Goal: Task Accomplishment & Management: Use online tool/utility

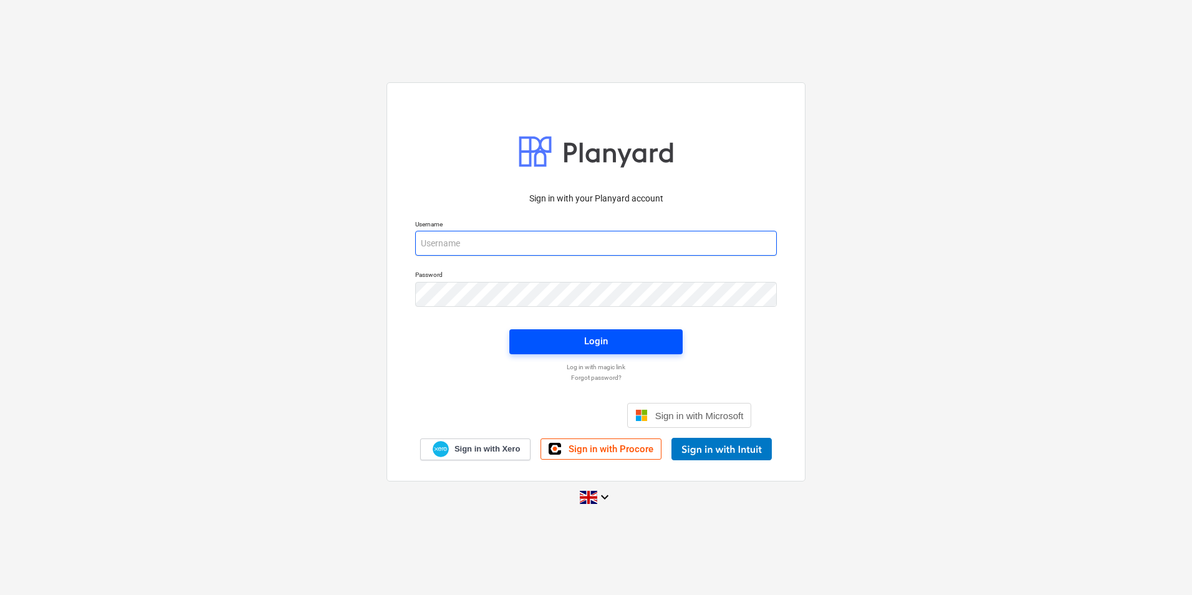
type input "[EMAIL_ADDRESS][DOMAIN_NAME]"
click at [601, 342] on div "Login" at bounding box center [596, 341] width 24 height 16
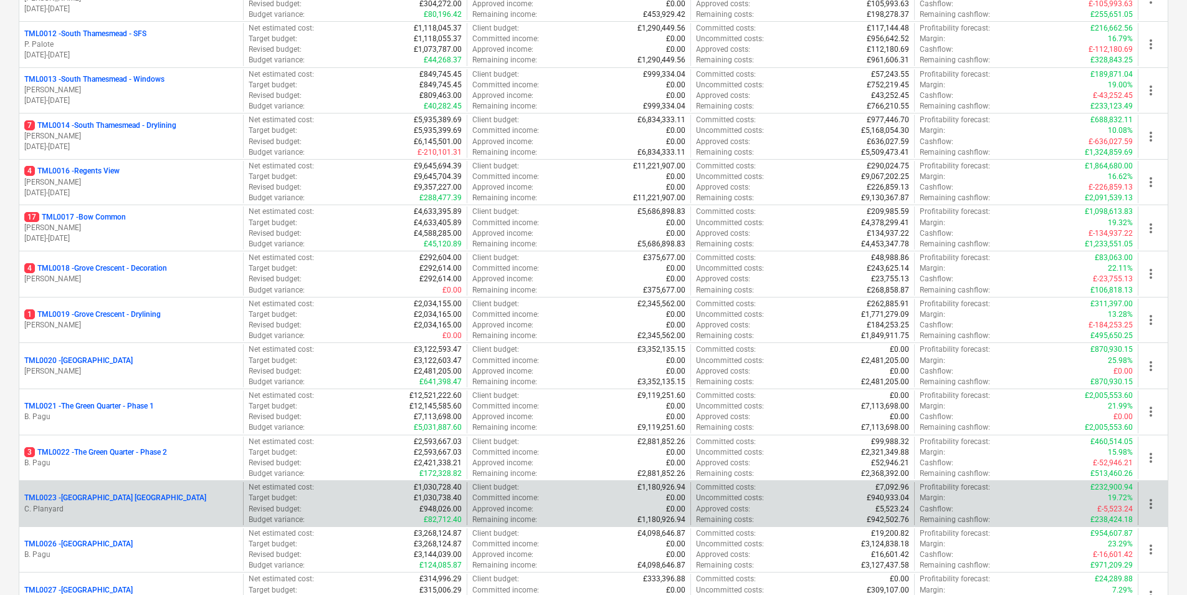
scroll to position [623, 0]
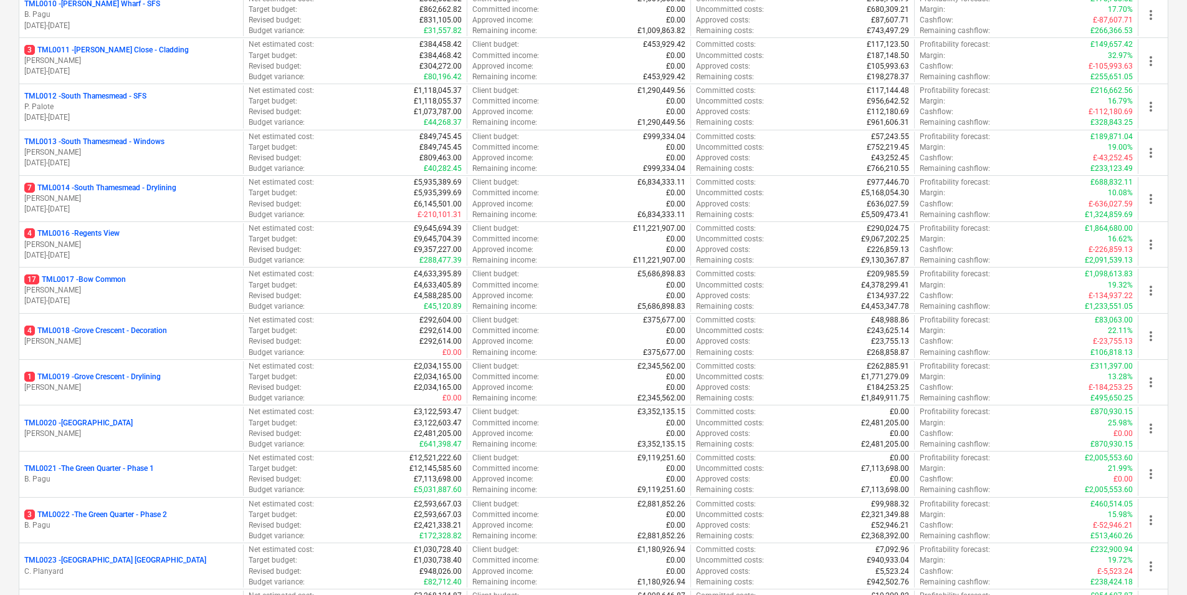
click at [136, 193] on p "[PERSON_NAME]" at bounding box center [131, 198] width 214 height 11
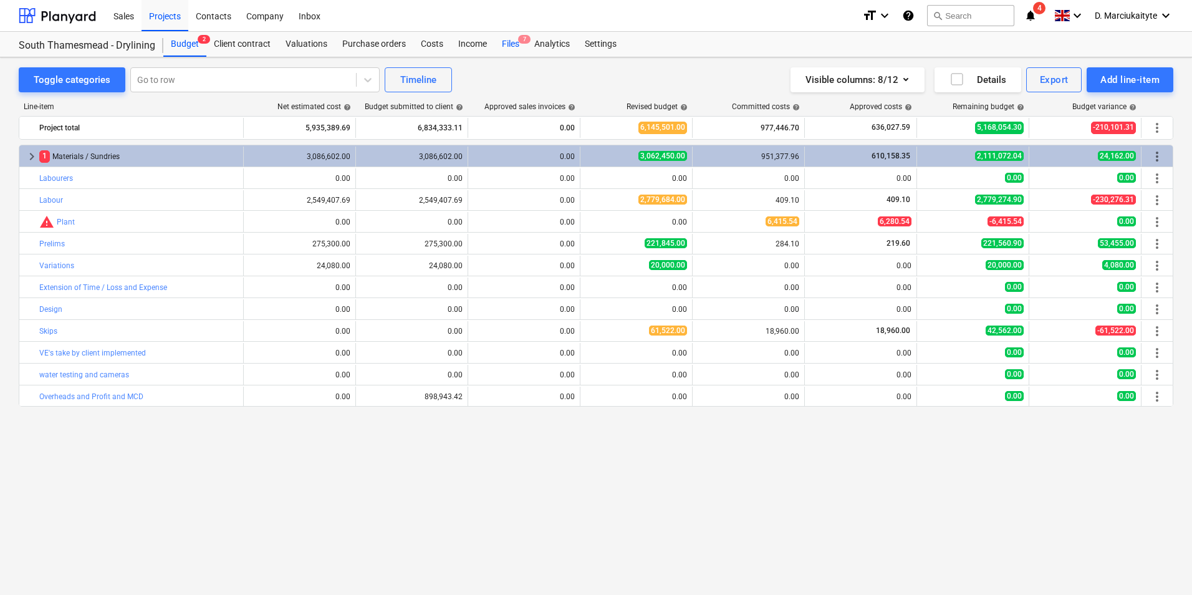
click at [514, 46] on div "Files 7" at bounding box center [510, 44] width 32 height 25
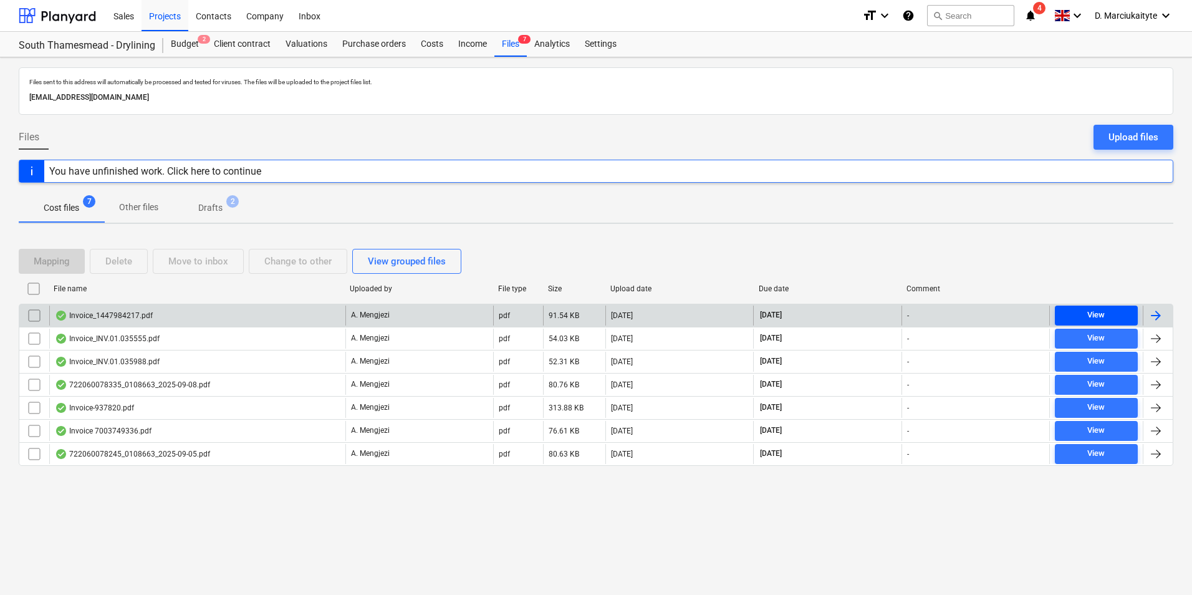
click at [1097, 316] on div "View" at bounding box center [1095, 315] width 17 height 14
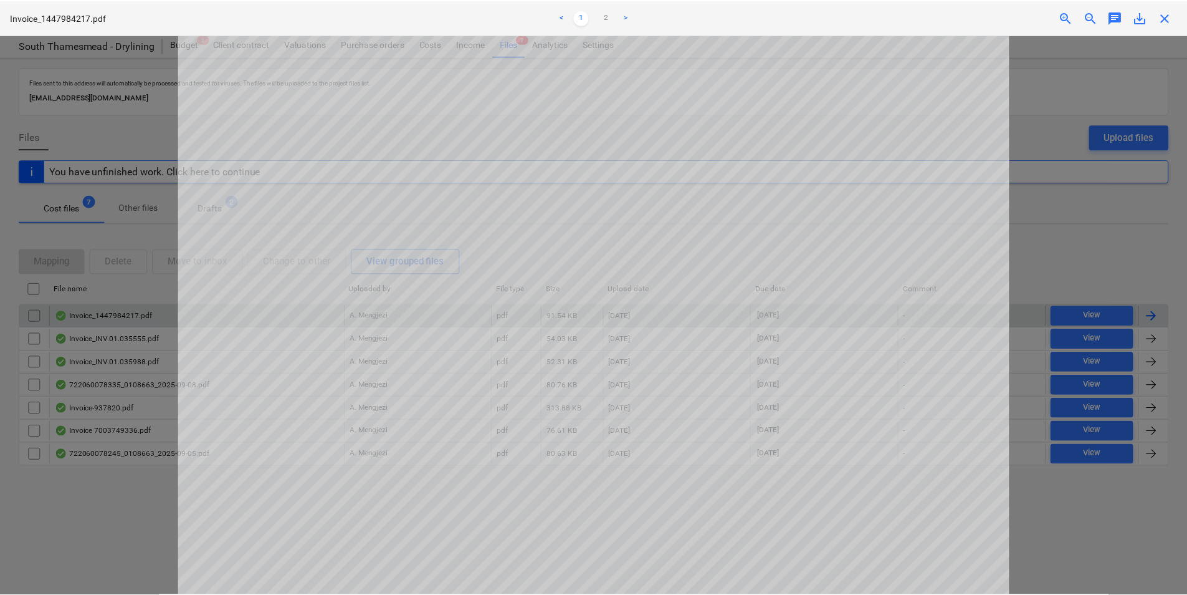
scroll to position [125, 0]
click at [1176, 21] on span "close" at bounding box center [1169, 17] width 15 height 15
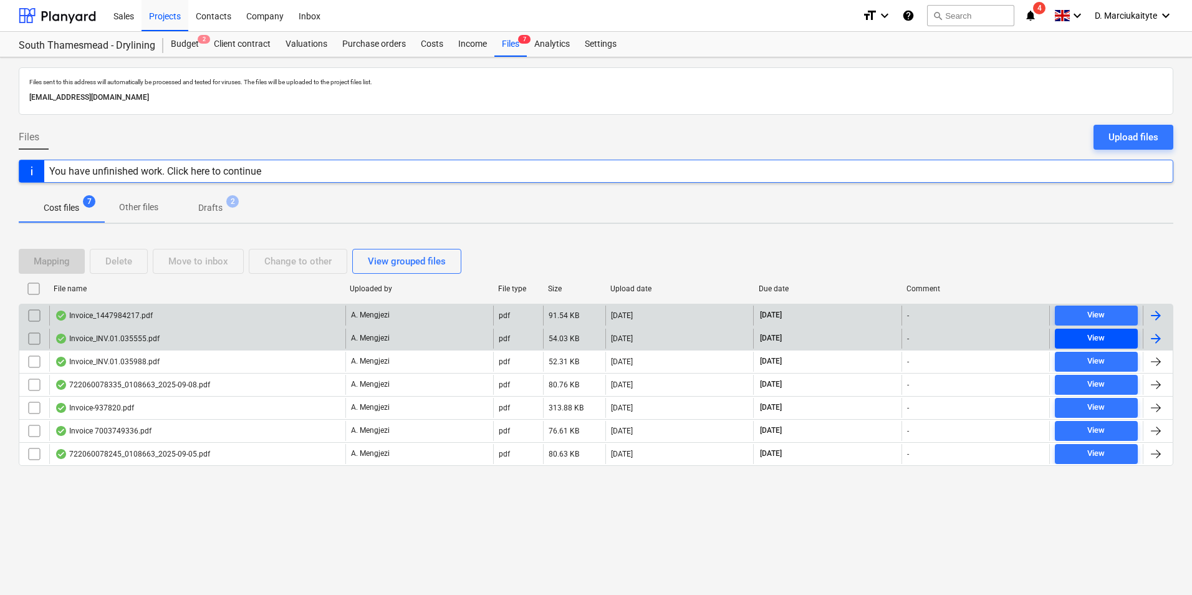
click at [1090, 339] on div "View" at bounding box center [1095, 338] width 17 height 14
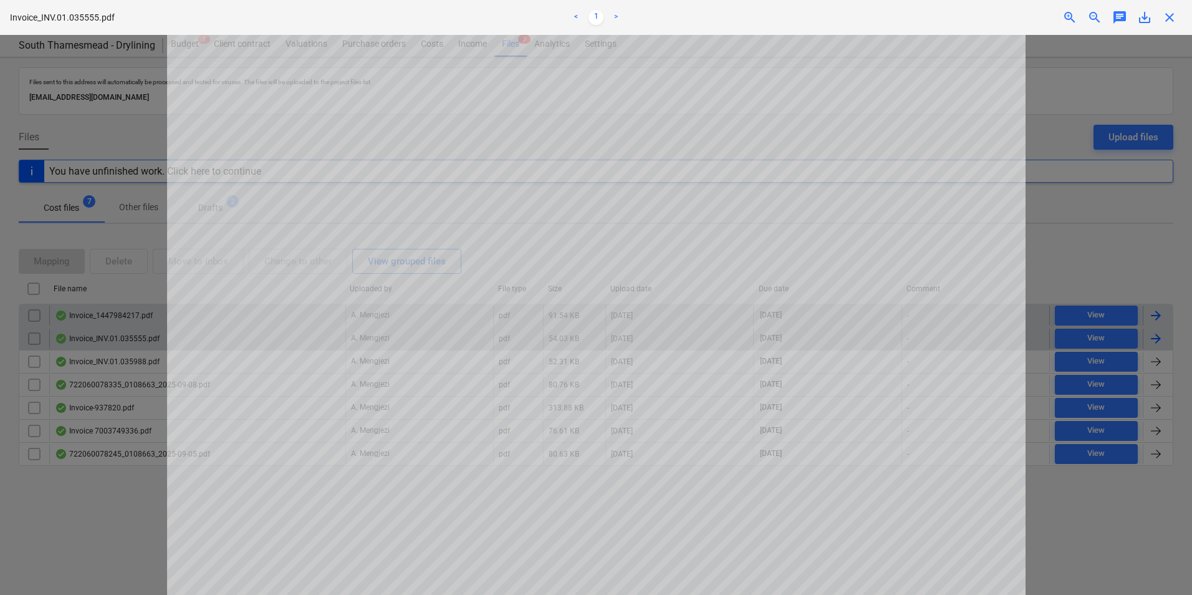
click at [1176, 22] on span "close" at bounding box center [1169, 17] width 15 height 15
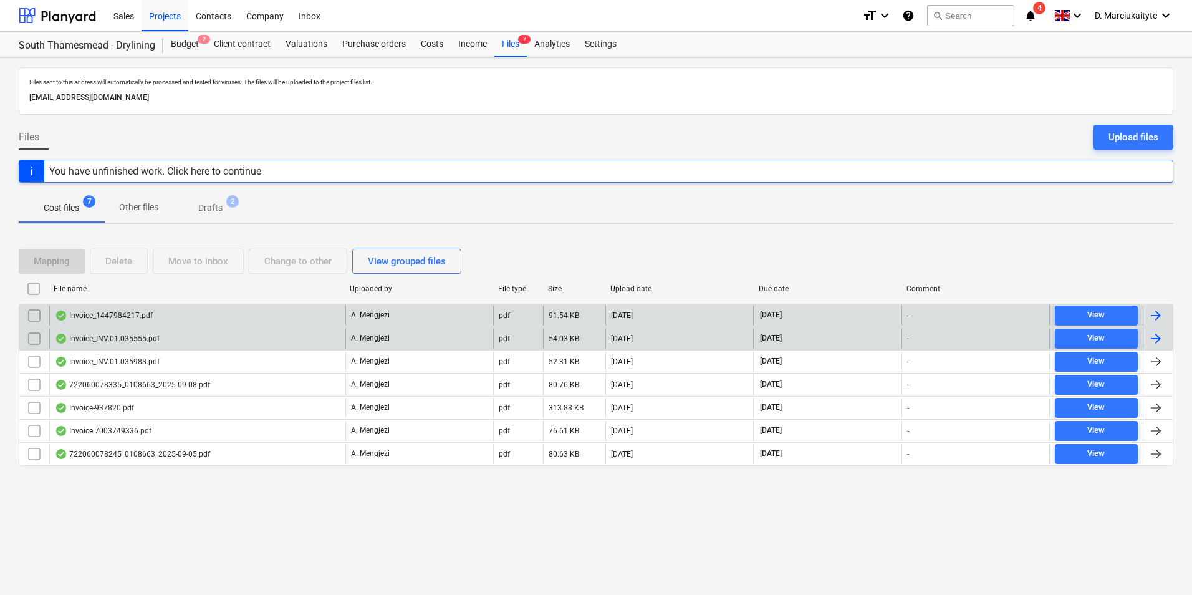
click at [199, 334] on div "Invoice_INV.01.035555.pdf" at bounding box center [197, 338] width 296 height 20
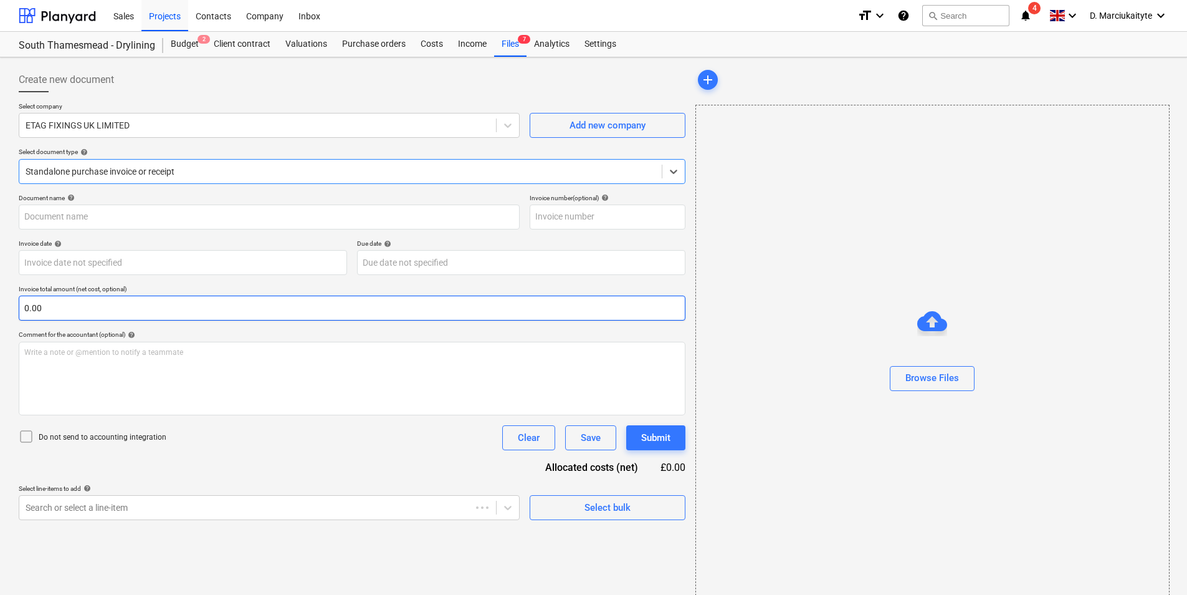
type input "#INV.01.035555"
type input "[DATE]"
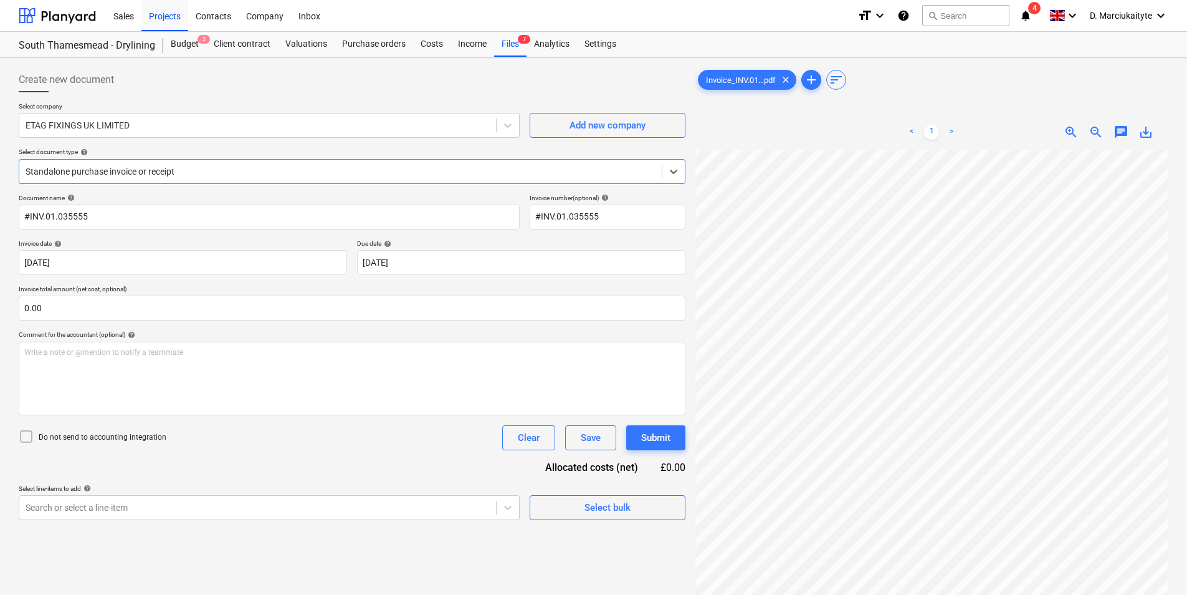
scroll to position [62, 0]
click at [754, 62] on div "Create new document Select company ETAG FIXINGS UK LIMITED Add new company Sele…" at bounding box center [593, 388] width 1187 height 662
click at [641, 295] on div "Create new document Select company ETAG FIXINGS UK LIMITED Add new company Sele…" at bounding box center [594, 388] width 1160 height 652
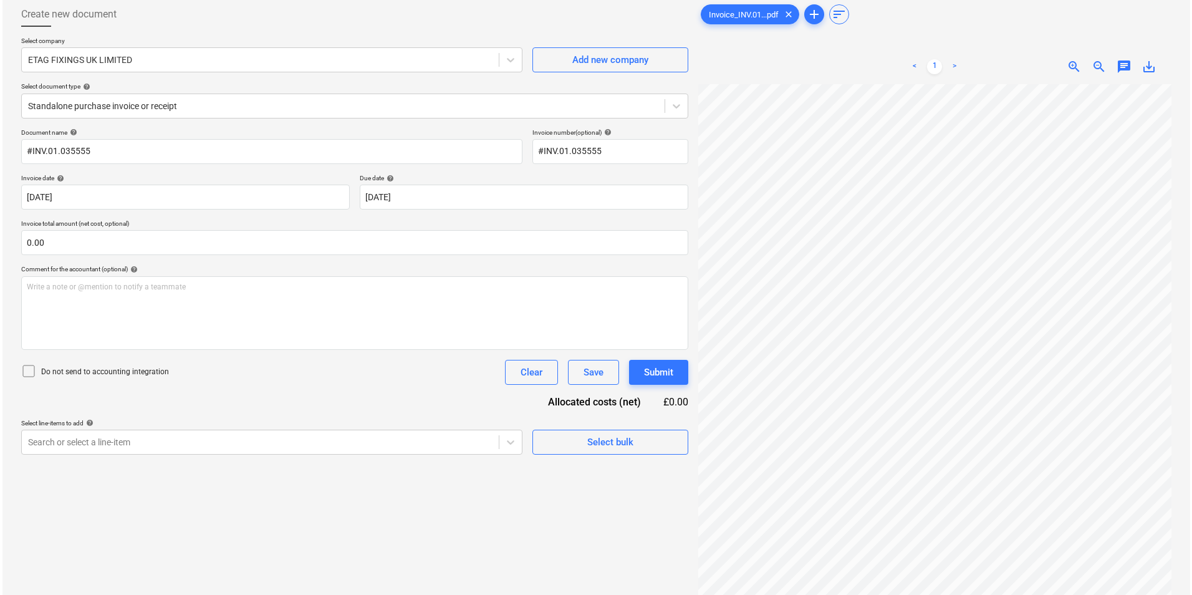
scroll to position [0, 0]
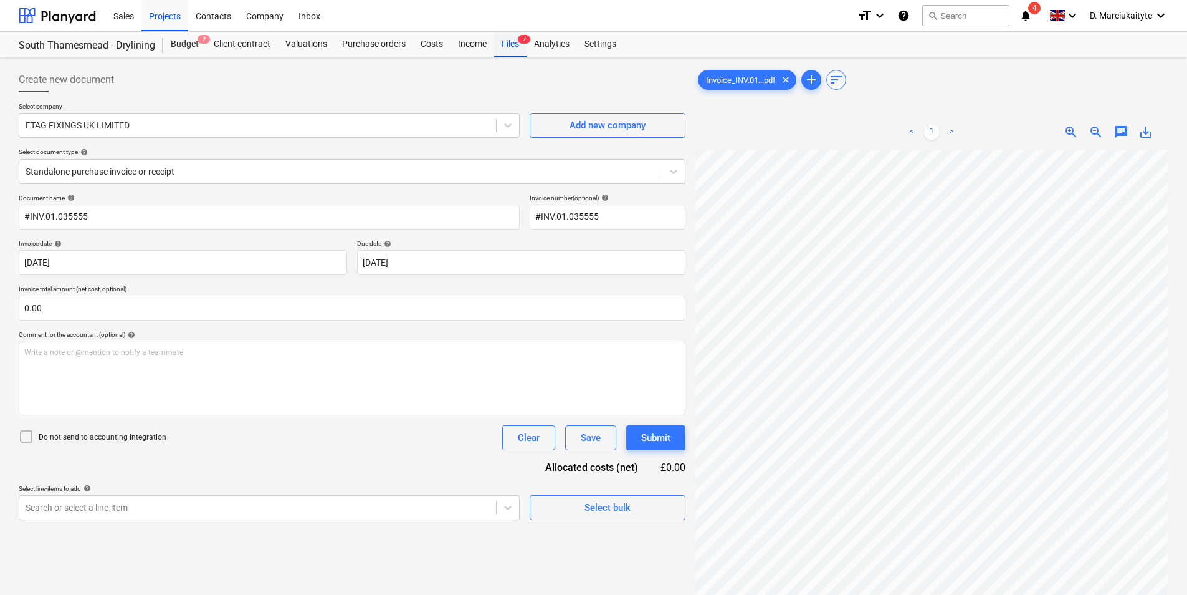
click at [510, 44] on div "Files 7" at bounding box center [510, 44] width 32 height 25
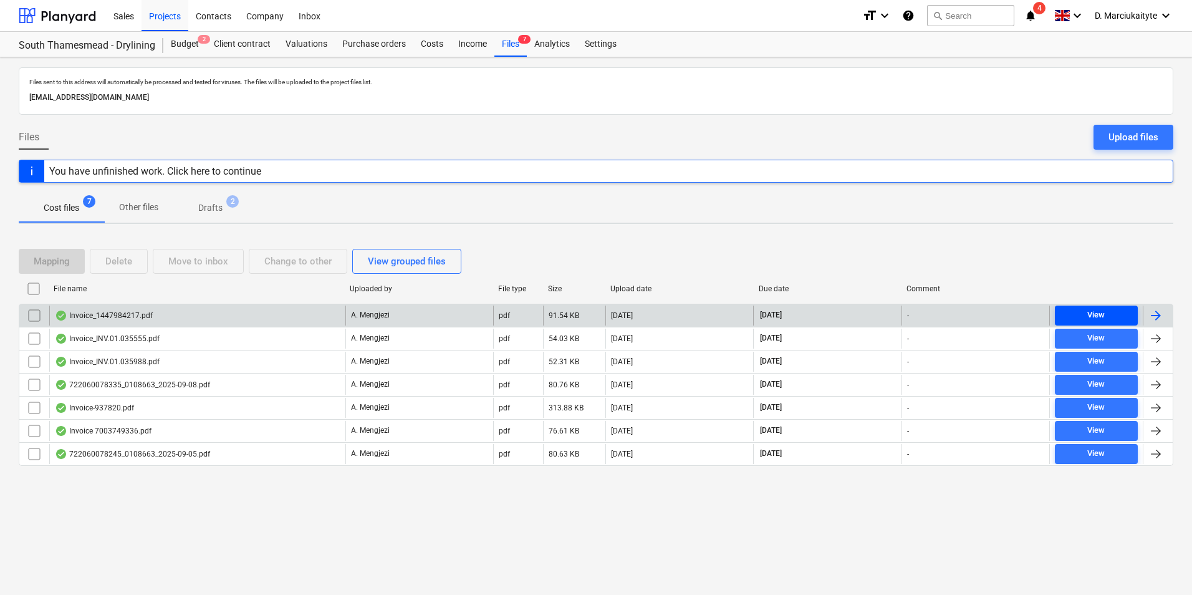
click at [1089, 317] on div "View" at bounding box center [1095, 315] width 17 height 14
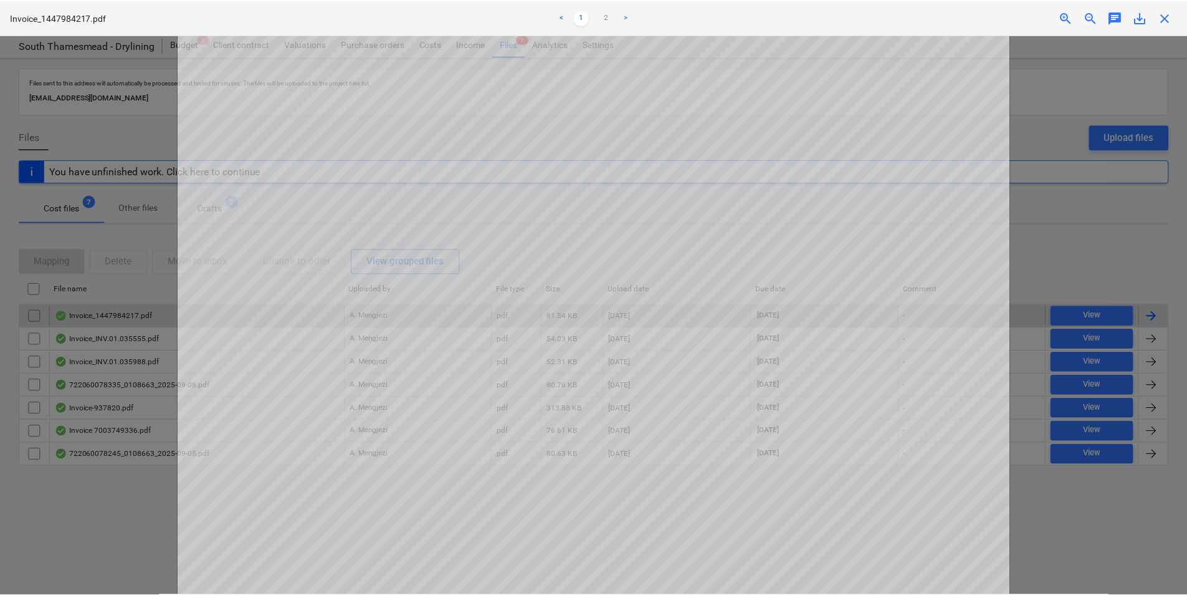
scroll to position [249, 0]
click at [1065, 71] on div at bounding box center [596, 315] width 1192 height 560
click at [1167, 19] on span "close" at bounding box center [1169, 17] width 15 height 15
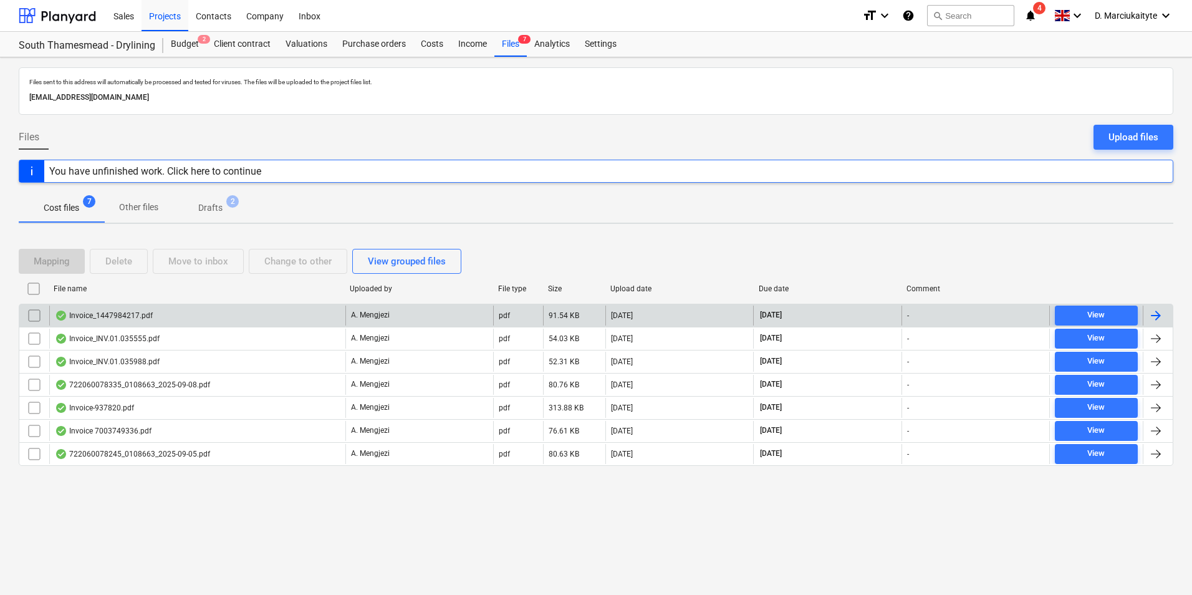
click at [130, 311] on div "Invoice_1447984217.pdf" at bounding box center [104, 315] width 98 height 10
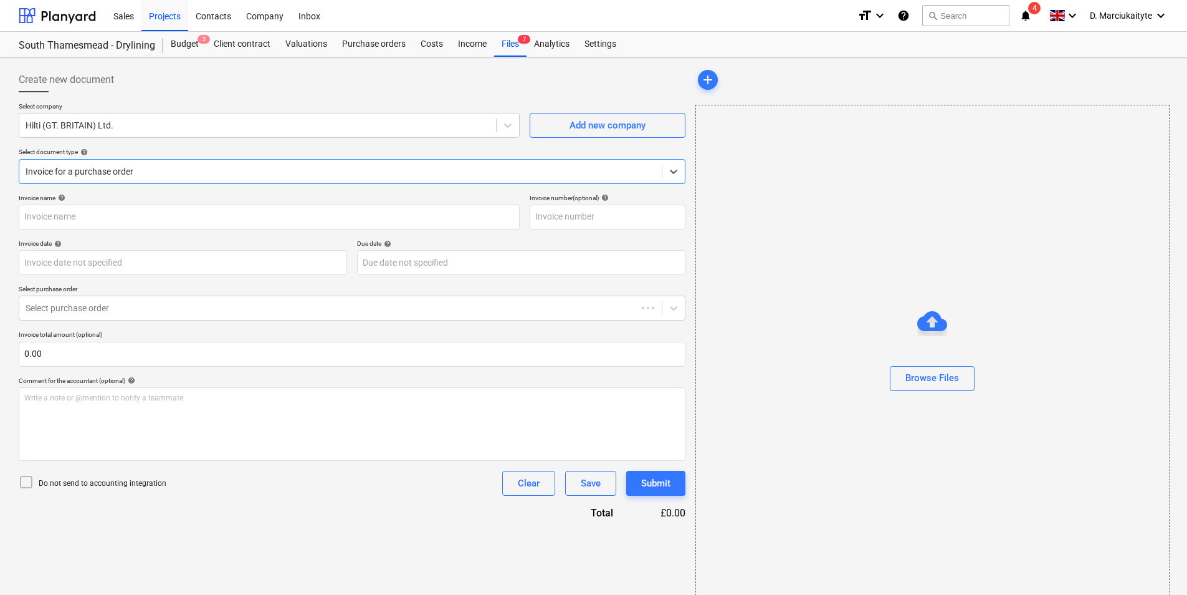
type input "1447984217"
type input "[DATE]"
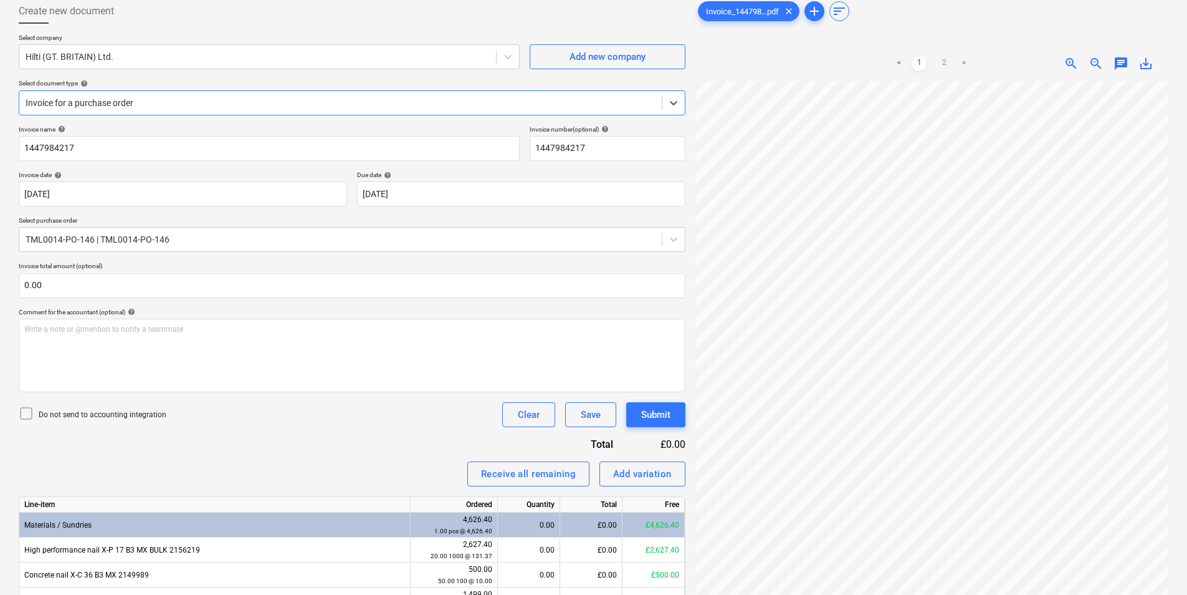
scroll to position [137, 0]
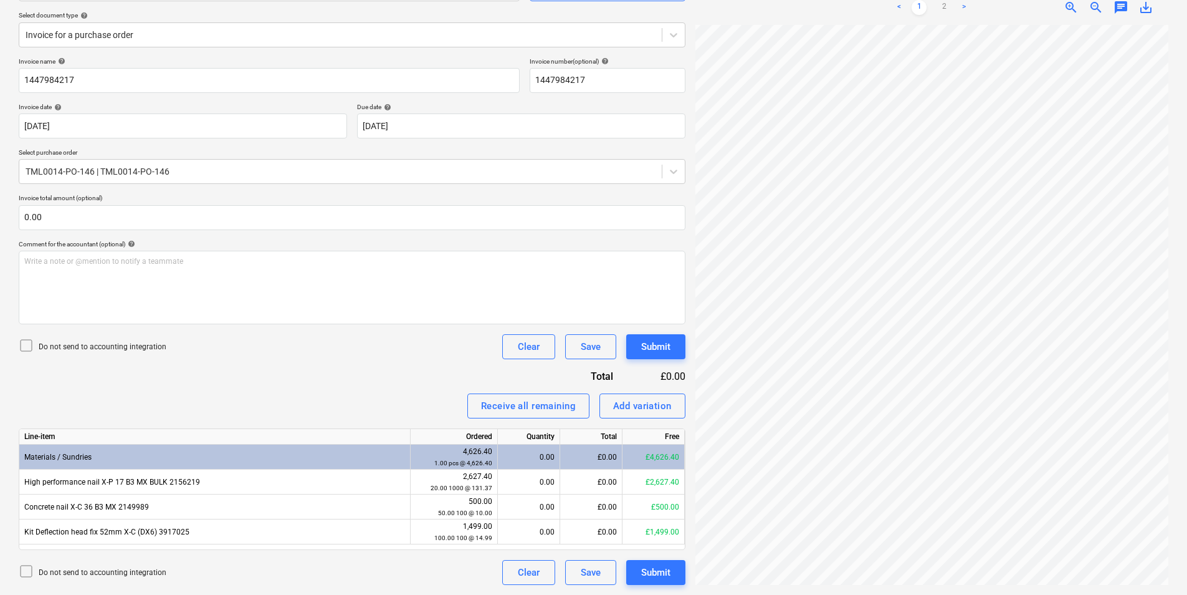
click at [877, 0] on html "Sales Projects Contacts Company Inbox format_size keyboard_arrow_down help sear…" at bounding box center [593, 160] width 1187 height 595
click at [1187, 243] on html "Sales Projects Contacts Company Inbox format_size keyboard_arrow_down help sear…" at bounding box center [593, 160] width 1187 height 595
click at [549, 535] on div "0.00" at bounding box center [529, 531] width 52 height 25
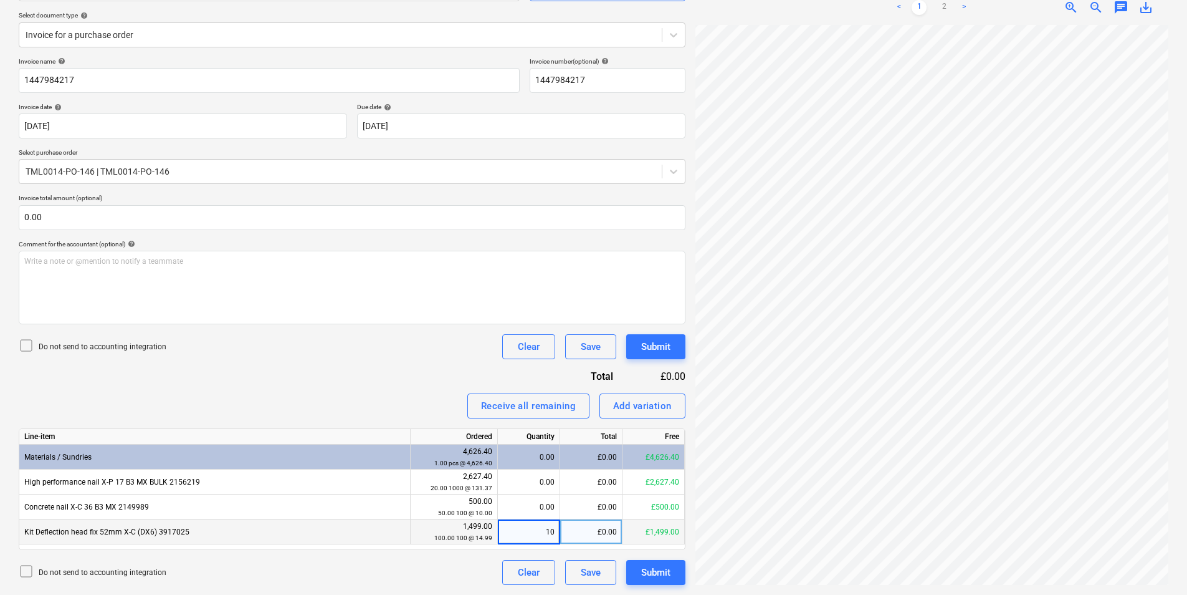
type input "100"
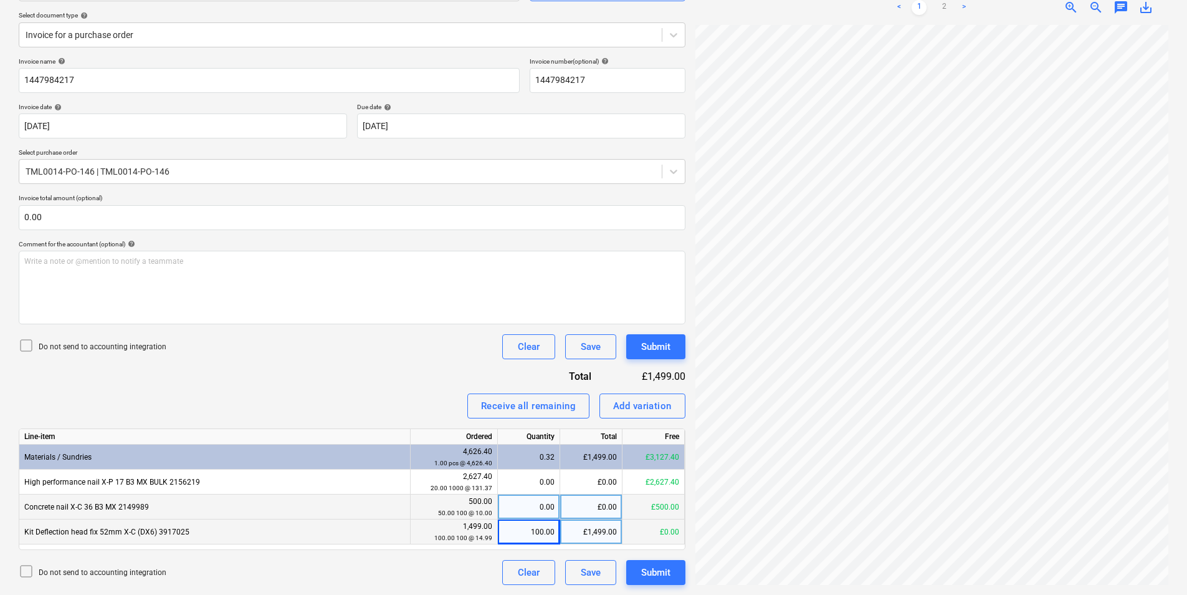
click at [535, 510] on div "0.00" at bounding box center [529, 506] width 52 height 25
type input "50"
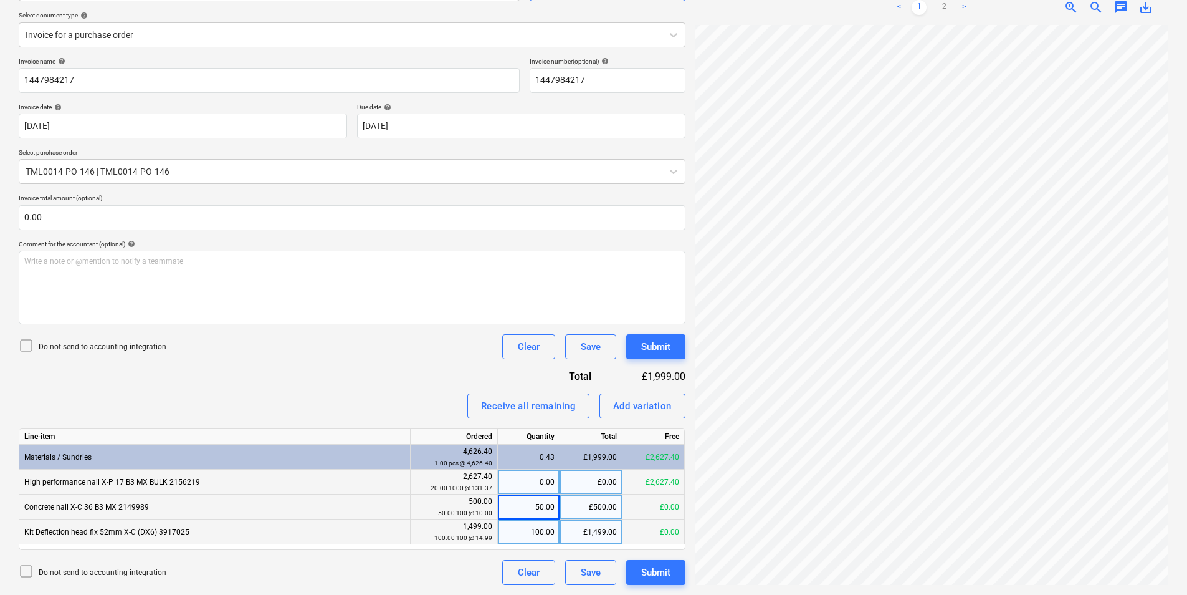
click at [531, 479] on div "0.00" at bounding box center [529, 481] width 52 height 25
click at [1053, 256] on div "Create new document Select company Hilti (GT. BRITAIN) Ltd. Add new company Sel…" at bounding box center [594, 258] width 1160 height 664
click at [542, 478] on div "0.00" at bounding box center [529, 481] width 52 height 25
type input "3"
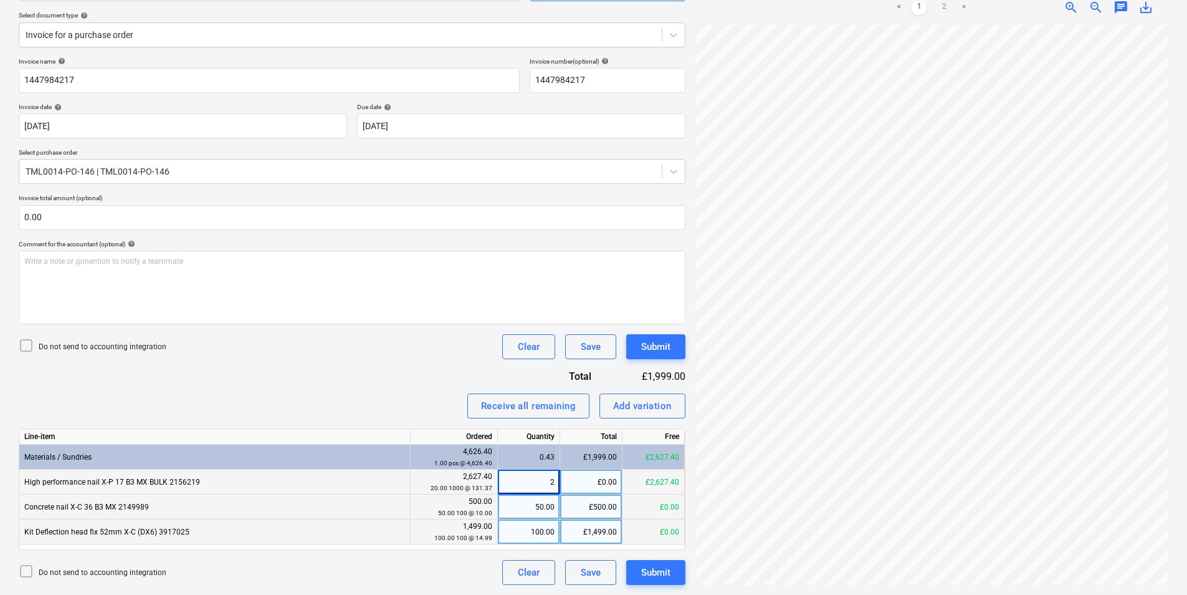
type input "20"
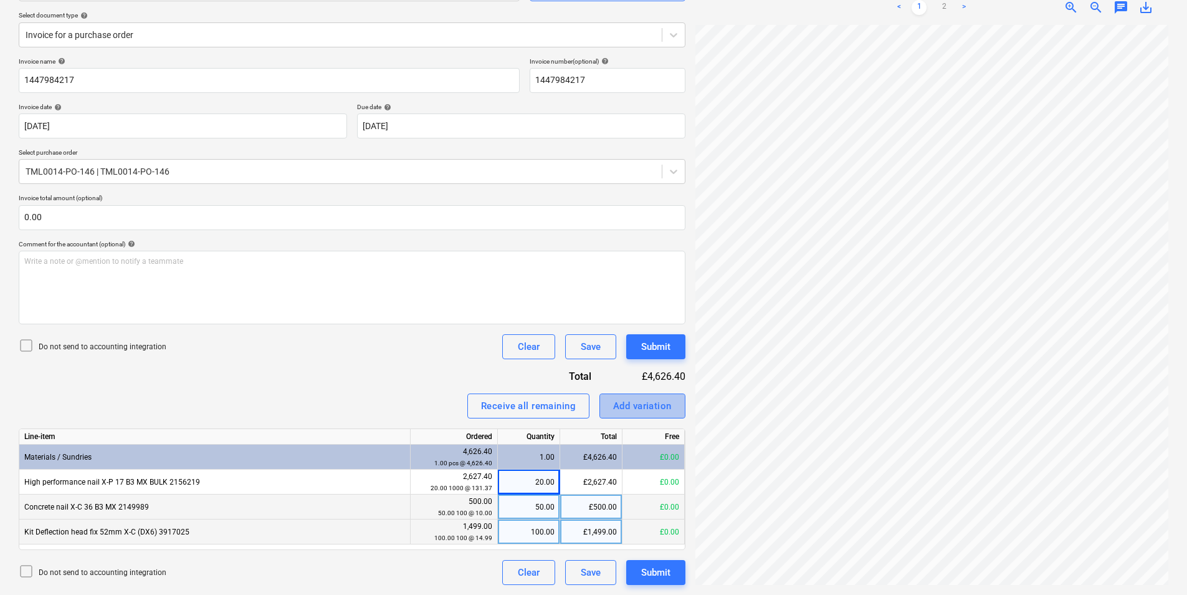
click at [612, 408] on button "Add variation" at bounding box center [643, 405] width 86 height 25
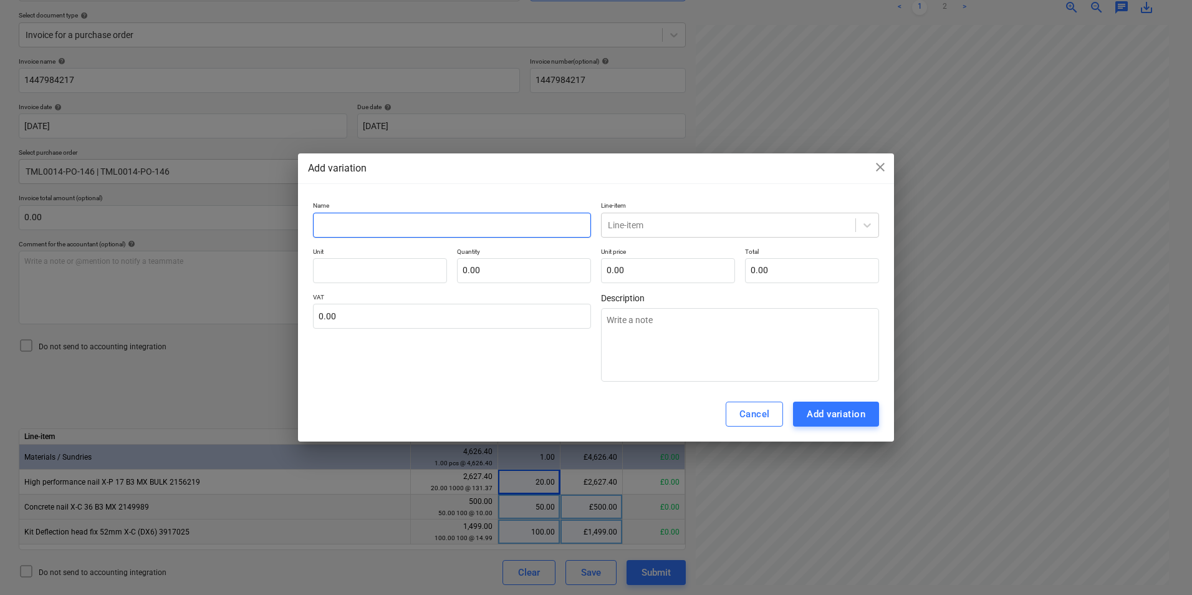
click at [418, 234] on input "text" at bounding box center [452, 225] width 278 height 25
type input "c"
type textarea "x"
type input "ca"
type textarea "x"
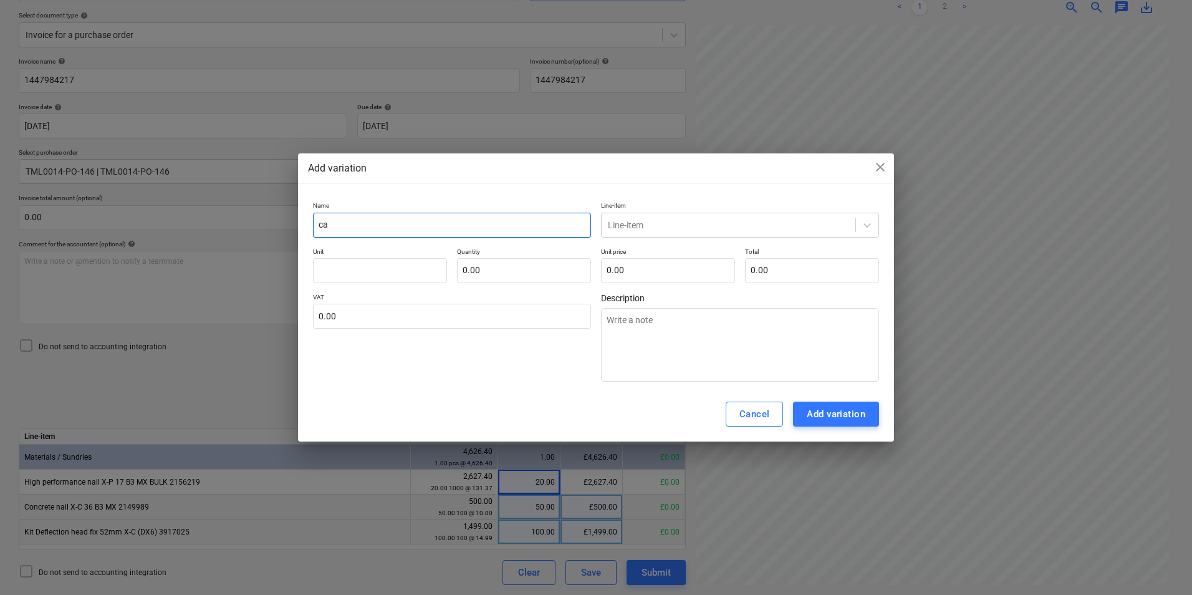
type input "car"
type textarea "x"
type input "carr"
type textarea "x"
type input "carru"
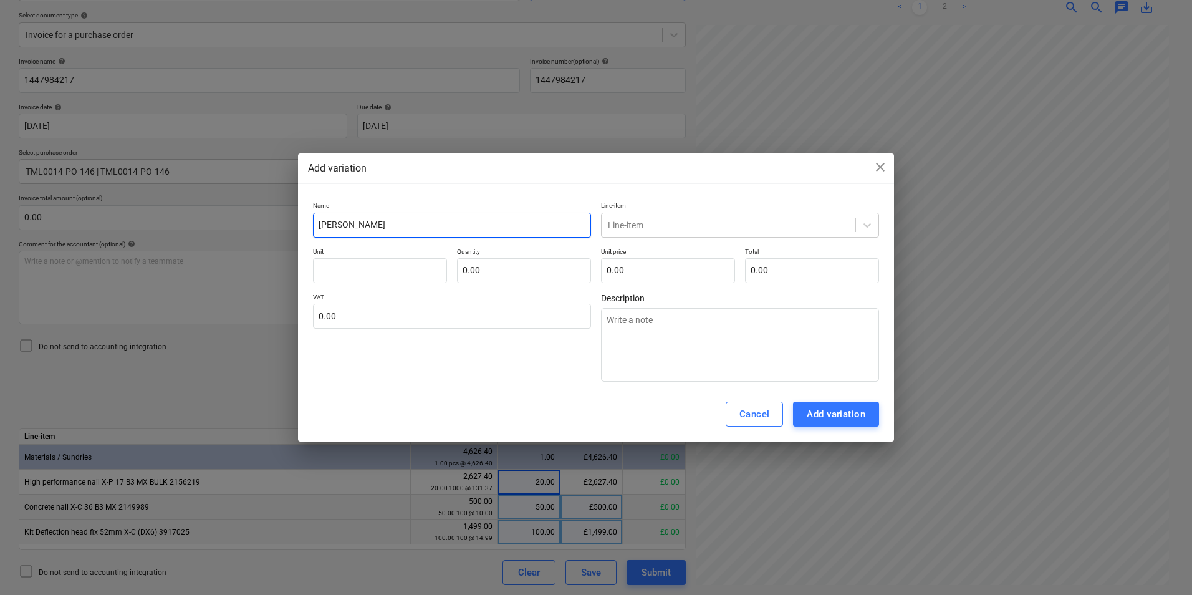
type textarea "x"
type input "carrua"
type textarea "x"
type input "carru"
type textarea "x"
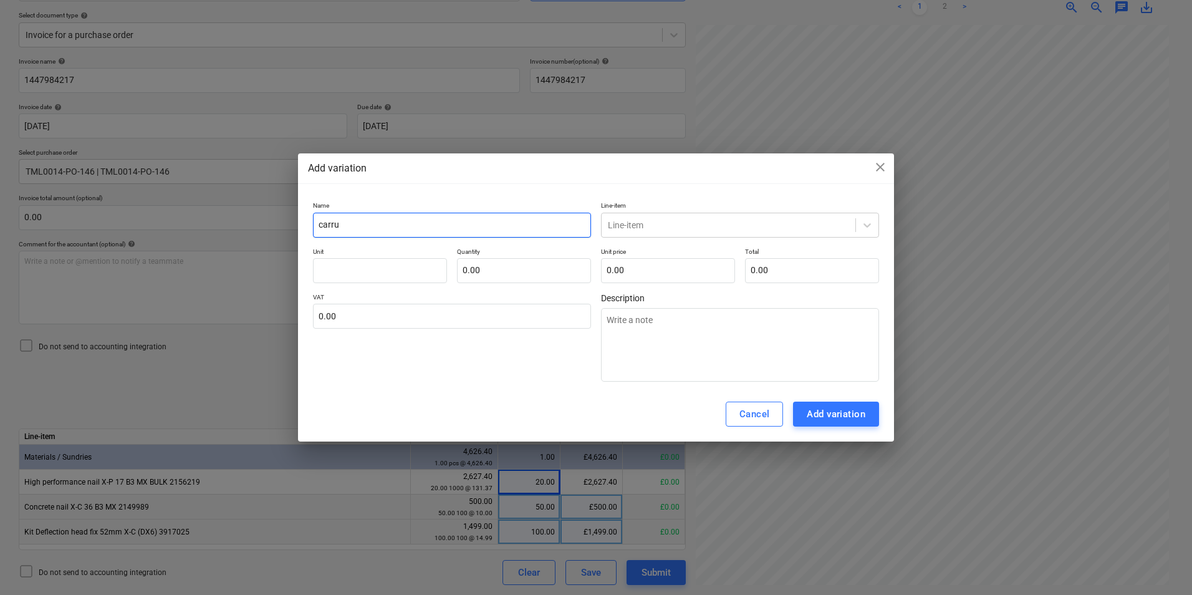
type input "carr"
type textarea "x"
type input "car"
type textarea "x"
type input "carr"
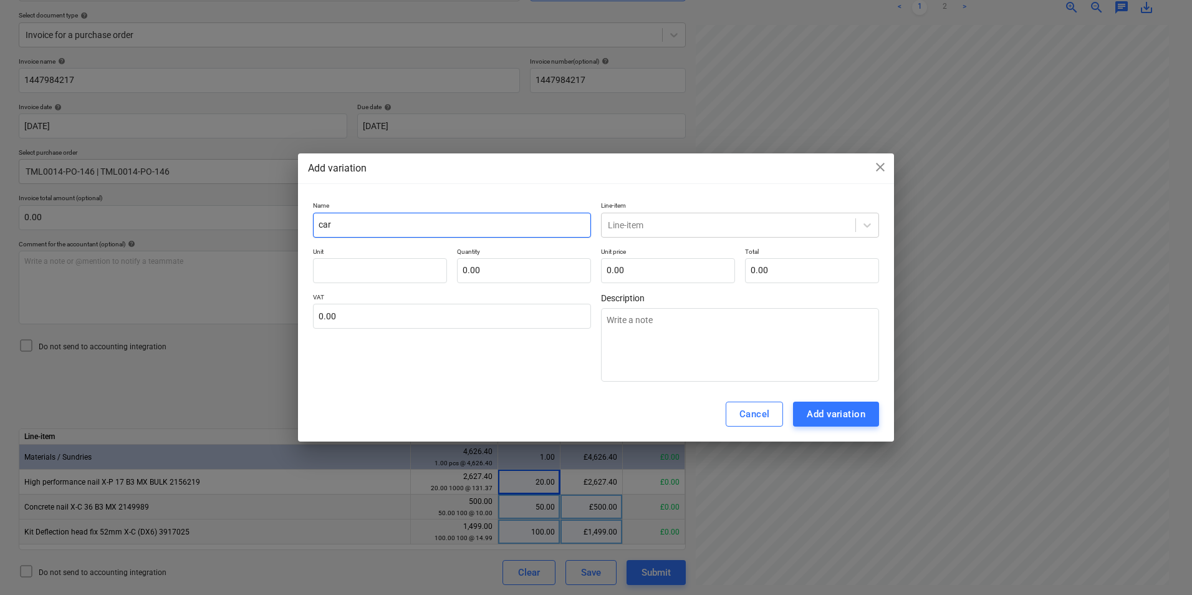
type textarea "x"
type input "carri"
type textarea "x"
type input "carria"
type textarea "x"
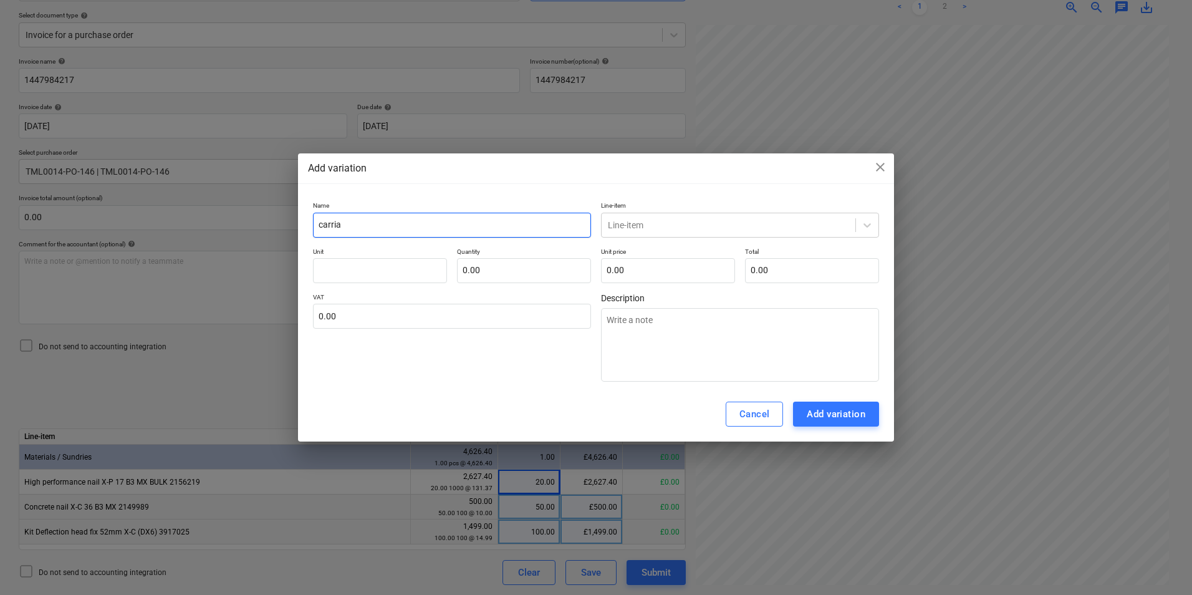
type input "carriag"
type textarea "x"
type input "carriage"
type textarea "x"
type input "carriage"
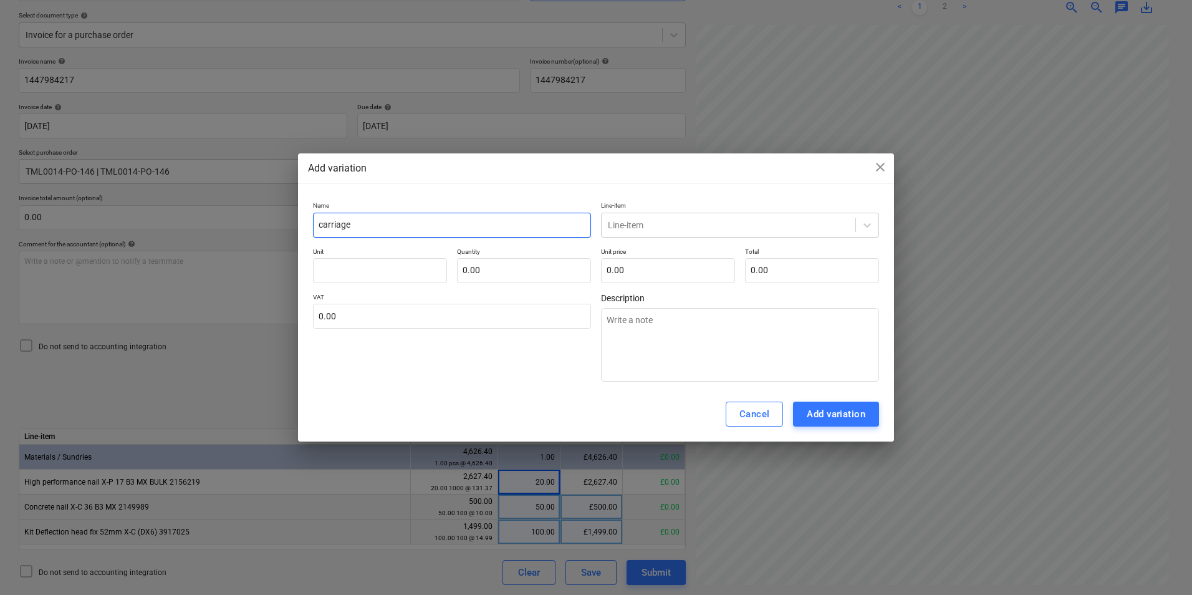
type textarea "x"
type input "carriage c"
type textarea "x"
type input "carriage ch"
type textarea "x"
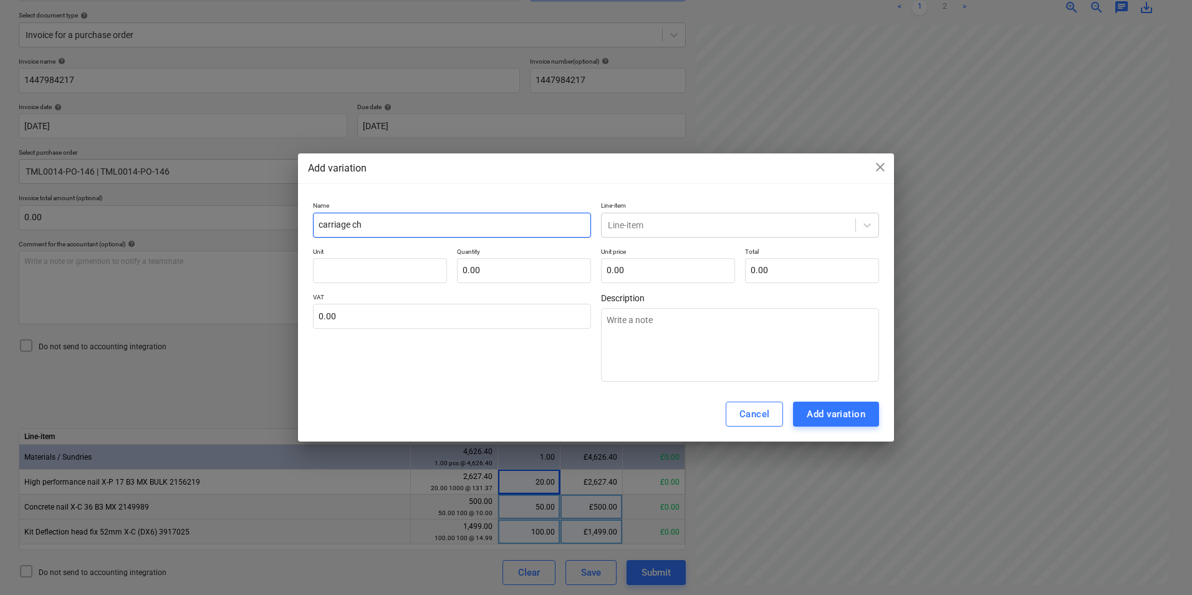
type input "carriage cha"
type textarea "x"
type input "carriage char"
type textarea "x"
type input "carriage charg"
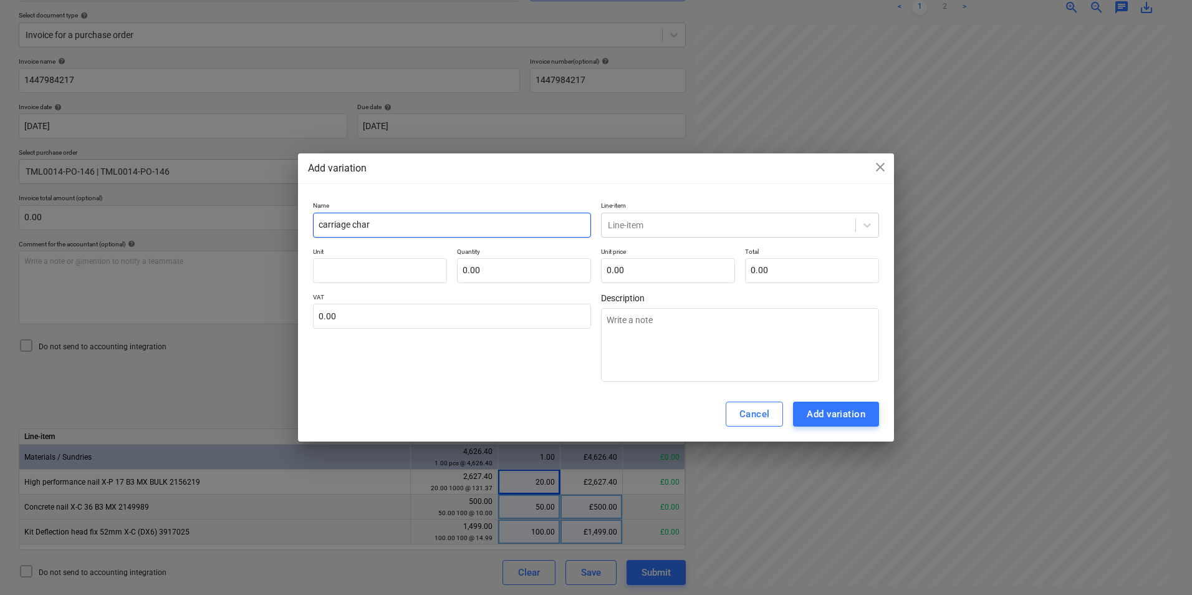
type textarea "x"
type input "carriage charge"
type textarea "x"
type input "carriage charge"
type textarea "x"
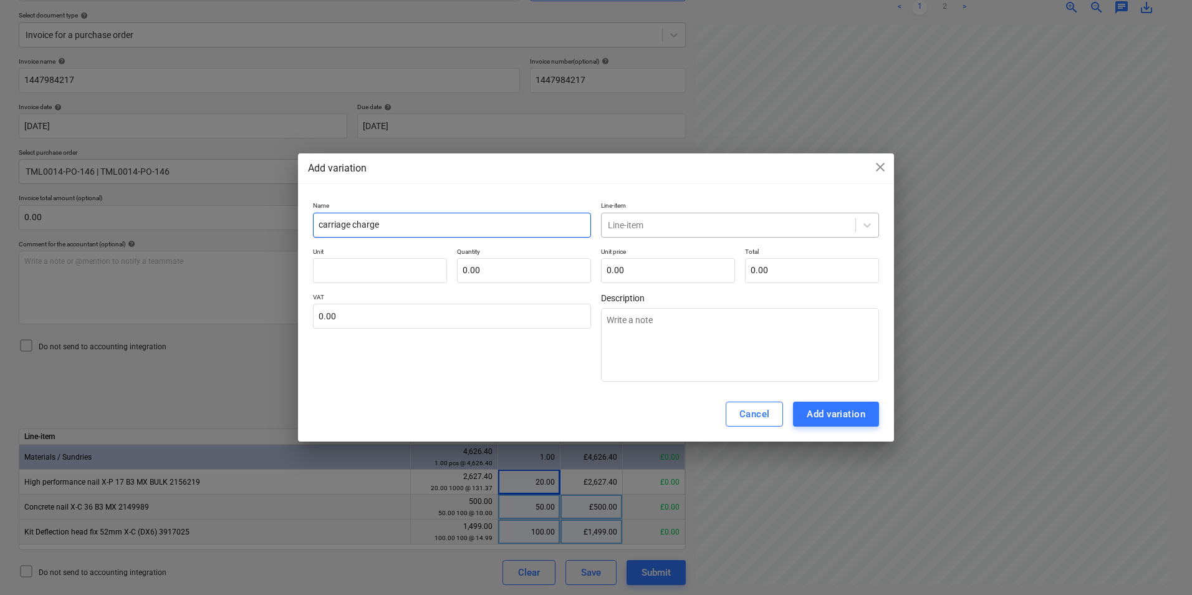
type input "carriage charge"
click at [727, 223] on div at bounding box center [728, 225] width 241 height 12
click at [717, 226] on div at bounding box center [728, 225] width 241 height 12
click at [721, 226] on div at bounding box center [728, 225] width 241 height 12
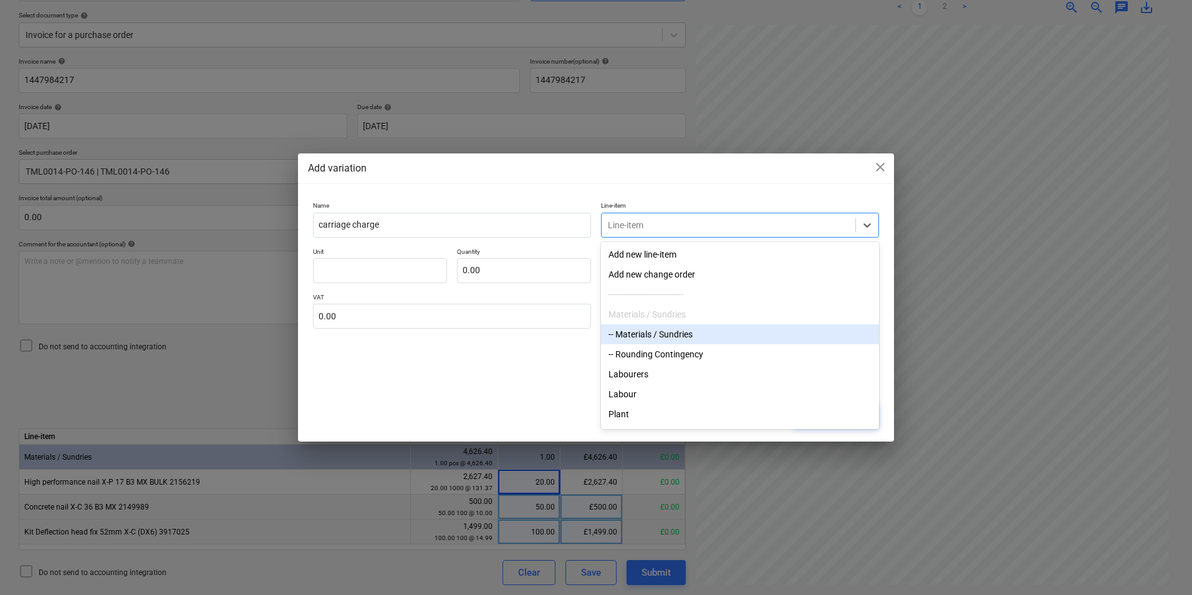
drag, startPoint x: 661, startPoint y: 332, endPoint x: 664, endPoint y: 322, distance: 10.4
click at [662, 332] on div "-- Materials / Sundries" at bounding box center [740, 334] width 278 height 20
type textarea "x"
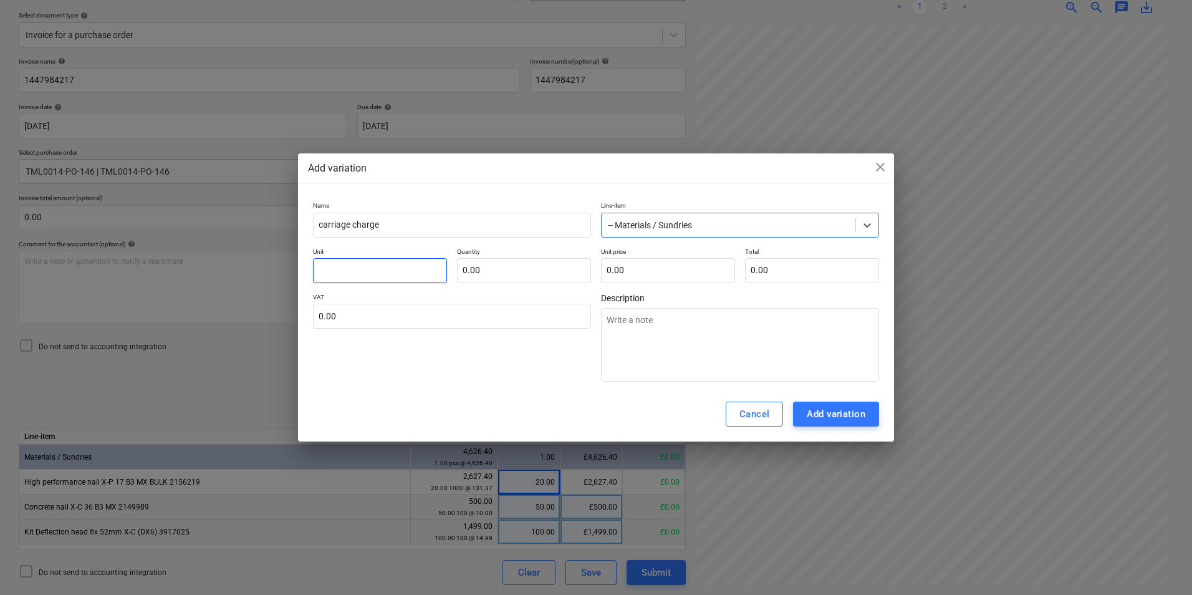
click at [408, 274] on input "text" at bounding box center [380, 270] width 134 height 25
type input "p"
type textarea "x"
type input "pc"
type textarea "x"
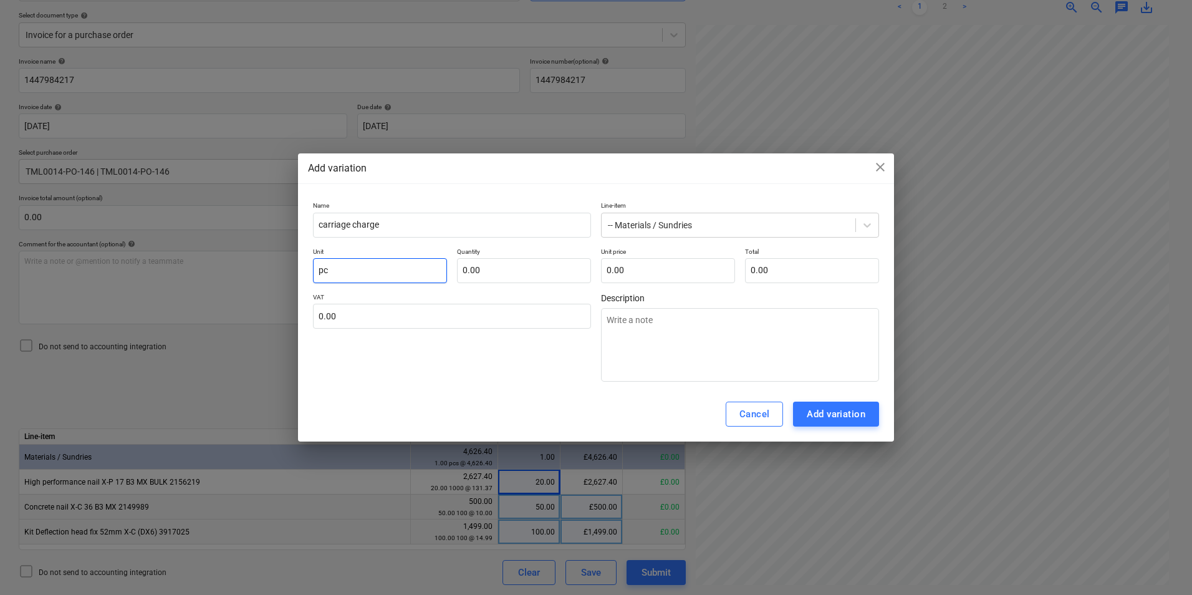
type input "pcs"
type textarea "x"
type input "pcs"
type input "1"
type textarea "x"
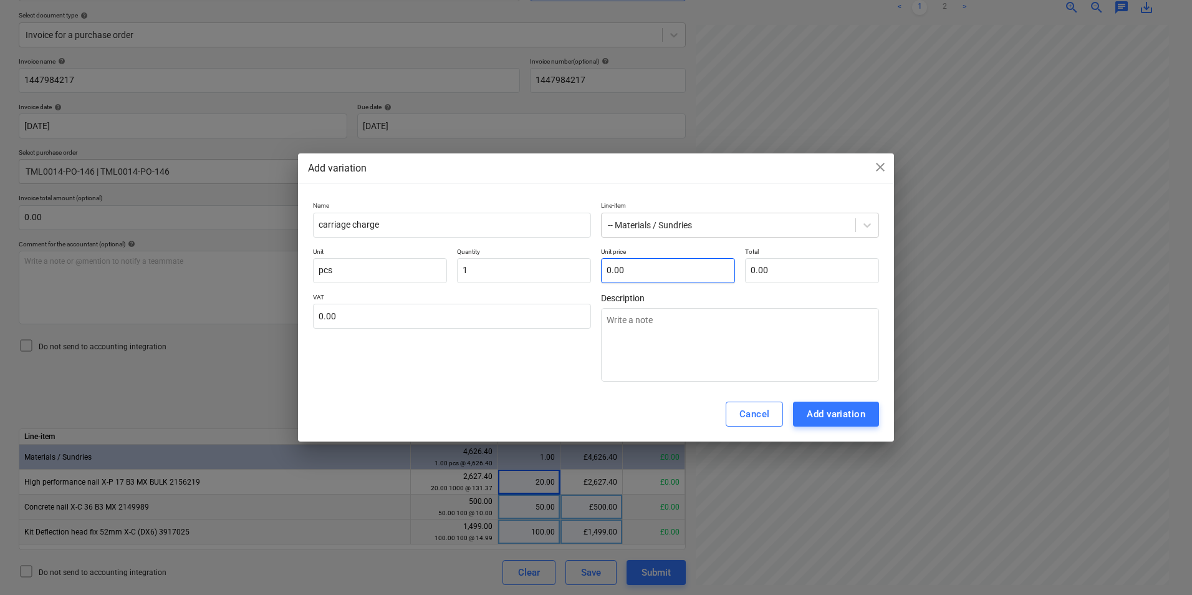
type input "1.00"
type input "2"
type textarea "x"
type input "2.00"
type input "27"
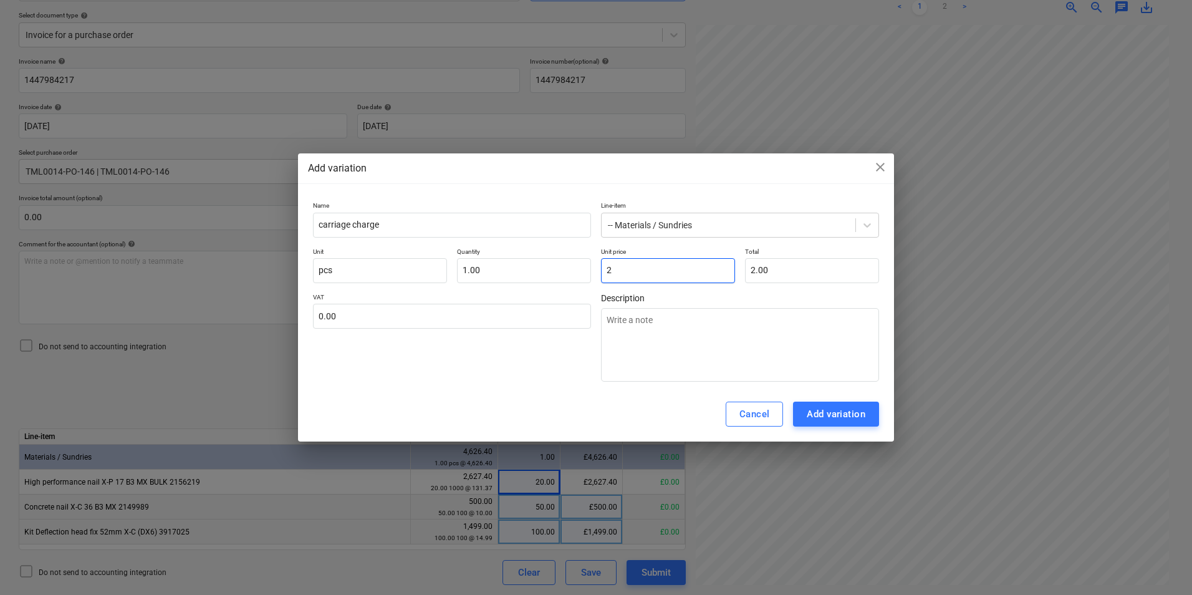
type textarea "x"
type input "27.00"
click at [881, 332] on div "Name carriage charge Line-item -- Materials / Sundries Unit pcs Quantity 1.00 U…" at bounding box center [596, 291] width 596 height 190
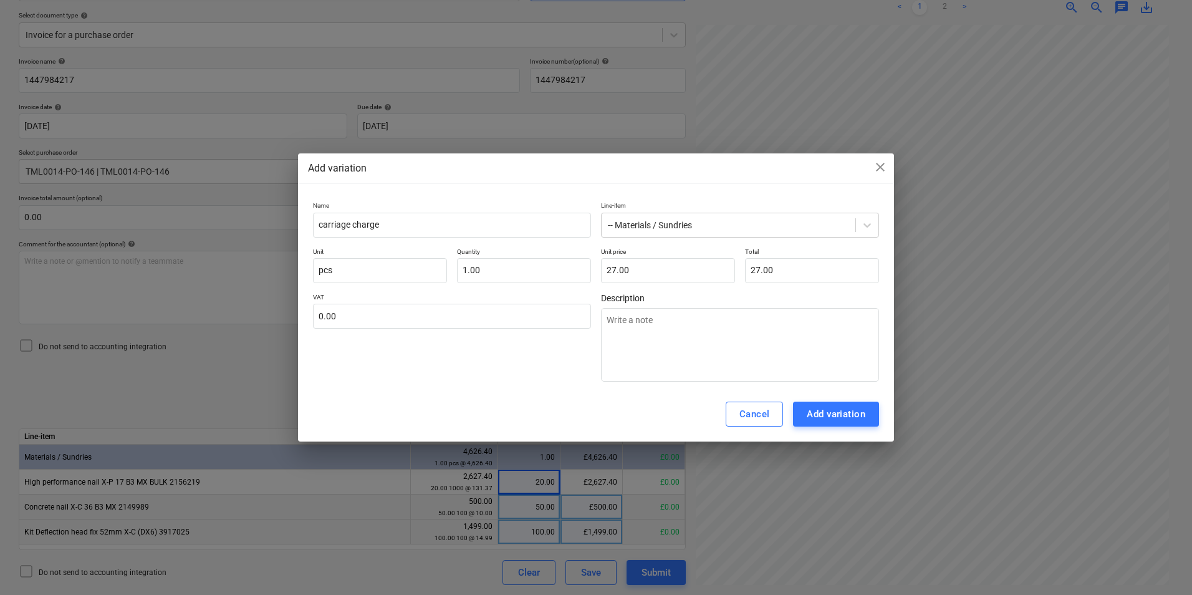
click at [846, 413] on div "Add variation" at bounding box center [836, 414] width 59 height 16
type textarea "x"
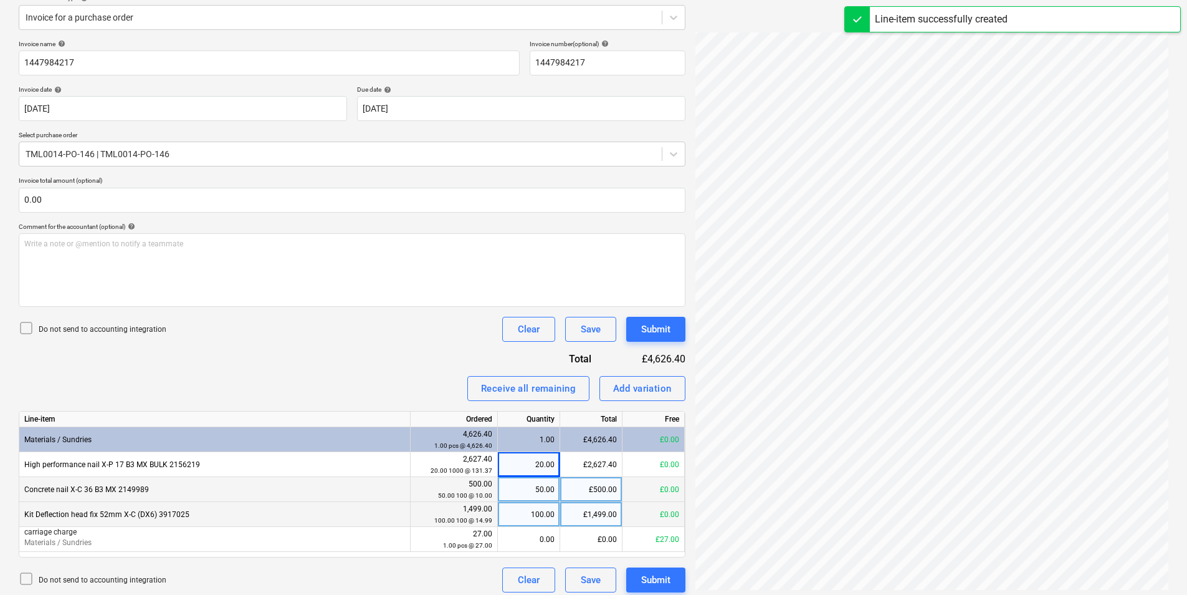
scroll to position [161, 0]
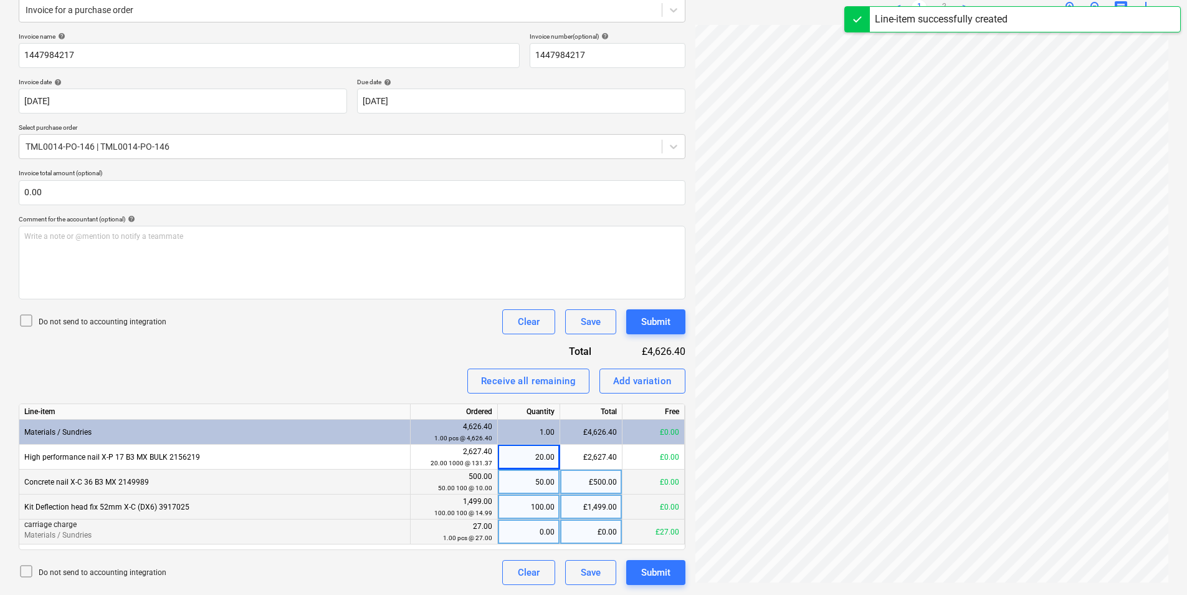
click at [544, 530] on div "0.00" at bounding box center [529, 531] width 52 height 25
type input "1"
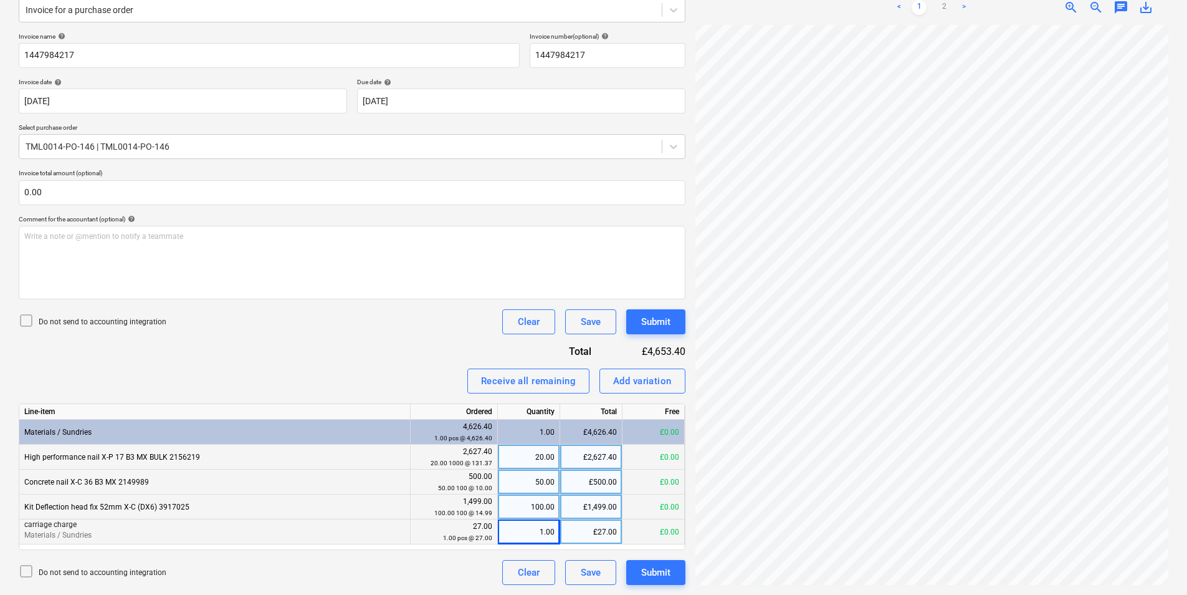
scroll to position [443, 368]
click at [587, 456] on div "£2,627.40" at bounding box center [591, 456] width 62 height 25
type input "2600.40"
click at [565, 78] on div "Create new document Select company Hilti (GT. BRITAIN) Ltd. Add new company Sel…" at bounding box center [594, 245] width 1160 height 689
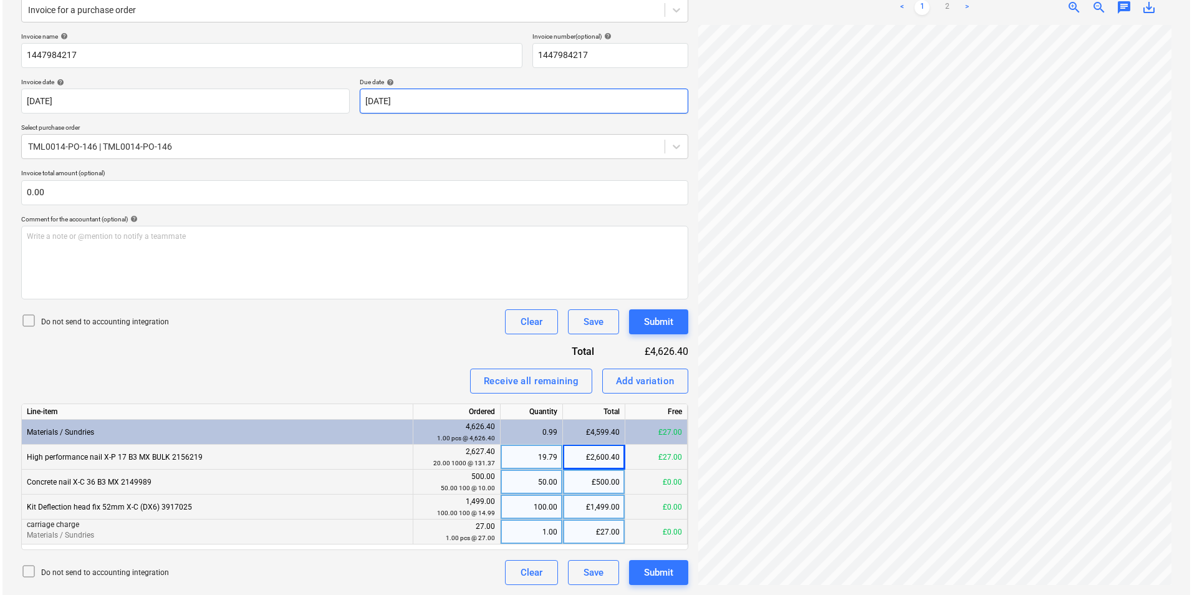
scroll to position [594, 368]
click at [672, 574] on button "Submit" at bounding box center [655, 572] width 59 height 25
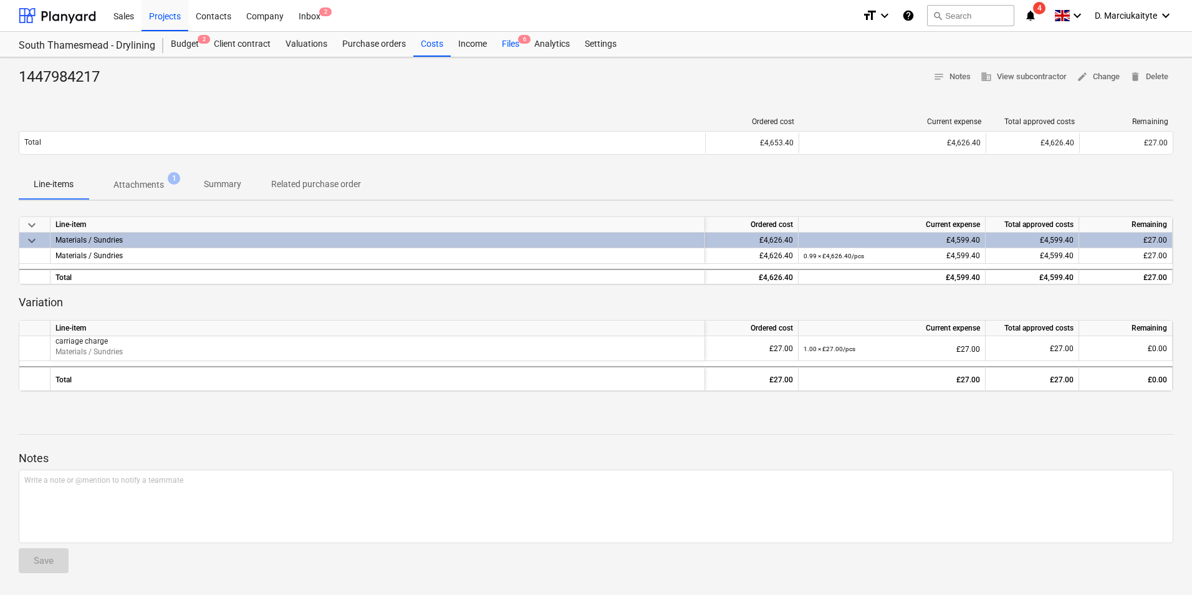
click at [507, 44] on div "Files 6" at bounding box center [510, 44] width 32 height 25
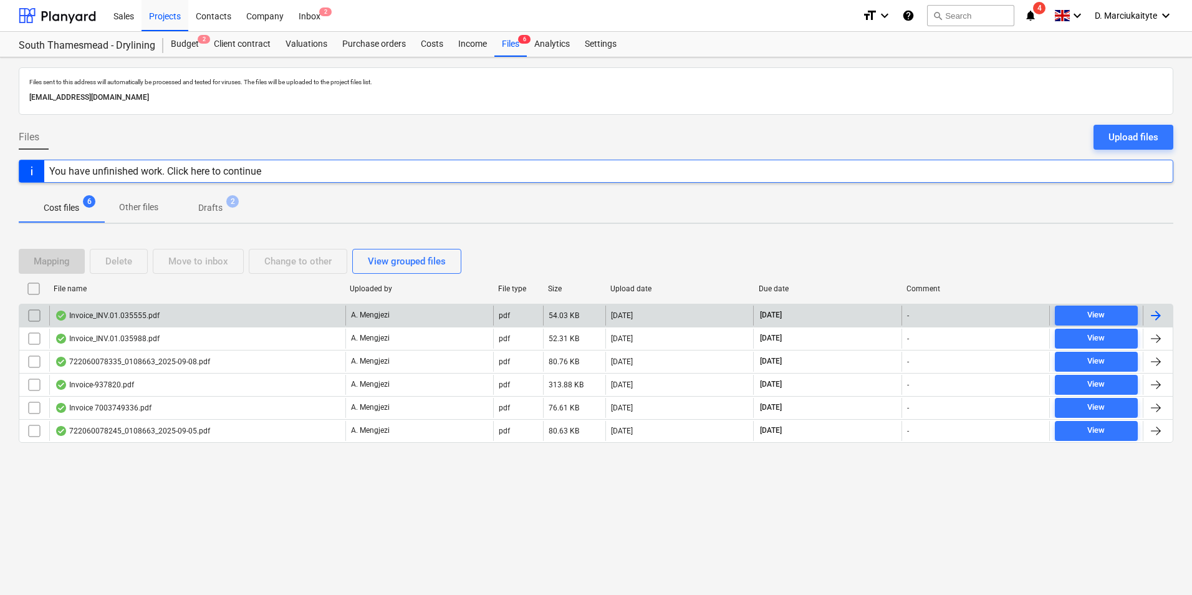
click at [194, 315] on div "Invoice_INV.01.035555.pdf" at bounding box center [197, 315] width 296 height 20
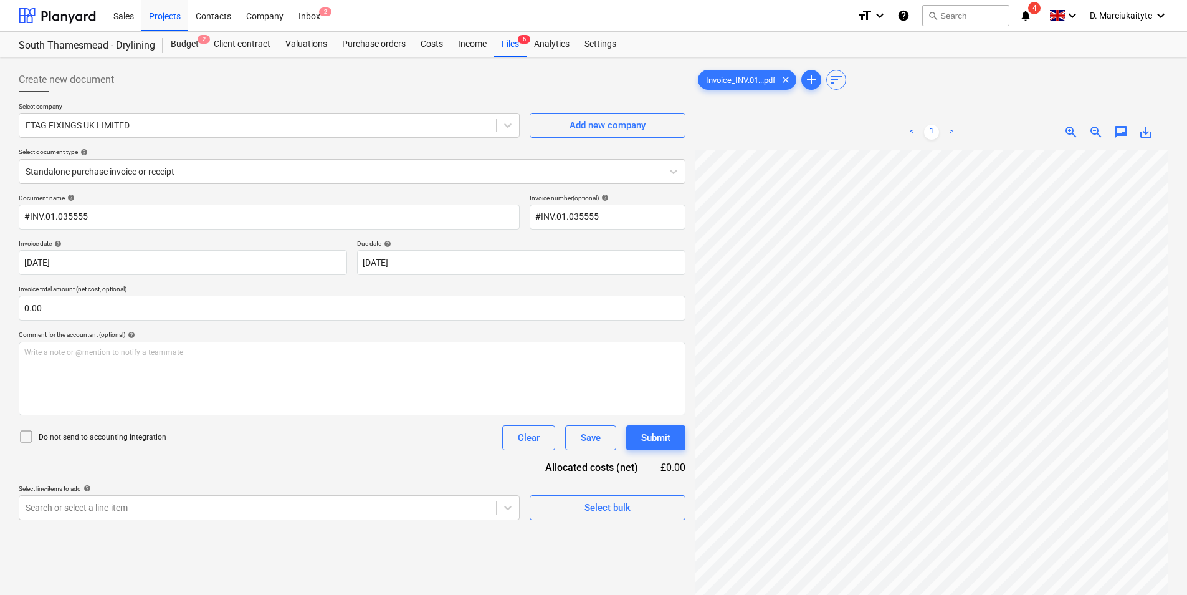
scroll to position [283, 119]
click at [843, 80] on div "Invoice_INV.01...pdf clear add sort < 1 > zoom_in zoom_out chat 0 save_alt" at bounding box center [932, 388] width 473 height 642
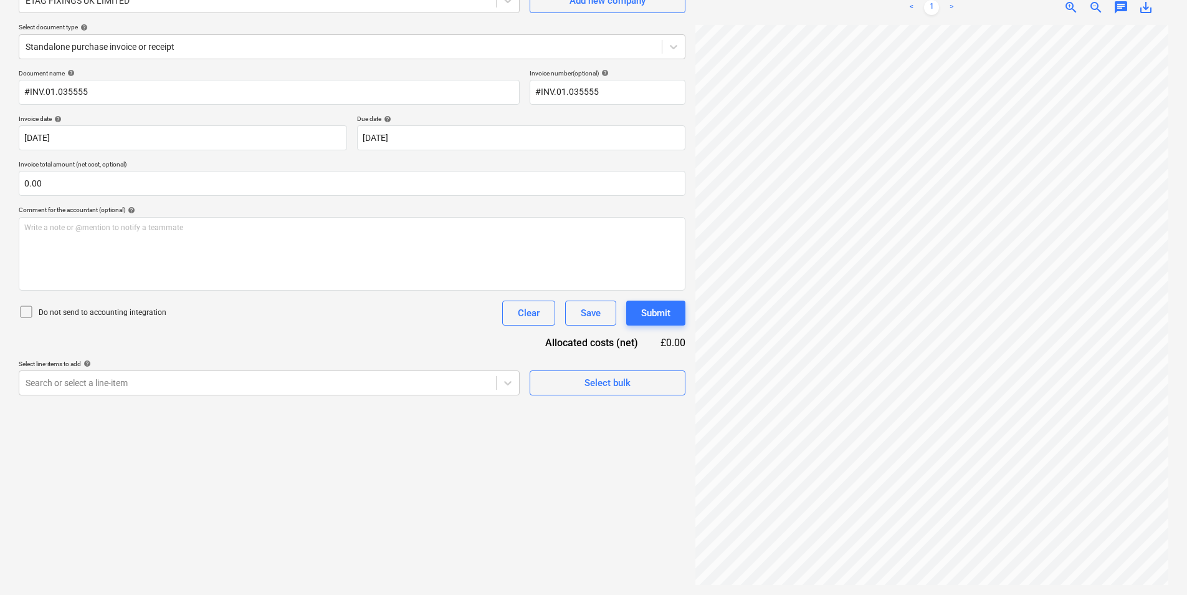
scroll to position [348, 392]
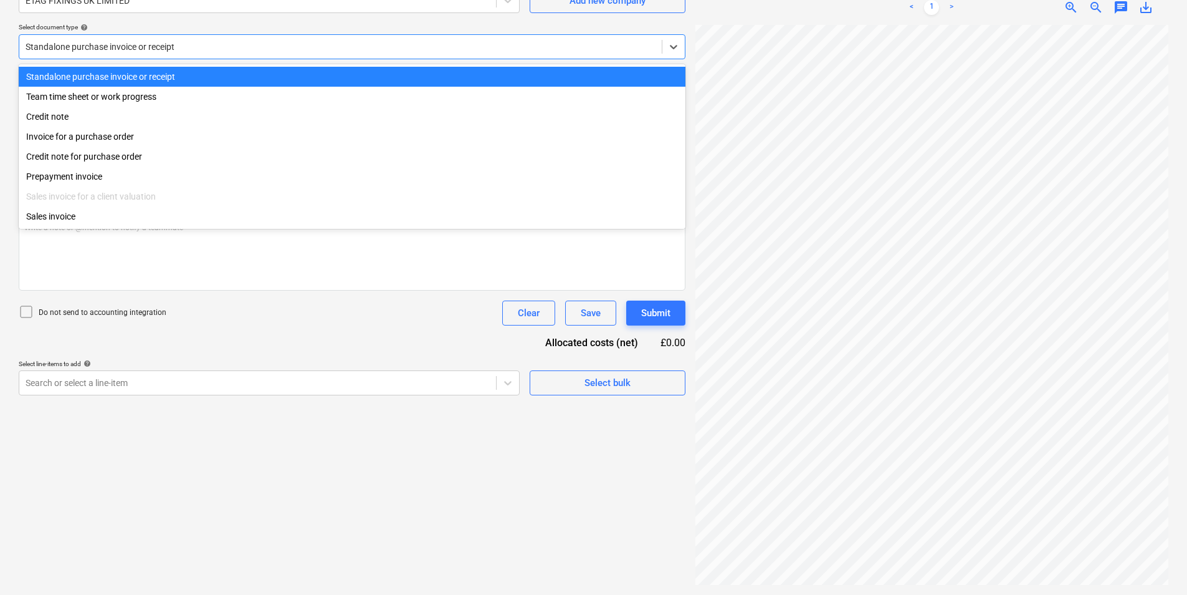
click at [573, 47] on div at bounding box center [341, 47] width 630 height 12
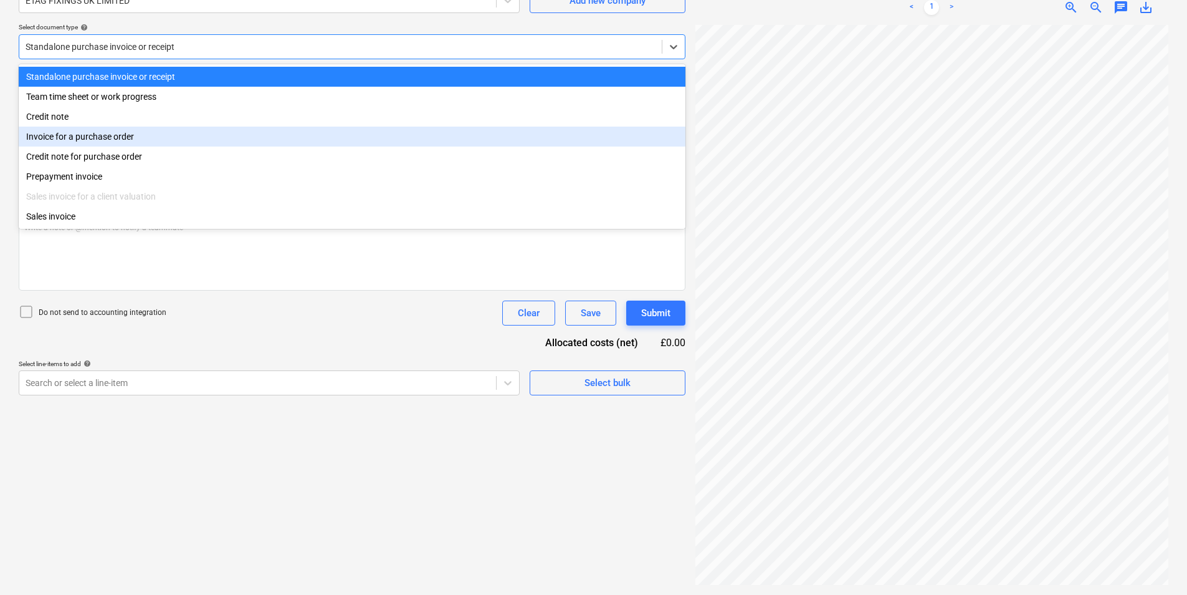
click at [276, 136] on div "Invoice for a purchase order" at bounding box center [352, 137] width 667 height 20
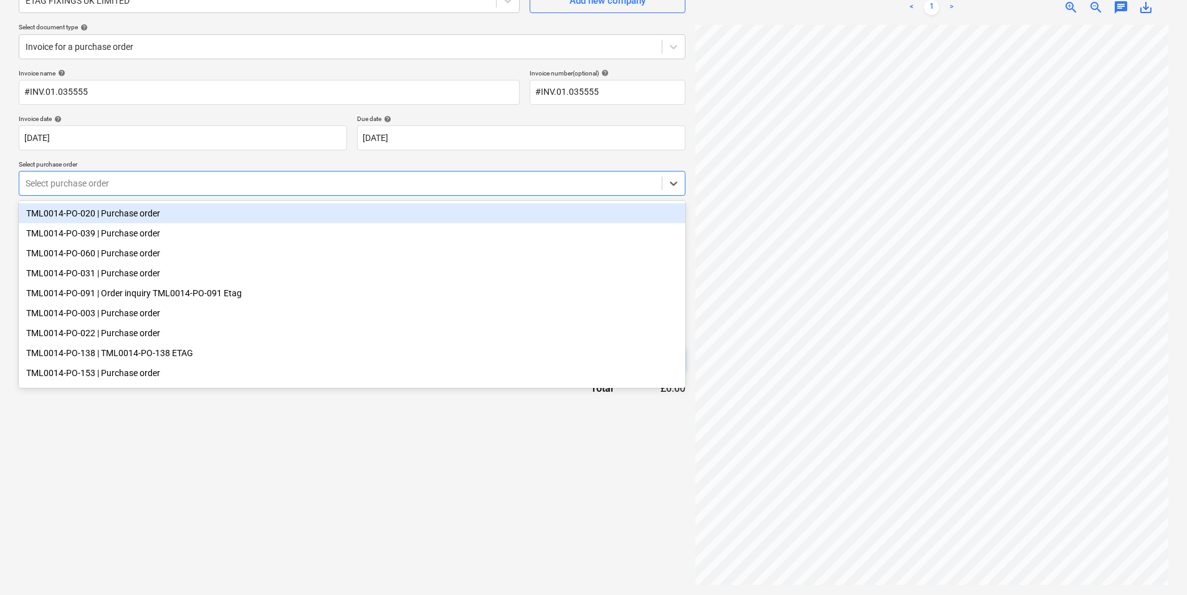
click at [403, 173] on div "Select purchase order" at bounding box center [352, 183] width 667 height 25
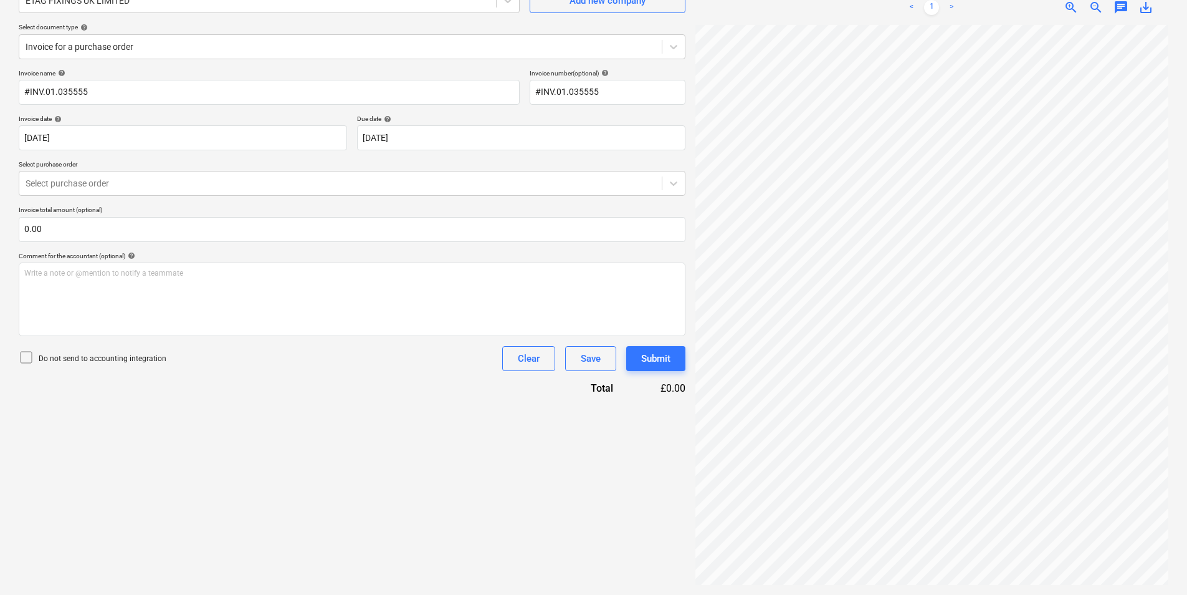
scroll to position [196, 392]
click at [296, 166] on p "Select purchase order" at bounding box center [352, 165] width 667 height 11
click at [280, 185] on div at bounding box center [341, 183] width 630 height 12
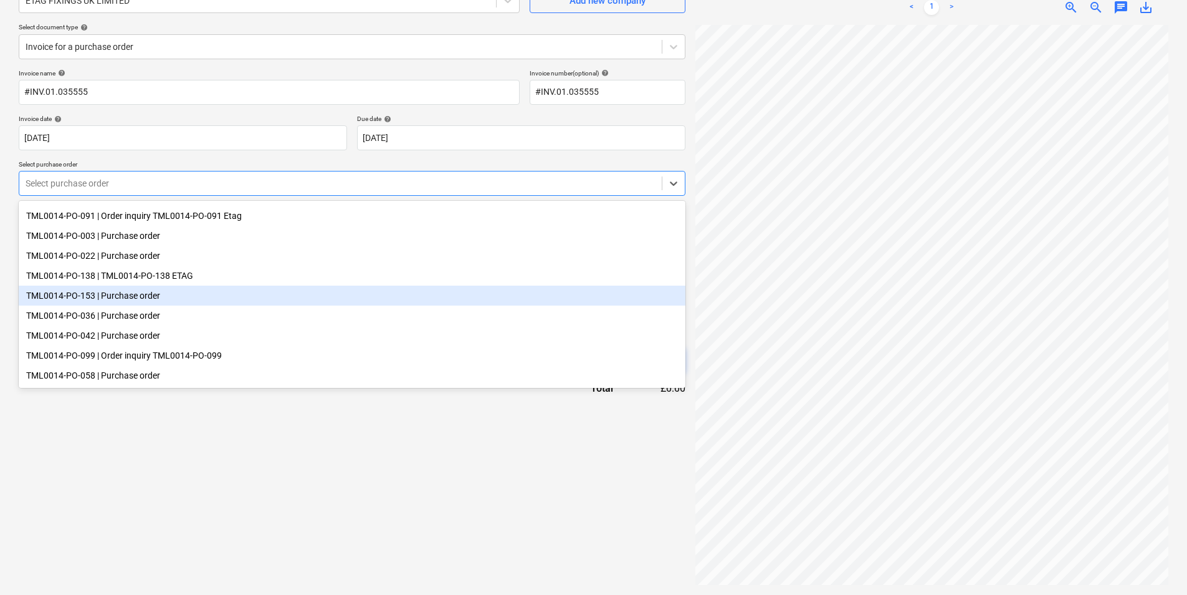
scroll to position [0, 0]
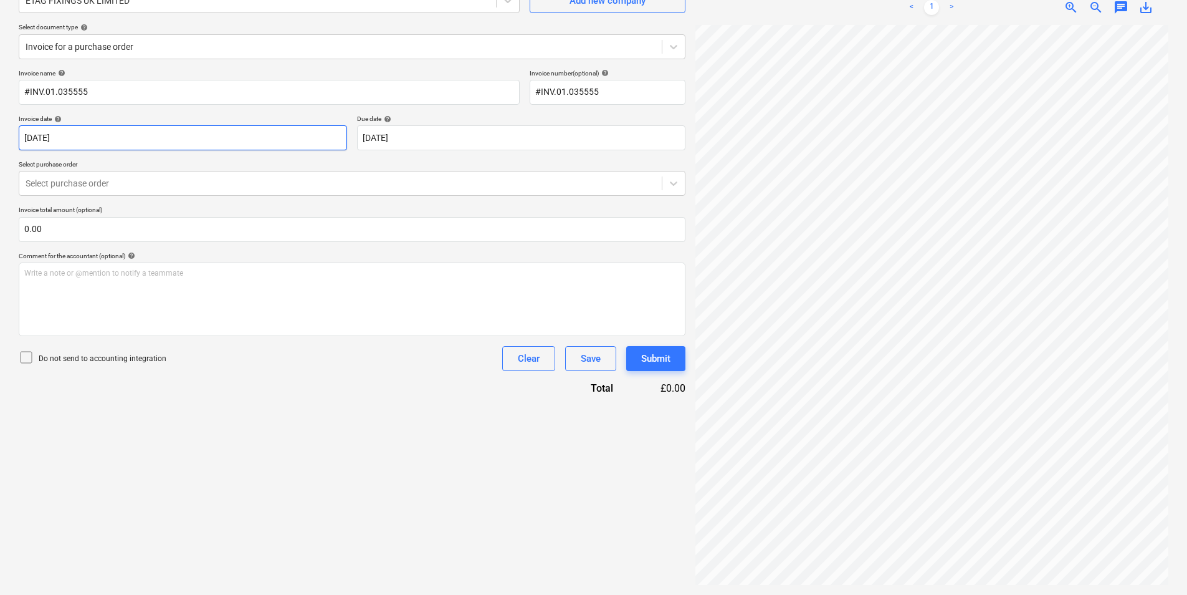
click at [170, 126] on div "Invoice date help 29 Aug 2025" at bounding box center [183, 133] width 328 height 36
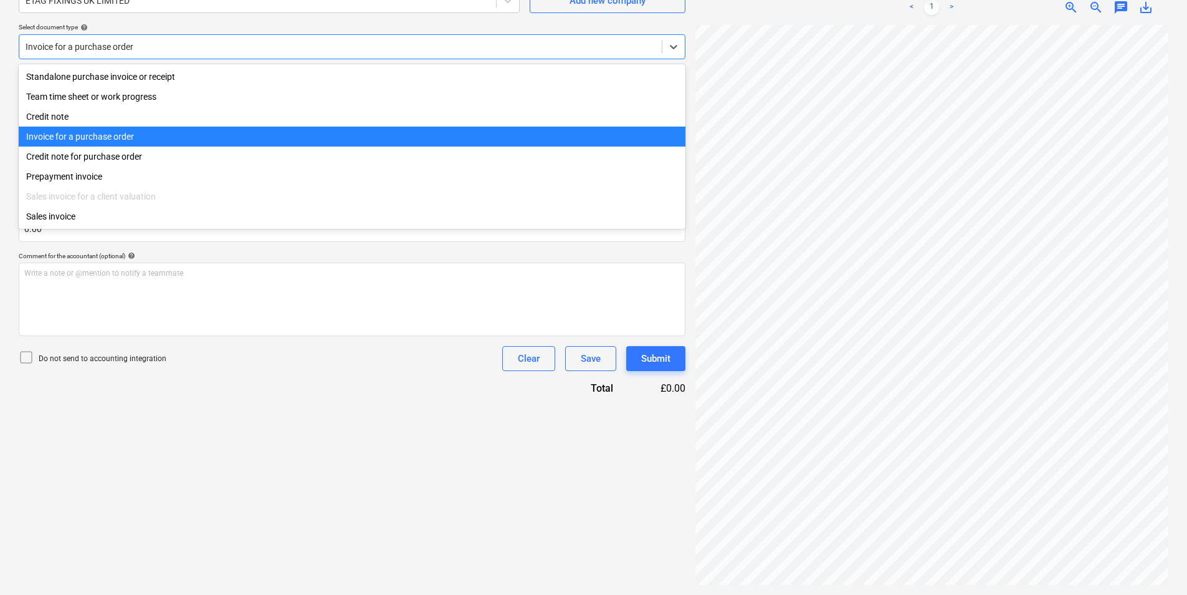
drag, startPoint x: 213, startPoint y: 39, endPoint x: 211, endPoint y: 48, distance: 8.8
click at [213, 42] on div "Invoice for a purchase order" at bounding box center [340, 46] width 643 height 17
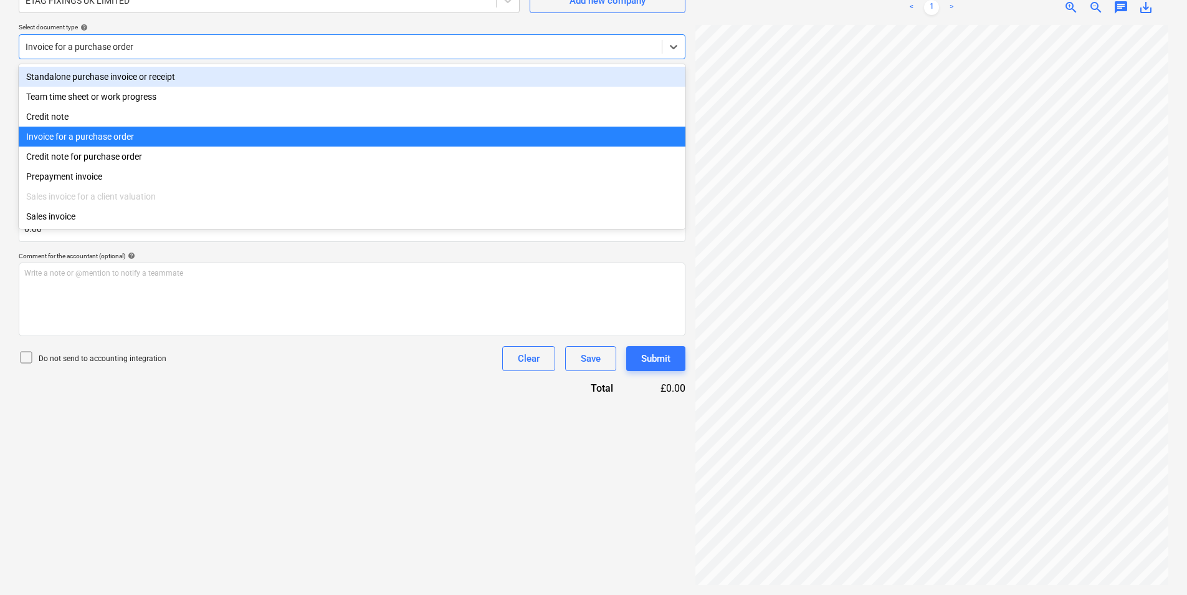
click at [189, 79] on div "Standalone purchase invoice or receipt" at bounding box center [352, 77] width 667 height 20
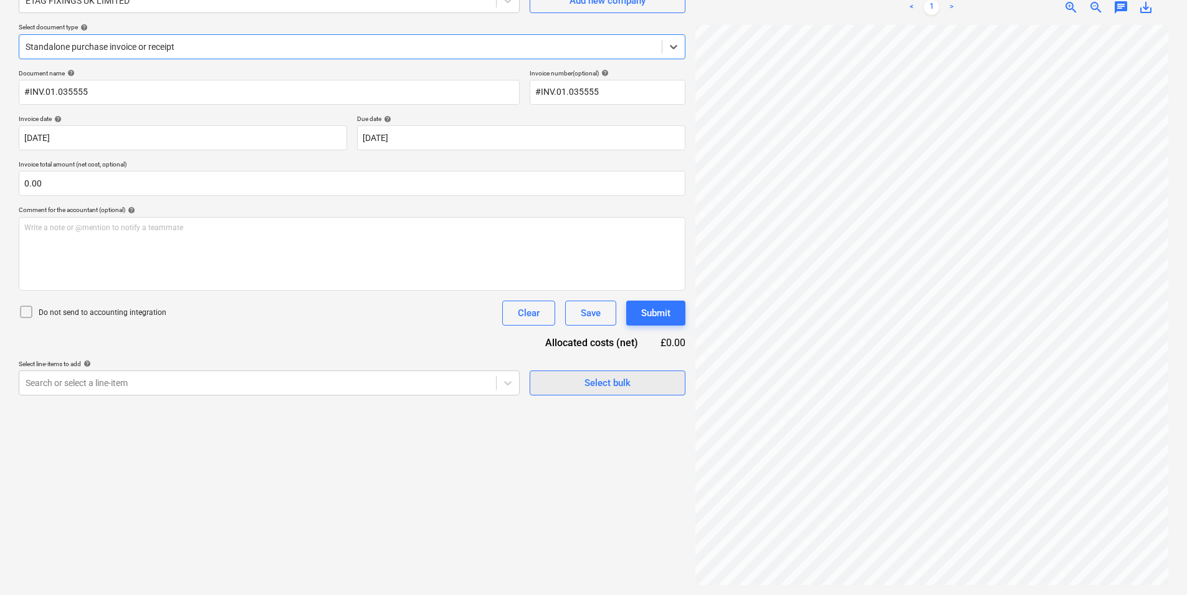
click at [596, 376] on div "Select bulk" at bounding box center [608, 383] width 46 height 16
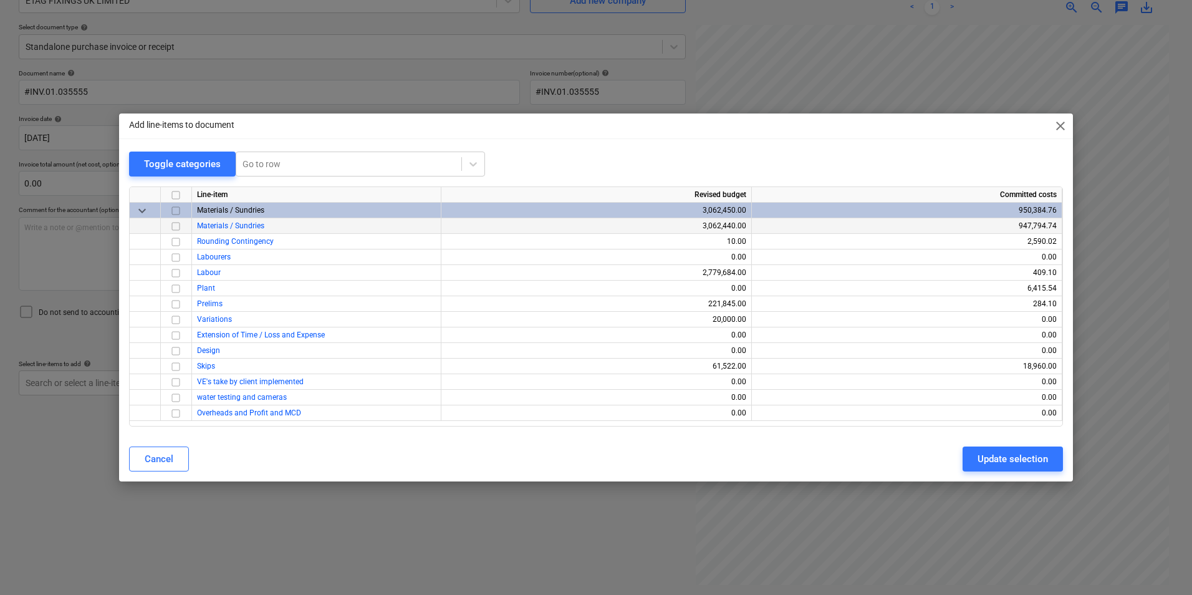
click at [182, 226] on div at bounding box center [176, 226] width 31 height 16
click at [181, 226] on input "checkbox" at bounding box center [175, 226] width 15 height 15
click at [990, 462] on div "Update selection" at bounding box center [1012, 459] width 70 height 16
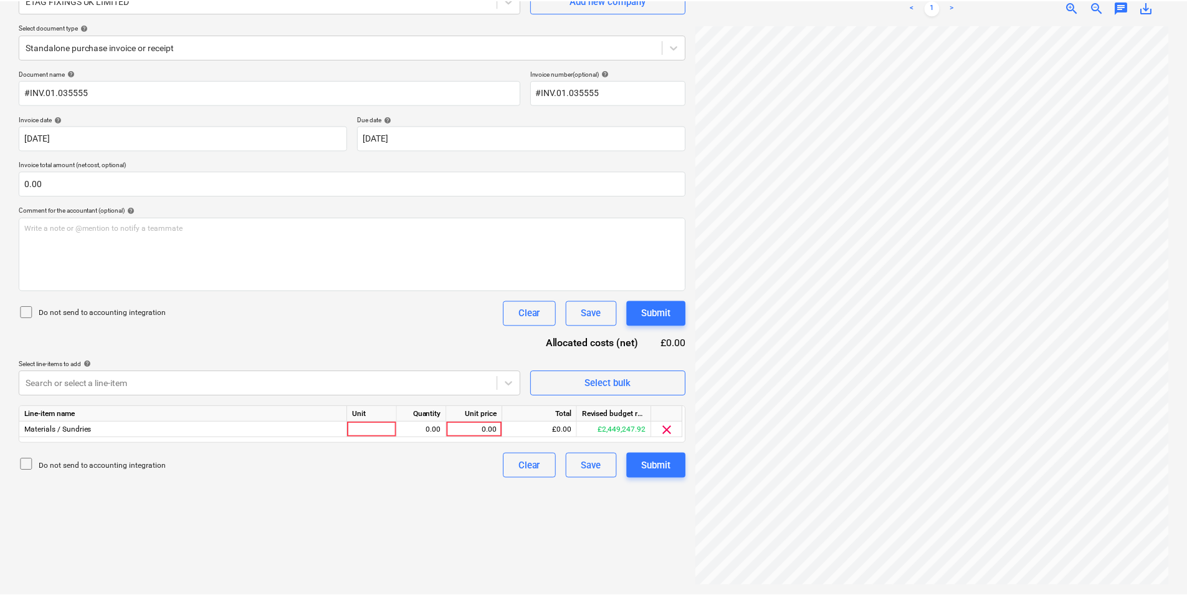
scroll to position [196, 390]
click at [363, 429] on div at bounding box center [373, 429] width 50 height 16
type input "pcs"
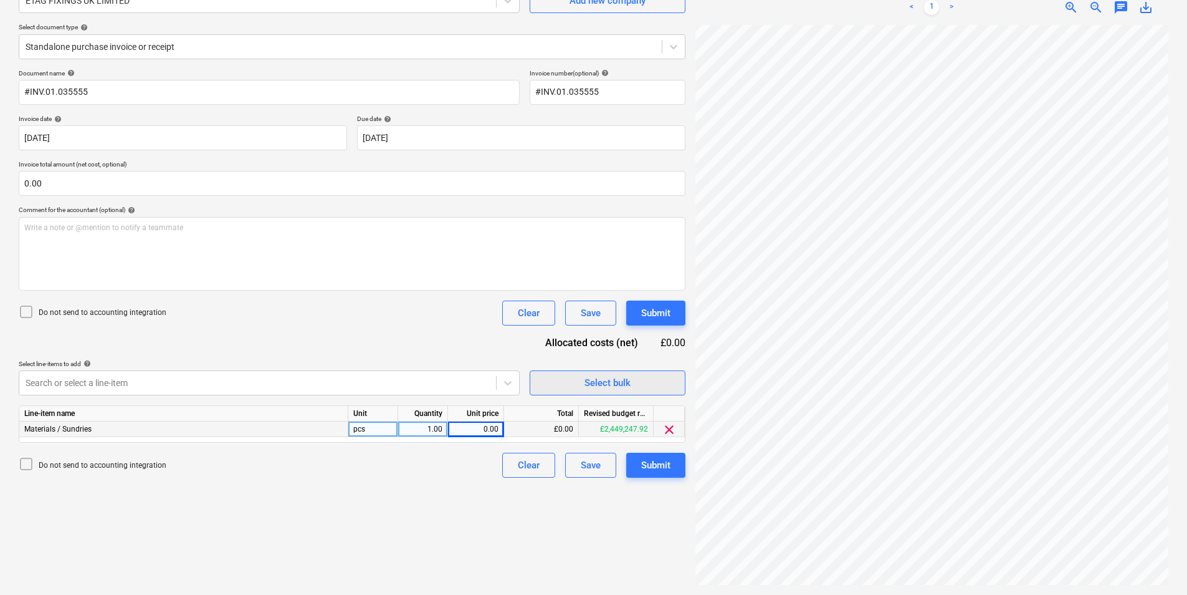
scroll to position [507, 390]
click at [482, 428] on div "0.00" at bounding box center [476, 429] width 46 height 16
type input "1027.12"
click at [660, 467] on div "Submit" at bounding box center [655, 465] width 29 height 16
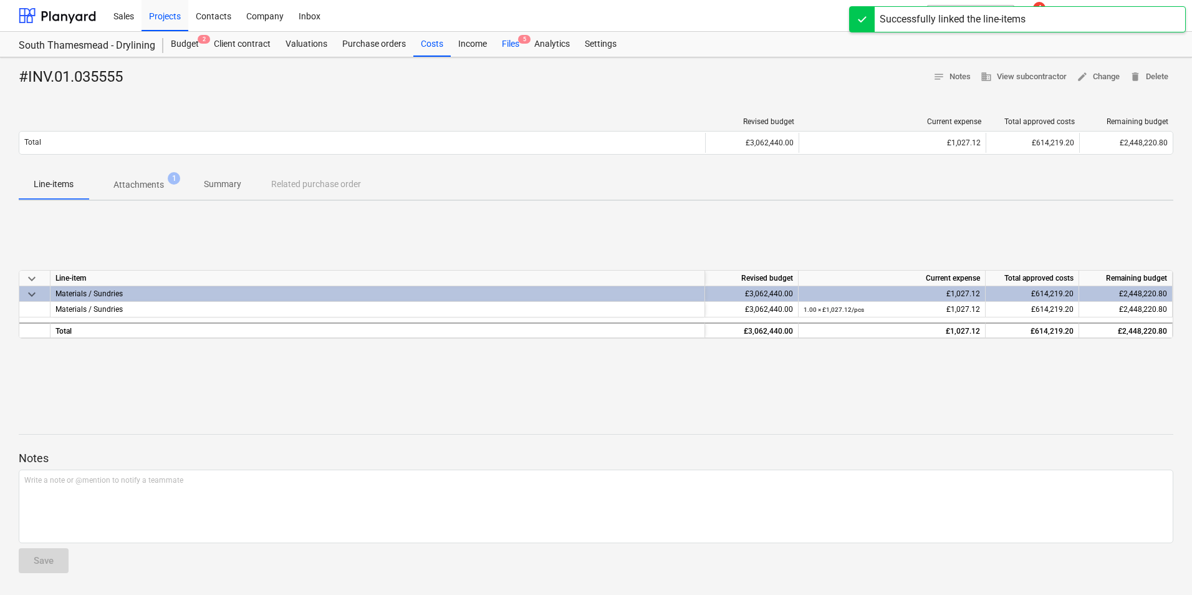
click at [514, 42] on div "Files 5" at bounding box center [510, 44] width 32 height 25
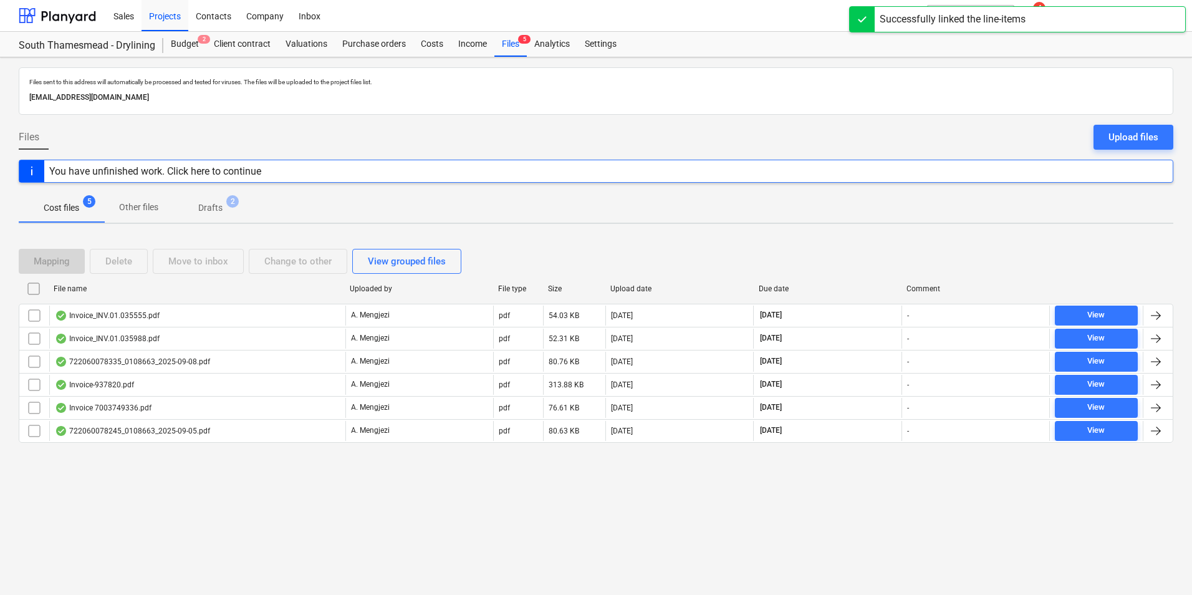
click at [215, 211] on p "Drafts" at bounding box center [210, 207] width 24 height 13
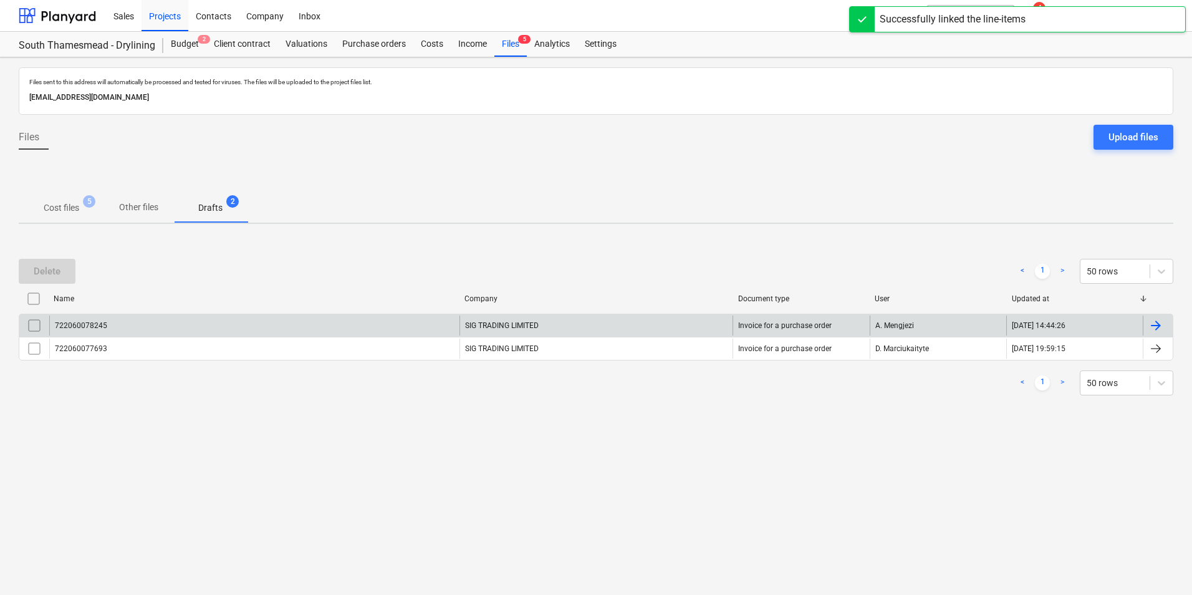
click at [34, 322] on input "checkbox" at bounding box center [34, 325] width 20 height 20
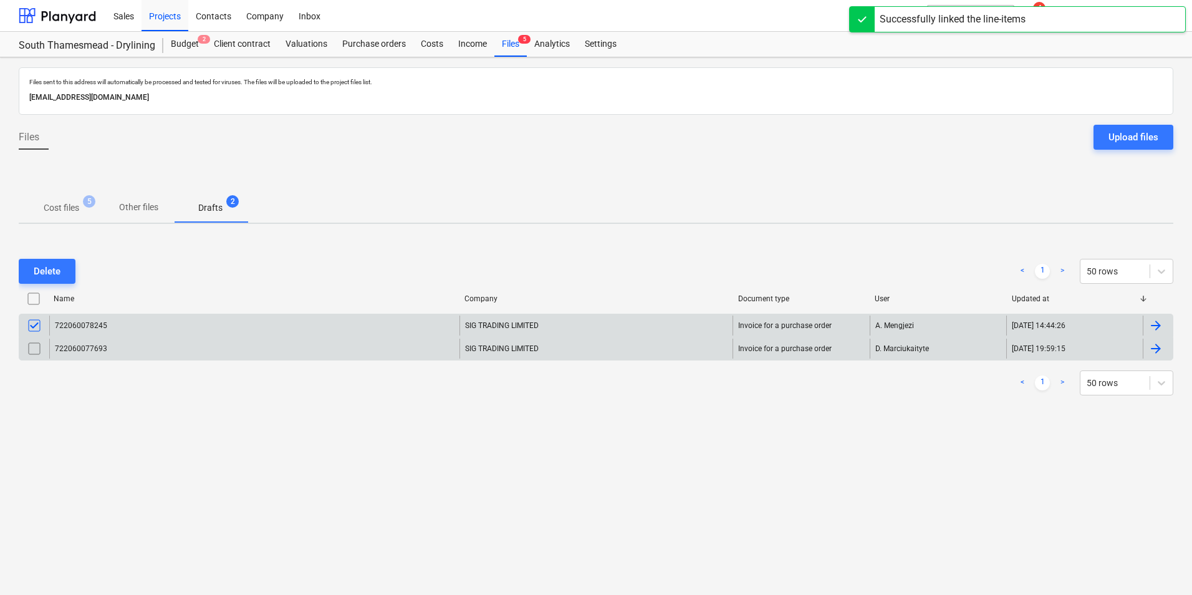
drag, startPoint x: 32, startPoint y: 355, endPoint x: 37, endPoint y: 337, distance: 18.6
click at [34, 354] on input "checkbox" at bounding box center [34, 348] width 20 height 20
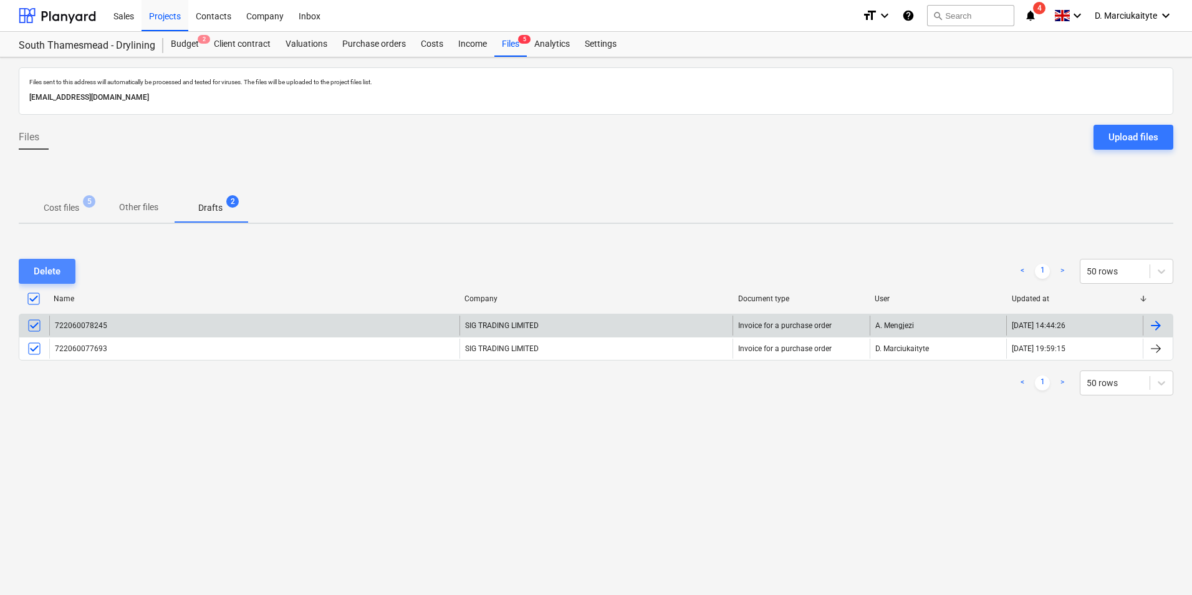
click at [44, 280] on button "Delete" at bounding box center [47, 271] width 57 height 25
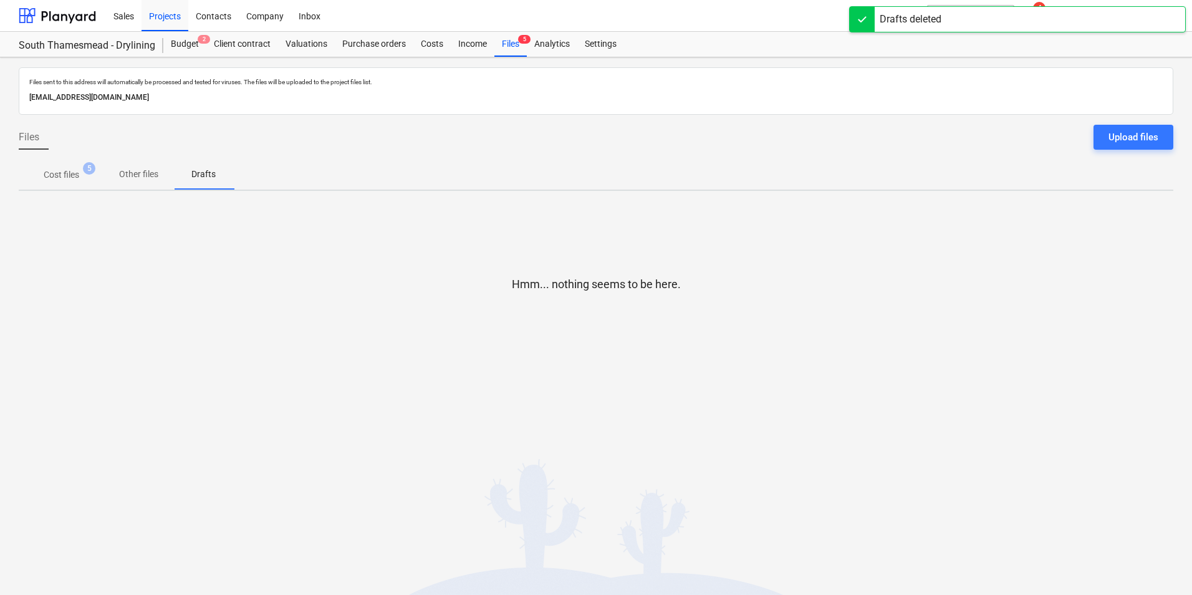
click at [67, 183] on span "Cost files 5" at bounding box center [61, 174] width 85 height 22
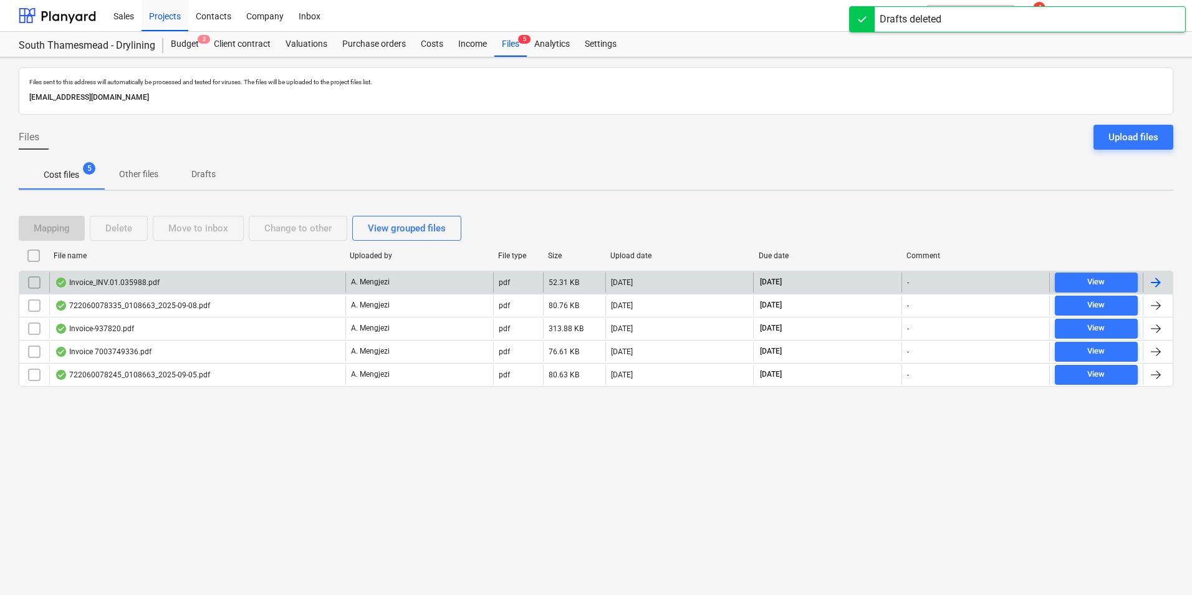
click at [145, 285] on div "Invoice_INV.01.035988.pdf" at bounding box center [107, 282] width 105 height 10
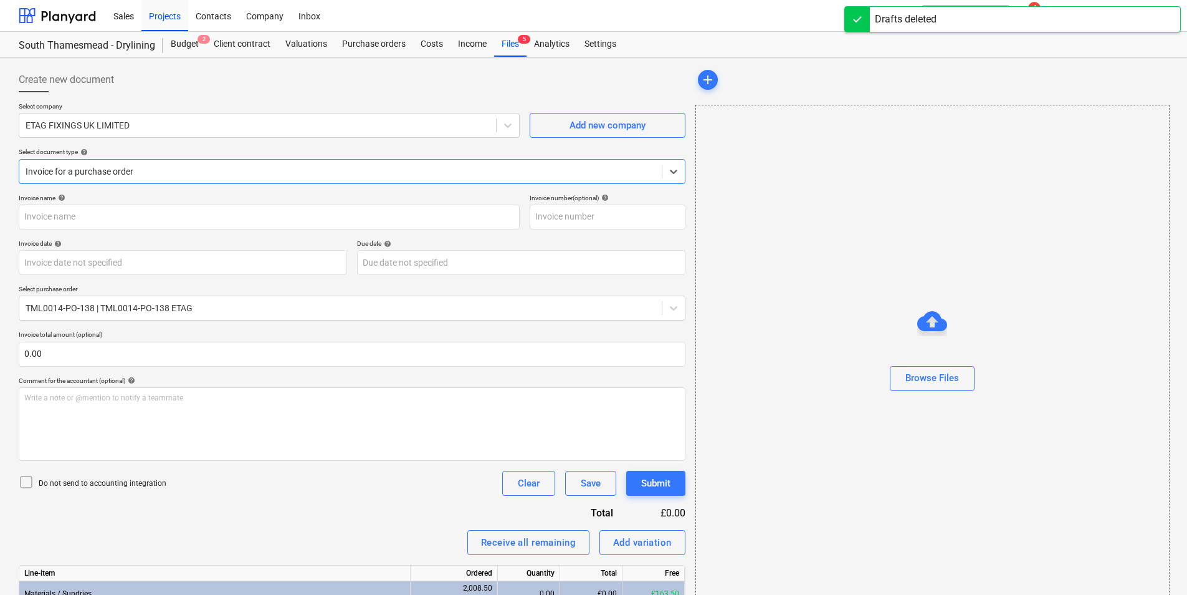
type input "#INV.01.035988"
type input "05 Sep 2025"
type input "31 Oct 2025"
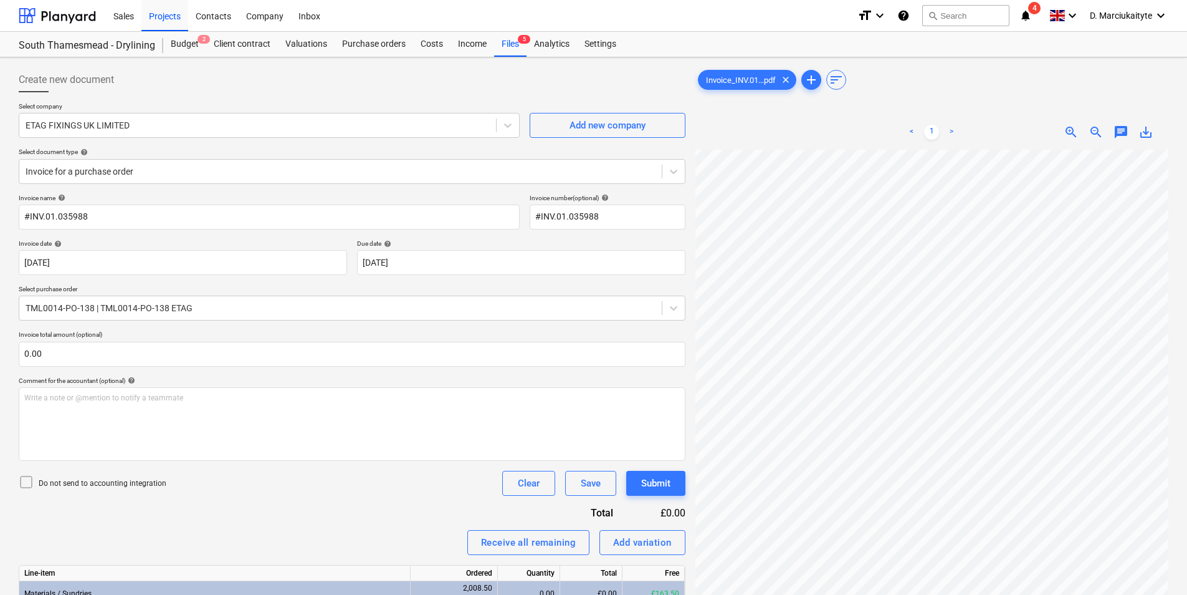
click at [886, 116] on div "< 1 > zoom_in zoom_out chat 0 save_alt" at bounding box center [932, 412] width 473 height 595
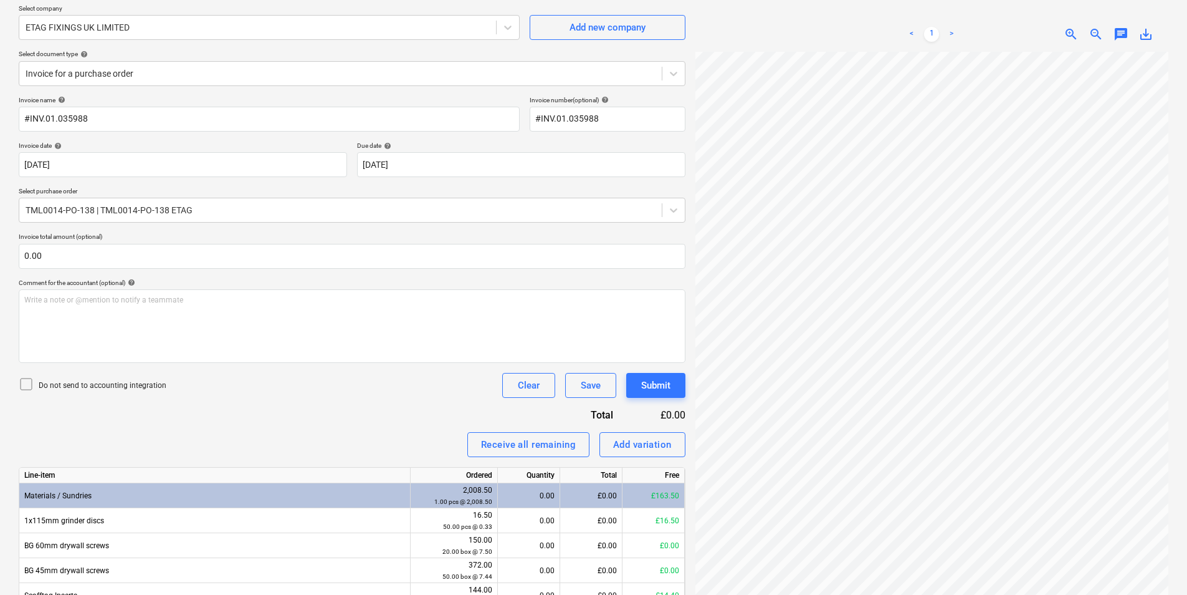
scroll to position [186, 0]
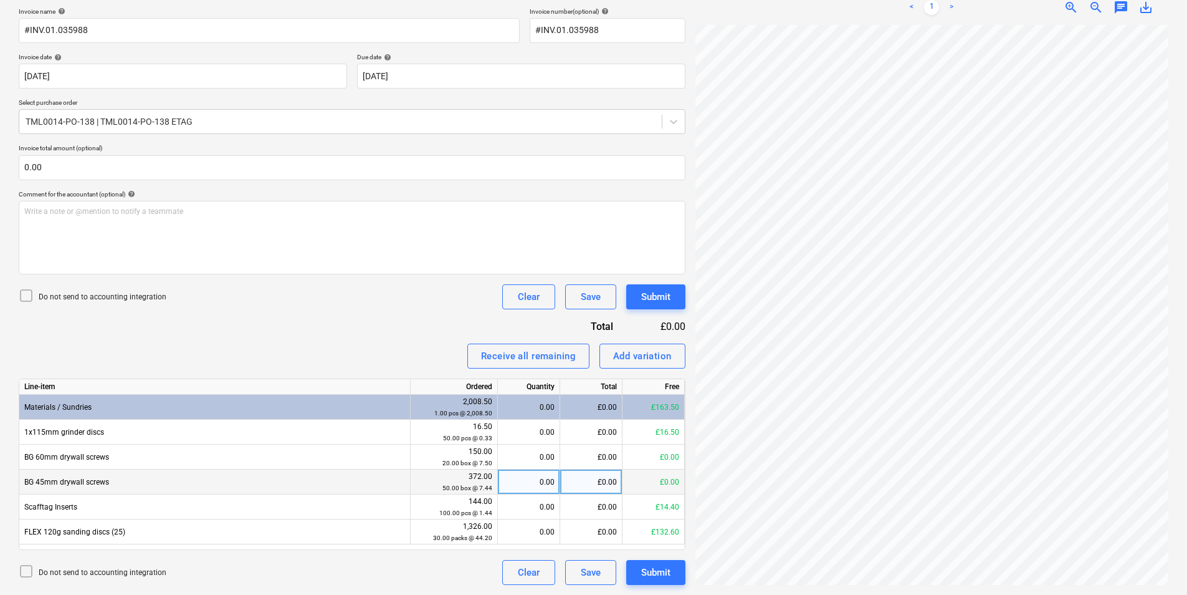
click at [676, 474] on div "Create new document Select company ETAG FIXINGS UK LIMITED Add new company Sele…" at bounding box center [594, 233] width 1160 height 714
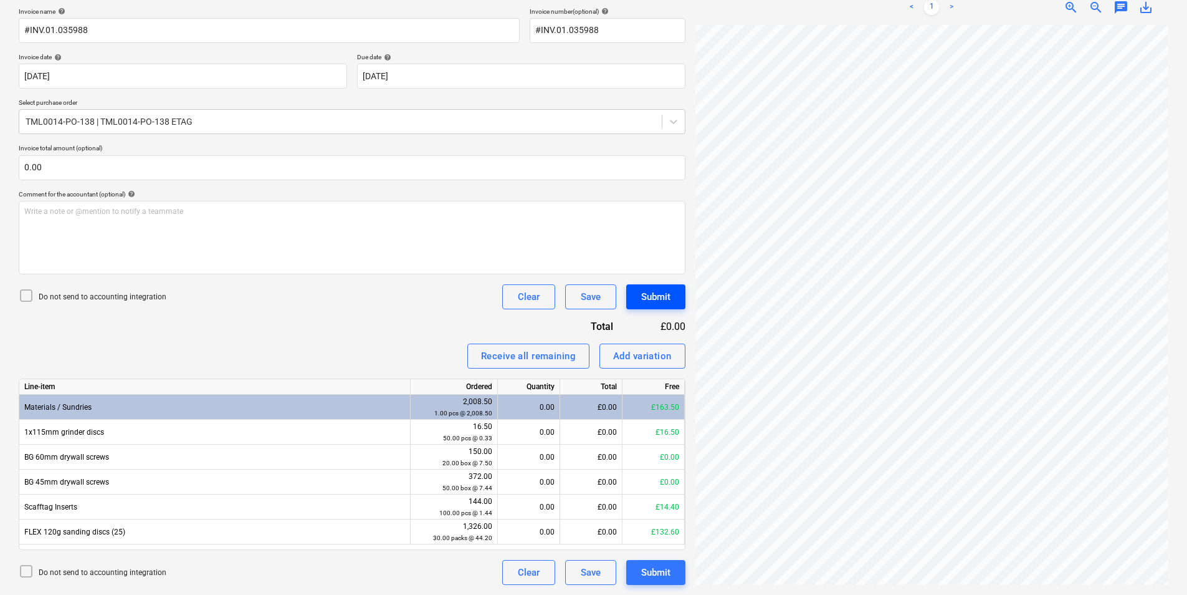
scroll to position [190, 392]
click at [1187, 242] on html "Sales Projects Contacts Company Inbox format_size keyboard_arrow_down help sear…" at bounding box center [593, 111] width 1187 height 595
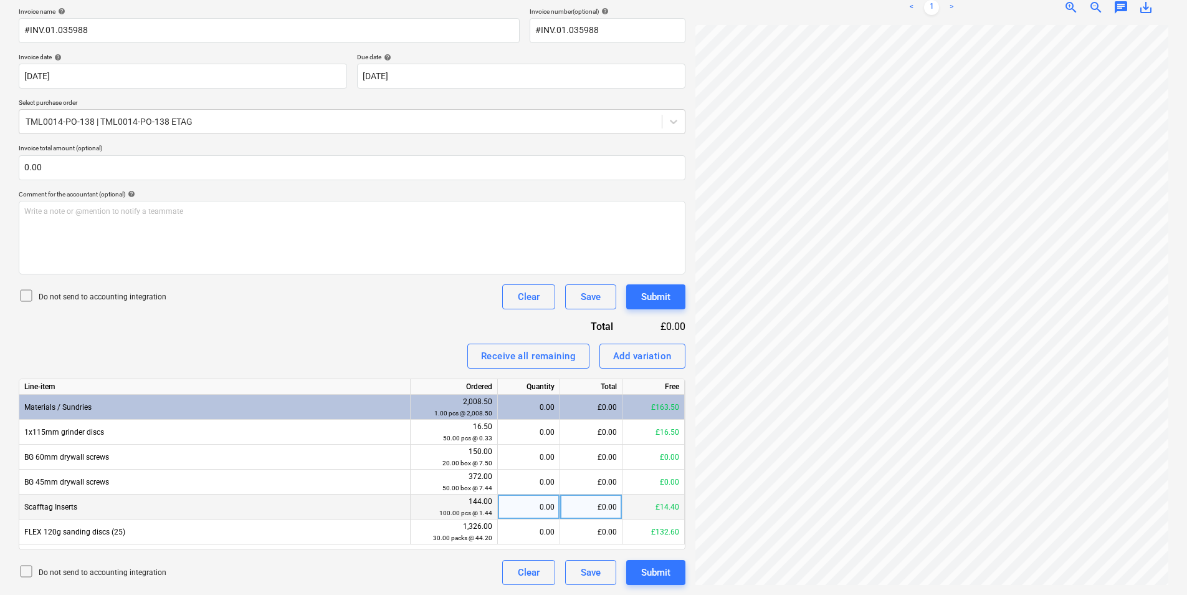
click at [529, 498] on div "0.00" at bounding box center [529, 506] width 52 height 25
type input "10"
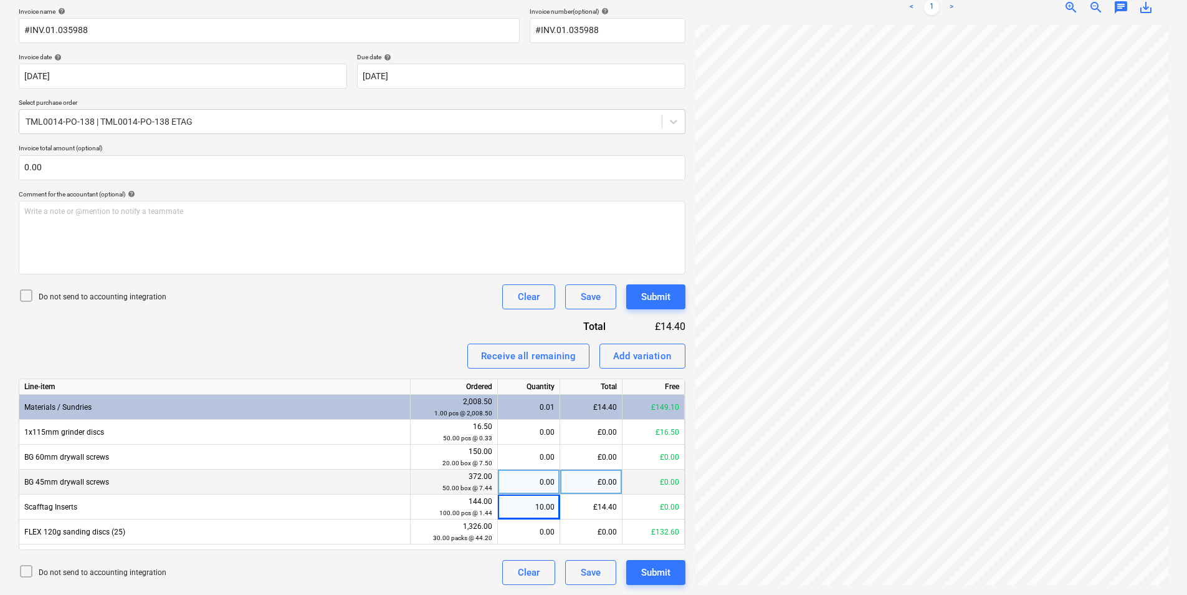
scroll to position [263, 392]
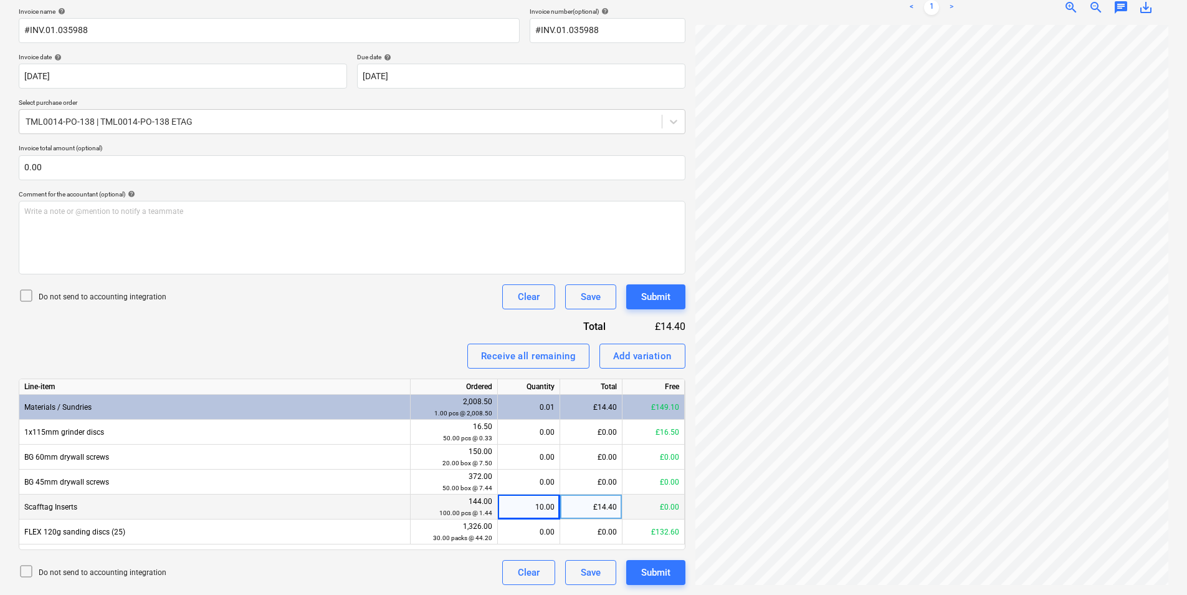
click at [592, 502] on div "£14.40" at bounding box center [591, 506] width 62 height 25
type input "9.50"
click at [671, 574] on button "Submit" at bounding box center [655, 572] width 59 height 25
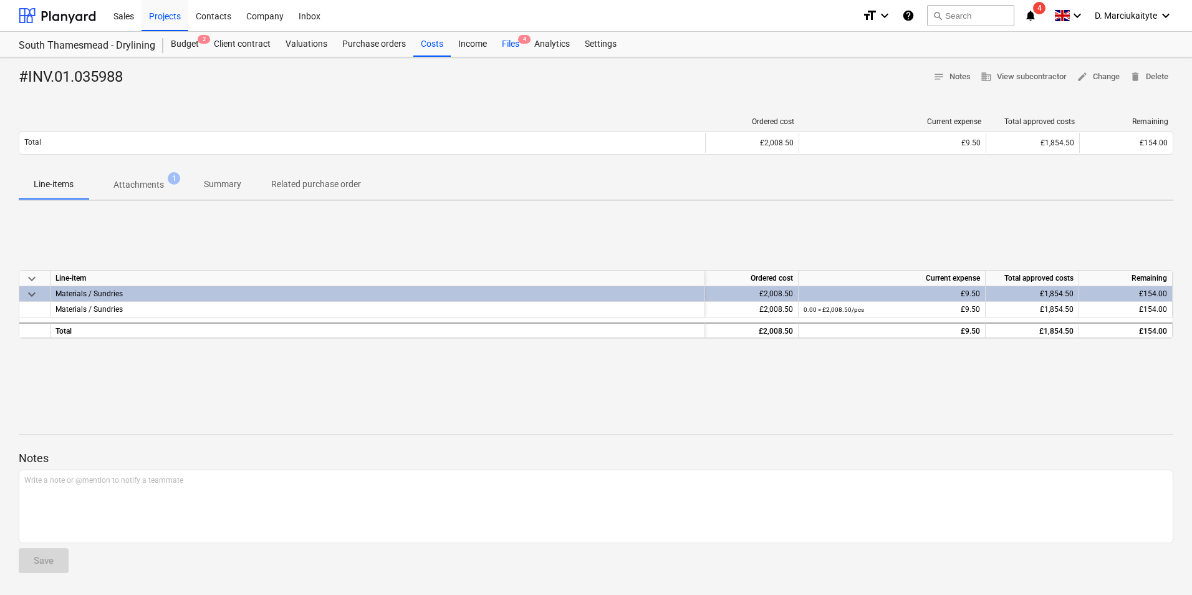
click at [512, 41] on div "Files 4" at bounding box center [510, 44] width 32 height 25
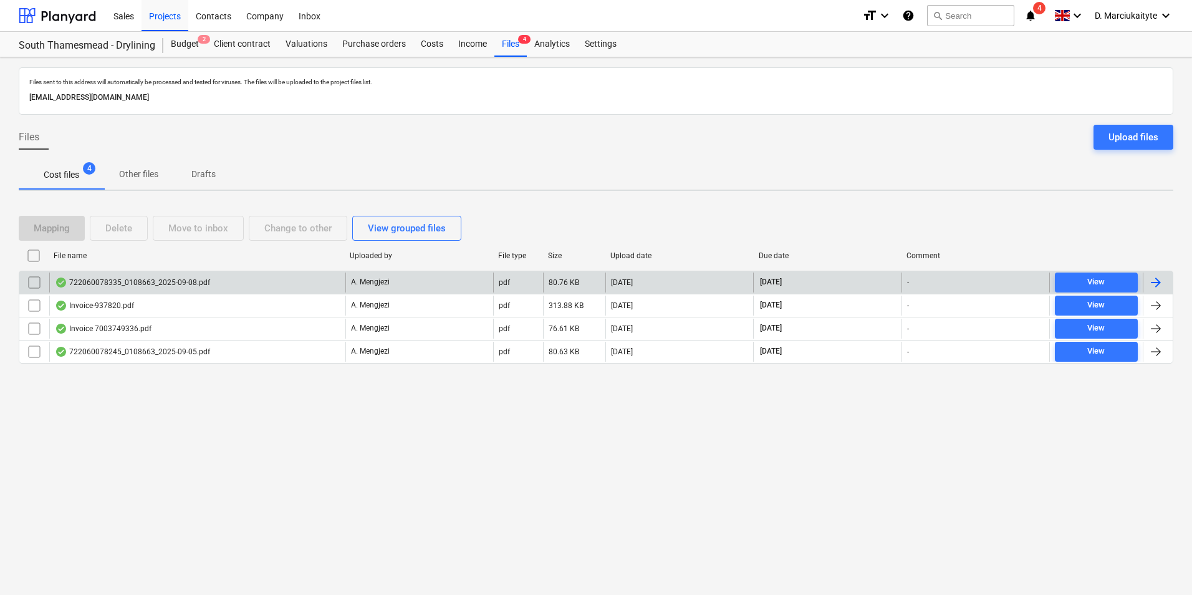
click at [152, 280] on div "722060078335_0108663_2025-09-08.pdf" at bounding box center [132, 282] width 155 height 10
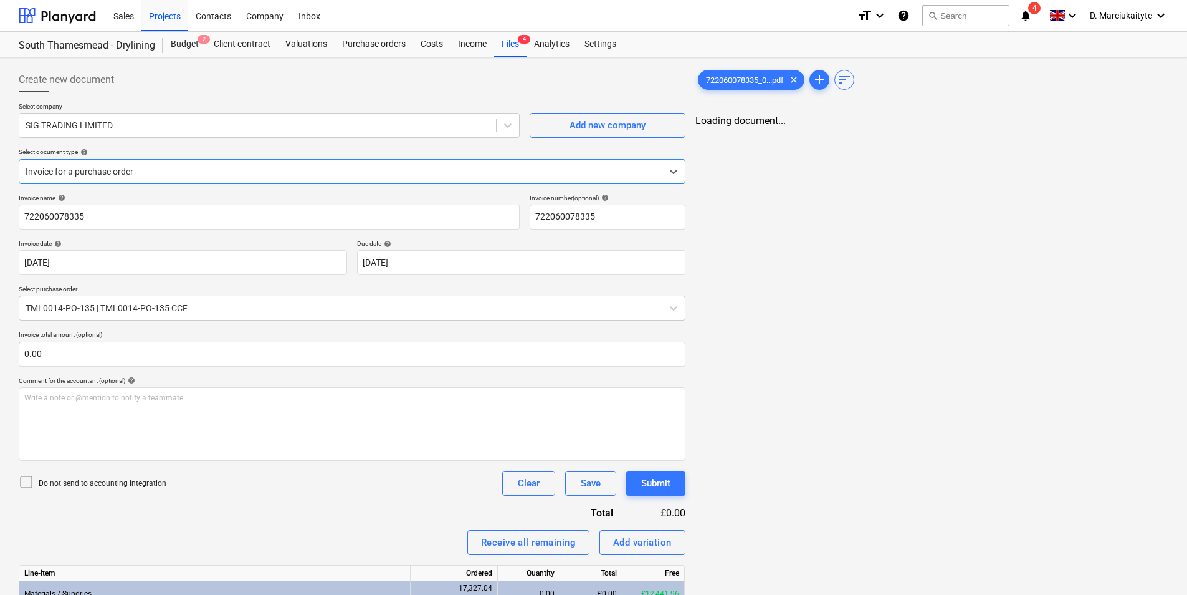
type input "722060078335"
type input "08 Sep 2025"
type input "31 Oct 2025"
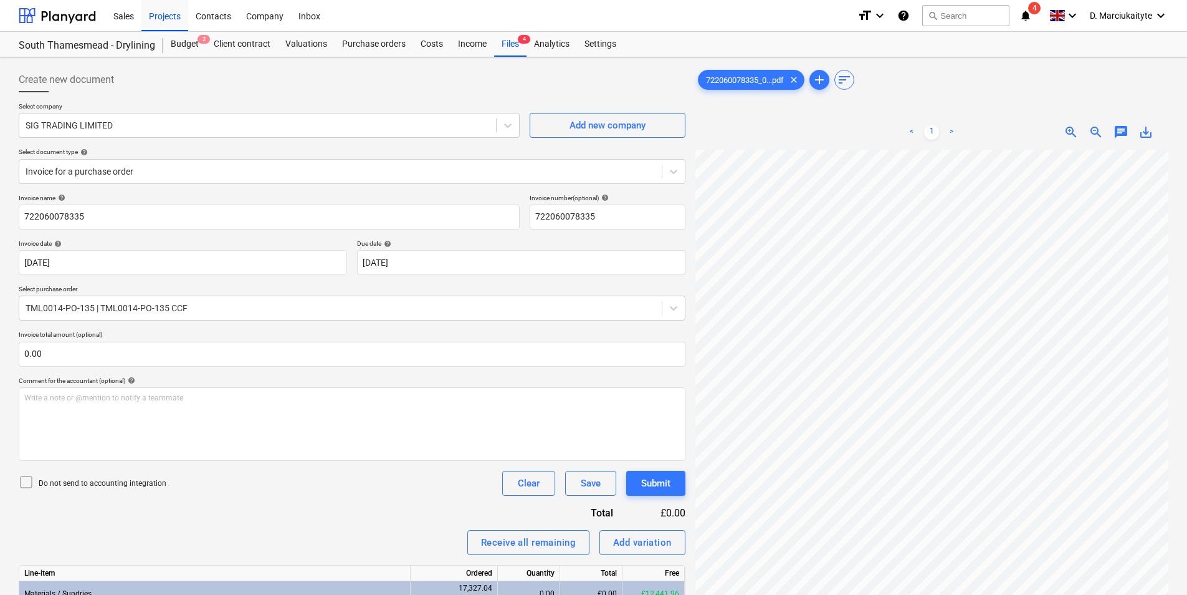
click at [843, 123] on div "< 1 > zoom_in zoom_out chat 0 save_alt" at bounding box center [932, 412] width 473 height 595
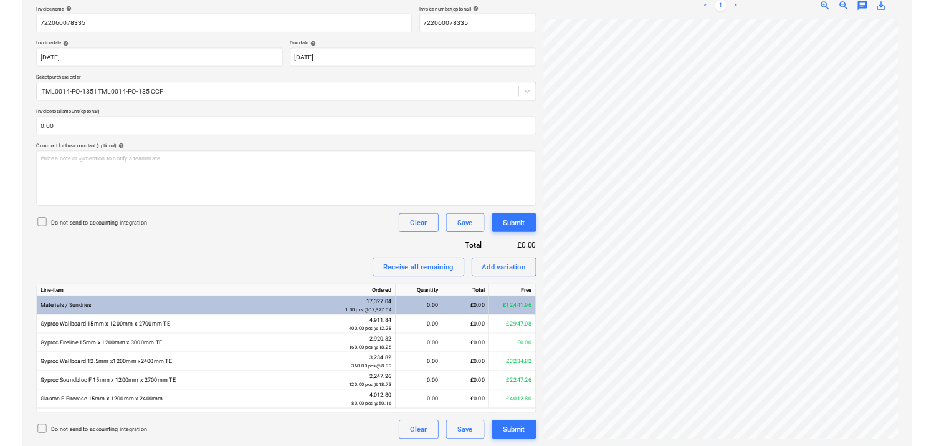
scroll to position [80, 368]
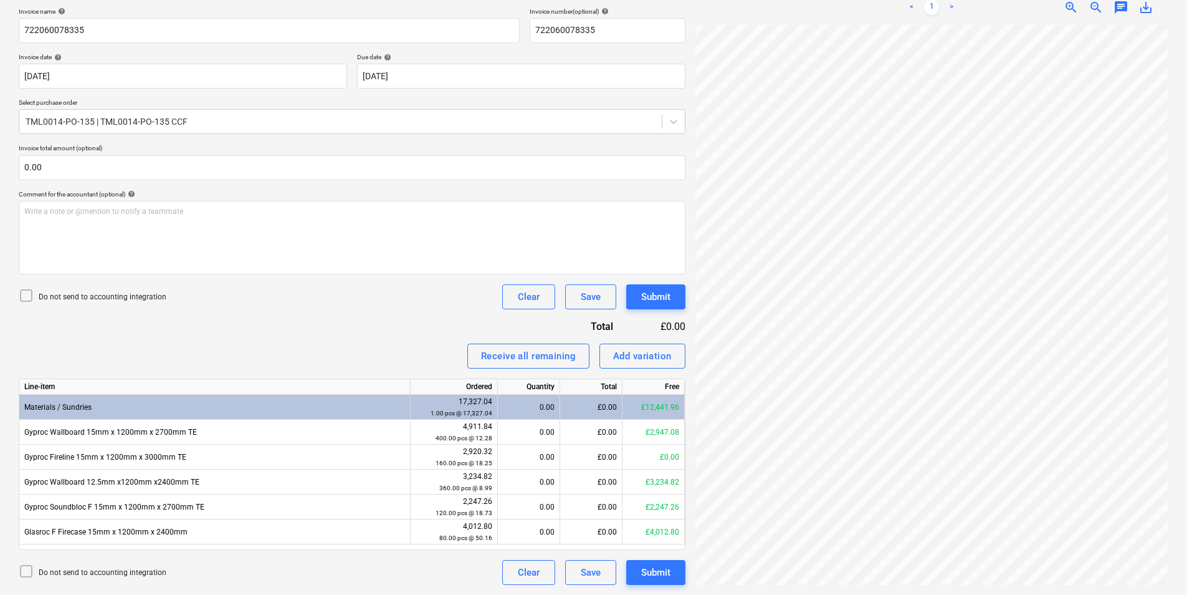
click at [692, 419] on div "722060078335_0...pdf clear add sort < 1 > zoom_in zoom_out chat 0 save_alt" at bounding box center [932, 233] width 483 height 714
click at [1187, 362] on html "Sales Projects Contacts Company Inbox format_size keyboard_arrow_down help sear…" at bounding box center [593, 111] width 1187 height 595
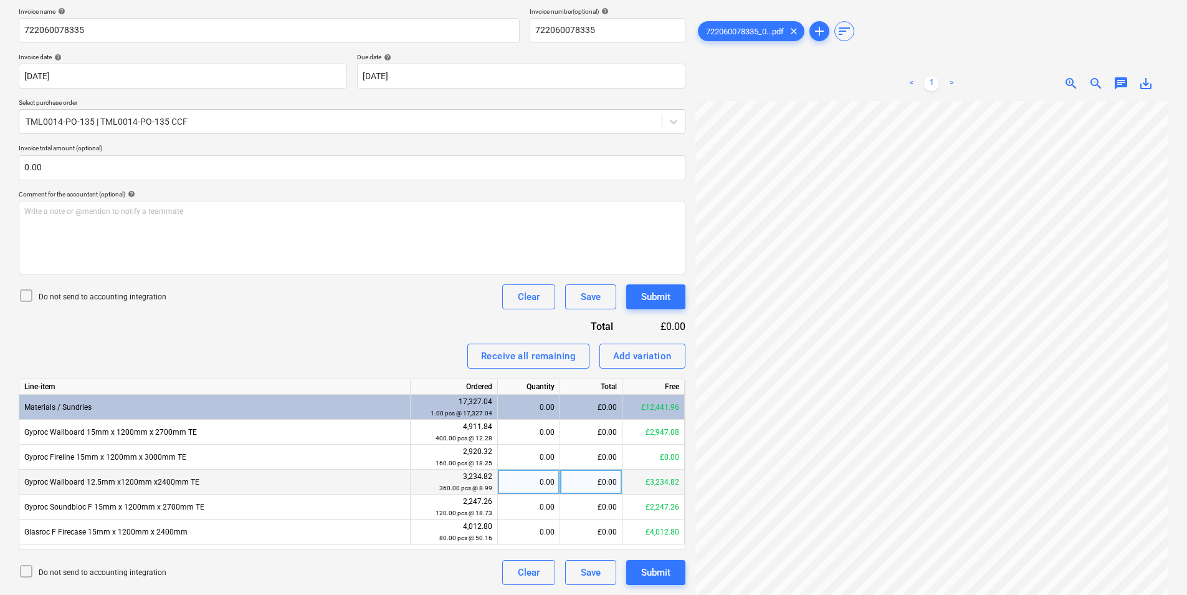
scroll to position [401, 368]
click at [537, 479] on div "0.00" at bounding box center [529, 481] width 52 height 25
type input "360"
click at [593, 482] on div "£3,234.82" at bounding box center [591, 481] width 62 height 25
type input "3234.70"
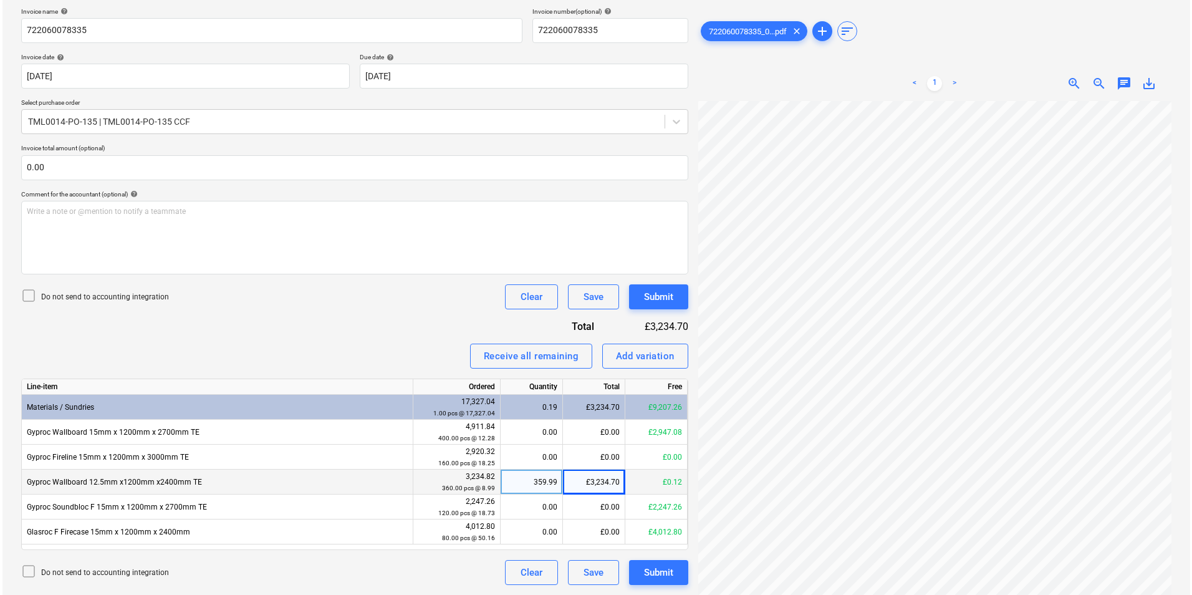
scroll to position [172, 275]
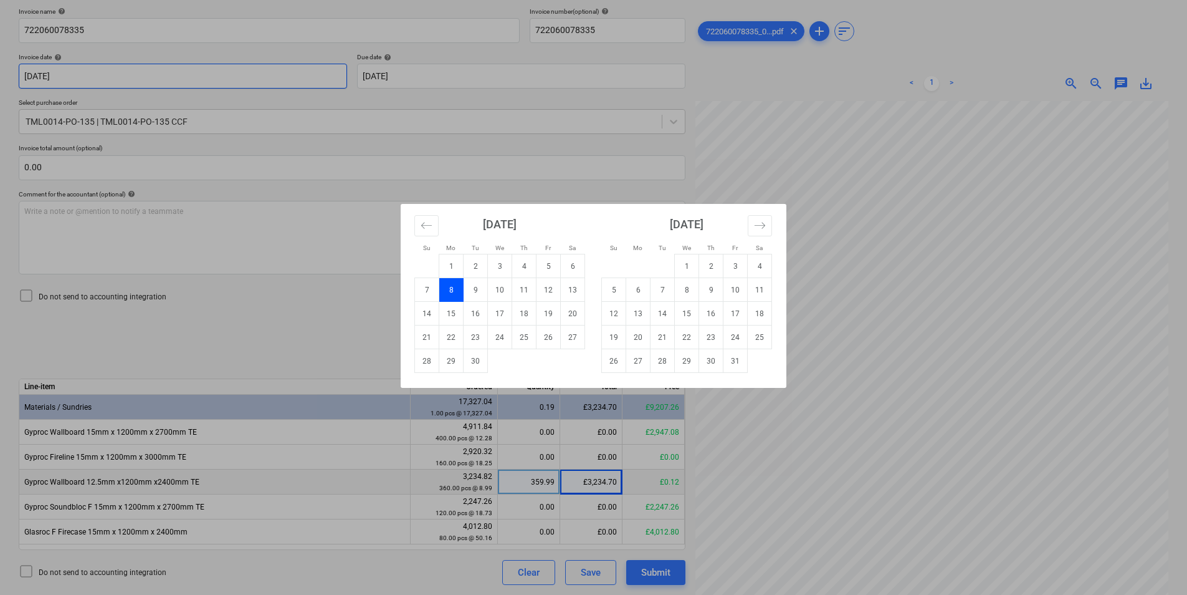
click at [193, 79] on body "Sales Projects Contacts Company Inbox format_size keyboard_arrow_down help sear…" at bounding box center [593, 111] width 1187 height 595
click at [854, 157] on div "Su Mo Tu We Th Fr Sa Su Mo Tu We Th Fr Sa August 2025 1 2 3 4 5 6 7 8 9 10 11 1…" at bounding box center [593, 297] width 1187 height 595
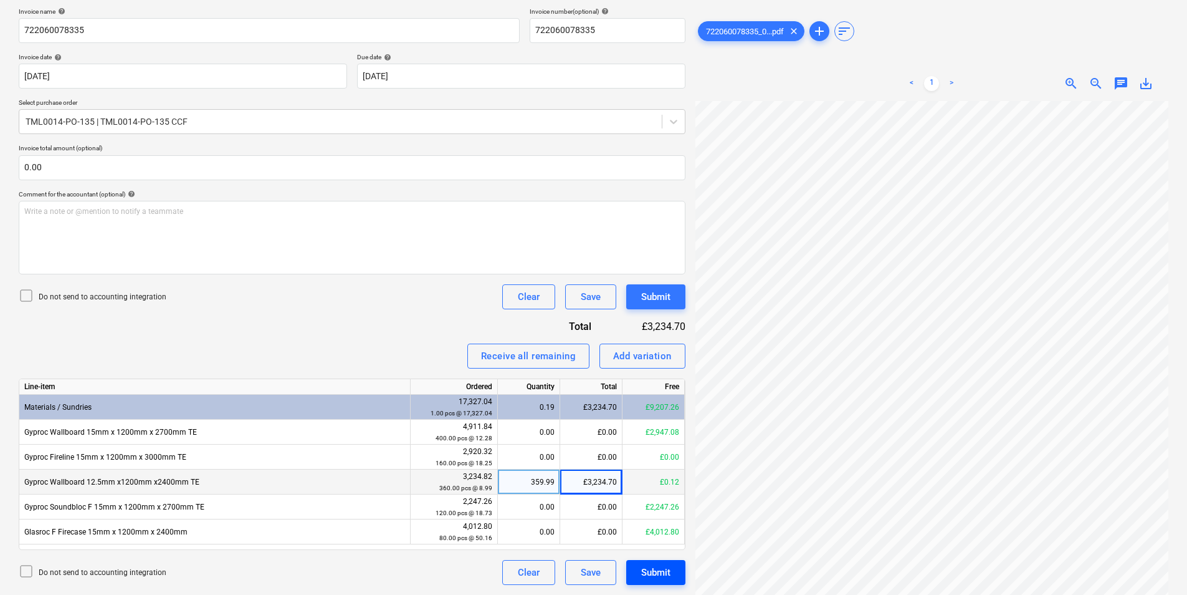
click at [642, 570] on div "Submit" at bounding box center [655, 572] width 29 height 16
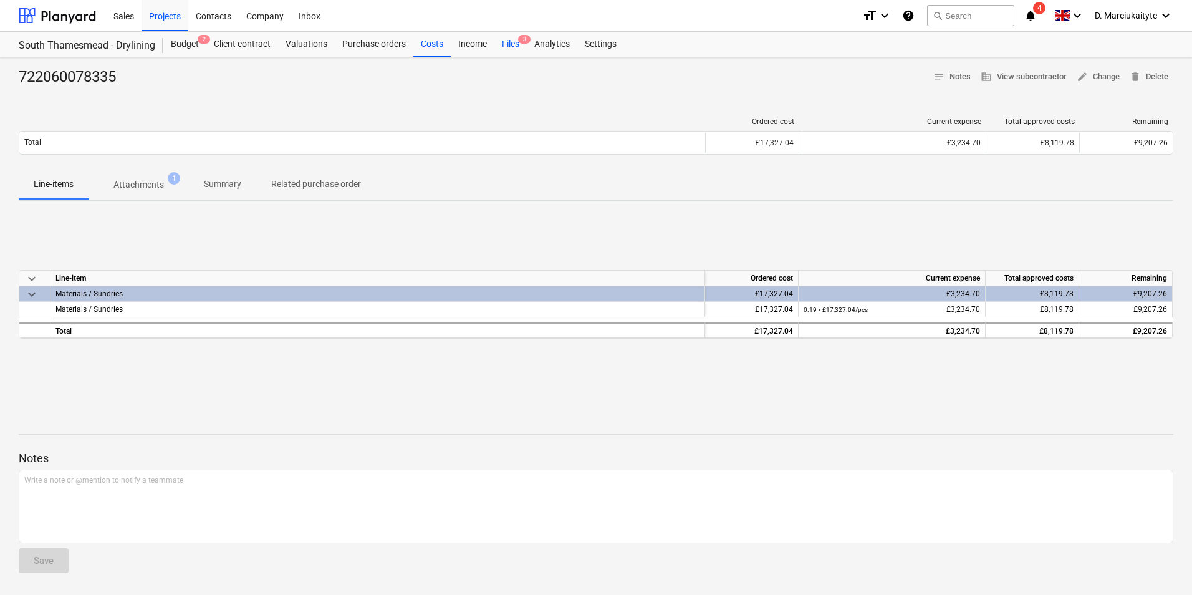
click at [501, 38] on div "Files 3" at bounding box center [510, 44] width 32 height 25
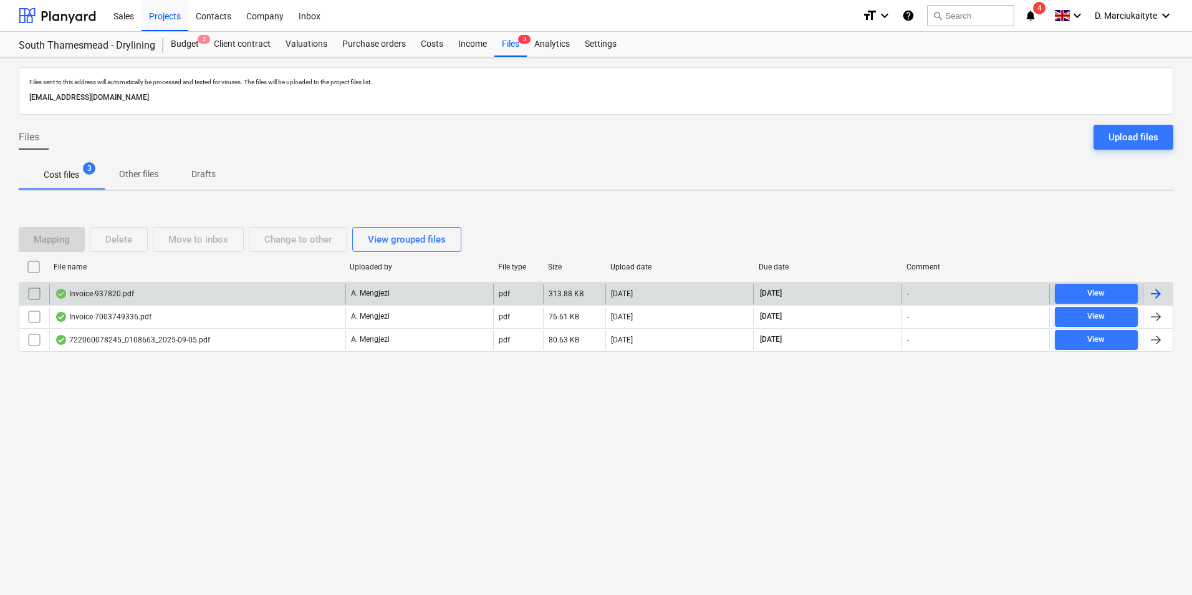
click at [274, 289] on div "Invoice-937820.pdf" at bounding box center [197, 294] width 296 height 20
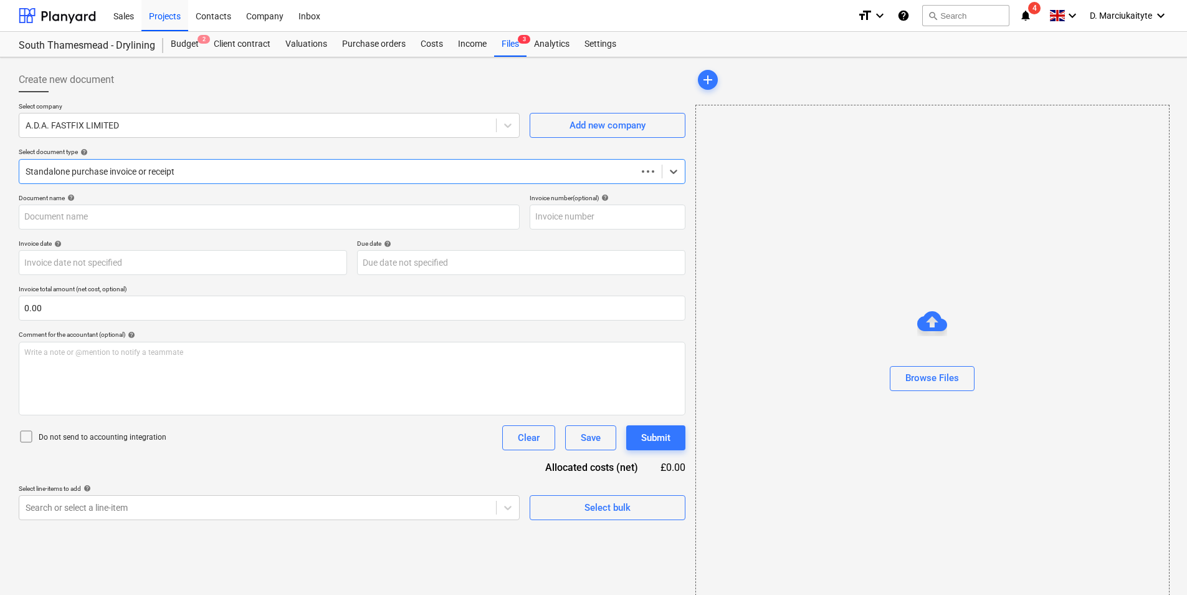
type input "937820"
type input "08 Sep 2025"
type input "30 Oct 2025"
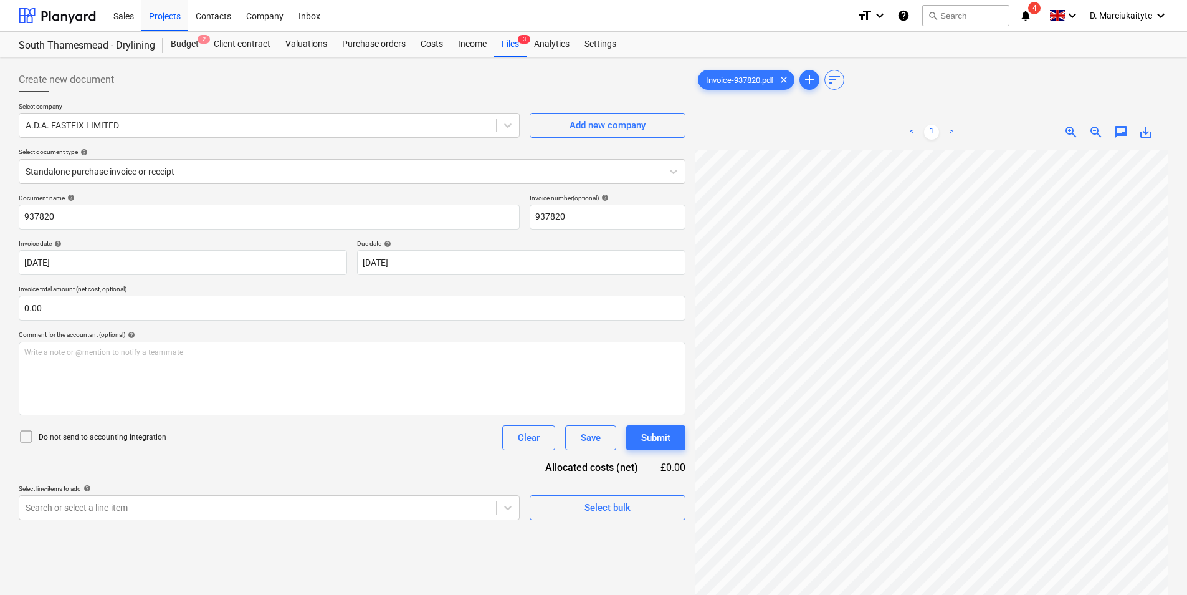
scroll to position [254, 44]
click at [904, 89] on div "Invoice-937820.pdf clear add sort < 1 > zoom_in zoom_out chat 0 save_alt" at bounding box center [932, 388] width 473 height 642
click at [201, 170] on div at bounding box center [341, 171] width 630 height 12
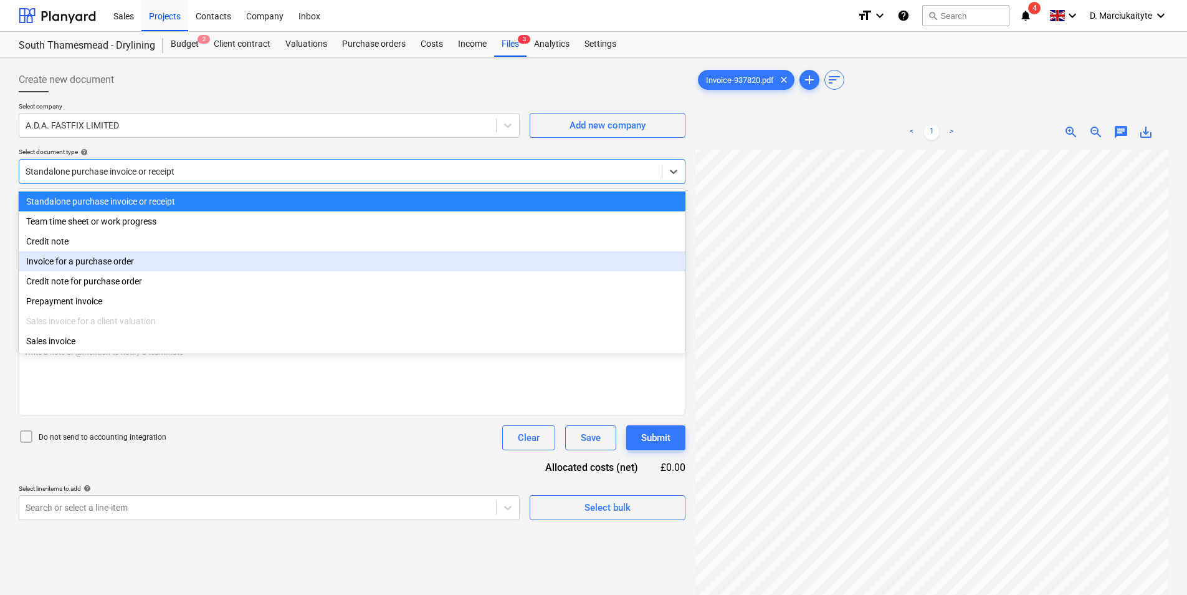
click at [123, 261] on div "Invoice for a purchase order" at bounding box center [352, 261] width 667 height 20
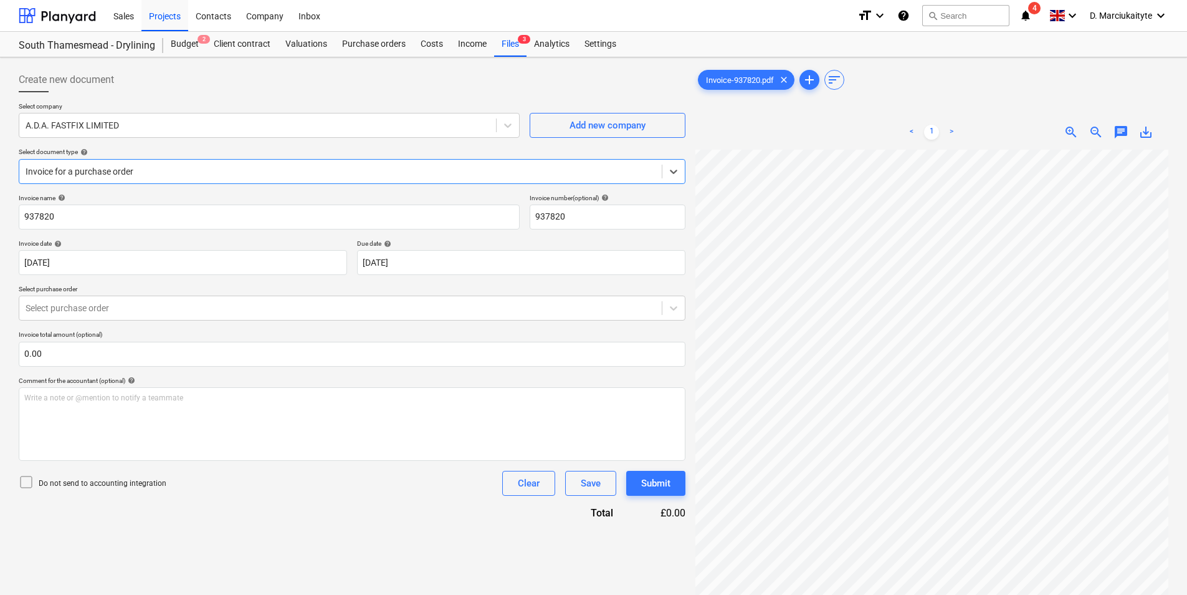
click at [138, 322] on div "Invoice name help 937820 Invoice number (optional) help 937820 Invoice date hel…" at bounding box center [352, 357] width 667 height 326
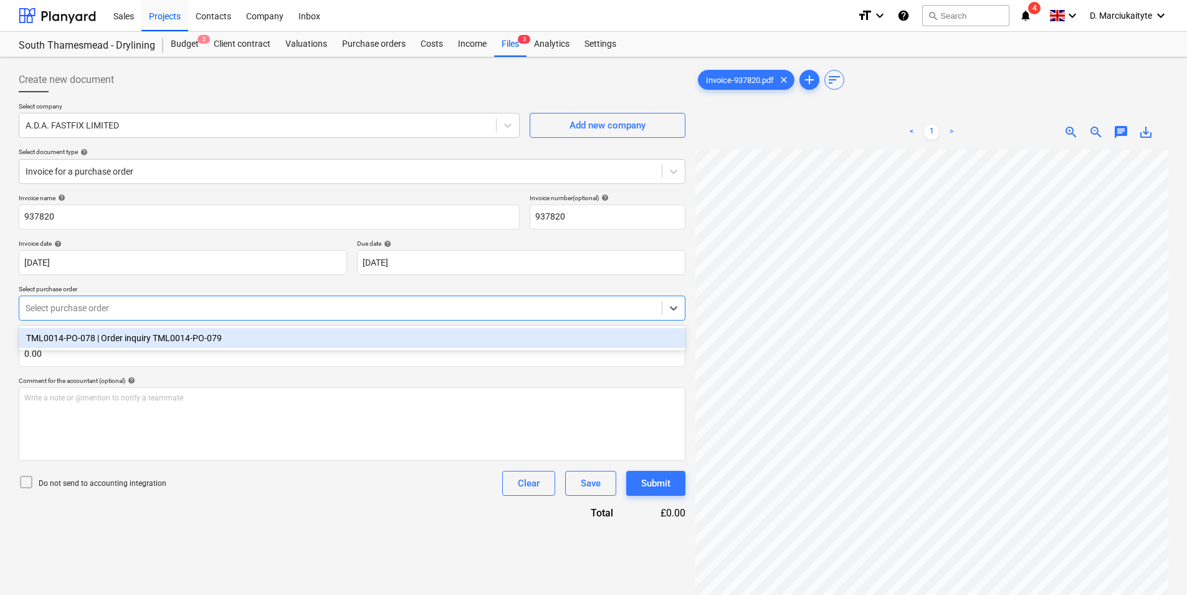
click at [145, 314] on div at bounding box center [341, 308] width 630 height 12
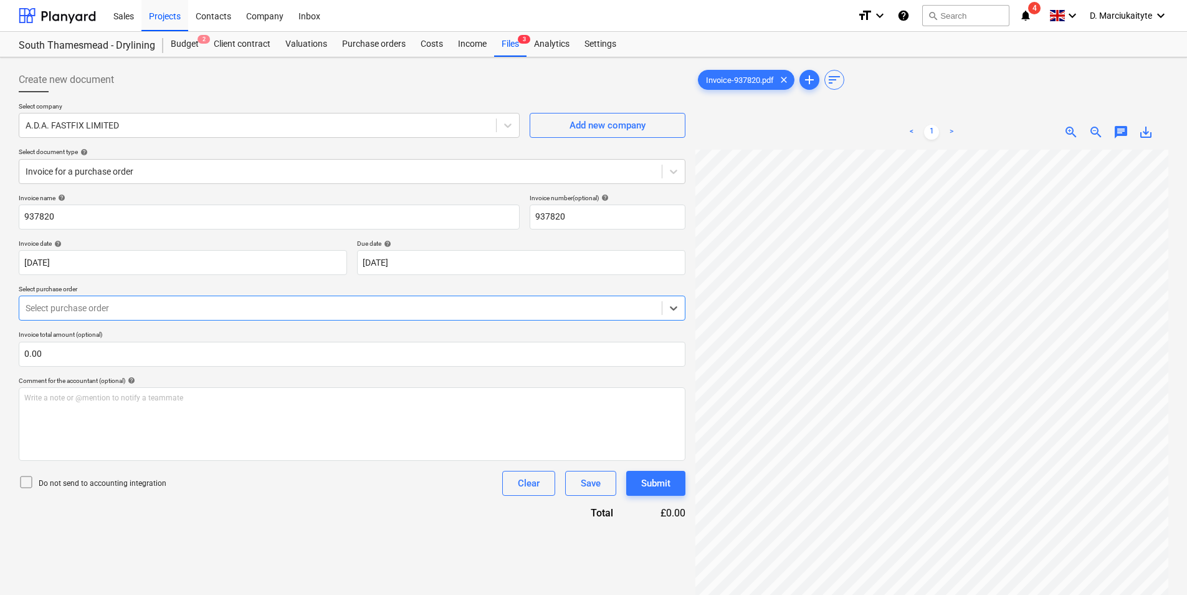
click at [193, 313] on div at bounding box center [341, 308] width 630 height 12
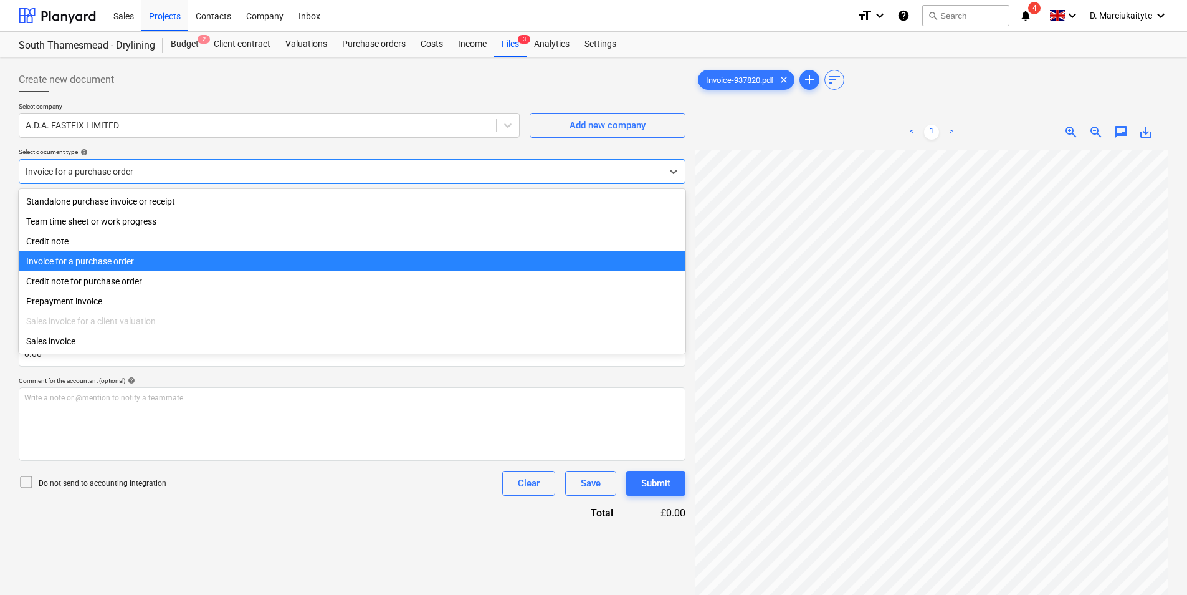
click at [220, 175] on div at bounding box center [341, 171] width 630 height 12
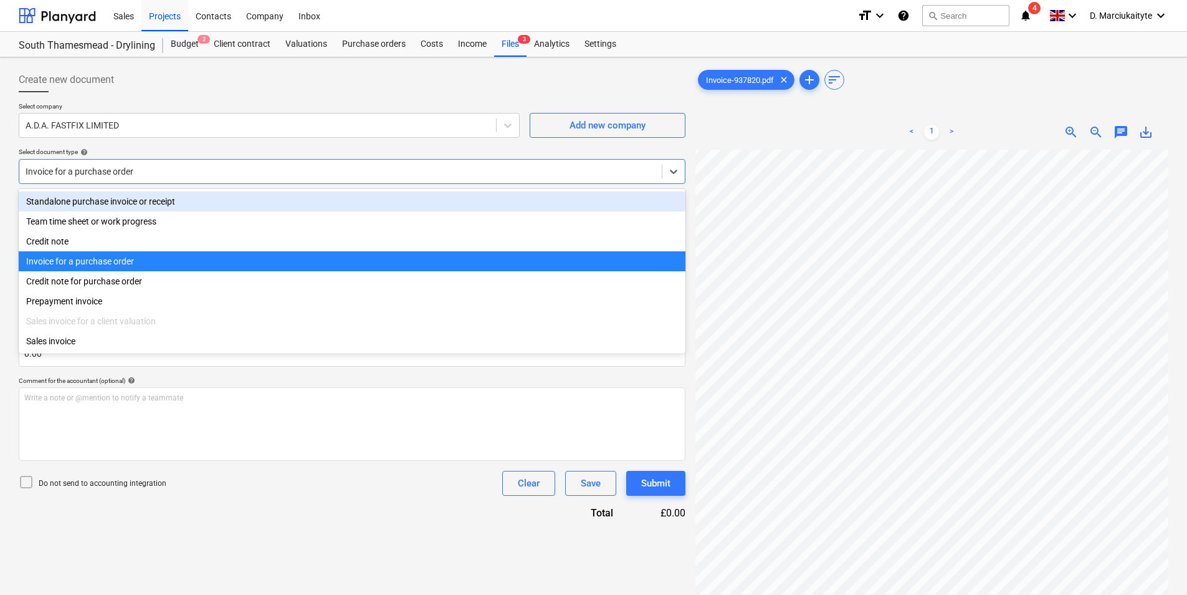
click at [172, 203] on div "Standalone purchase invoice or receipt" at bounding box center [352, 201] width 667 height 20
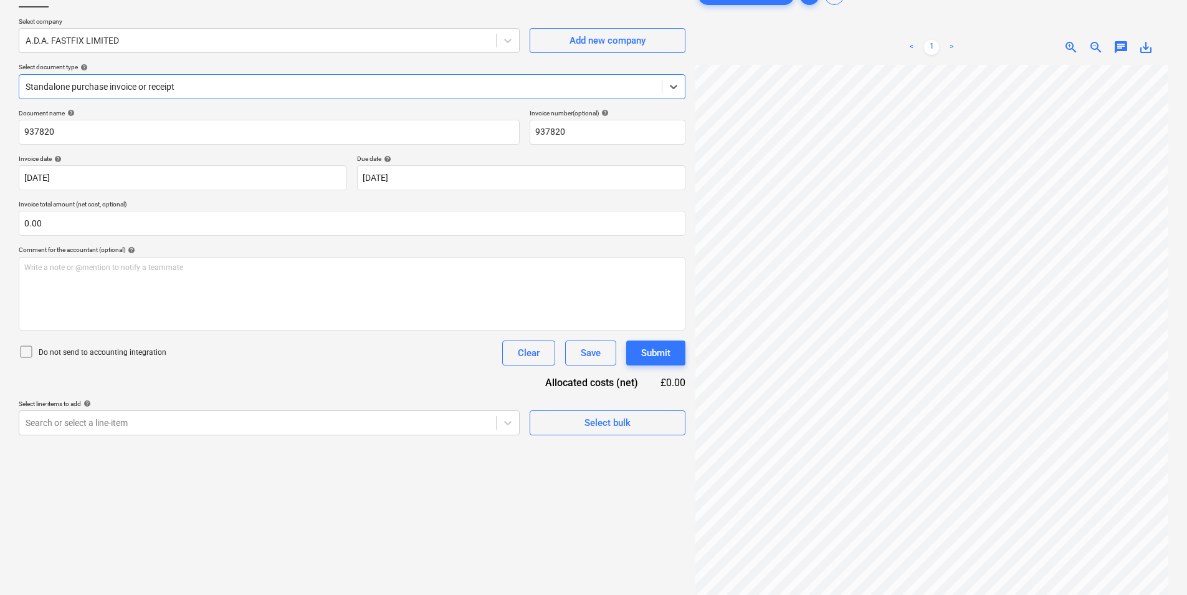
scroll to position [125, 0]
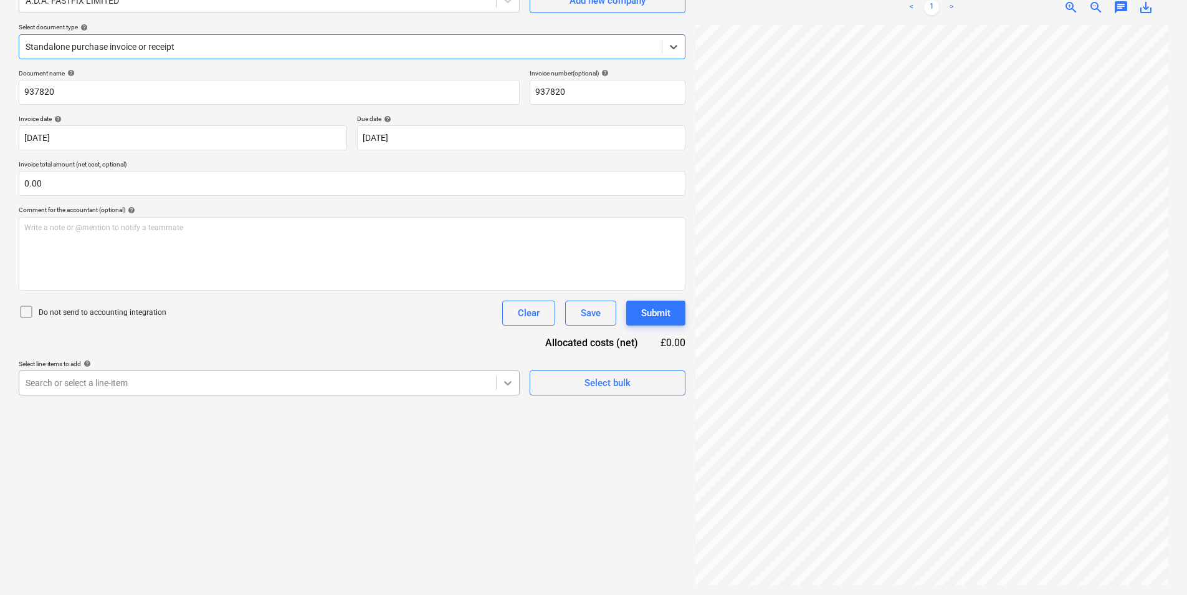
click at [505, 384] on icon at bounding box center [508, 382] width 12 height 12
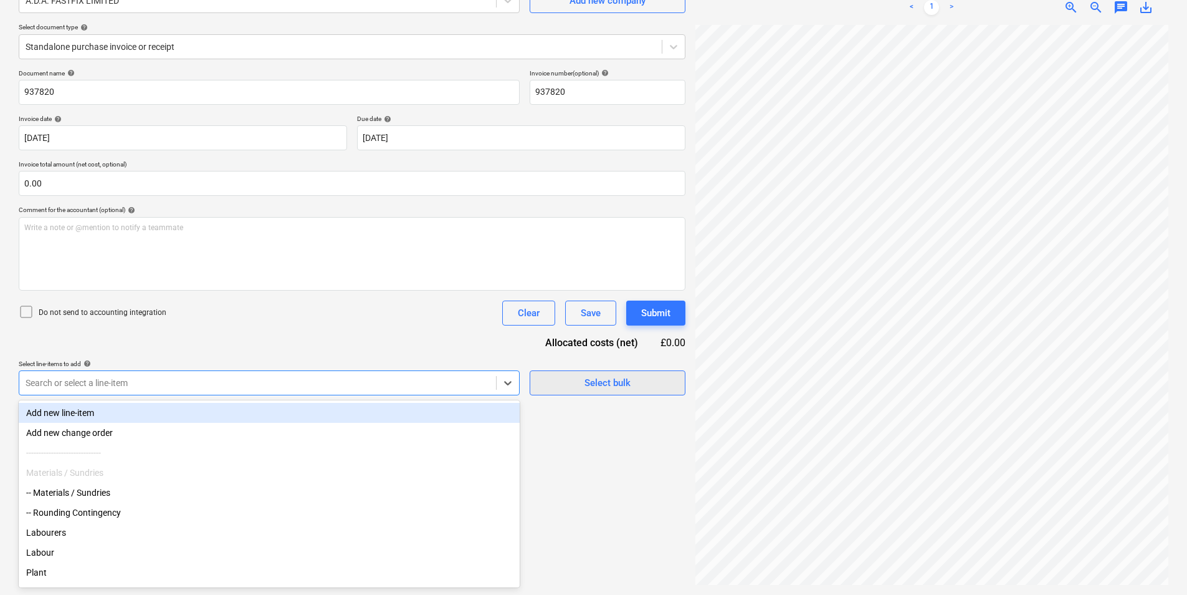
click at [598, 375] on div "Select bulk" at bounding box center [608, 383] width 46 height 16
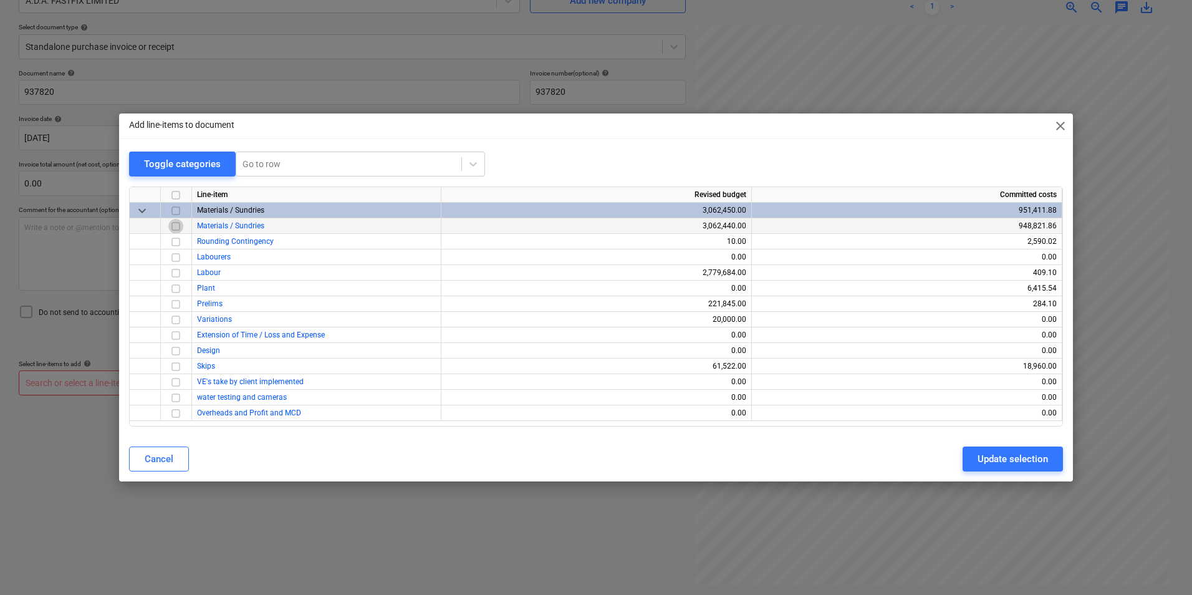
click at [174, 226] on input "checkbox" at bounding box center [175, 226] width 15 height 15
click at [1028, 458] on div "Update selection" at bounding box center [1012, 459] width 70 height 16
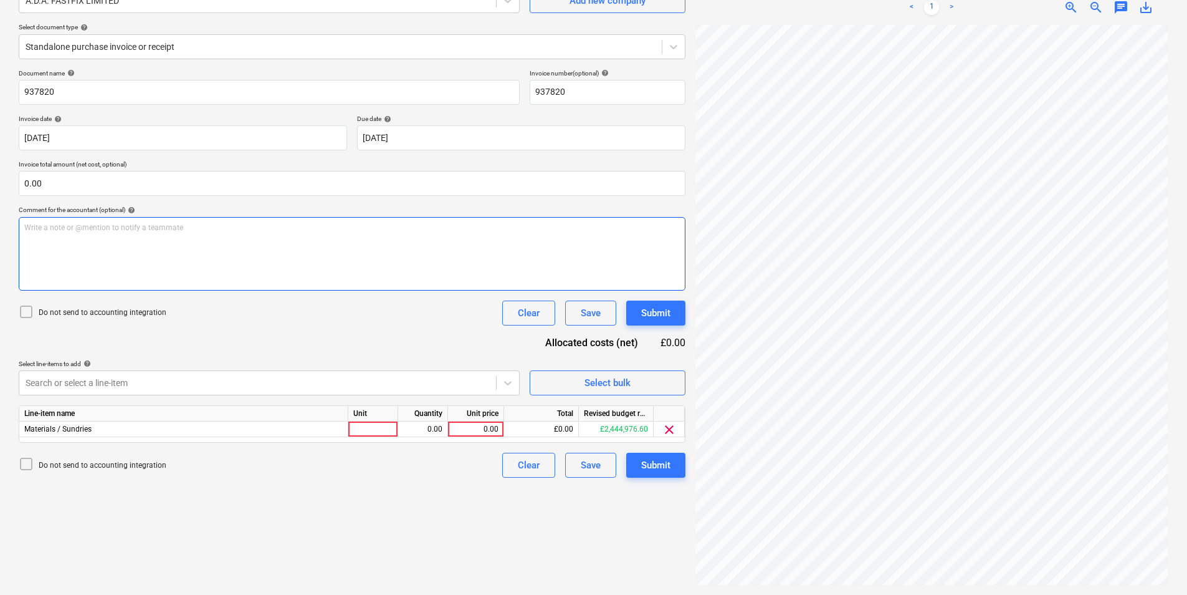
click at [638, 285] on div "Create new document Select company A.D.A. FASTFIX LIMITED Add new company Selec…" at bounding box center [594, 264] width 1160 height 652
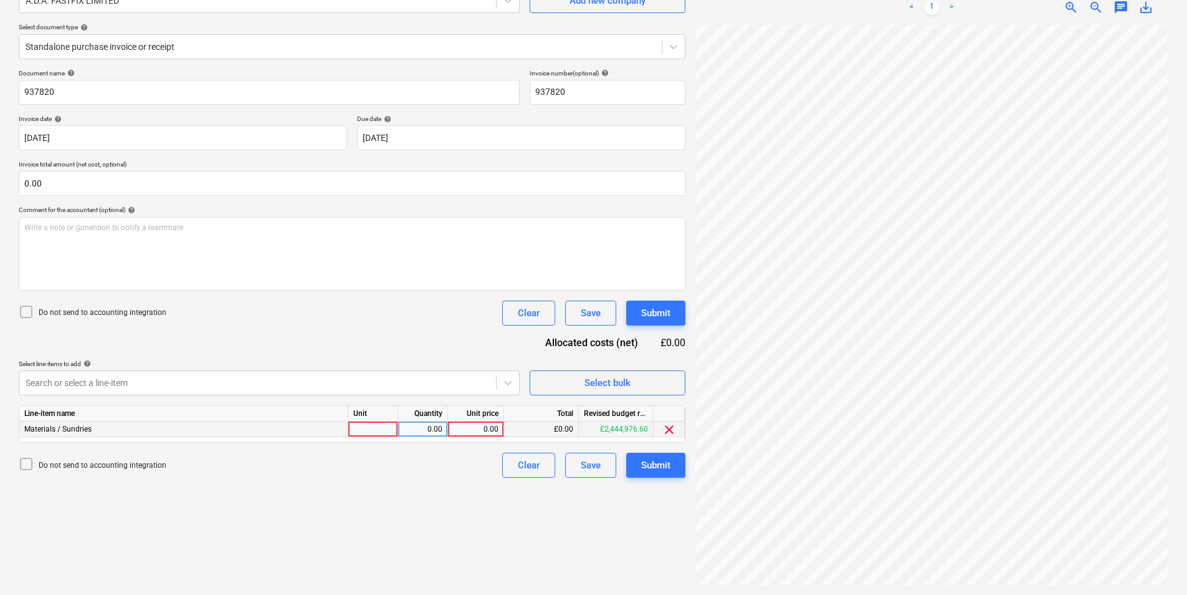
click at [376, 428] on div at bounding box center [373, 429] width 50 height 16
type input "1"
type input "pcs"
type input "64.50"
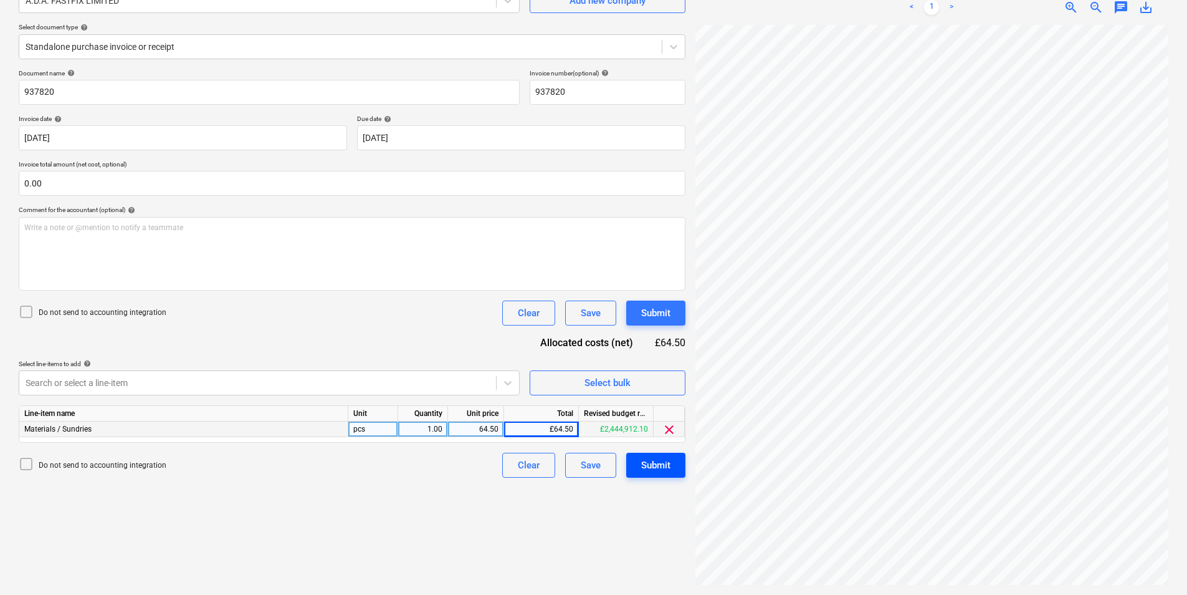
click at [669, 459] on div "Submit" at bounding box center [655, 465] width 29 height 16
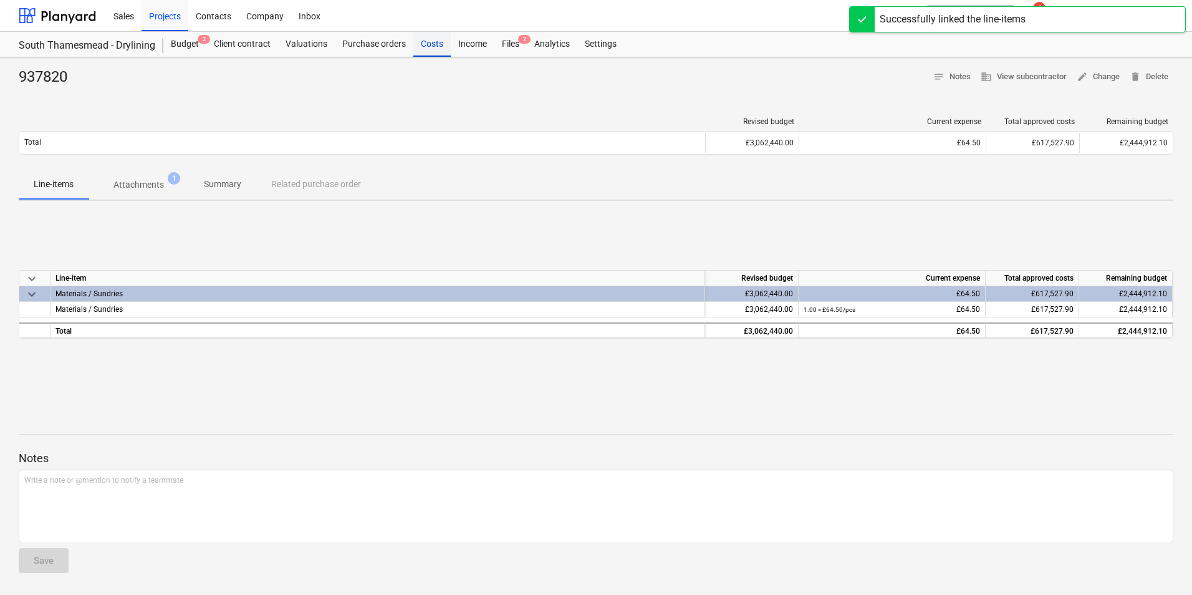
click at [429, 43] on div "Costs" at bounding box center [431, 44] width 37 height 25
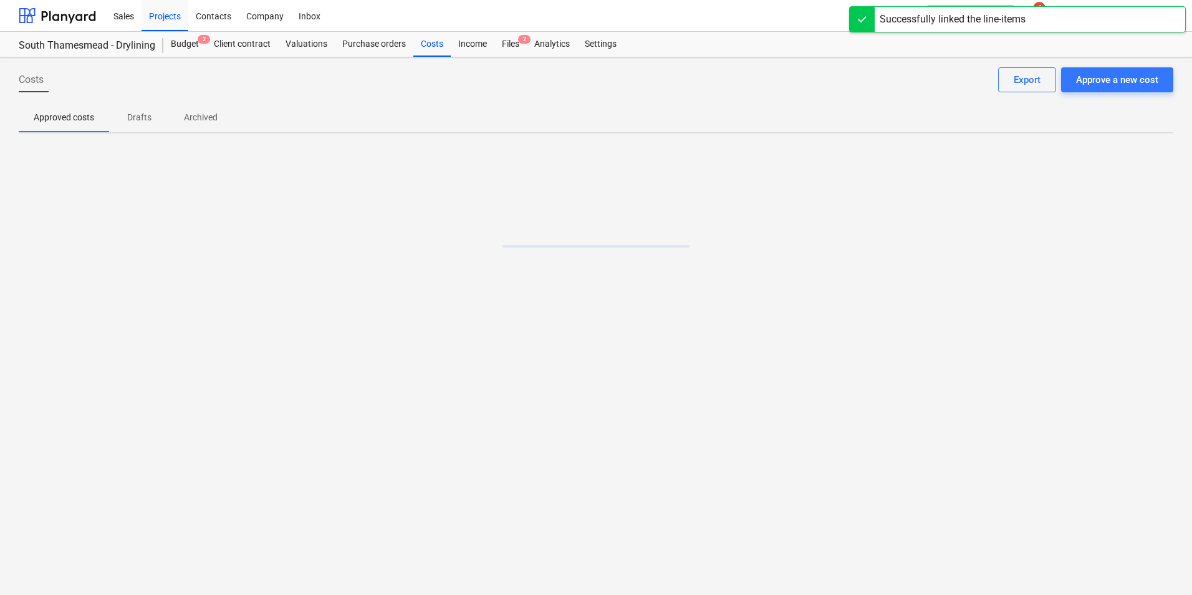
click at [135, 115] on p "Drafts" at bounding box center [139, 117] width 30 height 13
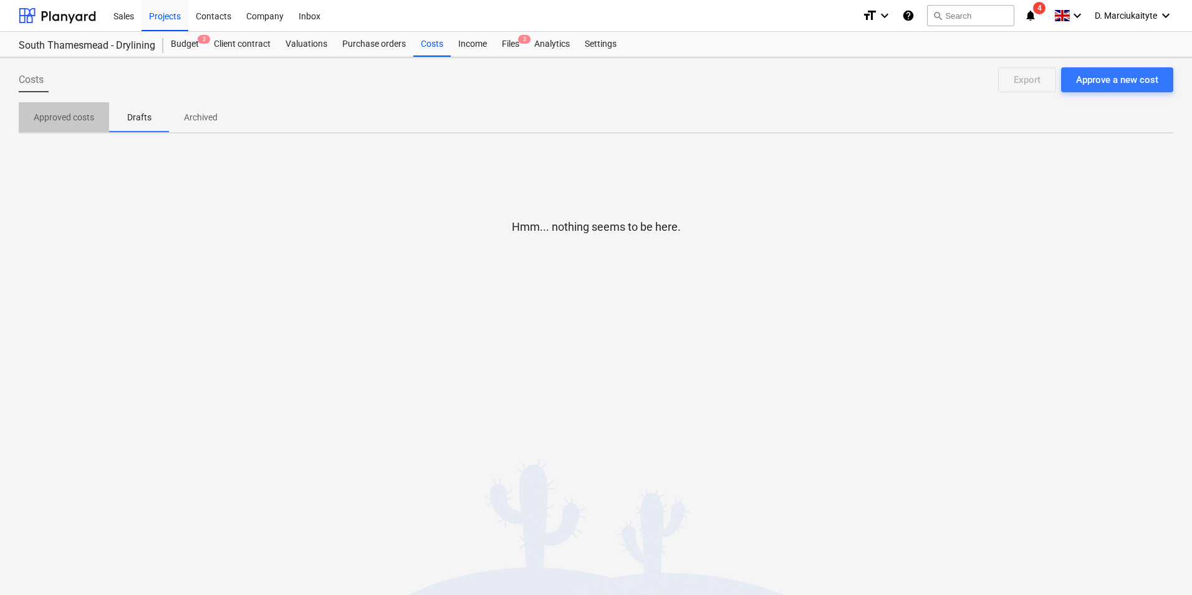
click at [58, 115] on p "Approved costs" at bounding box center [64, 117] width 60 height 13
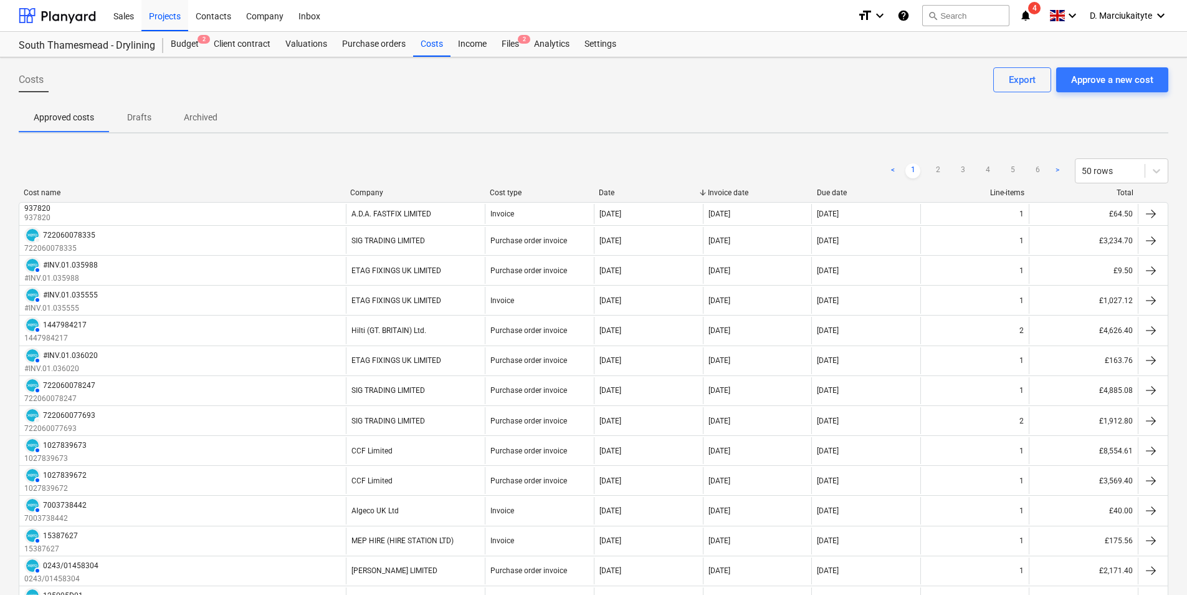
drag, startPoint x: 208, startPoint y: 114, endPoint x: 417, endPoint y: 65, distance: 214.4
click at [209, 113] on p "Archived" at bounding box center [201, 117] width 34 height 13
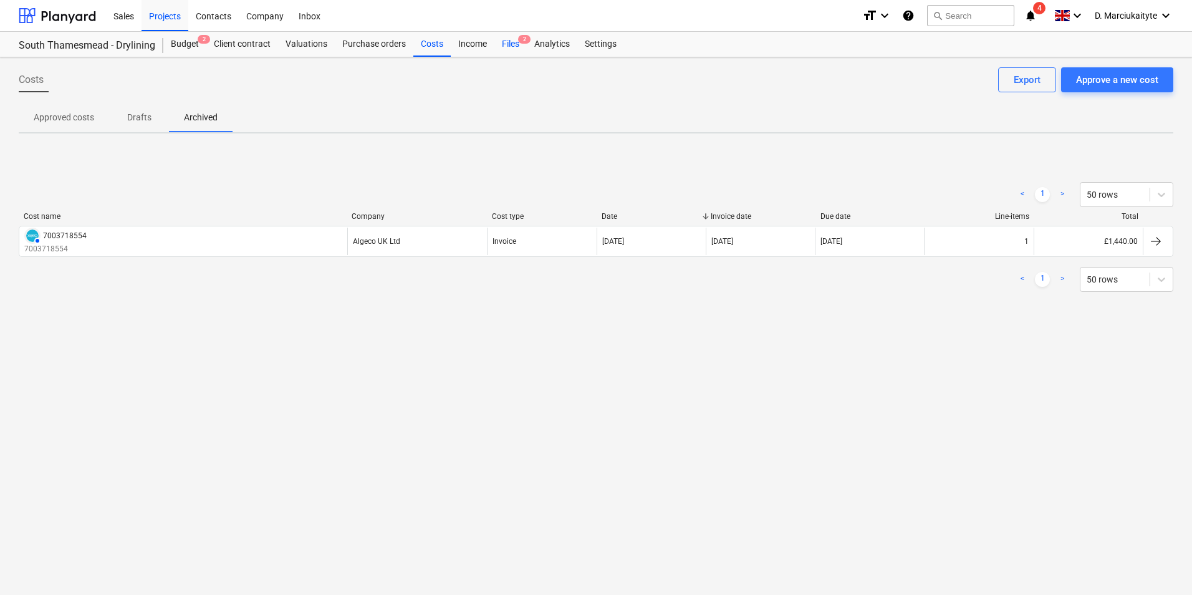
click at [508, 46] on div "Files 2" at bounding box center [510, 44] width 32 height 25
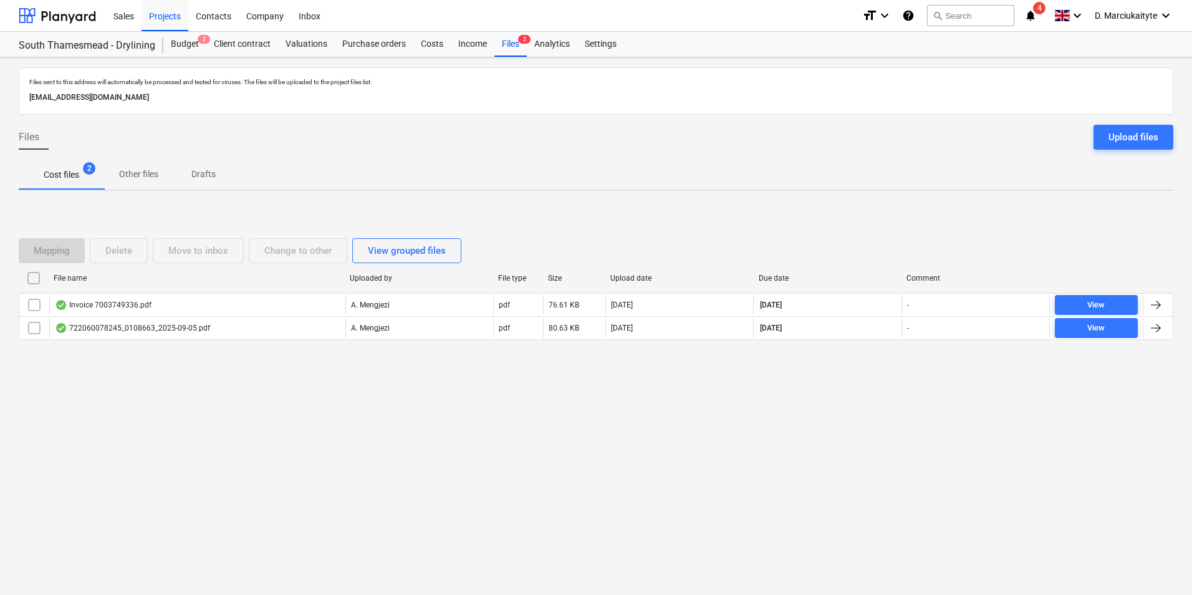
click at [146, 175] on p "Other files" at bounding box center [138, 174] width 39 height 13
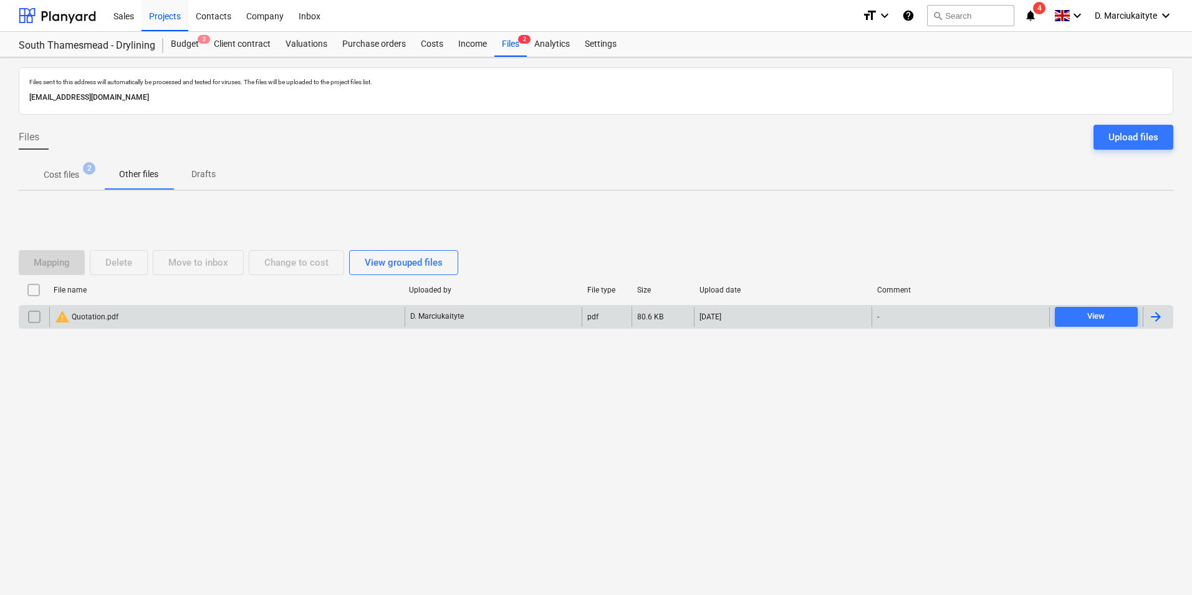
click at [70, 315] on div "warning Quotation.pdf" at bounding box center [87, 316] width 64 height 15
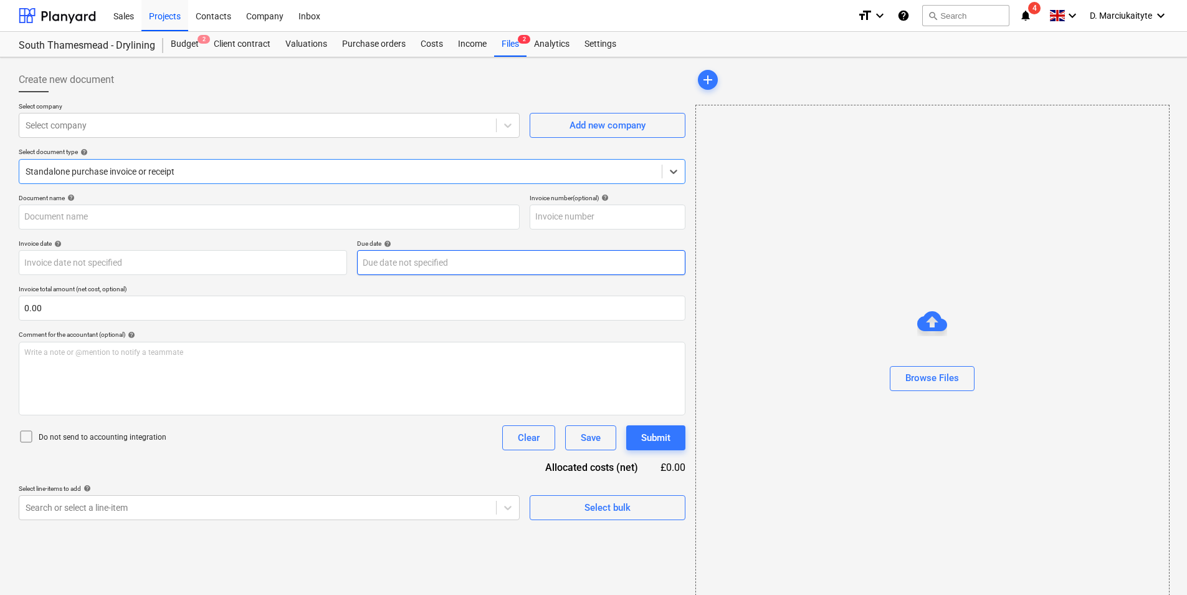
type input "J014"
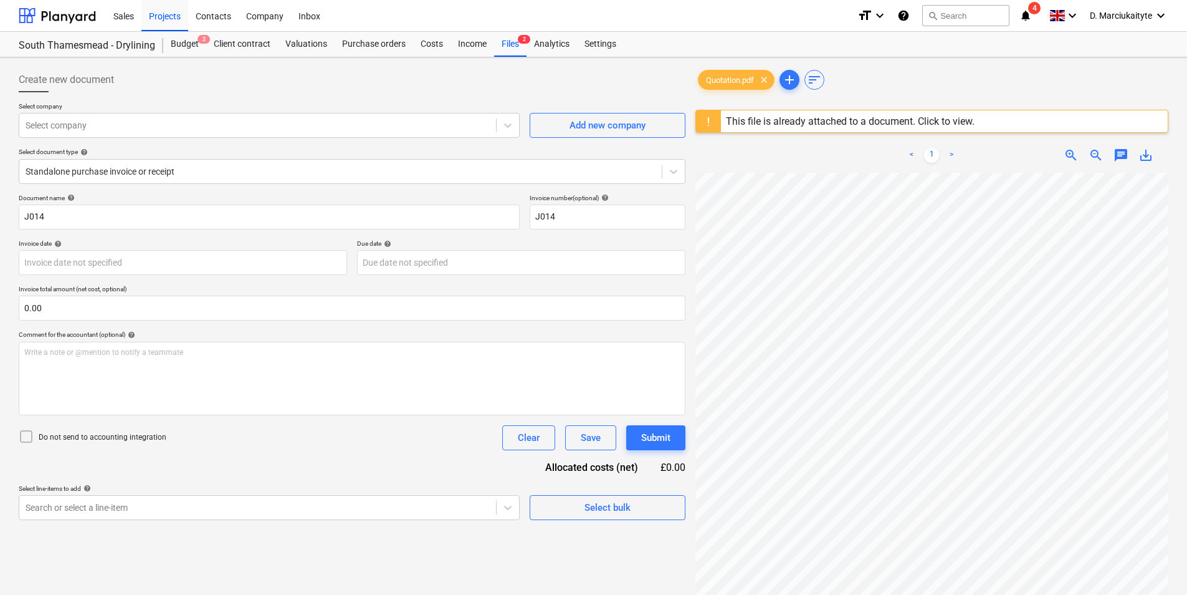
click at [834, 60] on div "Create new document Select company Select company Add new company Select docume…" at bounding box center [593, 399] width 1187 height 685
click at [750, 99] on div "Quotation.pdf clear add sort This file is already attached to a document. Click…" at bounding box center [932, 399] width 473 height 665
click at [1187, 280] on html "Sales Projects Contacts Company Inbox format_size keyboard_arrow_down help sear…" at bounding box center [593, 297] width 1187 height 595
click at [368, 41] on div "Purchase orders" at bounding box center [374, 44] width 79 height 25
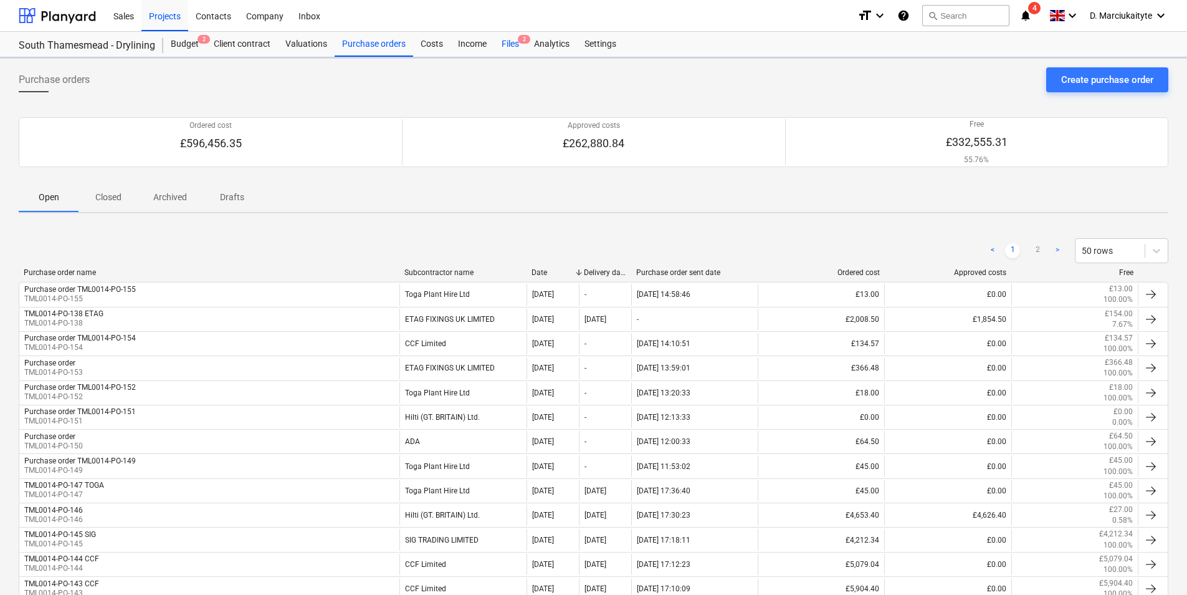
click at [506, 46] on div "Files 2" at bounding box center [510, 44] width 32 height 25
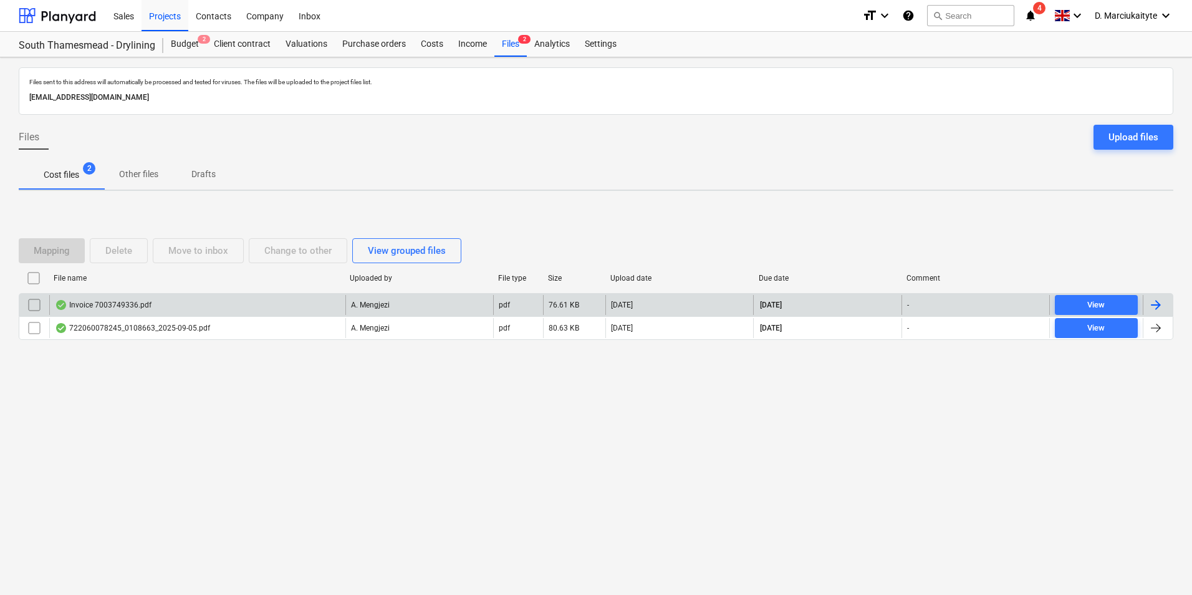
click at [199, 306] on div "Invoice 7003749336.pdf" at bounding box center [197, 305] width 296 height 20
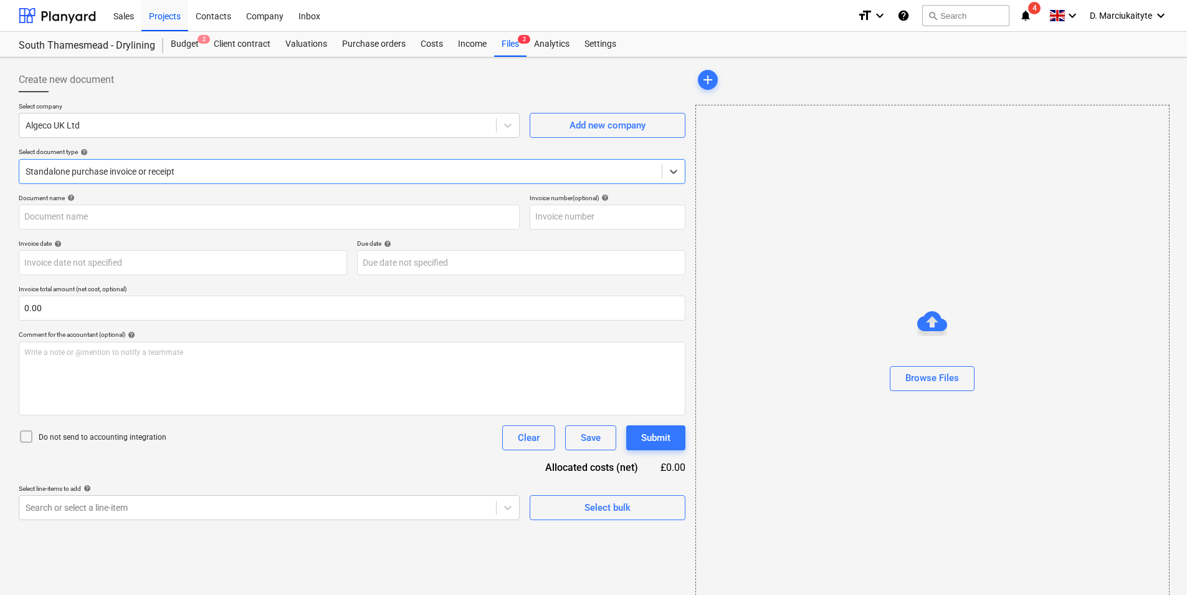
type input "7003749336"
type input "09 Sep 2025"
type input "30 Oct 2025"
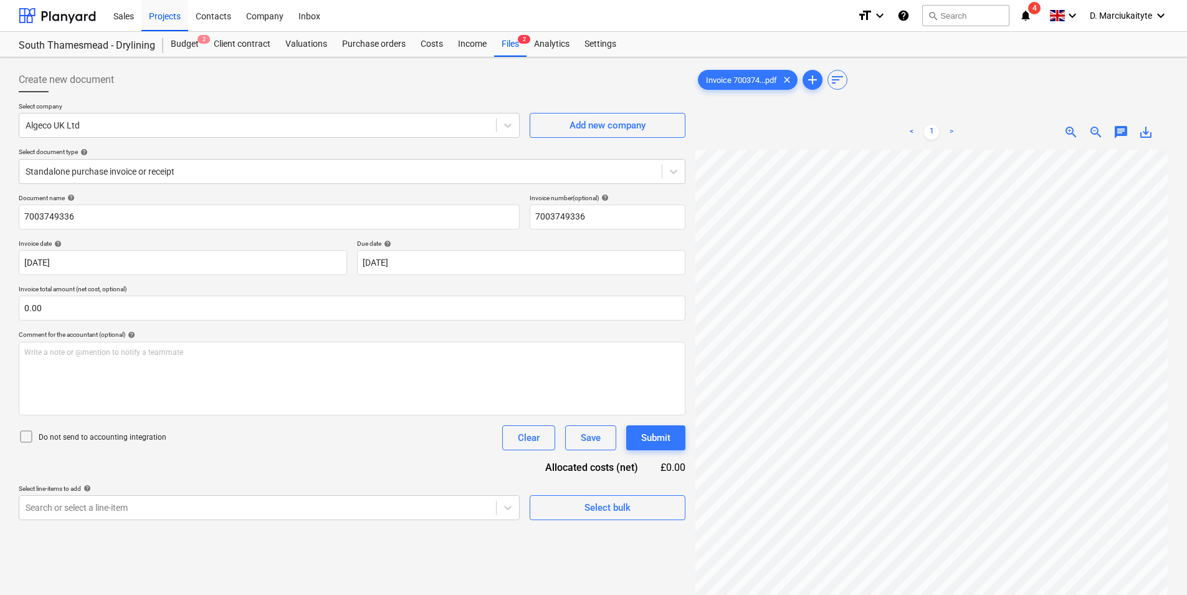
scroll to position [402, 95]
click at [1187, 299] on html "Sales Projects Contacts Company Inbox format_size keyboard_arrow_down help sear…" at bounding box center [593, 297] width 1187 height 595
click at [661, 85] on div "Create new document Select company Algeco UK Ltd Add new company Select documen…" at bounding box center [594, 388] width 1160 height 652
click at [712, 81] on div "Invoice 700374...pdf clear add sort < 1 > zoom_in zoom_out chat 0 save_alt" at bounding box center [932, 388] width 473 height 642
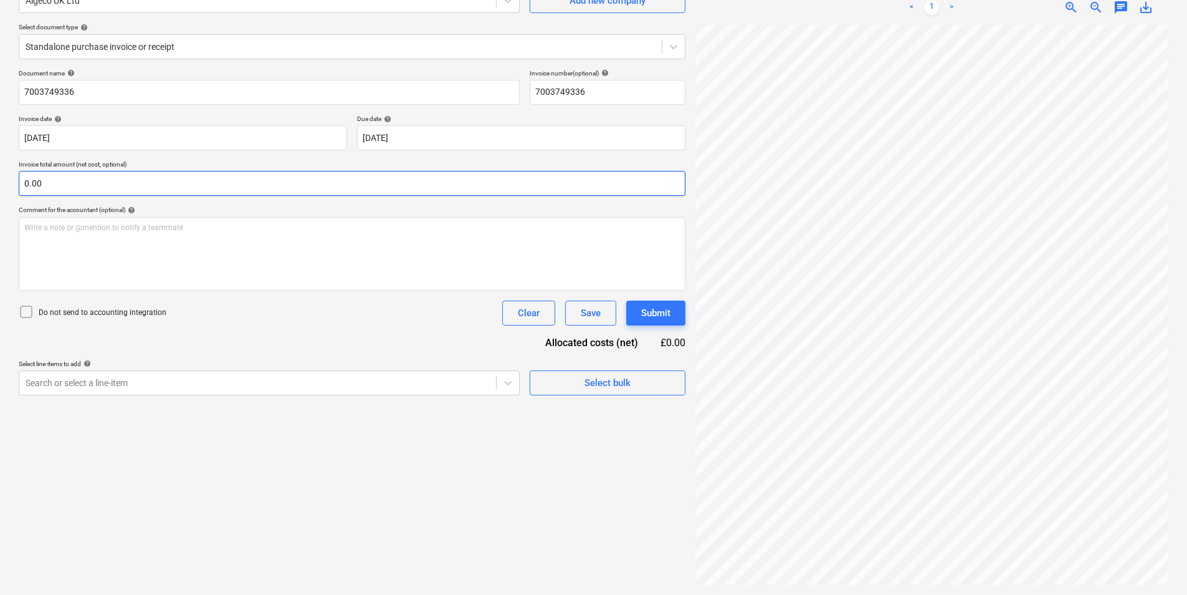
scroll to position [52, 70]
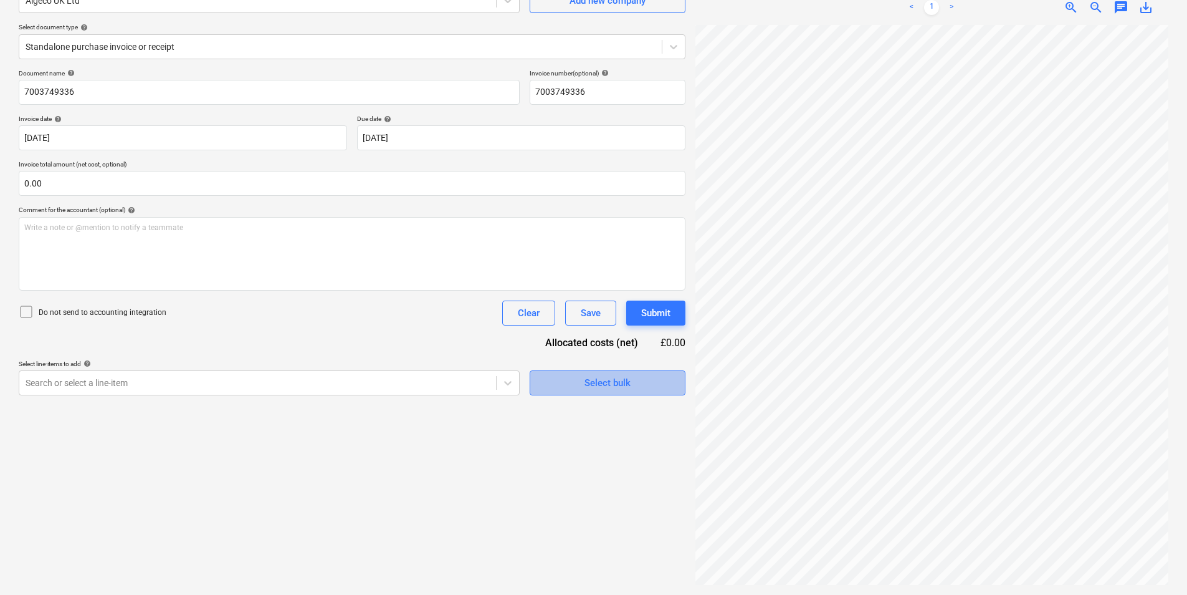
click at [598, 385] on div "Select bulk" at bounding box center [608, 383] width 46 height 16
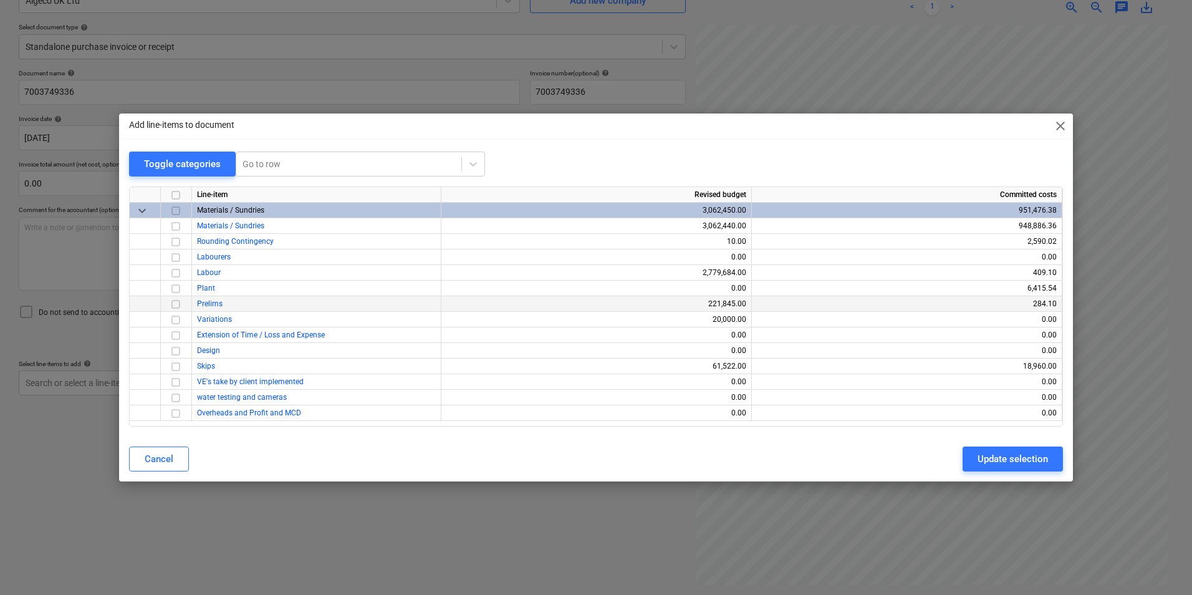
click at [181, 302] on input "checkbox" at bounding box center [175, 304] width 15 height 15
click at [991, 459] on div "Update selection" at bounding box center [1012, 459] width 70 height 16
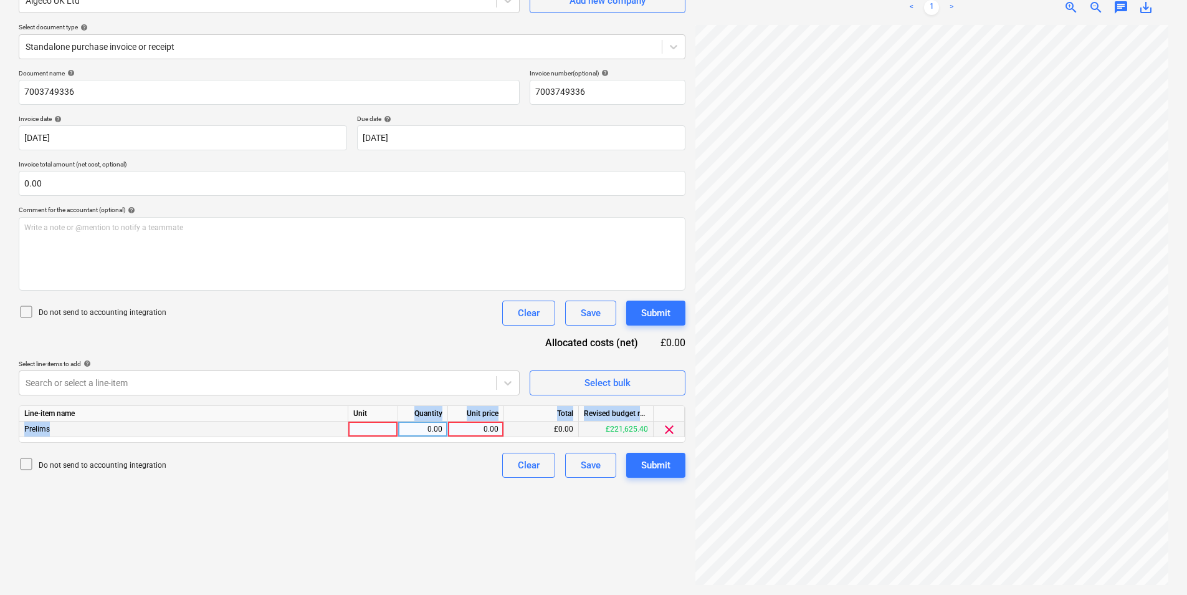
click at [371, 421] on div "Line-item name Unit Quantity Unit price Total Revised budget remaining Prelims …" at bounding box center [352, 423] width 667 height 37
click at [371, 426] on div at bounding box center [373, 429] width 50 height 16
type input "pcs"
click at [620, 378] on div "Select bulk" at bounding box center [608, 383] width 46 height 16
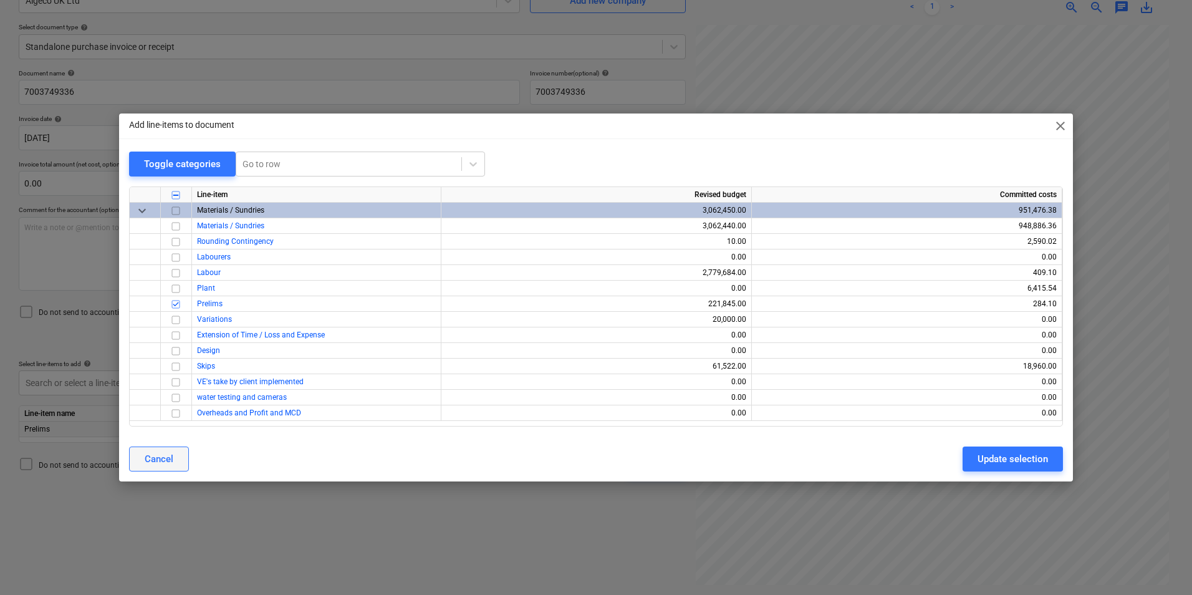
click at [147, 456] on div "Cancel" at bounding box center [159, 459] width 29 height 16
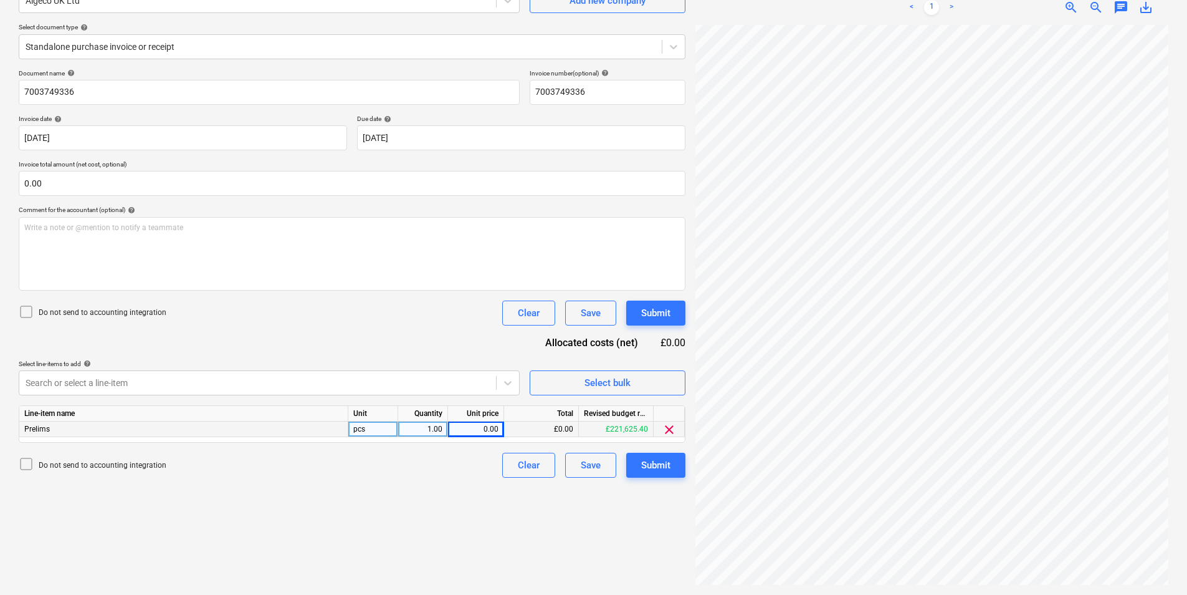
click at [780, 6] on div "< 1 > zoom_in zoom_out chat 0 save_alt" at bounding box center [932, 287] width 473 height 595
click at [472, 428] on div "0.00" at bounding box center [476, 429] width 46 height 16
type input "72"
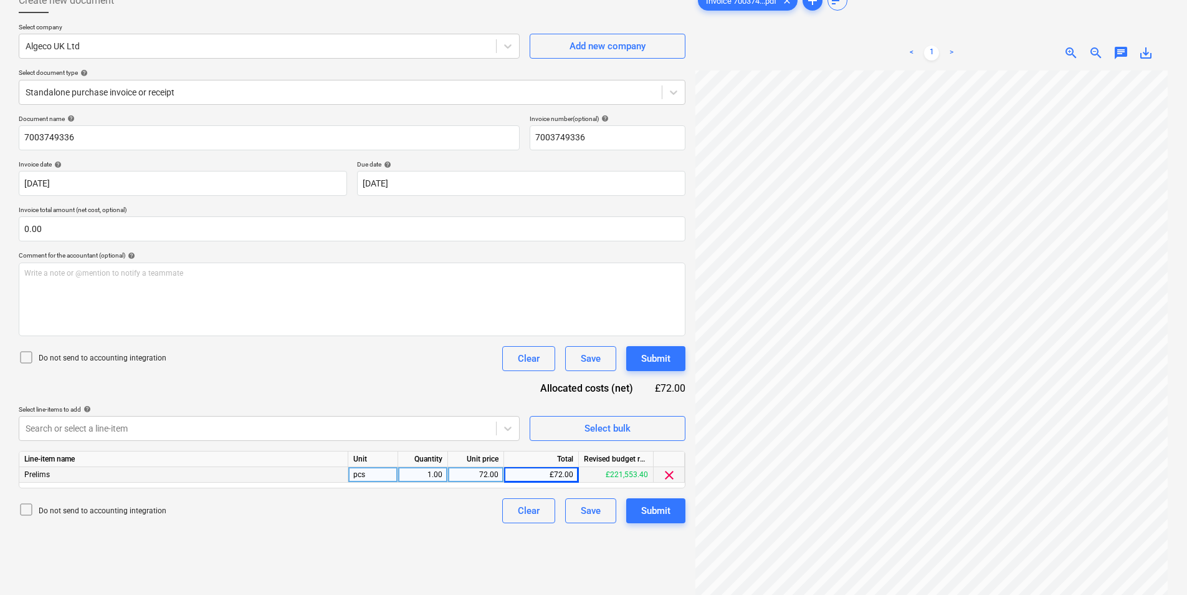
scroll to position [0, 0]
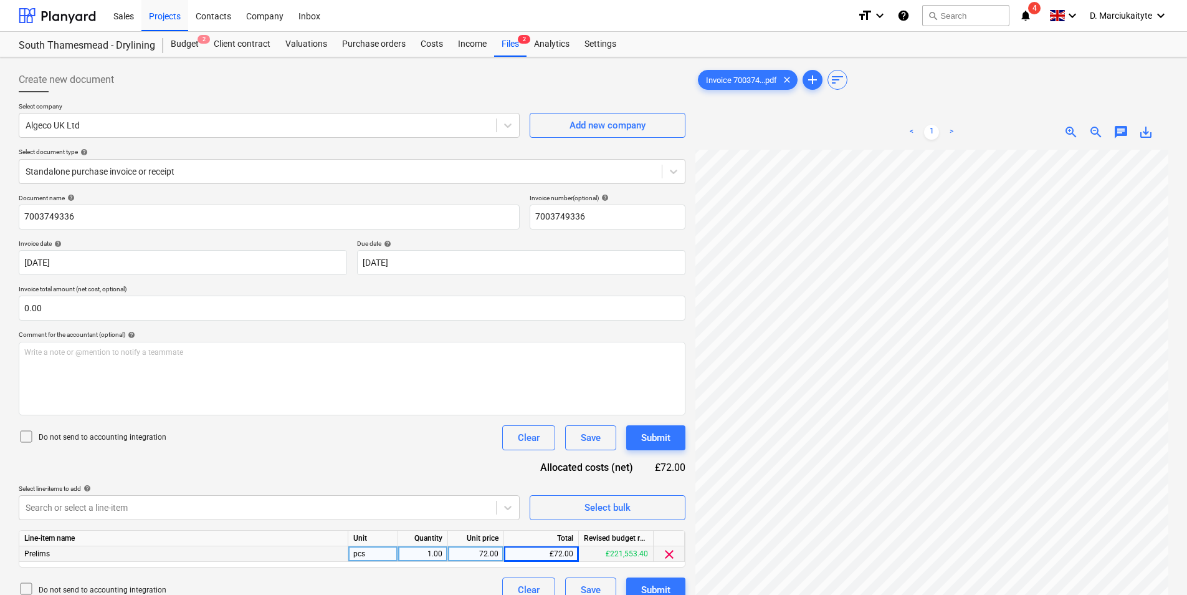
click at [1187, 405] on html "Sales Projects Contacts Company Inbox format_size keyboard_arrow_down help sear…" at bounding box center [593, 297] width 1187 height 595
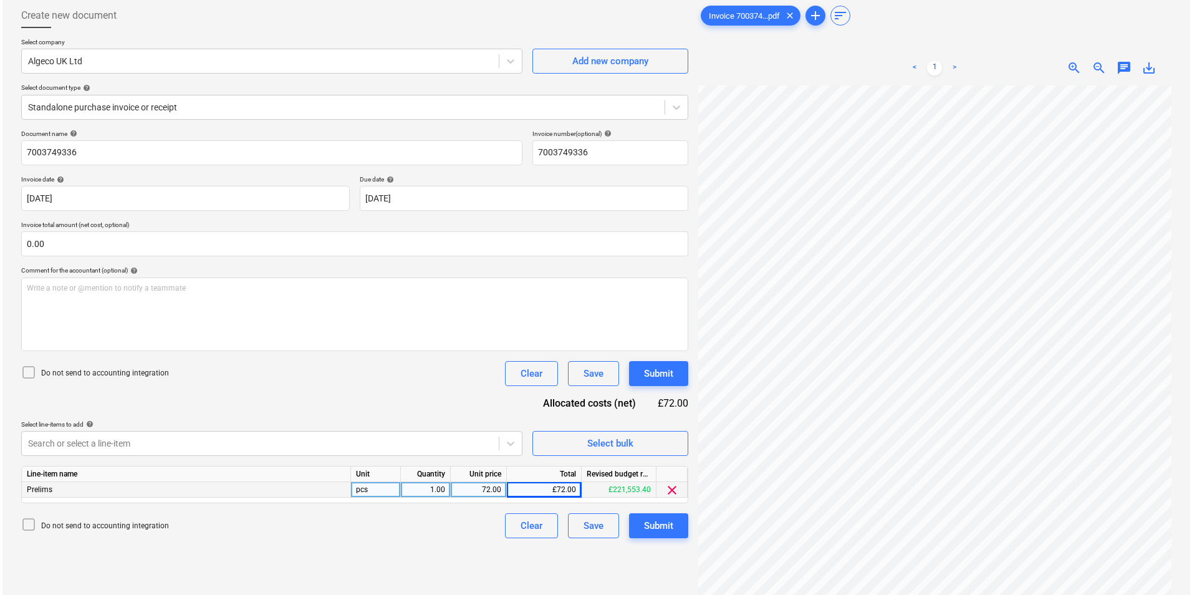
scroll to position [125, 0]
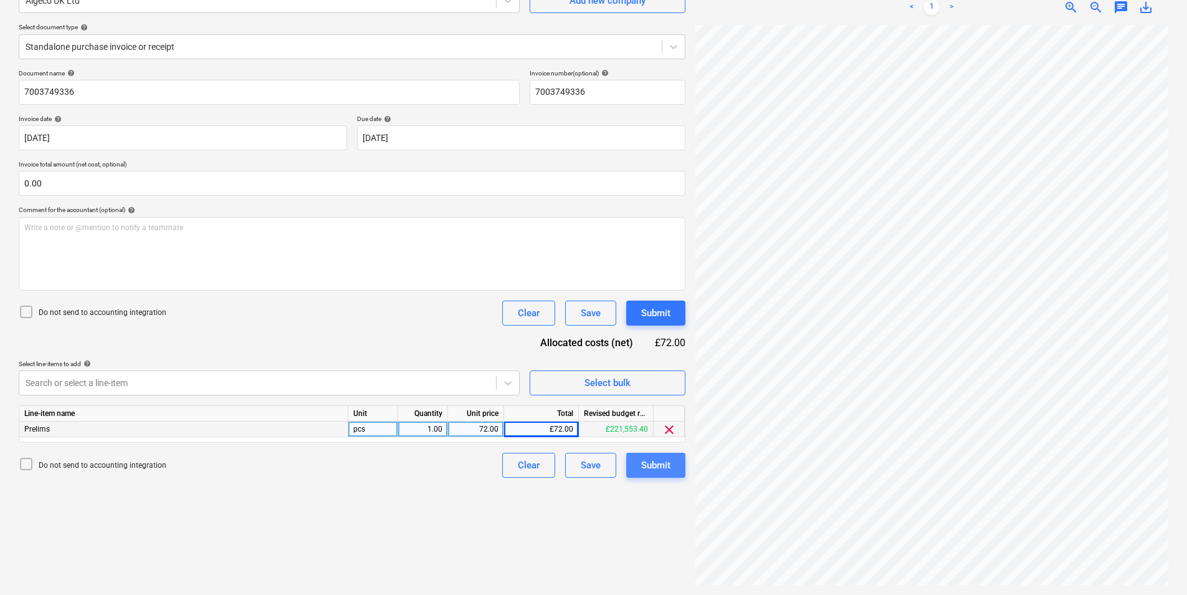
click at [649, 465] on div "Submit" at bounding box center [655, 465] width 29 height 16
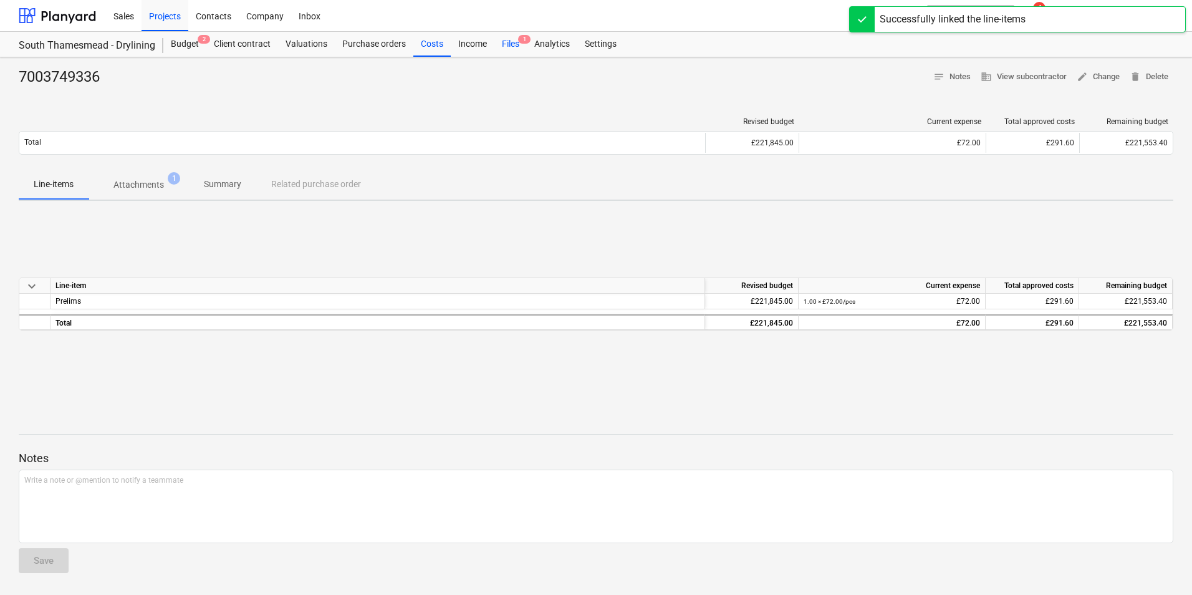
click at [522, 37] on span "1" at bounding box center [524, 39] width 12 height 9
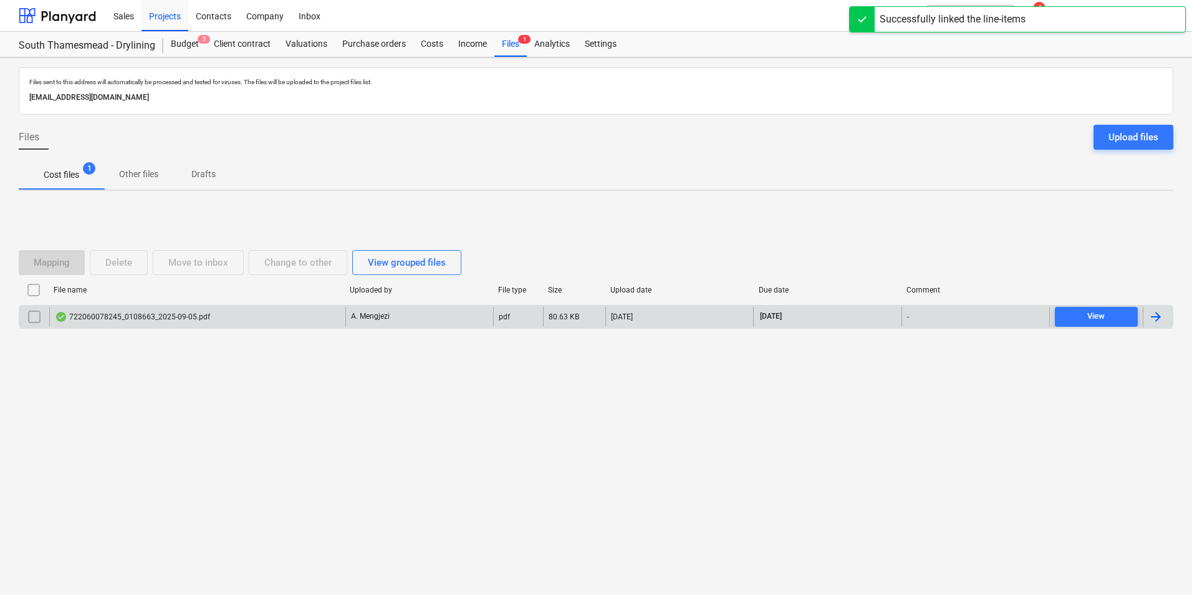
click at [193, 320] on div "722060078245_0108663_2025-09-05.pdf" at bounding box center [132, 317] width 155 height 10
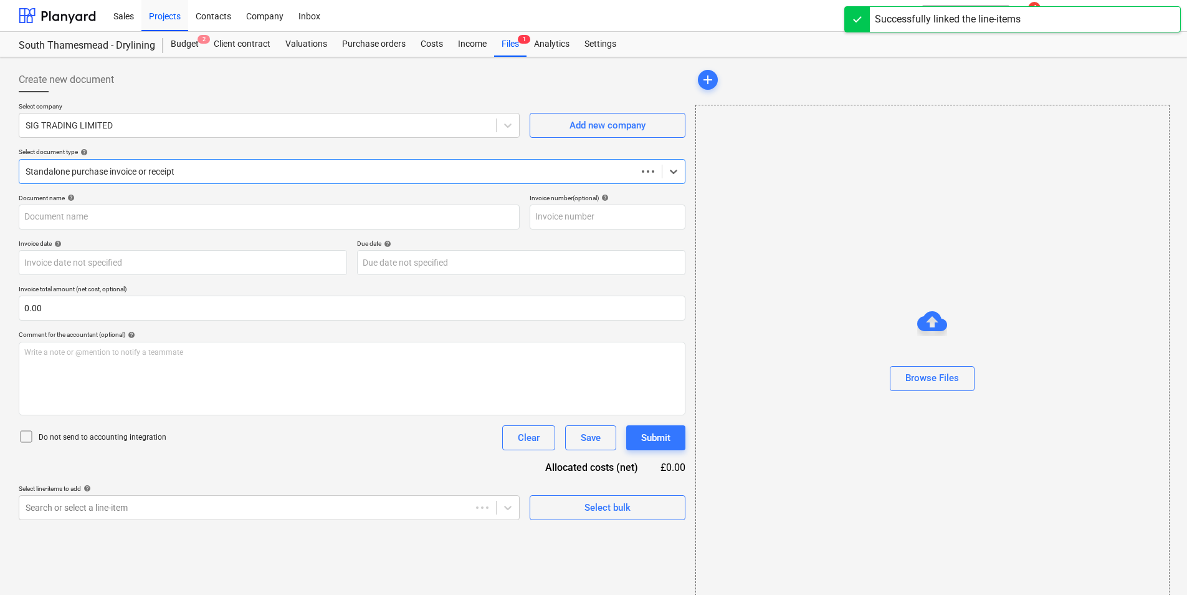
type input "722060078245"
type input "05 Sep 2025"
type input "15 Nov 2025"
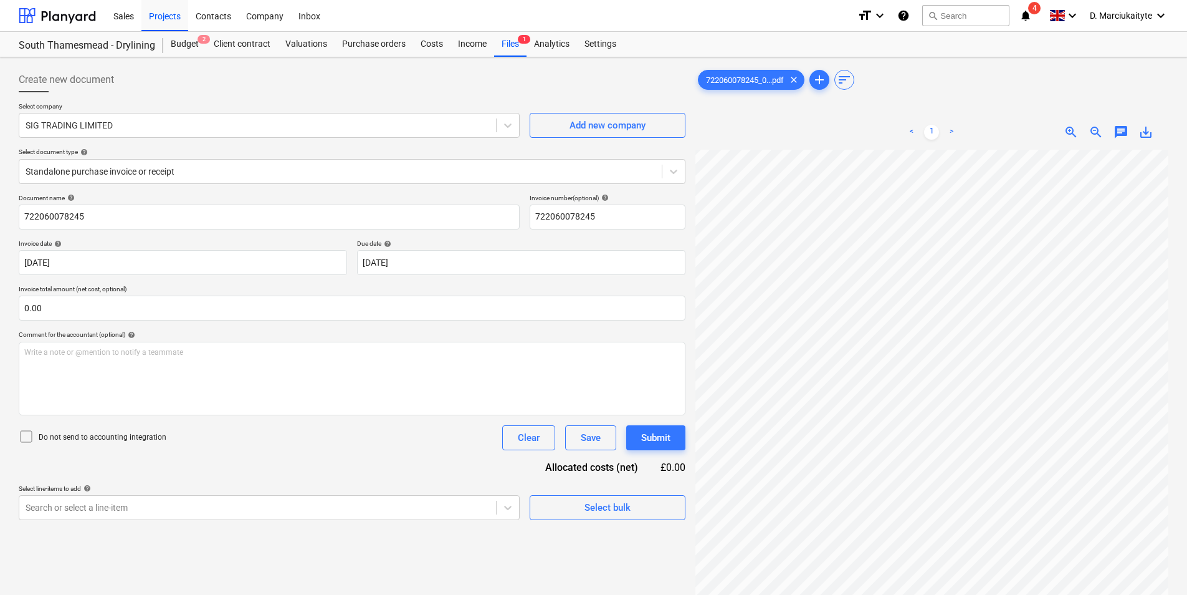
click at [738, 52] on div "Sales Projects Contacts Company Inbox format_size keyboard_arrow_down help sear…" at bounding box center [593, 359] width 1187 height 719
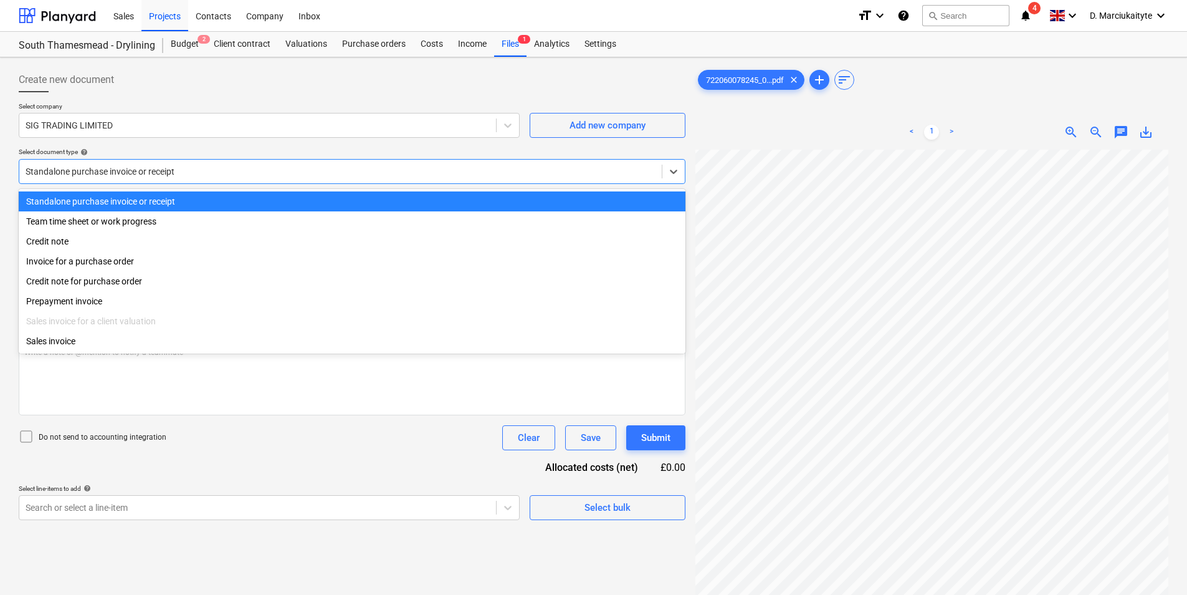
click at [236, 167] on div at bounding box center [341, 171] width 630 height 12
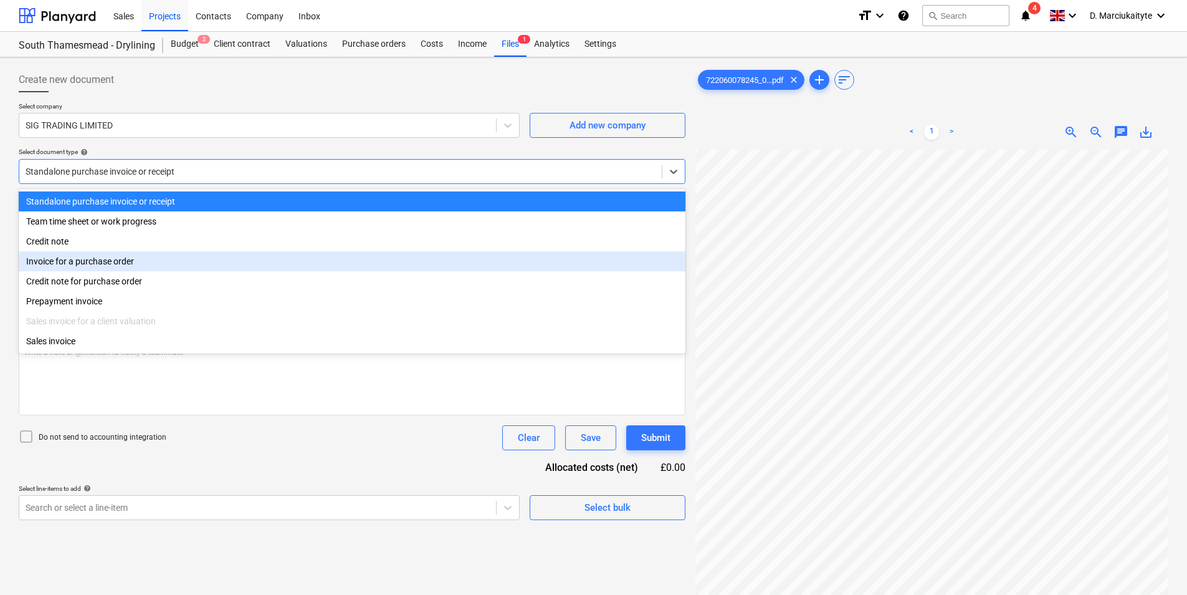
click at [96, 261] on div "Invoice for a purchase order" at bounding box center [352, 261] width 667 height 20
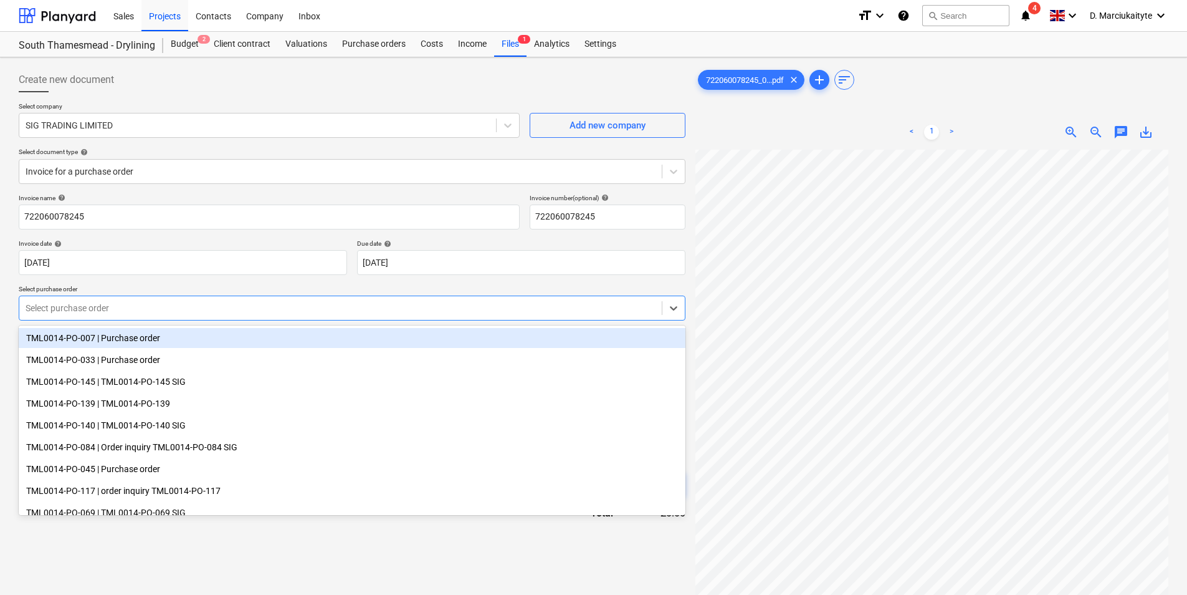
click at [235, 308] on div at bounding box center [341, 308] width 630 height 12
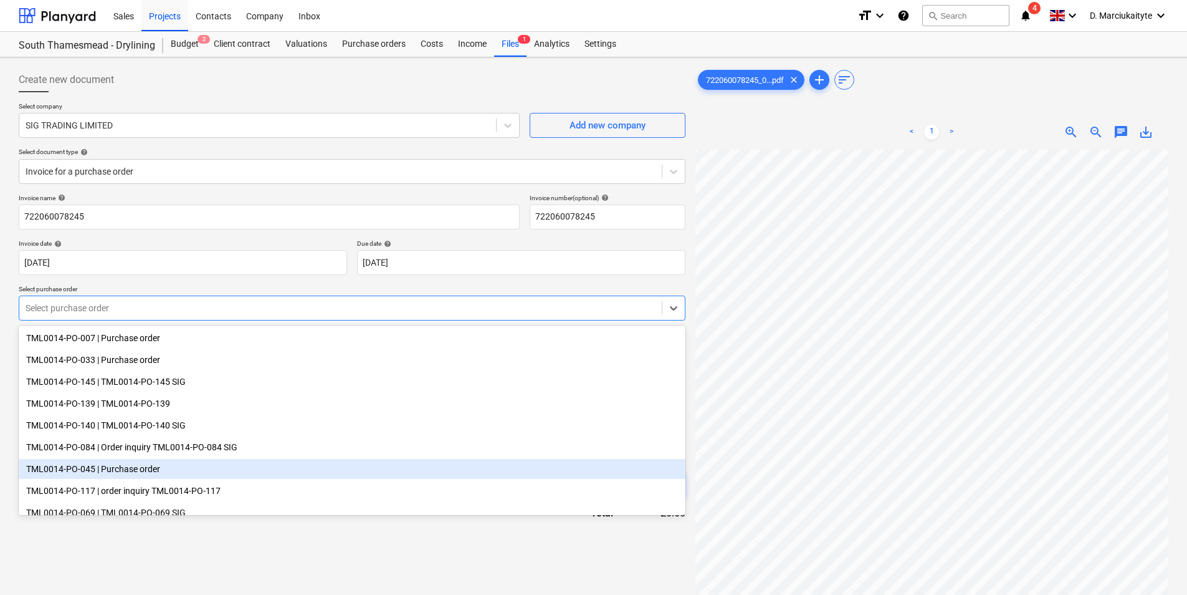
scroll to position [187, 0]
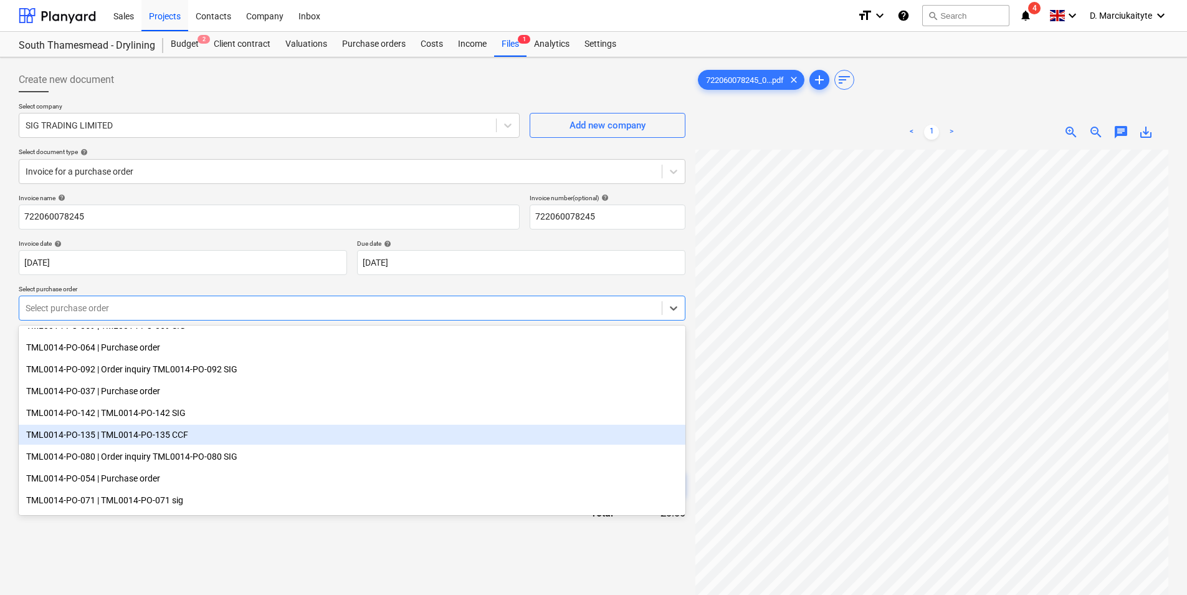
click at [153, 434] on div "TML0014-PO-135 | TML0014-PO-135 CCF" at bounding box center [352, 434] width 667 height 20
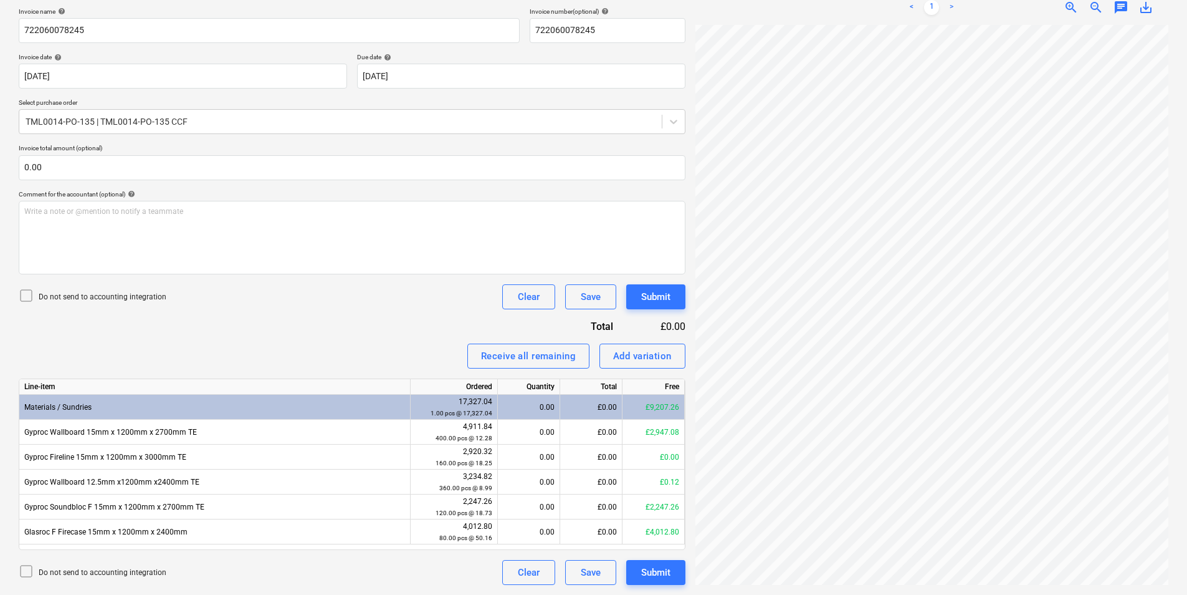
scroll to position [296, 189]
click at [532, 433] on div "0.00" at bounding box center [529, 431] width 52 height 25
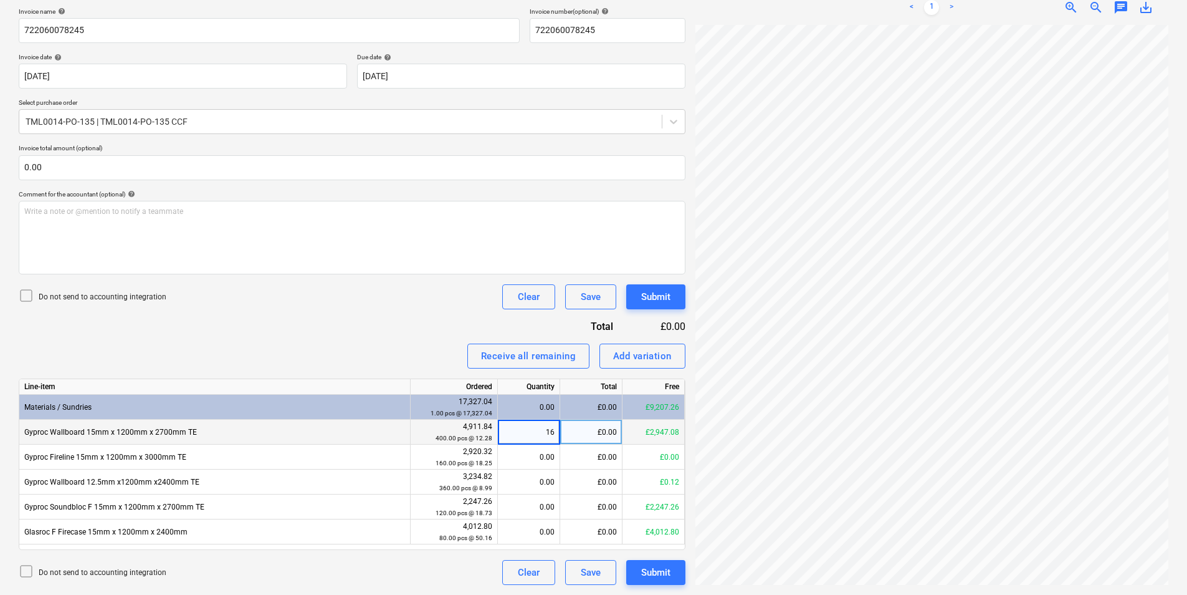
type input "160"
click at [601, 422] on div "£1,964.74" at bounding box center [591, 431] width 62 height 25
type input "1964.85"
click at [666, 572] on div "Submit" at bounding box center [655, 572] width 29 height 16
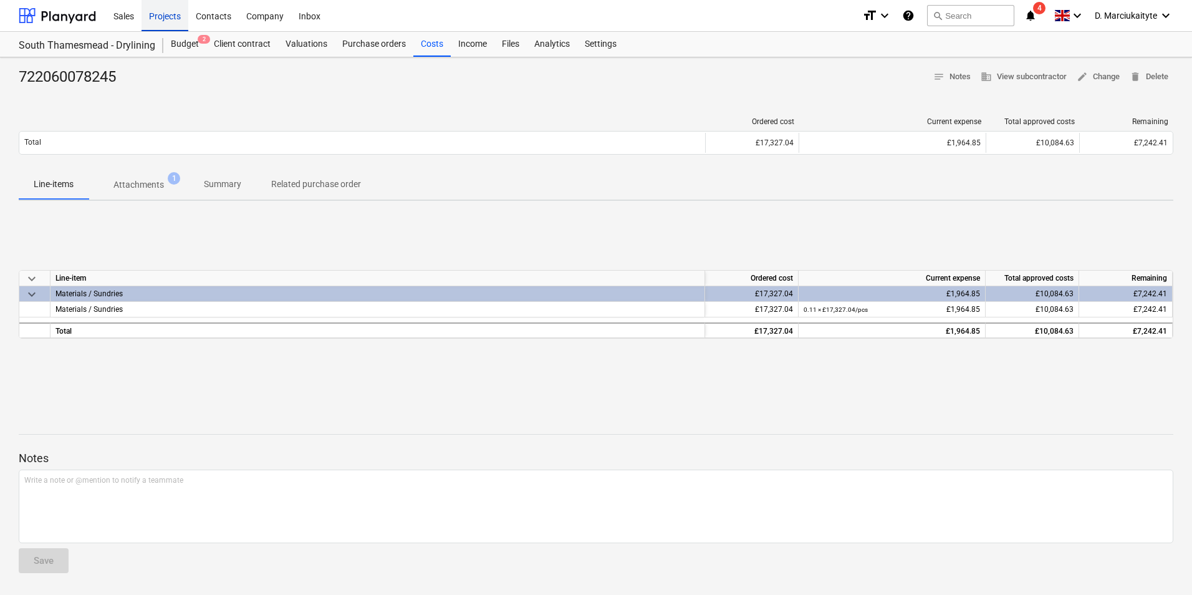
click at [170, 16] on div "Projects" at bounding box center [164, 15] width 47 height 32
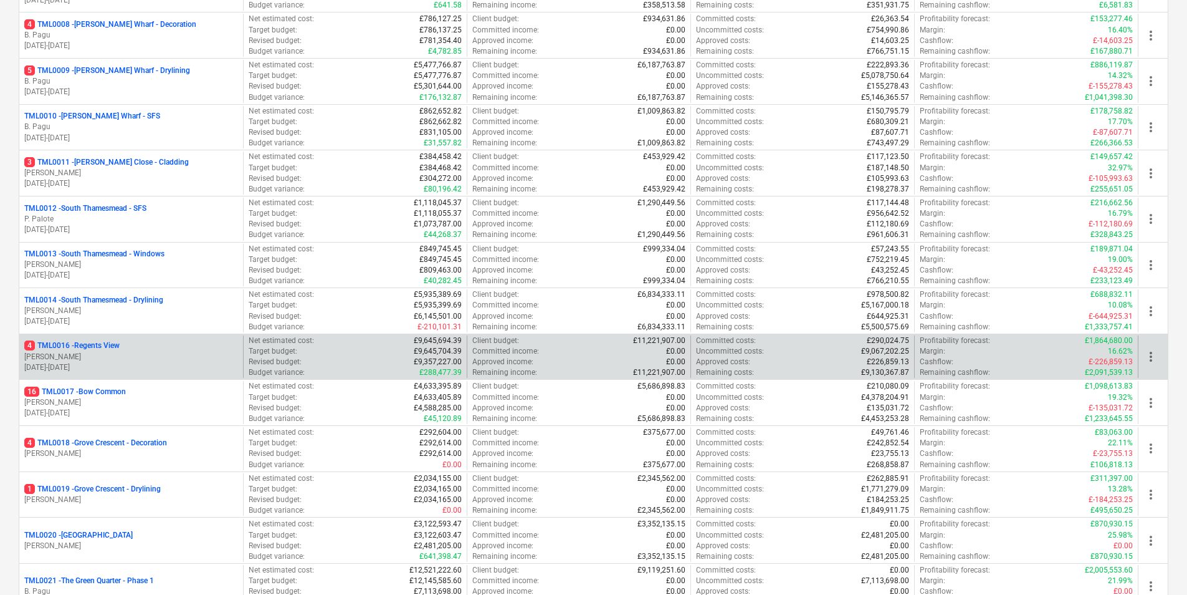
scroll to position [561, 0]
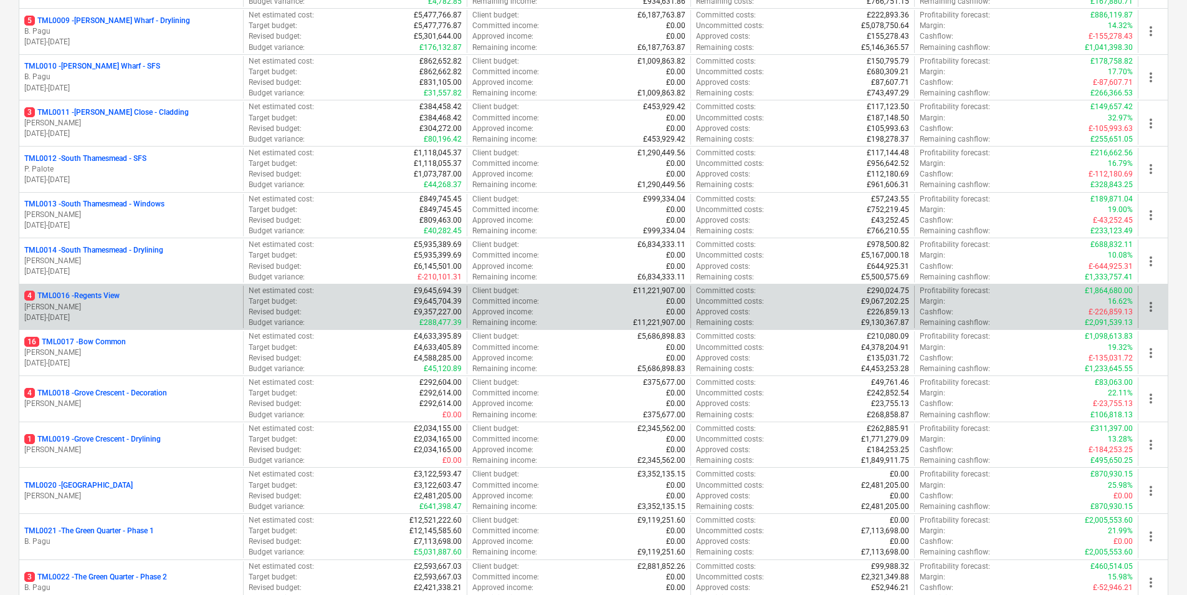
click at [140, 303] on p "M. Tomlinson" at bounding box center [131, 307] width 214 height 11
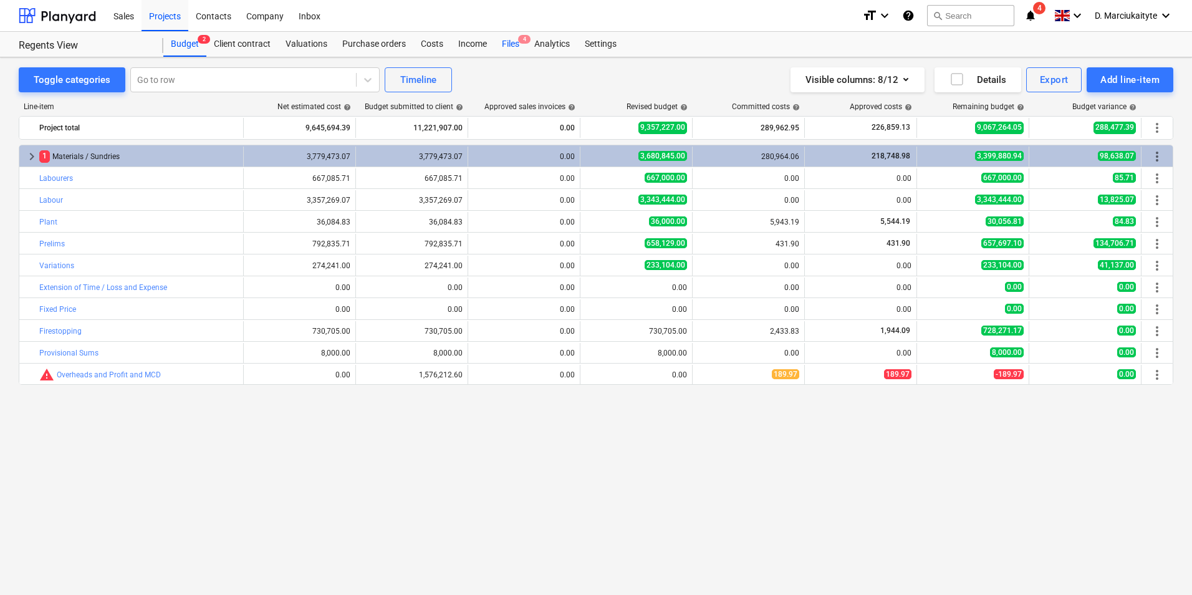
click at [504, 48] on div "Files 4" at bounding box center [510, 44] width 32 height 25
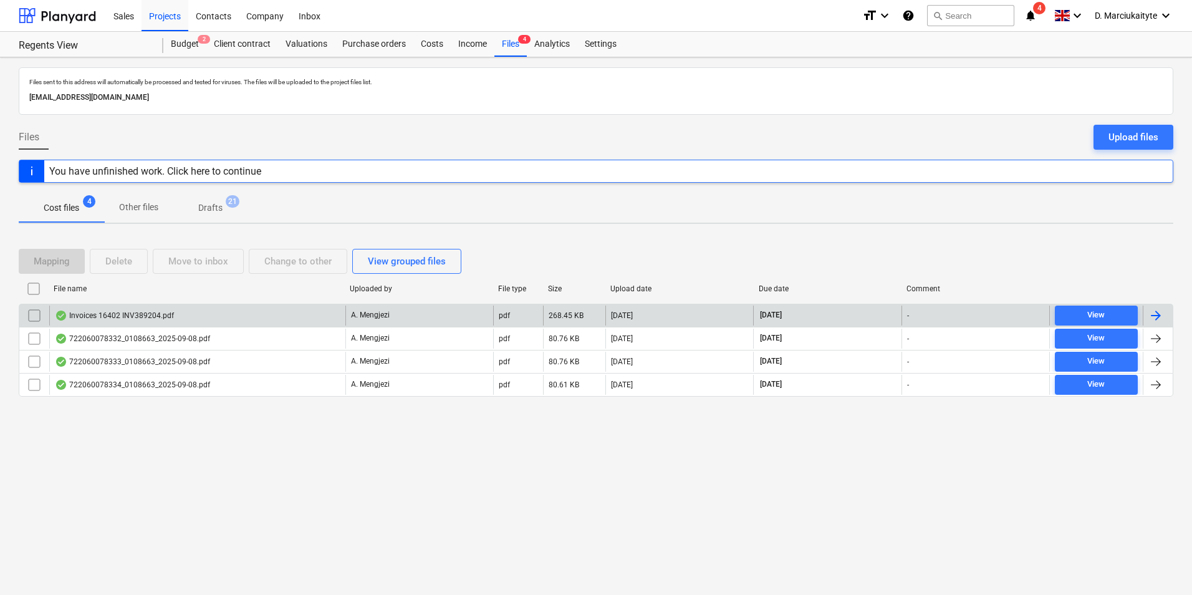
click at [186, 311] on div "Invoices 16402 INV389204.pdf" at bounding box center [197, 315] width 296 height 20
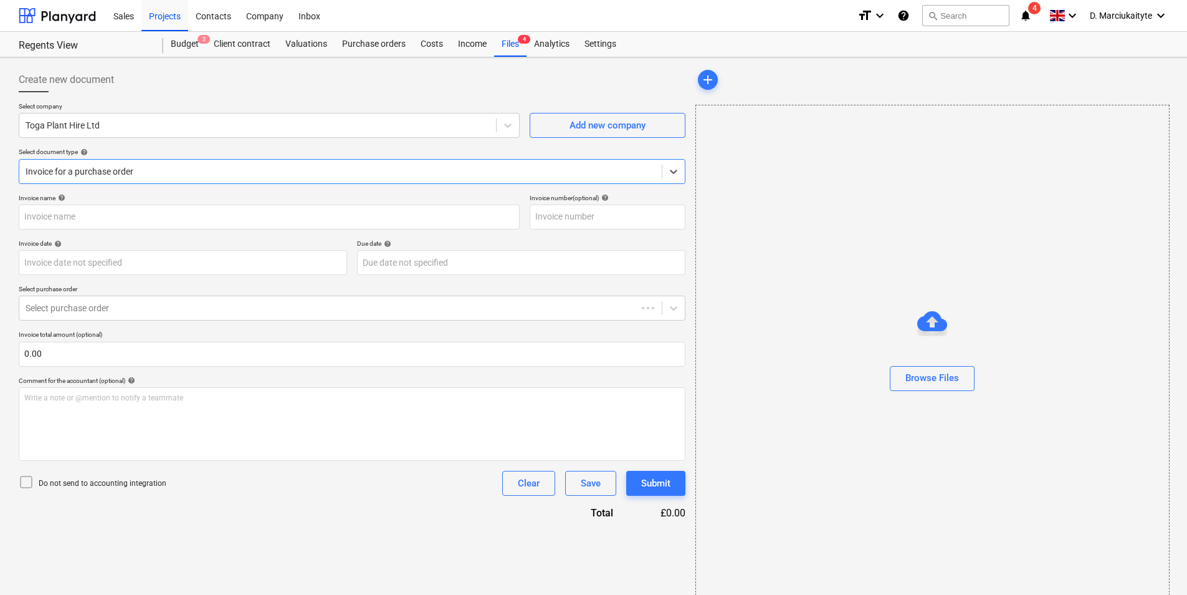
type input "INV389204"
type input "31 Aug 2025"
type input "30 Sep 2025"
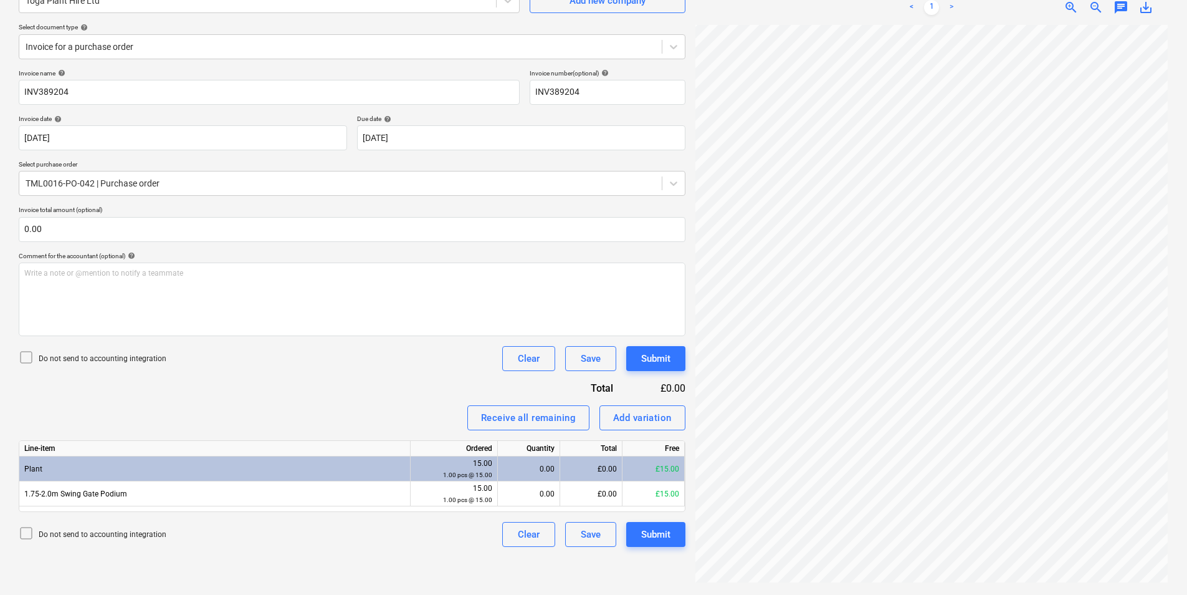
scroll to position [631, 368]
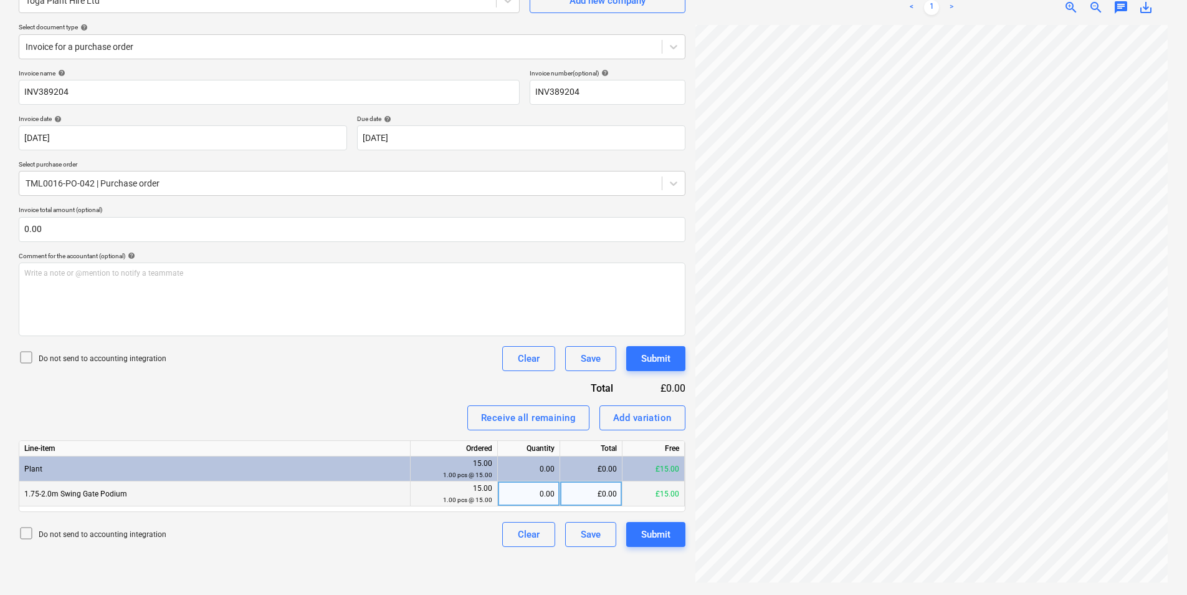
click at [530, 491] on div "0.00" at bounding box center [529, 493] width 52 height 25
type input "15"
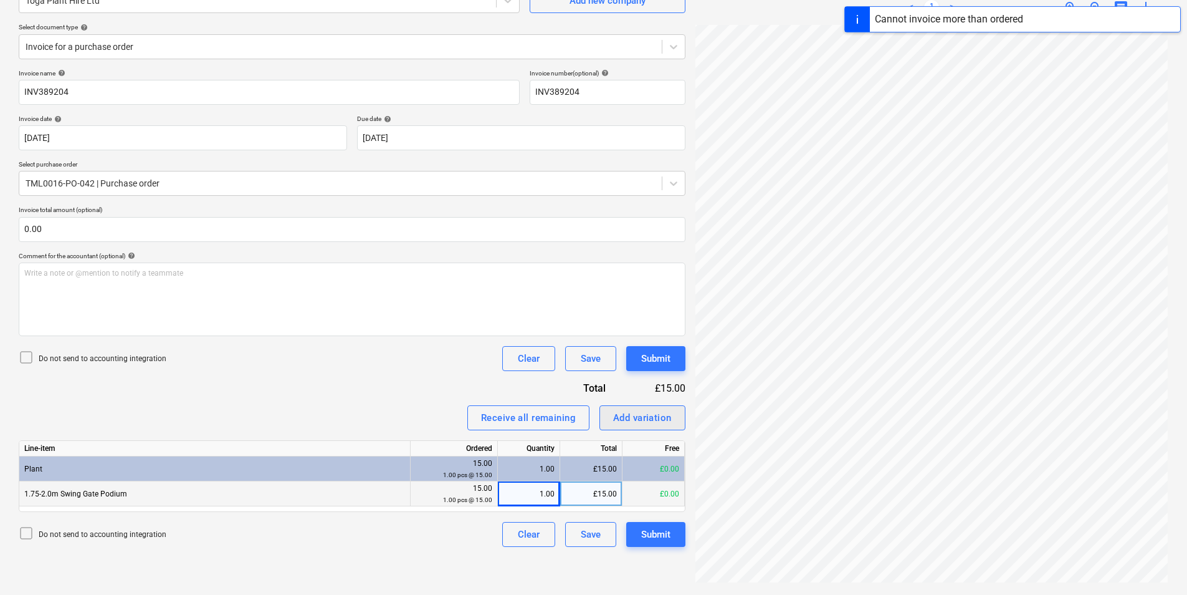
click at [653, 414] on div "Add variation" at bounding box center [642, 418] width 59 height 16
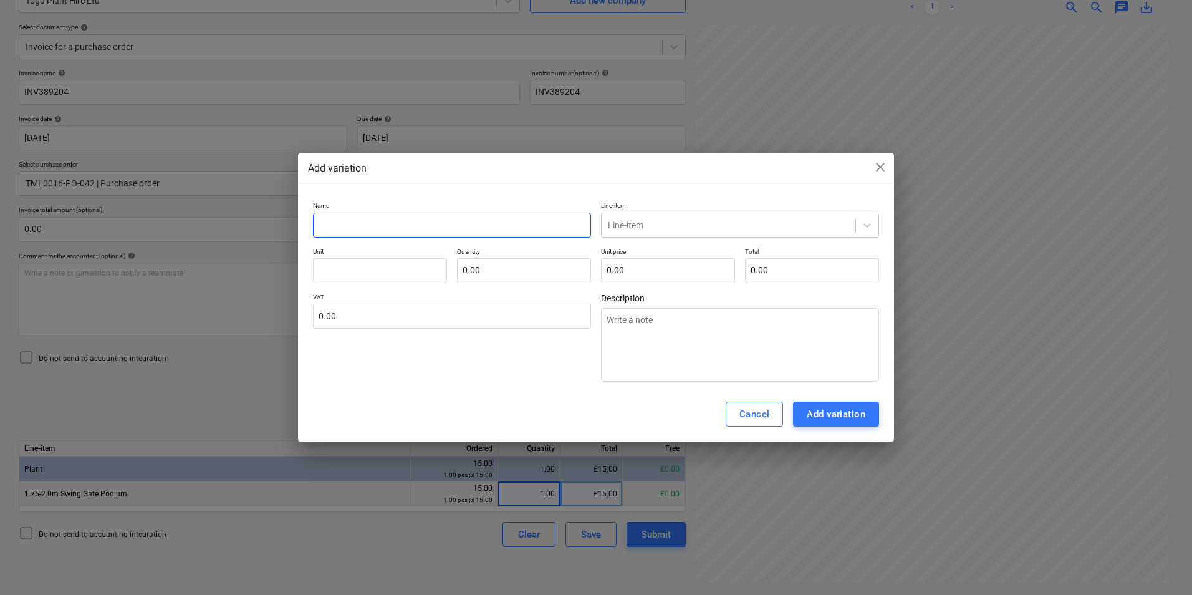
click at [439, 237] on div "Name Line-item Line-item Unit Quantity 0.00 Unit price 0.00 Total 0.00 VAT 0.00…" at bounding box center [596, 291] width 566 height 180
click at [442, 226] on input "text" at bounding box center [452, 225] width 278 height 25
click at [446, 232] on input "text" at bounding box center [452, 225] width 278 height 25
click at [872, 162] on div "Add variation close" at bounding box center [596, 168] width 576 height 15
click at [878, 169] on span "close" at bounding box center [880, 167] width 15 height 15
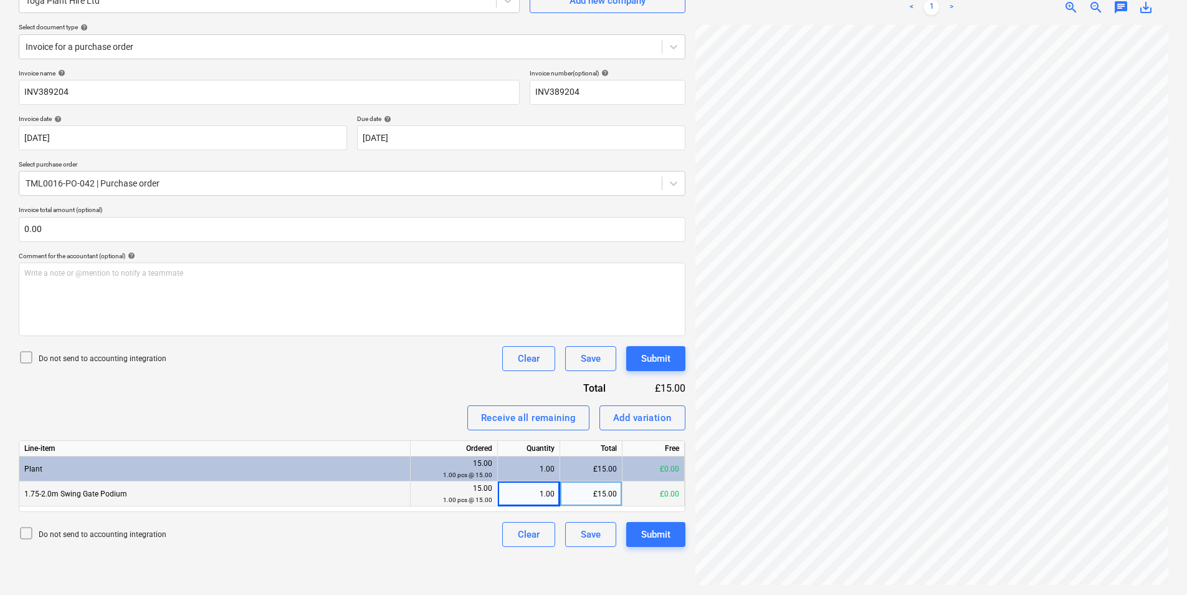
scroll to position [208, 127]
drag, startPoint x: 165, startPoint y: 491, endPoint x: 26, endPoint y: 500, distance: 139.9
click at [26, 500] on div "1.75-2.0m Swing Gate Podium" at bounding box center [214, 493] width 391 height 25
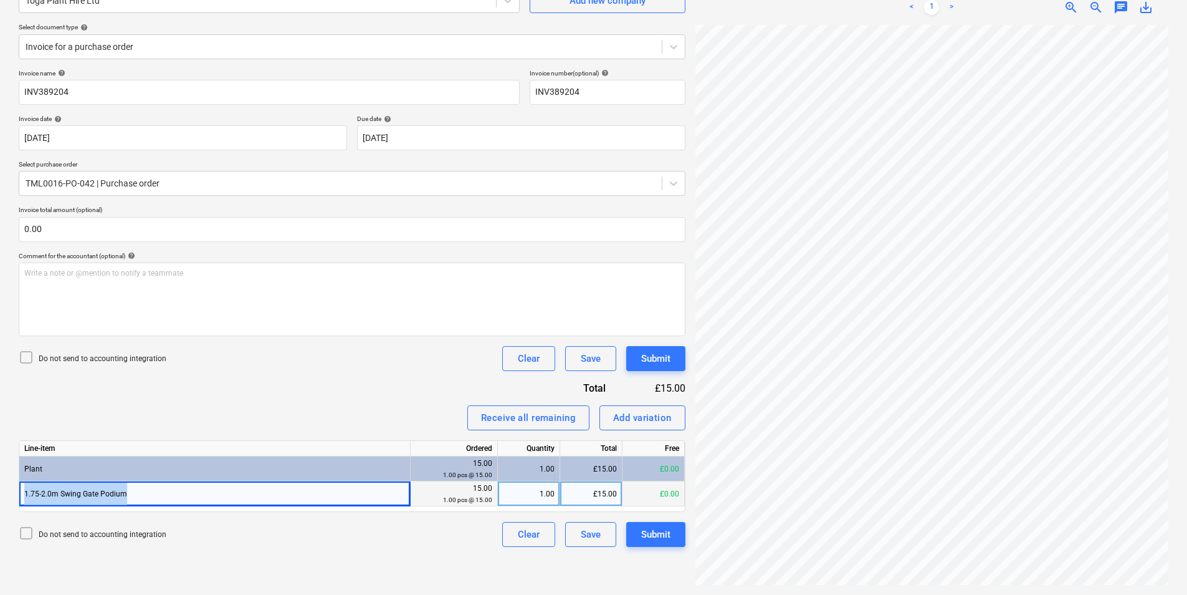
scroll to position [177, 309]
copy div "1.75-2.0m Swing Gate Podium"
click at [650, 417] on div "Add variation" at bounding box center [642, 418] width 59 height 16
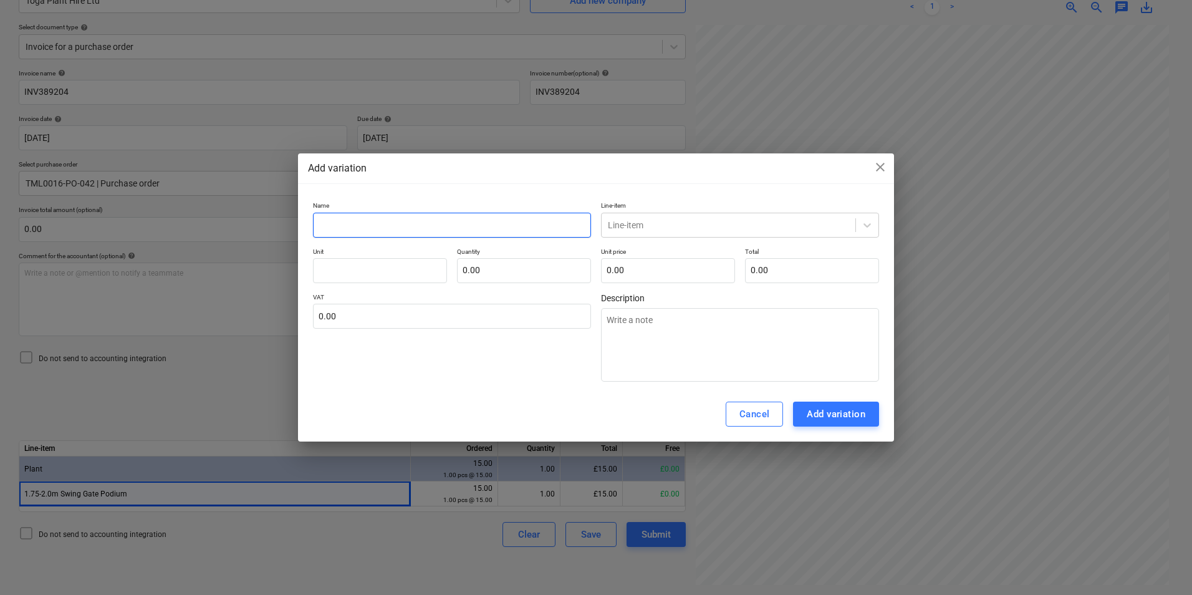
click at [436, 223] on input "text" at bounding box center [452, 225] width 278 height 25
paste input "1.75-2.0m Swing Gate Podium"
type textarea "x"
type input "1.75-2.0m Swing Gate Podium"
drag, startPoint x: 802, startPoint y: 171, endPoint x: 643, endPoint y: 181, distance: 158.6
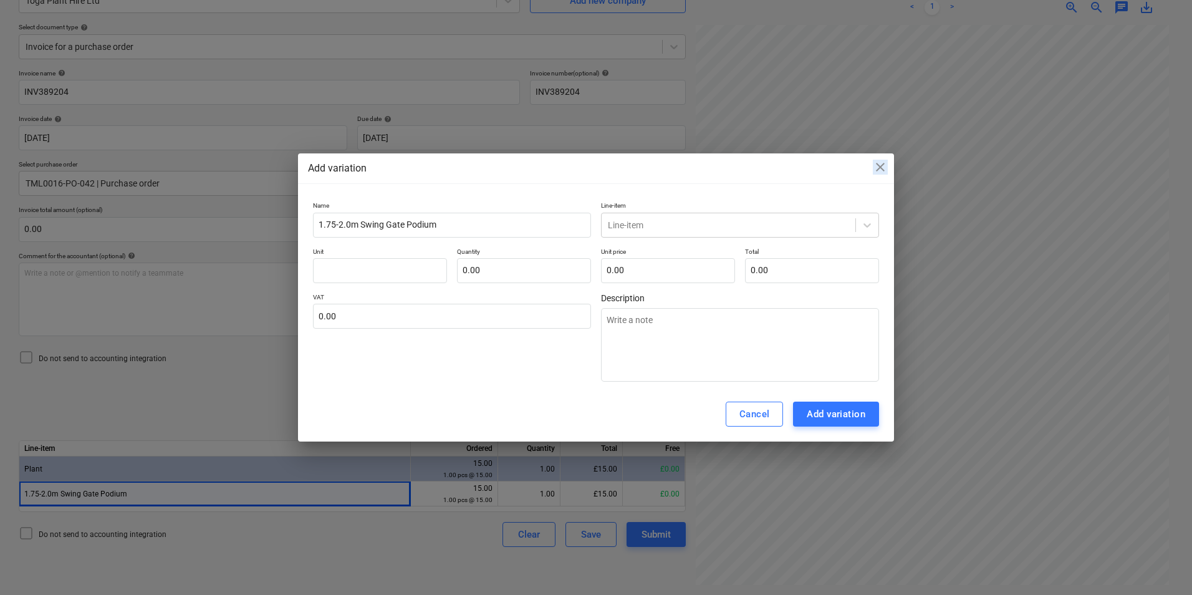
click at [643, 181] on div "Add variation close Name 1.75-2.0m Swing Gate Podium Line-item Line-item Unit Q…" at bounding box center [596, 297] width 596 height 288
drag, startPoint x: 643, startPoint y: 181, endPoint x: 852, endPoint y: 171, distance: 209.0
click at [855, 170] on div "Add variation close" at bounding box center [596, 168] width 576 height 15
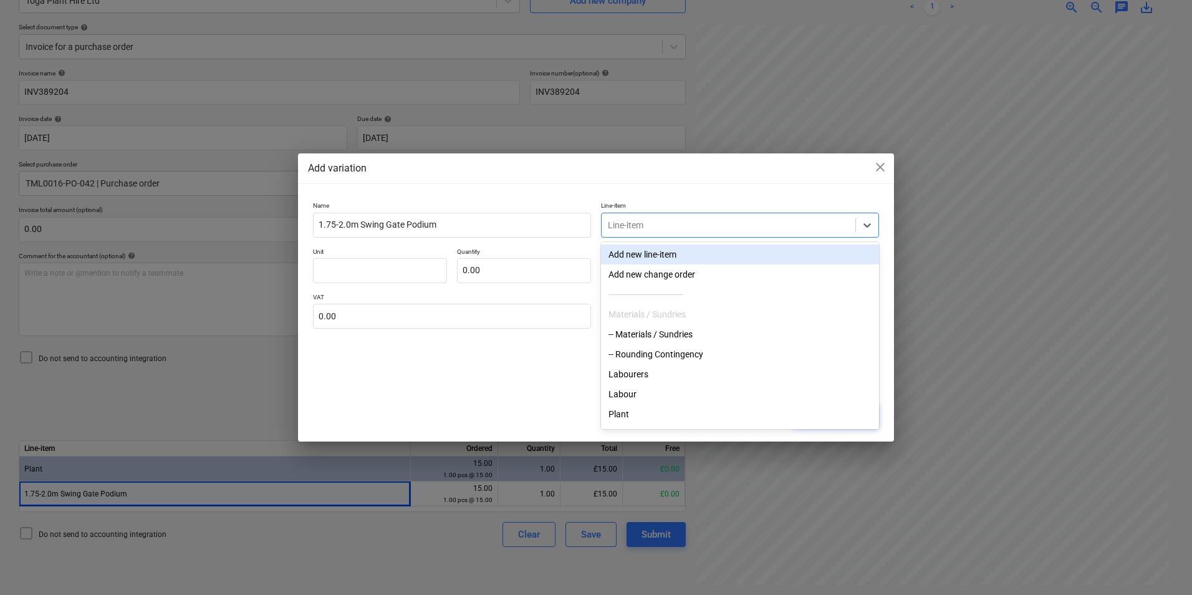
click at [686, 223] on div at bounding box center [728, 225] width 241 height 12
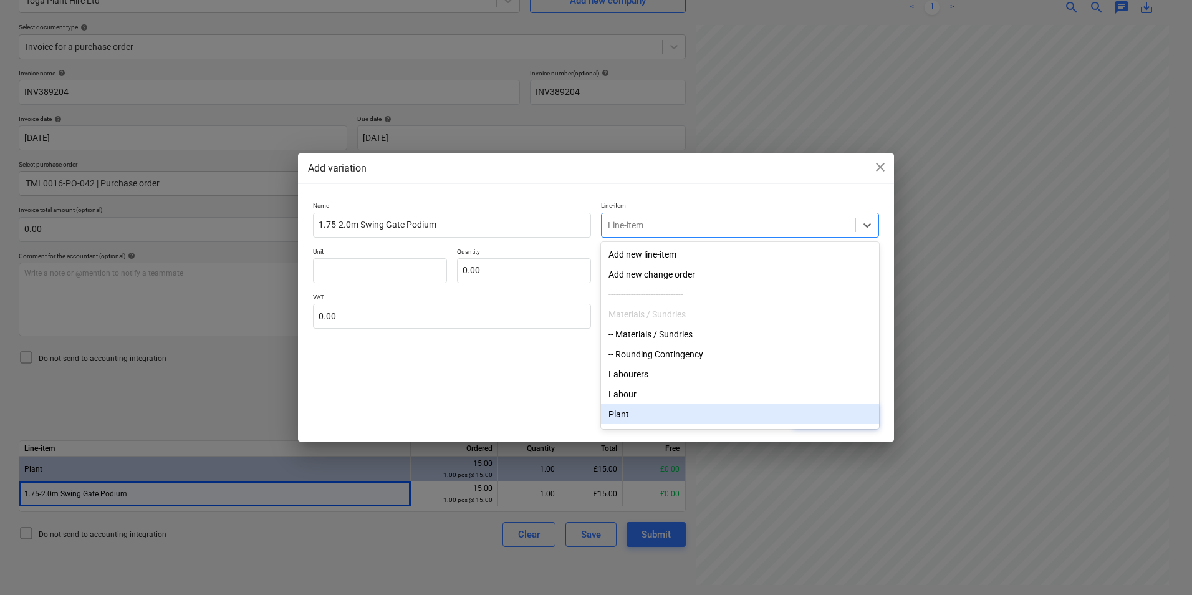
click at [654, 416] on div "Plant" at bounding box center [740, 414] width 278 height 20
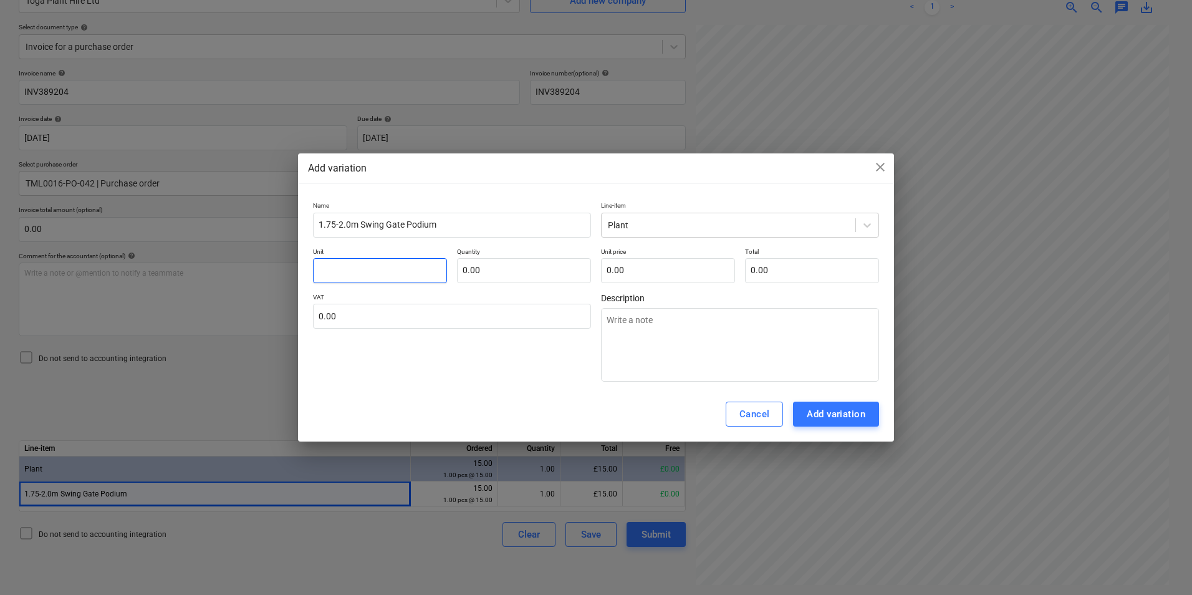
click at [317, 276] on input "text" at bounding box center [380, 270] width 134 height 25
type textarea "x"
type input "p"
type textarea "x"
type input "pc"
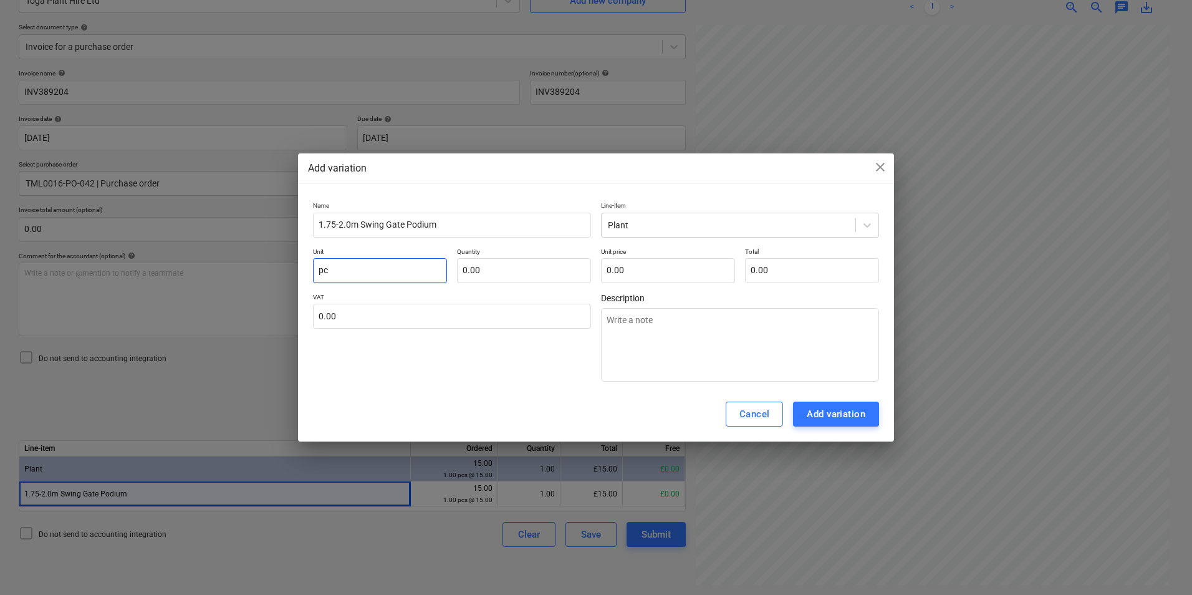
type textarea "x"
type input "pcs"
type textarea "x"
type input "1.00"
type textarea "x"
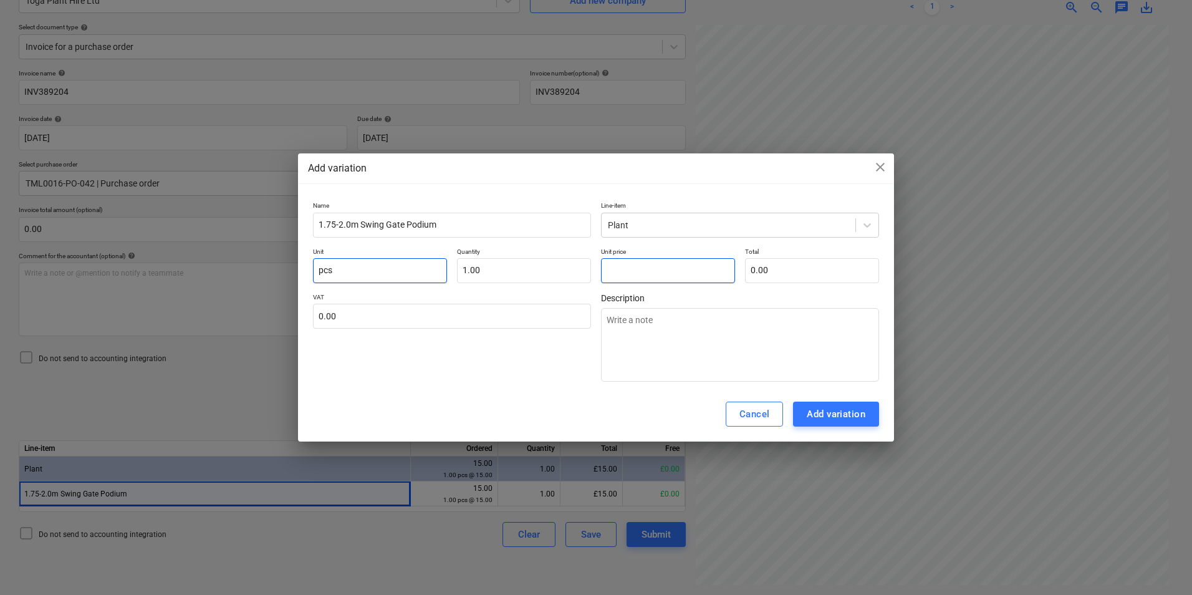
type input "4"
type input "4.00"
type textarea "x"
type input "48"
type input "48.00"
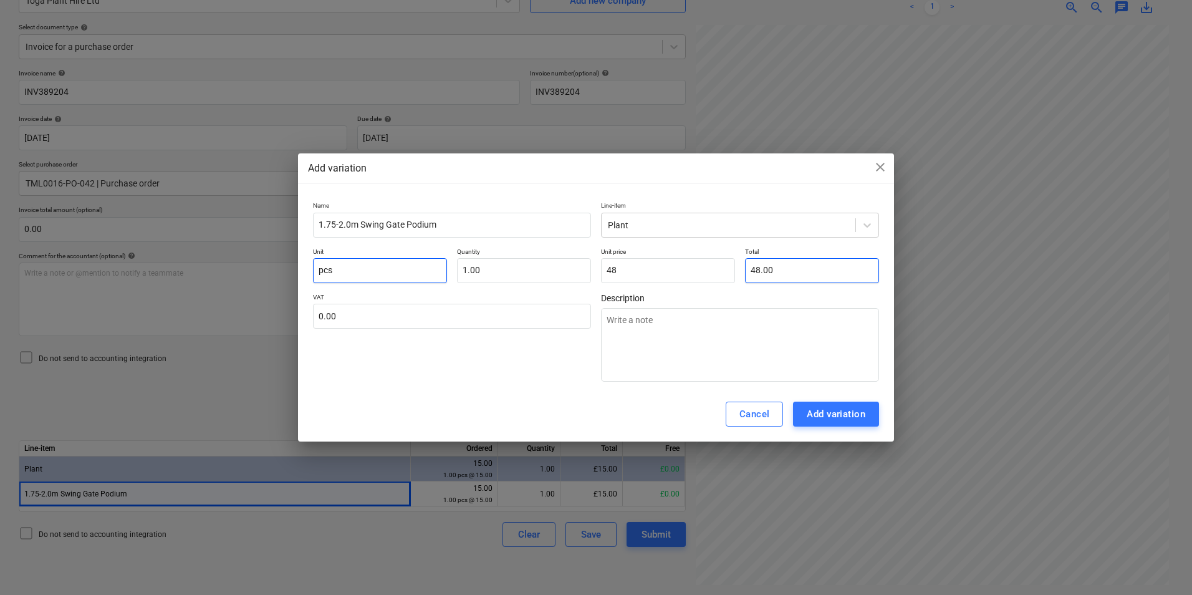
type input "48.00"
click at [840, 402] on button "Add variation" at bounding box center [836, 413] width 86 height 25
type textarea "x"
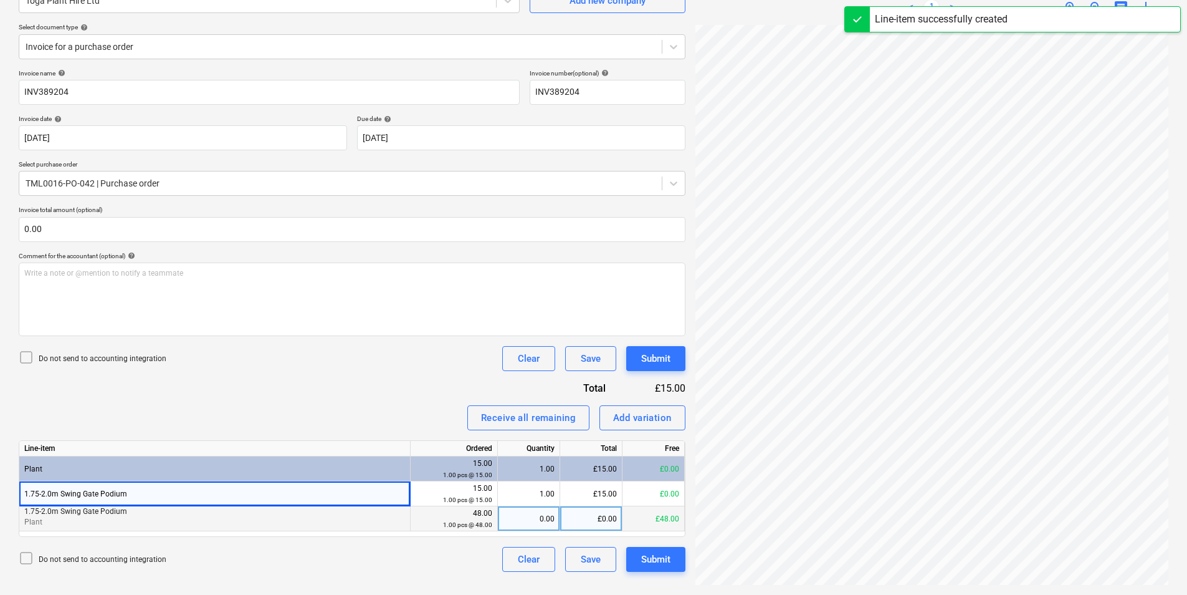
click at [541, 522] on div "0.00" at bounding box center [529, 518] width 52 height 25
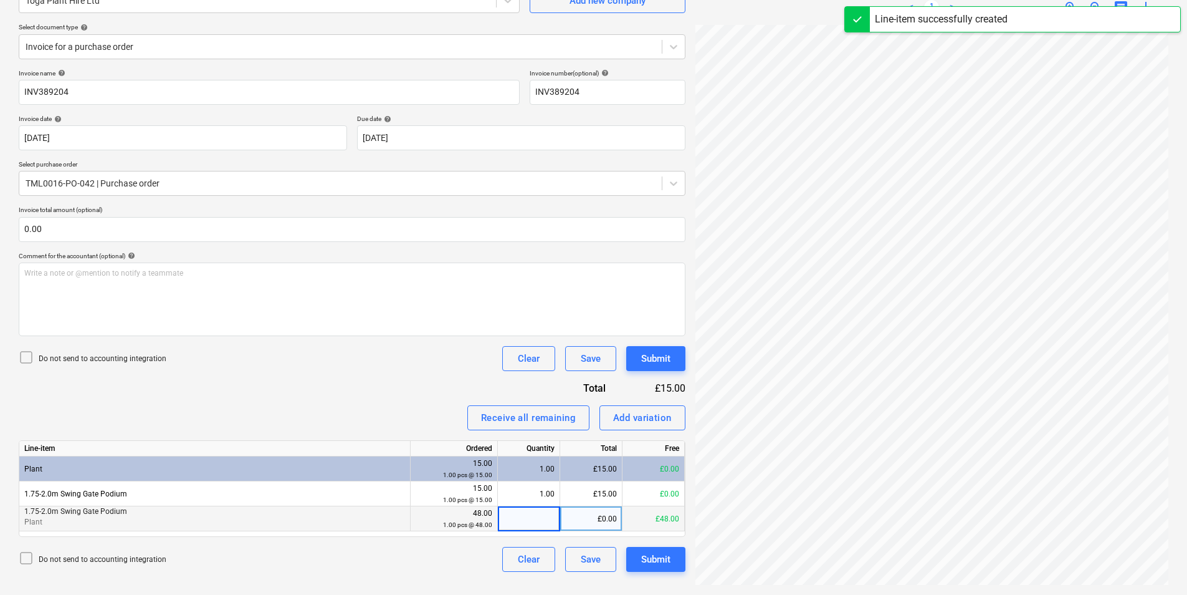
type input "1"
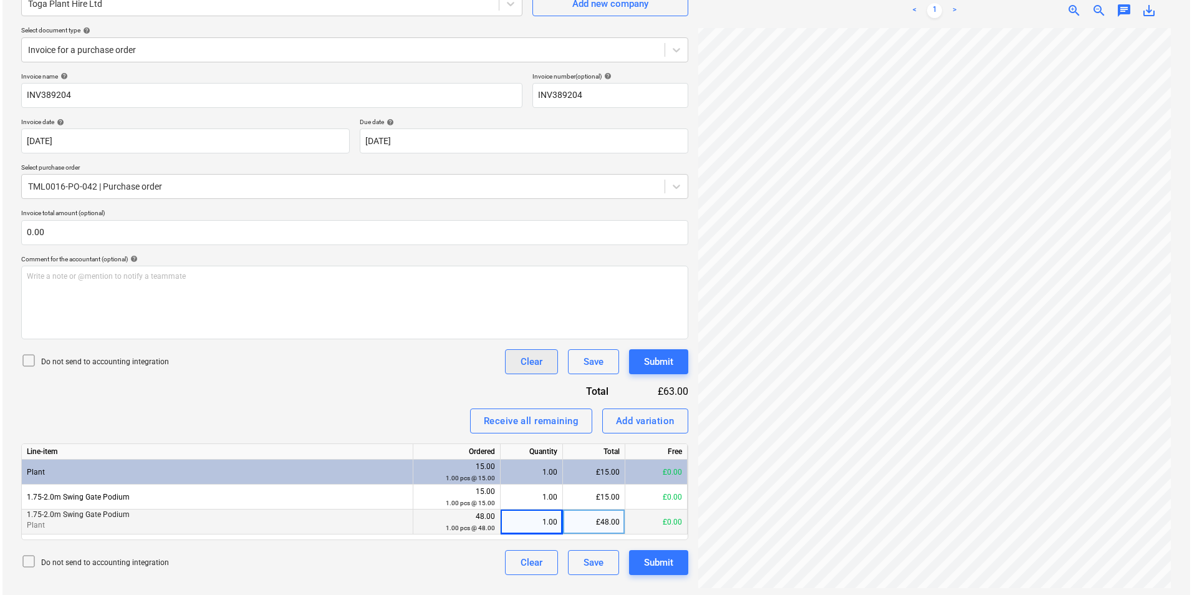
scroll to position [125, 0]
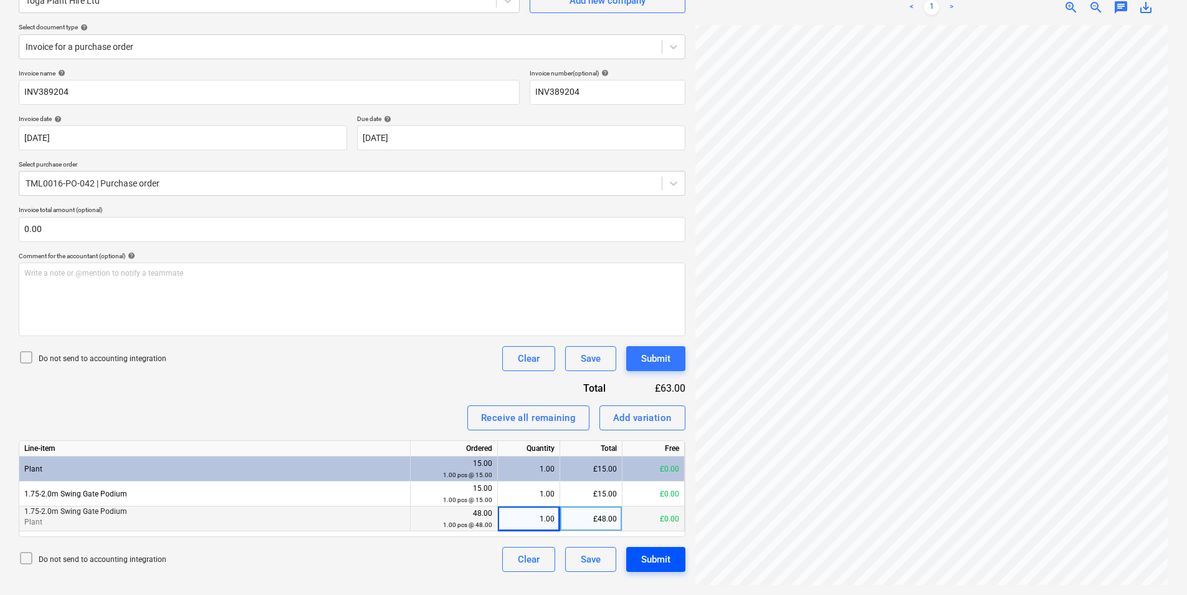
click at [663, 561] on div "Submit" at bounding box center [655, 559] width 29 height 16
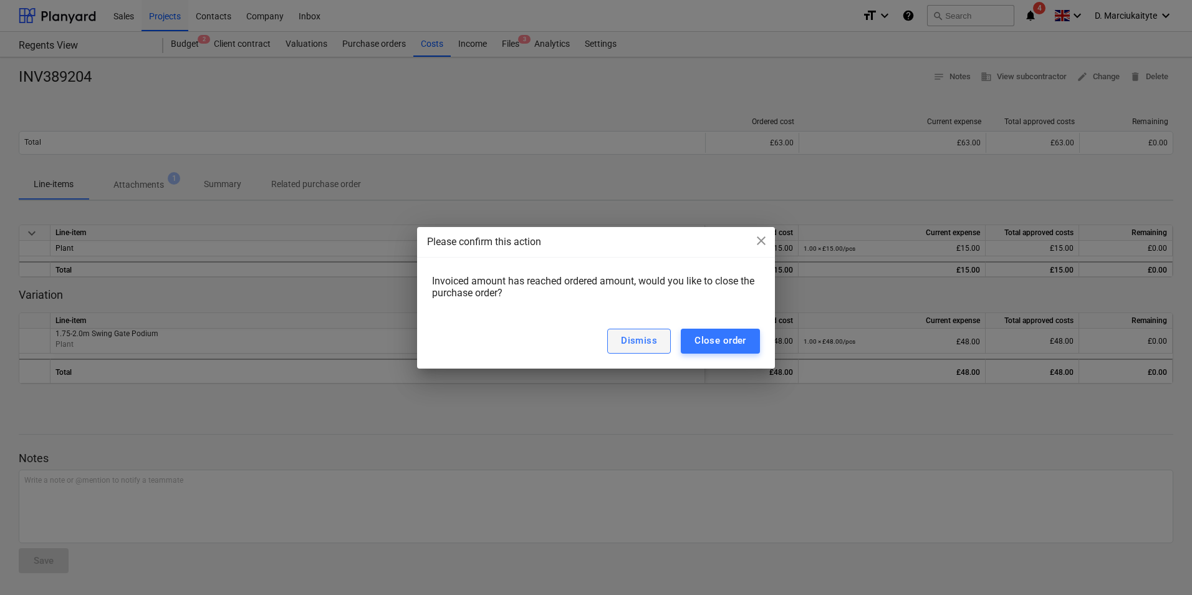
click at [641, 348] on div "Dismiss" at bounding box center [639, 340] width 36 height 16
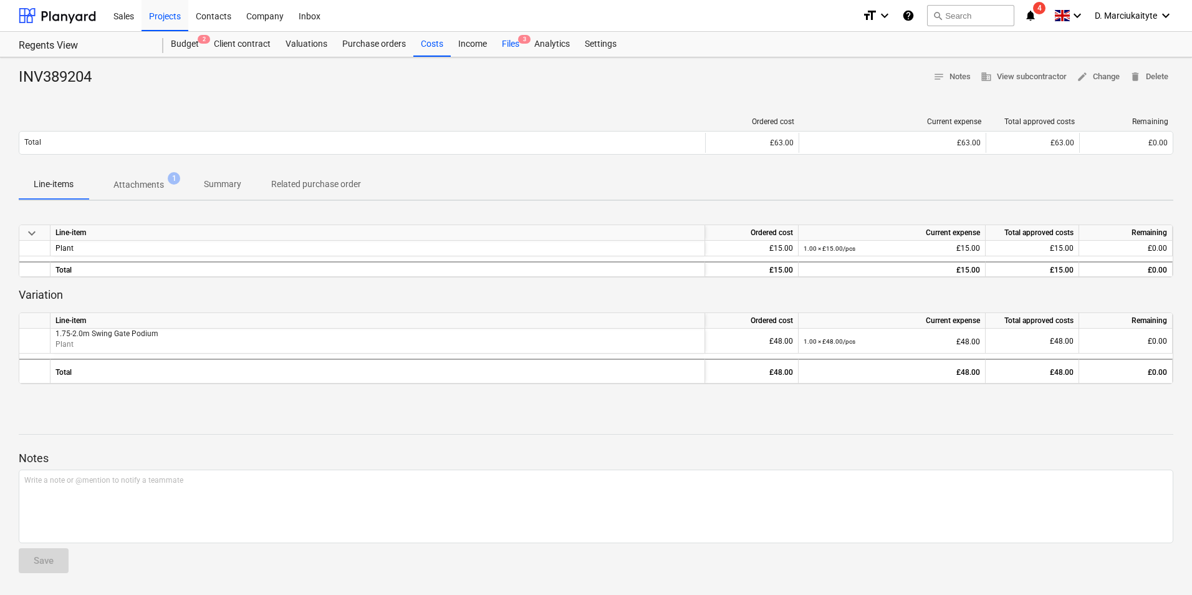
drag, startPoint x: 520, startPoint y: 38, endPoint x: 525, endPoint y: 50, distance: 13.4
click at [520, 38] on span "3" at bounding box center [524, 39] width 12 height 9
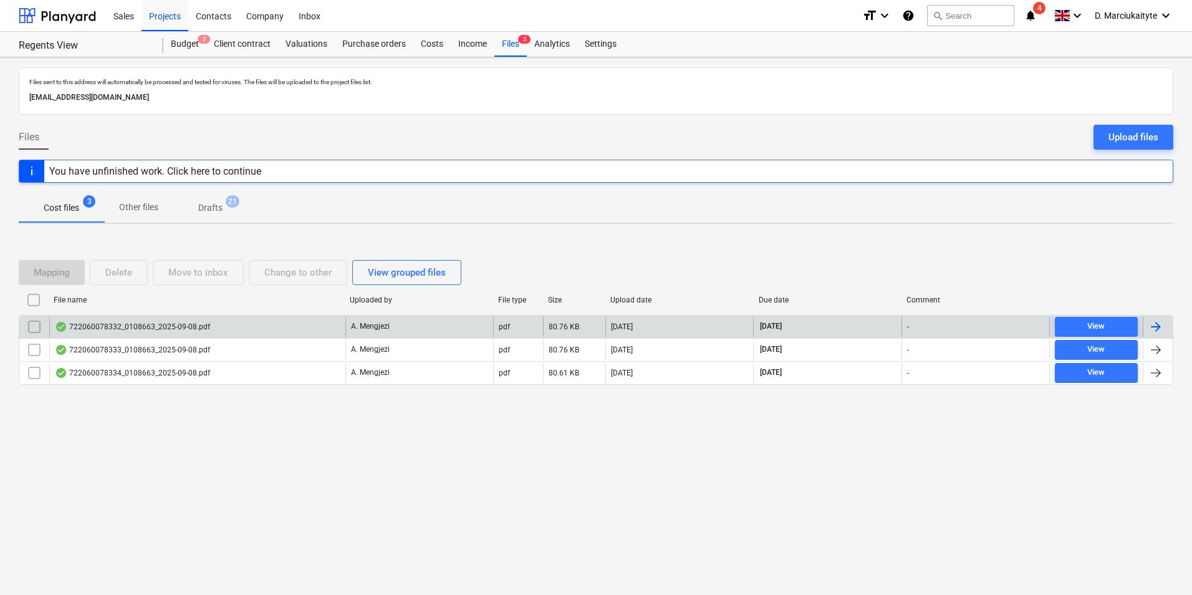
click at [261, 330] on div "722060078332_0108663_2025-09-08.pdf" at bounding box center [197, 327] width 296 height 20
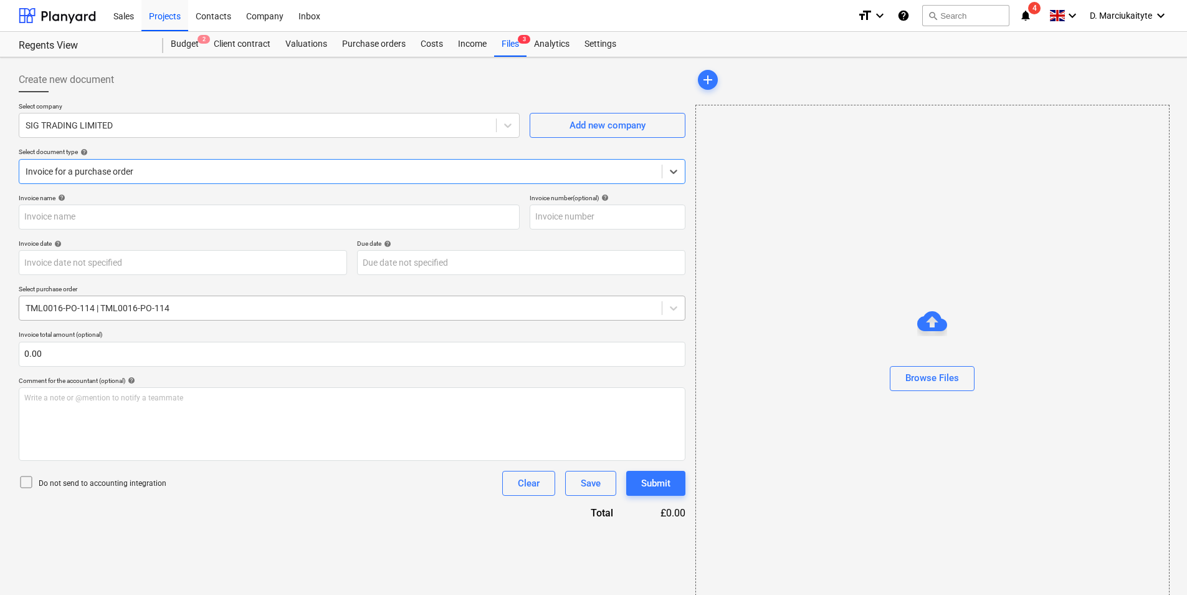
type input "722060078332"
type input "08 Sep 2025"
type input "30 Oct 2025"
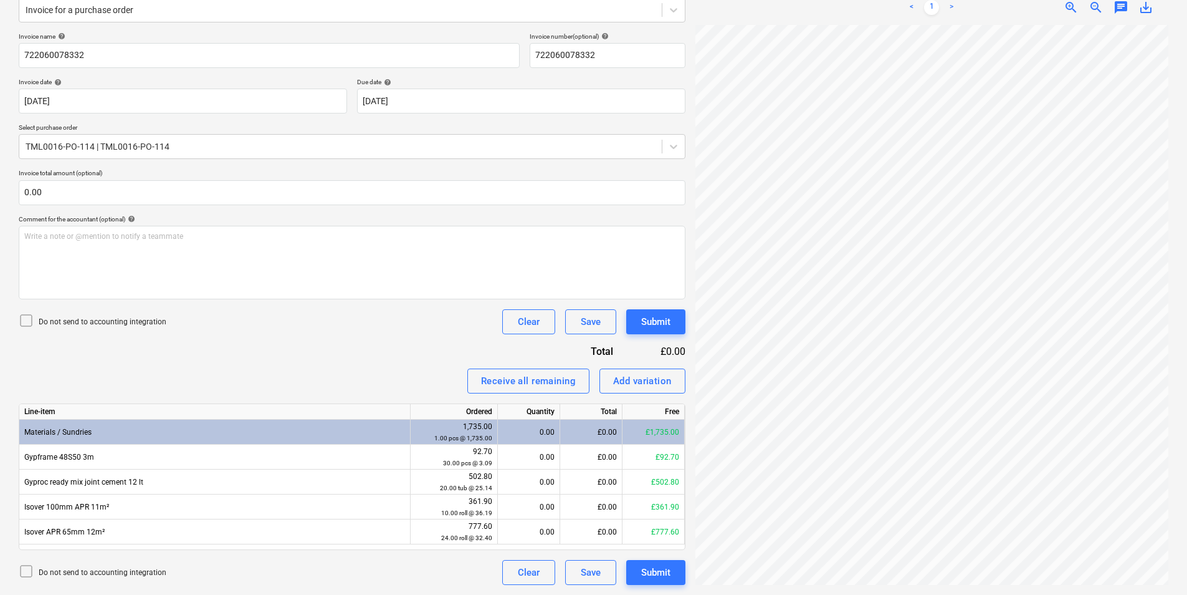
scroll to position [431, 107]
click at [547, 444] on div "0.00" at bounding box center [529, 431] width 52 height 25
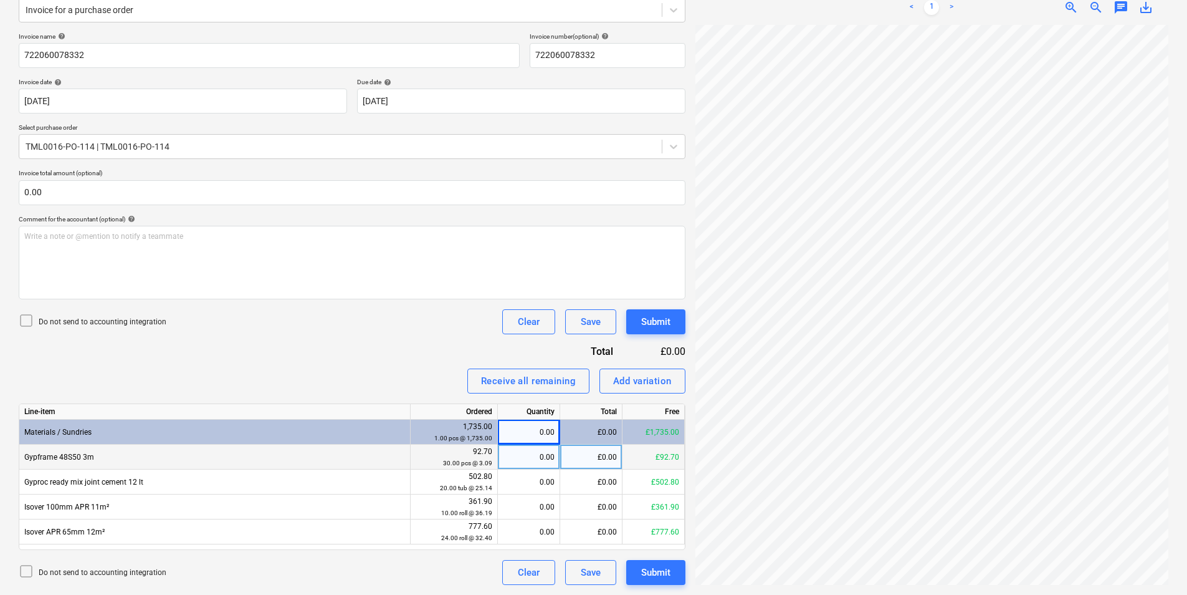
click at [542, 453] on div "0.00" at bounding box center [529, 456] width 52 height 25
type input "30"
click at [616, 460] on div "£92.70" at bounding box center [591, 456] width 62 height 25
type input "92.71"
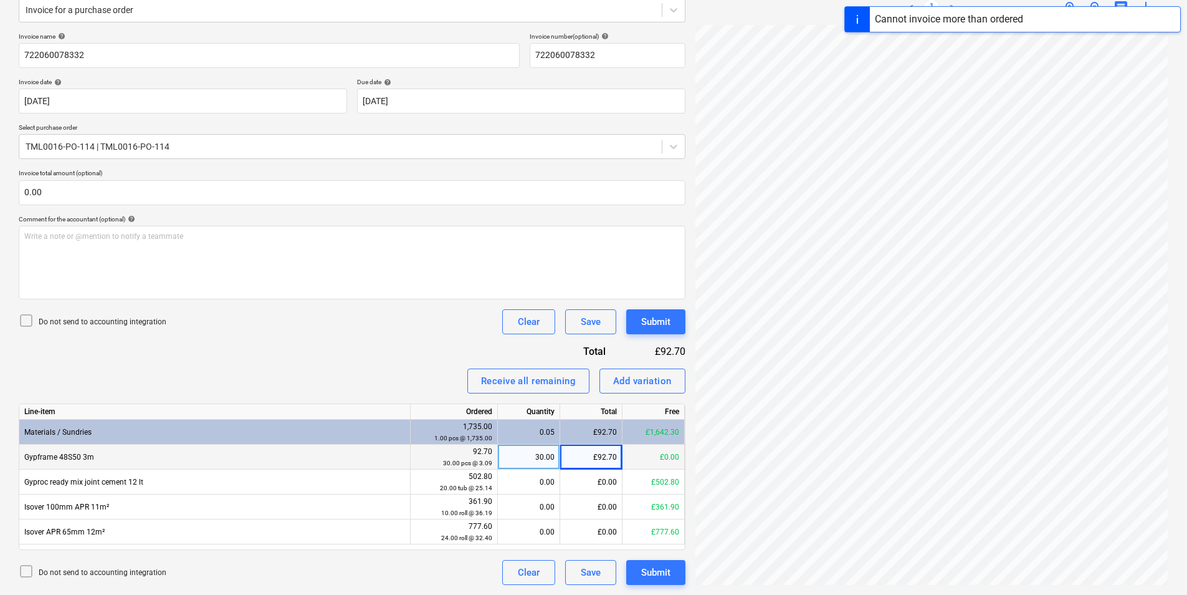
click at [618, 460] on div "£92.70" at bounding box center [591, 456] width 62 height 25
type input "92.71"
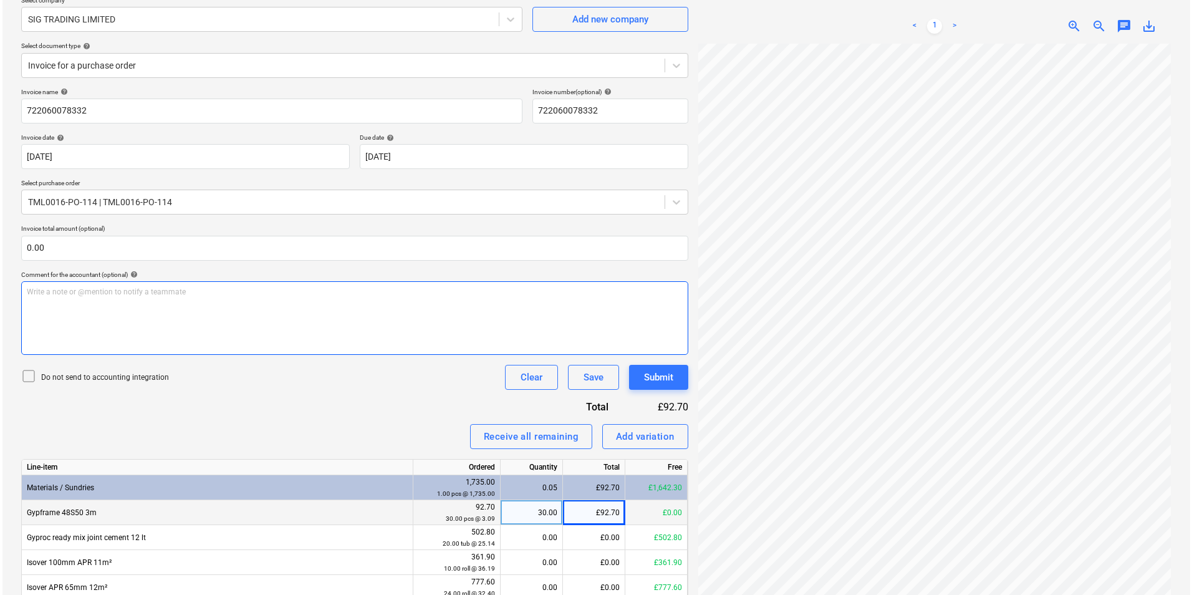
scroll to position [161, 0]
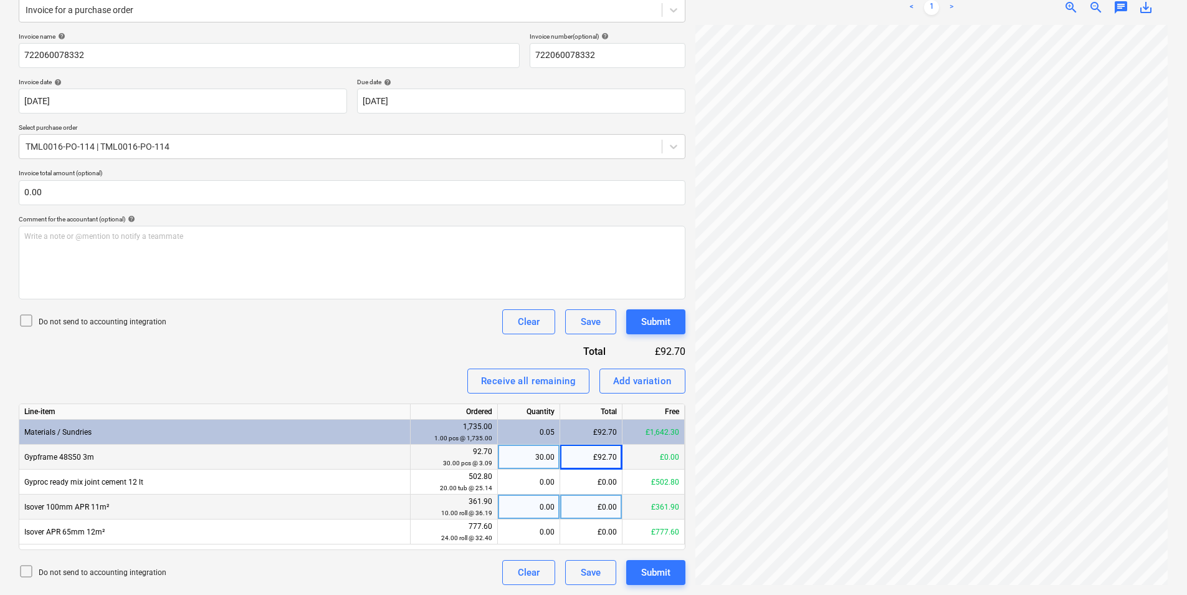
click at [524, 509] on div "0.00" at bounding box center [529, 506] width 52 height 25
click at [530, 506] on div "0.00" at bounding box center [529, 506] width 52 height 25
type input "10"
click at [678, 395] on div "Create new document Select company SIG TRADING LIMITED Add new company Select d…" at bounding box center [352, 245] width 677 height 689
click at [660, 381] on div "Add variation" at bounding box center [642, 381] width 59 height 16
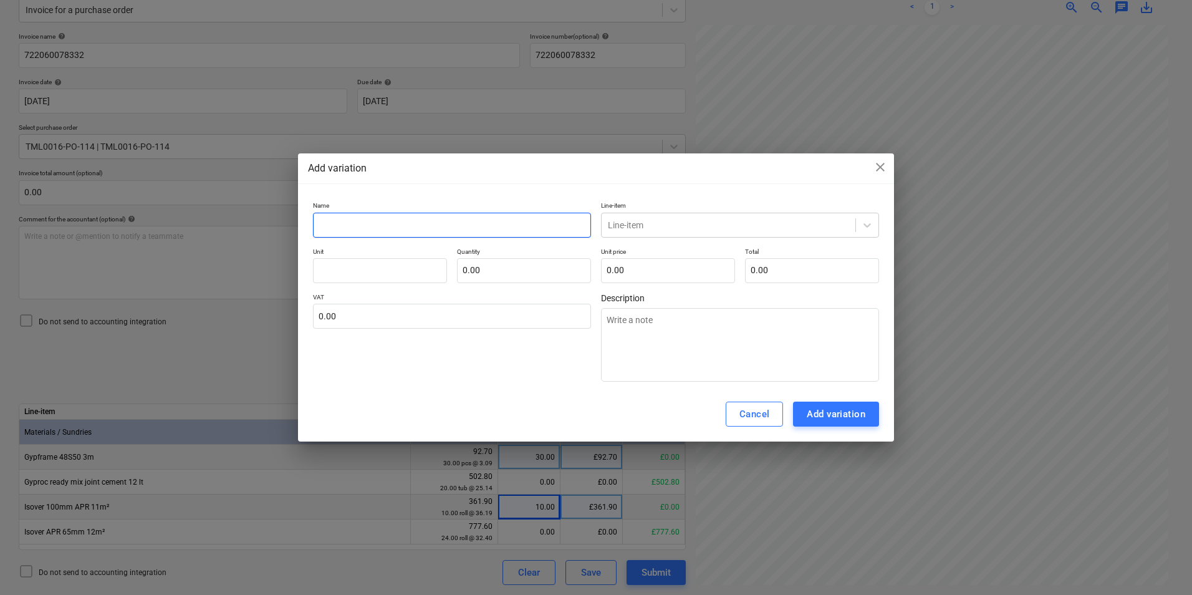
click at [469, 221] on input "text" at bounding box center [452, 225] width 278 height 25
drag, startPoint x: 889, startPoint y: 164, endPoint x: 879, endPoint y: 164, distance: 10.0
click at [889, 164] on div "Add variation close Name Line-item Line-item Unit Quantity 0.00 Unit price 0.00…" at bounding box center [596, 297] width 596 height 288
click at [879, 163] on span "close" at bounding box center [880, 167] width 15 height 15
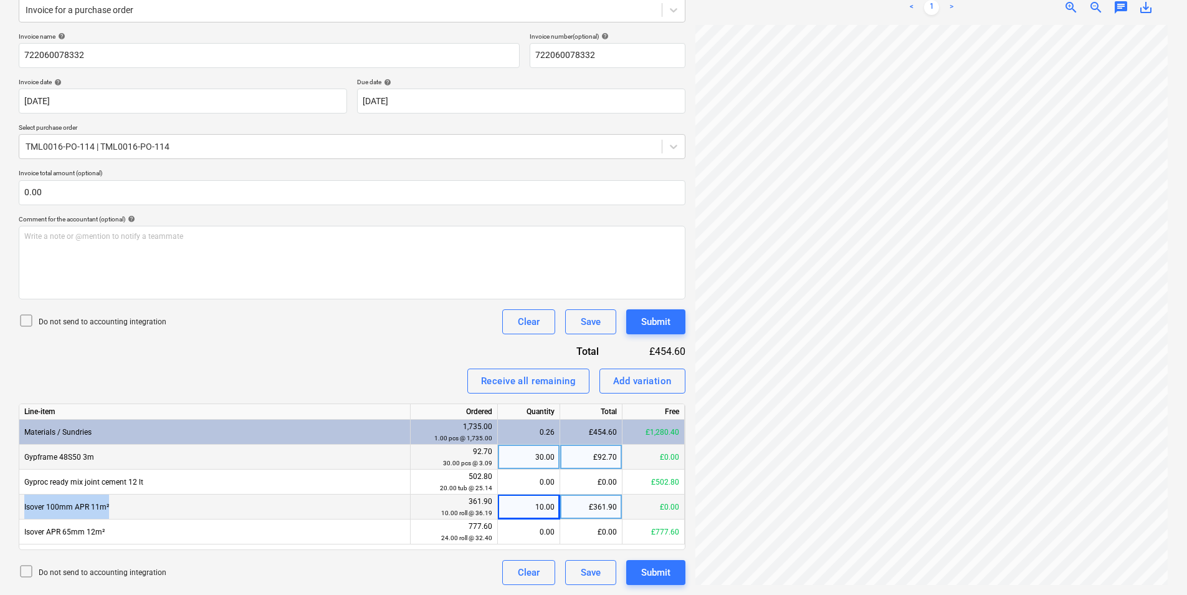
drag, startPoint x: 169, startPoint y: 497, endPoint x: 23, endPoint y: 508, distance: 146.3
click at [23, 508] on div "Isover 100mm APR 11m²" at bounding box center [214, 506] width 391 height 25
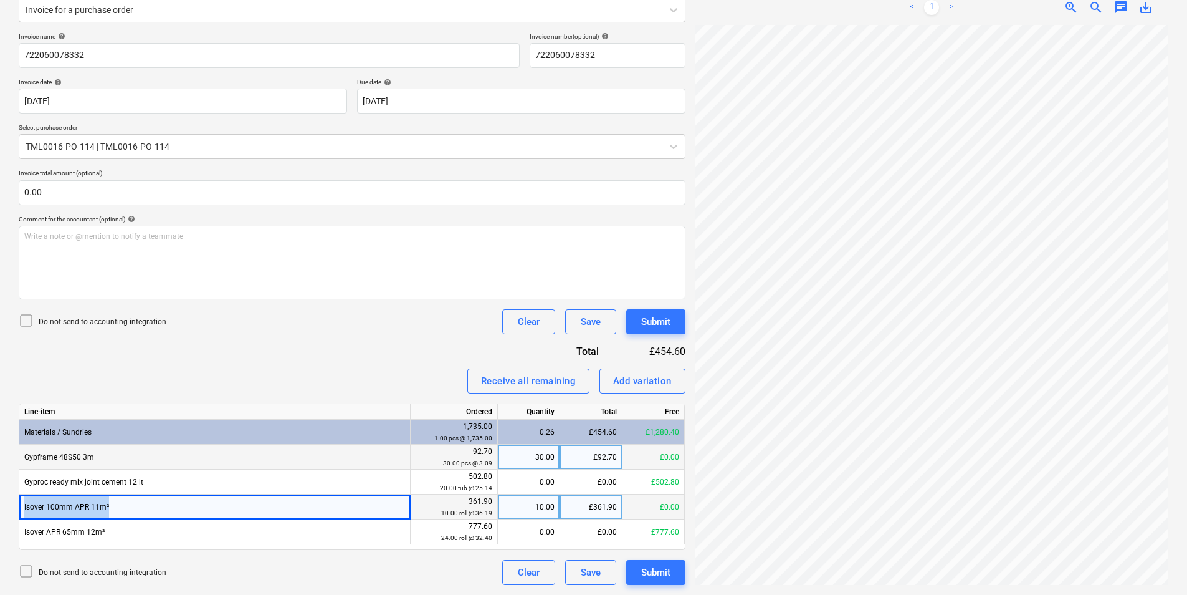
copy div "Isover 100mm APR 11m²"
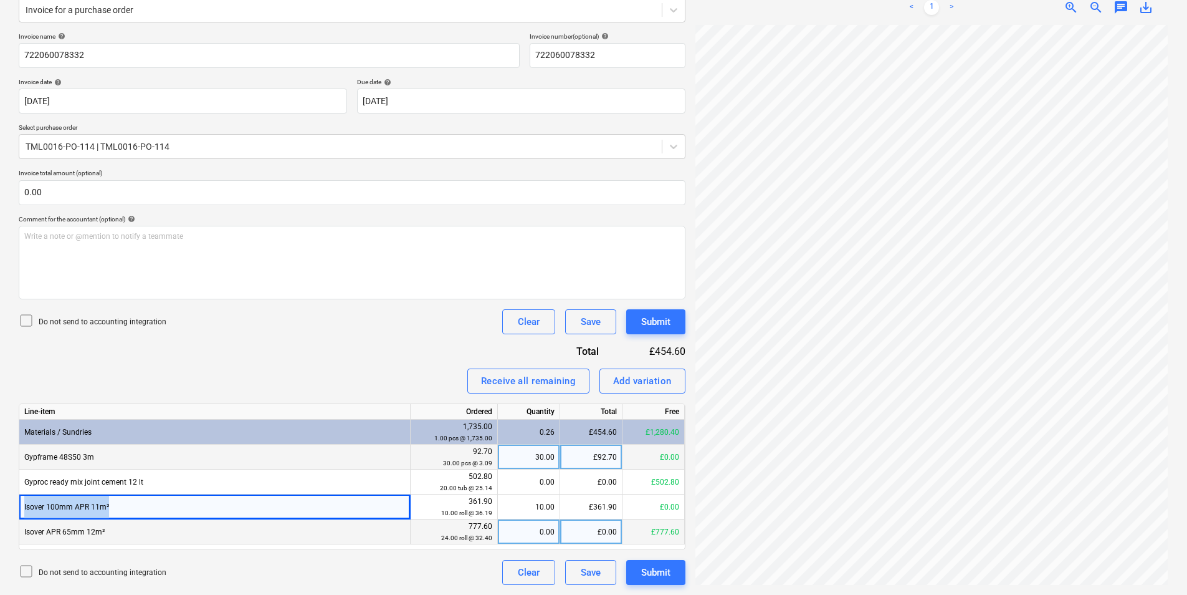
click at [112, 519] on div "Line-item Ordered Quantity Total Free Materials / Sundries 1,735.00 1.00 pcs @ …" at bounding box center [352, 476] width 667 height 146
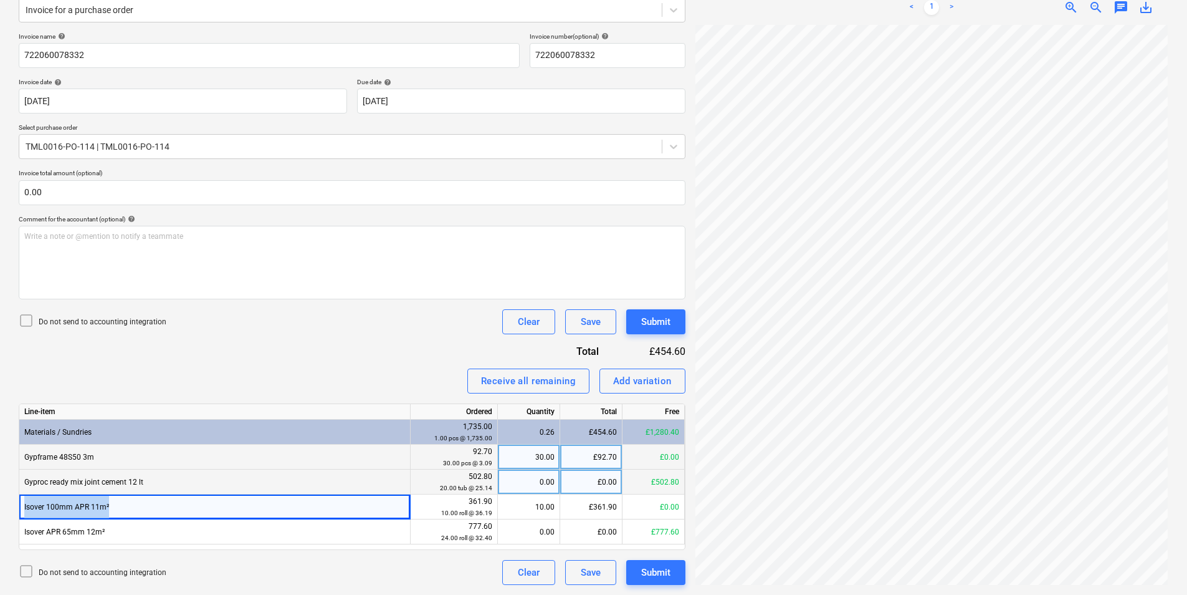
drag, startPoint x: 130, startPoint y: 509, endPoint x: 142, endPoint y: 489, distance: 23.2
click at [132, 508] on div "Isover 100mm APR 11m²" at bounding box center [214, 506] width 391 height 25
click at [146, 479] on div "Gyproc ready mix joint cement 12 lt" at bounding box center [214, 481] width 391 height 25
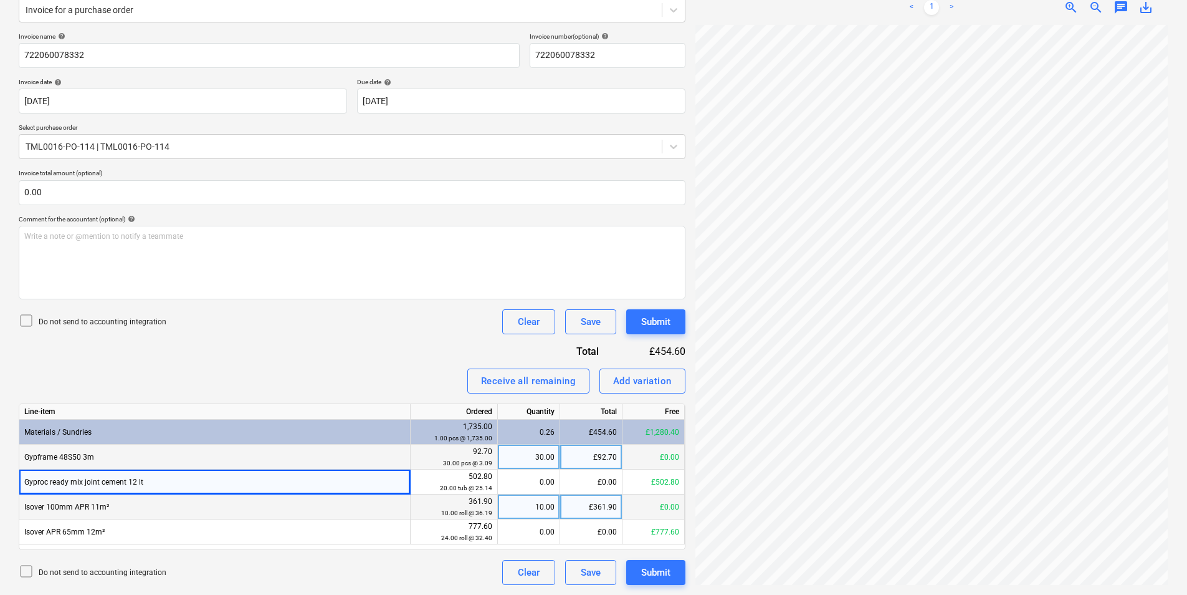
click at [125, 512] on div "Isover 100mm APR 11m²" at bounding box center [214, 506] width 391 height 25
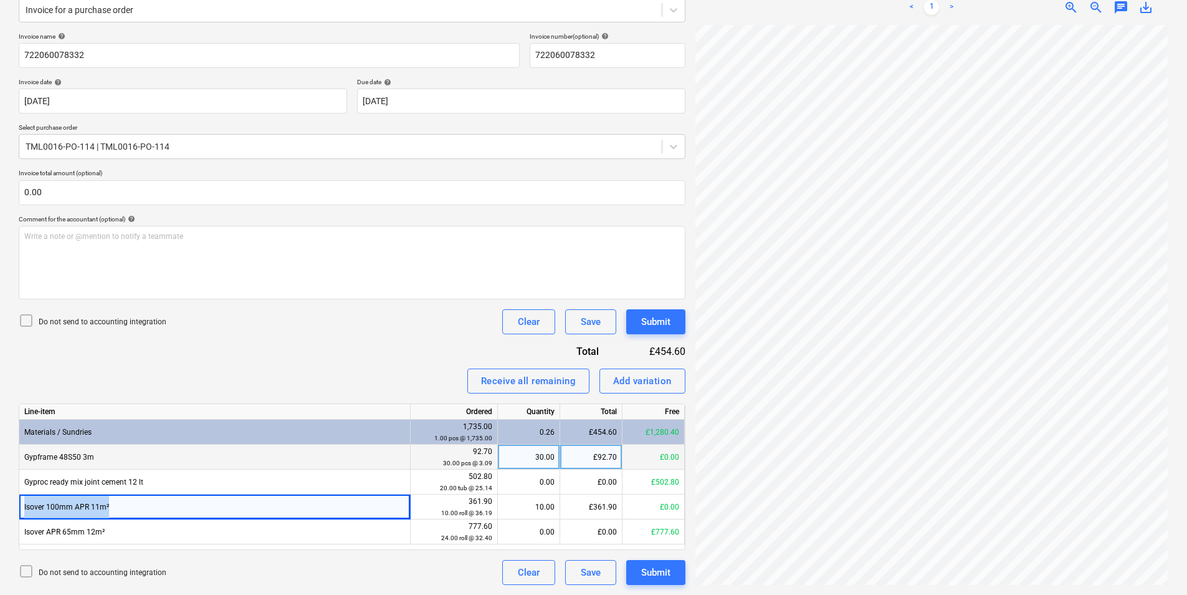
drag, startPoint x: 123, startPoint y: 509, endPoint x: 18, endPoint y: 507, distance: 104.7
click at [20, 507] on div "Isover 100mm APR 11m²" at bounding box center [214, 506] width 391 height 25
copy div "Isover 100mm APR 11m²"
click at [627, 376] on div "Add variation" at bounding box center [642, 381] width 59 height 16
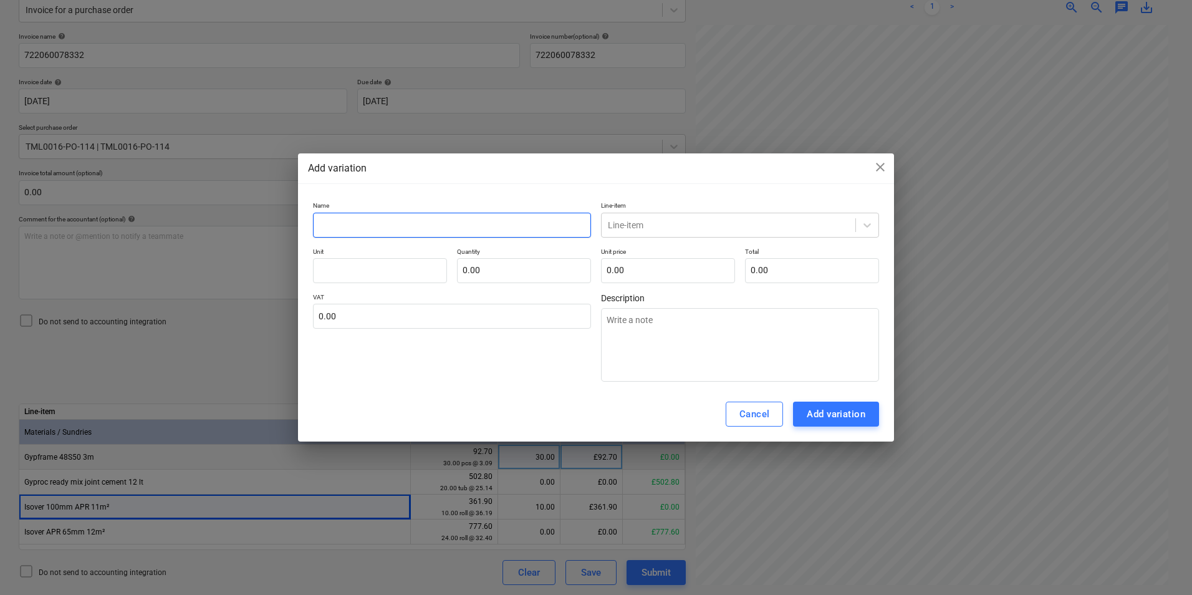
click at [411, 222] on input "text" at bounding box center [452, 225] width 278 height 25
paste input "Isover 100mm APR 11m²"
type textarea "x"
type input "Isover 100mm APR 11m²"
click at [689, 217] on div "Line-item" at bounding box center [728, 224] width 254 height 17
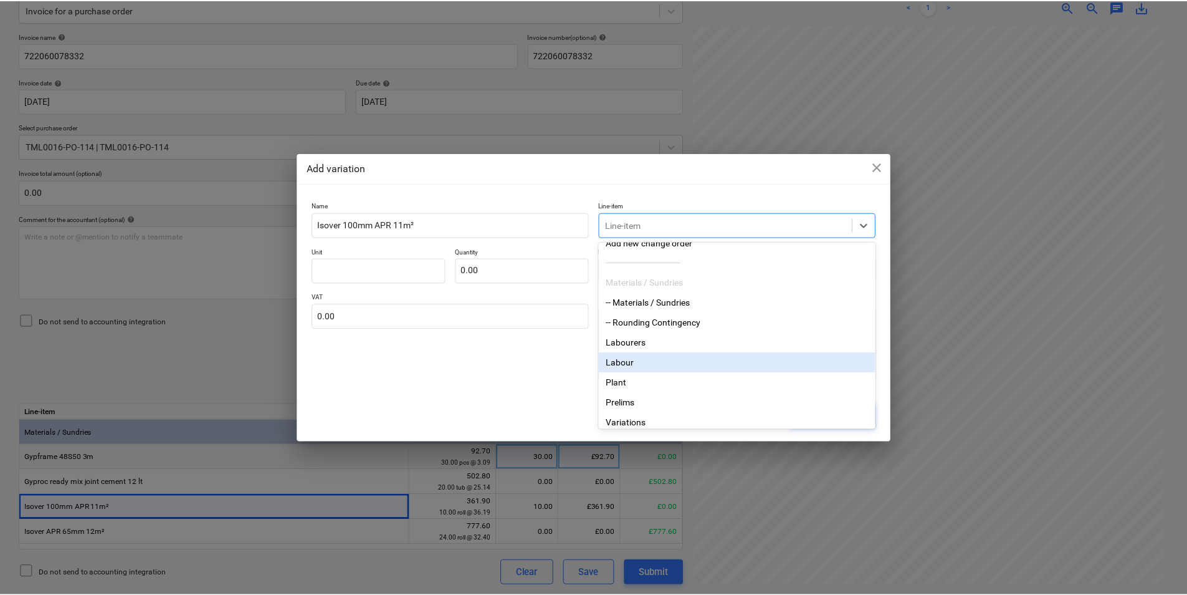
scroll to position [62, 0]
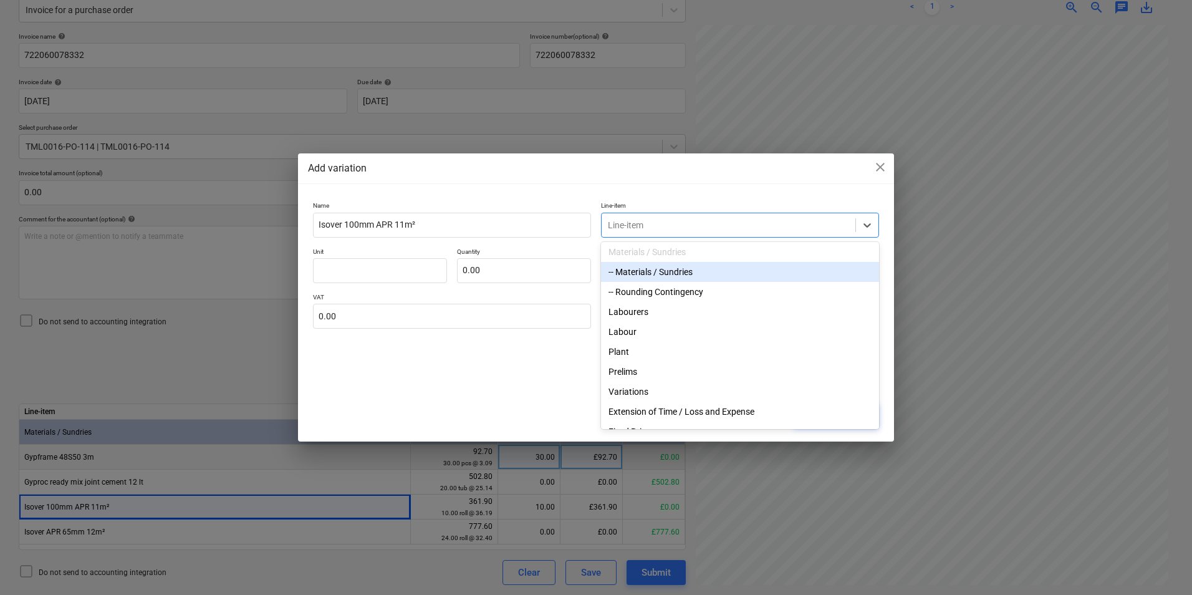
click at [683, 274] on div "-- Materials / Sundries" at bounding box center [740, 272] width 278 height 20
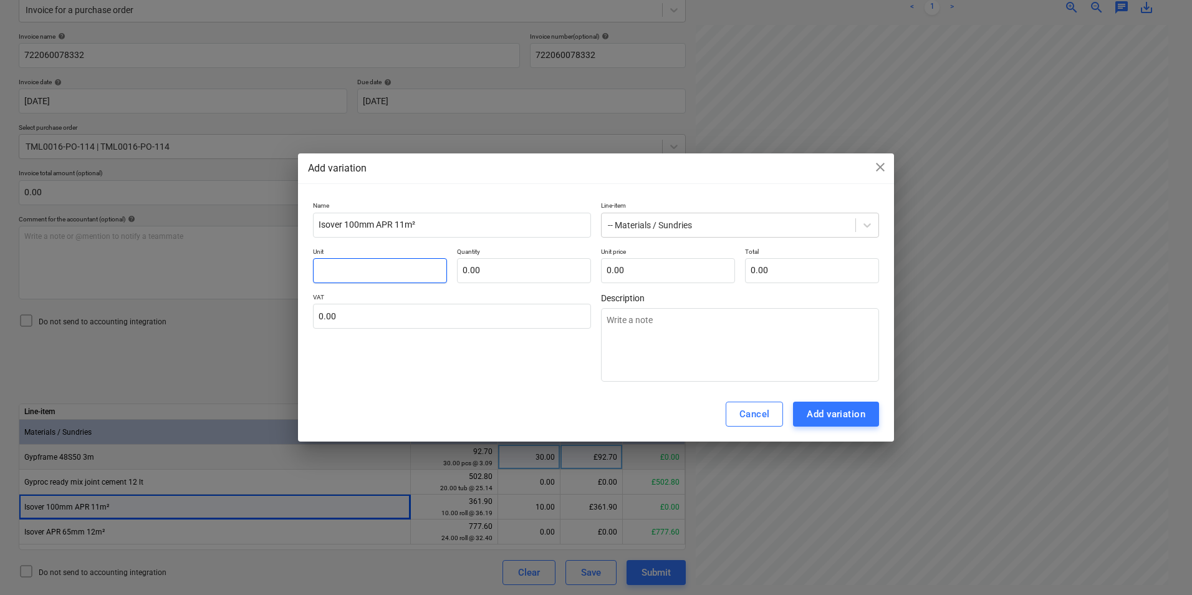
click at [371, 272] on input "text" at bounding box center [380, 270] width 134 height 25
type textarea "x"
type input "p"
type textarea "x"
type input "pc"
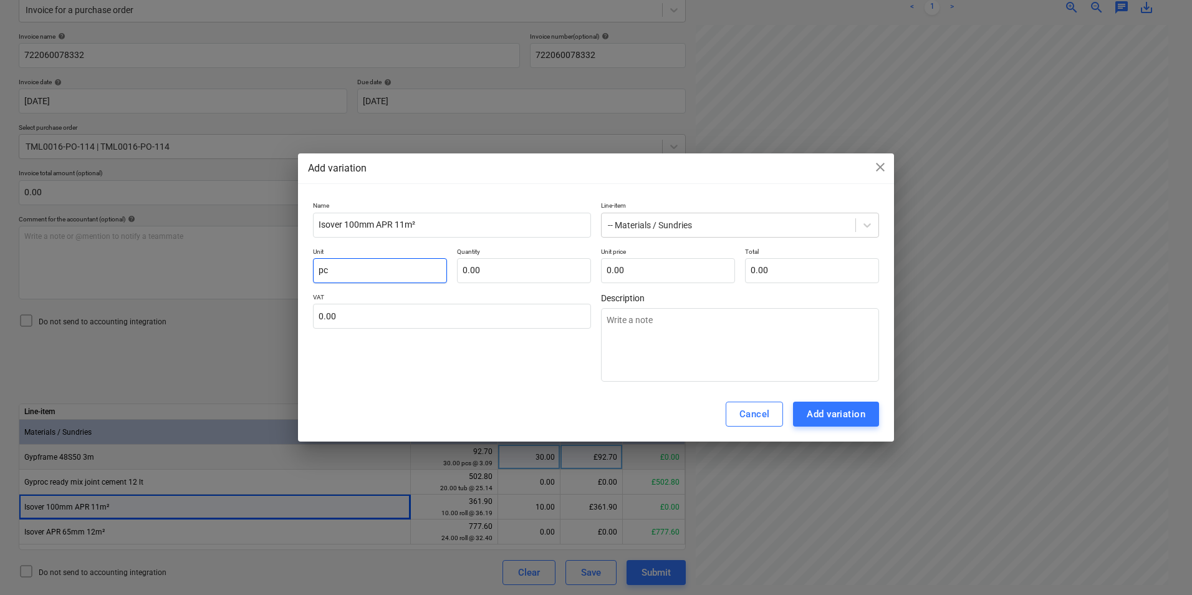
type textarea "x"
type input "pcs"
type textarea "x"
type input "1.00"
type textarea "x"
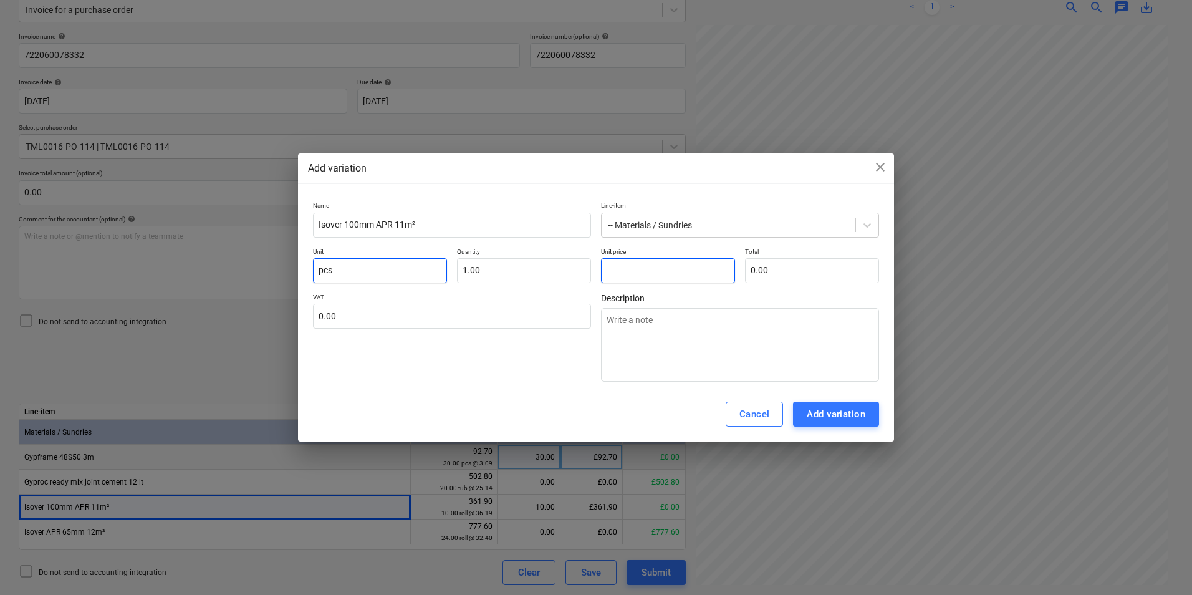
type input "1"
type input "1.00"
type textarea "x"
type input "19"
type input "19.00"
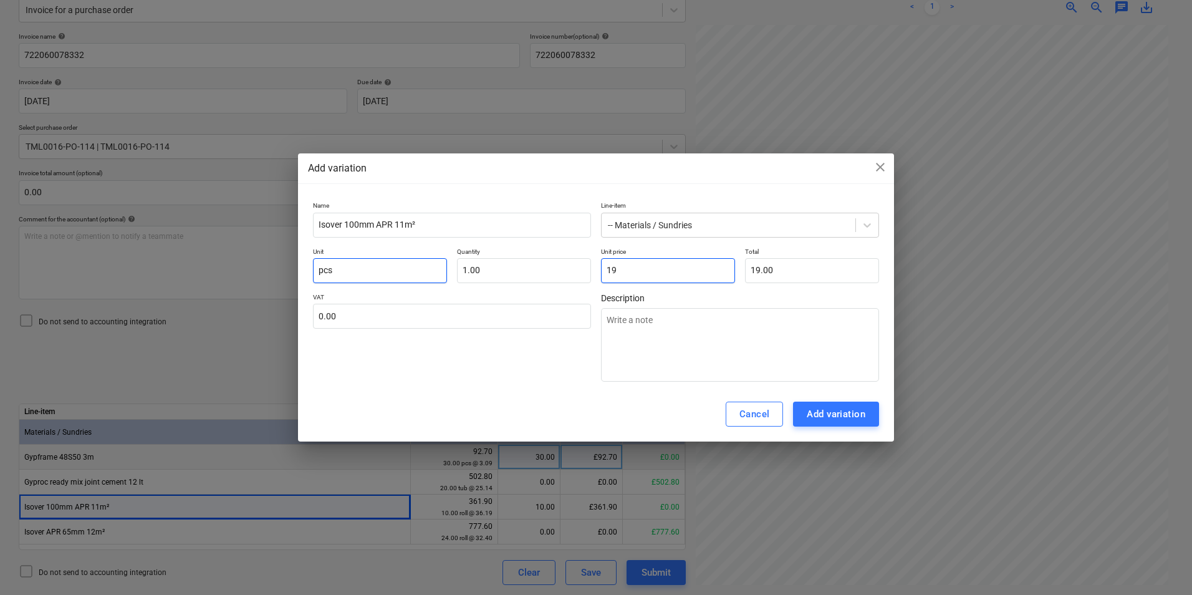
type textarea "x"
type input "19."
type textarea "x"
type input "19.9"
type input "19.90"
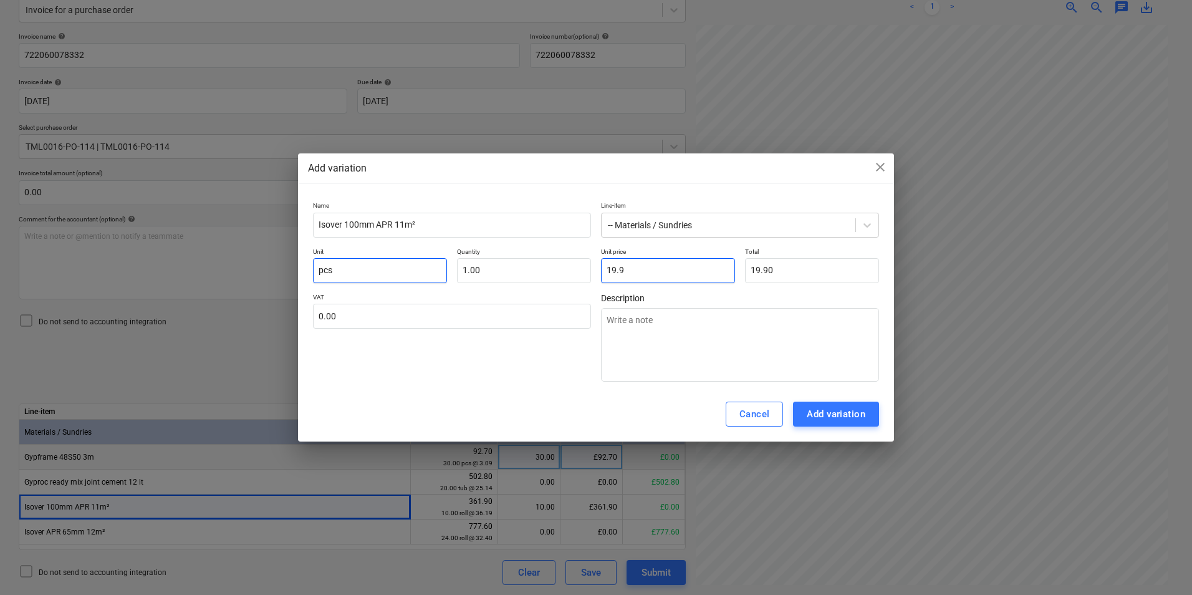
type textarea "x"
type input "19.93"
drag, startPoint x: 726, startPoint y: 348, endPoint x: 736, endPoint y: 351, distance: 10.3
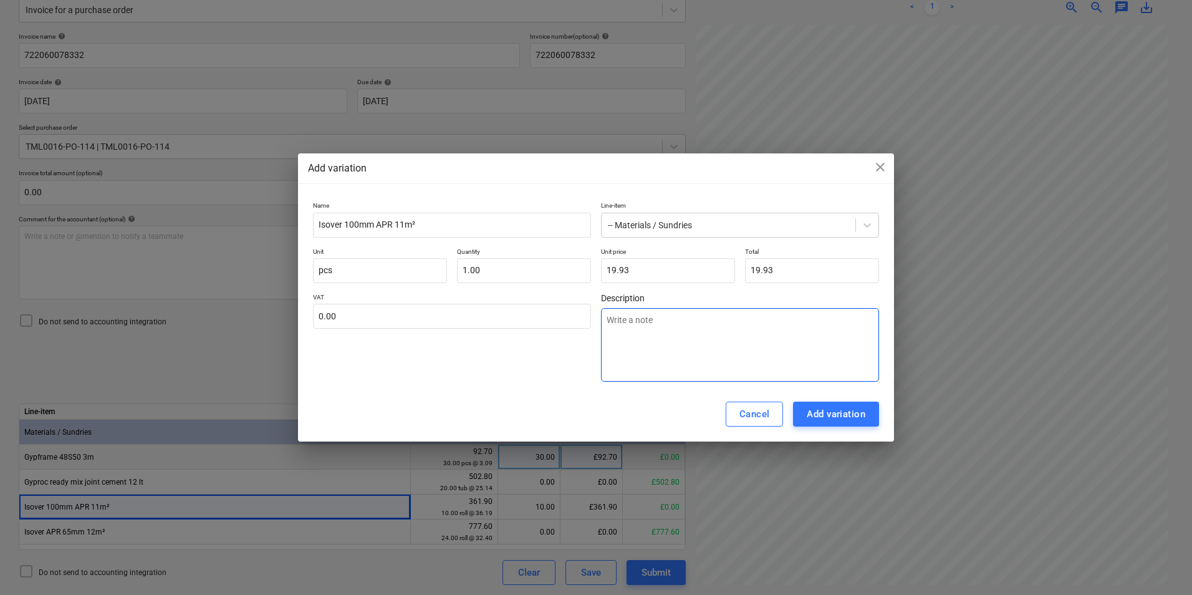
click at [729, 348] on textarea at bounding box center [740, 345] width 278 height 74
type textarea "x"
type textarea "m"
type textarea "x"
type textarea "ma"
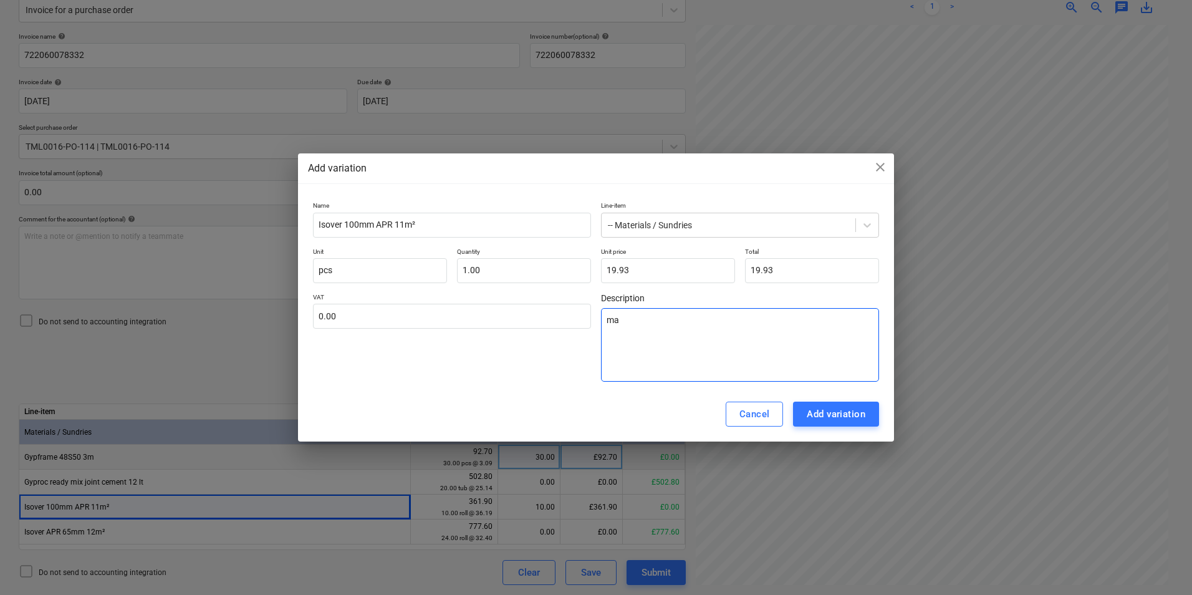
type textarea "x"
type textarea "mat"
type textarea "x"
type textarea "mate"
type textarea "x"
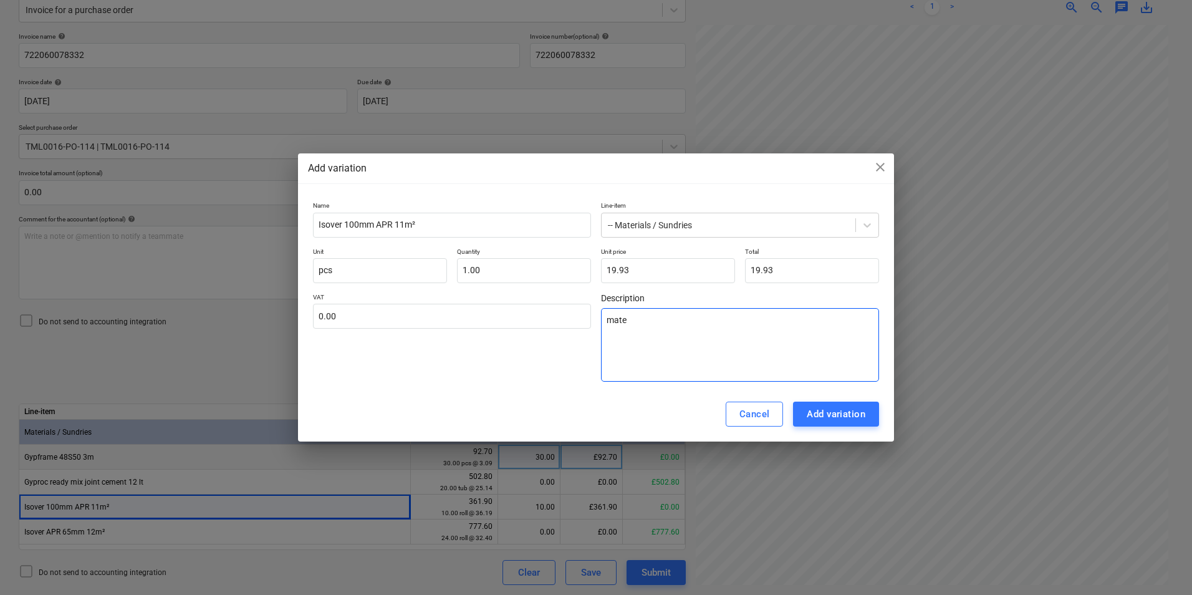
type textarea "mater"
type textarea "x"
type textarea "materi"
type textarea "x"
type textarea "materia"
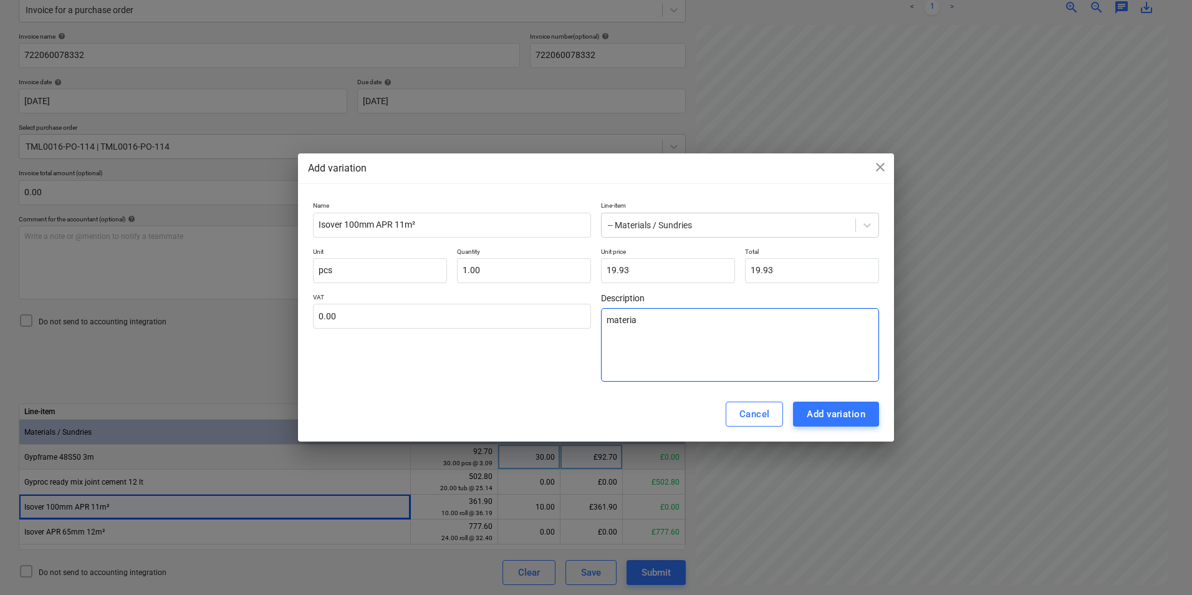
type textarea "x"
type textarea "material"
type textarea "x"
type textarea "materials"
type textarea "x"
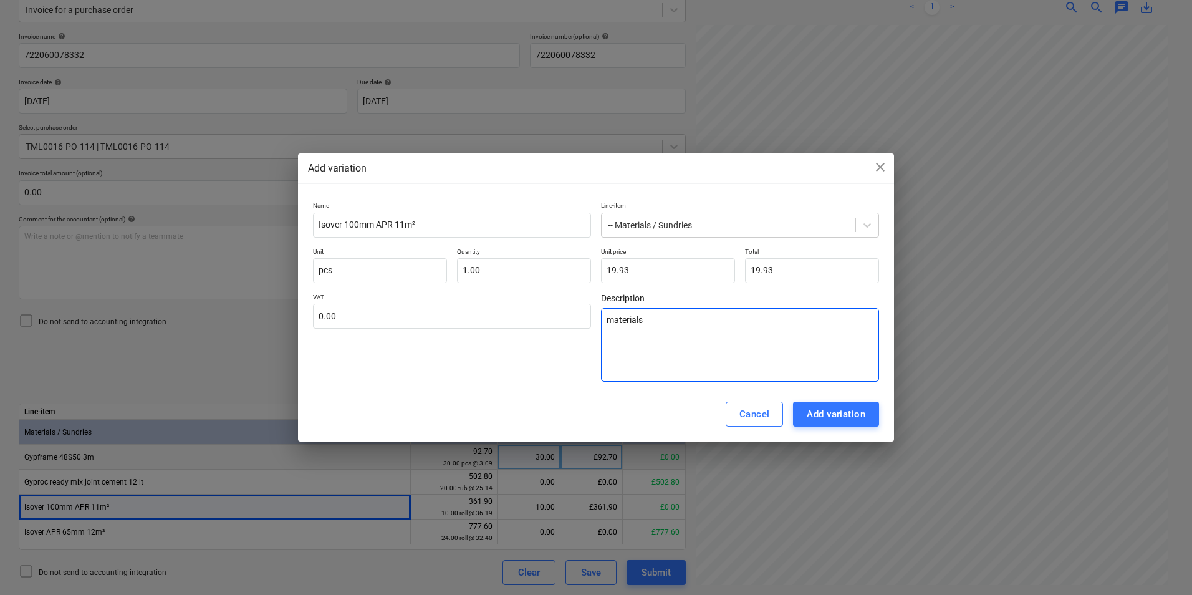
type textarea "material"
type textarea "x"
type textarea "material"
type textarea "x"
click at [841, 412] on div "Add variation" at bounding box center [836, 414] width 59 height 16
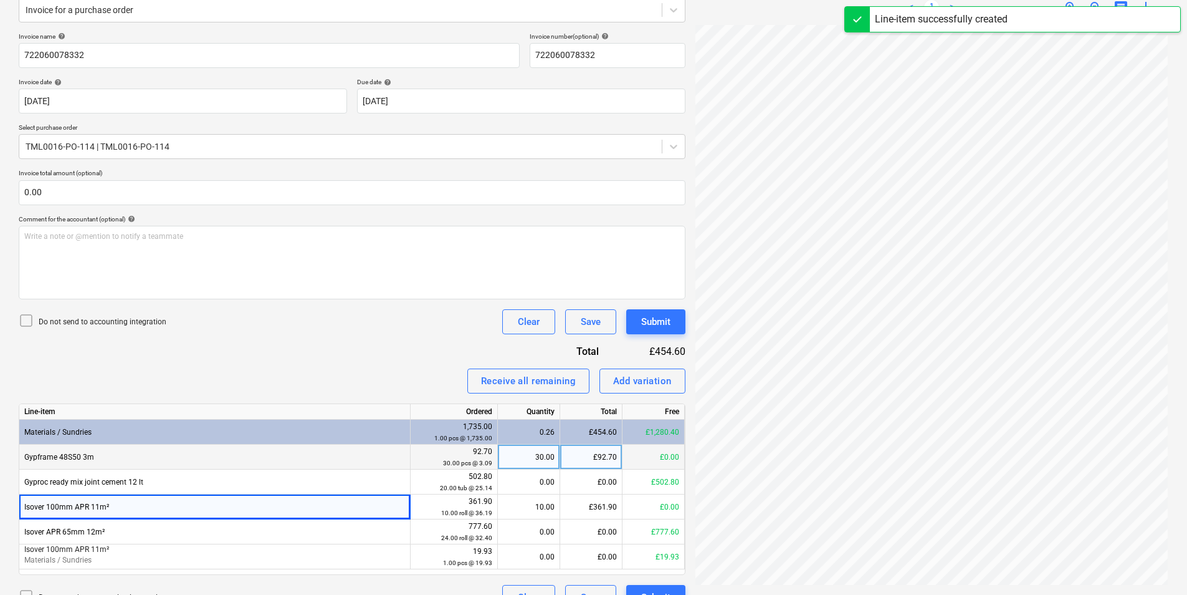
scroll to position [631, 368]
click at [552, 563] on div "0.00" at bounding box center [529, 556] width 52 height 25
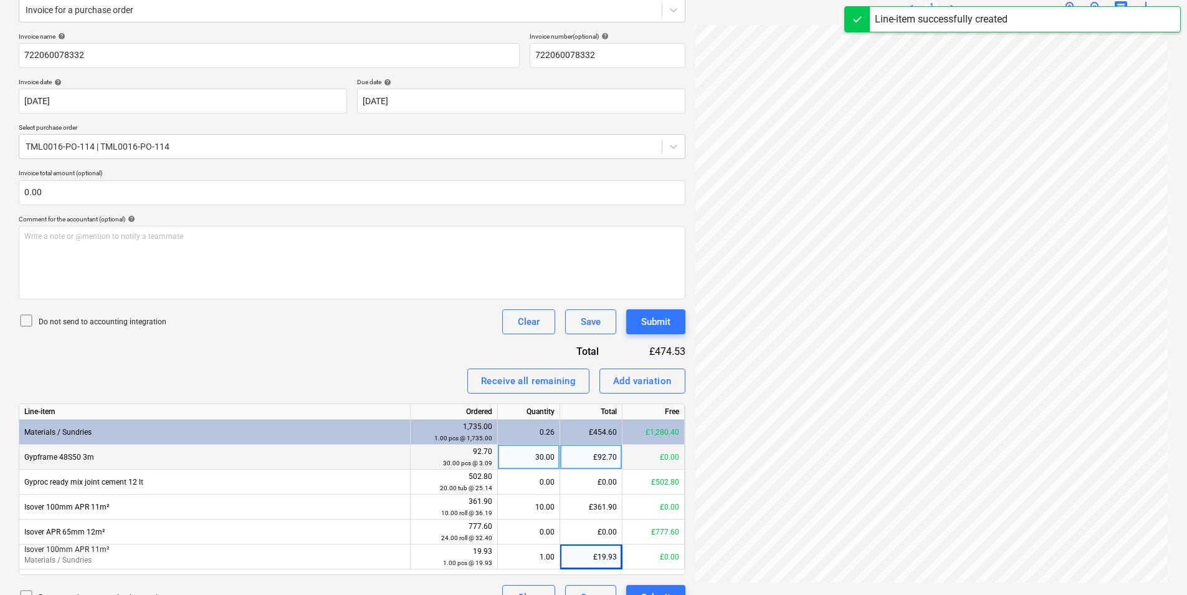
scroll to position [631, 368]
click at [589, 458] on div "£92.70" at bounding box center [591, 456] width 62 height 25
click at [452, 458] on div "30.00 pcs @ 3.09" at bounding box center [454, 463] width 77 height 12
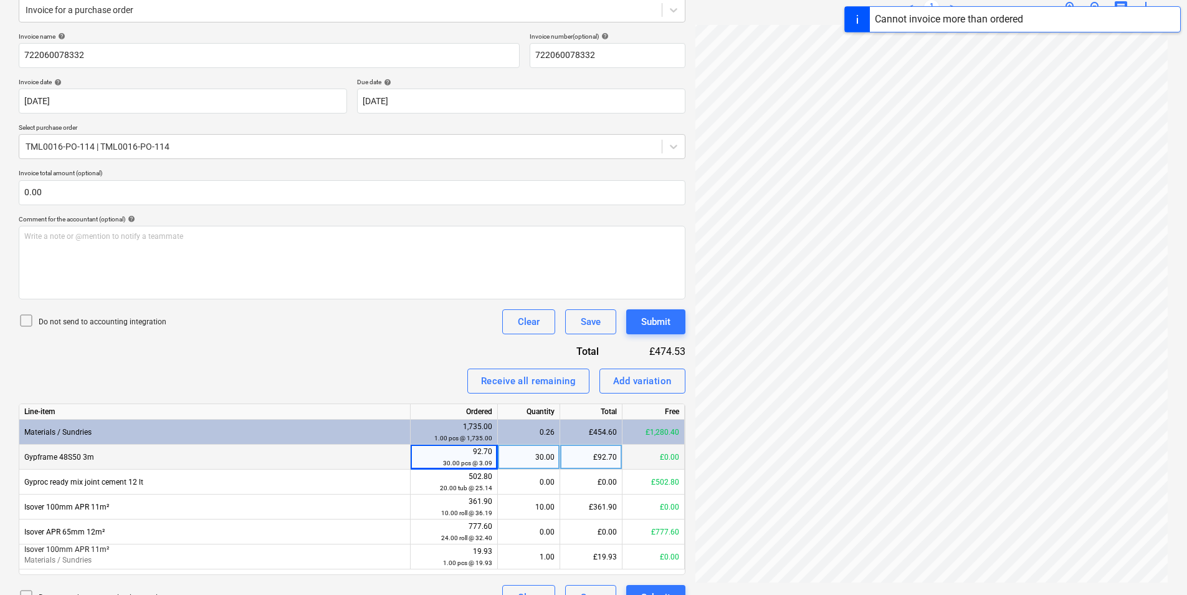
drag, startPoint x: 484, startPoint y: 458, endPoint x: 492, endPoint y: 454, distance: 8.7
click at [483, 457] on div "30.00 pcs @ 3.09" at bounding box center [454, 463] width 77 height 12
drag, startPoint x: 630, startPoint y: 372, endPoint x: 461, endPoint y: 435, distance: 180.3
click at [536, 439] on div "Invoice name help 722060078332 Invoice number (optional) help 722060078332 Invo…" at bounding box center [352, 320] width 667 height 577
click at [130, 462] on div "Gypframe 48S50 3m" at bounding box center [214, 456] width 391 height 25
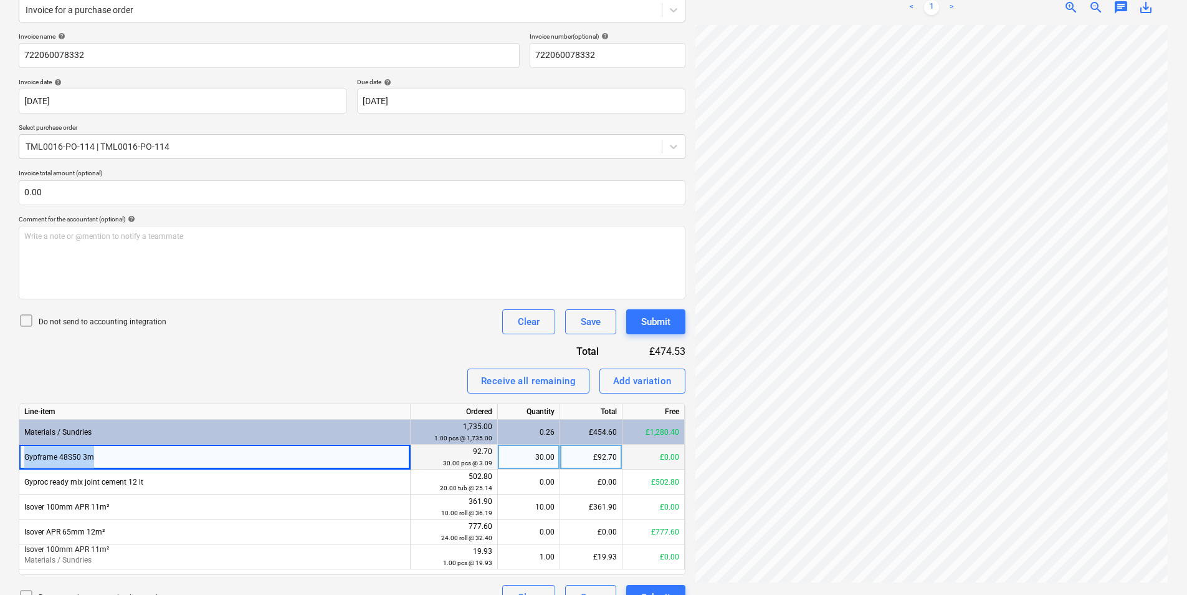
drag, startPoint x: 148, startPoint y: 461, endPoint x: 59, endPoint y: 461, distance: 88.5
click at [21, 456] on div "Gypframe 48S50 3m" at bounding box center [214, 456] width 391 height 25
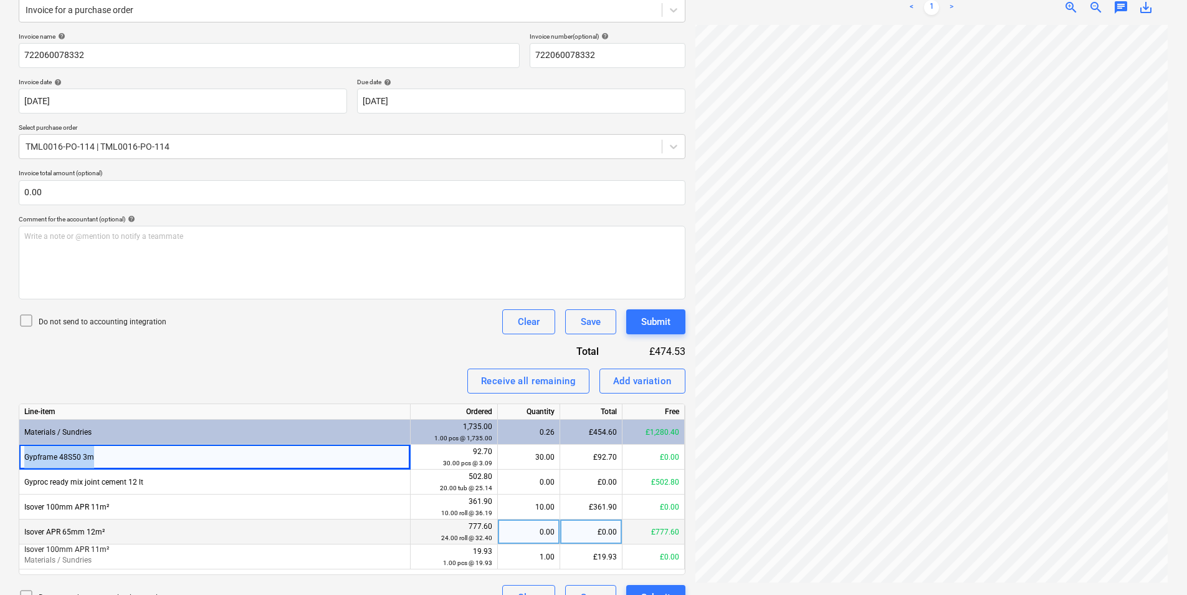
copy div "Gypframe 48S50 3m"
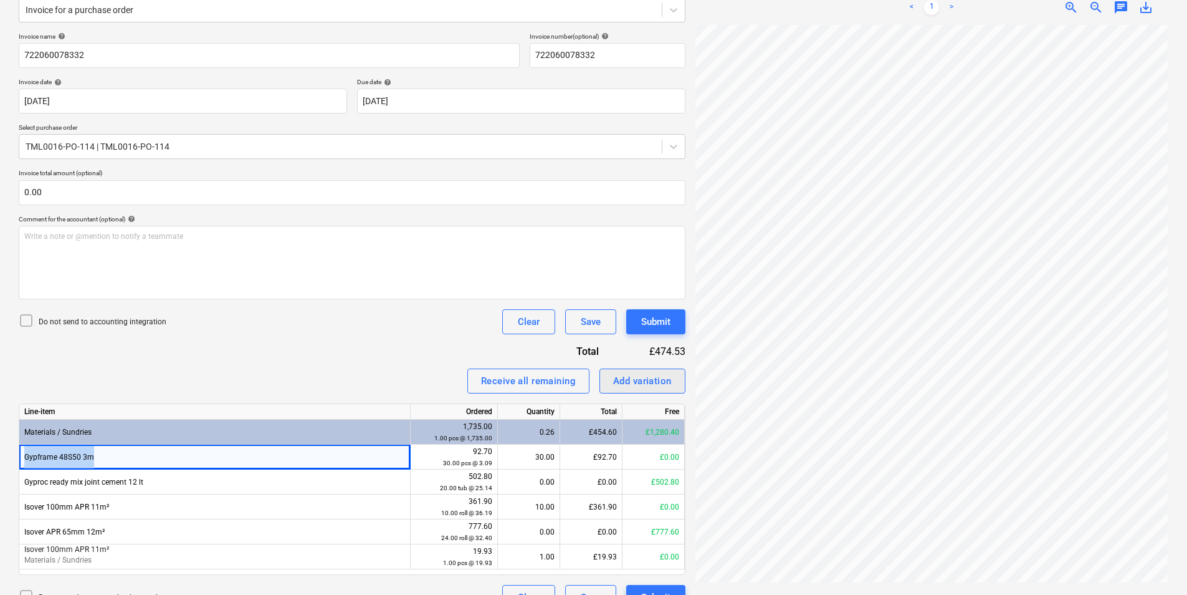
click at [612, 376] on button "Add variation" at bounding box center [643, 380] width 86 height 25
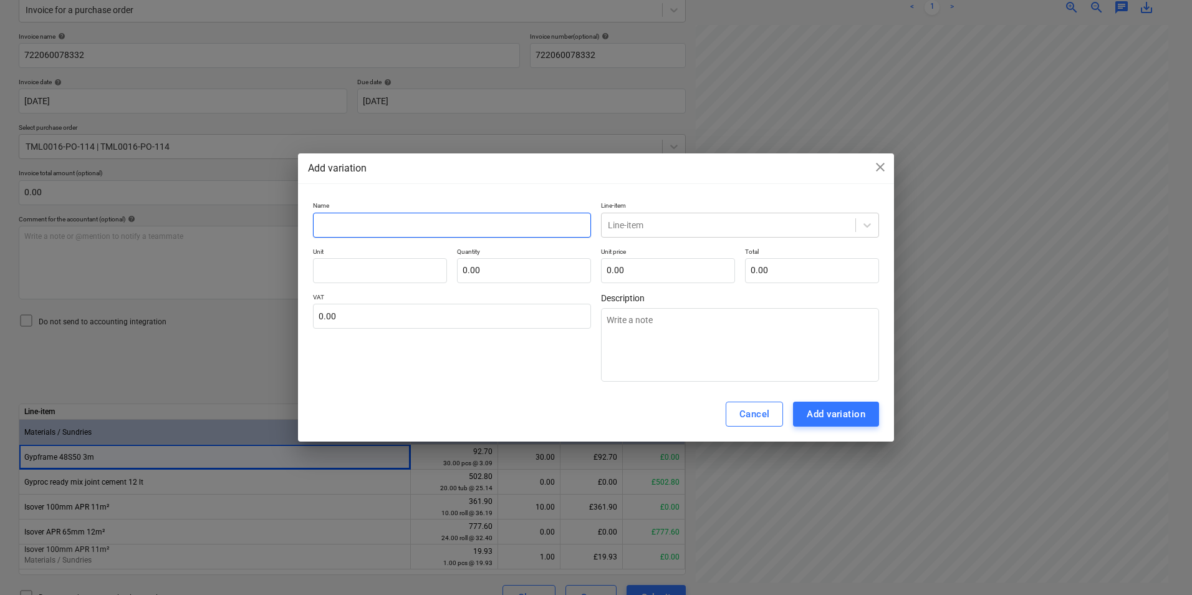
click at [421, 221] on input "text" at bounding box center [452, 225] width 278 height 25
paste input "Gypframe 48S50 3m"
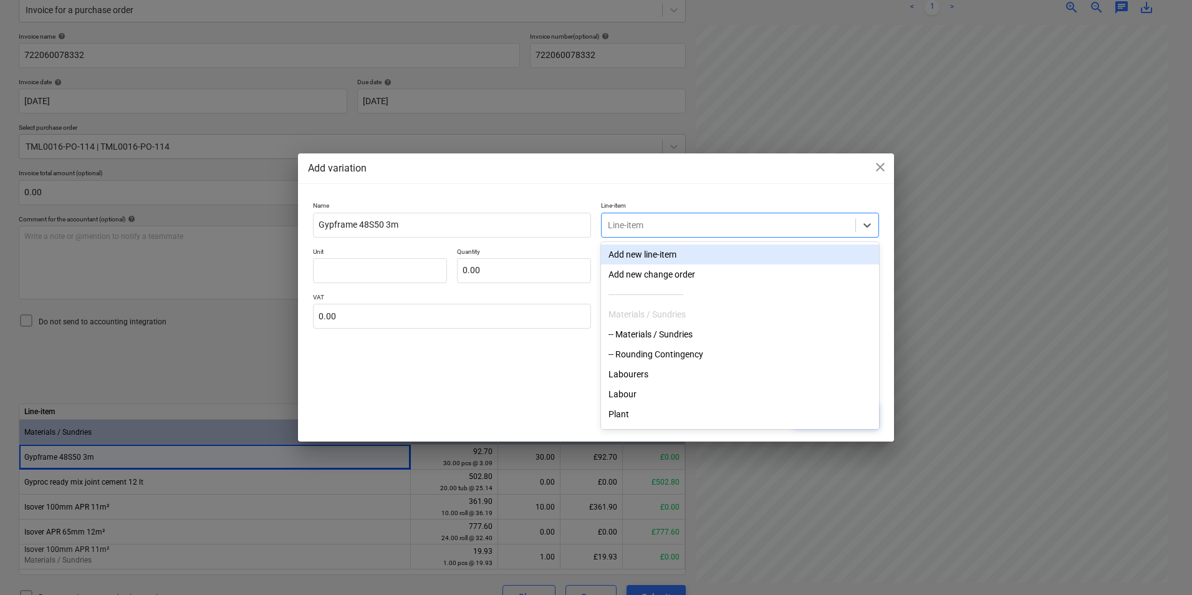
click at [680, 227] on div at bounding box center [728, 225] width 241 height 12
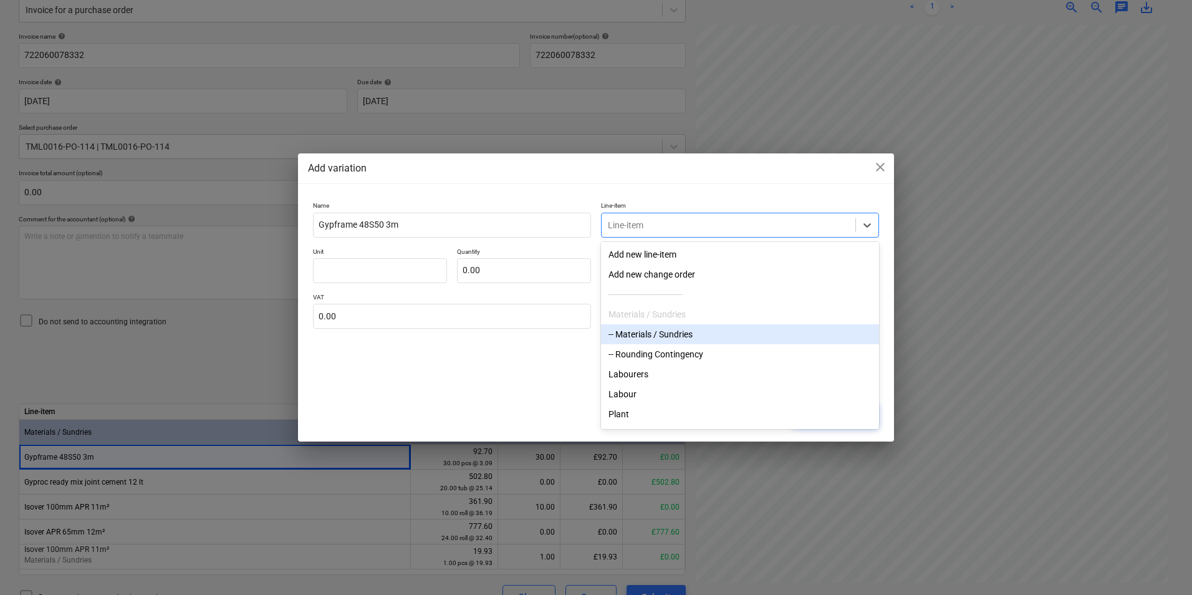
click at [675, 329] on div "-- Materials / Sundries" at bounding box center [740, 334] width 278 height 20
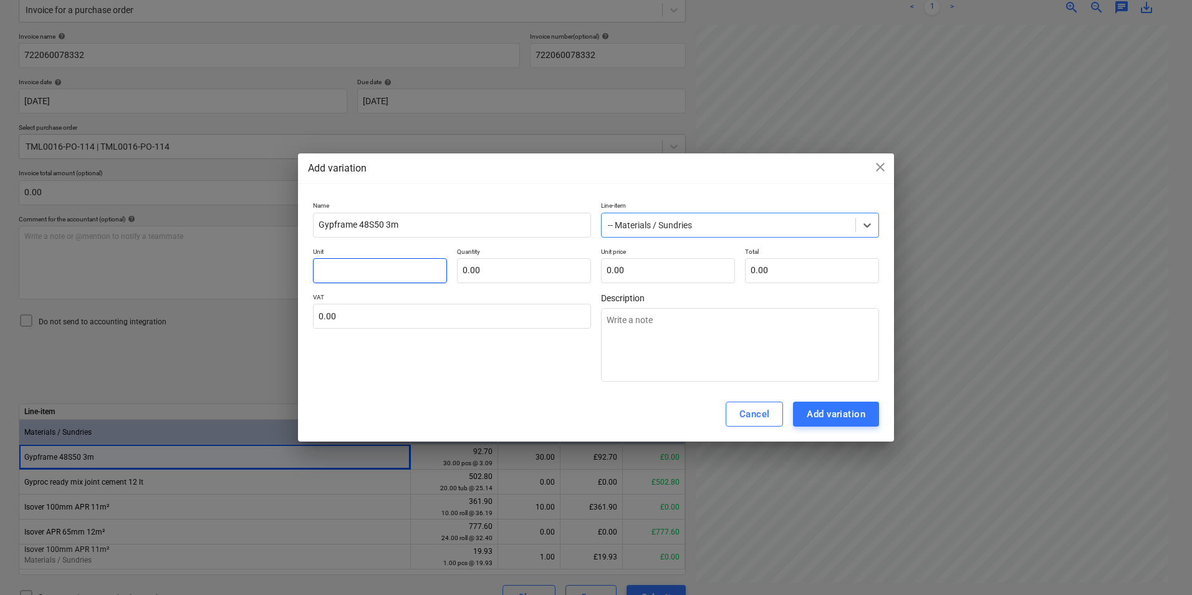
click at [391, 272] on input "text" at bounding box center [380, 270] width 134 height 25
click at [744, 321] on textarea at bounding box center [740, 345] width 278 height 74
click at [622, 320] on textarea "Rwong rounding" at bounding box center [740, 345] width 278 height 74
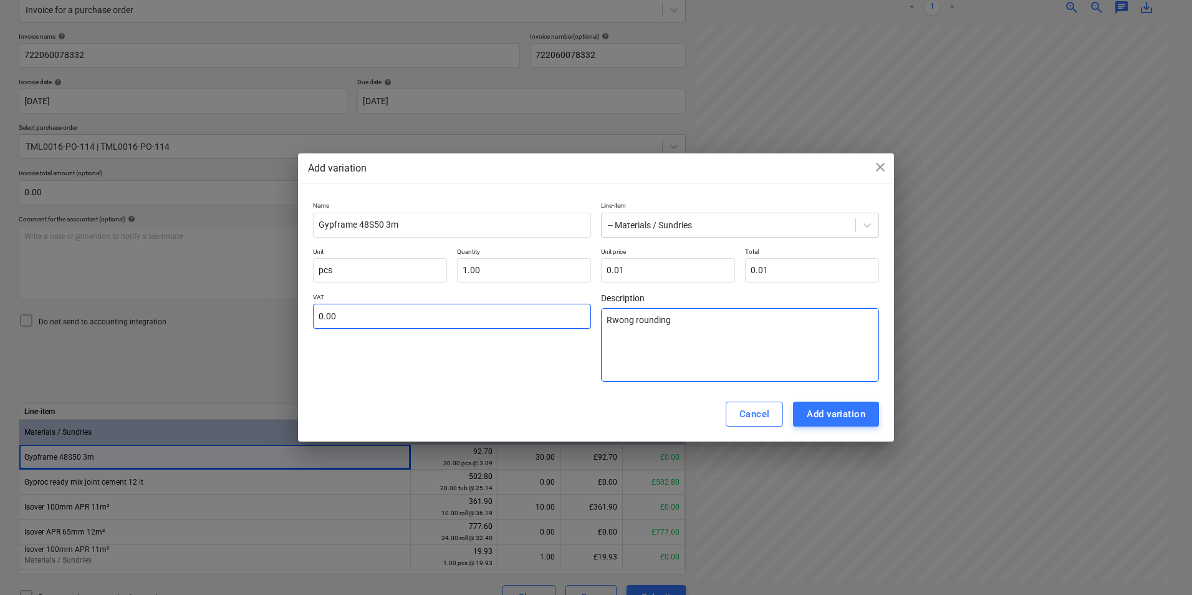
drag, startPoint x: 635, startPoint y: 320, endPoint x: 566, endPoint y: 312, distance: 69.0
click at [560, 315] on div "VAT 0.00 Description Rwong rounding" at bounding box center [596, 337] width 566 height 89
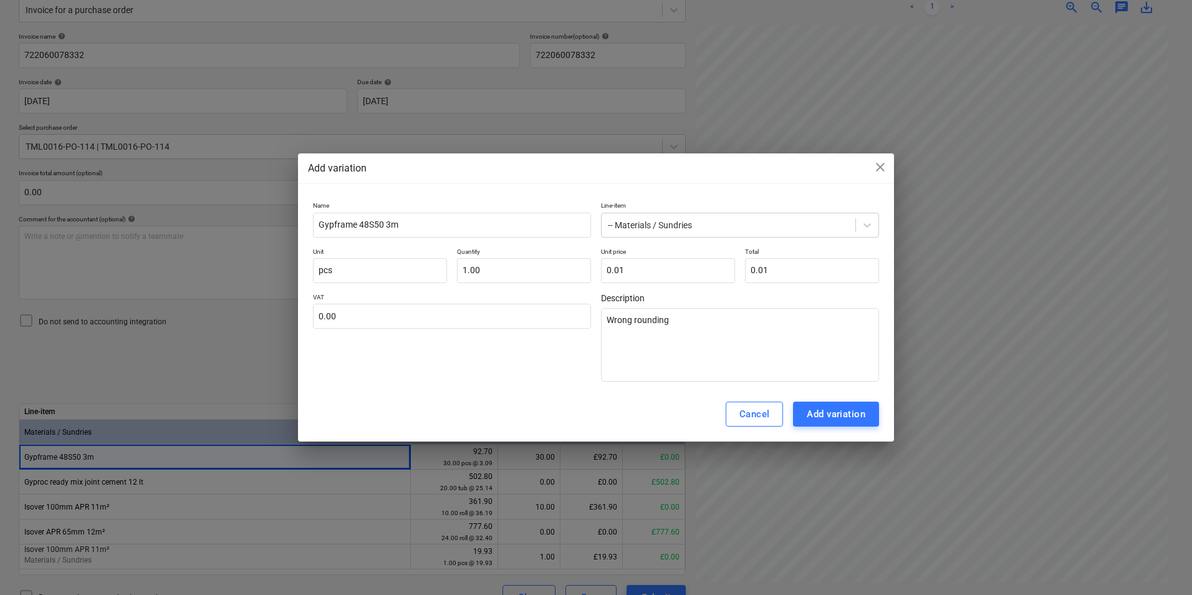
click at [846, 416] on div "Add variation" at bounding box center [836, 414] width 59 height 16
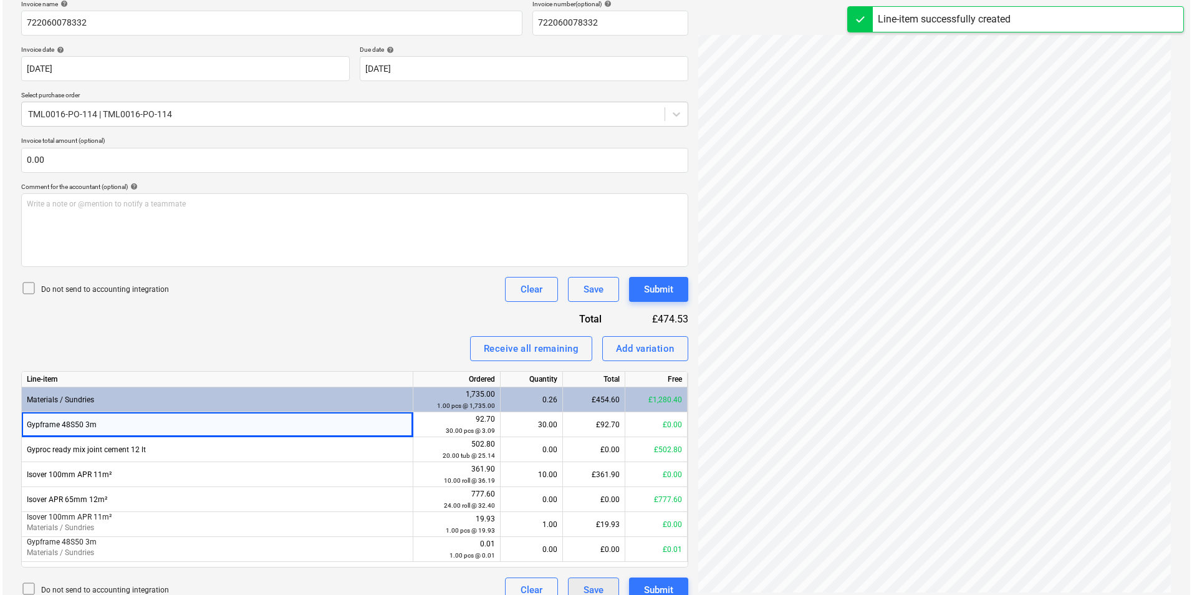
scroll to position [211, 0]
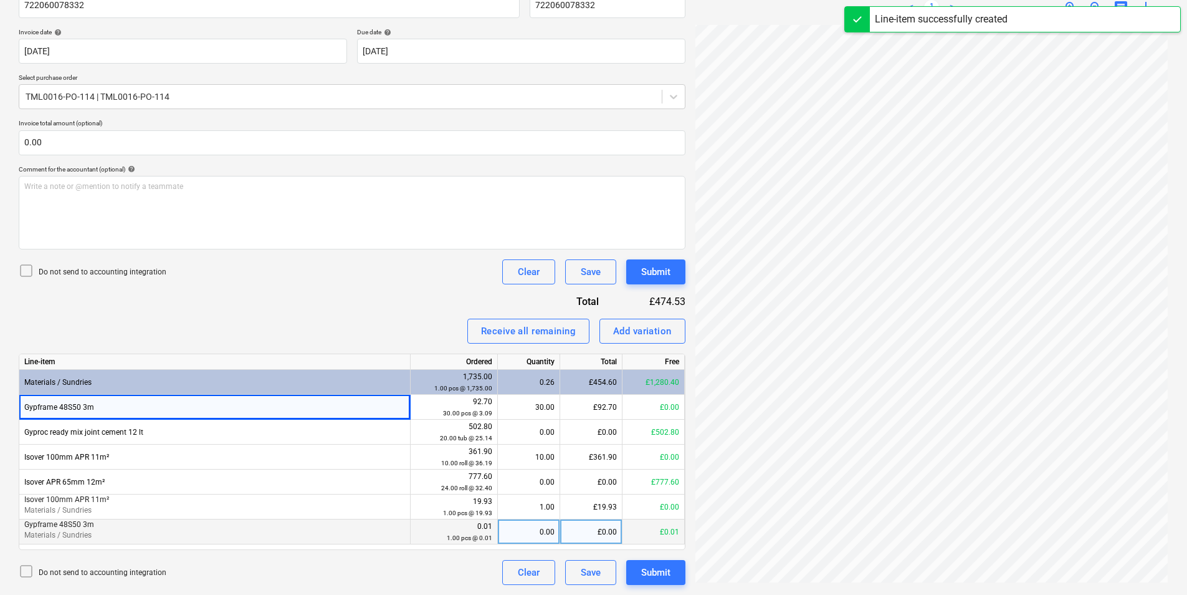
click at [543, 530] on div "0.00" at bounding box center [529, 531] width 52 height 25
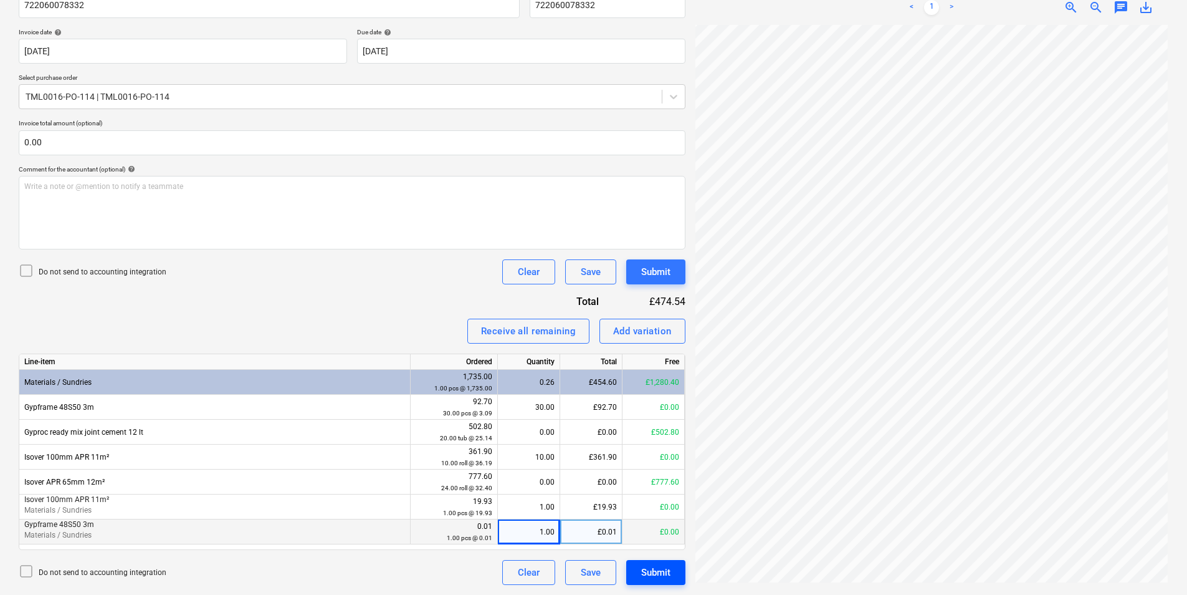
click at [658, 577] on div "Submit" at bounding box center [655, 572] width 29 height 16
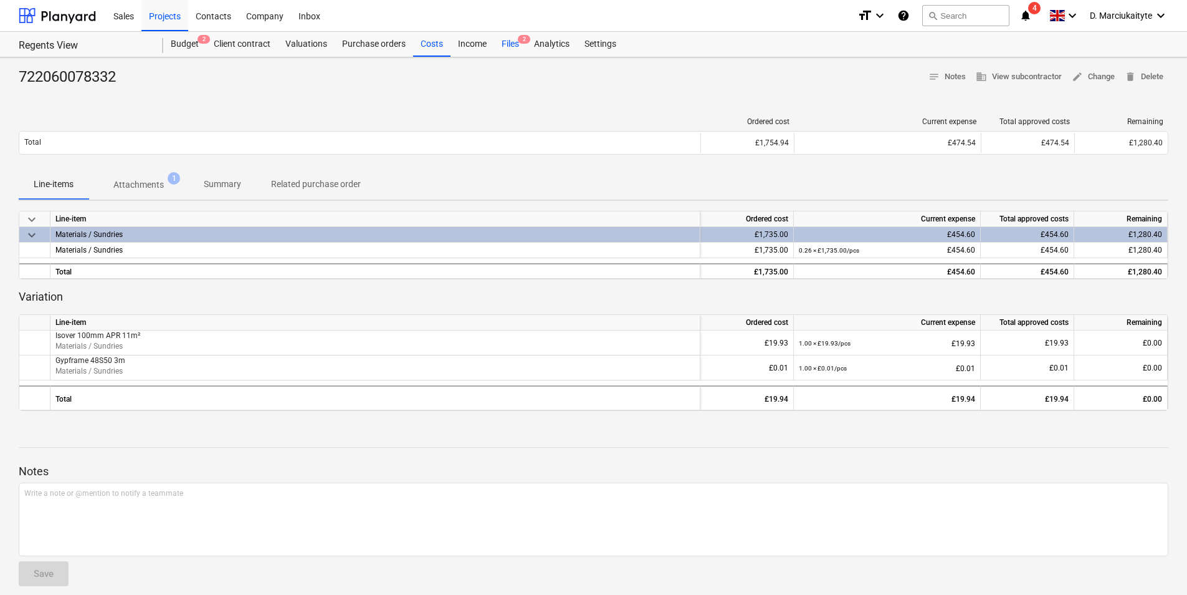
click at [525, 45] on div "Files 2" at bounding box center [510, 44] width 32 height 25
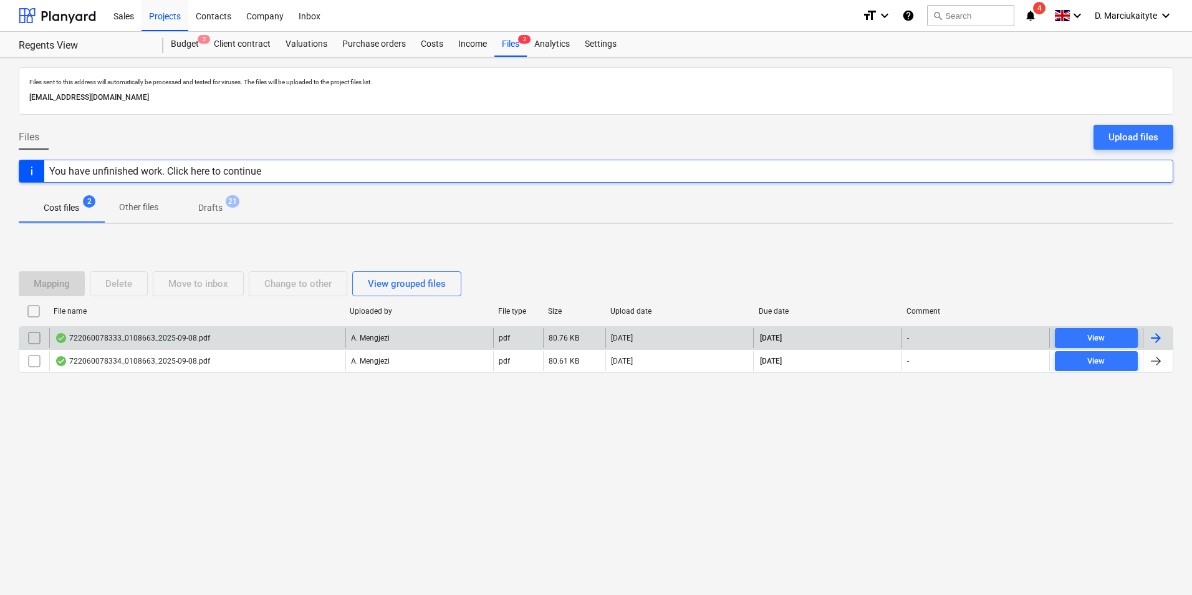
click at [171, 337] on div "722060078333_0108663_2025-09-08.pdf" at bounding box center [132, 338] width 155 height 10
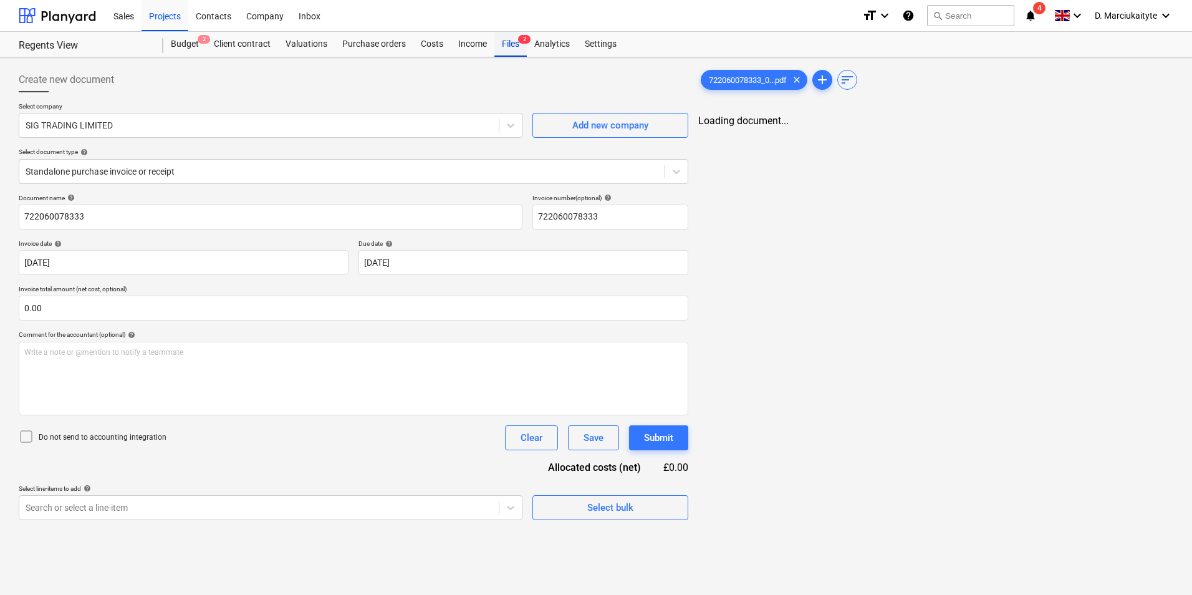
click at [511, 44] on div "Files 2" at bounding box center [510, 44] width 32 height 25
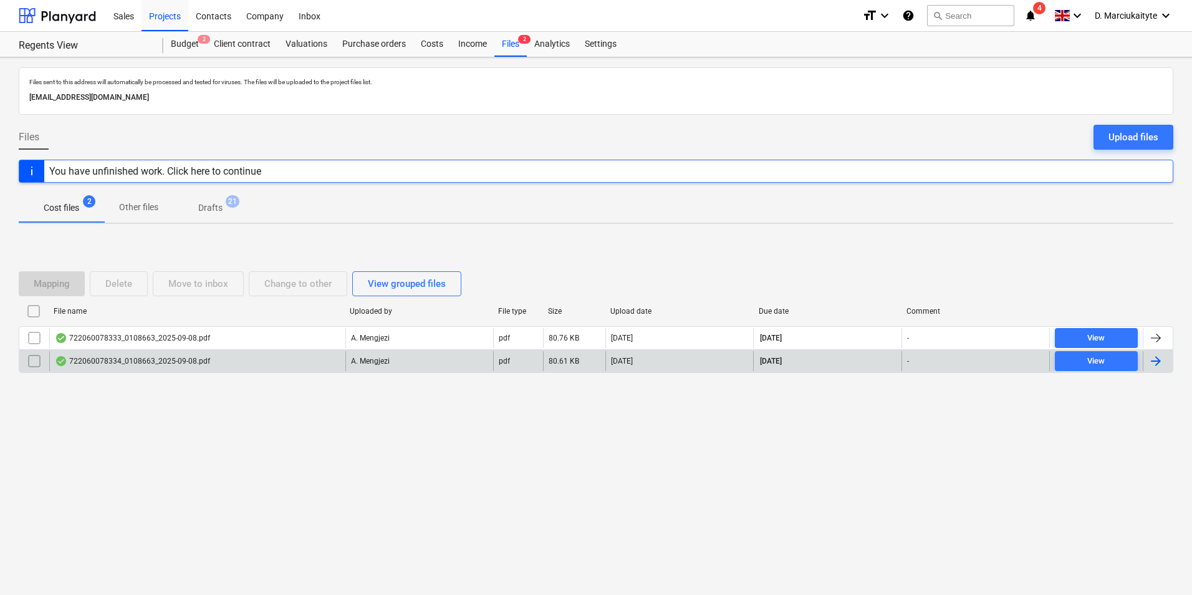
click at [166, 363] on div "722060078334_0108663_2025-09-08.pdf" at bounding box center [132, 361] width 155 height 10
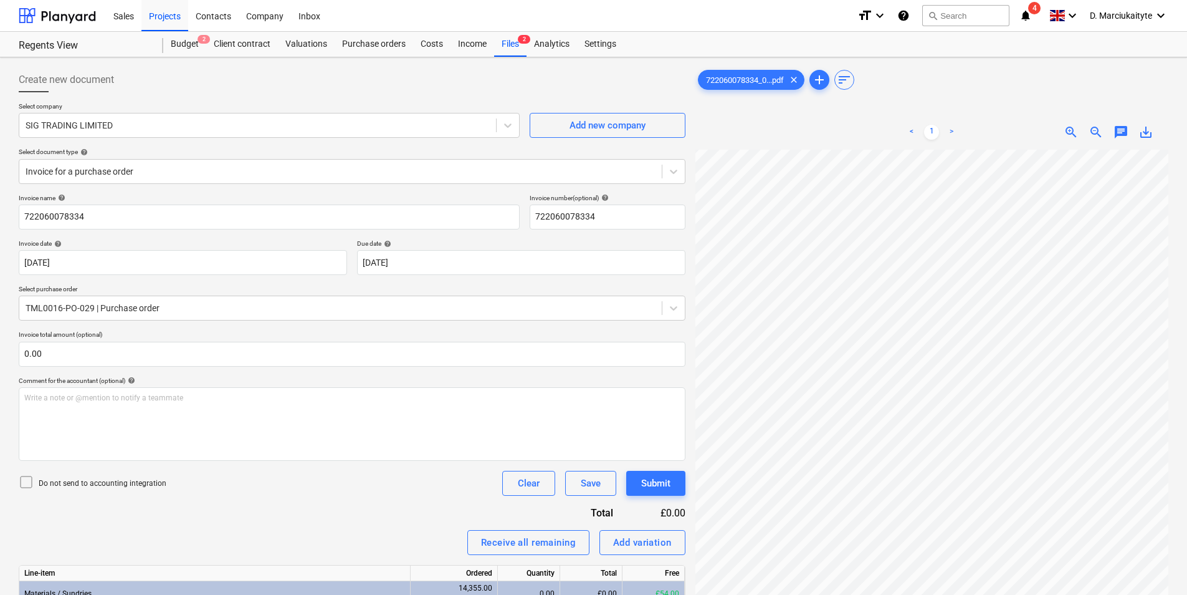
click at [801, 132] on div "< 1 > zoom_in zoom_out chat 0 save_alt" at bounding box center [932, 412] width 473 height 595
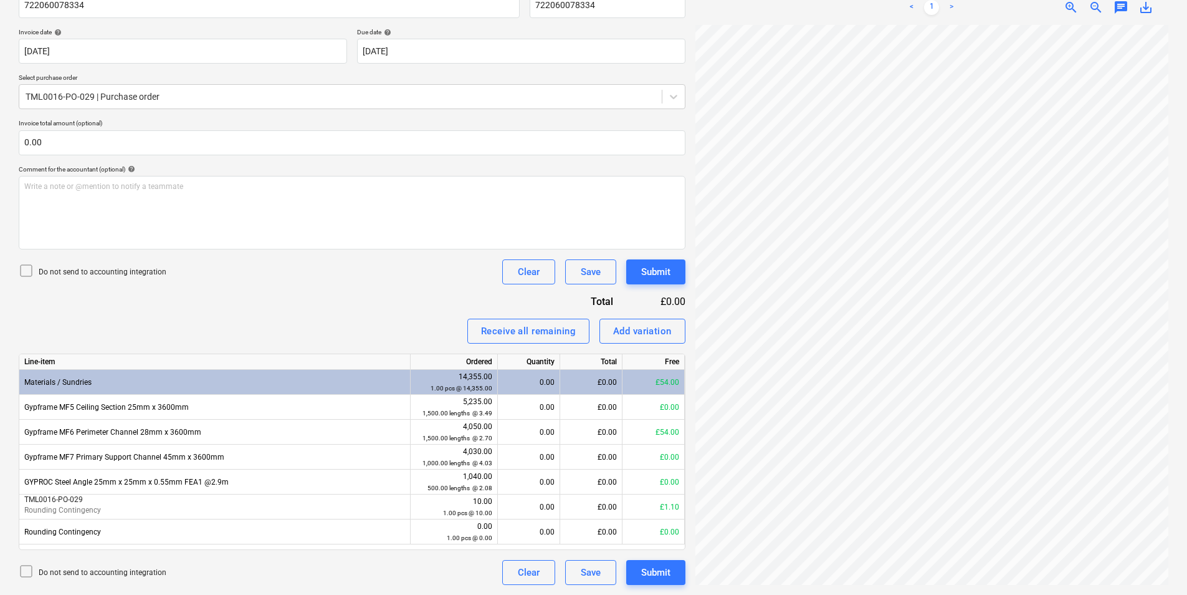
scroll to position [437, 252]
click at [525, 433] on div "0.00" at bounding box center [529, 431] width 52 height 25
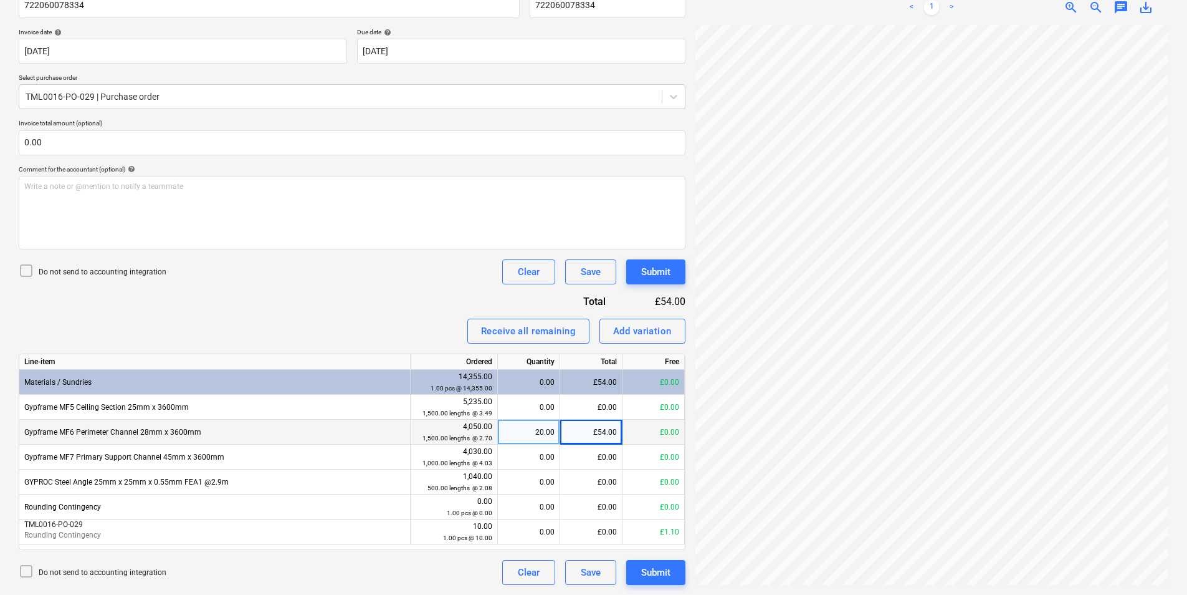
scroll to position [447, 368]
click at [679, 289] on div "Create new document Select company SIG TRADING LIMITED Add new company Select d…" at bounding box center [594, 220] width 1160 height 739
click at [658, 567] on div "Submit" at bounding box center [655, 572] width 29 height 16
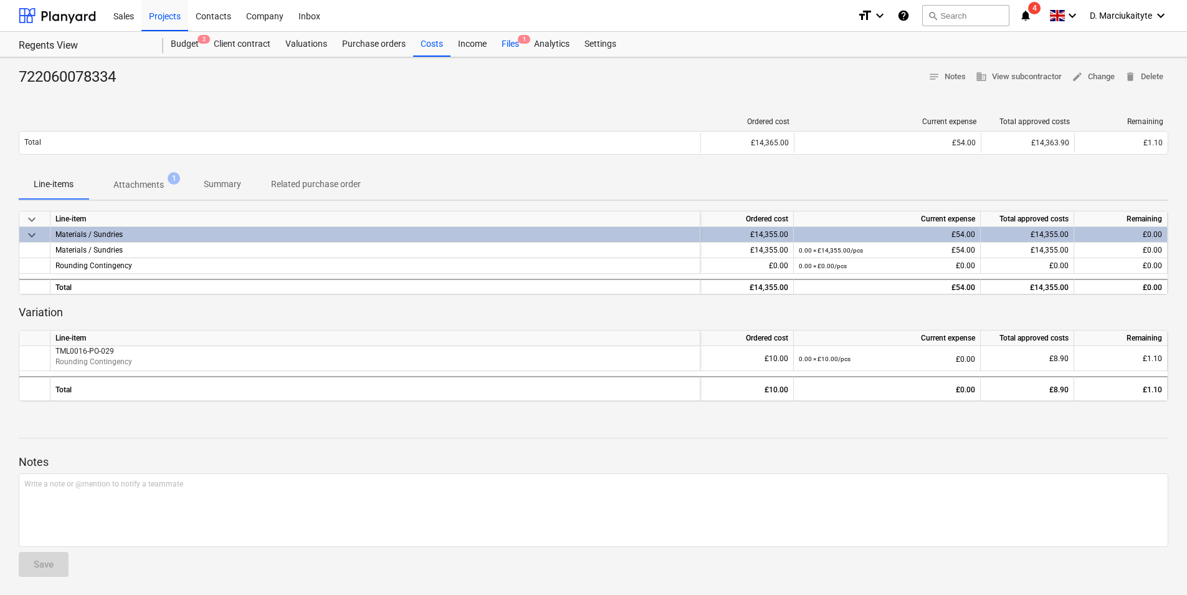
click at [509, 48] on div "Files 1" at bounding box center [510, 44] width 32 height 25
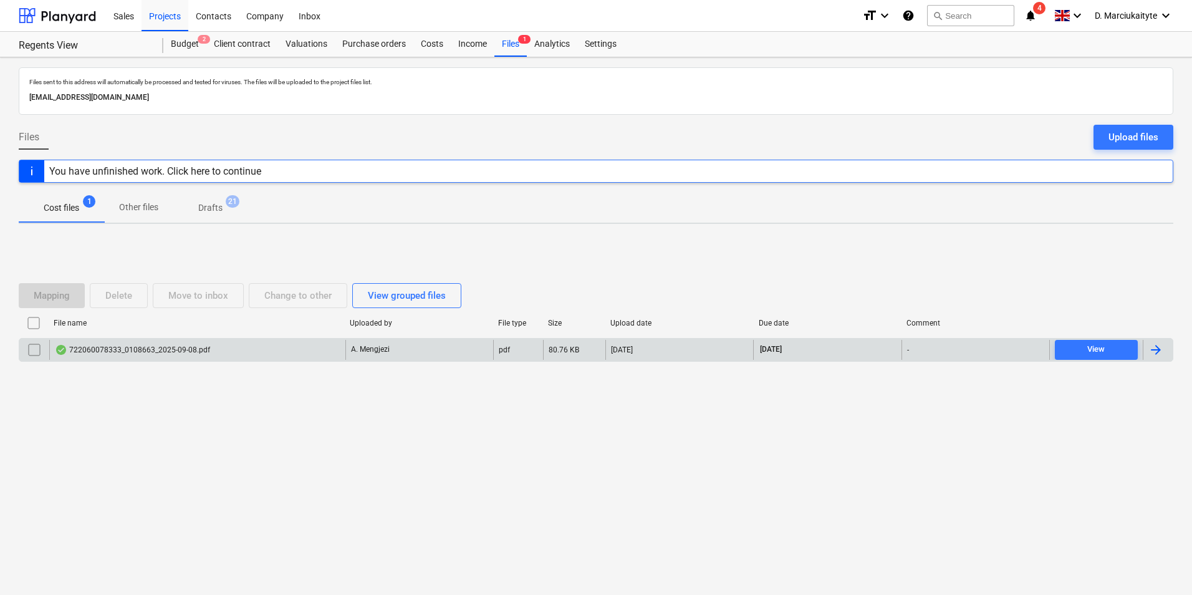
click at [207, 357] on div "722060078333_0108663_2025-09-08.pdf" at bounding box center [197, 350] width 296 height 20
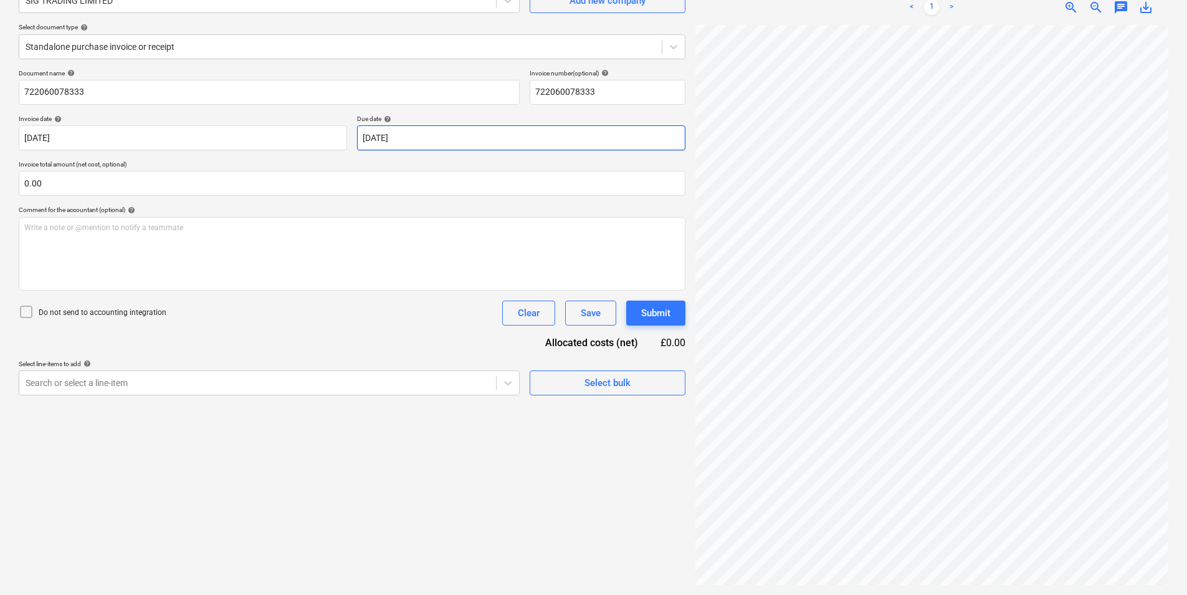
scroll to position [342, 183]
click at [594, 378] on div "Select bulk" at bounding box center [608, 383] width 46 height 16
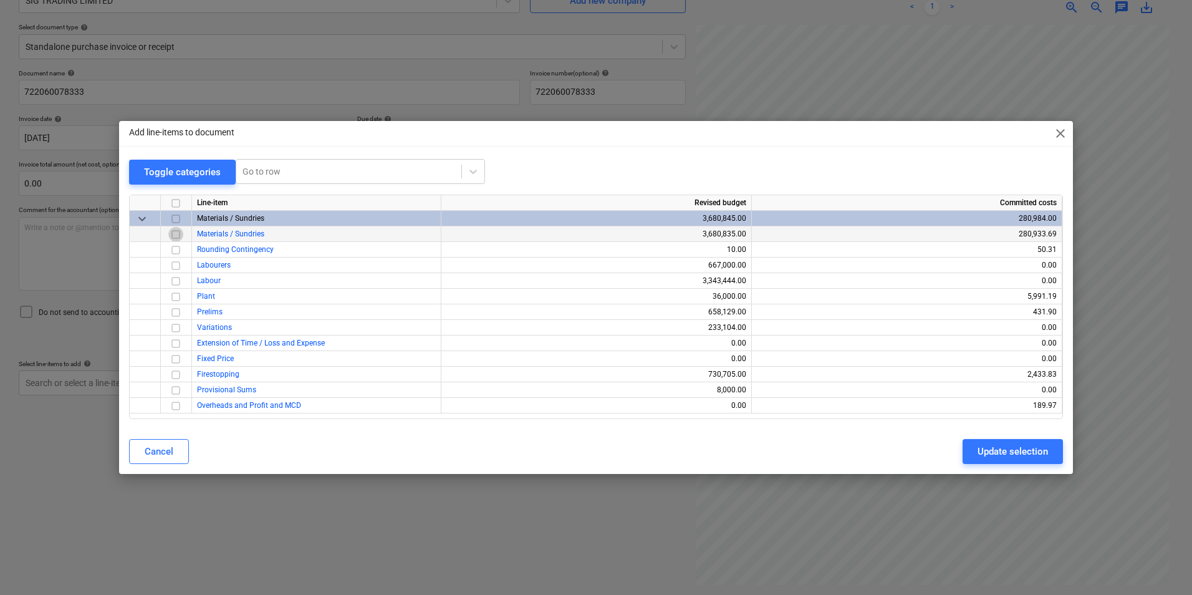
click at [180, 236] on input "checkbox" at bounding box center [175, 234] width 15 height 15
drag, startPoint x: 1015, startPoint y: 456, endPoint x: 1008, endPoint y: 451, distance: 9.0
click at [1008, 451] on div "Update selection" at bounding box center [1012, 451] width 70 height 16
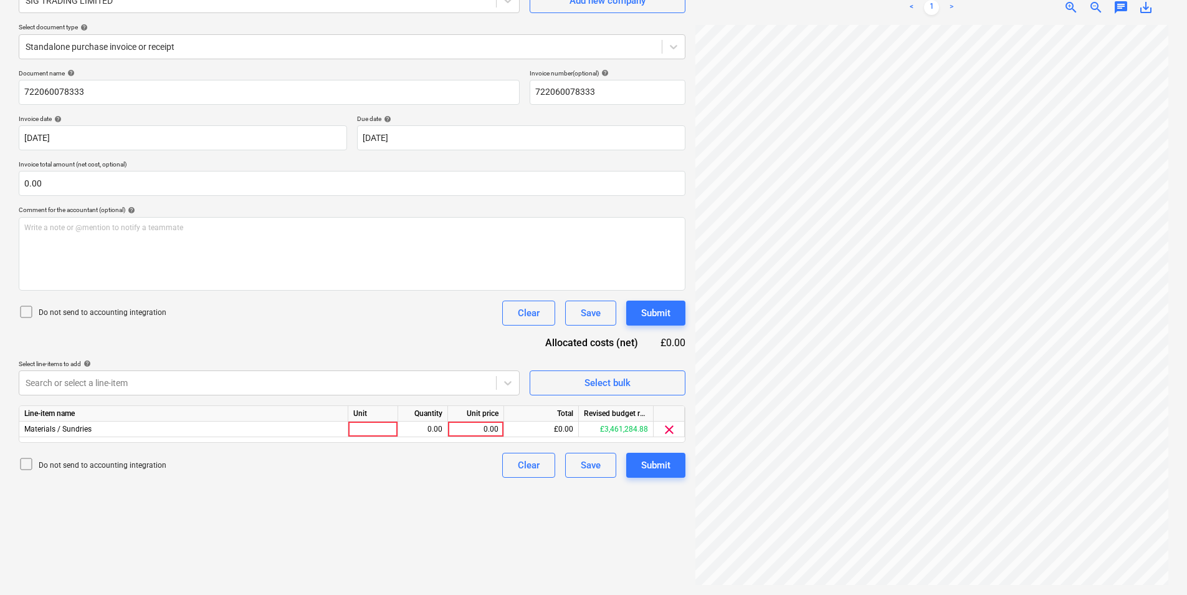
scroll to position [355, 304]
click at [355, 54] on div "Standalone purchase invoice or receipt" at bounding box center [340, 46] width 643 height 17
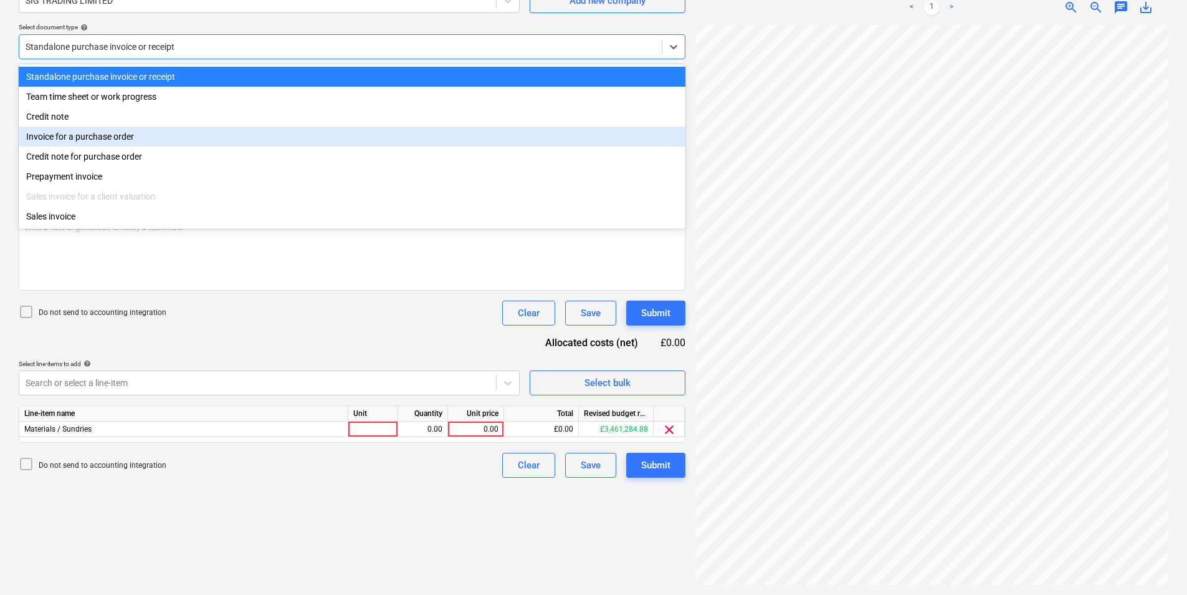
click at [216, 146] on div "Invoice for a purchase order" at bounding box center [352, 137] width 667 height 20
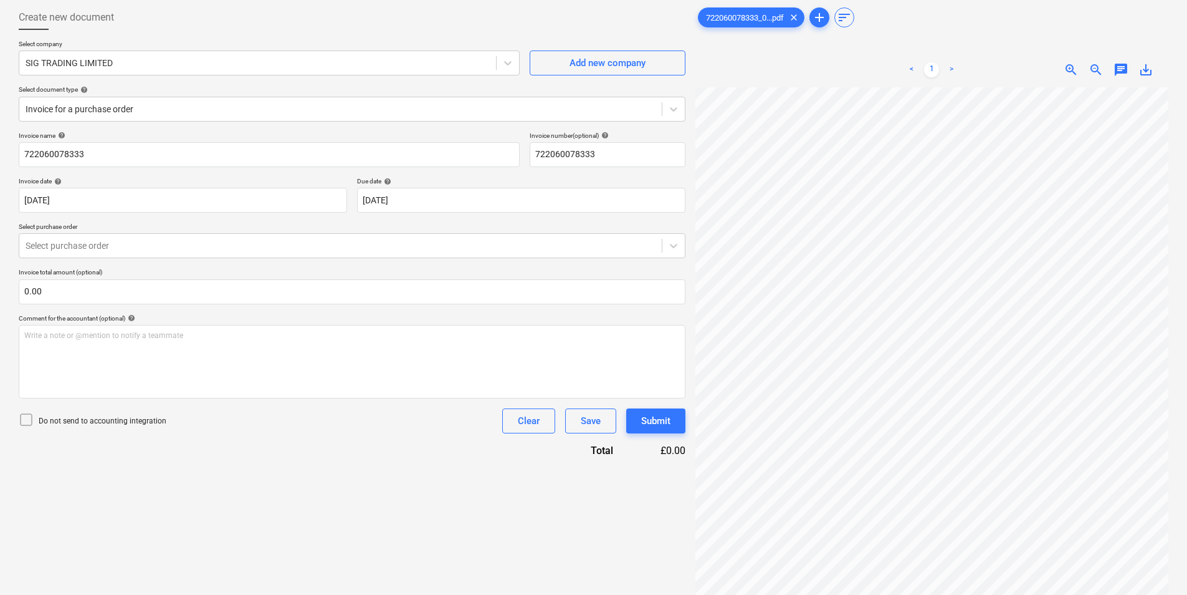
scroll to position [436, 158]
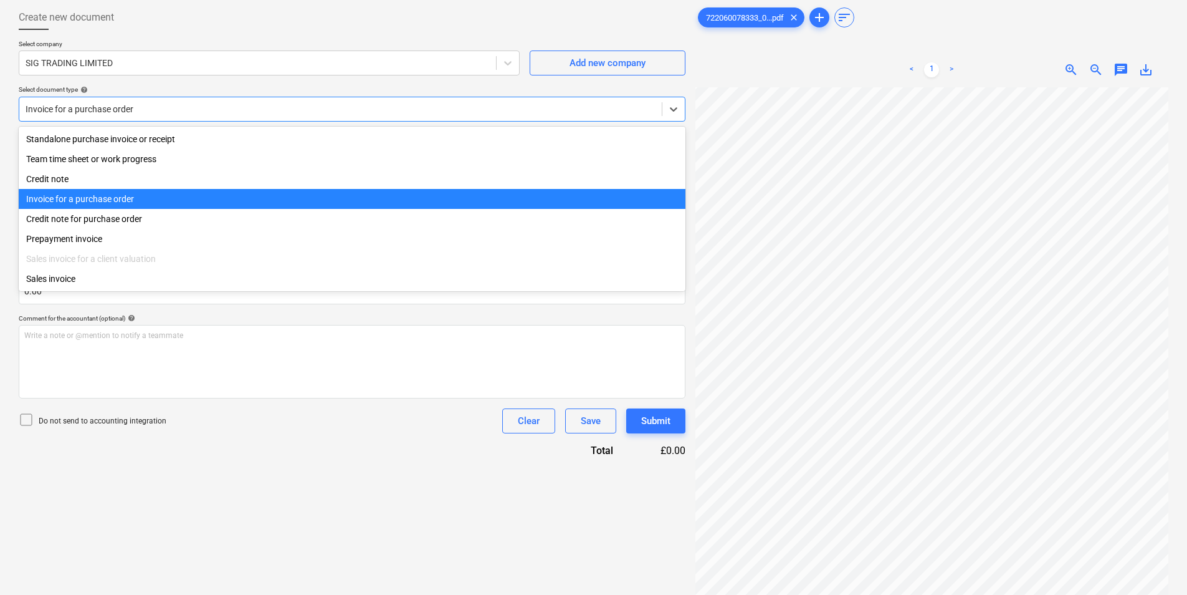
click at [218, 109] on div at bounding box center [341, 109] width 630 height 12
click at [143, 200] on div "Invoice for a purchase order" at bounding box center [352, 199] width 667 height 20
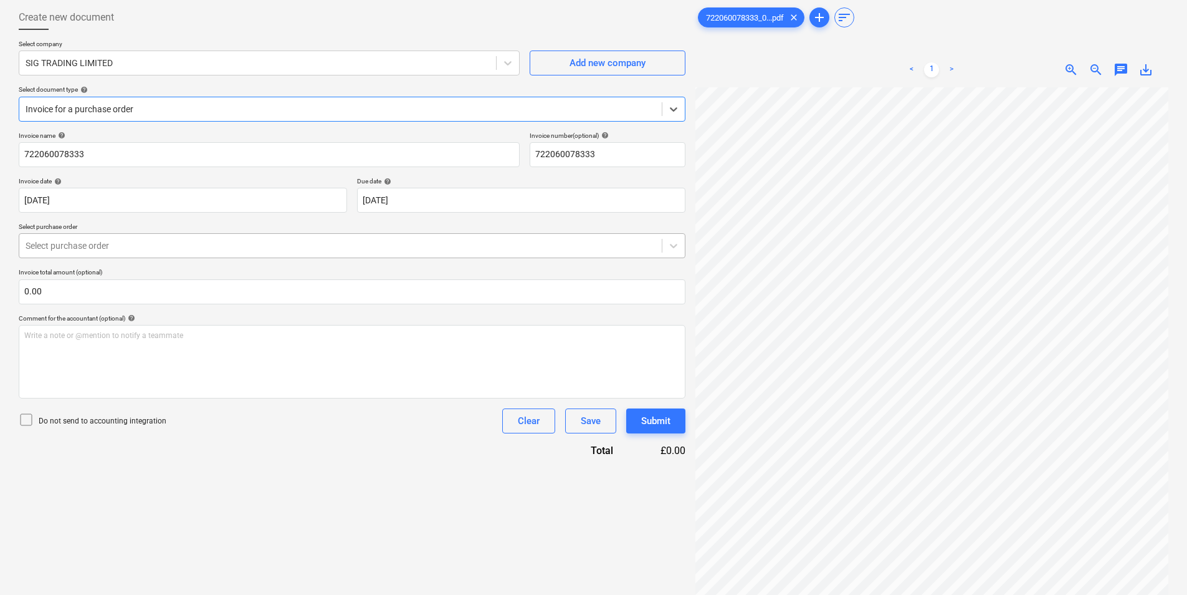
click at [127, 245] on div at bounding box center [341, 245] width 630 height 12
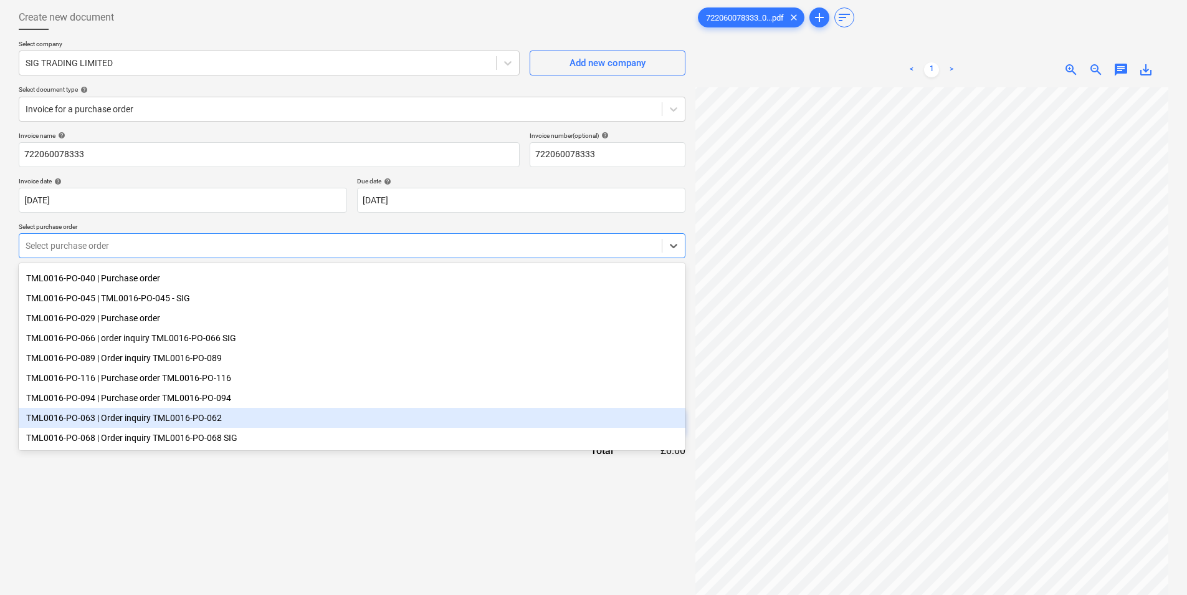
scroll to position [0, 0]
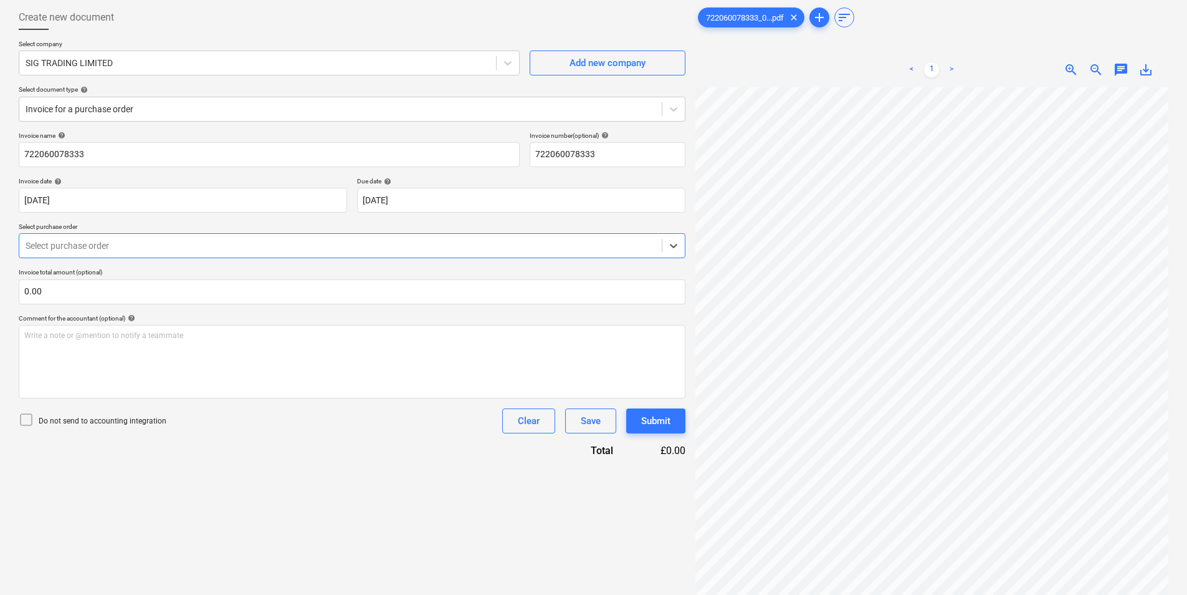
click at [213, 247] on div at bounding box center [341, 245] width 630 height 12
click at [167, 81] on body "Sales Projects Contacts Company Inbox format_size keyboard_arrow_down help sear…" at bounding box center [593, 235] width 1187 height 595
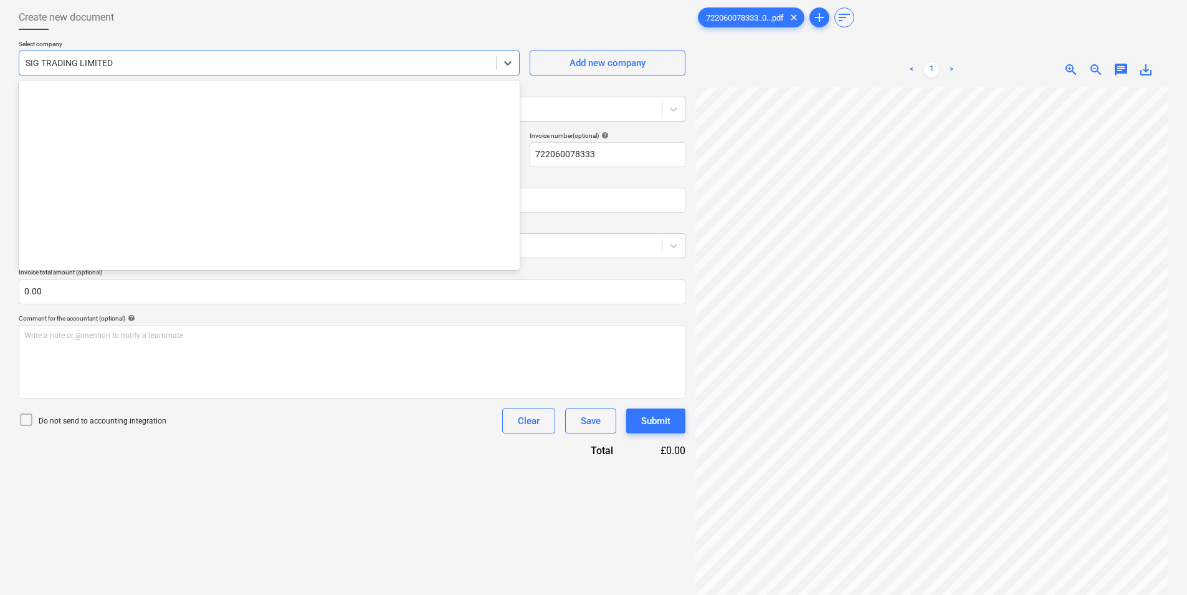
scroll to position [8704, 0]
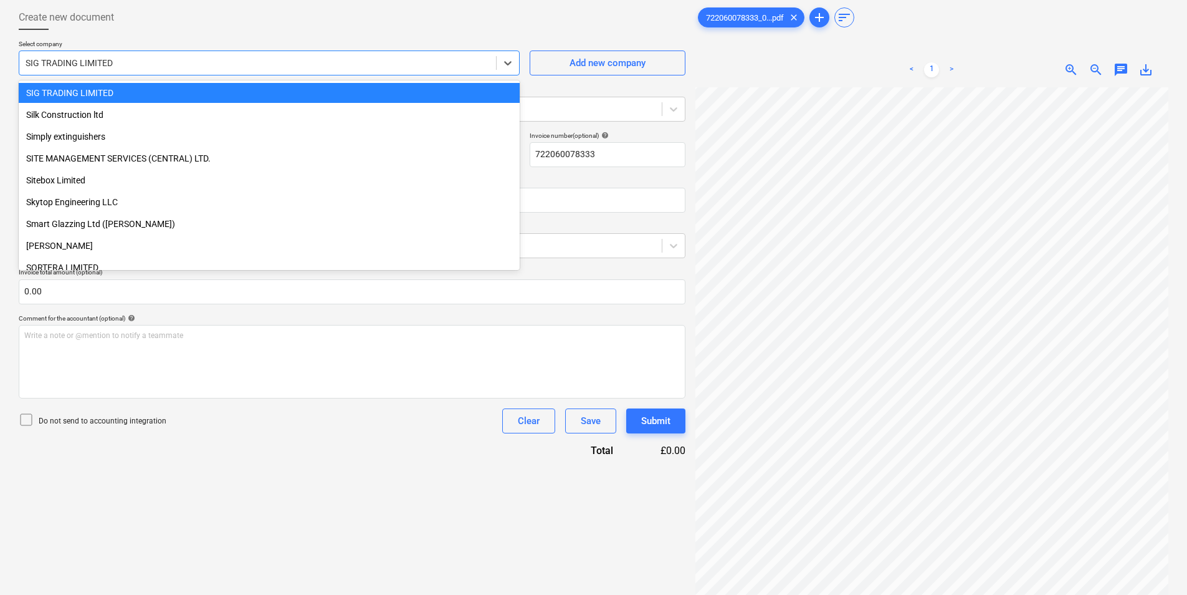
click at [399, 41] on p "Select company" at bounding box center [269, 45] width 501 height 11
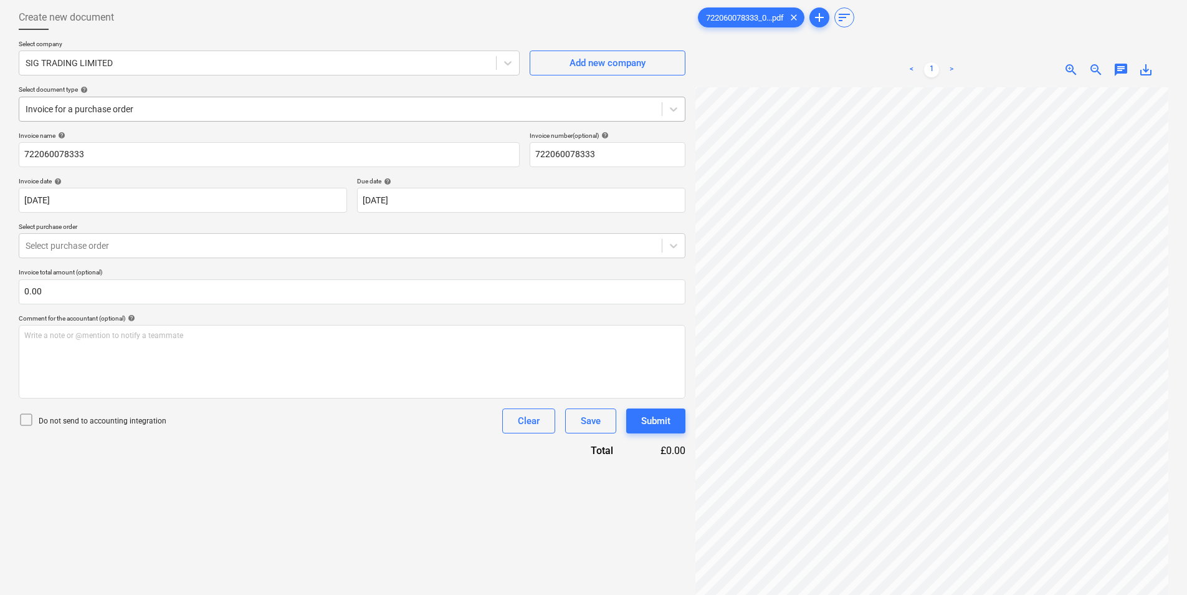
click at [228, 112] on div at bounding box center [341, 109] width 630 height 12
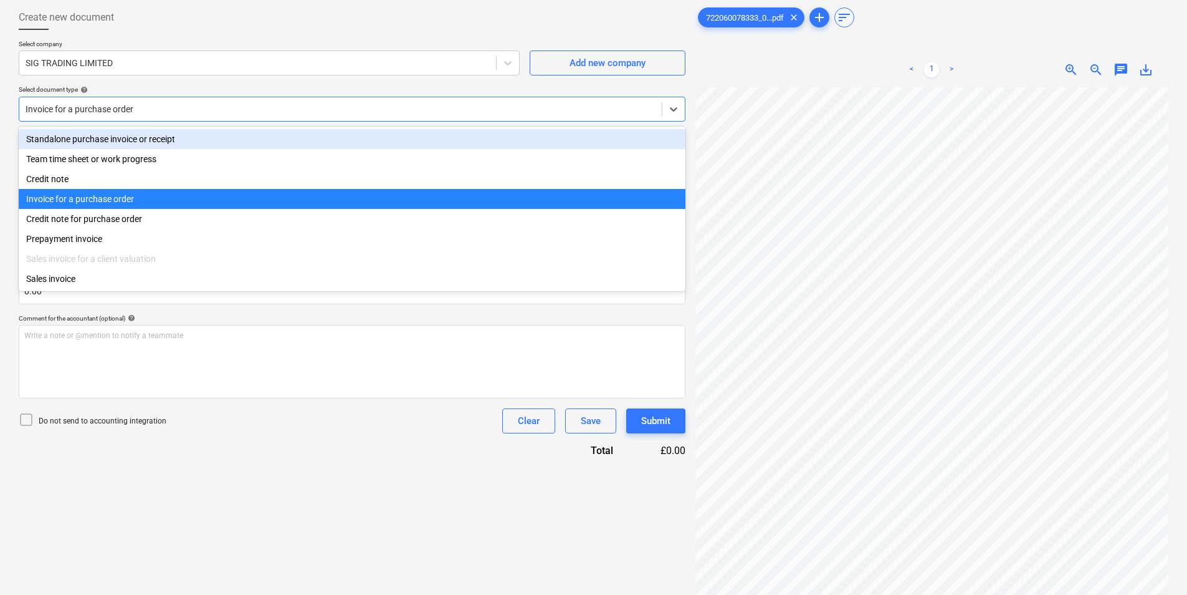
click at [198, 137] on div "Standalone purchase invoice or receipt" at bounding box center [352, 139] width 667 height 20
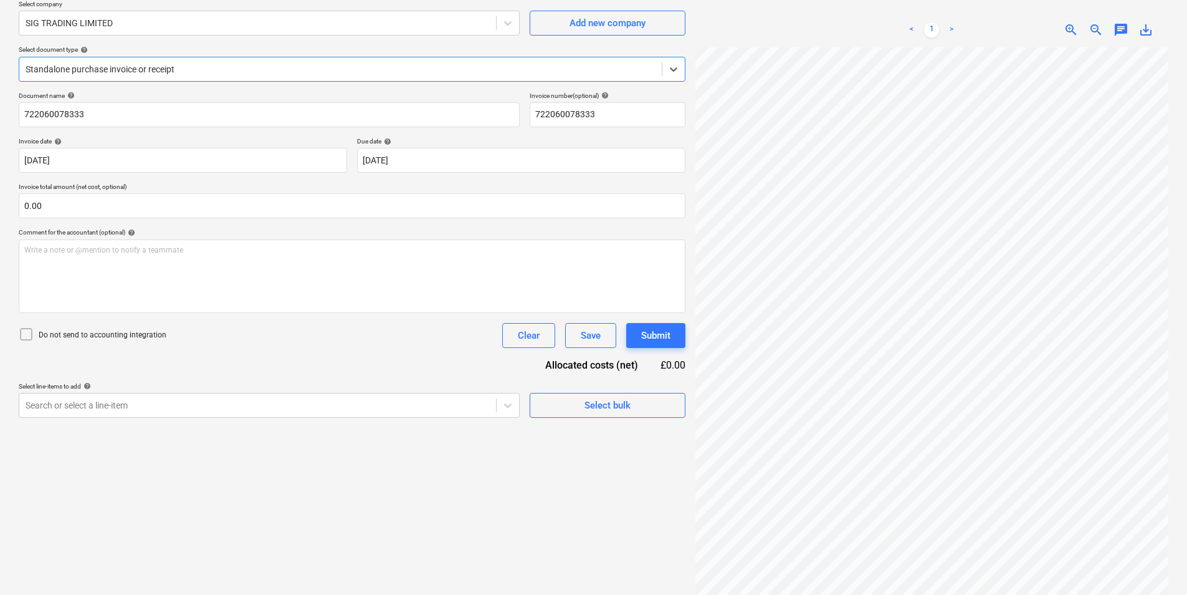
scroll to position [125, 0]
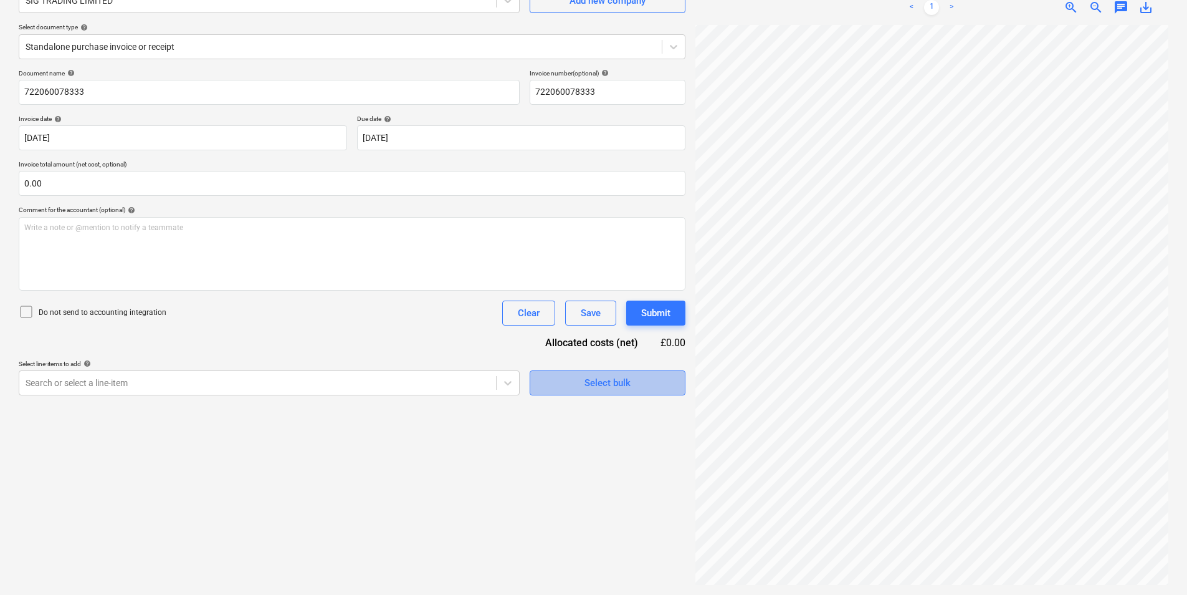
click at [611, 385] on div "Select bulk" at bounding box center [608, 383] width 46 height 16
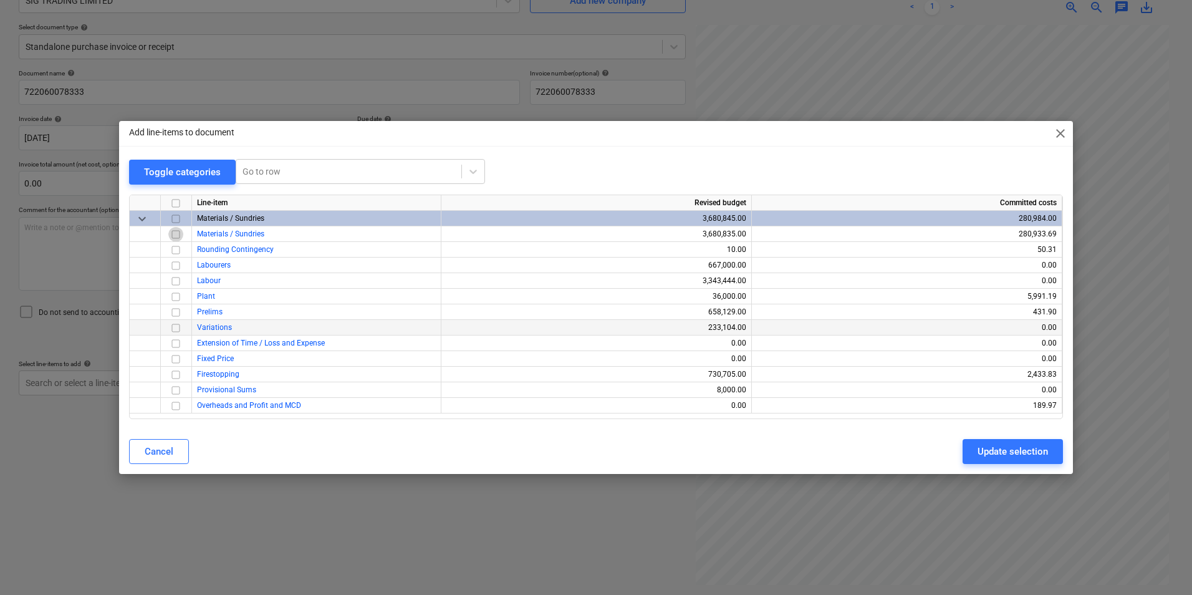
drag, startPoint x: 178, startPoint y: 228, endPoint x: 431, endPoint y: 329, distance: 273.3
click at [178, 228] on input "checkbox" at bounding box center [175, 234] width 15 height 15
click at [992, 456] on div "Update selection" at bounding box center [1012, 451] width 70 height 16
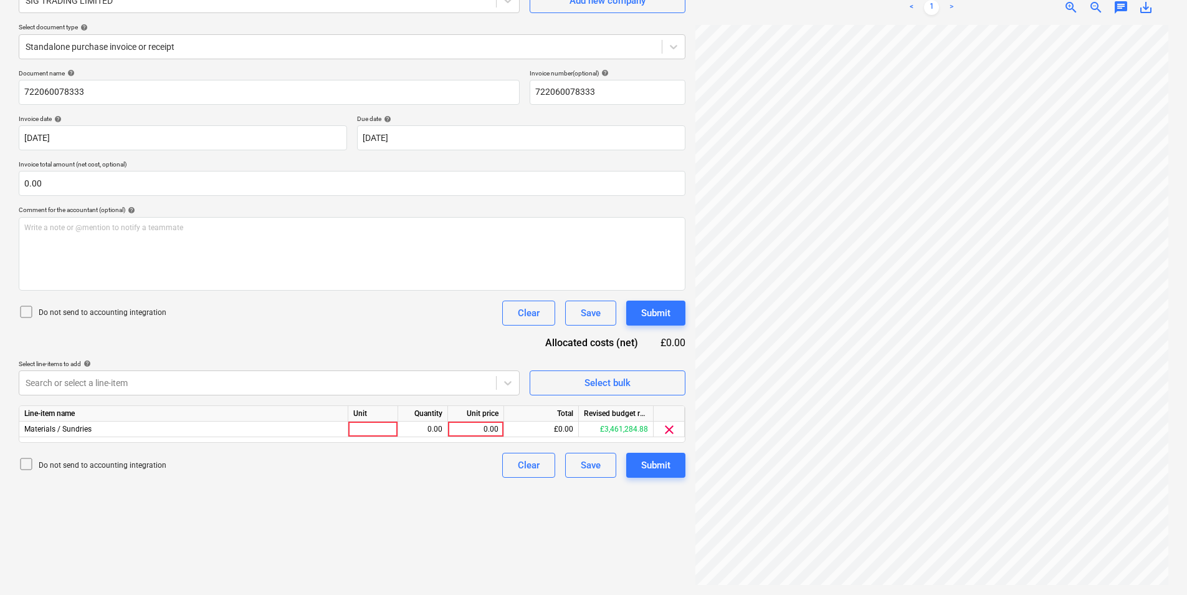
scroll to position [631, 158]
click at [383, 429] on div at bounding box center [373, 429] width 50 height 16
click at [1099, 588] on div "722060078333_0...pdf clear add sort < 1 > zoom_in zoom_out chat 0 save_alt" at bounding box center [932, 264] width 483 height 652
click at [466, 423] on div "0.00" at bounding box center [476, 429] width 46 height 16
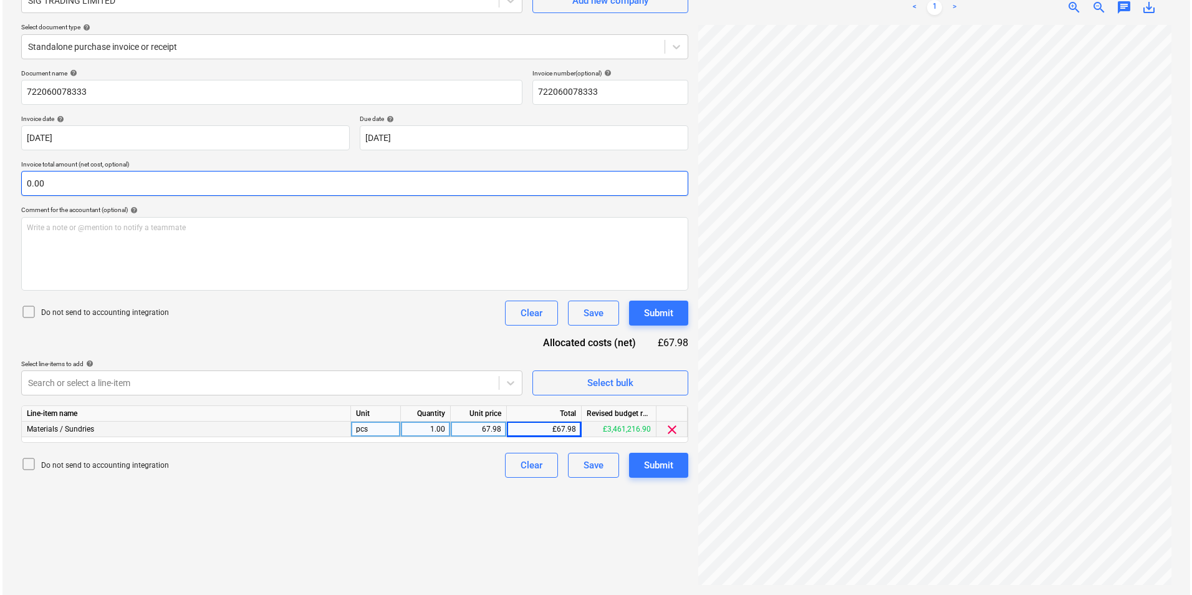
scroll to position [211, 251]
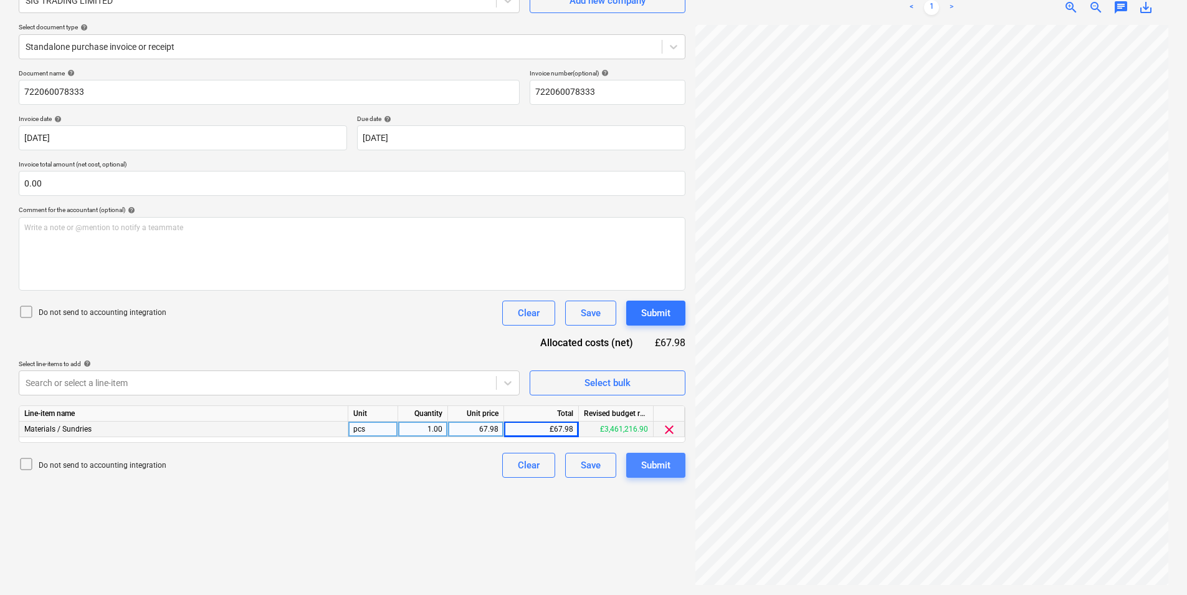
click at [661, 466] on div "Submit" at bounding box center [655, 465] width 29 height 16
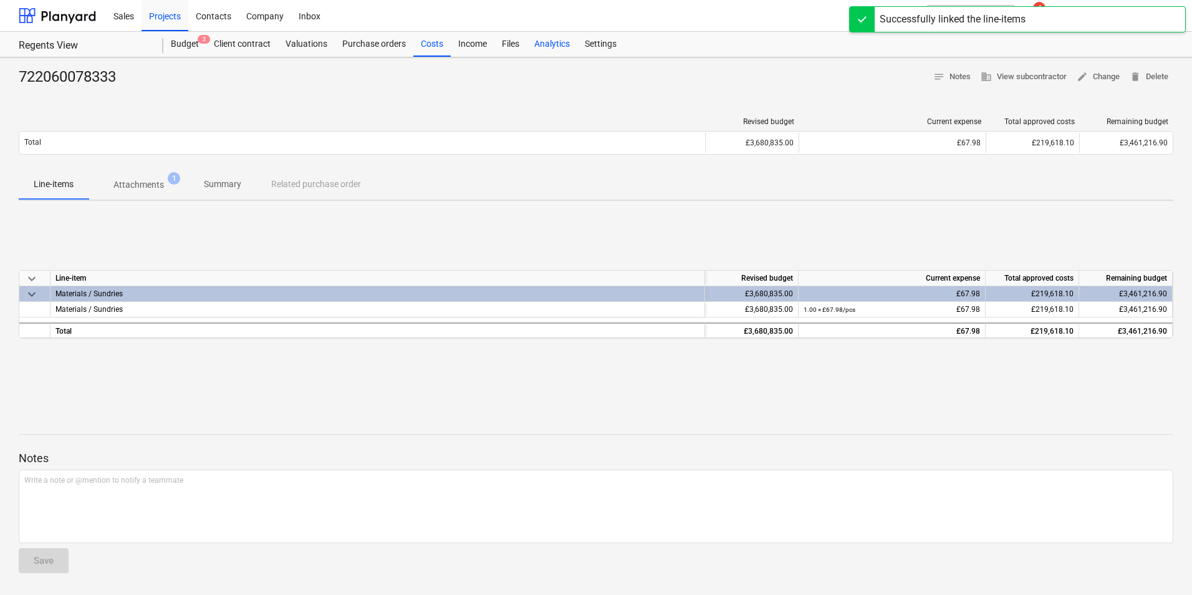
drag, startPoint x: 518, startPoint y: 43, endPoint x: 540, endPoint y: 44, distance: 21.8
click at [517, 43] on div "Files" at bounding box center [510, 44] width 32 height 25
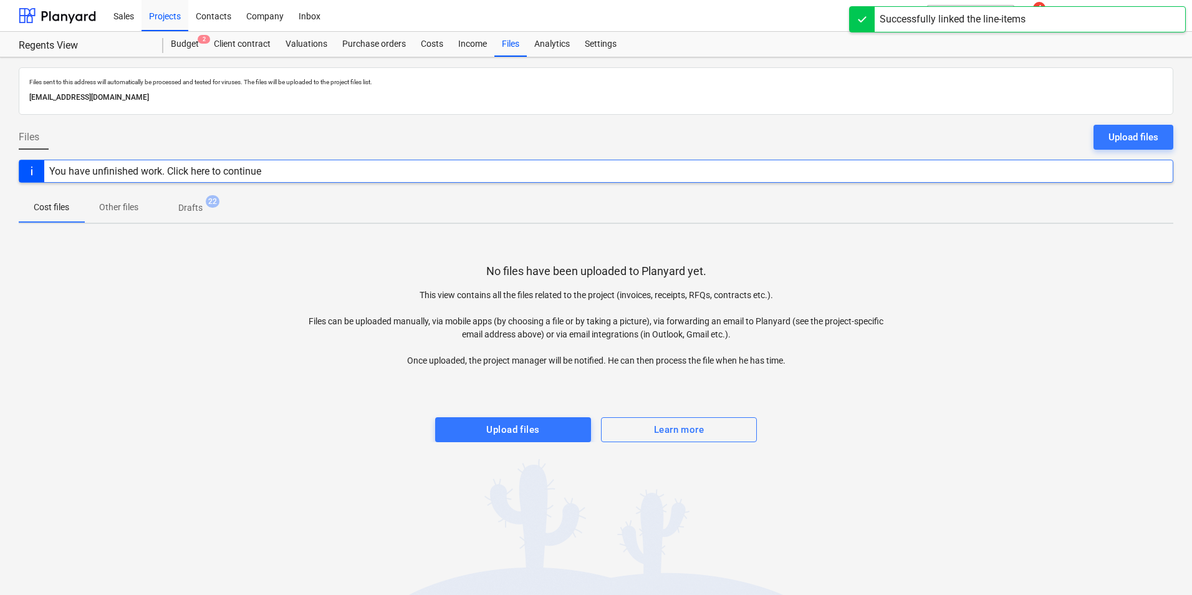
click at [198, 205] on p "Drafts" at bounding box center [190, 207] width 24 height 13
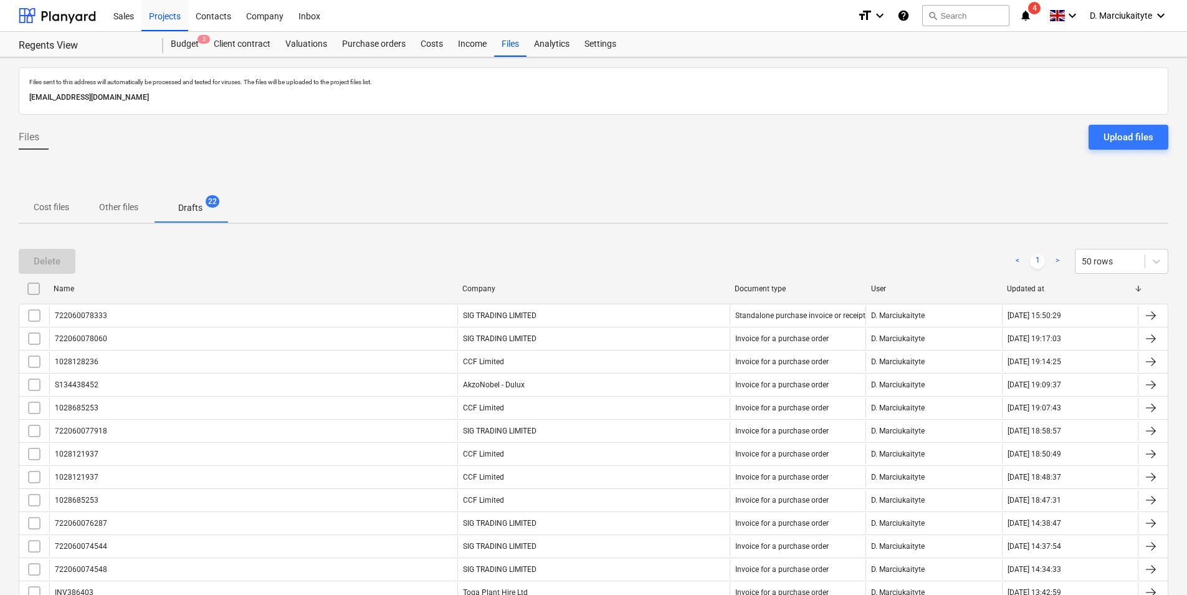
click at [34, 288] on input "checkbox" at bounding box center [34, 289] width 20 height 20
click at [46, 255] on div "Delete" at bounding box center [47, 261] width 27 height 16
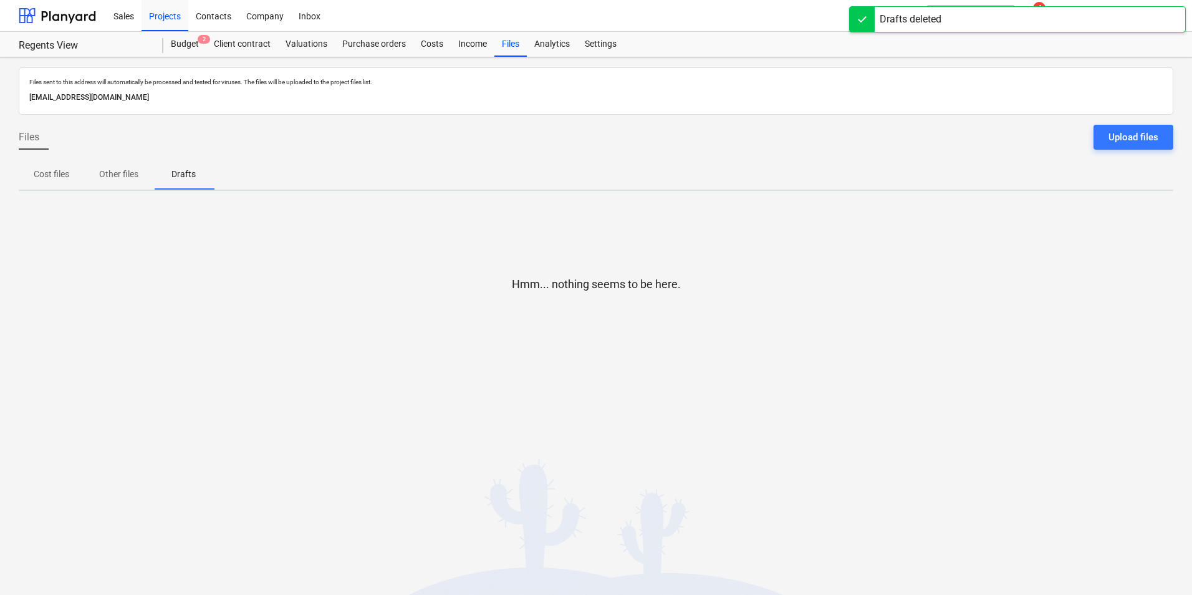
click at [36, 262] on div "Hmm... nothing seems to be here." at bounding box center [596, 294] width 1154 height 95
click at [164, 11] on div "Projects" at bounding box center [164, 15] width 47 height 32
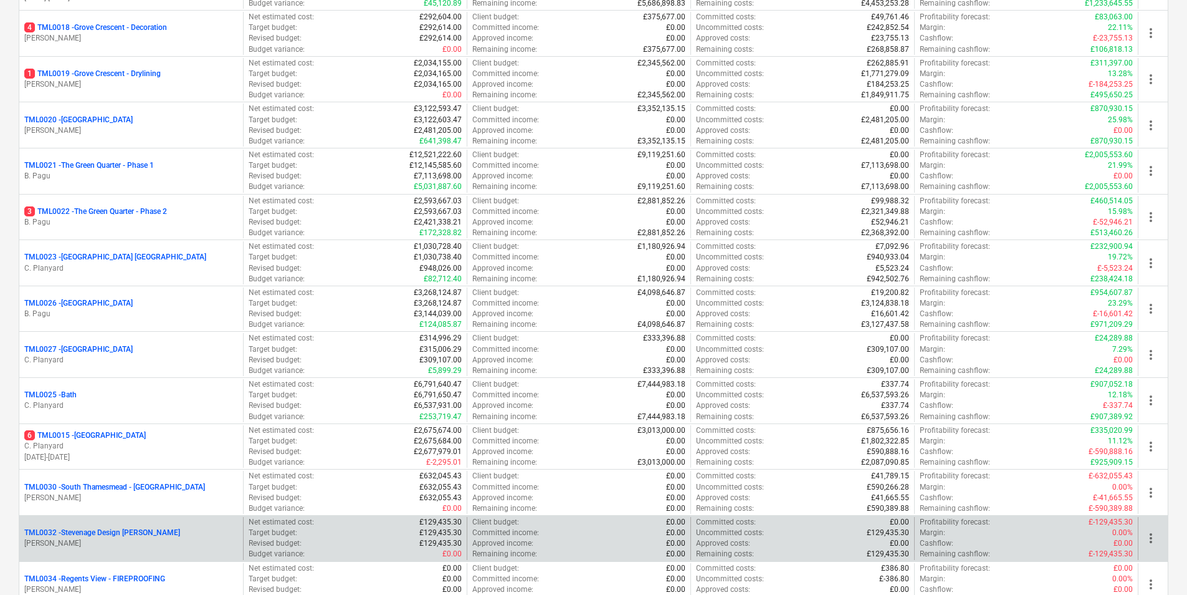
scroll to position [997, 0]
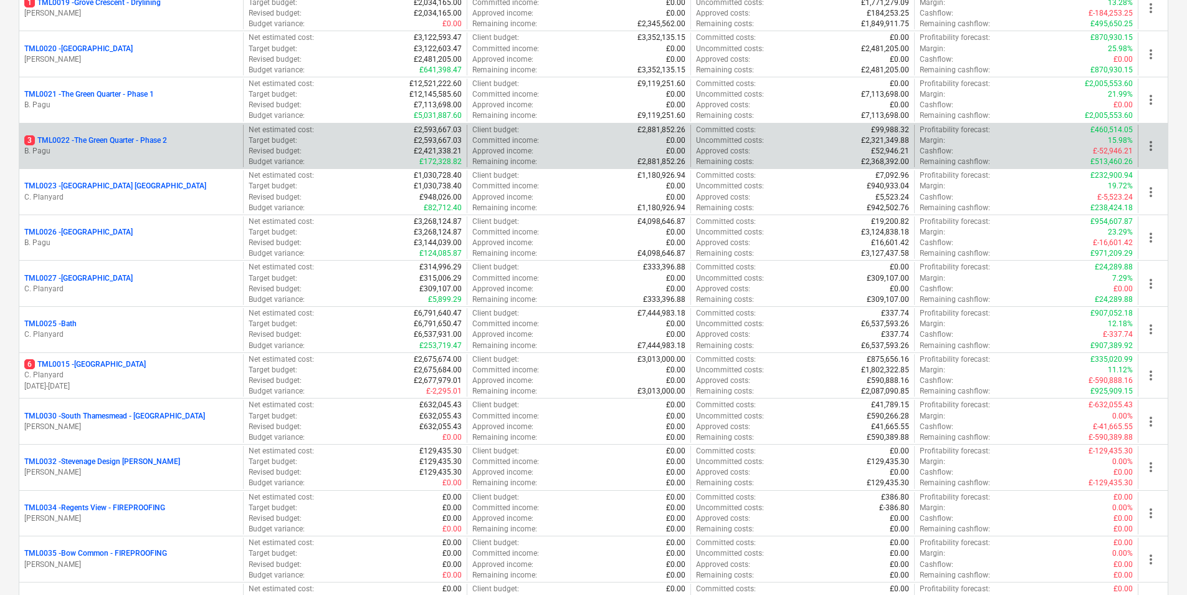
click at [111, 137] on p "3 TML0022 - The Green Quarter - Phase 2" at bounding box center [95, 140] width 143 height 11
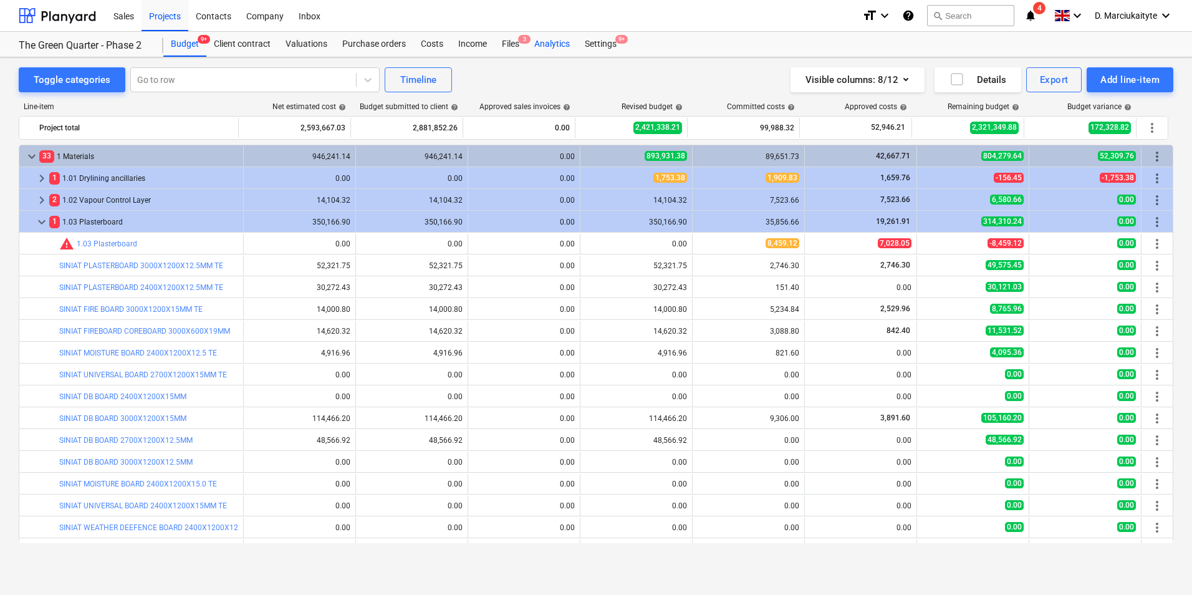
drag, startPoint x: 515, startPoint y: 45, endPoint x: 535, endPoint y: 56, distance: 22.3
click at [515, 45] on div "Files 3" at bounding box center [510, 44] width 32 height 25
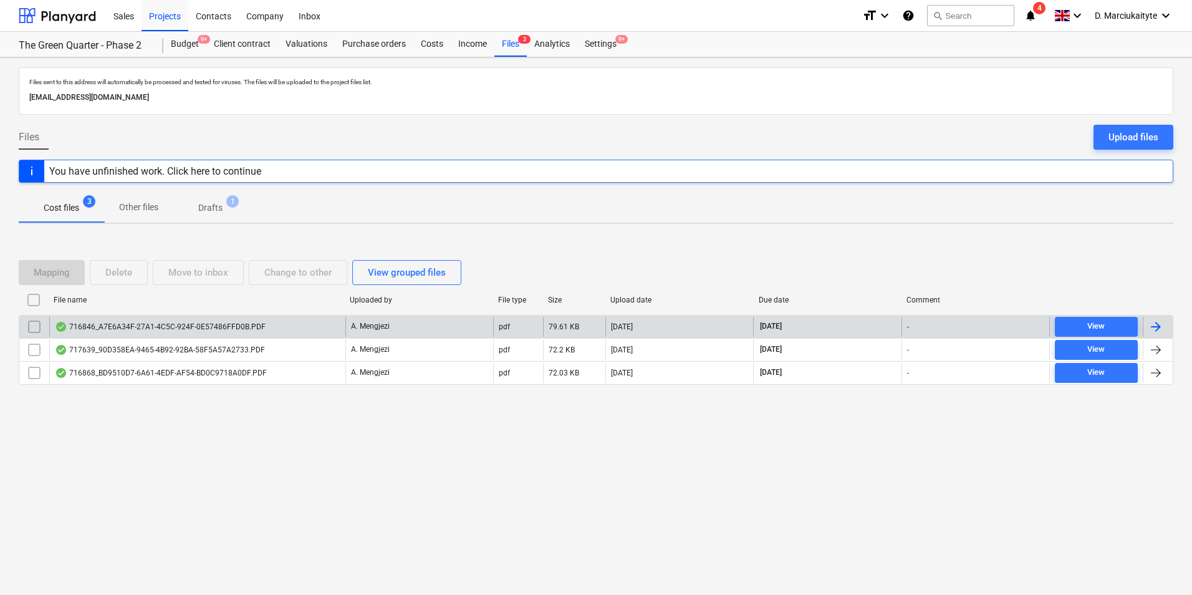
click at [224, 323] on div "716846_A7E6A34F-27A1-4C5C-924F-0E57486FFD0B.PDF" at bounding box center [160, 327] width 211 height 10
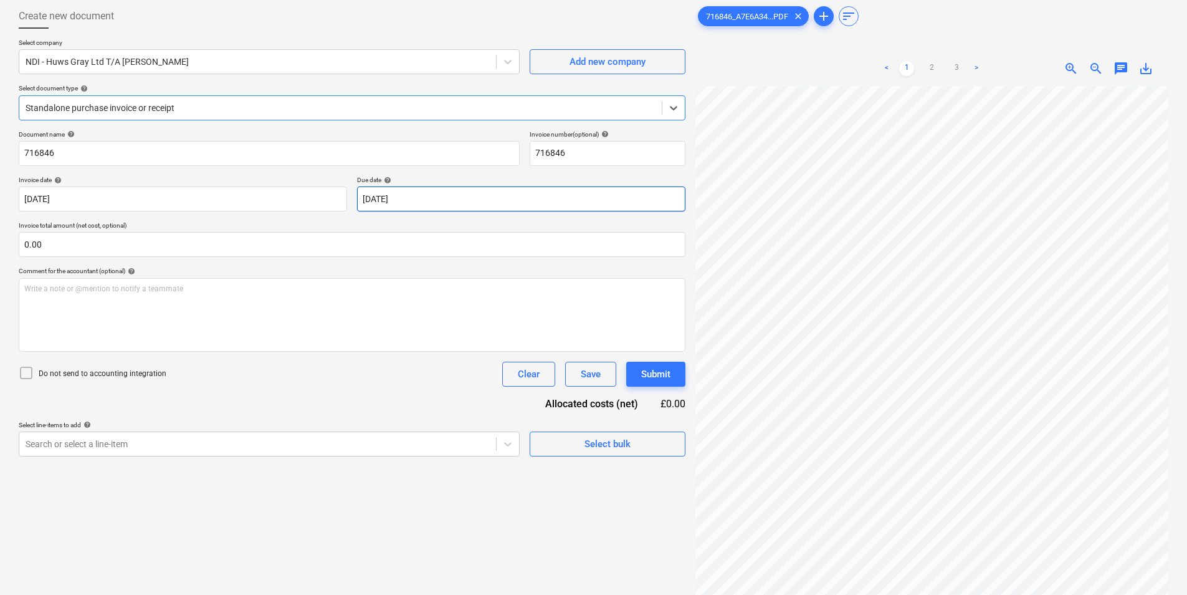
scroll to position [125, 0]
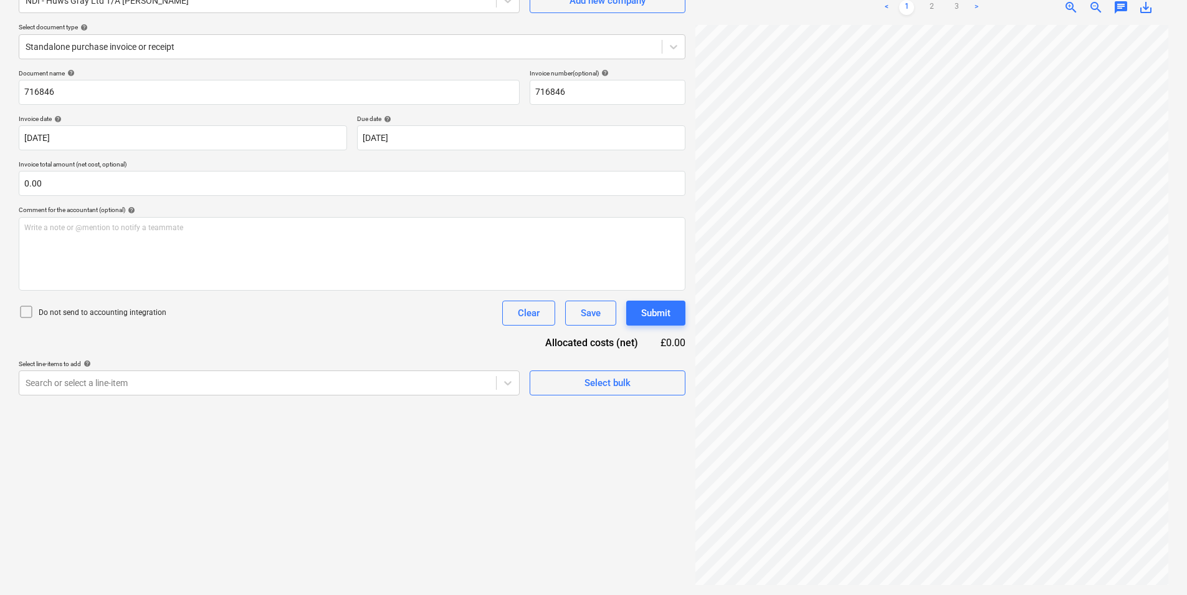
click at [975, 0] on html "Sales Projects Contacts Company Inbox format_size keyboard_arrow_down help sear…" at bounding box center [593, 172] width 1187 height 595
click at [608, 377] on div "Select bulk" at bounding box center [608, 383] width 46 height 16
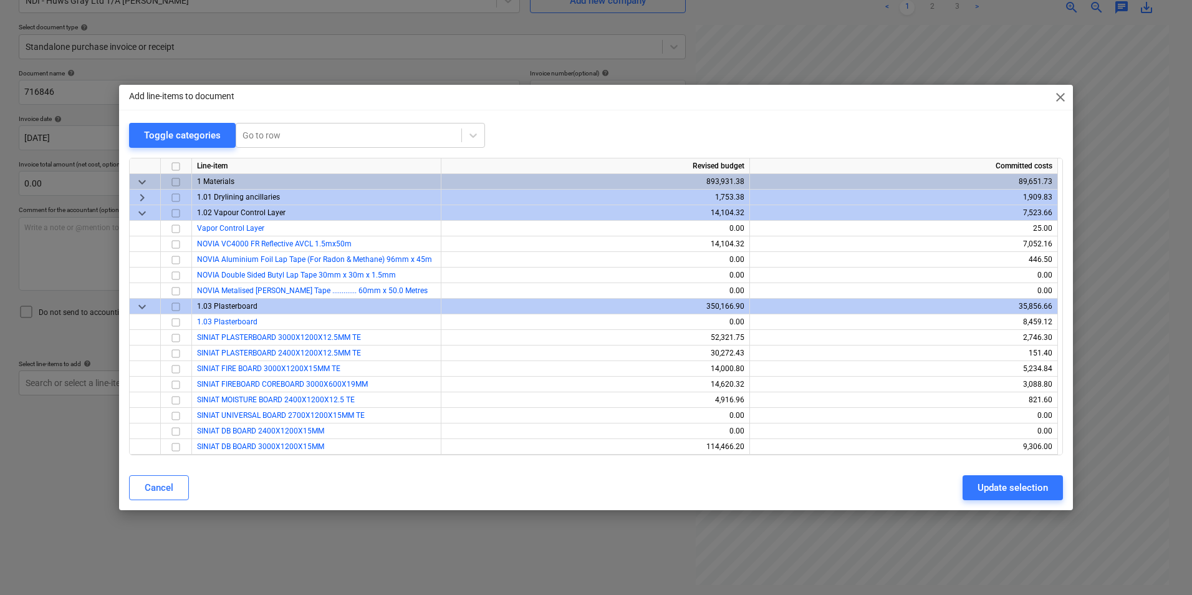
click at [176, 302] on input "checkbox" at bounding box center [175, 306] width 15 height 15
drag, startPoint x: 175, startPoint y: 306, endPoint x: 178, endPoint y: 314, distance: 7.9
click at [176, 307] on input "checkbox" at bounding box center [175, 306] width 15 height 15
click at [177, 322] on input "checkbox" at bounding box center [175, 322] width 15 height 15
click at [177, 323] on input "checkbox" at bounding box center [175, 322] width 15 height 15
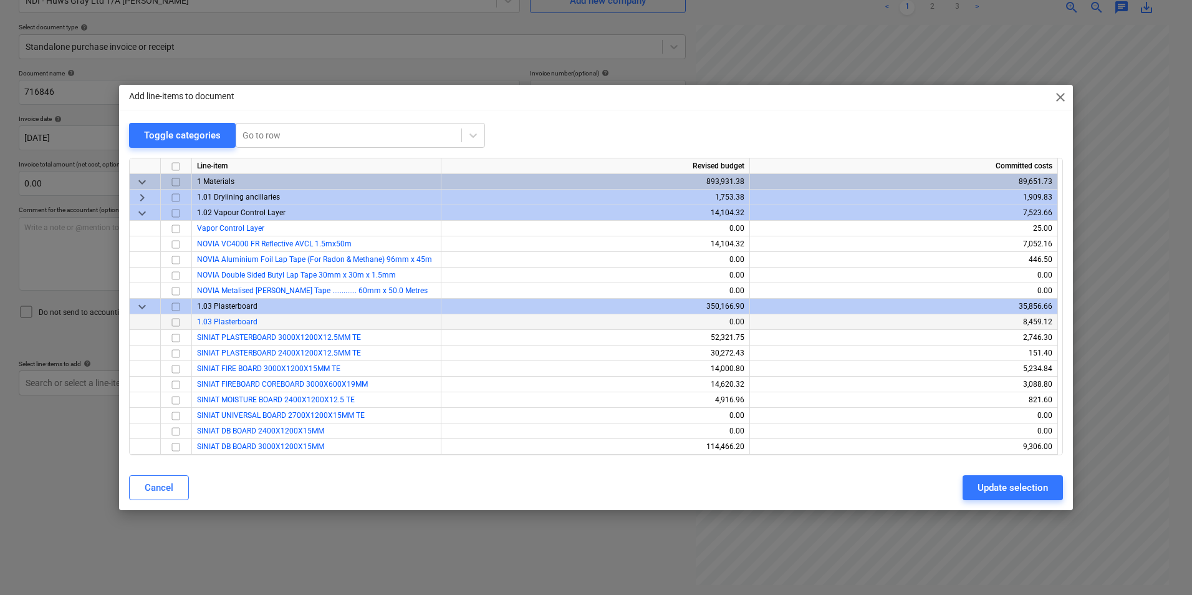
click at [1057, 103] on span "close" at bounding box center [1060, 97] width 15 height 15
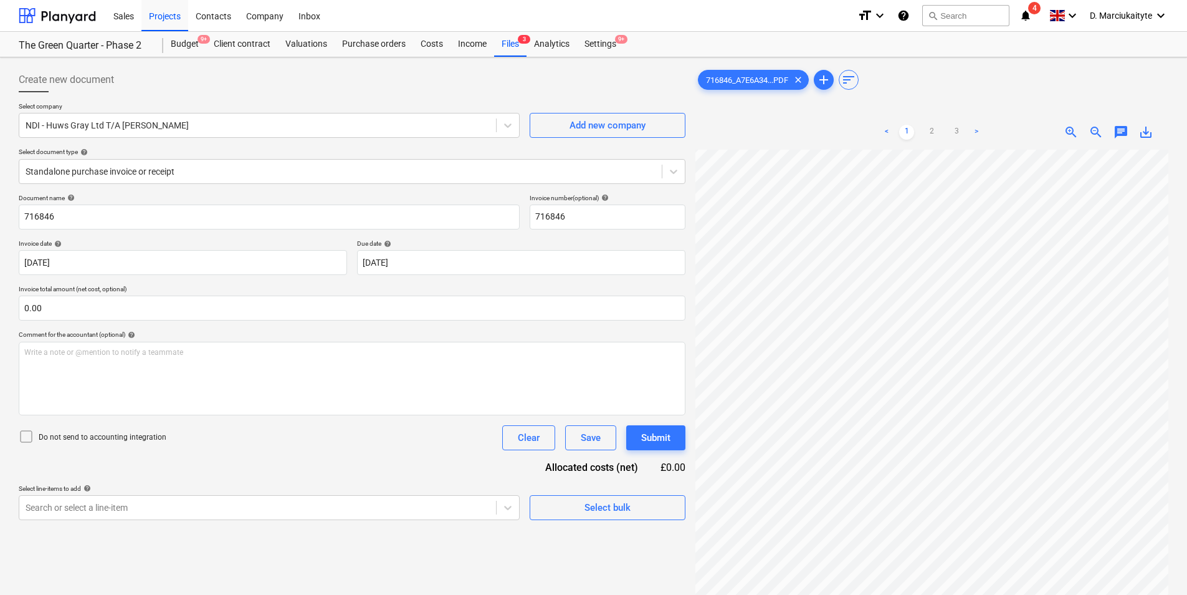
scroll to position [585, 0]
click at [922, 148] on div "< 1 2 3 > zoom_in zoom_out chat 0 save_alt" at bounding box center [932, 412] width 473 height 595
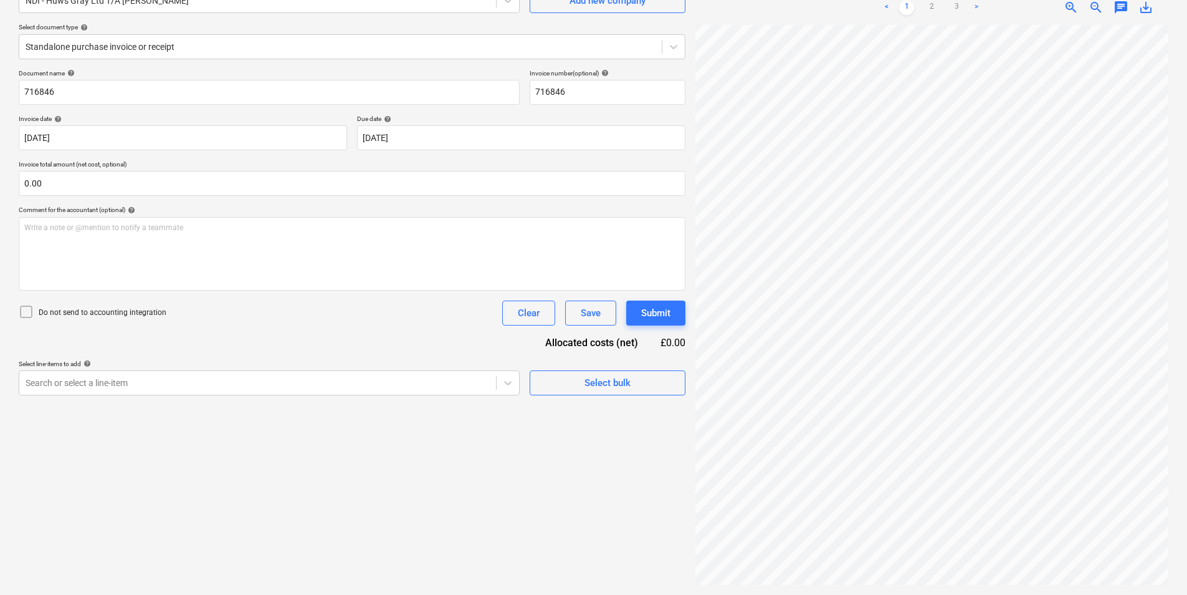
scroll to position [534, 46]
click at [933, 3] on link "2" at bounding box center [931, 7] width 15 height 15
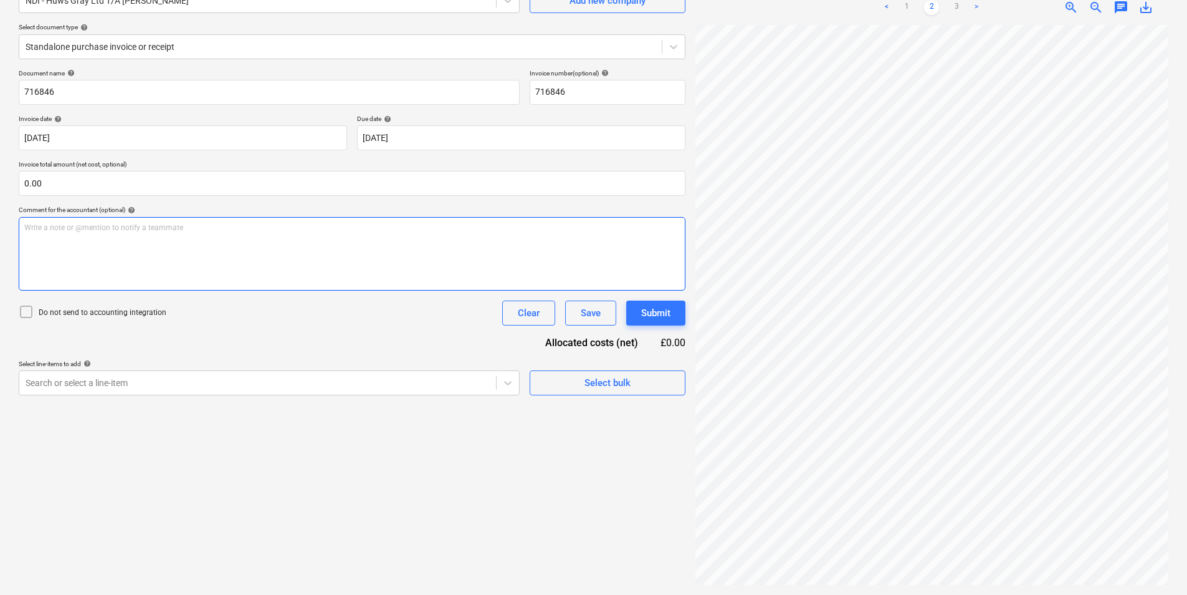
scroll to position [170, 381]
click at [633, 266] on div "Create new document Select company NDI - Huws Gray Ltd T/A Lloyd Worrall Add ne…" at bounding box center [594, 264] width 1160 height 652
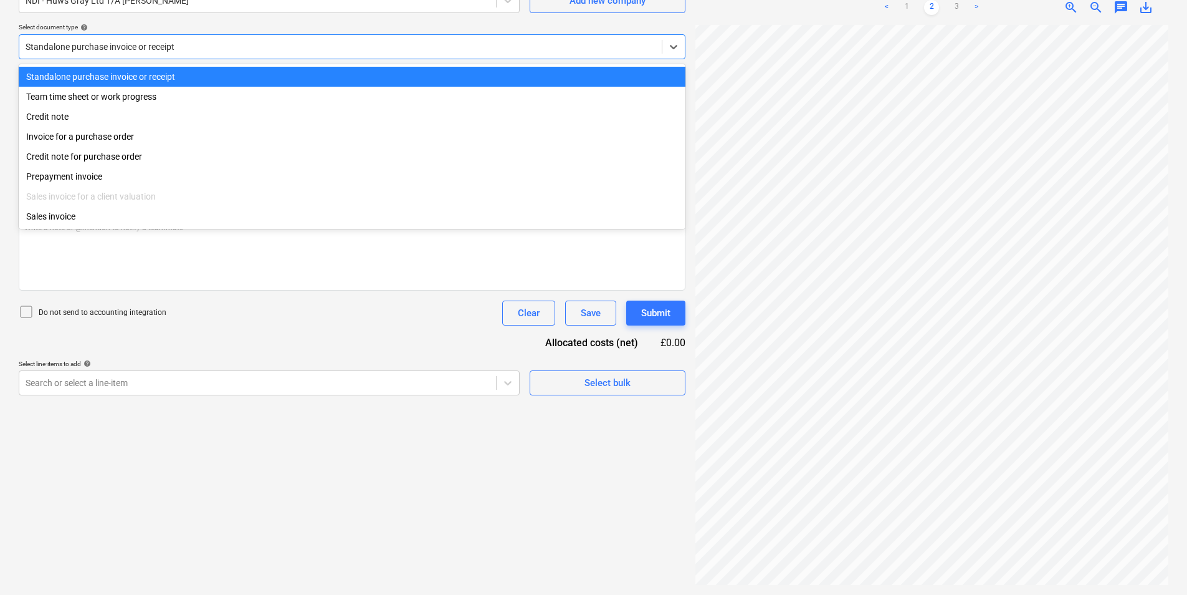
click at [171, 44] on div at bounding box center [341, 47] width 630 height 12
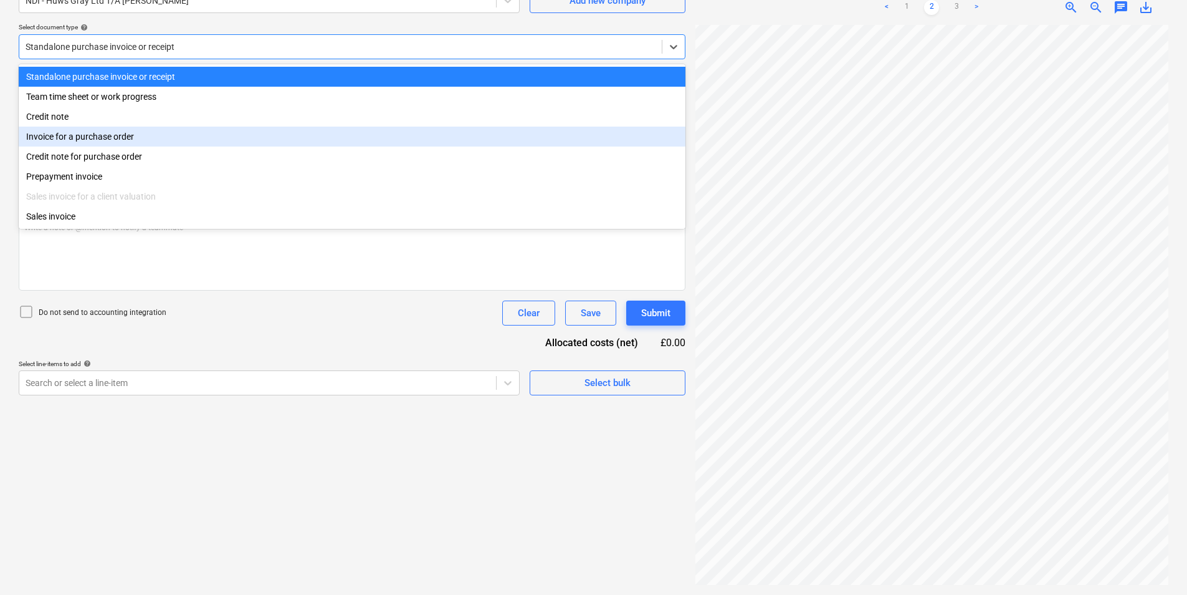
click at [108, 137] on div "Invoice for a purchase order" at bounding box center [352, 137] width 667 height 20
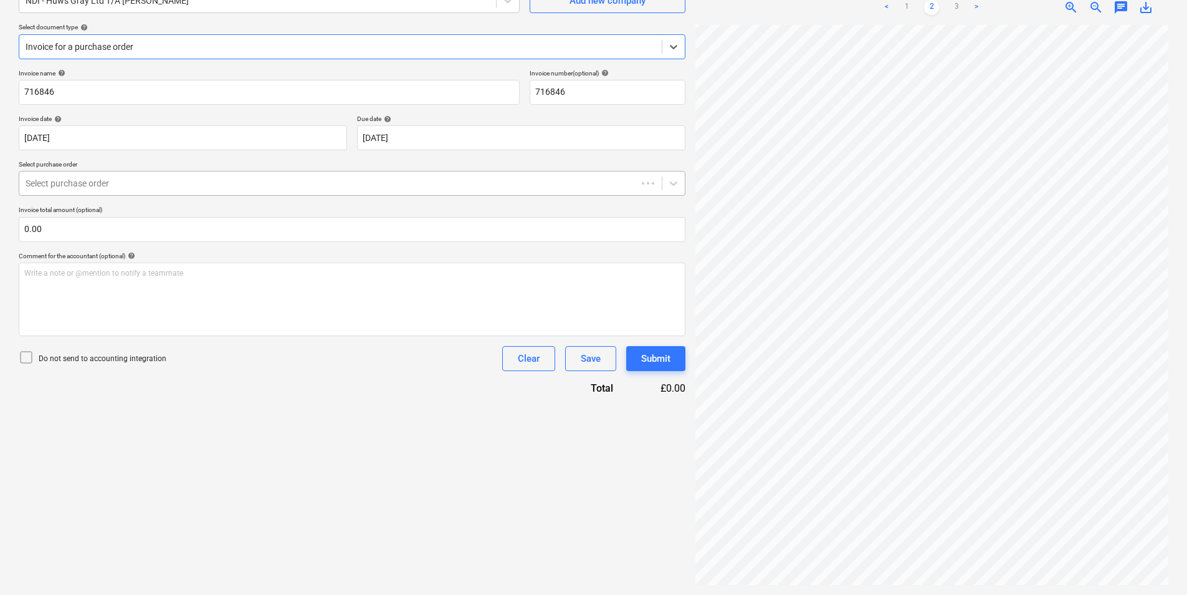
click at [145, 186] on div at bounding box center [328, 183] width 605 height 12
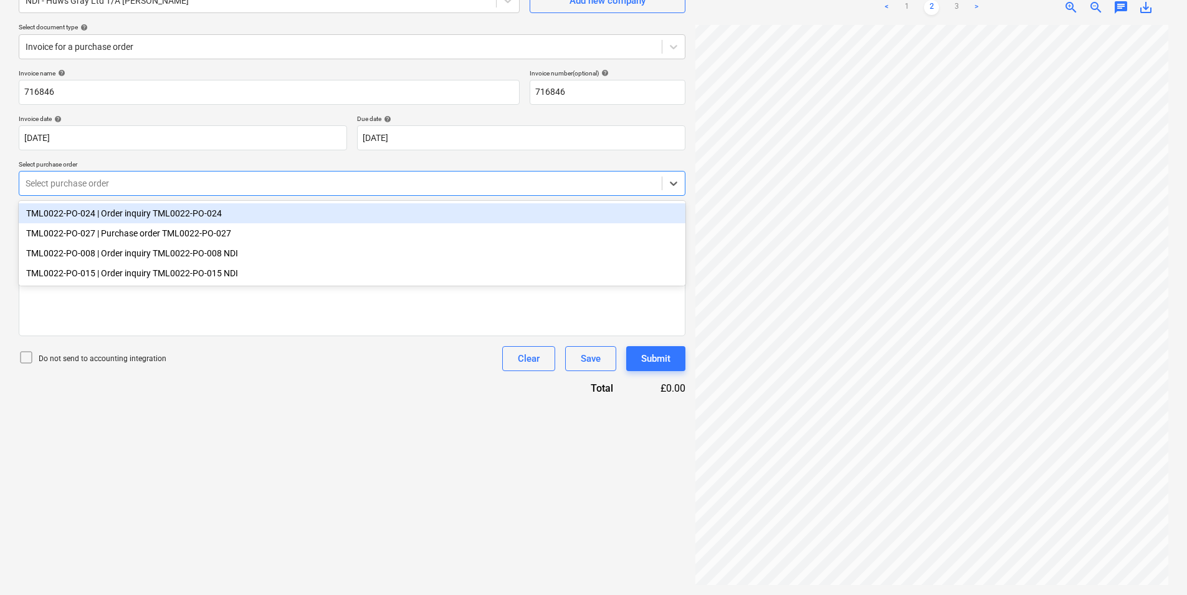
click at [142, 213] on div "TML0022-PO-024 | Order inquiry TML0022-PO-024" at bounding box center [352, 213] width 667 height 20
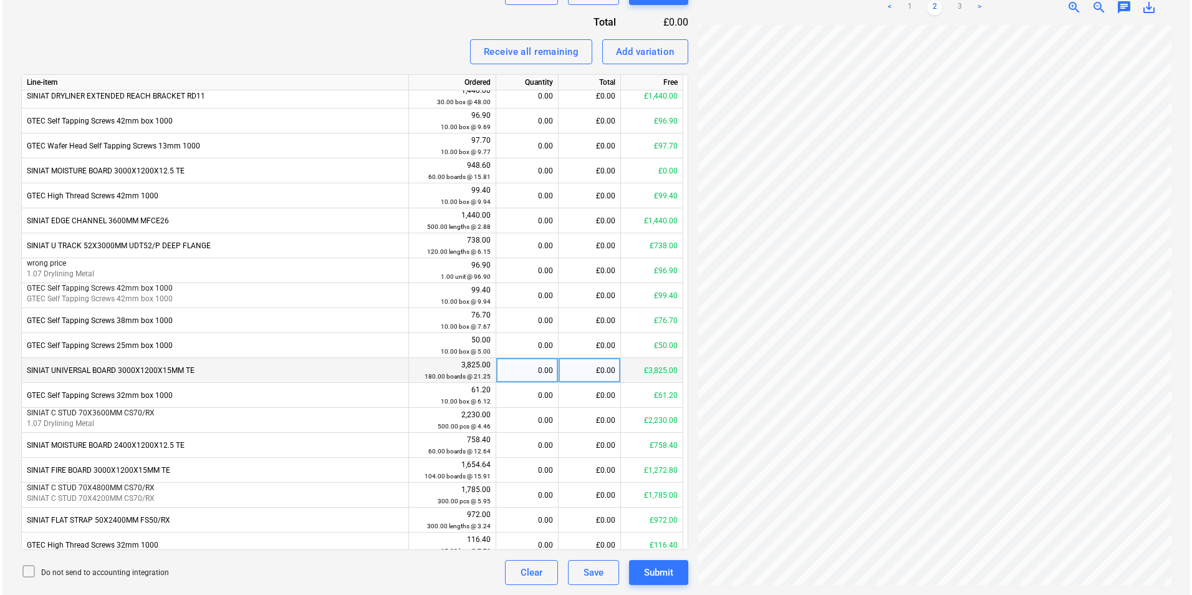
scroll to position [464, 0]
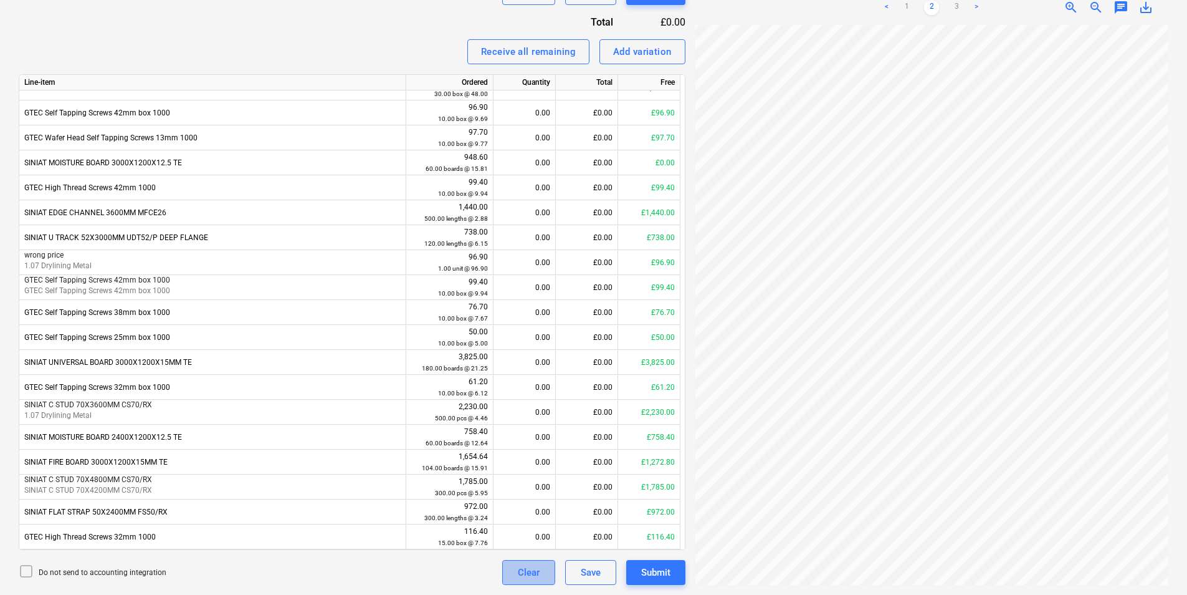
click at [537, 568] on div "Clear" at bounding box center [529, 572] width 22 height 16
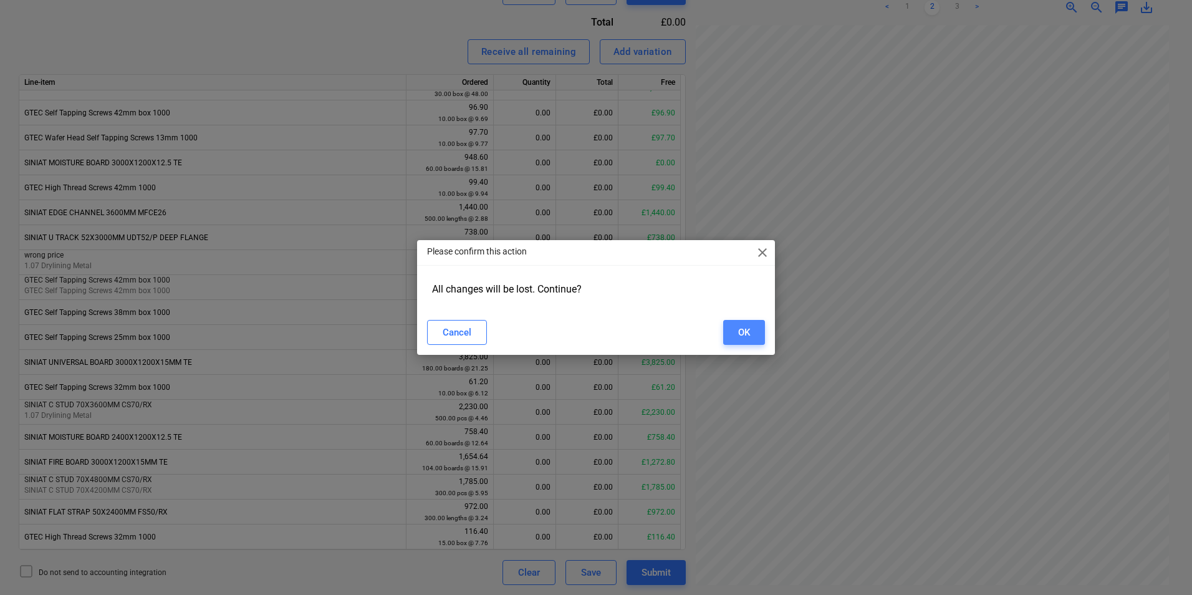
click at [746, 332] on div "OK" at bounding box center [744, 332] width 12 height 16
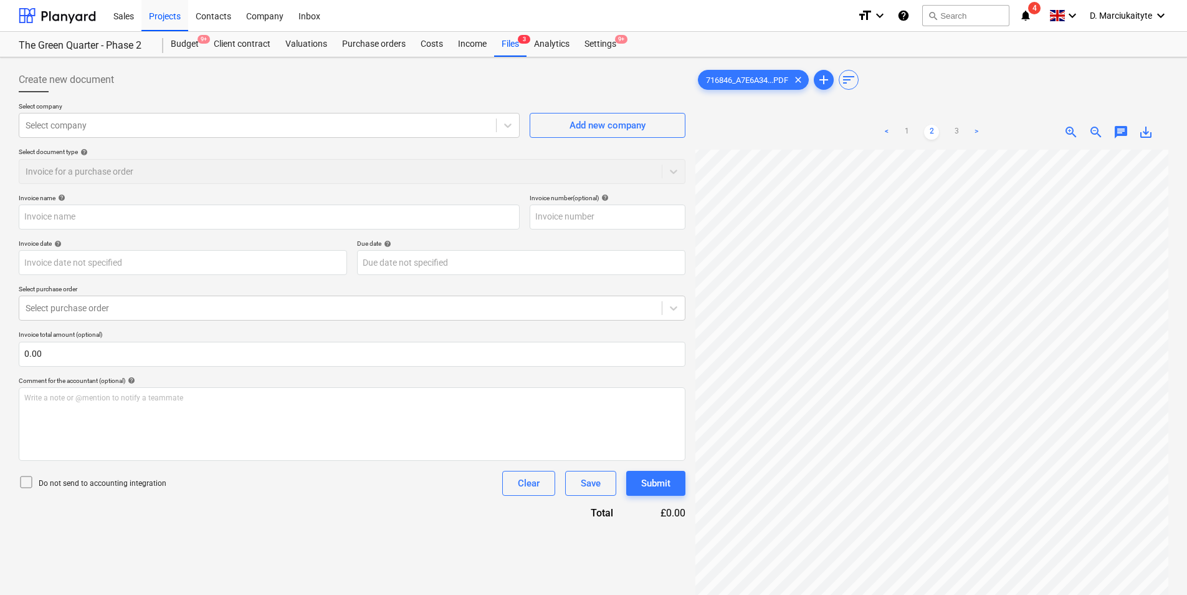
click at [137, 110] on p "Select company" at bounding box center [269, 107] width 501 height 11
click at [137, 128] on div at bounding box center [258, 125] width 464 height 12
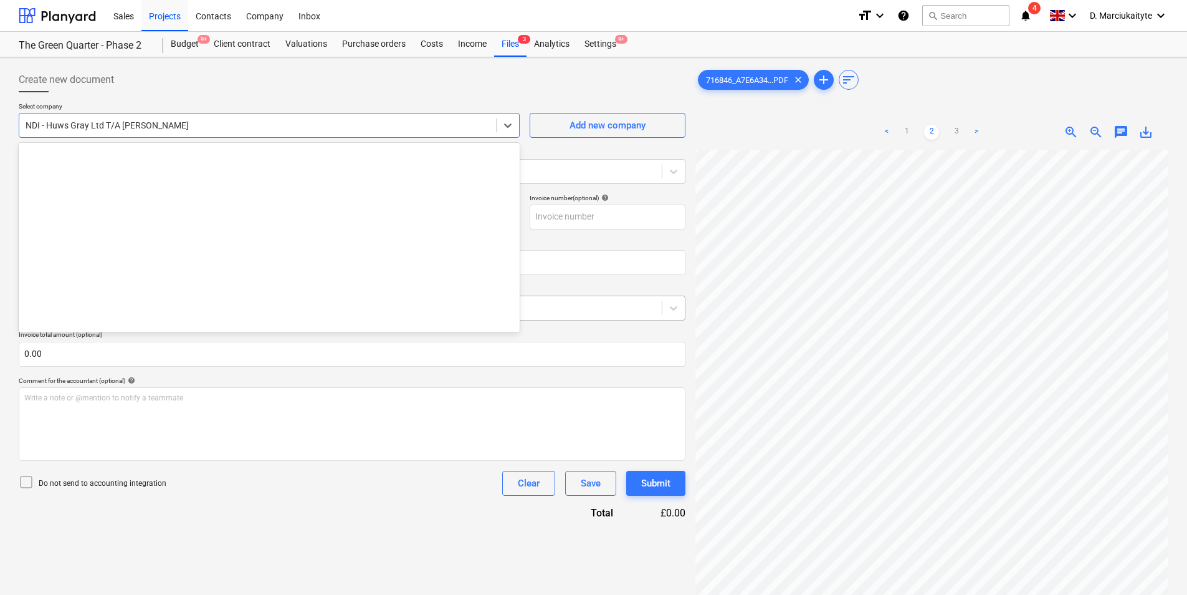
scroll to position [6523, 0]
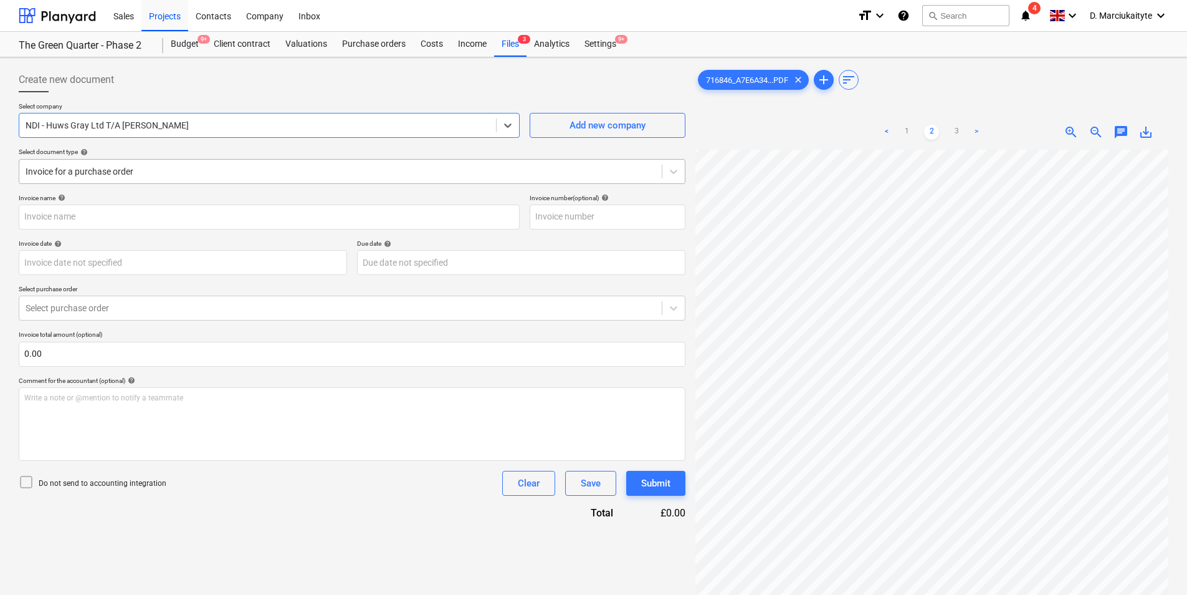
click at [237, 168] on div at bounding box center [341, 171] width 630 height 12
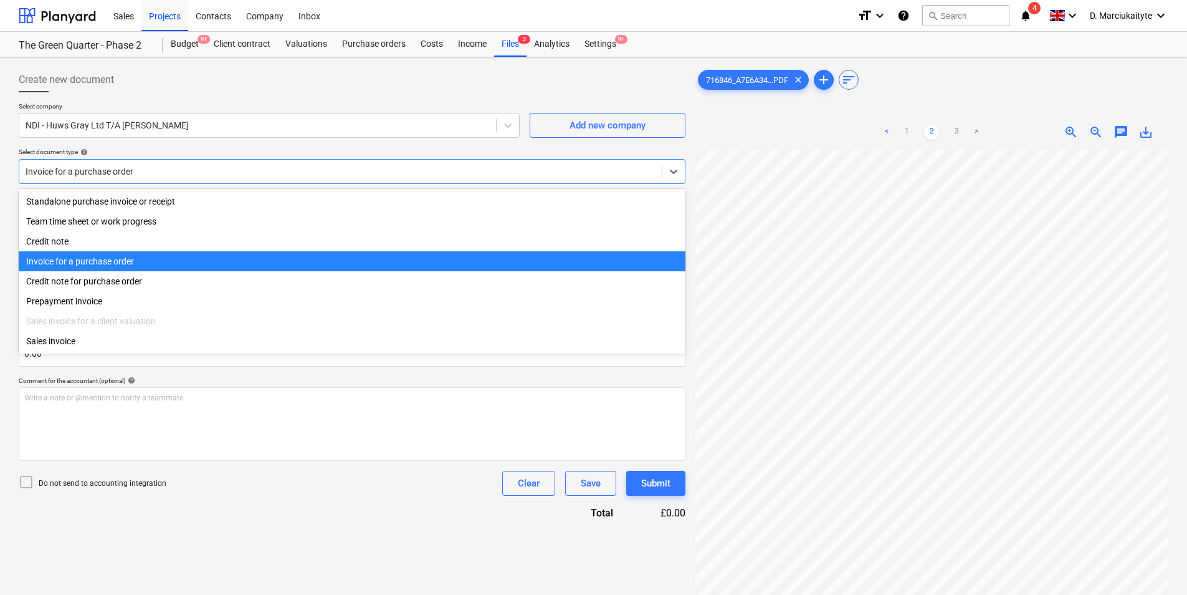
click at [127, 264] on div "Invoice for a purchase order" at bounding box center [352, 261] width 667 height 20
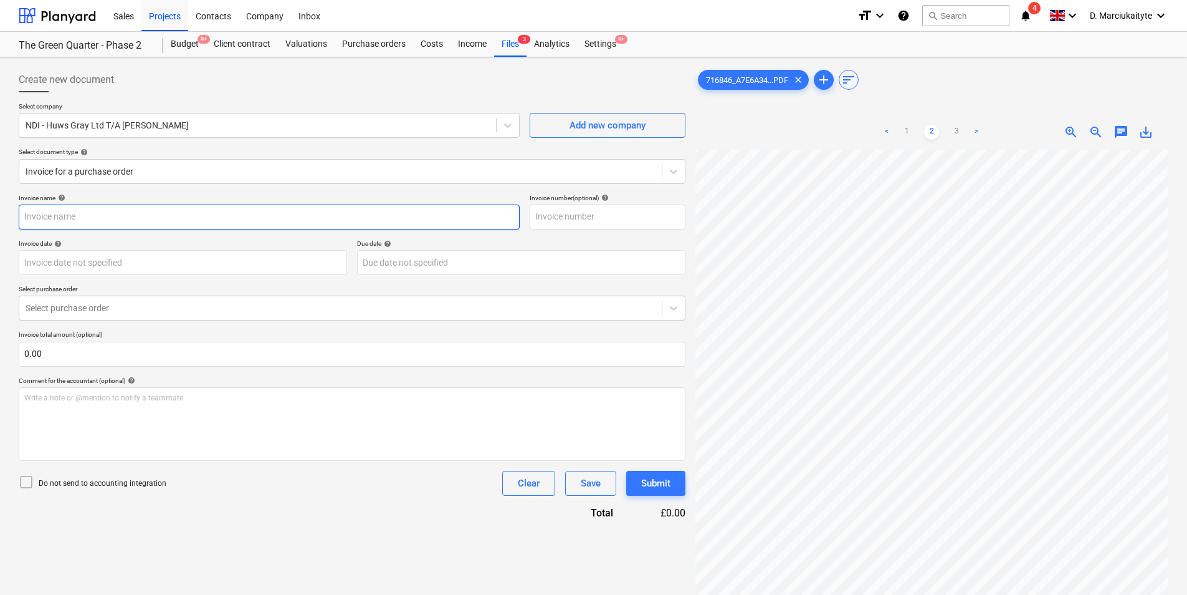
click at [219, 222] on input "text" at bounding box center [269, 216] width 501 height 25
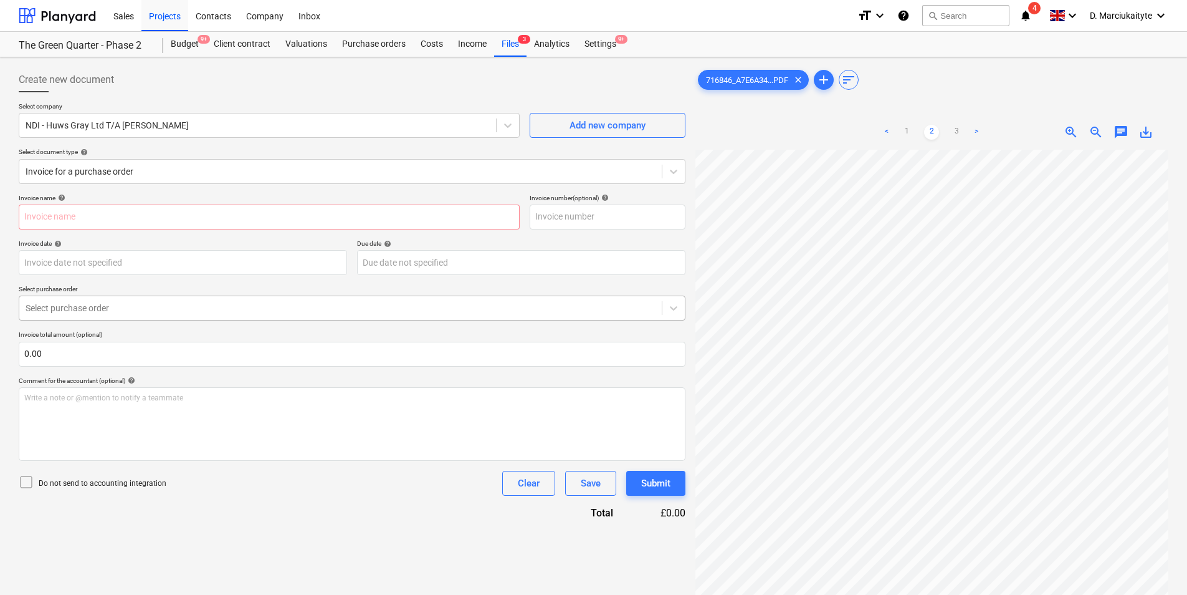
scroll to position [220, 12]
click at [176, 310] on div at bounding box center [341, 308] width 630 height 12
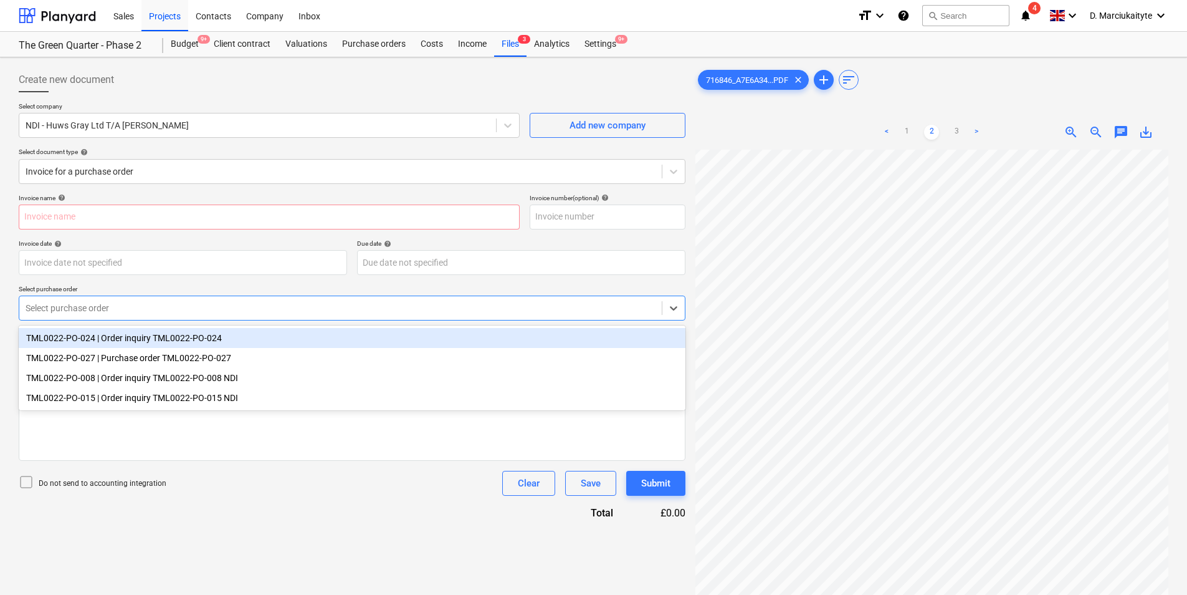
click at [144, 340] on div "TML0022-PO-024 | Order inquiry TML0022-PO-024" at bounding box center [352, 338] width 667 height 20
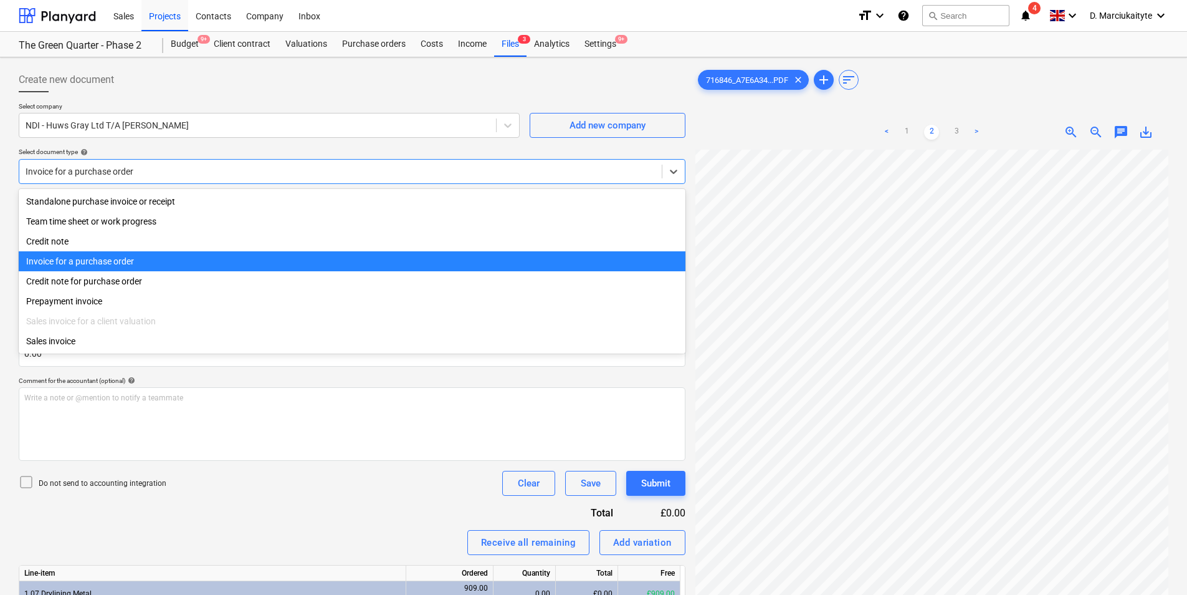
click at [133, 177] on div at bounding box center [341, 171] width 630 height 12
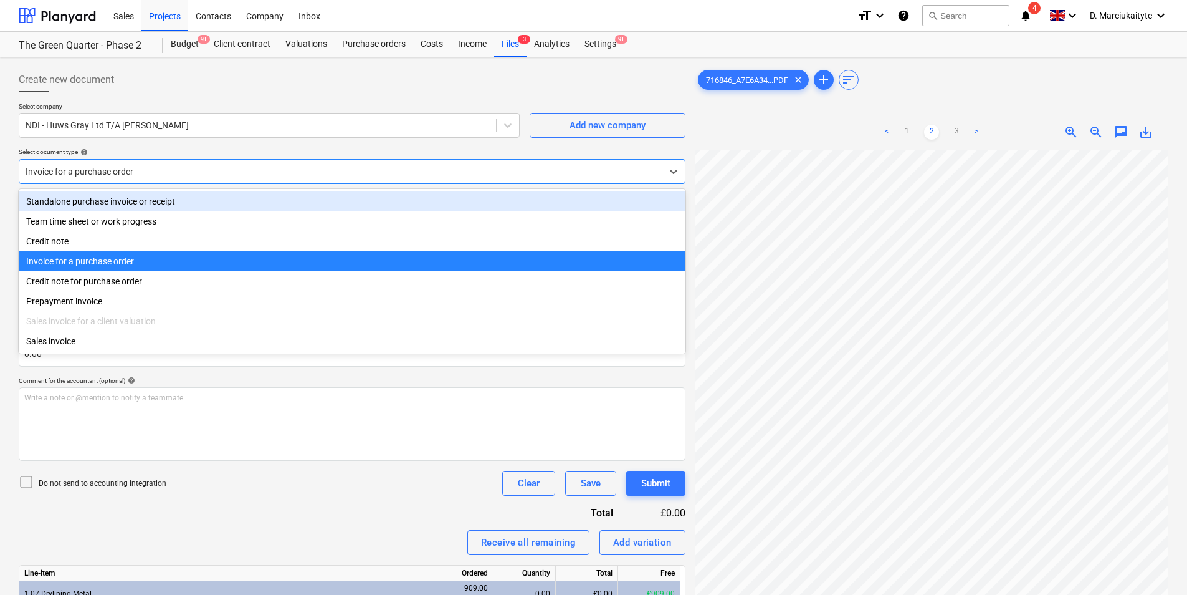
click at [123, 198] on div "Standalone purchase invoice or receipt" at bounding box center [352, 201] width 667 height 20
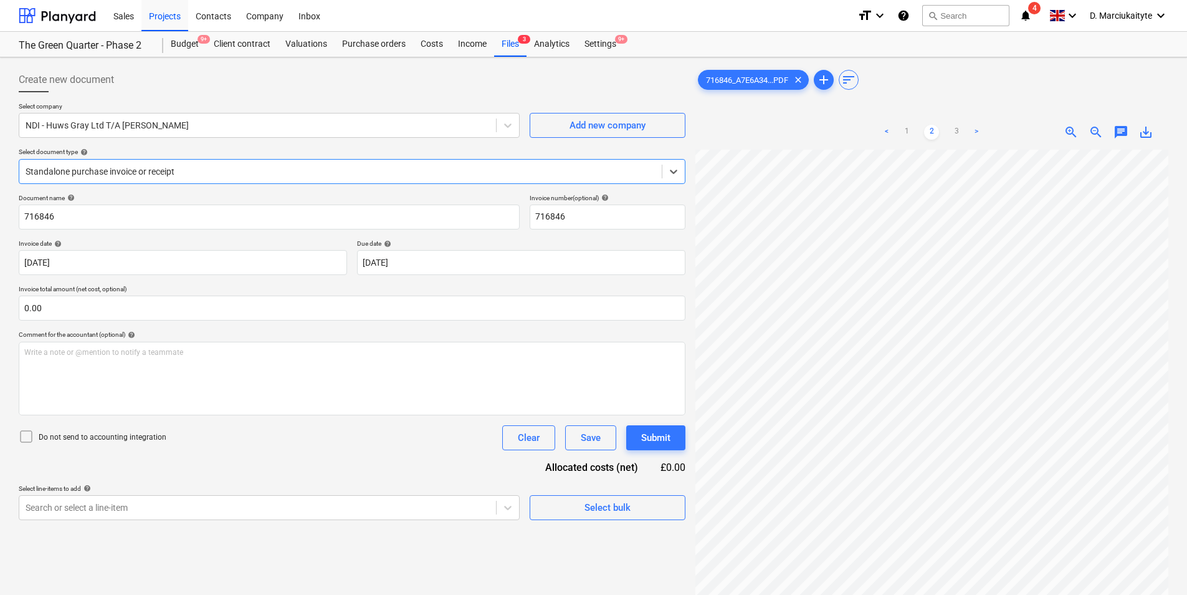
click at [155, 172] on div at bounding box center [341, 171] width 630 height 12
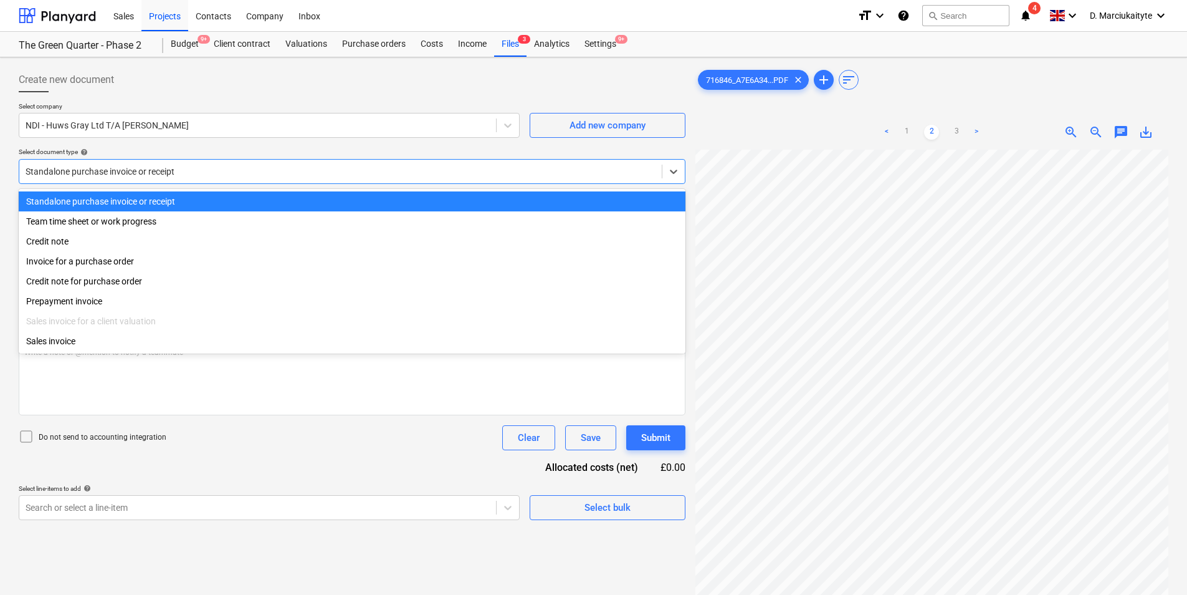
drag, startPoint x: 142, startPoint y: 189, endPoint x: 142, endPoint y: 197, distance: 8.1
click at [142, 193] on div "Standalone purchase invoice or receipt Team time sheet or work progress Credit …" at bounding box center [352, 271] width 667 height 165
click at [143, 201] on div "Standalone purchase invoice or receipt" at bounding box center [352, 201] width 667 height 20
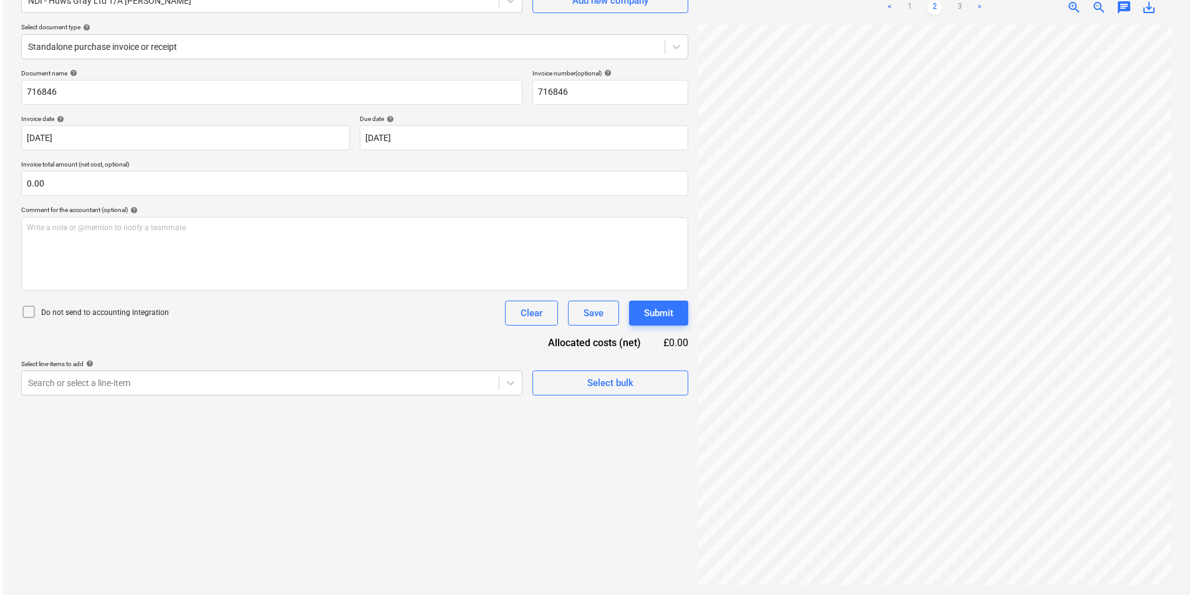
scroll to position [345, 0]
click at [560, 381] on span "Select bulk" at bounding box center [607, 383] width 125 height 16
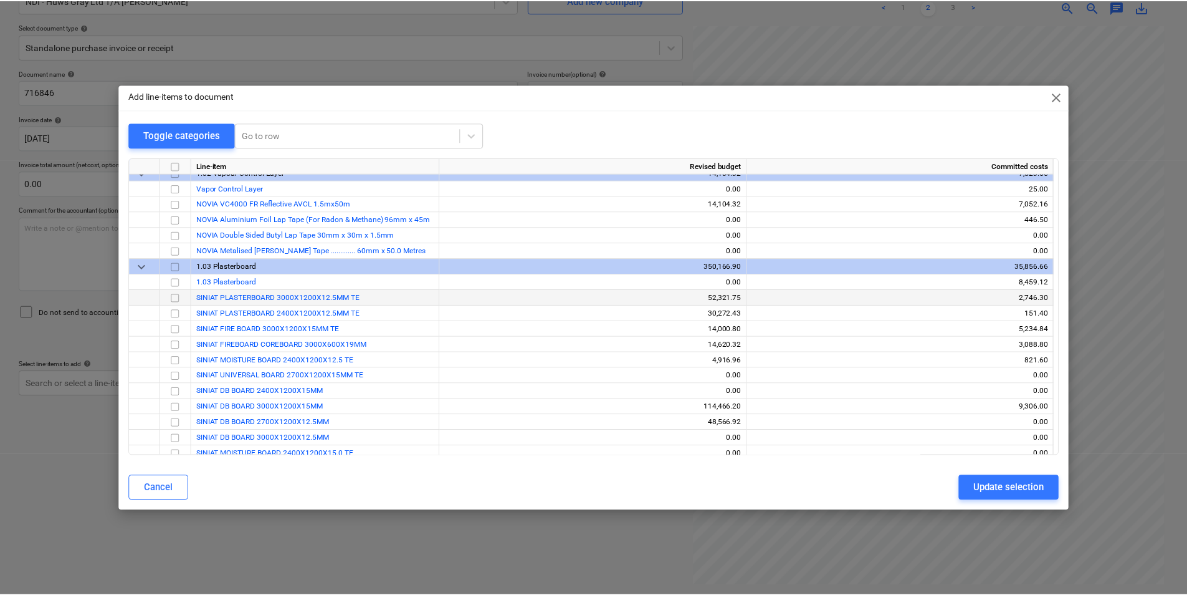
scroll to position [62, 0]
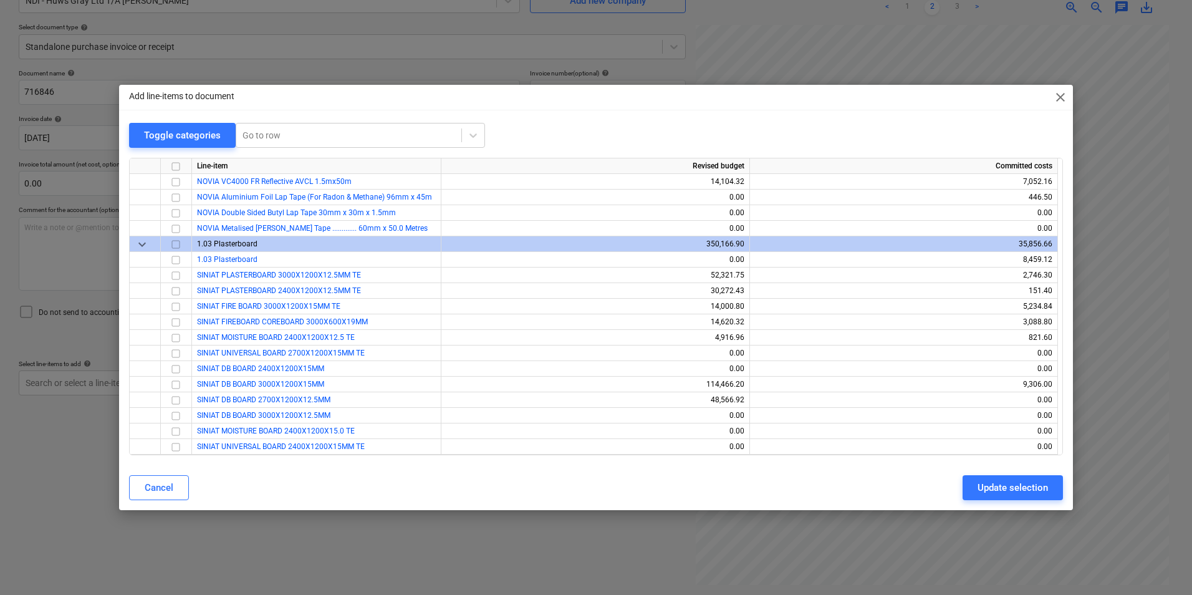
click at [1060, 100] on span "close" at bounding box center [1060, 97] width 15 height 15
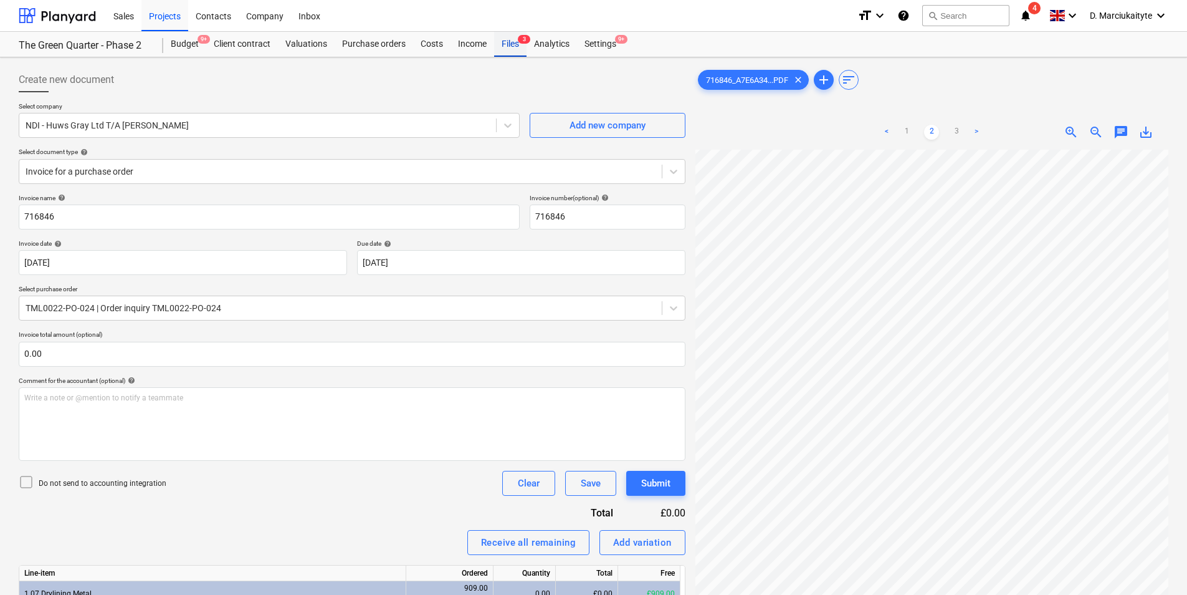
click at [494, 47] on div "Budget 9+ Client contract Valuations Purchase orders Costs Income Files 3 Analy…" at bounding box center [665, 44] width 1005 height 25
click at [514, 42] on div "Files 3" at bounding box center [510, 44] width 32 height 25
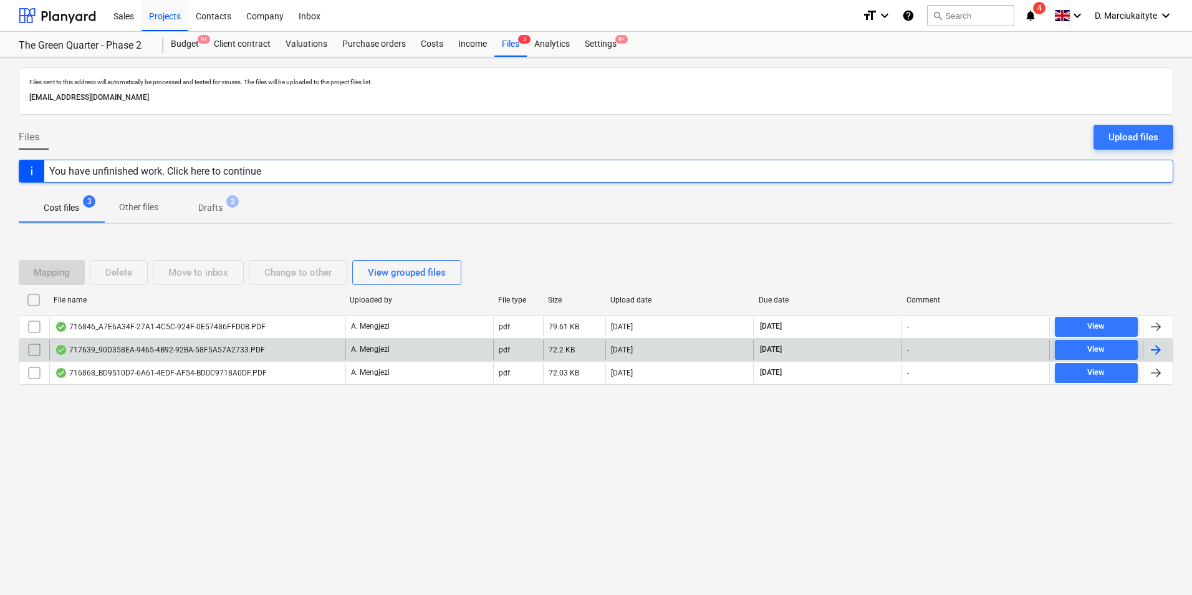
click at [239, 352] on div "717639_90D358EA-9465-4B92-92BA-58F5A57A2733.PDF" at bounding box center [160, 350] width 210 height 10
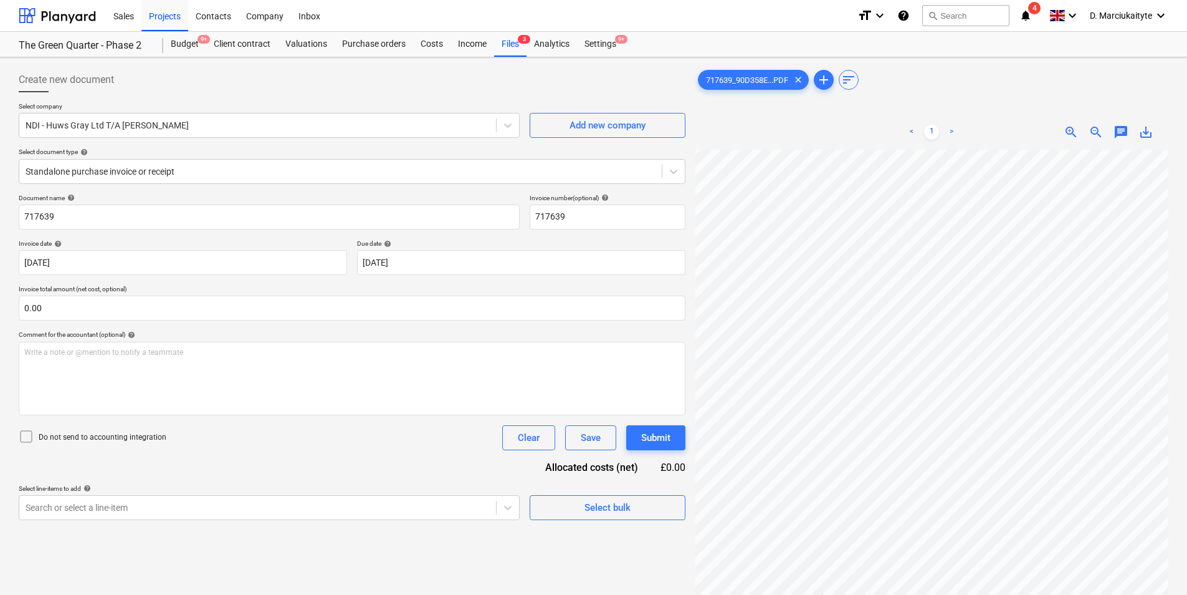
scroll to position [416, 76]
click at [870, 137] on div "< 1 > zoom_in zoom_out chat 0 save_alt" at bounding box center [932, 412] width 473 height 595
click at [610, 305] on div "Create new document Select company NDI - Huws Gray Ltd T/A Lloyd Worrall Add ne…" at bounding box center [594, 388] width 1160 height 652
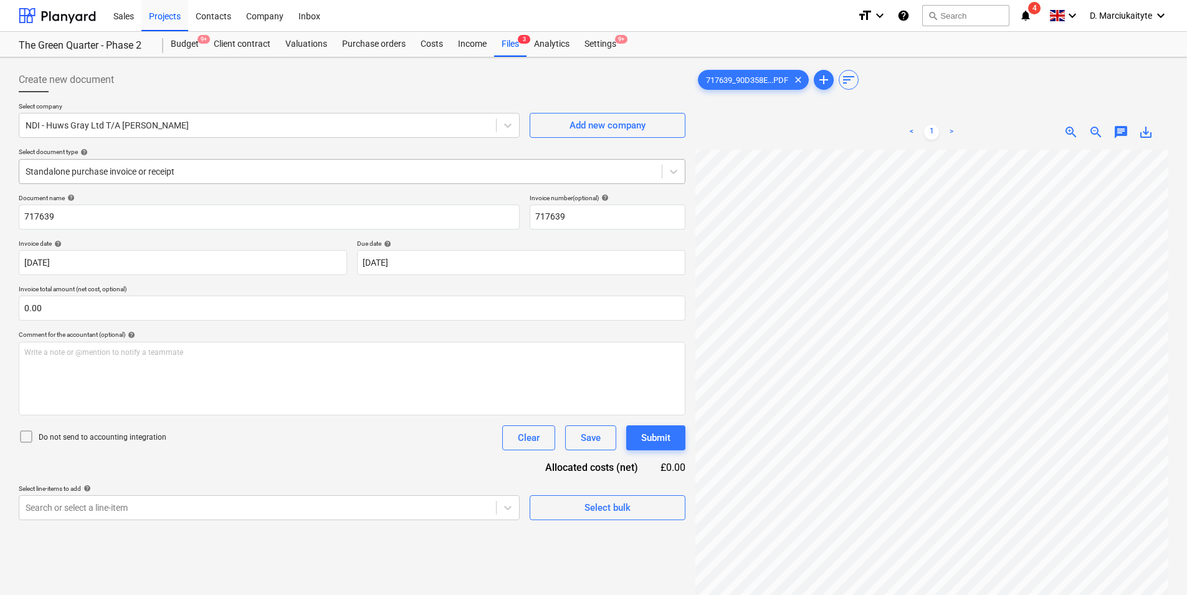
click at [180, 170] on div at bounding box center [341, 171] width 630 height 12
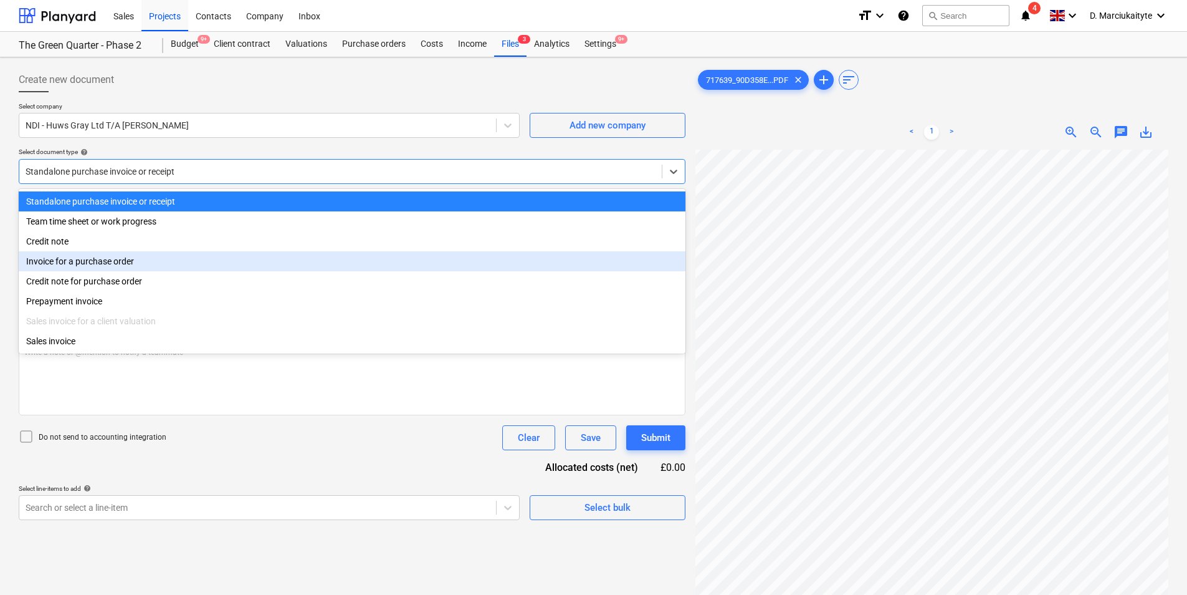
click at [102, 264] on div "Invoice for a purchase order" at bounding box center [352, 261] width 667 height 20
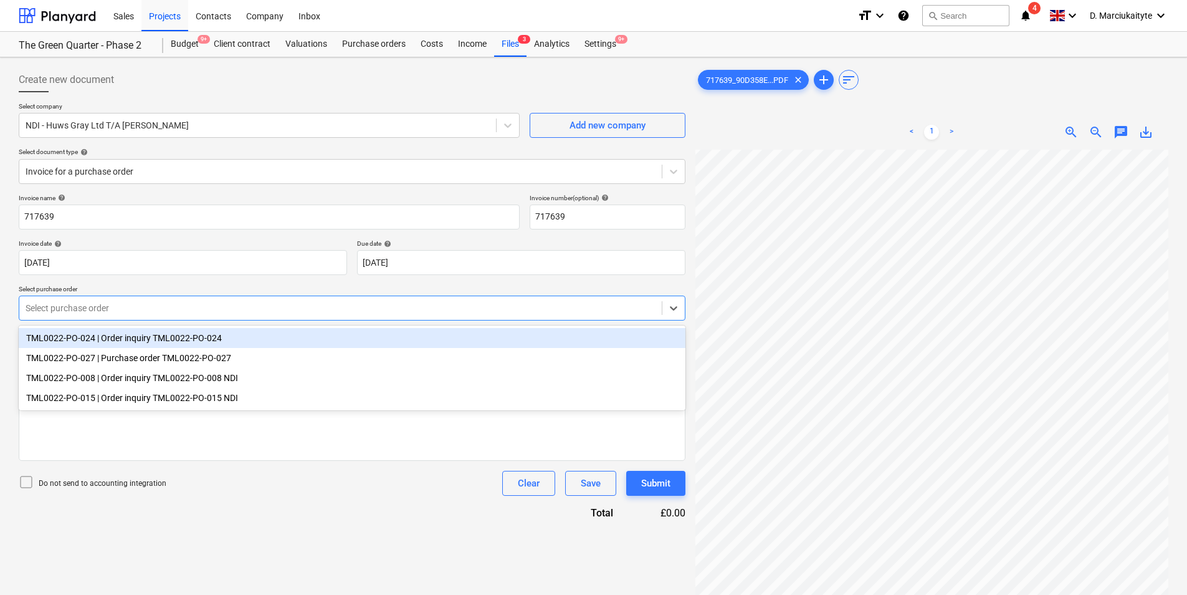
click at [142, 319] on div "Select purchase order" at bounding box center [352, 307] width 667 height 25
click at [162, 343] on div "TML0022-PO-024 | Order inquiry TML0022-PO-024" at bounding box center [352, 338] width 667 height 20
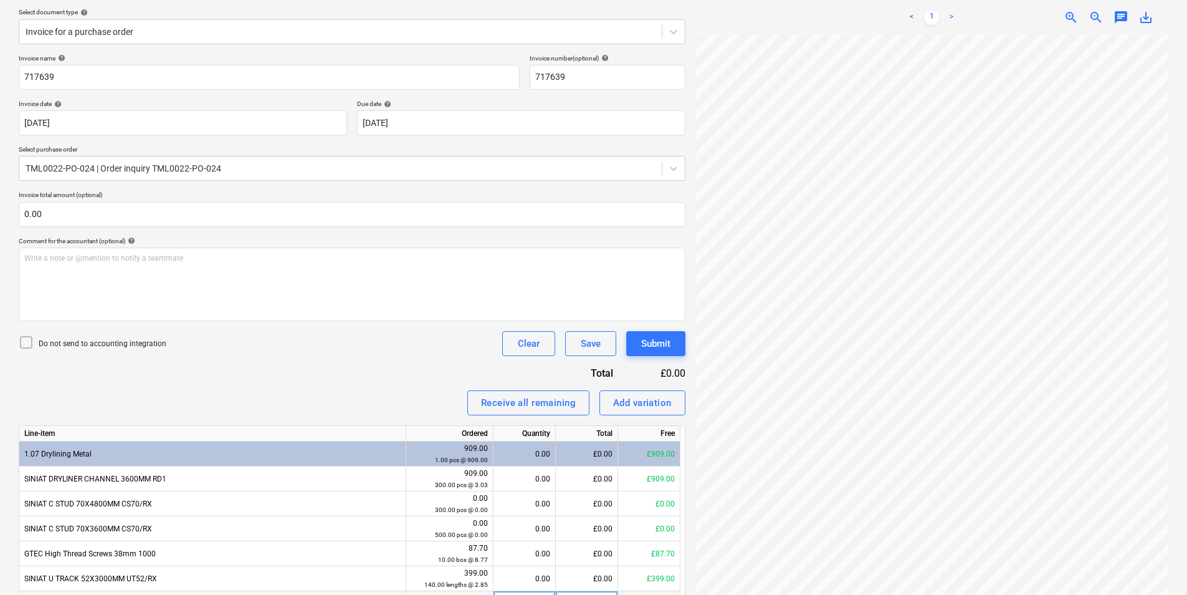
scroll to position [491, 0]
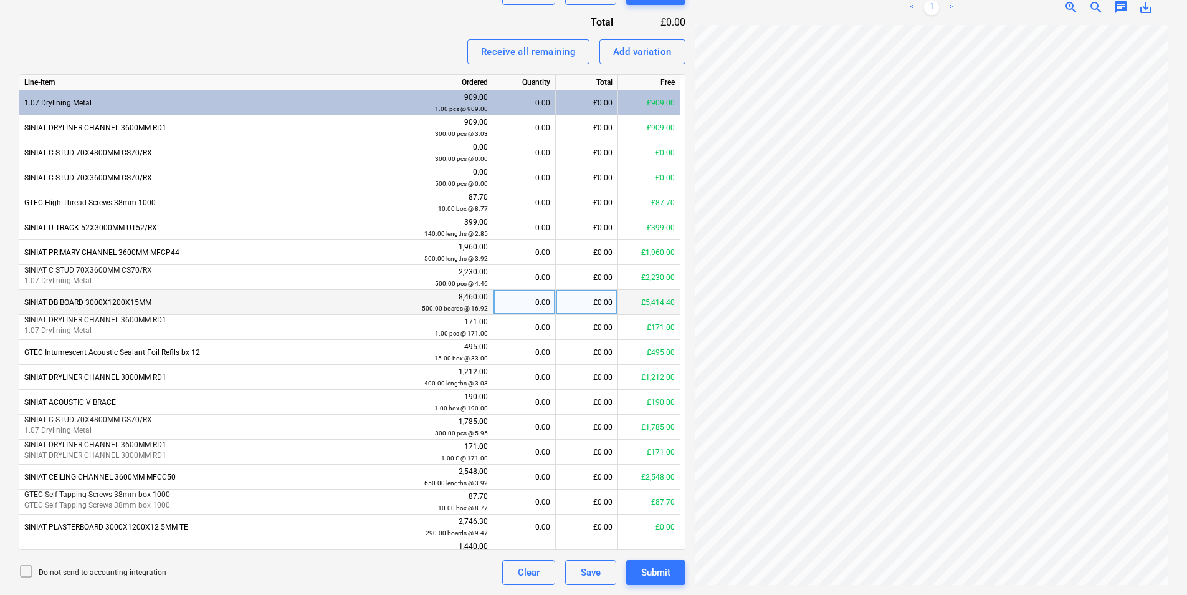
click at [540, 299] on div "0.00" at bounding box center [525, 302] width 52 height 25
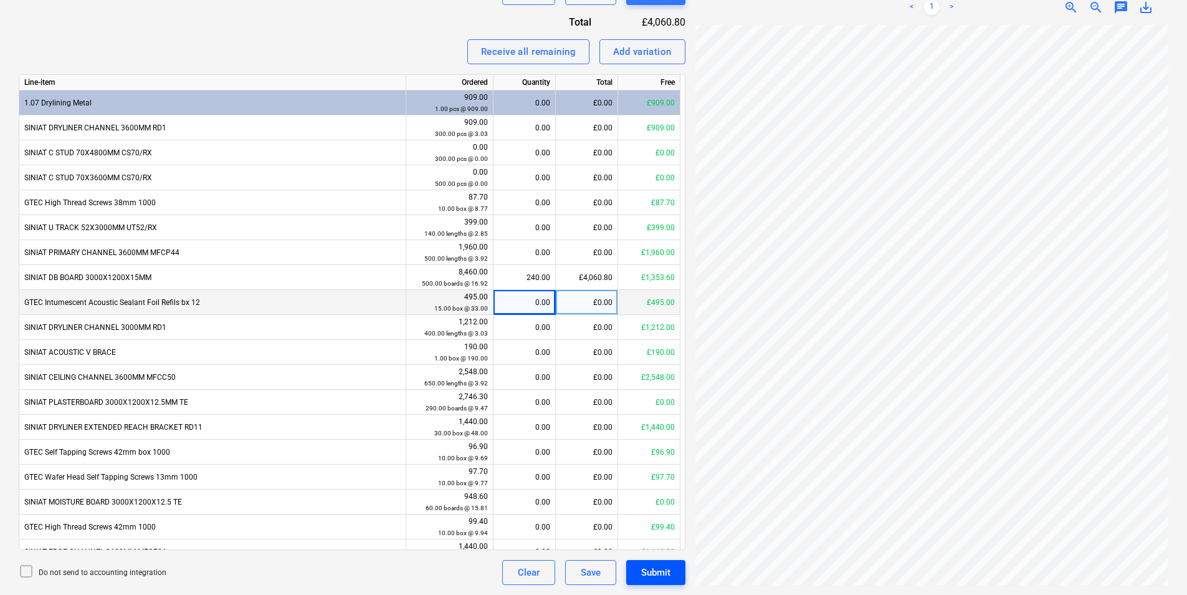
click at [665, 575] on div "Submit" at bounding box center [655, 572] width 29 height 16
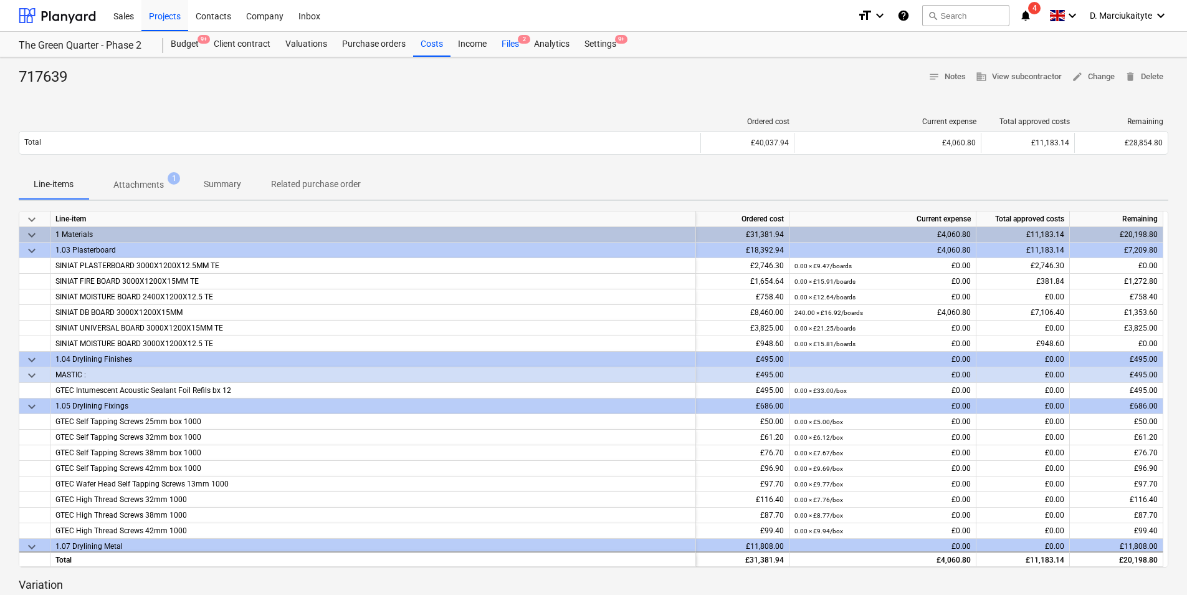
click at [506, 40] on div "Files 2" at bounding box center [510, 44] width 32 height 25
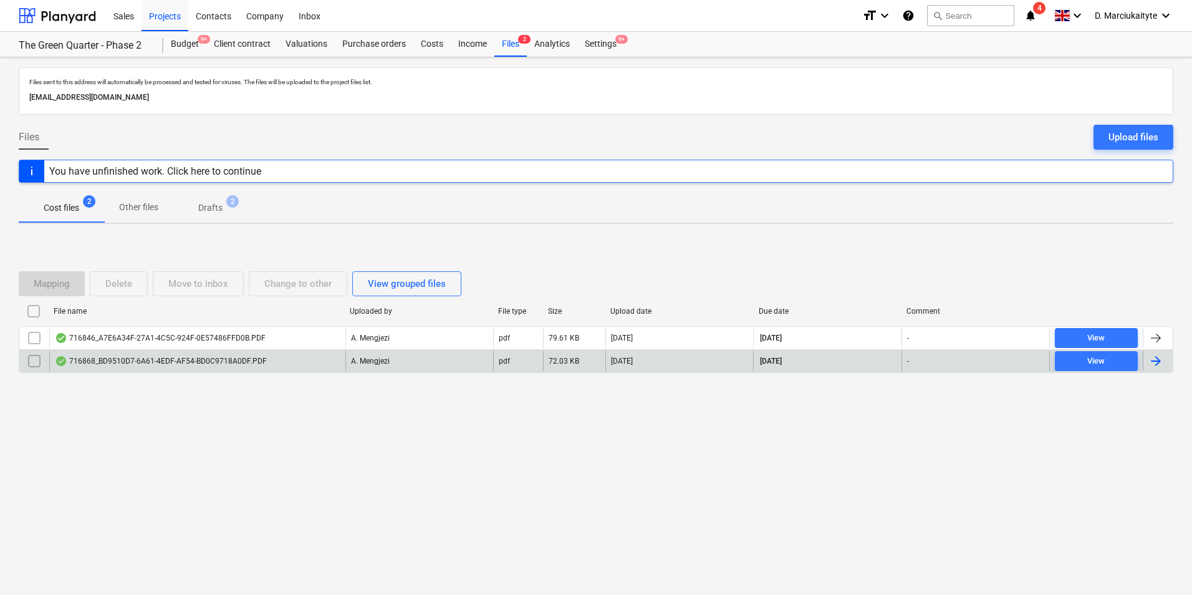
click at [178, 367] on div "716868_BD9510D7-6A61-4EDF-AF54-BD0C9718A0DF.PDF" at bounding box center [197, 361] width 296 height 20
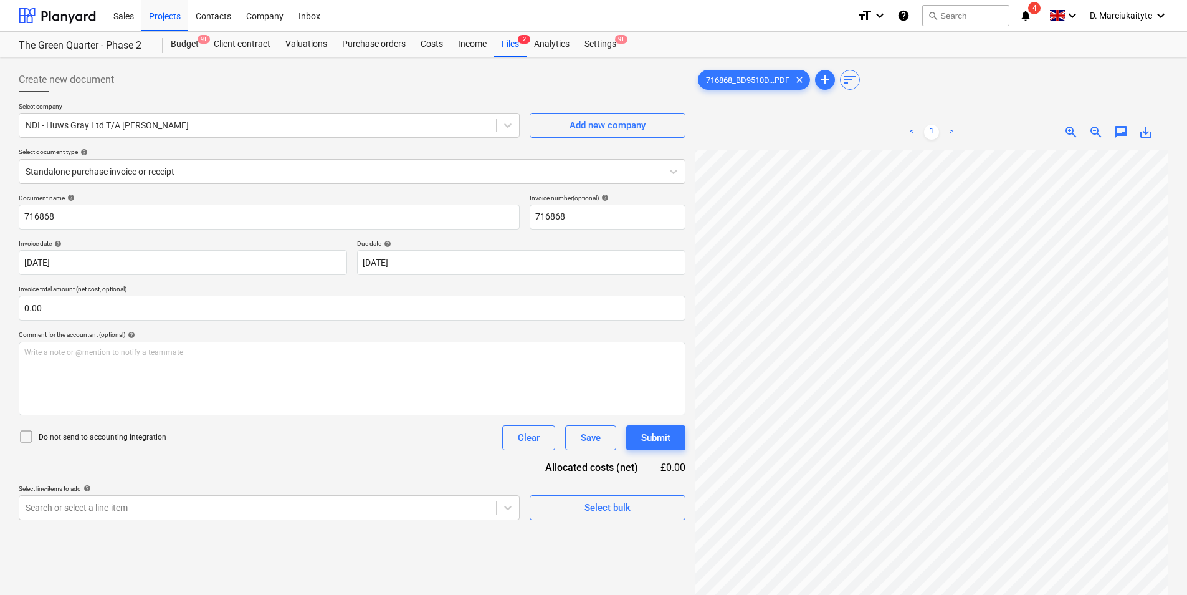
scroll to position [294, 335]
click at [587, 441] on div "Create new document Select company NDI - Huws Gray Ltd T/A Lloyd Worrall Add ne…" at bounding box center [594, 388] width 1160 height 652
click at [1187, 280] on html "Sales Projects Contacts Company Inbox format_size keyboard_arrow_down help sear…" at bounding box center [593, 297] width 1187 height 595
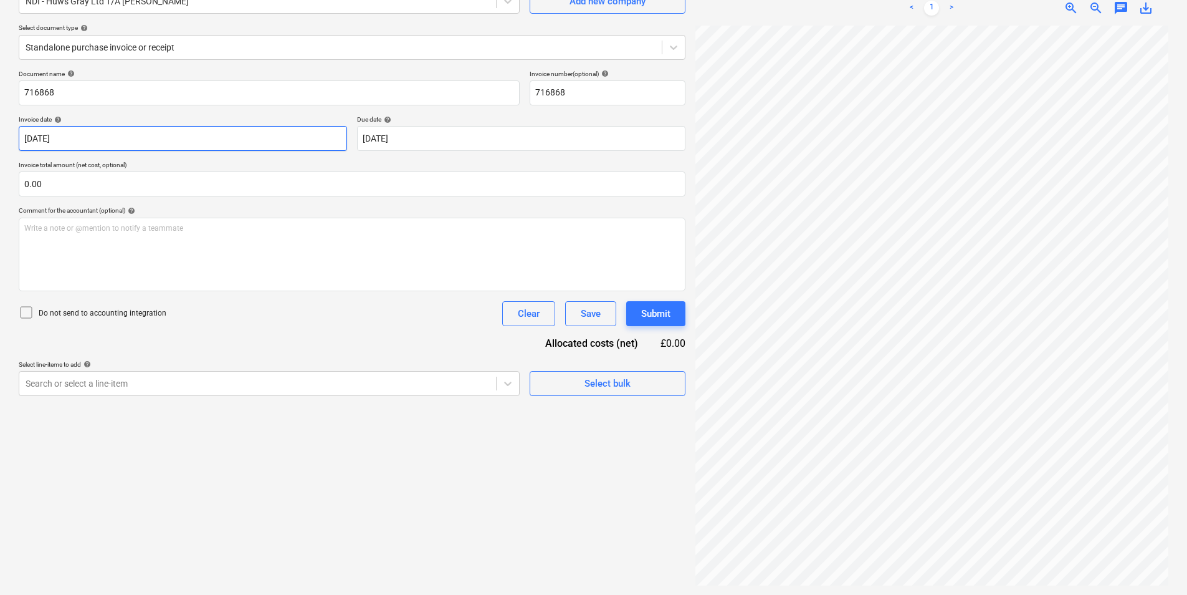
scroll to position [125, 0]
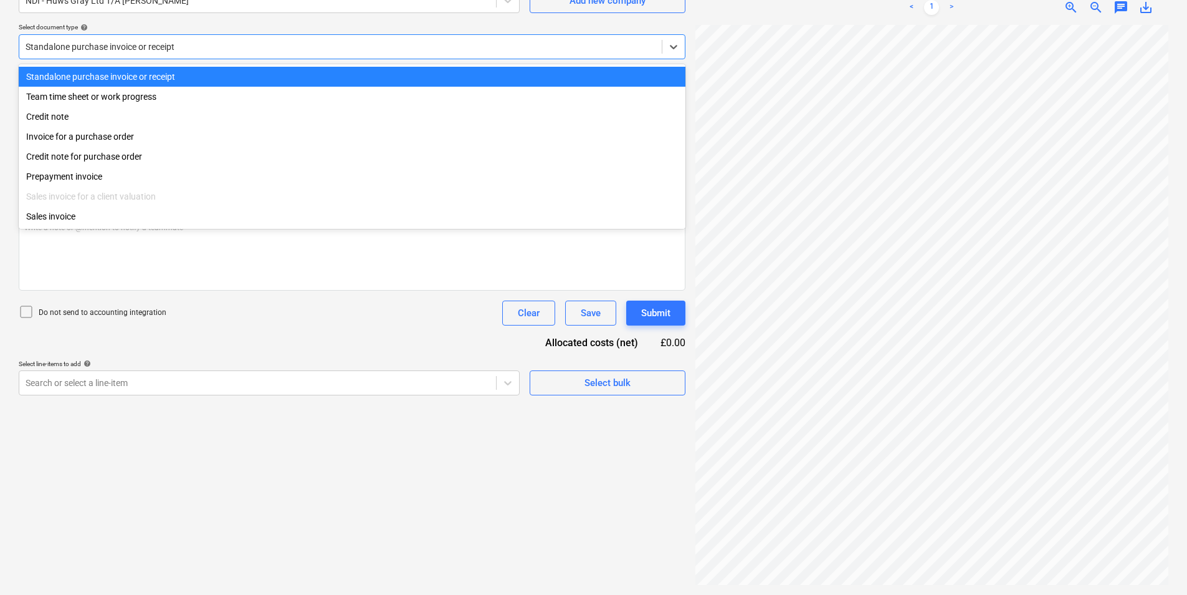
click at [204, 52] on div at bounding box center [341, 47] width 630 height 12
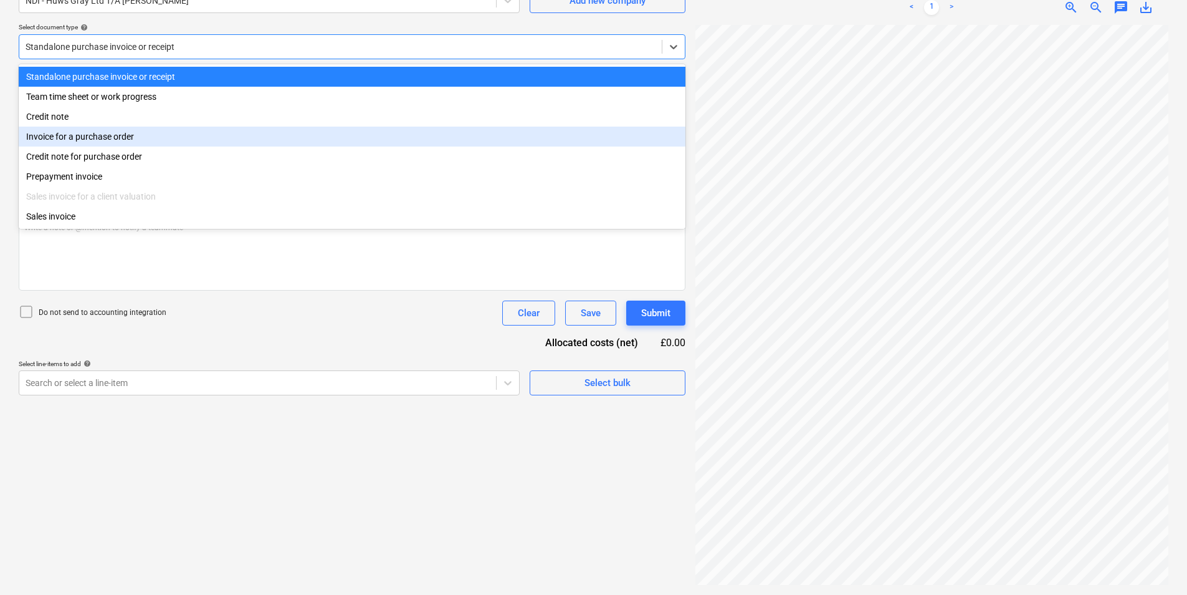
drag, startPoint x: 122, startPoint y: 148, endPoint x: 126, endPoint y: 134, distance: 15.0
click at [126, 134] on div "Standalone purchase invoice or receipt Team time sheet or work progress Credit …" at bounding box center [352, 146] width 667 height 165
click at [126, 134] on div "Invoice for a purchase order" at bounding box center [352, 137] width 667 height 20
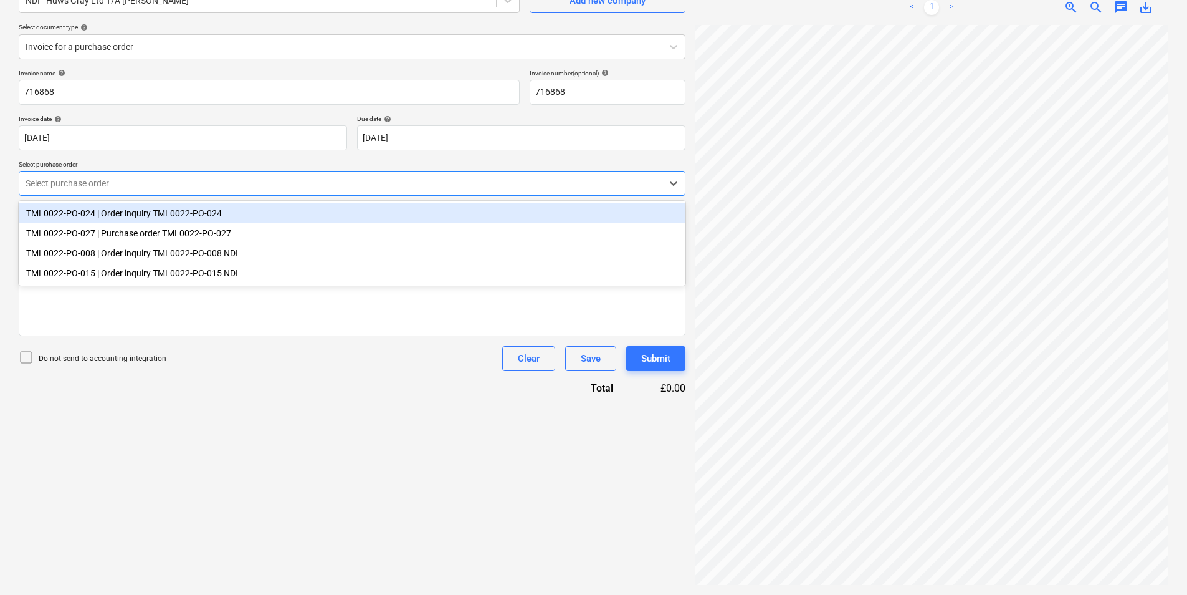
click at [160, 184] on div at bounding box center [341, 183] width 630 height 12
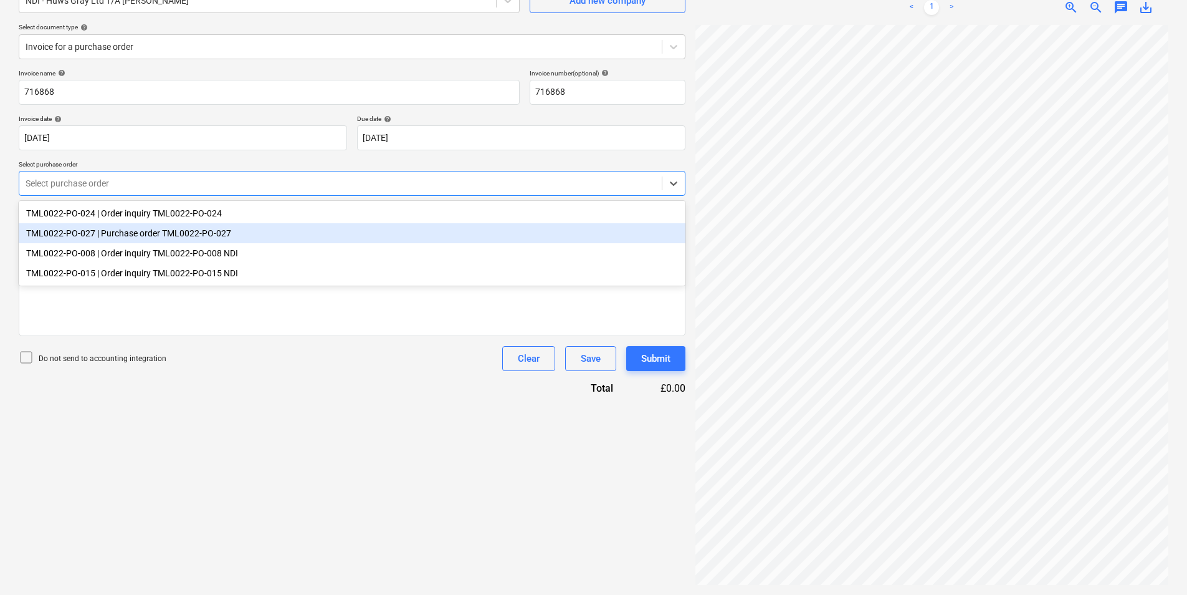
click at [114, 236] on div "TML0022-PO-027 | Purchase order TML0022-PO-027" at bounding box center [352, 233] width 667 height 20
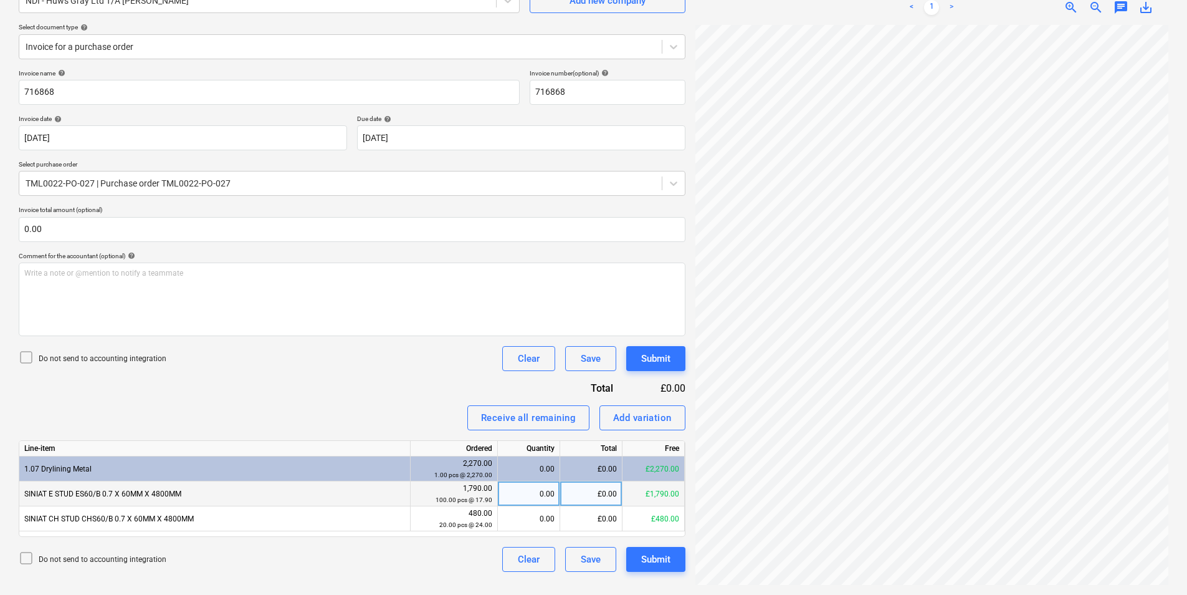
click at [563, 492] on div "£0.00" at bounding box center [591, 493] width 62 height 25
click at [535, 492] on div "0.00" at bounding box center [529, 493] width 52 height 25
click at [832, 5] on div "< 1 > zoom_in zoom_out chat 0 save_alt" at bounding box center [932, 287] width 473 height 595
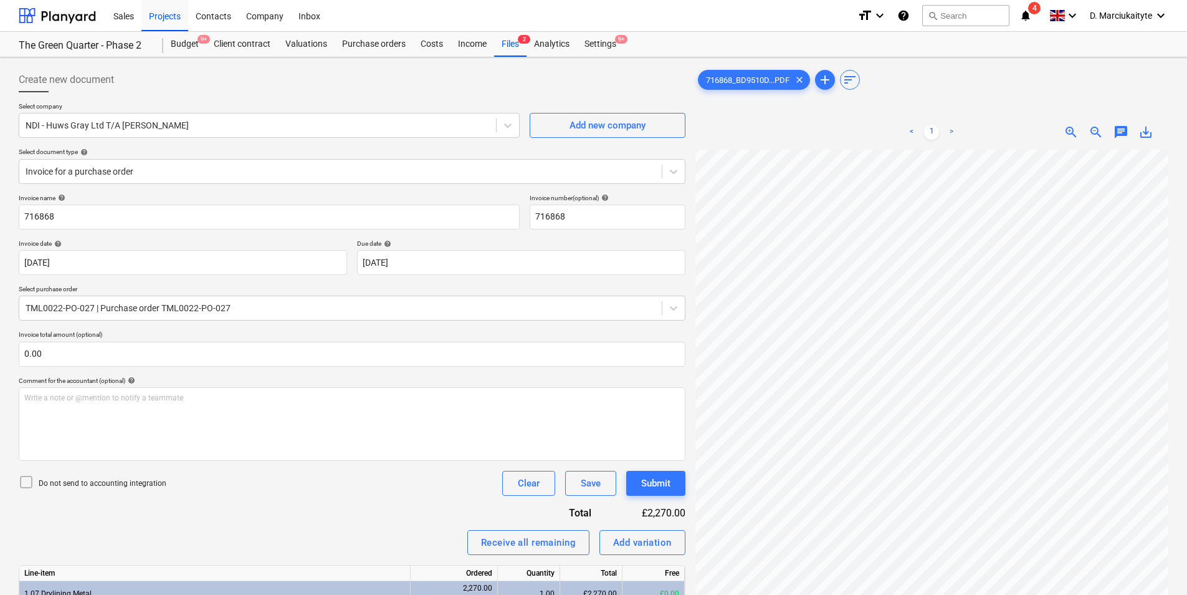
click at [936, 594] on html "Sales Projects Contacts Company Inbox format_size keyboard_arrow_down help sear…" at bounding box center [593, 297] width 1187 height 595
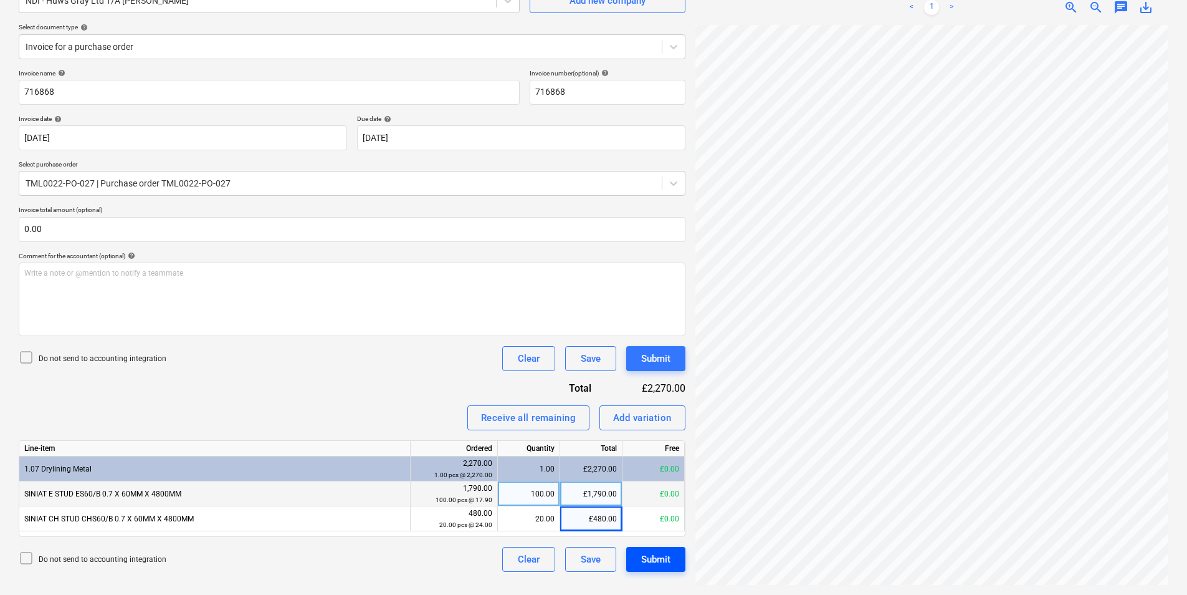
click at [668, 560] on div "Submit" at bounding box center [655, 559] width 29 height 16
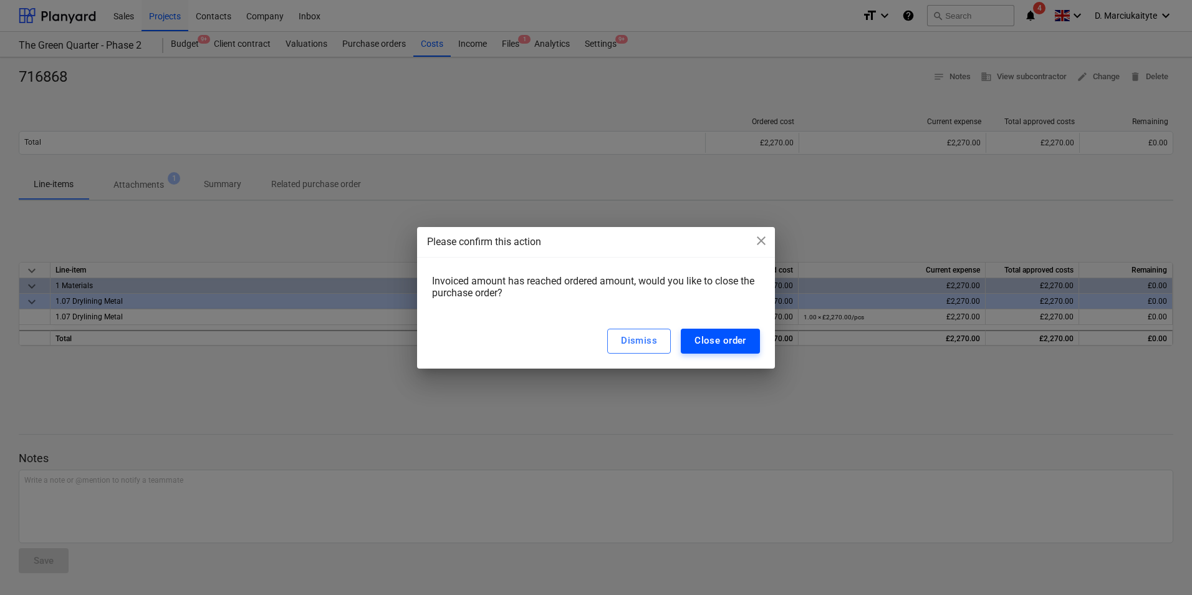
click at [719, 345] on div "Close order" at bounding box center [720, 340] width 52 height 16
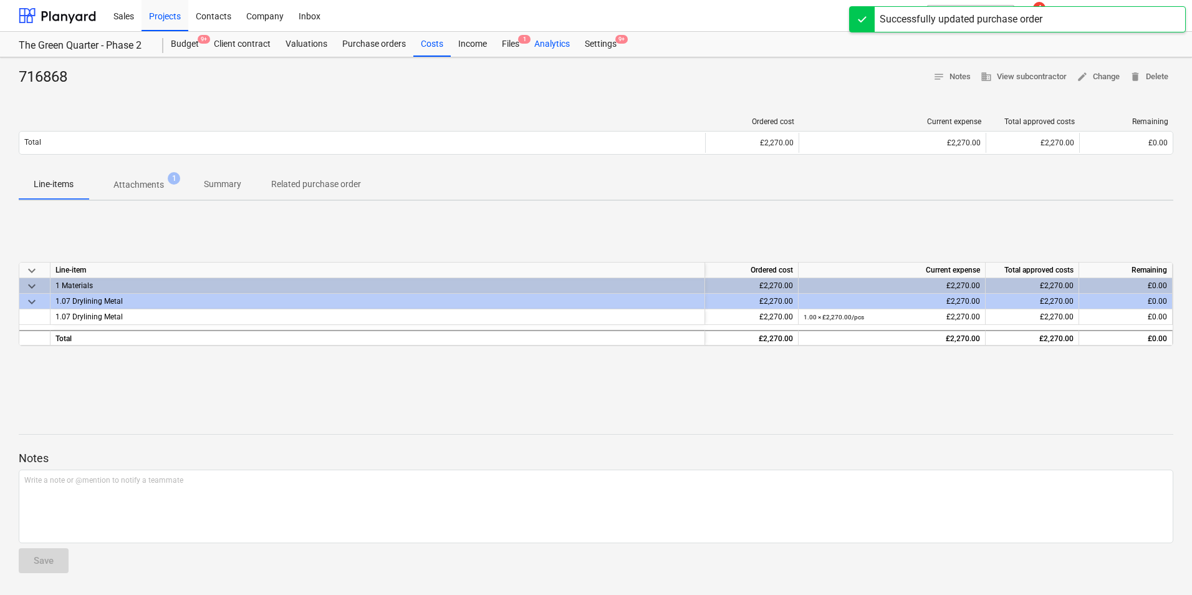
drag, startPoint x: 517, startPoint y: 46, endPoint x: 532, endPoint y: 50, distance: 15.8
click at [517, 46] on div "Files 1" at bounding box center [510, 44] width 32 height 25
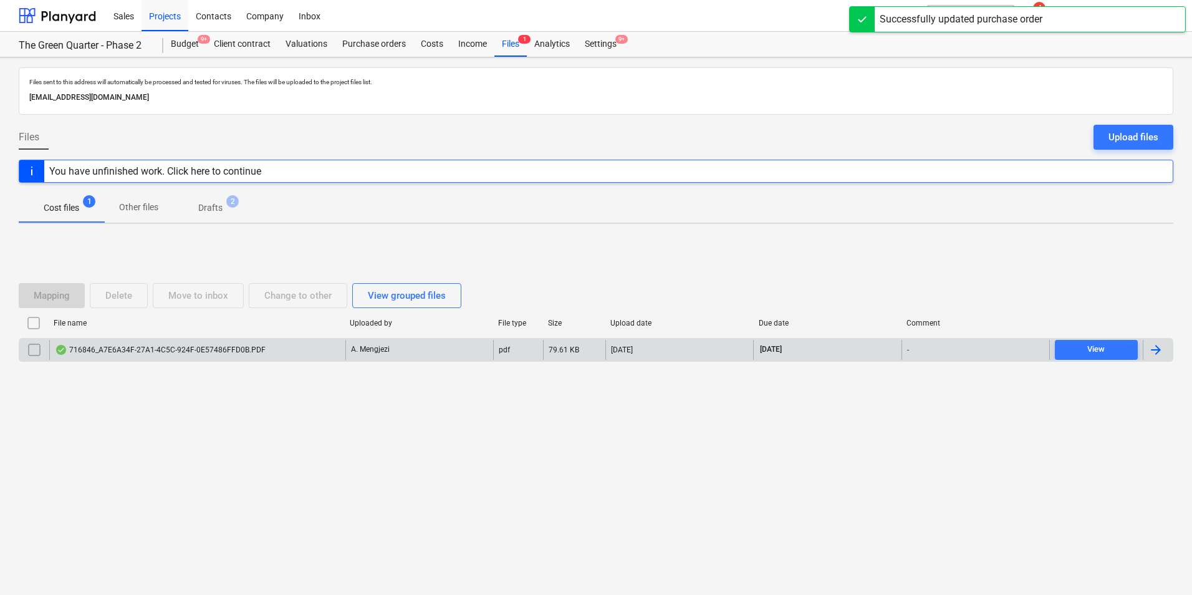
click at [204, 338] on div "File name Uploaded by File type Size Upload date Due date Comment 716846_A7E6A3…" at bounding box center [596, 340] width 1154 height 54
click at [197, 360] on div "716846_A7E6A34F-27A1-4C5C-924F-0E57486FFD0B.PDF A. Mengjezi pdf 79.61 KB 28.08.…" at bounding box center [596, 350] width 1154 height 24
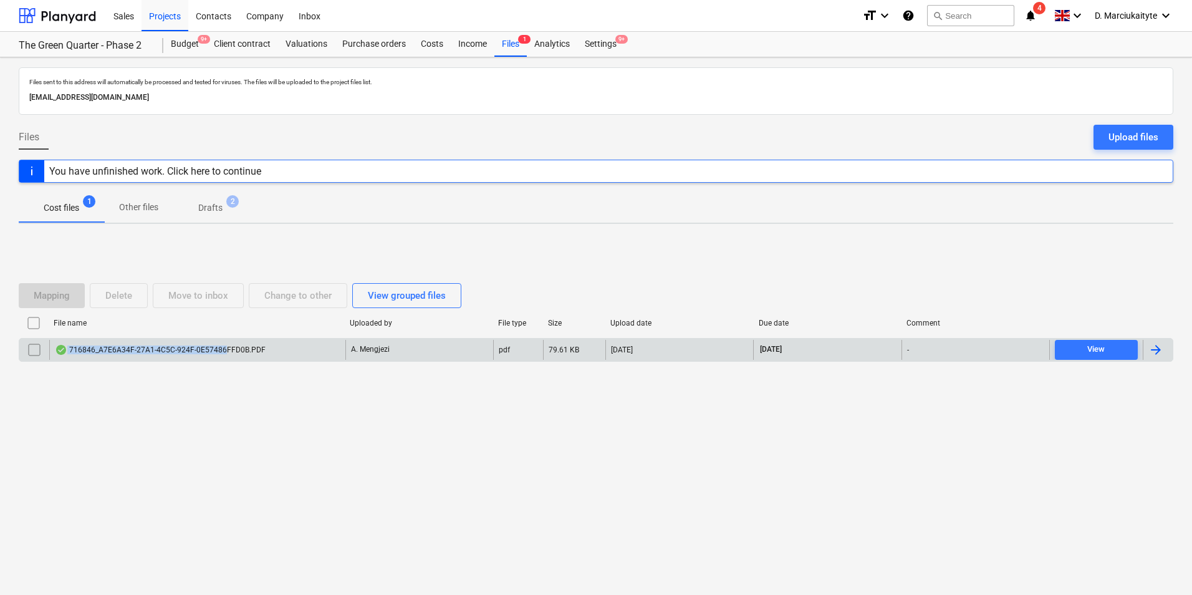
click at [226, 343] on div "716846_A7E6A34F-27A1-4C5C-924F-0E57486FFD0B.PDF" at bounding box center [197, 350] width 296 height 20
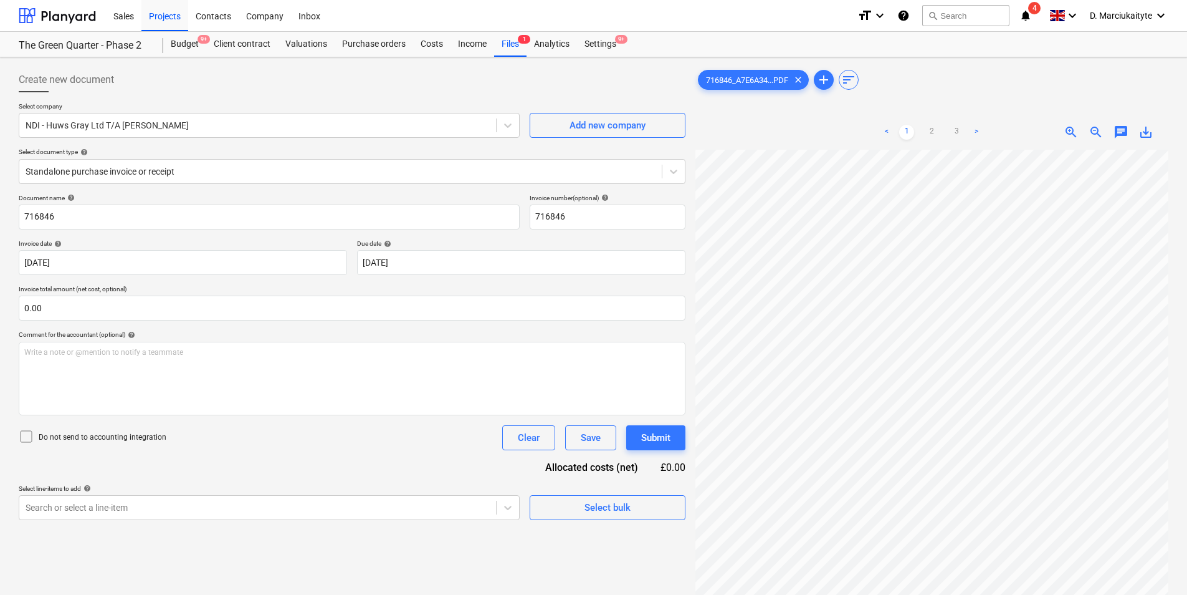
scroll to position [410, 34]
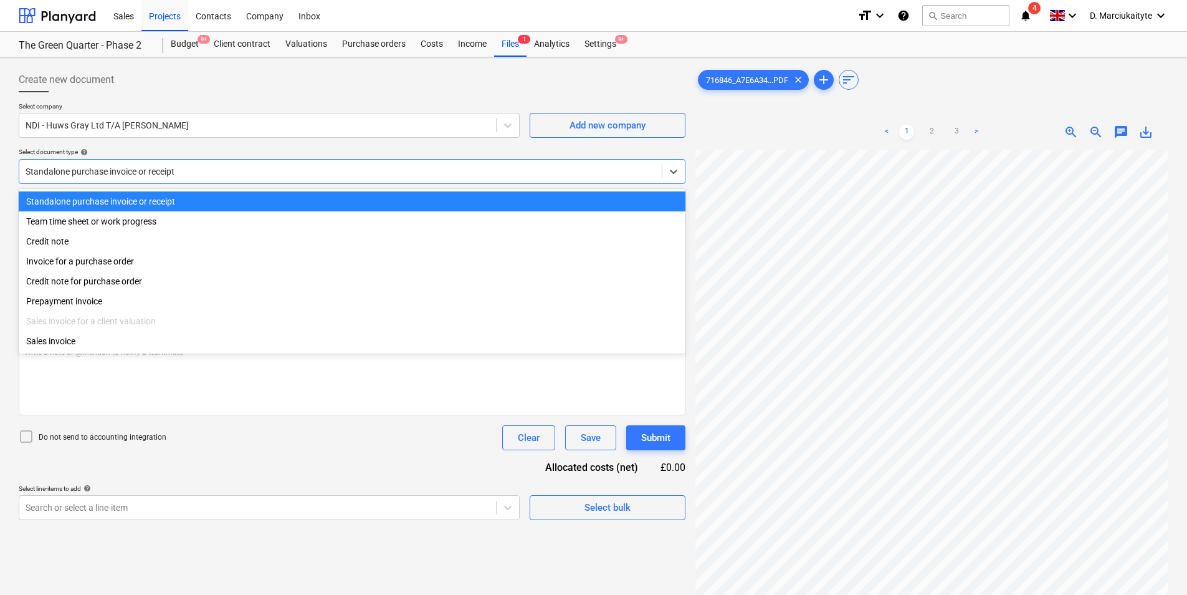
click at [371, 179] on div "Standalone purchase invoice or receipt" at bounding box center [340, 171] width 643 height 17
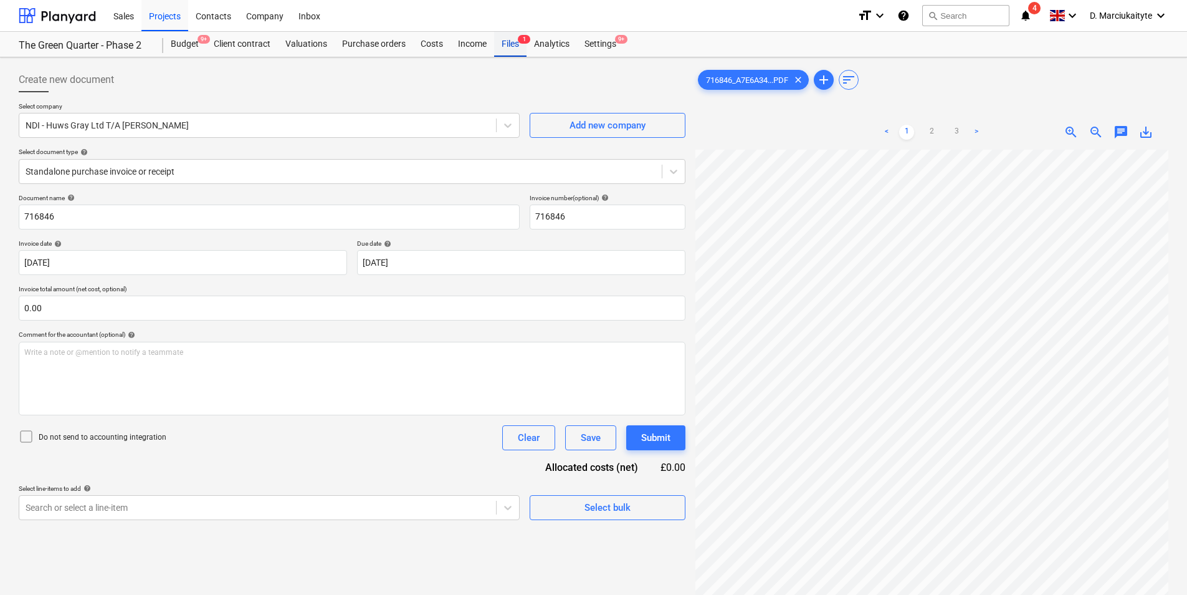
click at [517, 56] on div "The Green Quarter - Phase 2 Budget 9+ Client contract Valuations Purchase order…" at bounding box center [593, 45] width 1187 height 26
click at [511, 44] on div "Files 1" at bounding box center [510, 44] width 32 height 25
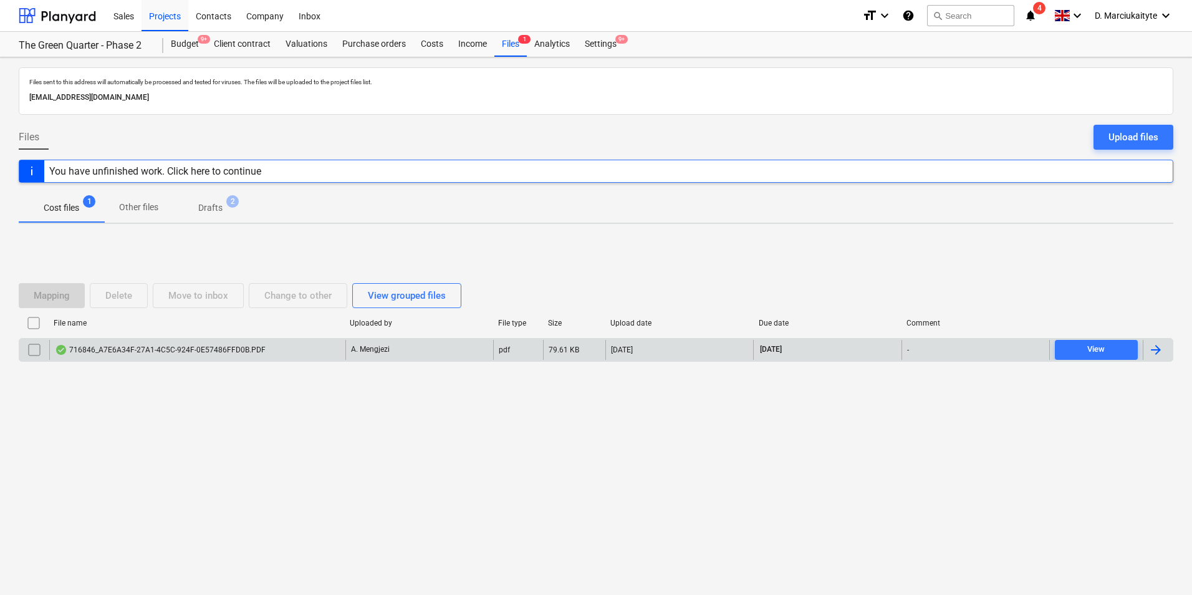
click at [271, 355] on div "716846_A7E6A34F-27A1-4C5C-924F-0E57486FFD0B.PDF" at bounding box center [197, 350] width 296 height 20
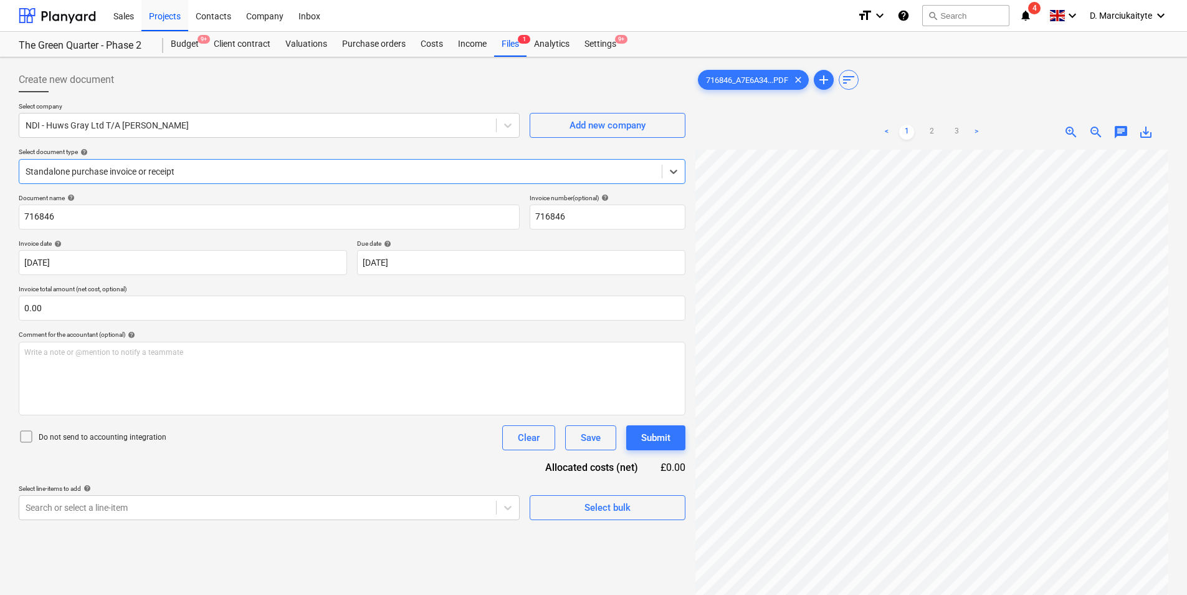
click at [405, 168] on div at bounding box center [341, 171] width 630 height 12
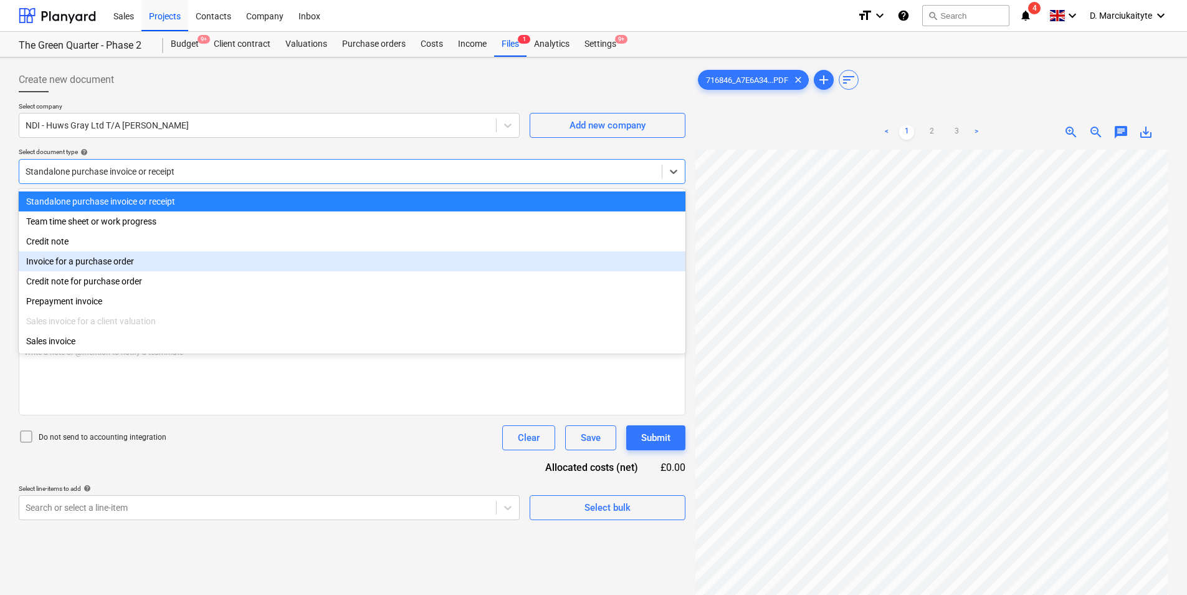
click at [99, 261] on div "Invoice for a purchase order" at bounding box center [352, 261] width 667 height 20
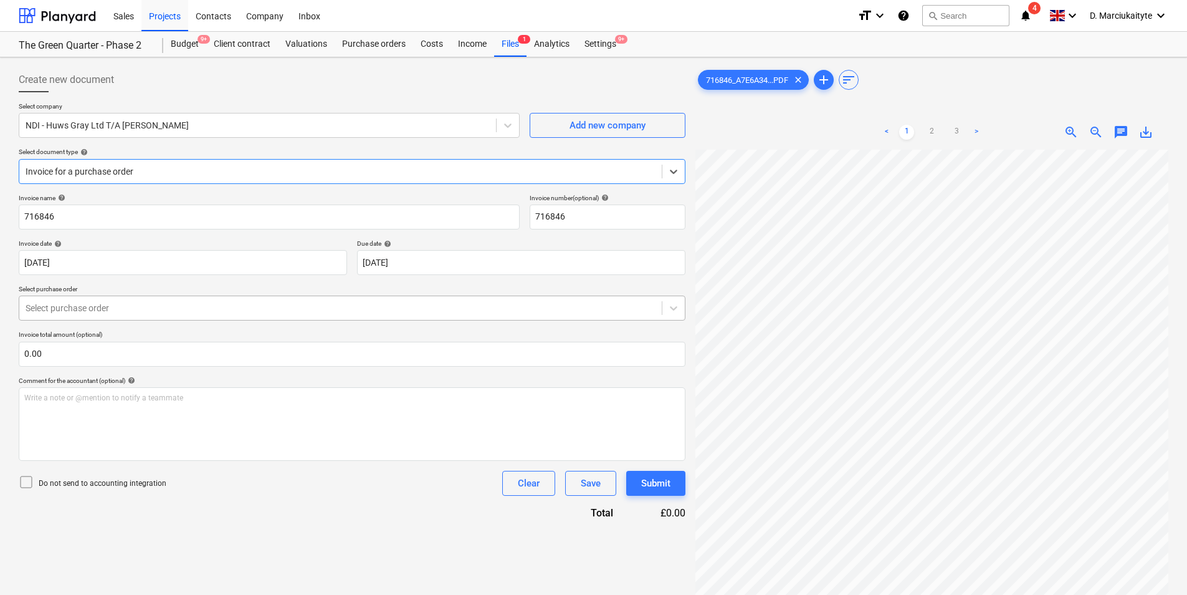
click at [209, 307] on div at bounding box center [341, 308] width 630 height 12
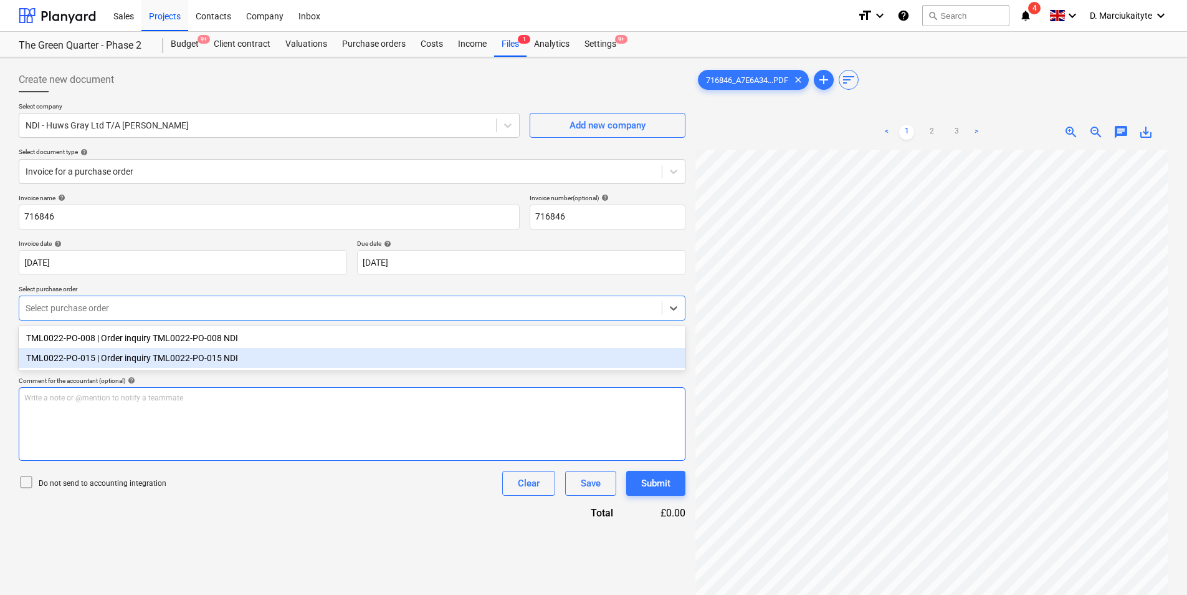
click at [268, 432] on div "Write a note or @mention to notify a teammate ﻿" at bounding box center [352, 424] width 667 height 74
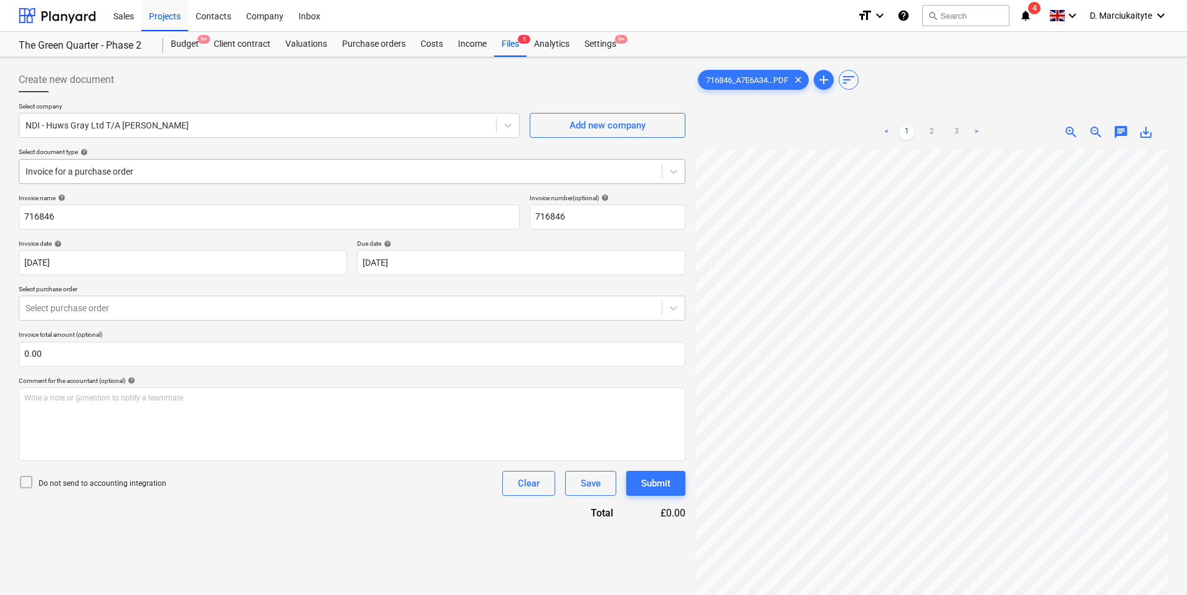
click at [220, 163] on div "Invoice for a purchase order" at bounding box center [340, 171] width 643 height 17
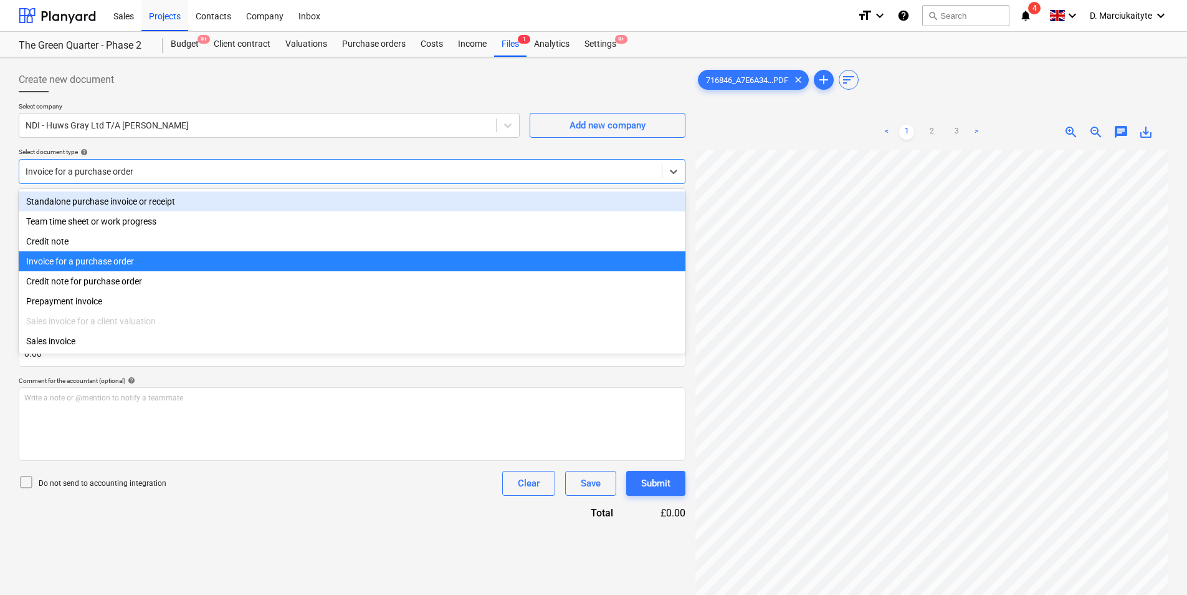
click at [187, 206] on div "Standalone purchase invoice or receipt" at bounding box center [352, 201] width 667 height 20
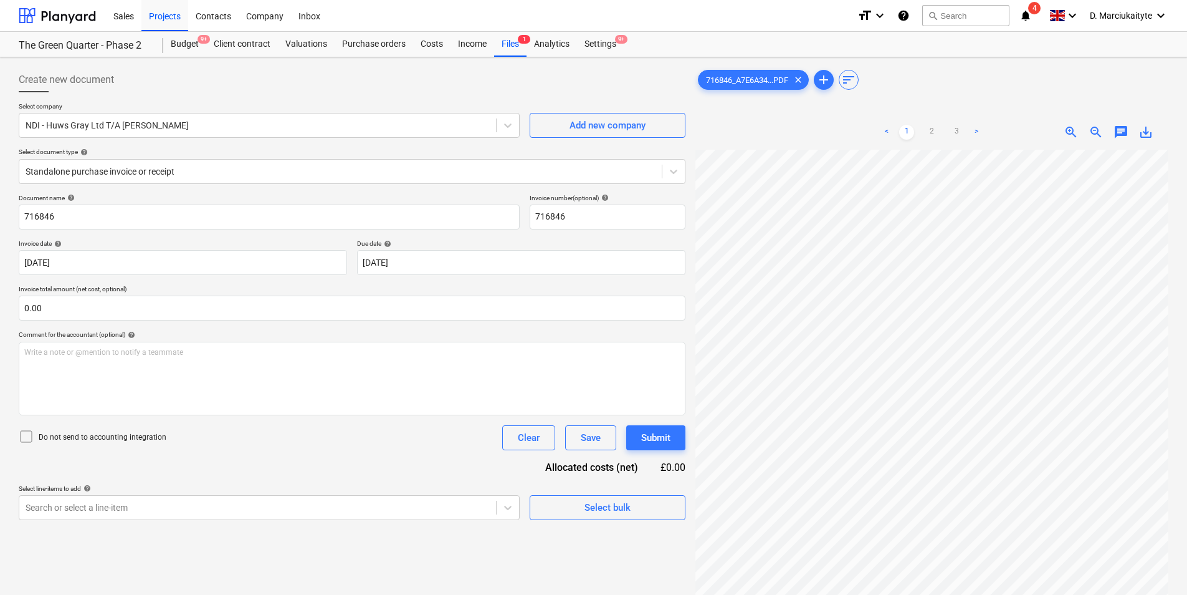
click at [910, 92] on div "716846_A7E6A34...PDF clear add sort < 1 2 3 > zoom_in zoom_out chat 0 save_alt" at bounding box center [932, 388] width 473 height 642
click at [1170, 289] on div "716846_A7E6A34...PDF clear add sort < 1 2 3 > zoom_in zoom_out chat 0 save_alt" at bounding box center [932, 388] width 483 height 652
click at [916, 22] on div "Sales Projects Contacts Company Inbox format_size keyboard_arrow_down help sear…" at bounding box center [593, 359] width 1187 height 719
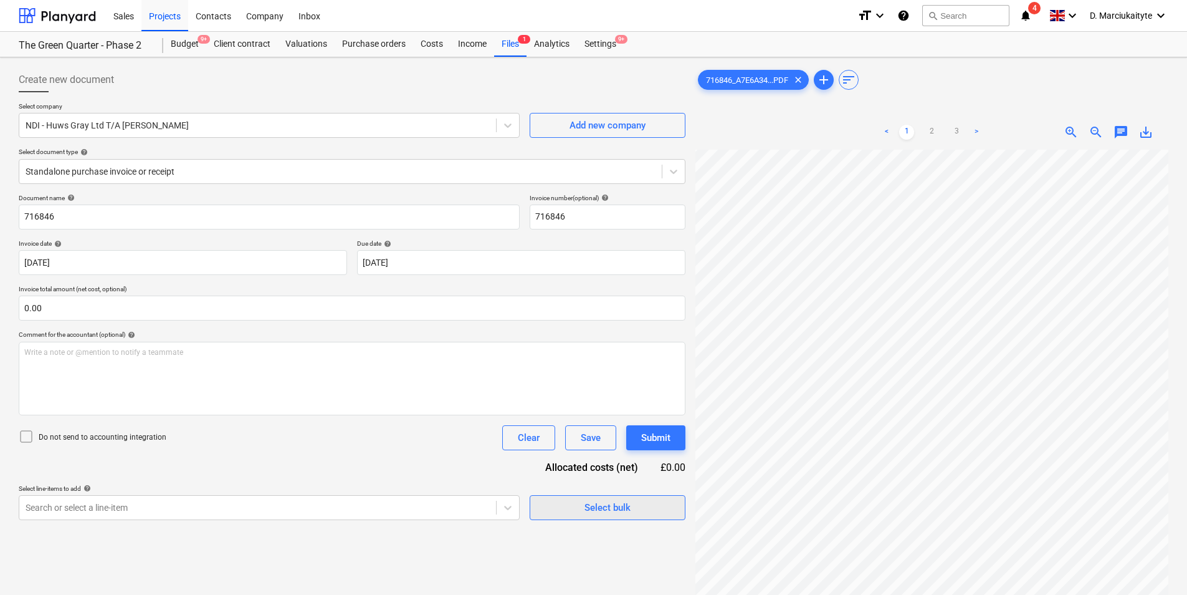
click at [570, 506] on span "Select bulk" at bounding box center [607, 507] width 125 height 16
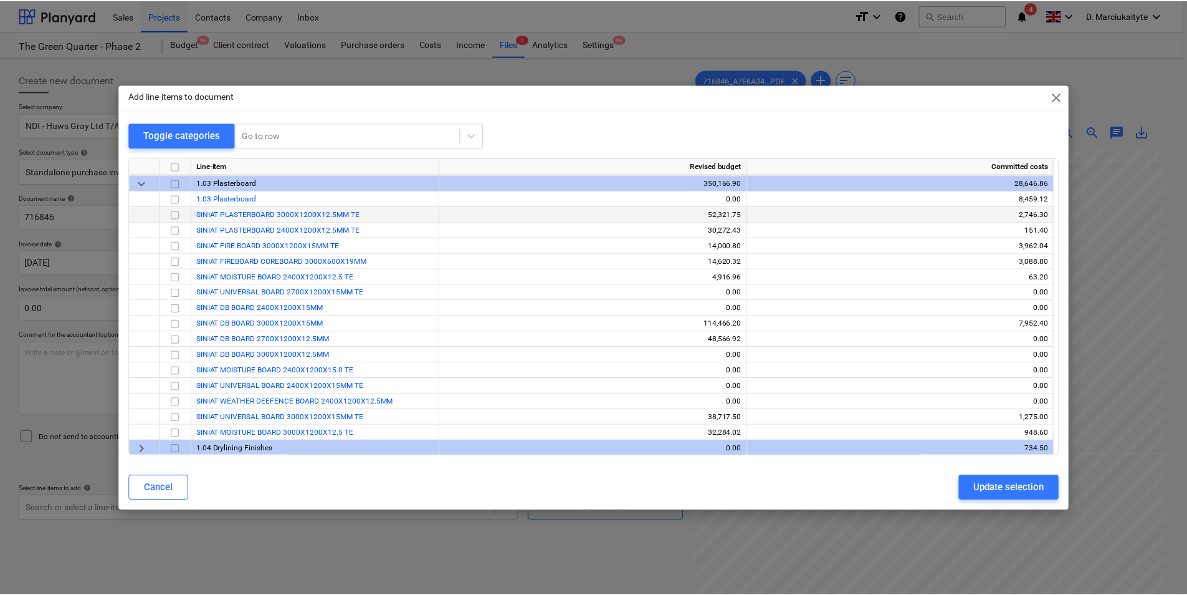
scroll to position [125, 0]
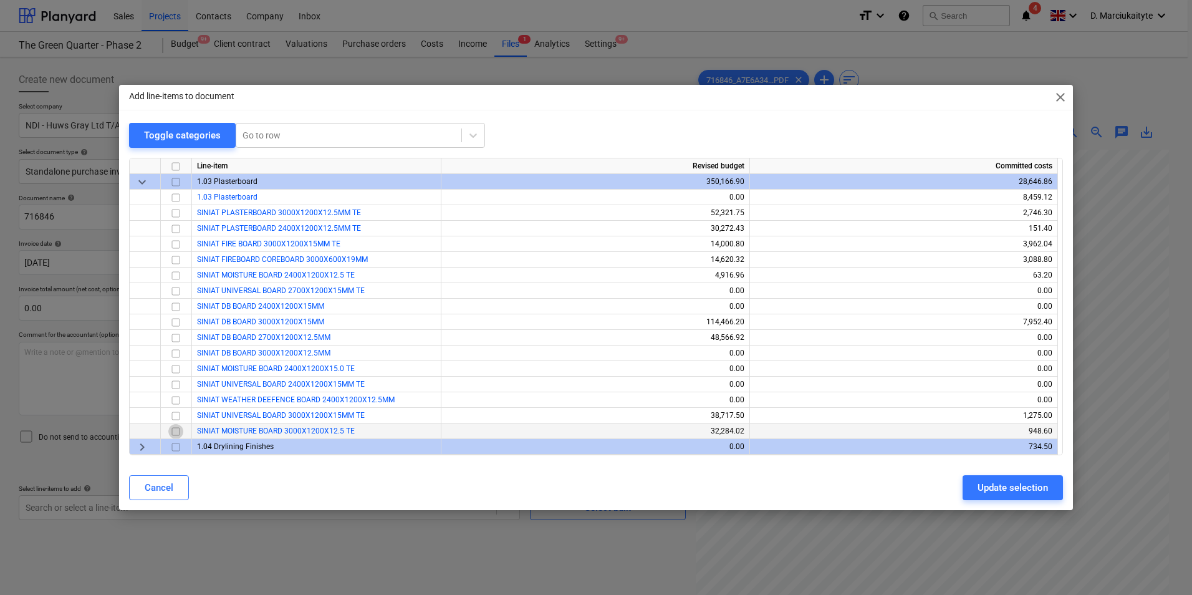
click at [179, 431] on input "checkbox" at bounding box center [175, 431] width 15 height 15
click at [1005, 494] on div "Update selection" at bounding box center [1012, 487] width 70 height 16
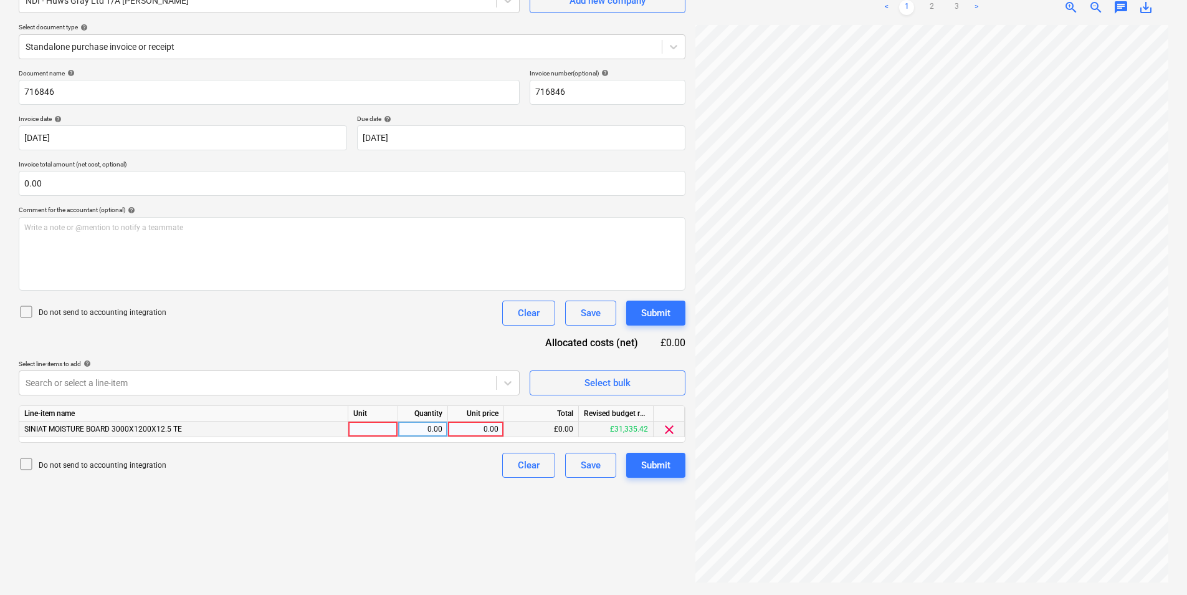
click at [368, 431] on div at bounding box center [373, 429] width 50 height 16
click at [649, 384] on span "Select bulk" at bounding box center [607, 383] width 125 height 16
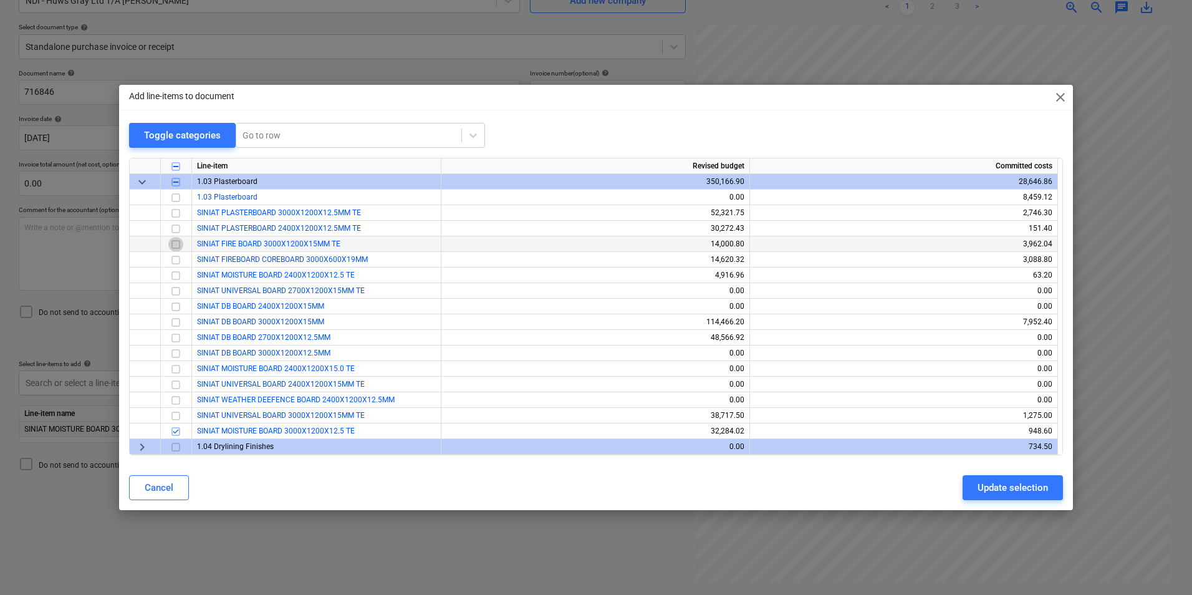
click at [179, 244] on input "checkbox" at bounding box center [175, 244] width 15 height 15
click at [1007, 484] on div "Update selection" at bounding box center [1012, 487] width 70 height 16
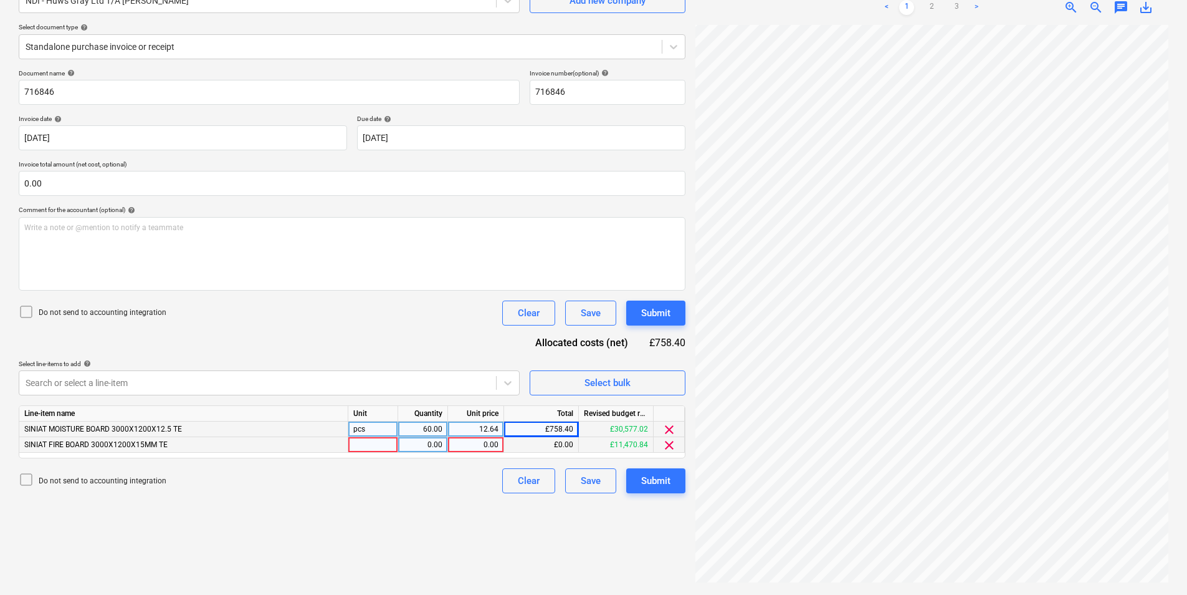
click at [365, 442] on div at bounding box center [373, 445] width 50 height 16
click at [373, 426] on div "pcs" at bounding box center [373, 429] width 50 height 16
click at [552, 429] on div "£758.40" at bounding box center [541, 429] width 75 height 16
click at [620, 378] on div "Select bulk" at bounding box center [608, 383] width 46 height 16
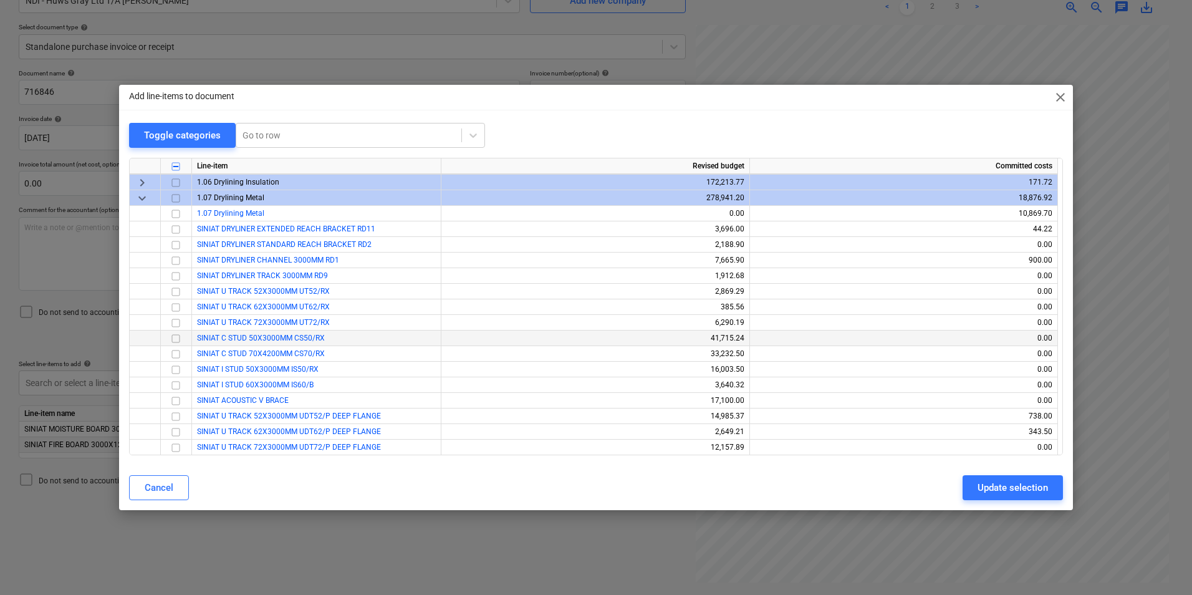
scroll to position [1060, 0]
click at [173, 256] on input "checkbox" at bounding box center [175, 259] width 15 height 15
click at [1023, 491] on div "Update selection" at bounding box center [1012, 487] width 70 height 16
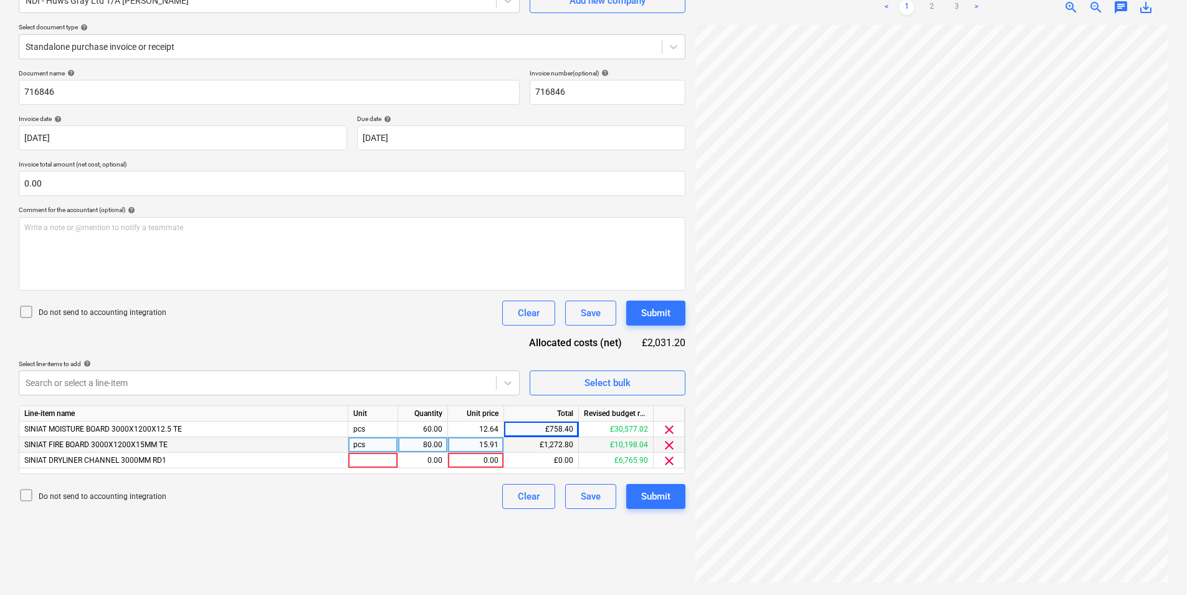
click at [371, 443] on div "pcs" at bounding box center [373, 445] width 50 height 16
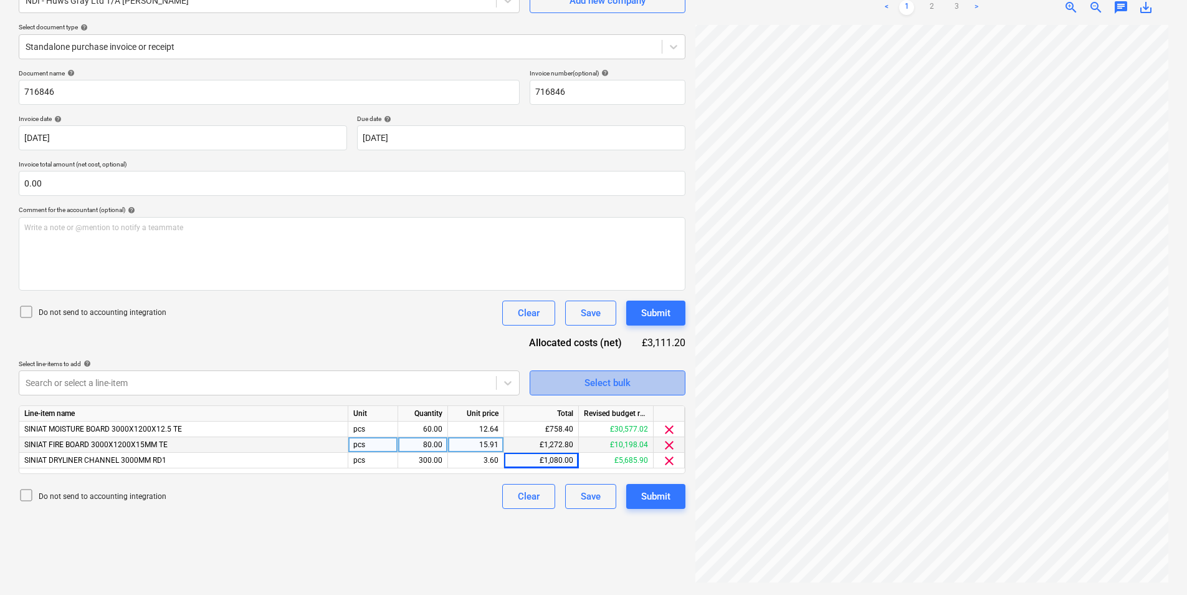
click at [570, 384] on span "Select bulk" at bounding box center [607, 383] width 125 height 16
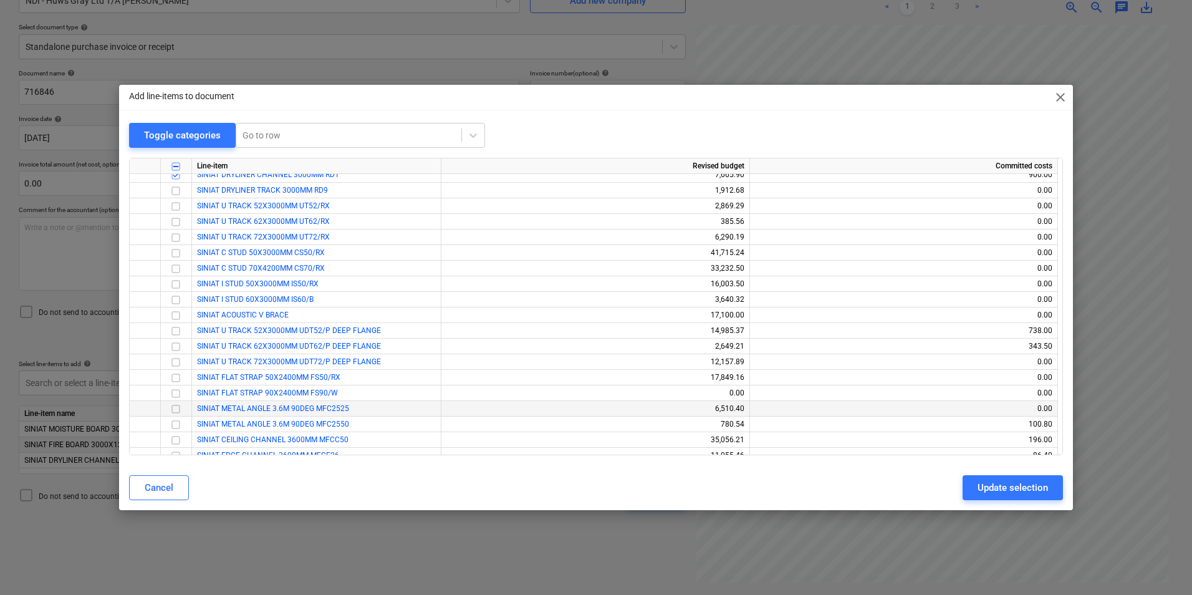
scroll to position [1122, 0]
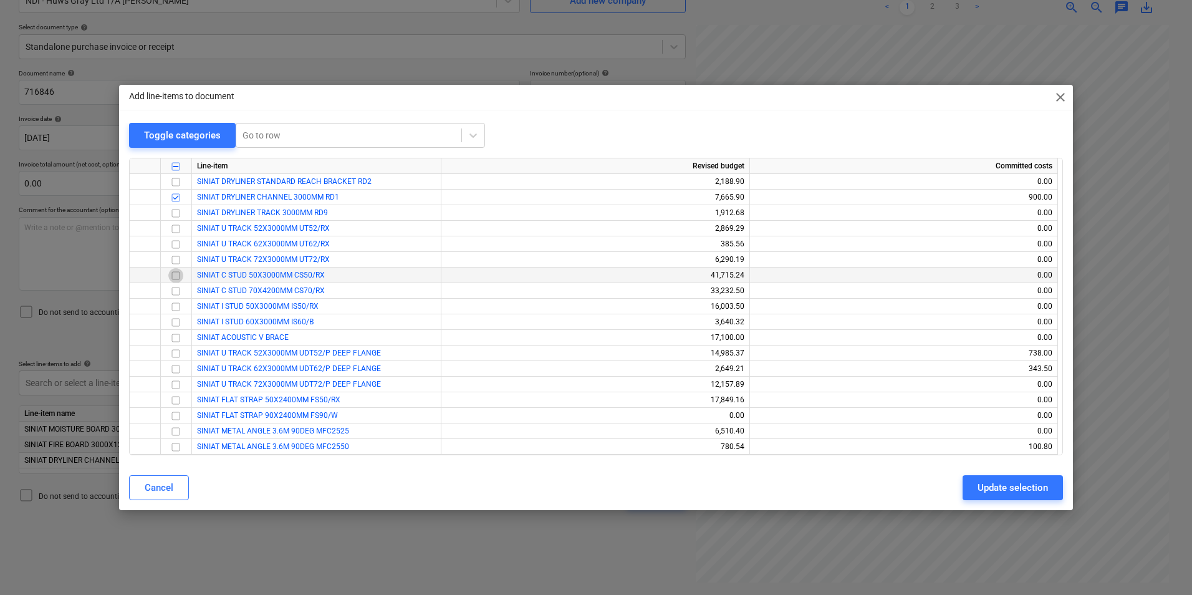
click at [179, 274] on input "checkbox" at bounding box center [175, 275] width 15 height 15
click at [1059, 95] on span "close" at bounding box center [1060, 97] width 15 height 15
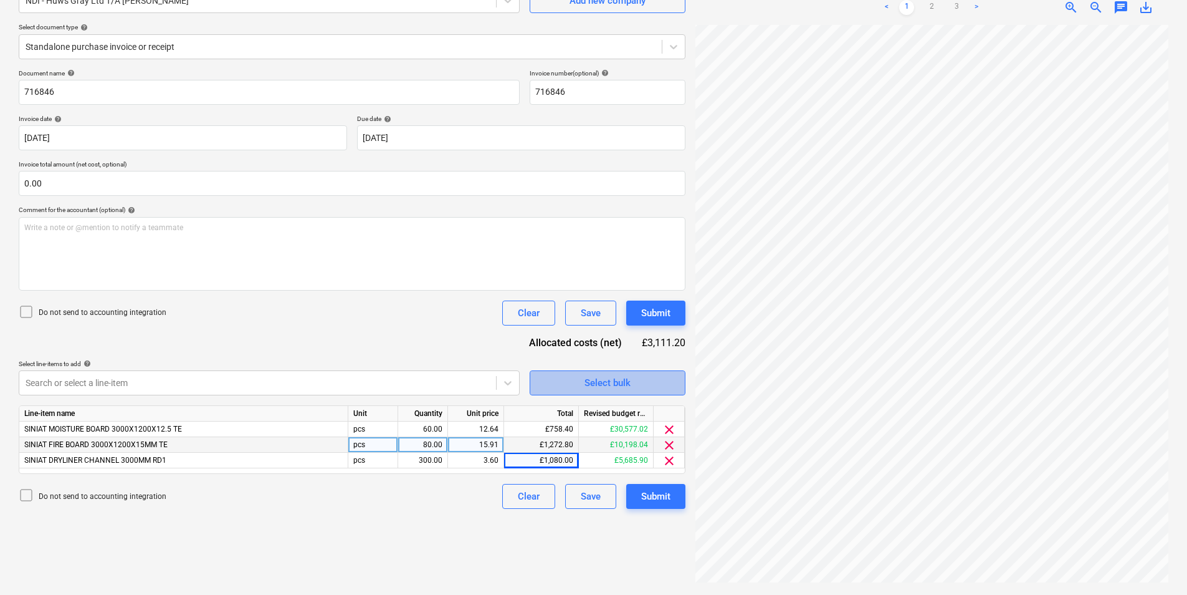
click at [638, 382] on span "Select bulk" at bounding box center [607, 383] width 125 height 16
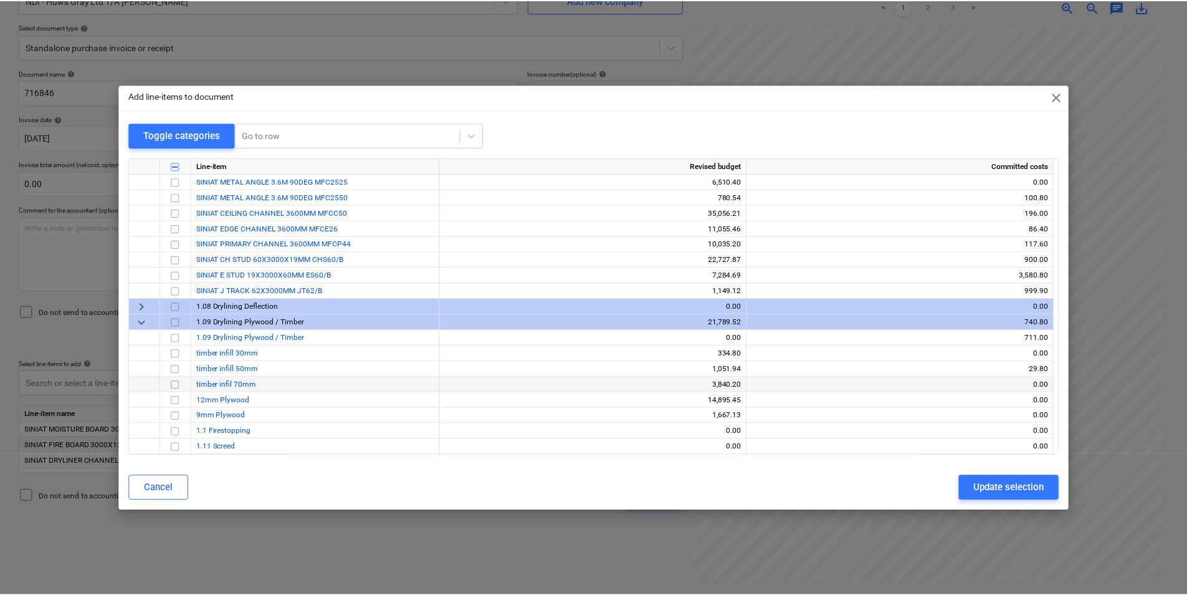
scroll to position [1184, 0]
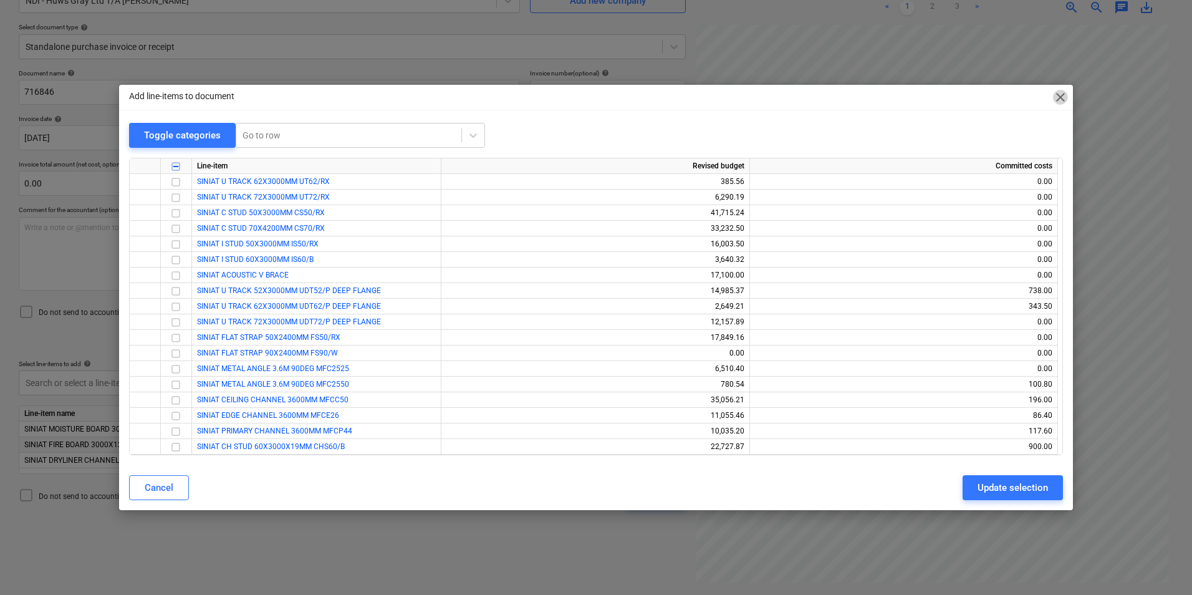
click at [1067, 91] on span "close" at bounding box center [1060, 97] width 15 height 15
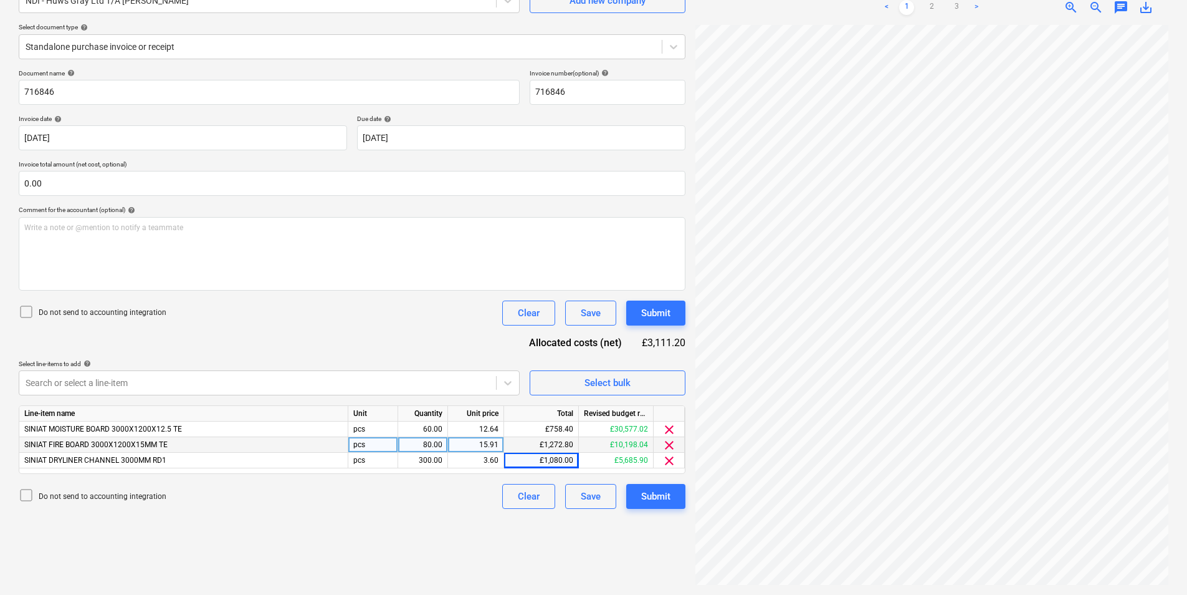
scroll to position [520, 4]
click at [426, 460] on div "300.00" at bounding box center [422, 461] width 39 height 16
click at [436, 458] on div "400.00" at bounding box center [422, 461] width 39 height 16
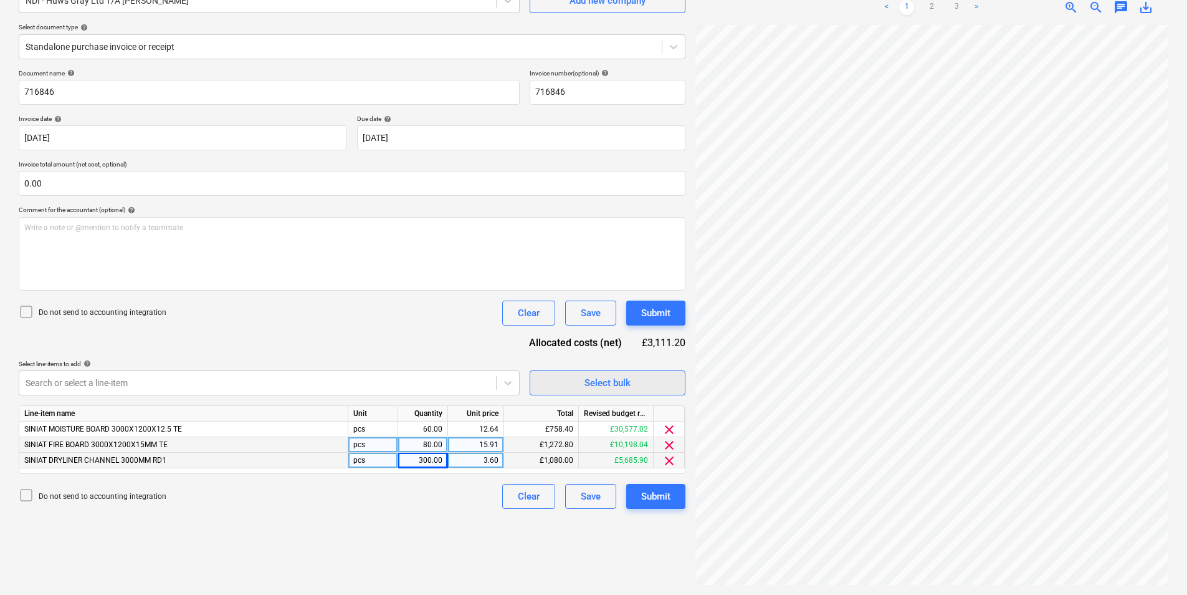
click at [627, 387] on div "Select bulk" at bounding box center [608, 383] width 46 height 16
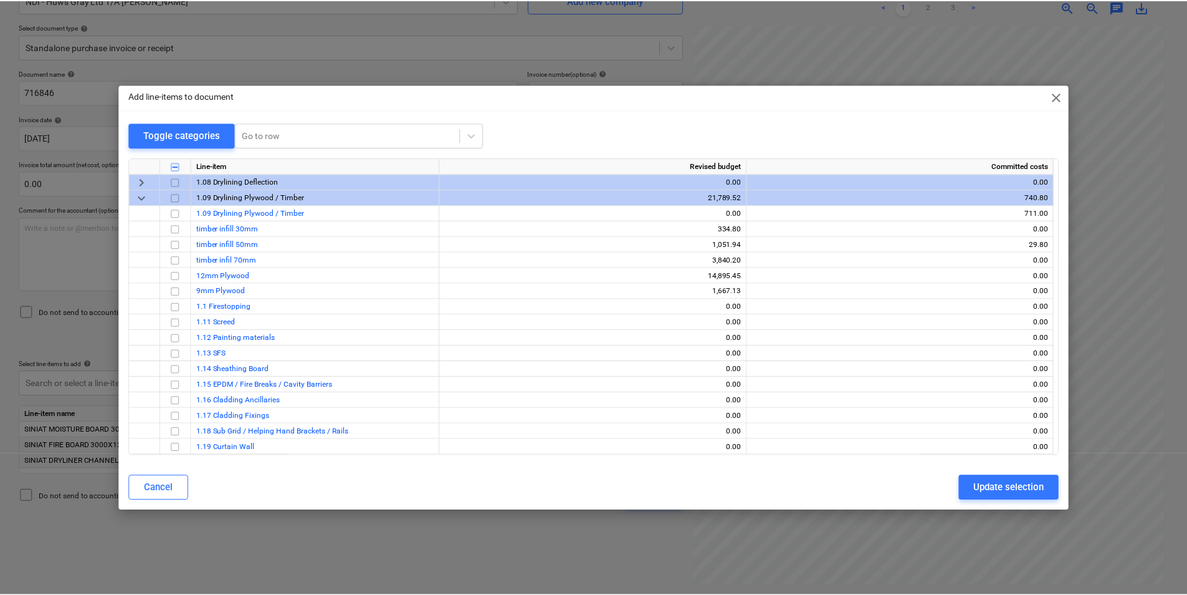
scroll to position [1886, 0]
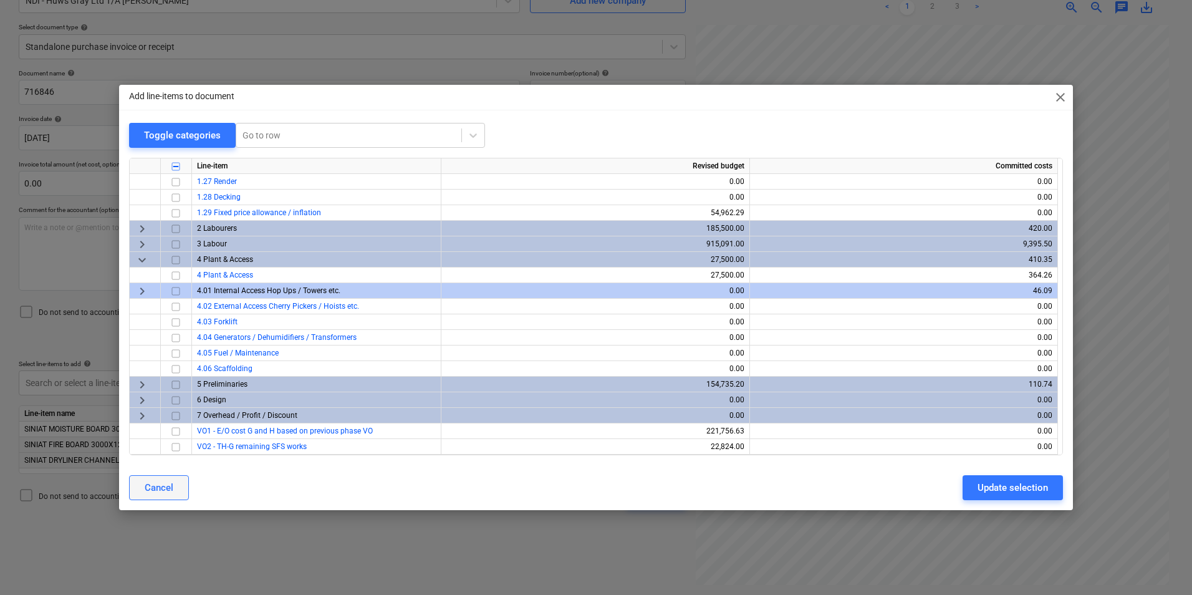
click at [168, 484] on div "Cancel" at bounding box center [159, 487] width 29 height 16
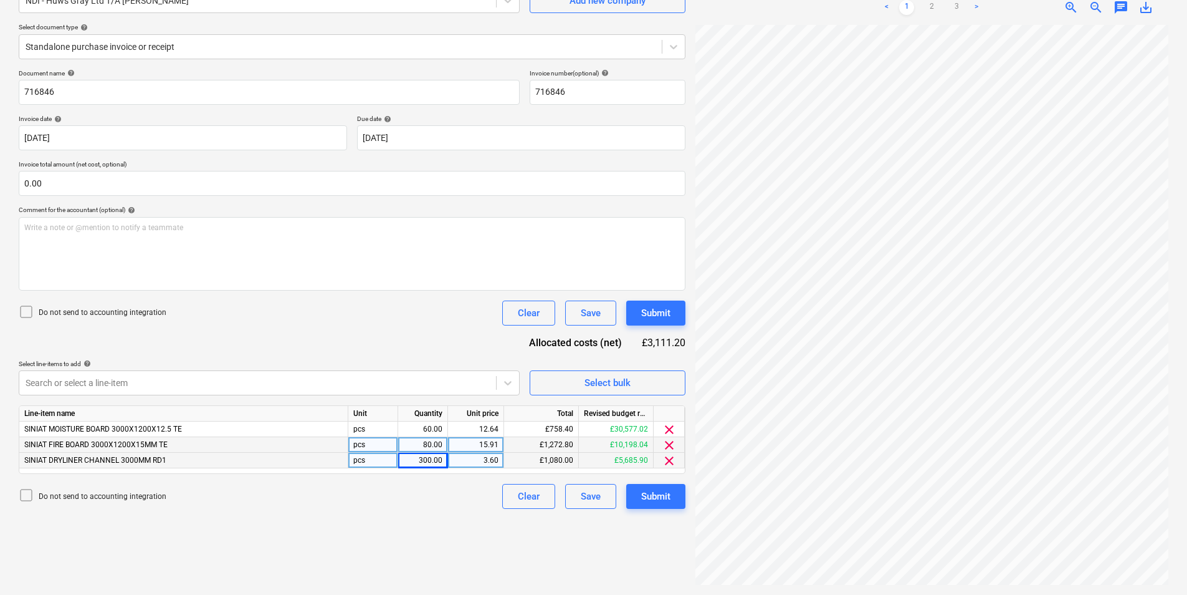
scroll to position [453, 9]
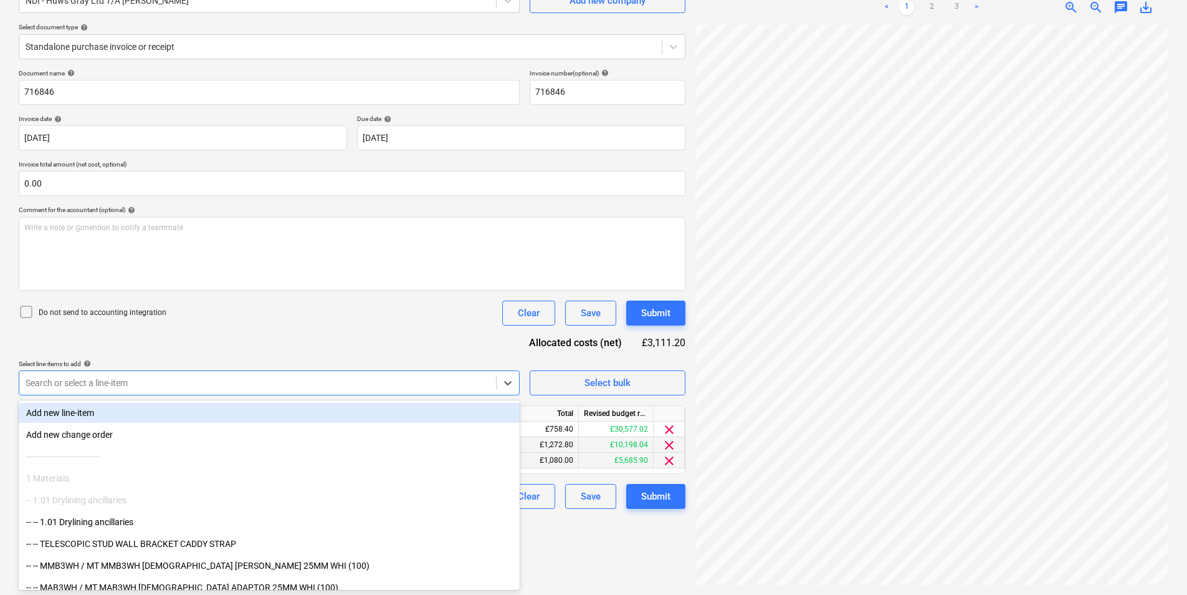
click at [136, 386] on div at bounding box center [258, 382] width 464 height 12
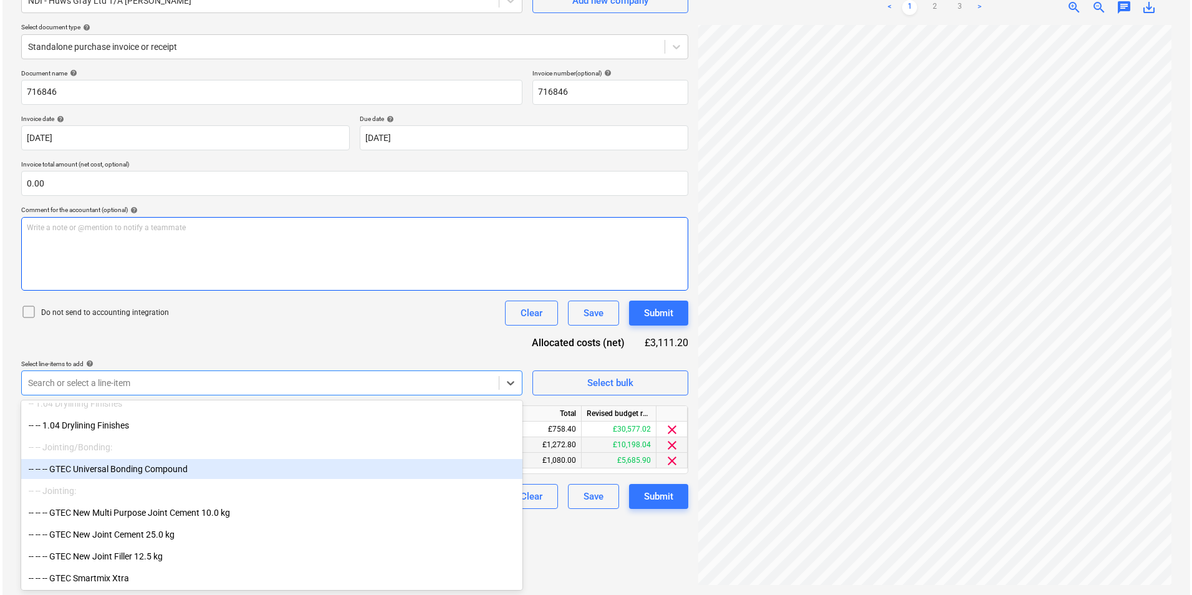
scroll to position [328, 9]
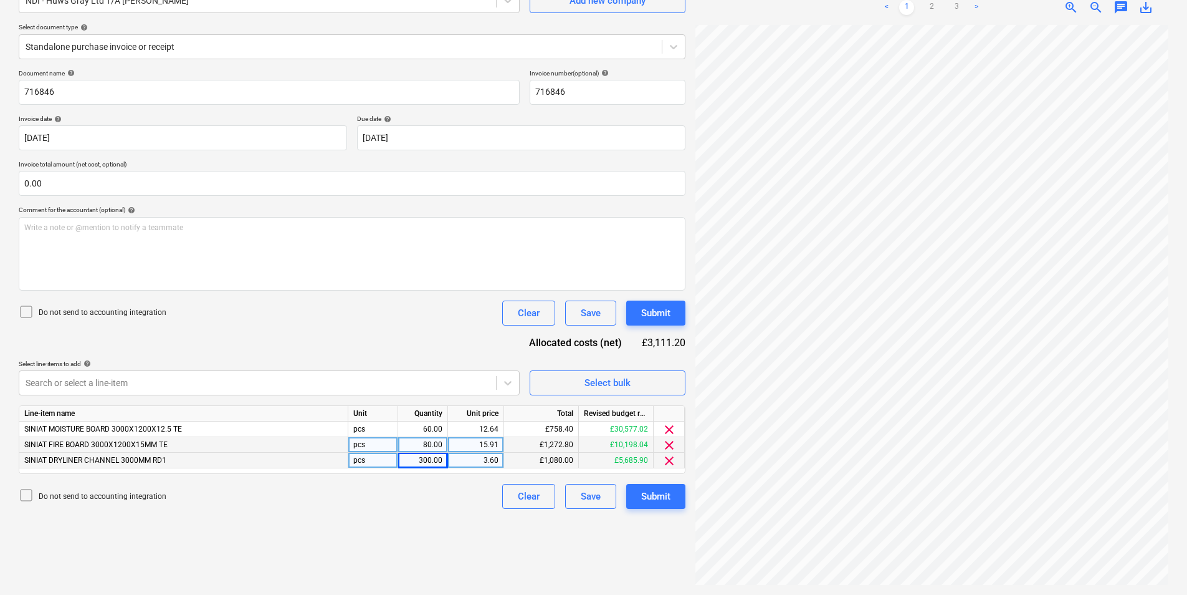
click at [318, 320] on div "Do not send to accounting integration Clear Save Submit" at bounding box center [352, 312] width 667 height 25
click at [601, 381] on div "Select bulk" at bounding box center [608, 383] width 46 height 16
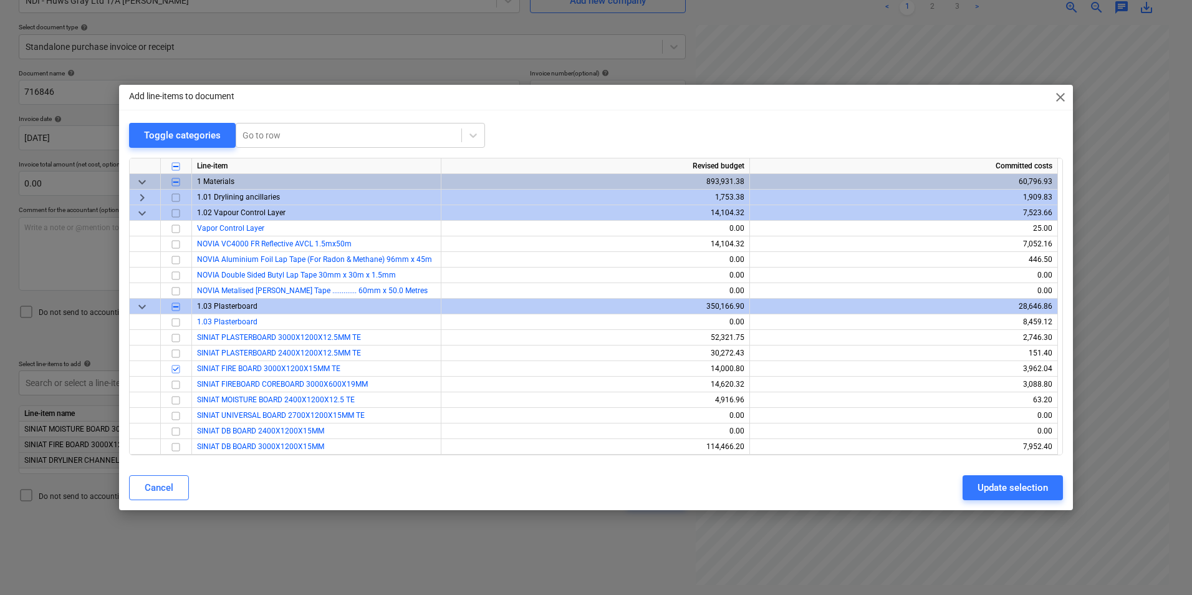
click at [1058, 90] on span "close" at bounding box center [1060, 97] width 15 height 15
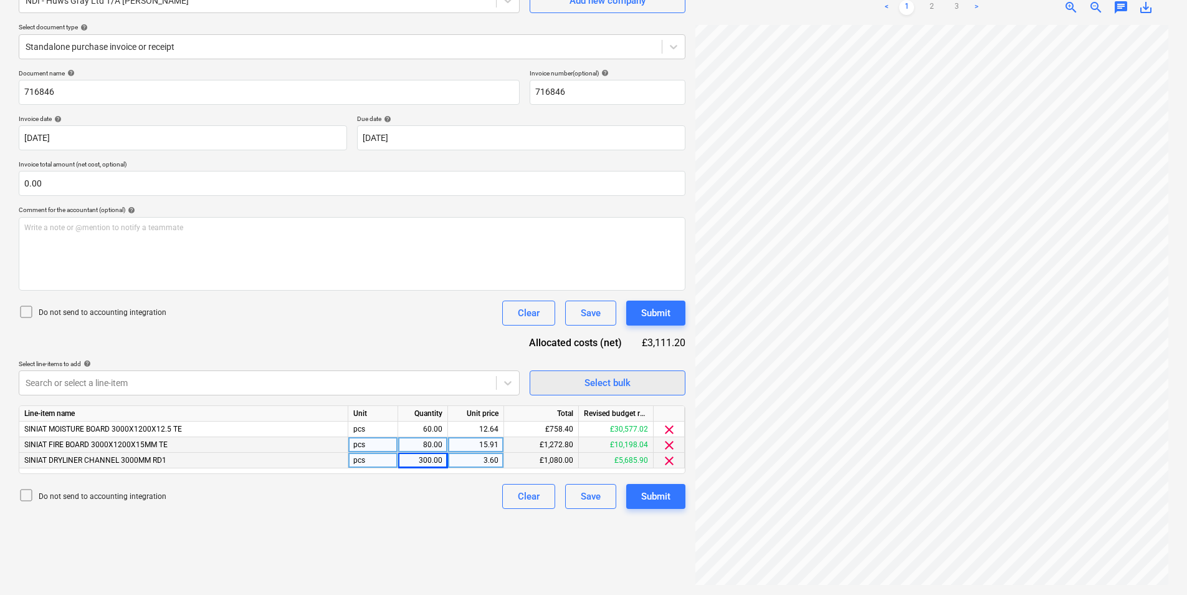
click at [595, 375] on div "Select bulk" at bounding box center [608, 383] width 46 height 16
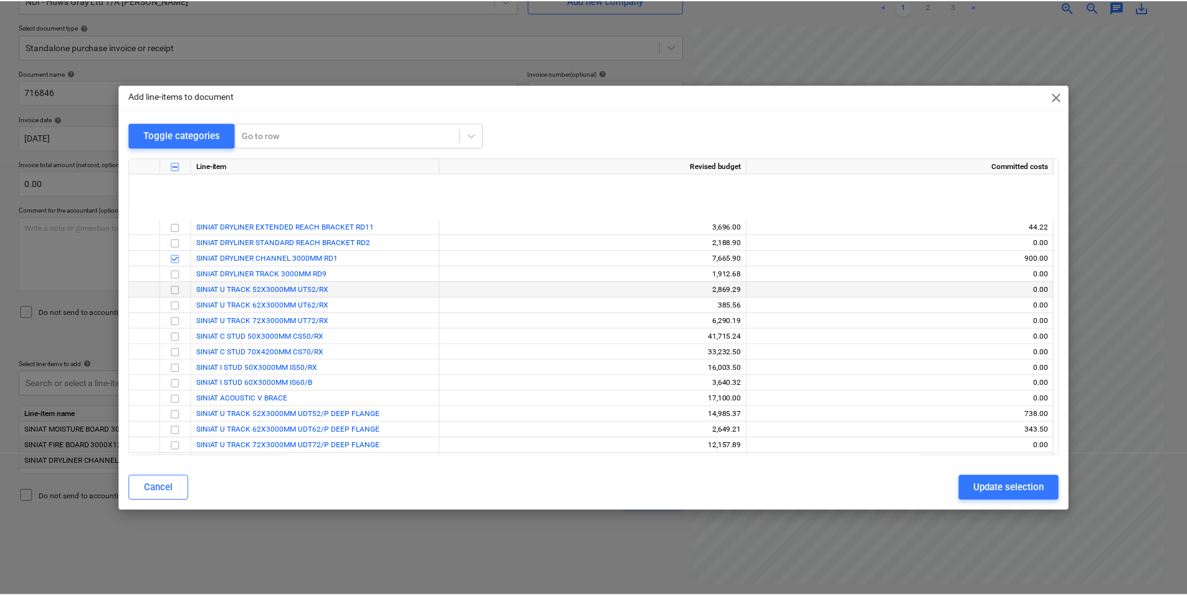
scroll to position [1060, 0]
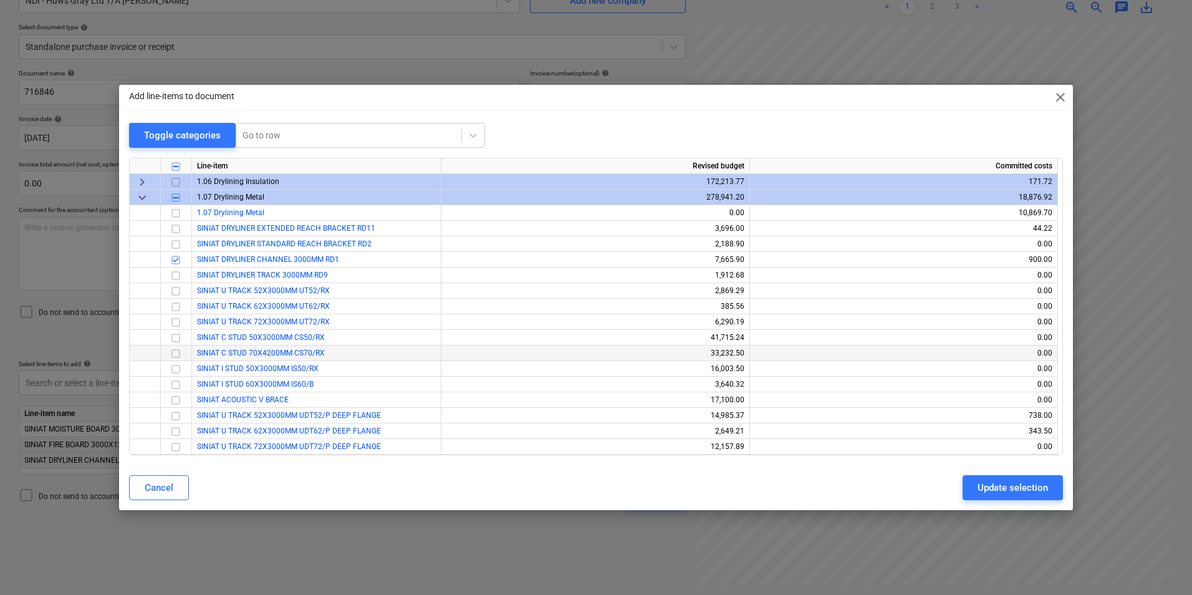
click at [277, 352] on span "SINIAT C STUD 70X4200MM CS70/RX" at bounding box center [261, 352] width 128 height 9
click at [176, 353] on input "checkbox" at bounding box center [175, 353] width 15 height 15
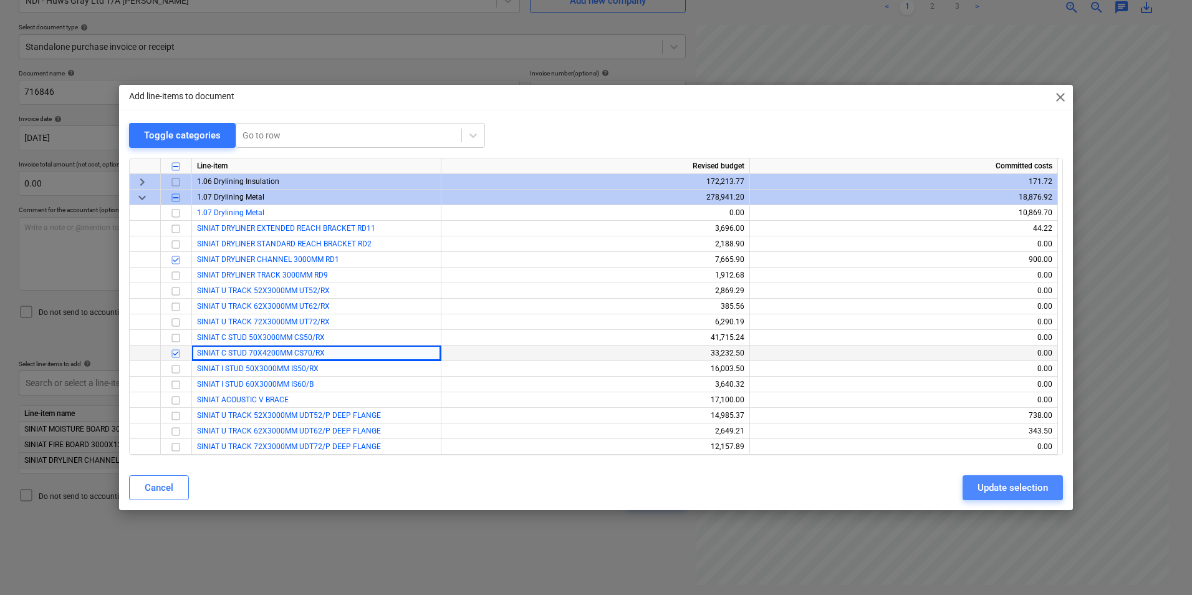
click at [998, 486] on div "Update selection" at bounding box center [1012, 487] width 70 height 16
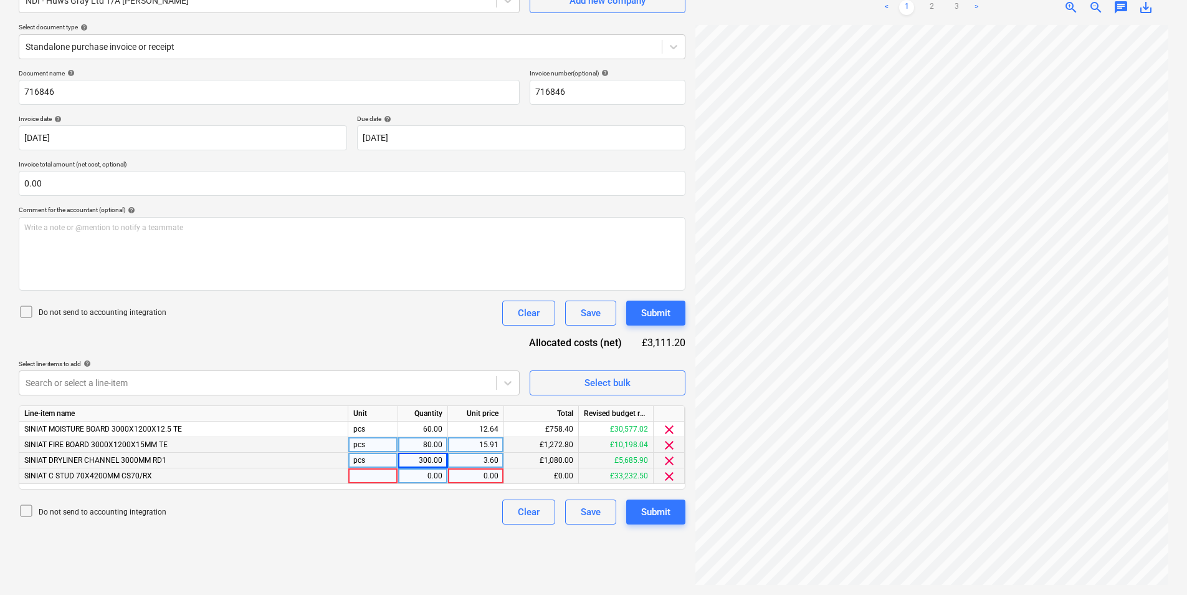
click at [373, 476] on div at bounding box center [373, 476] width 50 height 16
click at [280, 471] on div "SINIAT C STUD 70X4200MM CS70/RX" at bounding box center [183, 476] width 329 height 16
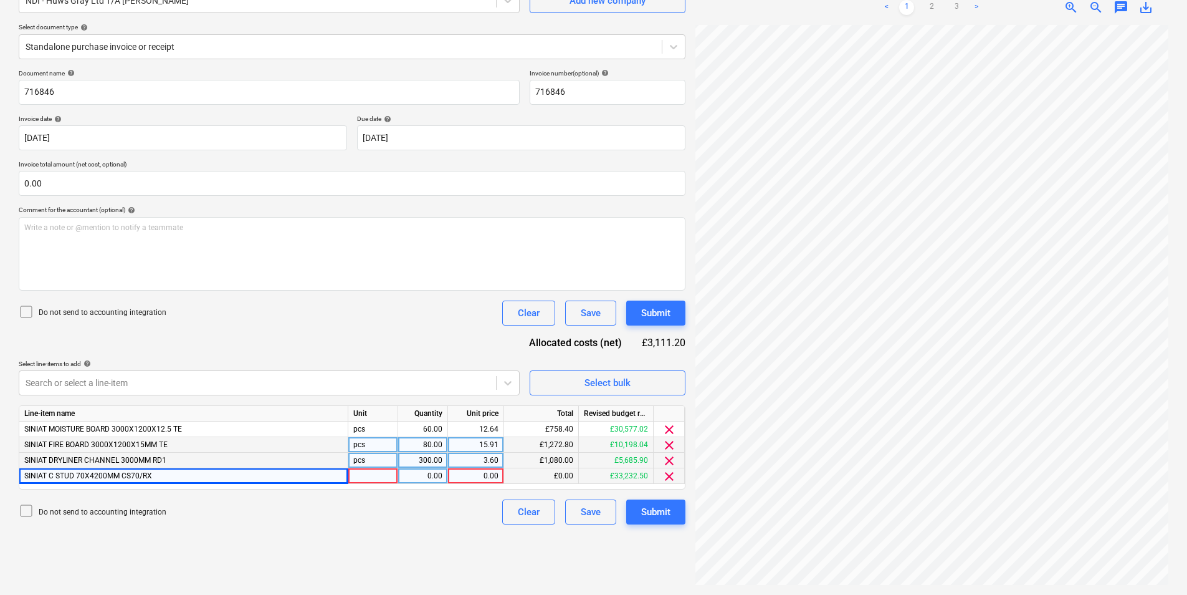
drag, startPoint x: 105, startPoint y: 474, endPoint x: 153, endPoint y: 473, distance: 48.6
click at [106, 474] on span "SINIAT C STUD 70X4200MM CS70/RX" at bounding box center [88, 475] width 128 height 9
click at [148, 474] on span "SINIAT C STUD 70X4200MM CS70/RX" at bounding box center [88, 475] width 128 height 9
drag, startPoint x: 148, startPoint y: 474, endPoint x: 215, endPoint y: 478, distance: 66.8
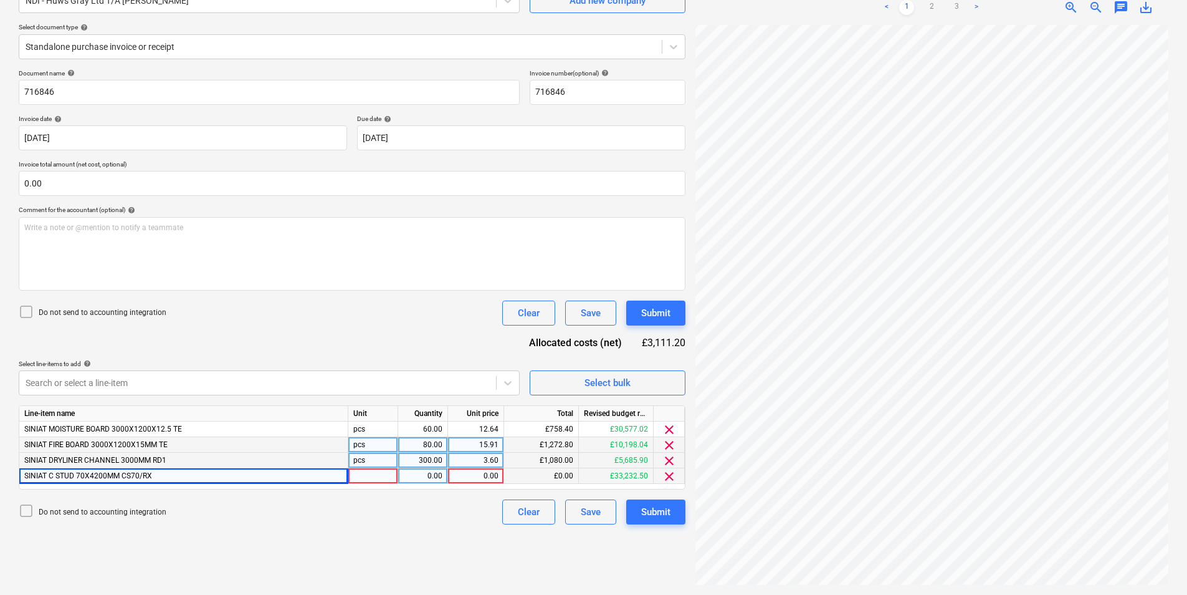
click at [215, 478] on div "SINIAT C STUD 70X4200MM CS70/RX" at bounding box center [183, 476] width 329 height 16
click at [0, 0] on div "SINIAT C STUD 70X4200MM CS70/RX 0.00 0.00 £0.00 £33,232.50 clear" at bounding box center [0, 0] width 0 height 0
click at [372, 470] on div at bounding box center [373, 476] width 50 height 16
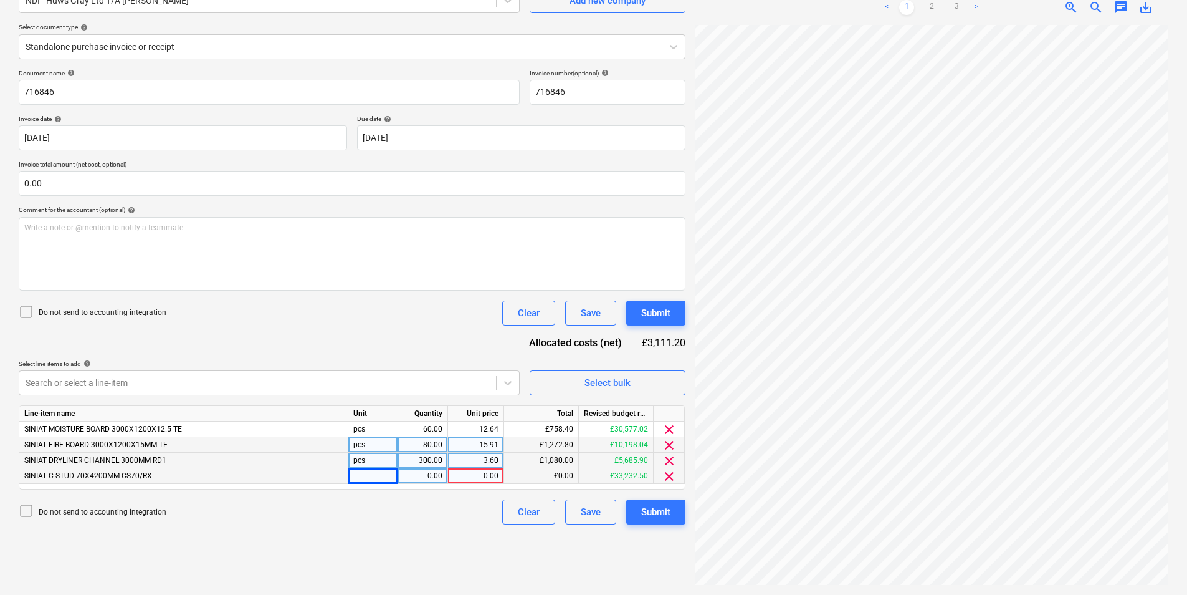
click at [373, 452] on div "pcs" at bounding box center [373, 445] width 50 height 16
click at [615, 384] on div "Select bulk" at bounding box center [608, 383] width 46 height 16
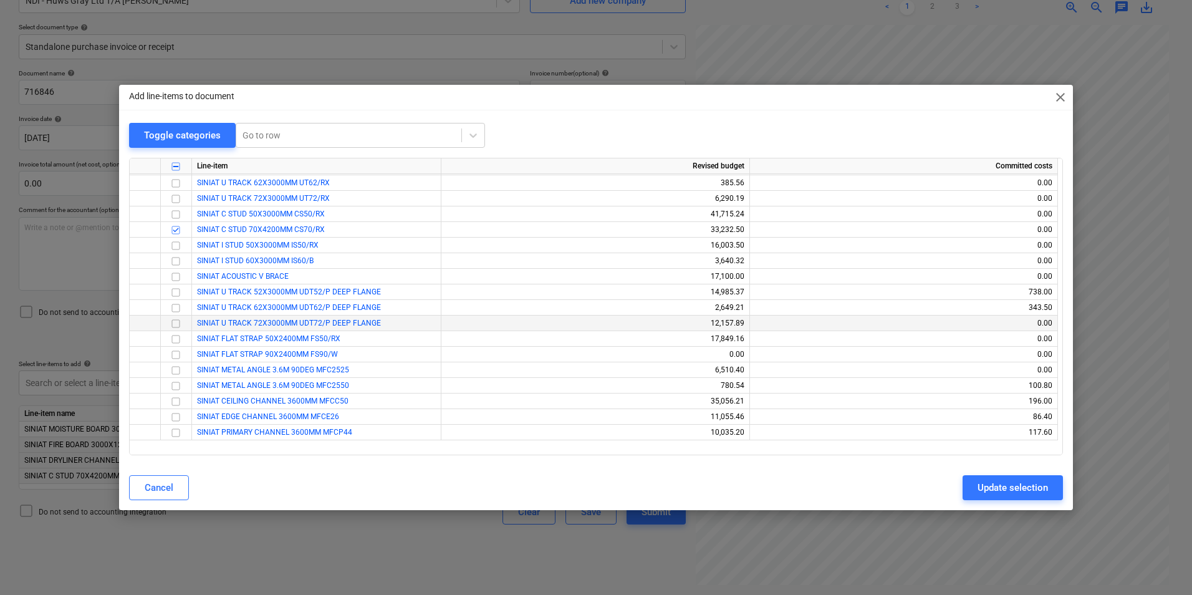
scroll to position [1184, 0]
click at [178, 211] on input "checkbox" at bounding box center [175, 213] width 15 height 15
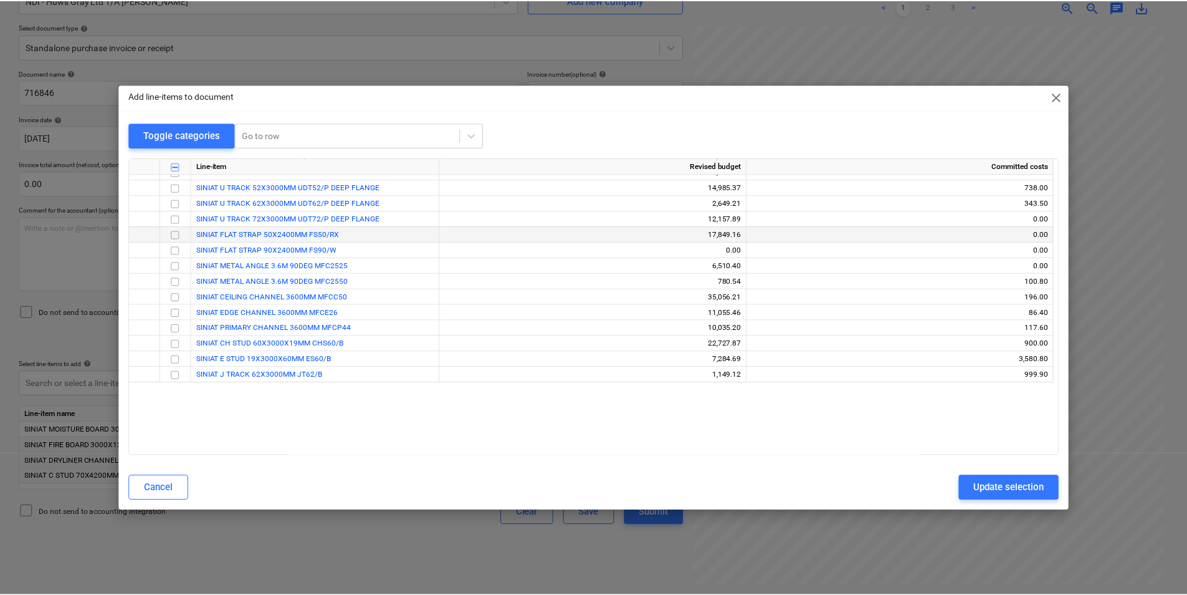
scroll to position [1122, 0]
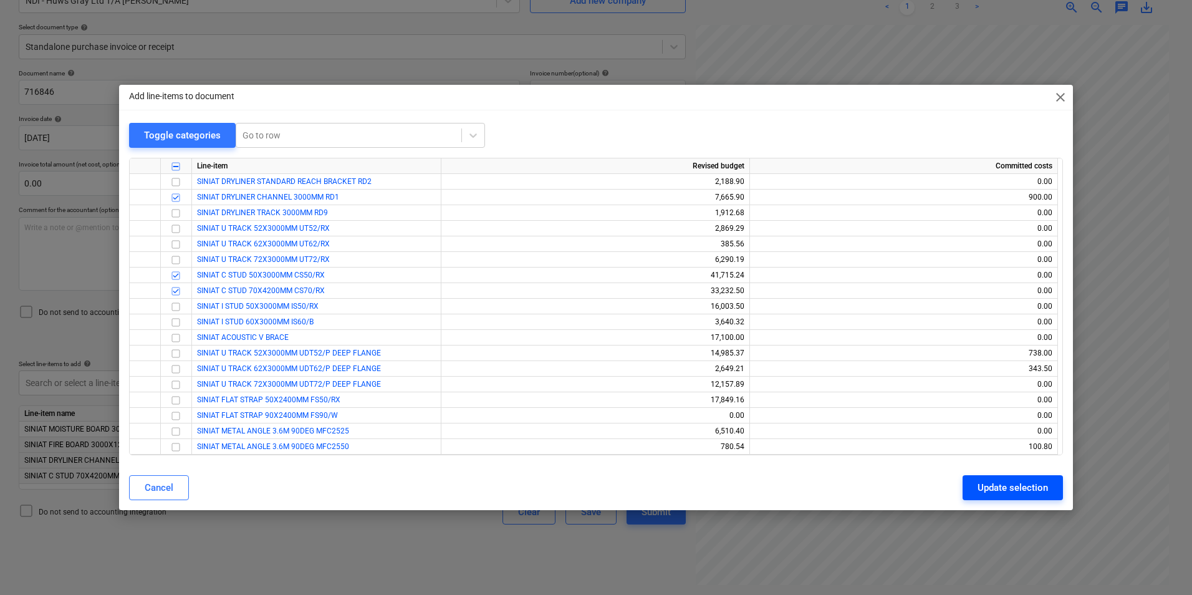
click at [1006, 484] on div "Update selection" at bounding box center [1012, 487] width 70 height 16
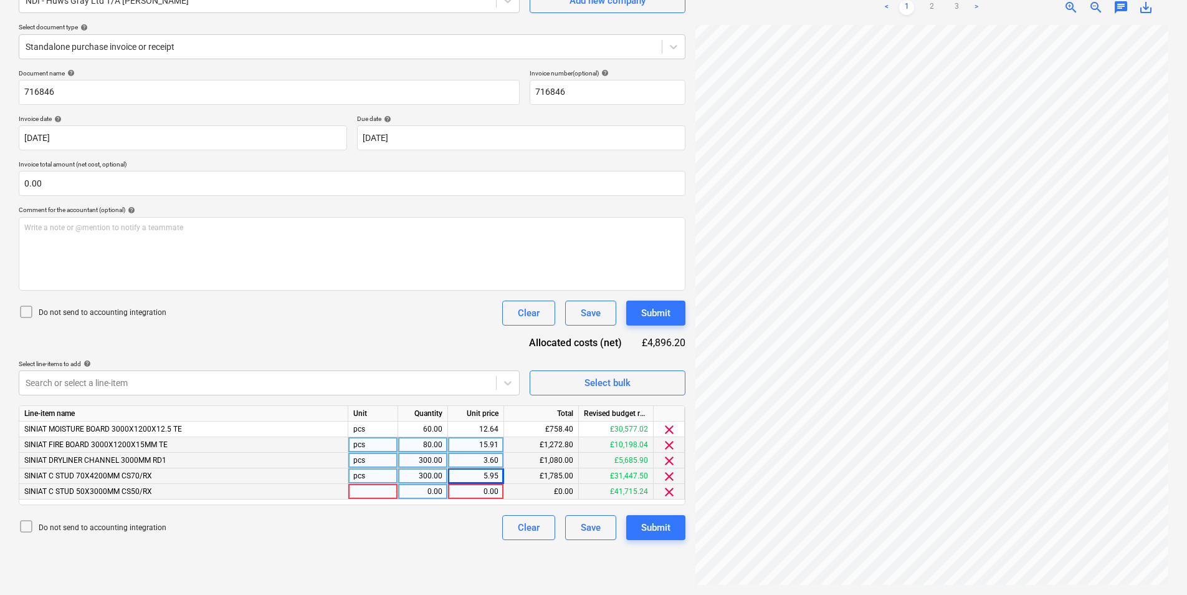
click at [378, 496] on div at bounding box center [373, 492] width 50 height 16
click at [371, 472] on div "pcs" at bounding box center [373, 476] width 50 height 16
click at [428, 493] on div "0.00" at bounding box center [422, 492] width 39 height 16
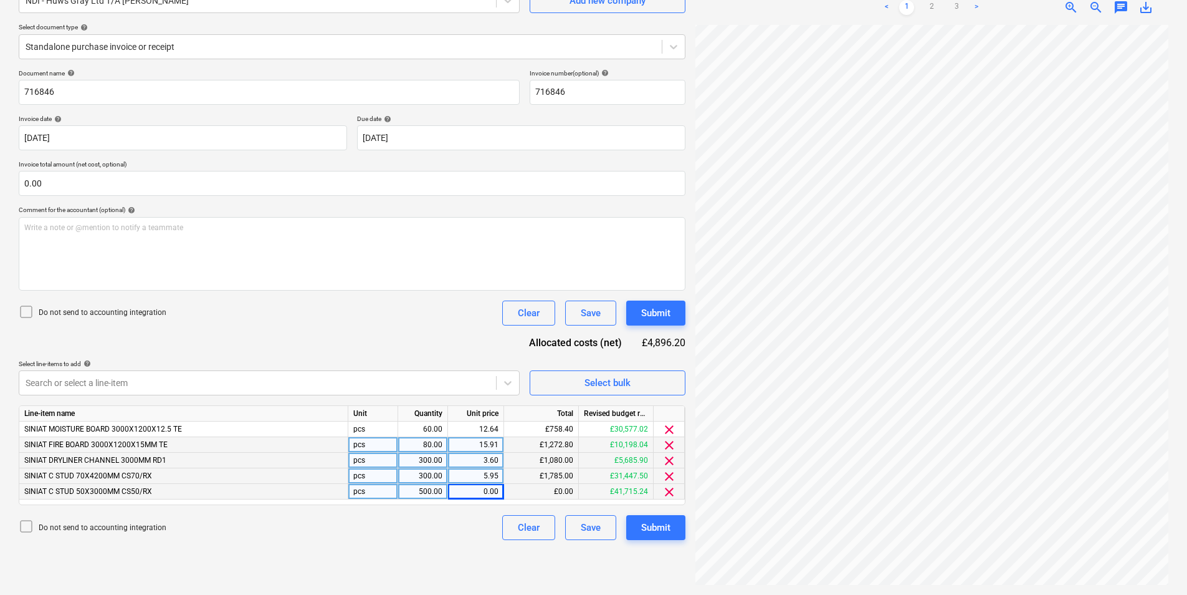
click at [487, 490] on div "0.00" at bounding box center [476, 492] width 46 height 16
click at [616, 380] on div "Select bulk" at bounding box center [608, 383] width 46 height 16
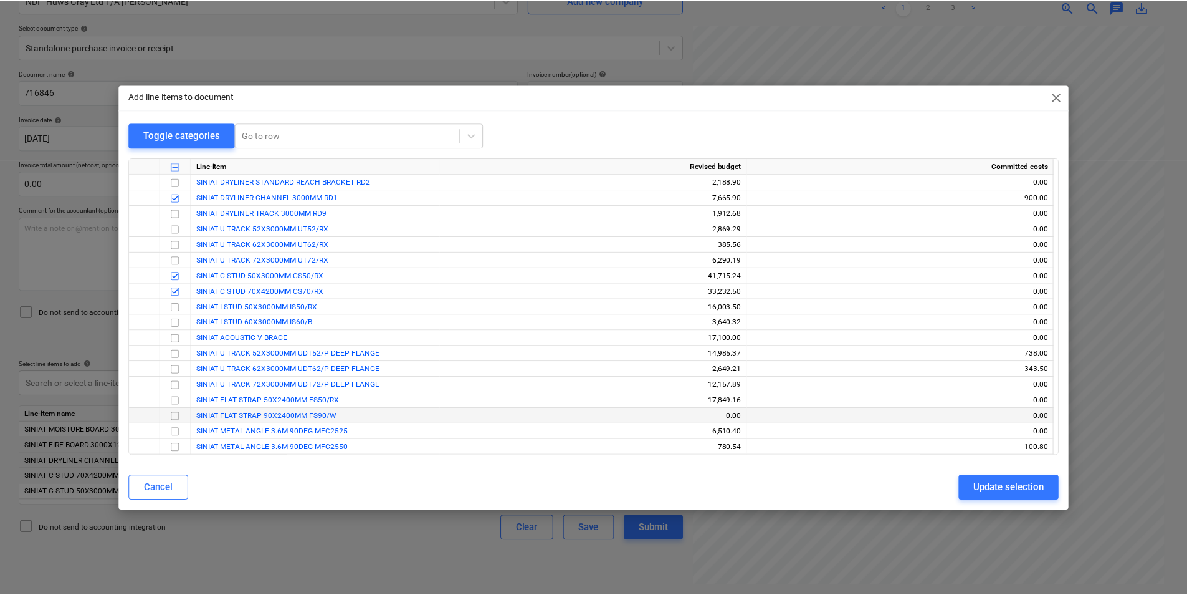
scroll to position [1184, 0]
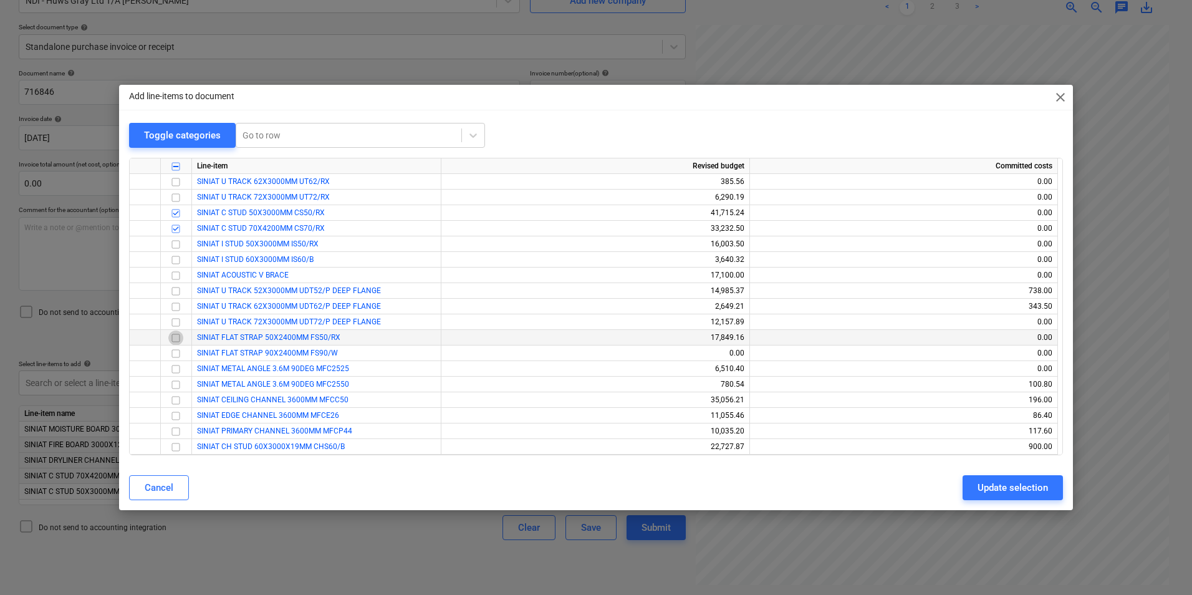
click at [173, 338] on input "checkbox" at bounding box center [175, 337] width 15 height 15
click at [986, 487] on div "Update selection" at bounding box center [1012, 487] width 70 height 16
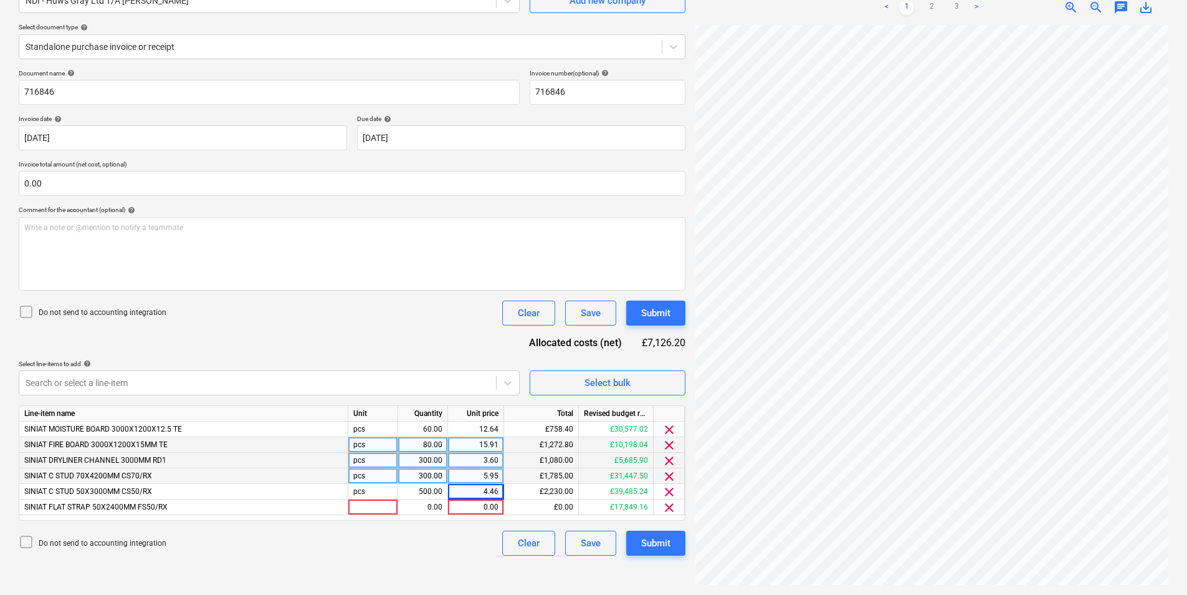
scroll to position [658, 5]
click at [371, 504] on div at bounding box center [373, 507] width 50 height 16
click at [373, 487] on div "pcs" at bounding box center [373, 492] width 50 height 16
click at [421, 509] on div "0.00" at bounding box center [422, 507] width 39 height 16
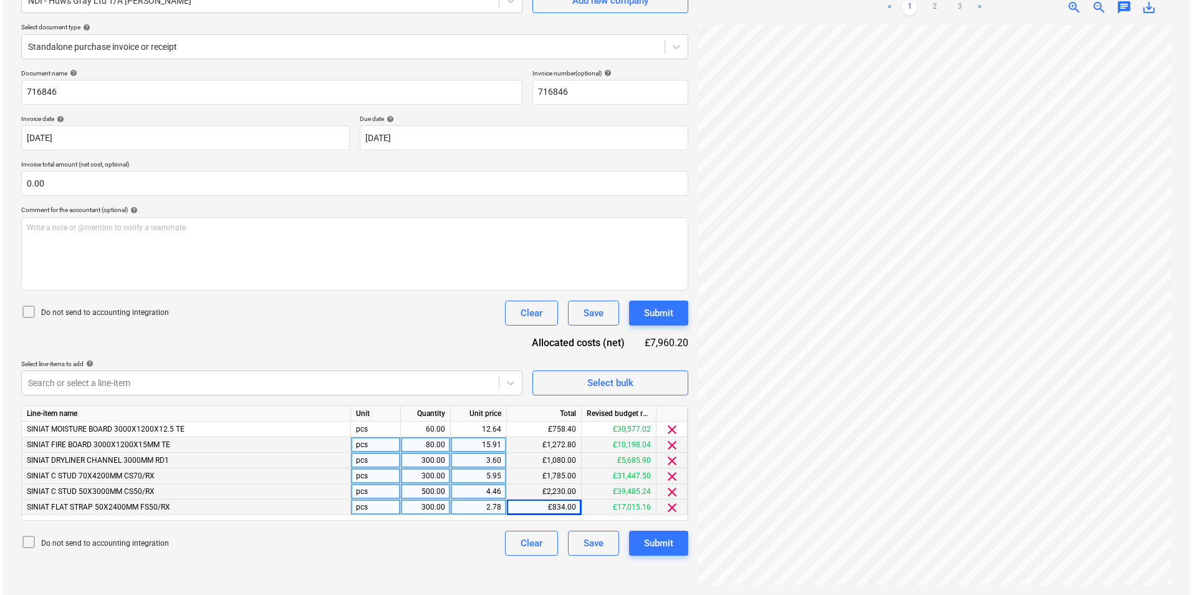
scroll to position [658, 4]
click at [608, 380] on div "Select bulk" at bounding box center [608, 383] width 46 height 16
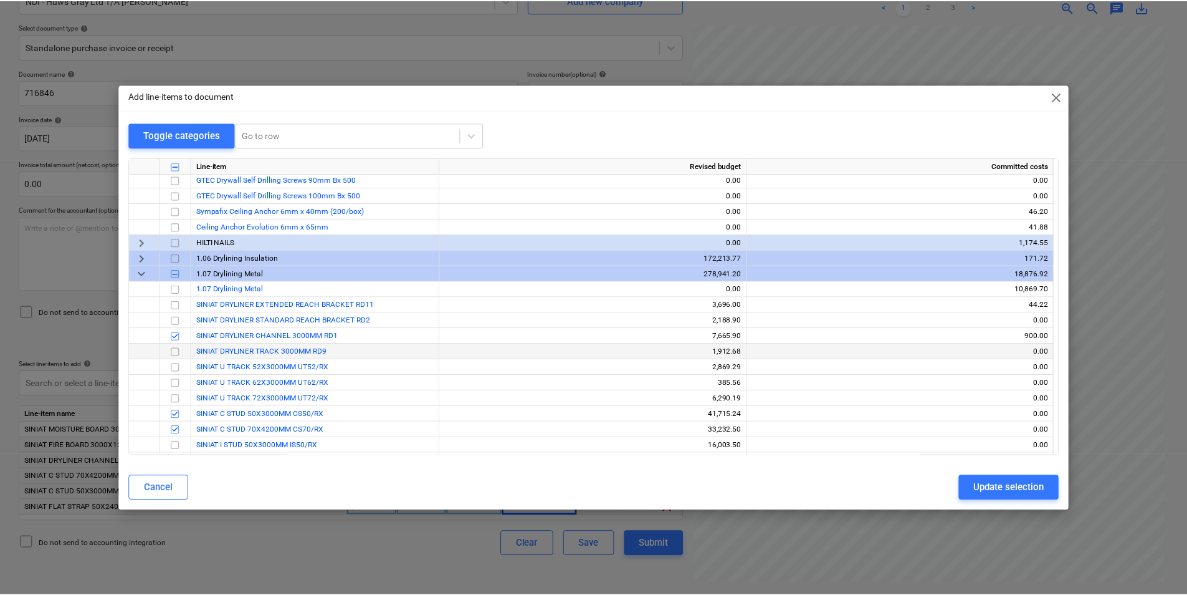
scroll to position [1060, 0]
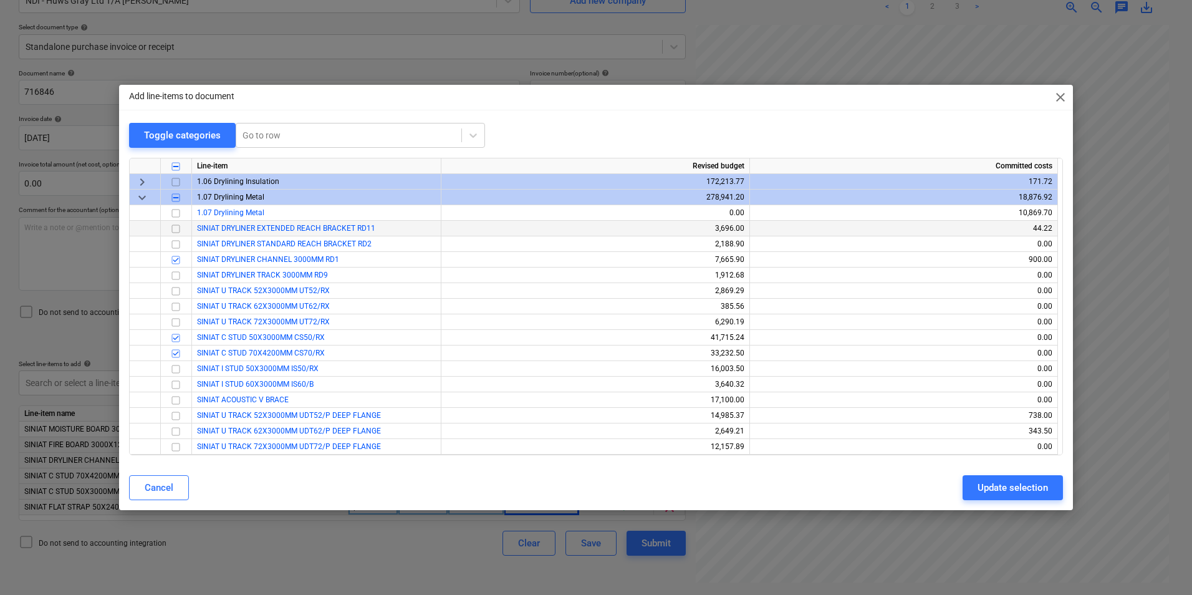
click at [175, 229] on input "checkbox" at bounding box center [175, 228] width 15 height 15
click at [983, 491] on div "Update selection" at bounding box center [1012, 487] width 70 height 16
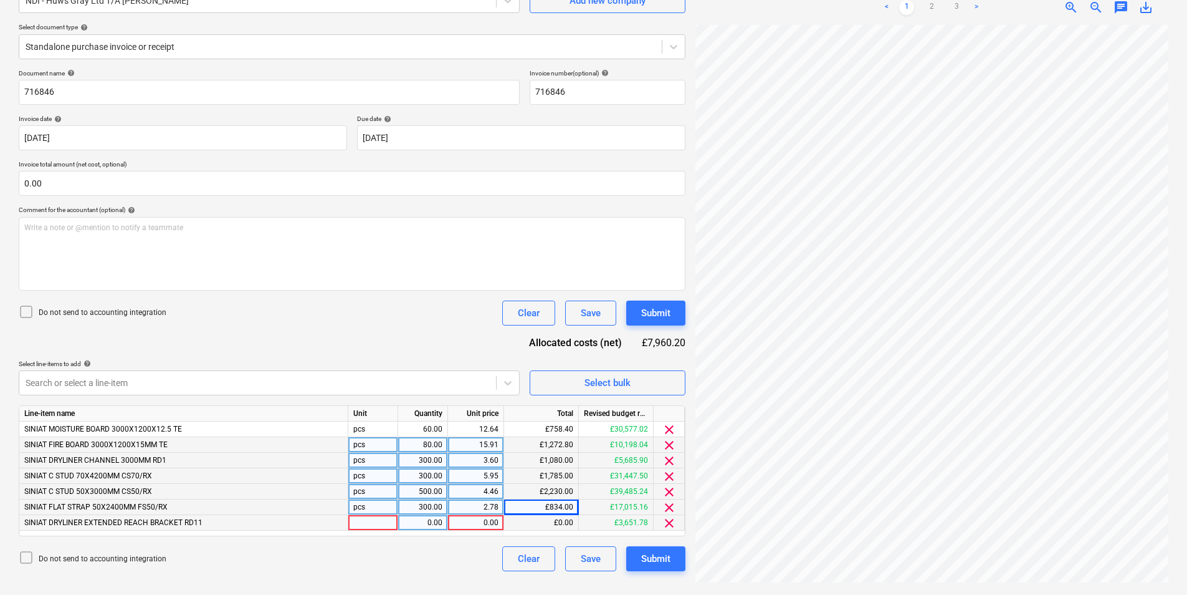
click at [377, 525] on div at bounding box center [373, 523] width 50 height 16
click at [371, 506] on div "pcs" at bounding box center [373, 507] width 50 height 16
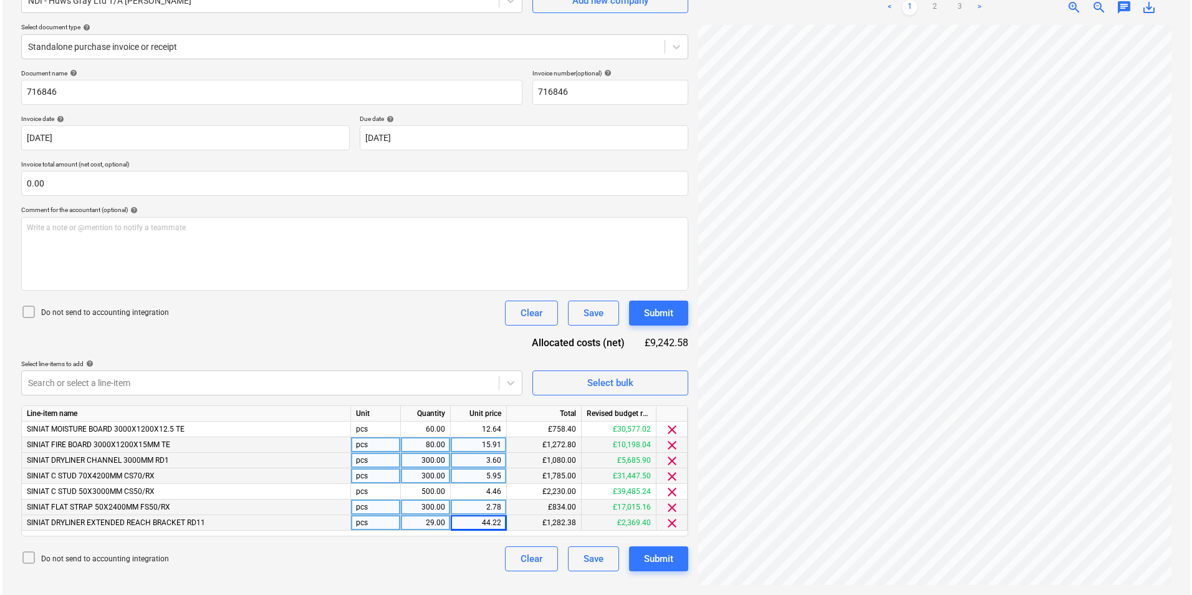
scroll to position [658, 0]
click at [608, 371] on button "Select bulk" at bounding box center [608, 382] width 156 height 25
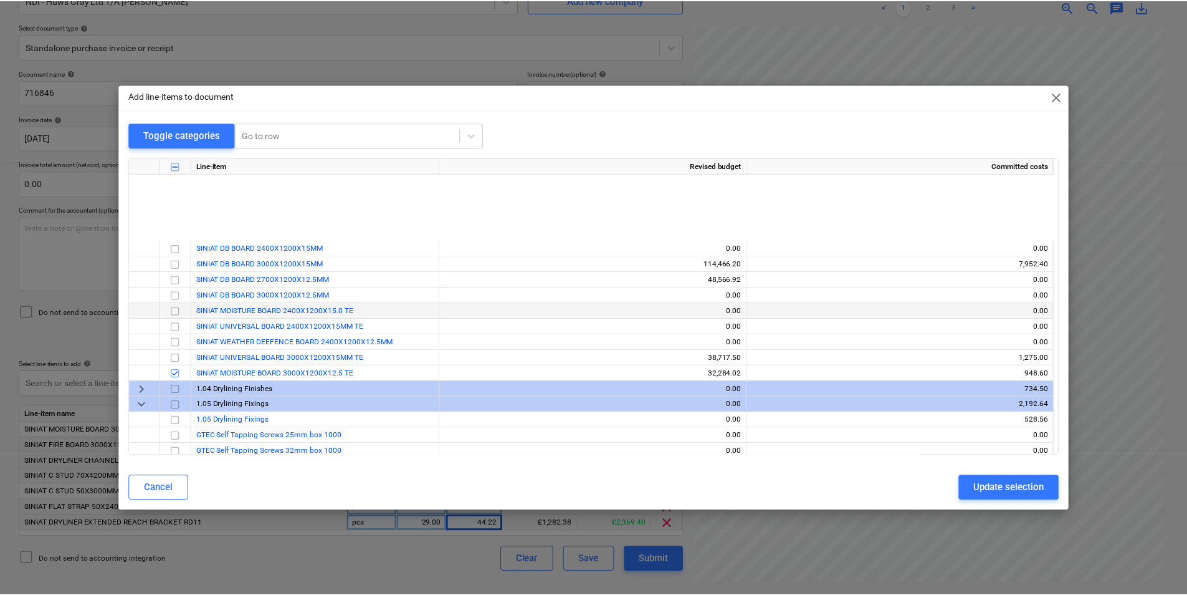
scroll to position [312, 0]
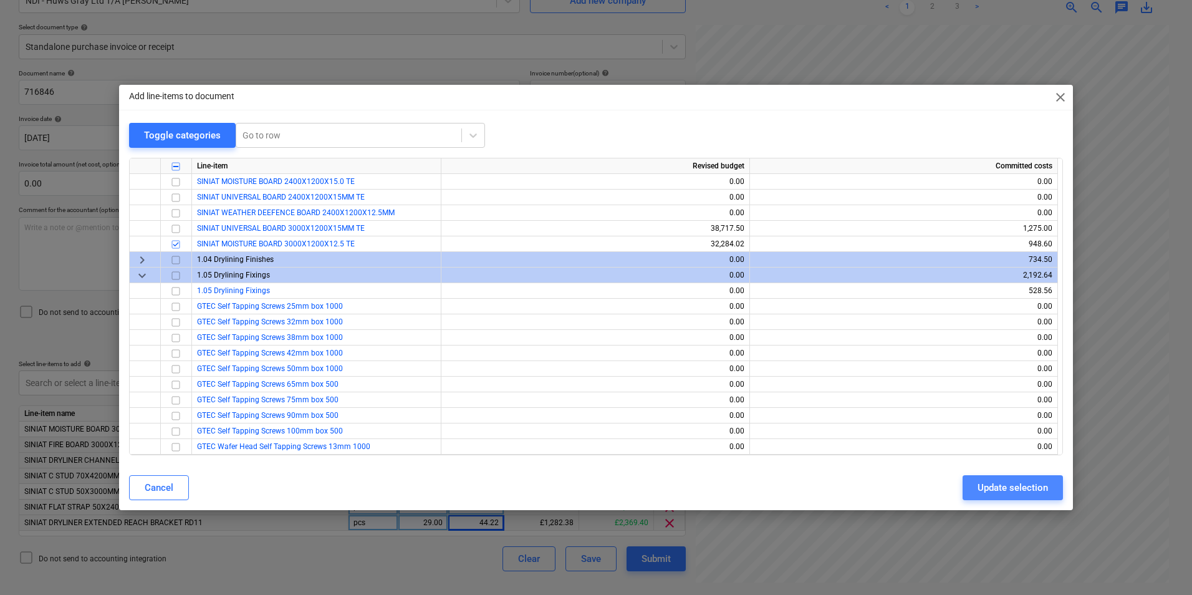
click at [1017, 479] on div "Update selection" at bounding box center [1012, 487] width 70 height 16
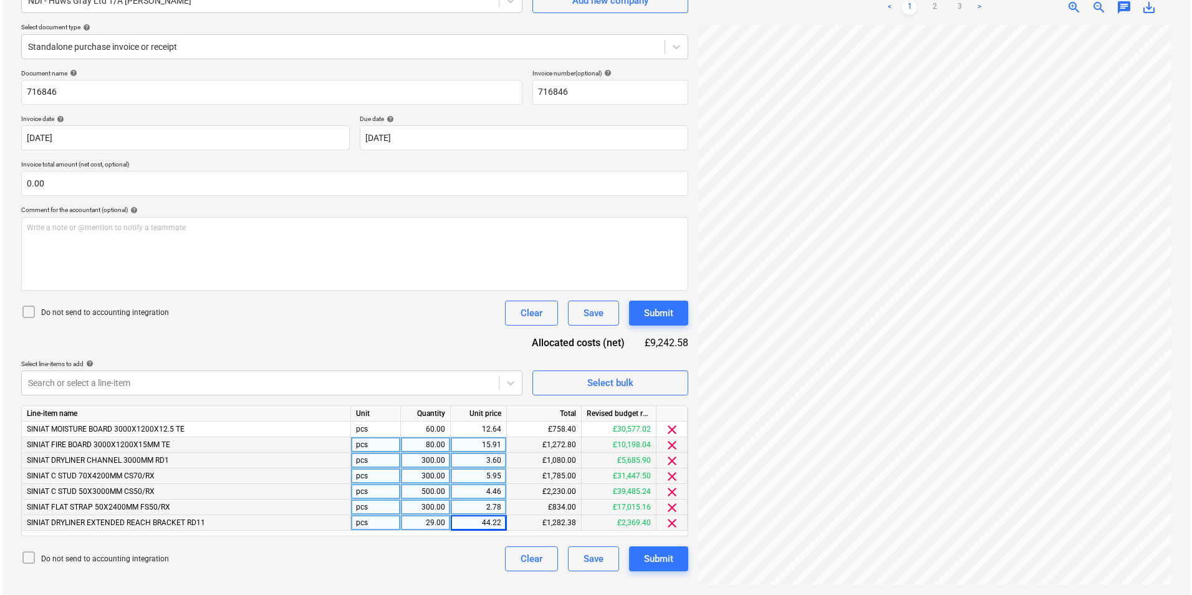
scroll to position [658, 0]
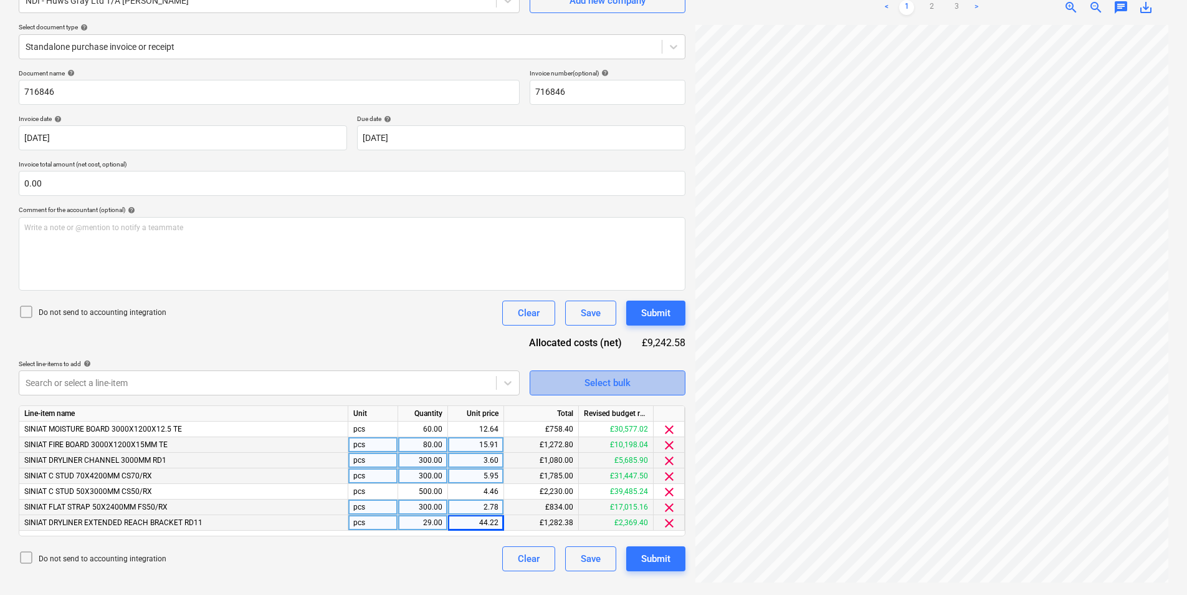
click at [653, 383] on span "Select bulk" at bounding box center [607, 383] width 125 height 16
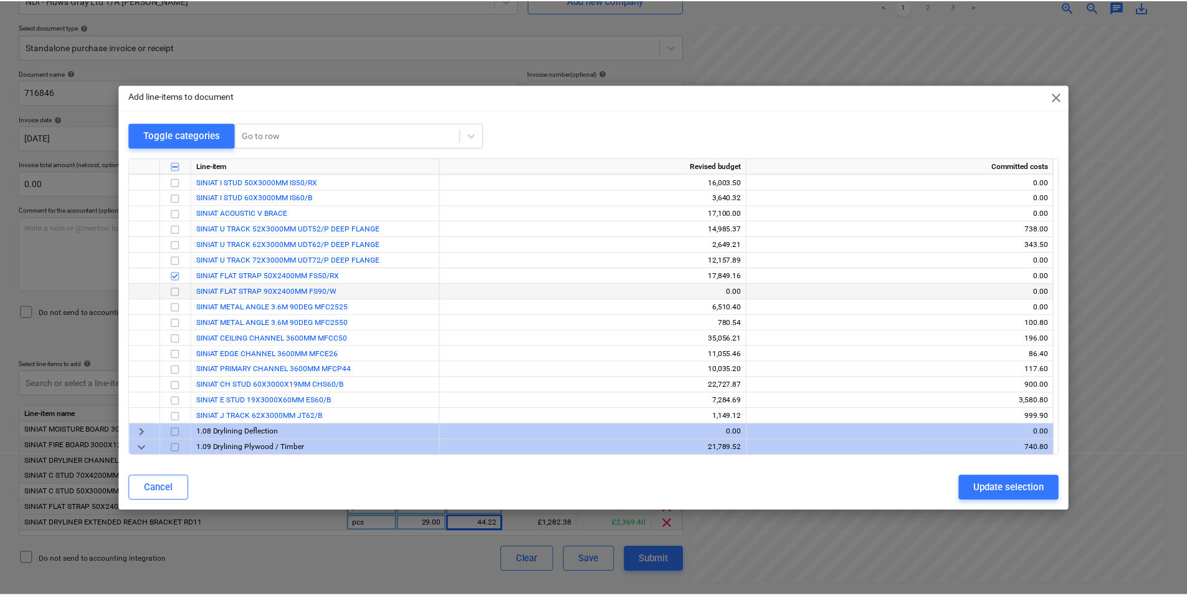
scroll to position [1247, 0]
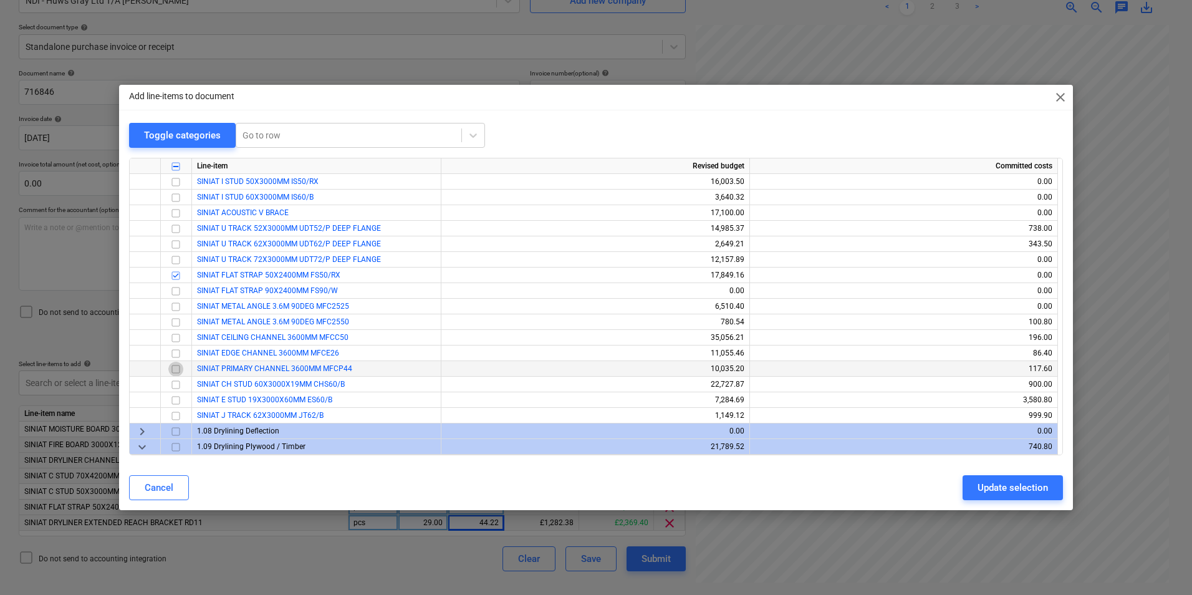
click at [175, 371] on input "checkbox" at bounding box center [175, 369] width 15 height 15
click at [175, 337] on input "checkbox" at bounding box center [175, 337] width 15 height 15
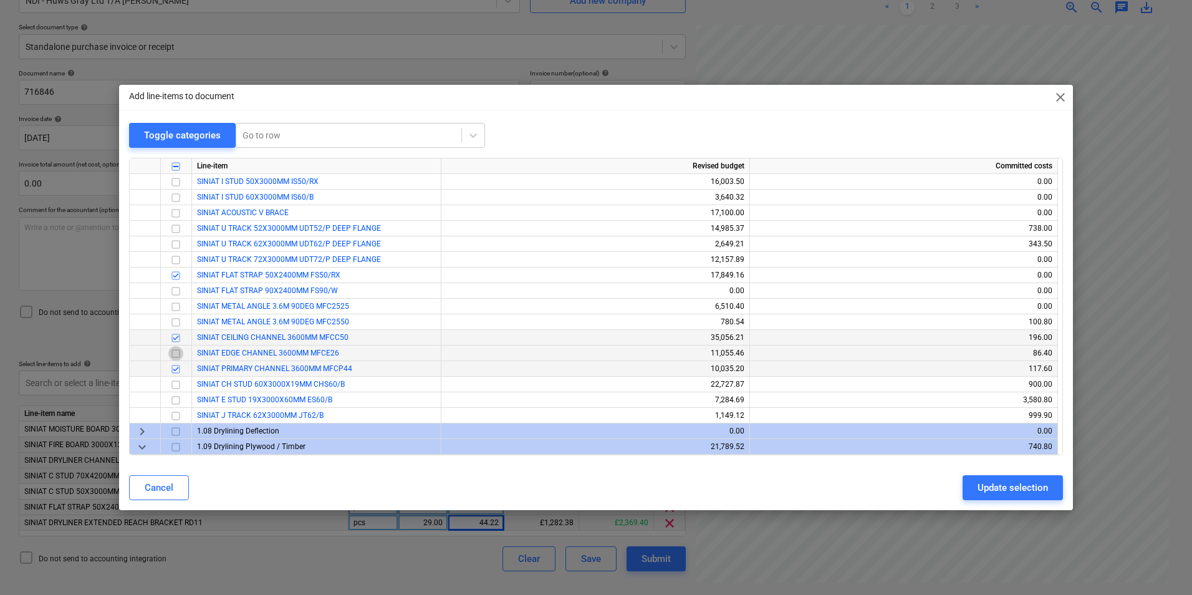
click at [176, 357] on input "checkbox" at bounding box center [175, 353] width 15 height 15
click at [1007, 482] on div "Update selection" at bounding box center [1012, 487] width 70 height 16
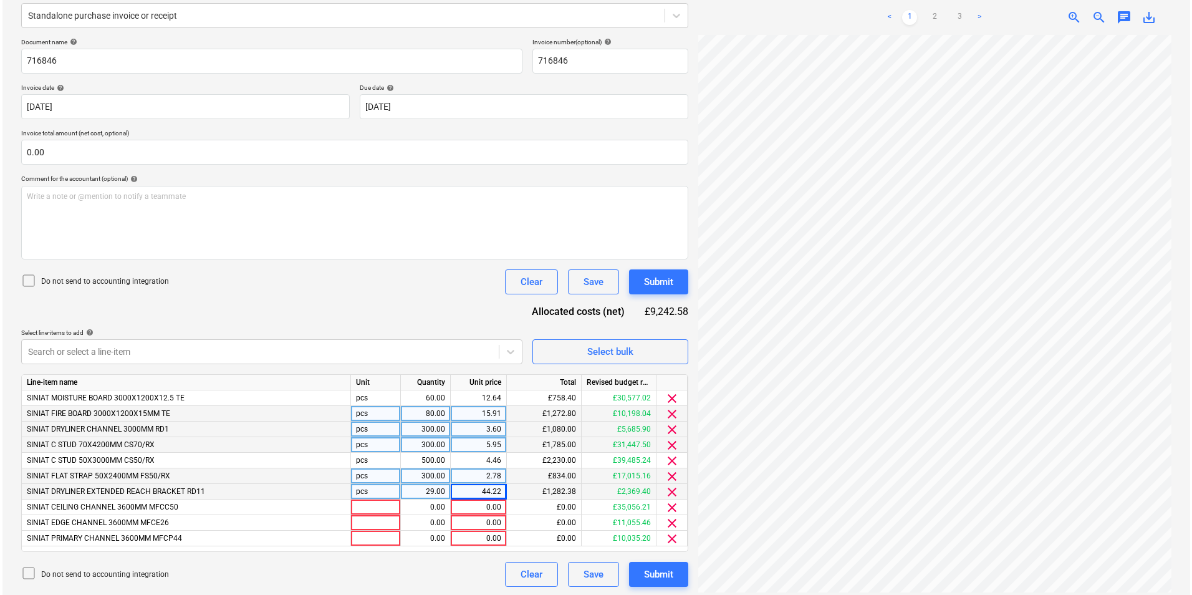
scroll to position [158, 0]
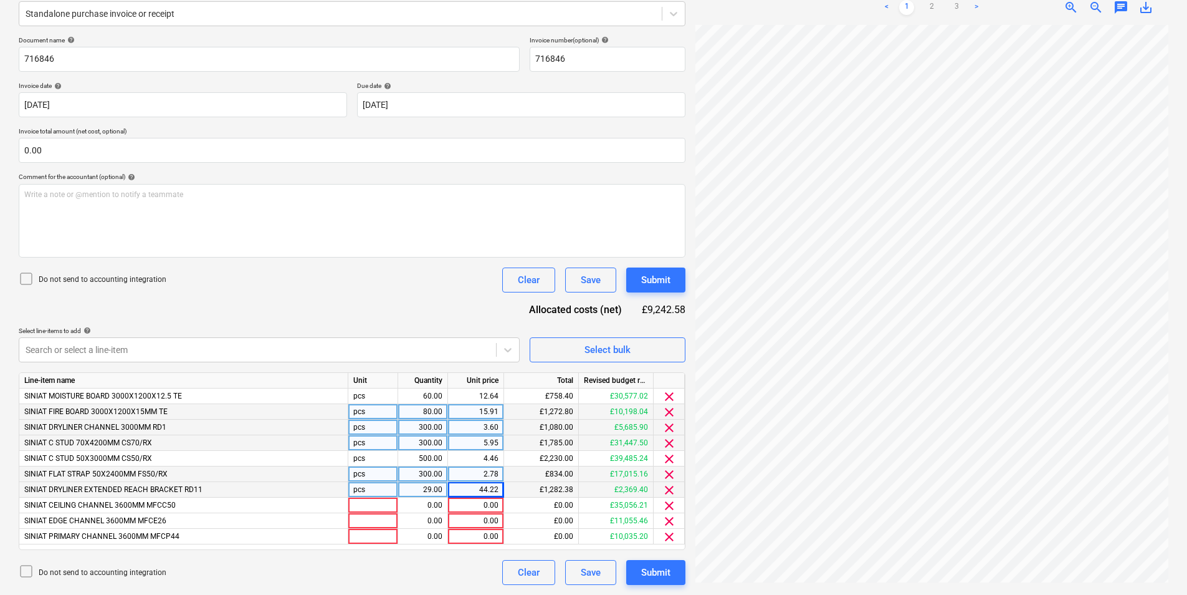
drag, startPoint x: 365, startPoint y: 490, endPoint x: 346, endPoint y: 485, distance: 19.4
click at [0, 0] on div "SINIAT DRYLINER EXTENDED REACH BRACKET RD11 pcs 29.00 44.22 £1,282.38 £2,369.40…" at bounding box center [0, 0] width 0 height 0
copy div "pcs"
click at [365, 502] on div at bounding box center [373, 505] width 50 height 16
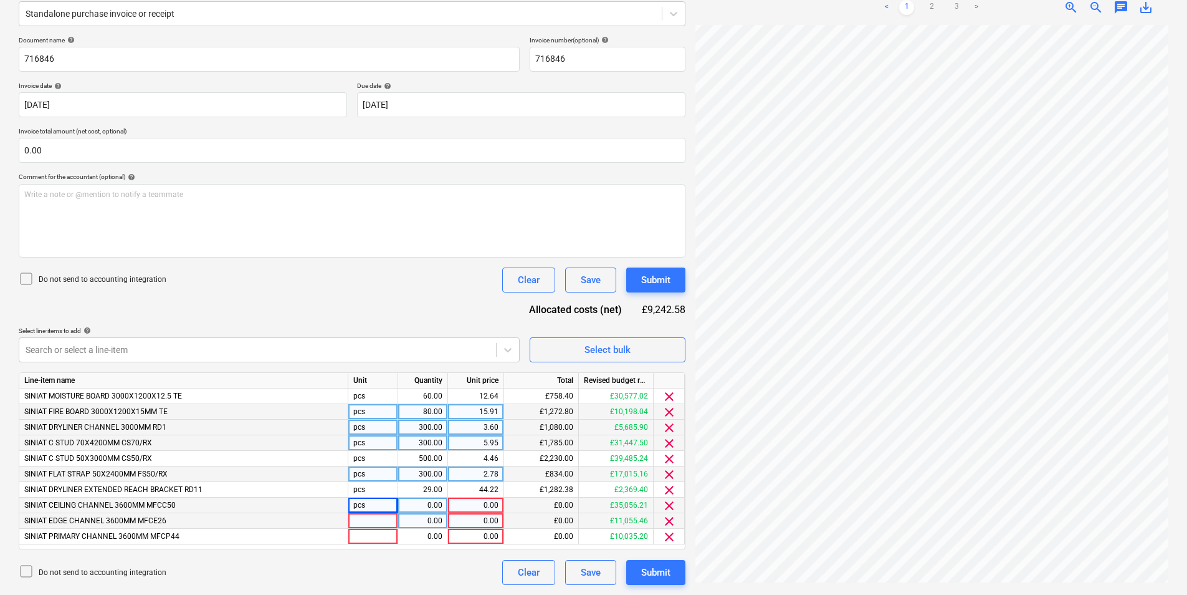
click at [371, 524] on div at bounding box center [373, 521] width 50 height 16
click at [381, 532] on div at bounding box center [373, 537] width 50 height 16
click at [423, 509] on div "0.00" at bounding box center [422, 505] width 39 height 16
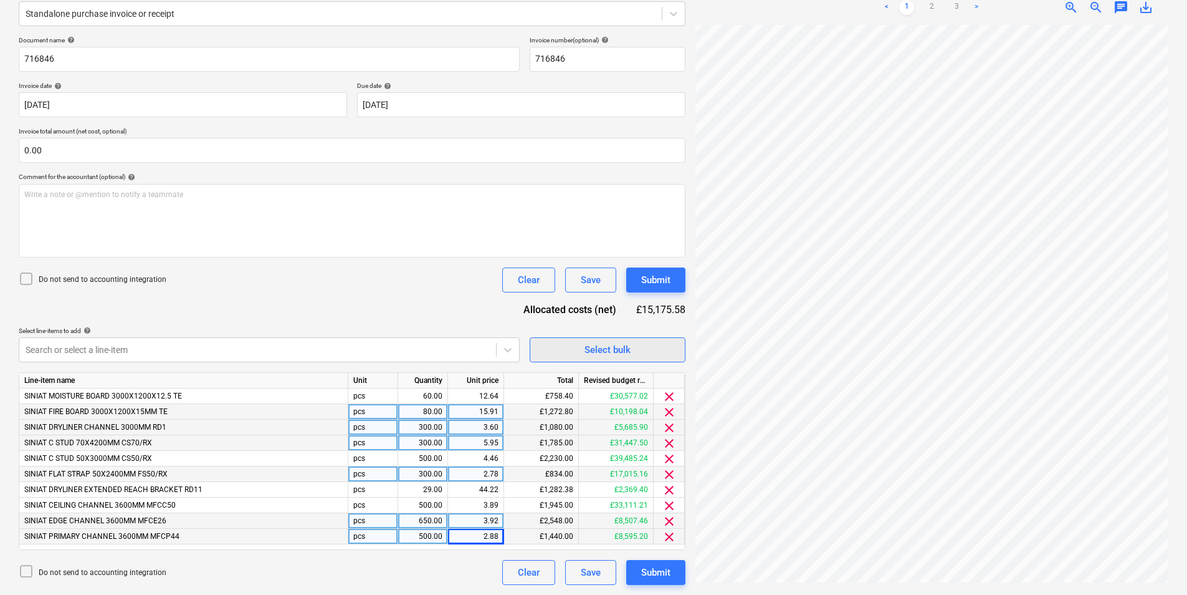
click at [621, 351] on div "Select bulk" at bounding box center [608, 350] width 46 height 16
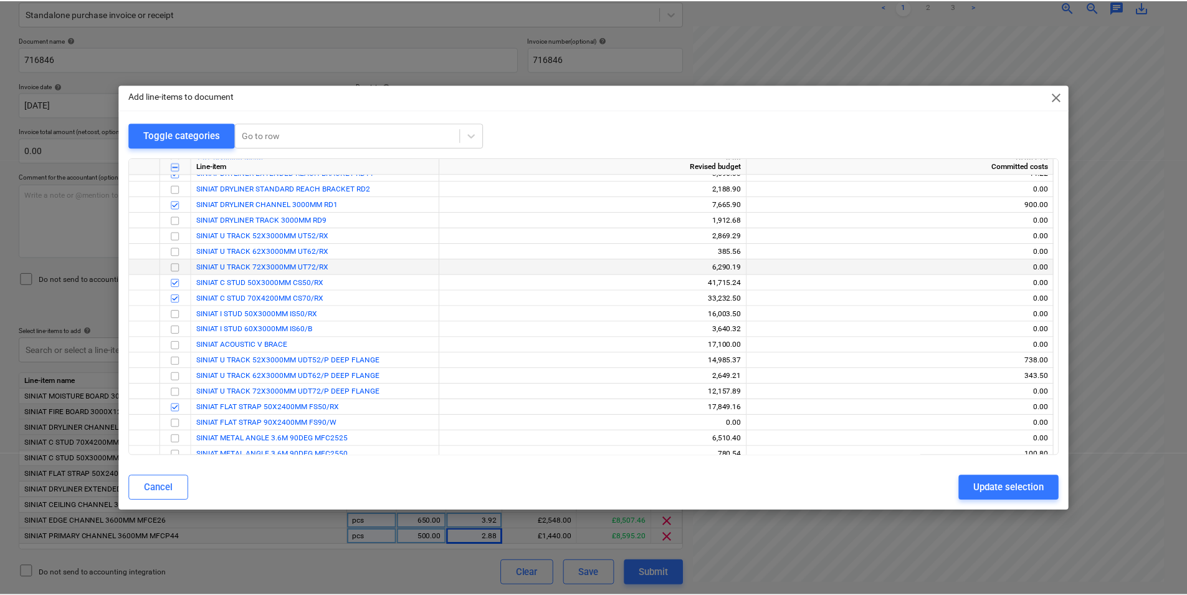
scroll to position [1122, 0]
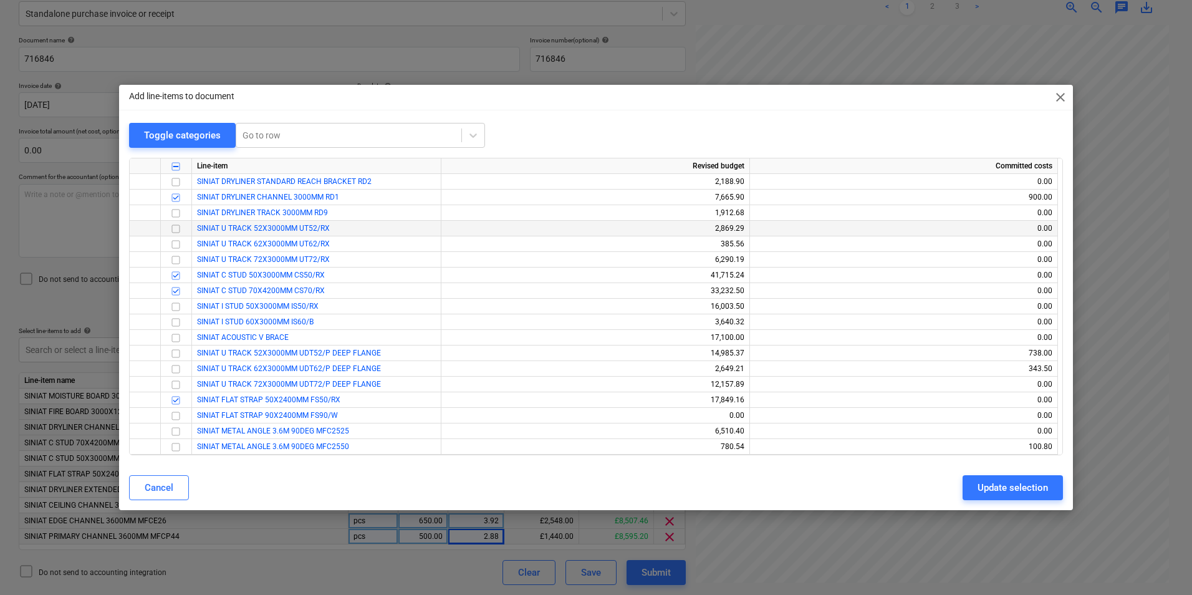
click at [177, 230] on input "checkbox" at bounding box center [175, 228] width 15 height 15
click at [1004, 473] on div "Cancel Update selection" at bounding box center [596, 487] width 949 height 35
click at [1001, 486] on div "Update selection" at bounding box center [1012, 487] width 70 height 16
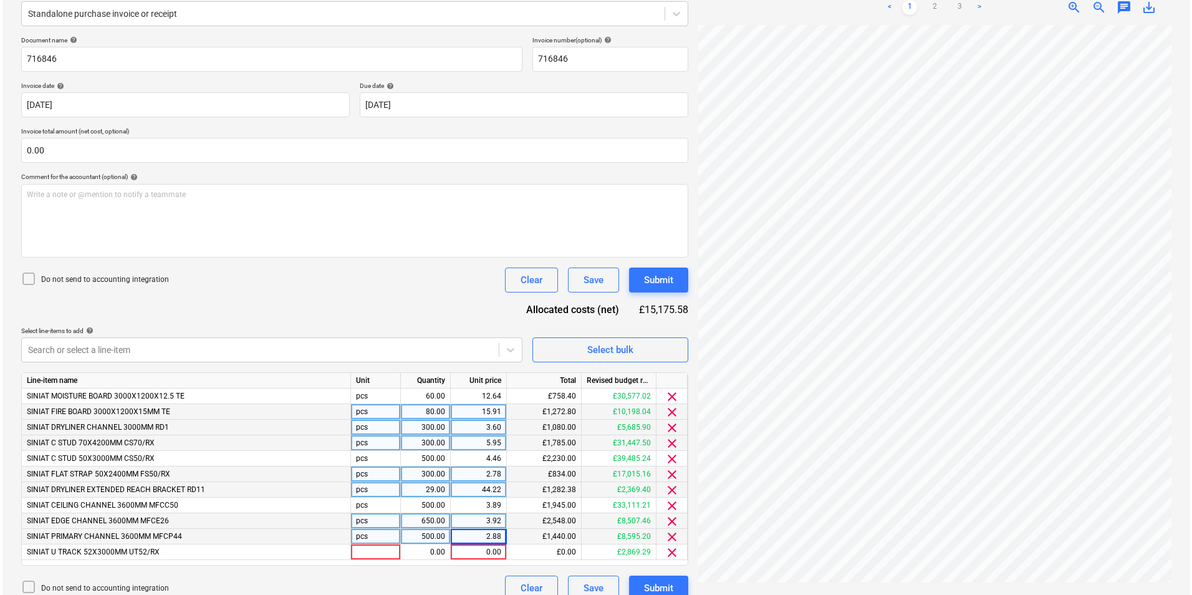
scroll to position [173, 0]
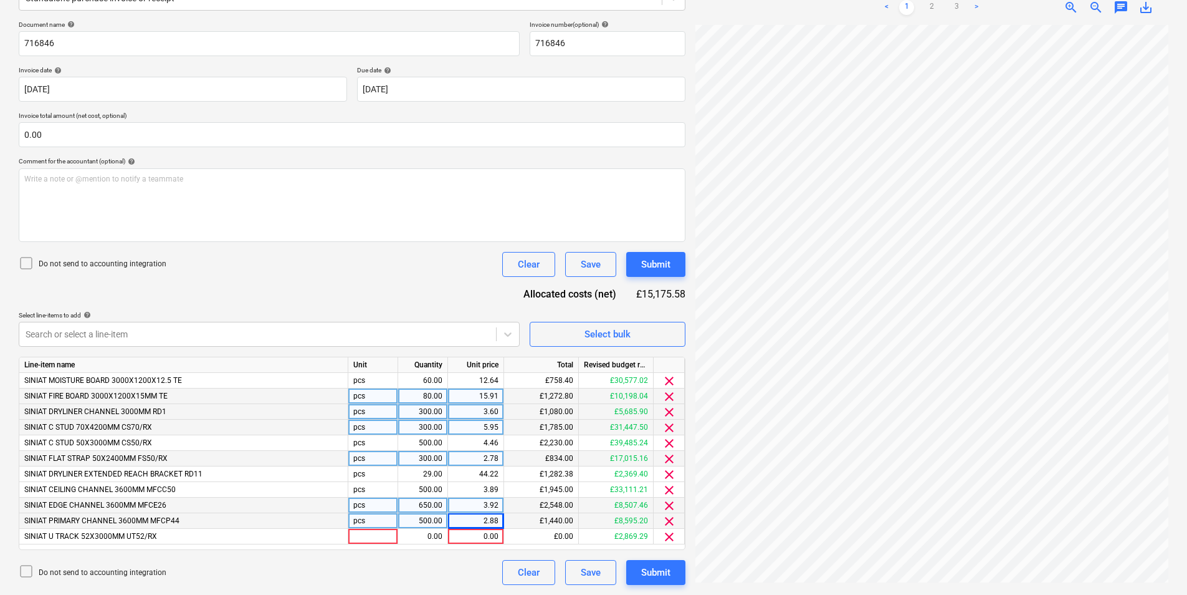
drag, startPoint x: 367, startPoint y: 514, endPoint x: 345, endPoint y: 517, distance: 22.6
click at [0, 0] on div "SINIAT PRIMARY CHANNEL 3600MM MFCP44 pcs 500.00 2.88 £1,440.00 £8,595.20 clear" at bounding box center [0, 0] width 0 height 0
copy div "pcs"
click at [378, 538] on div at bounding box center [373, 537] width 50 height 16
drag, startPoint x: 424, startPoint y: 535, endPoint x: 511, endPoint y: 544, distance: 87.1
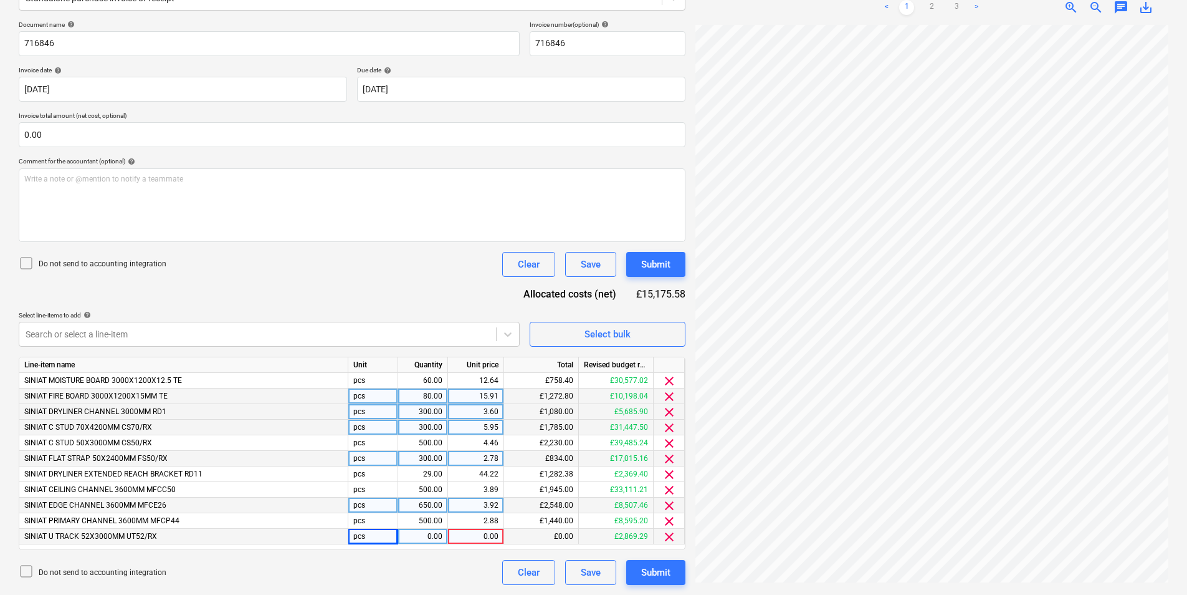
click at [424, 535] on div "0.00" at bounding box center [422, 537] width 39 height 16
click at [620, 340] on div "Select bulk" at bounding box center [608, 334] width 46 height 16
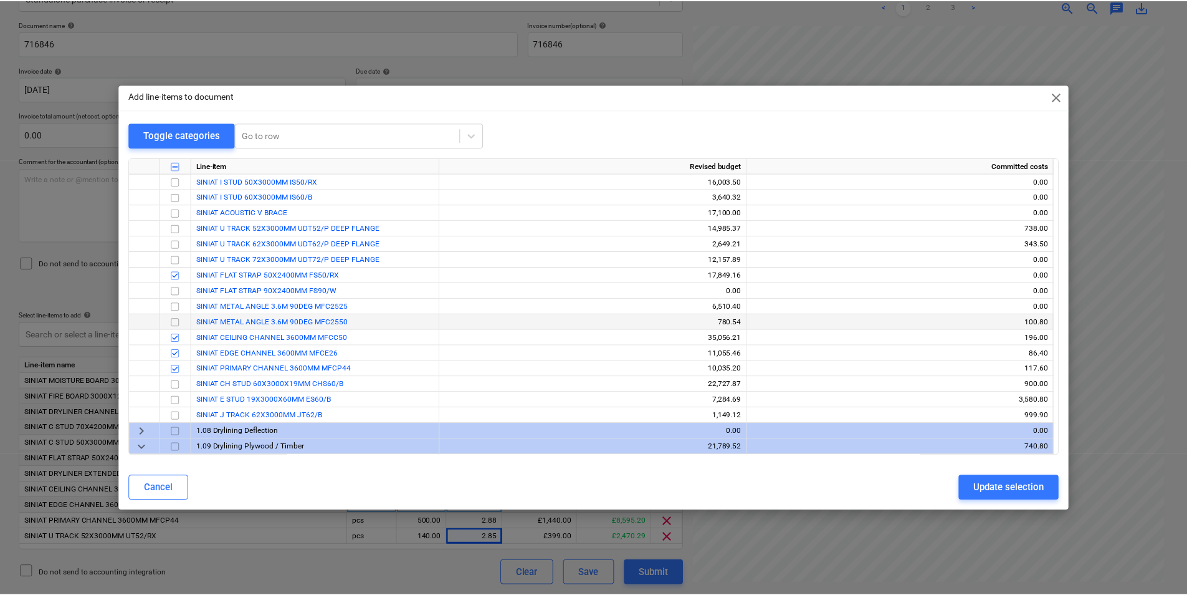
scroll to position [935, 0]
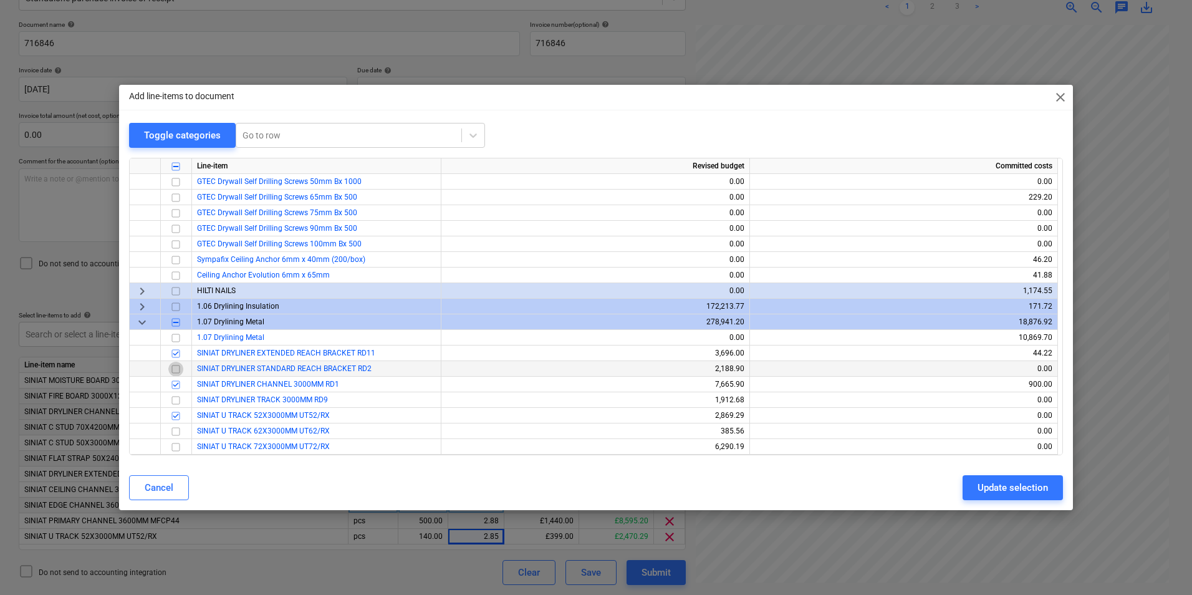
click at [176, 369] on input "checkbox" at bounding box center [175, 369] width 15 height 15
click at [1029, 480] on div "Update selection" at bounding box center [1012, 487] width 70 height 16
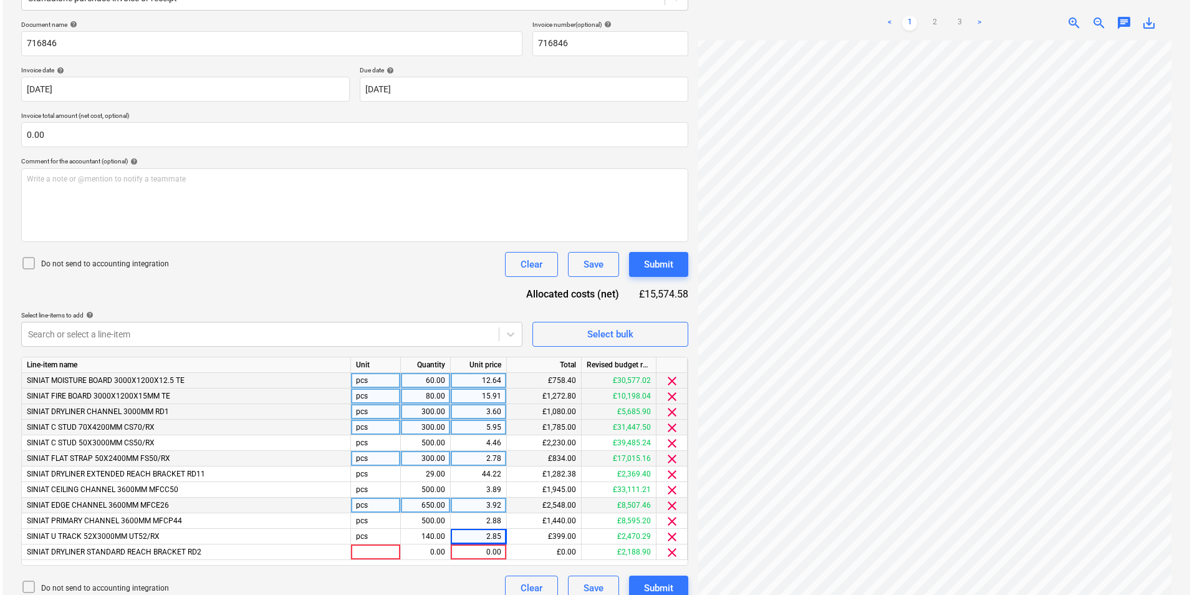
scroll to position [189, 0]
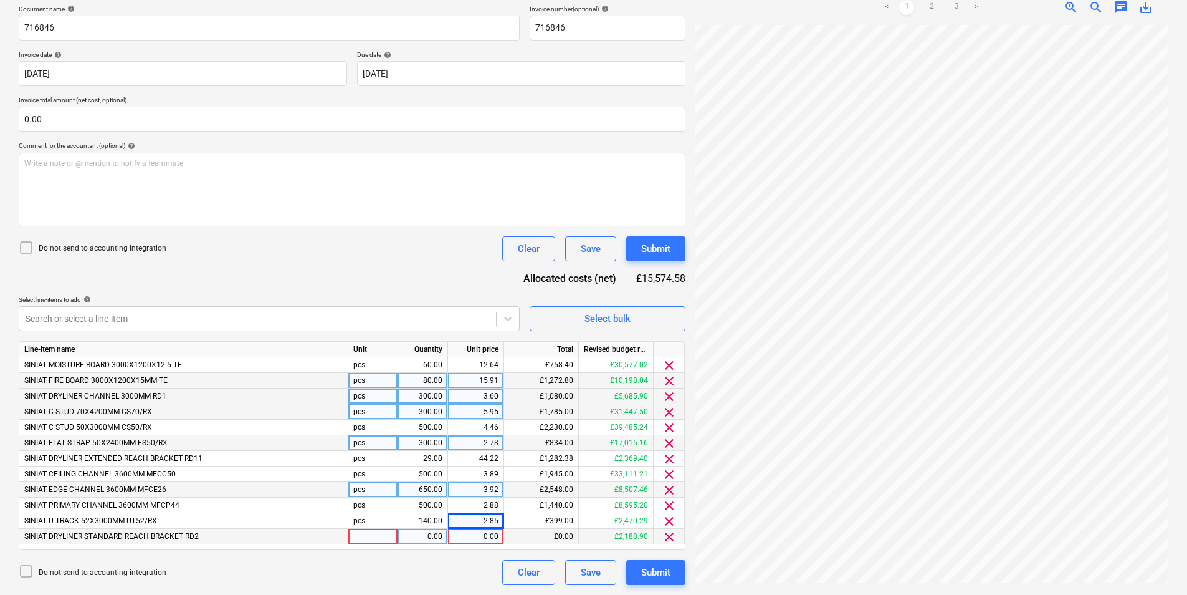
click at [372, 531] on div at bounding box center [373, 537] width 50 height 16
drag, startPoint x: 367, startPoint y: 519, endPoint x: 328, endPoint y: 517, distance: 38.7
click at [0, 0] on div "SINIAT U TRACK 52X3000MM UT52/RX pcs 140.00 2.85 £399.00 £2,470.29 clear" at bounding box center [0, 0] width 0 height 0
drag, startPoint x: 369, startPoint y: 516, endPoint x: 328, endPoint y: 510, distance: 40.9
click at [328, 510] on div "Line-item name Unit Quantity Unit price Total Revised budget remaining SINIAT M…" at bounding box center [352, 445] width 667 height 209
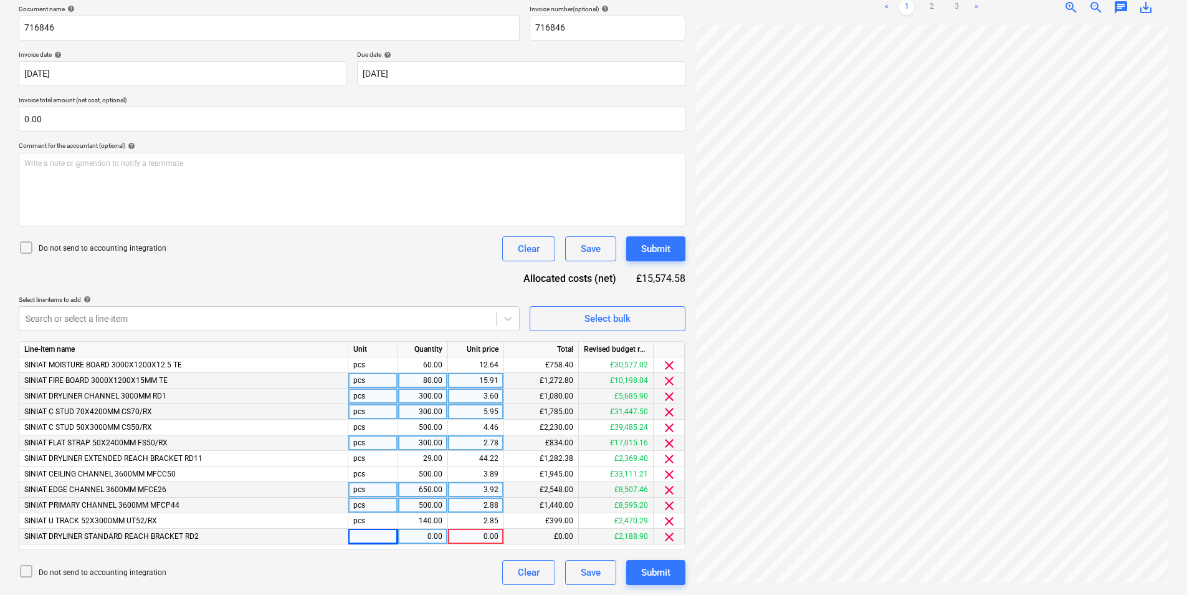
click at [381, 504] on div "pcs" at bounding box center [373, 505] width 50 height 16
click at [359, 538] on div at bounding box center [373, 537] width 50 height 16
click at [438, 537] on div "0.00" at bounding box center [422, 537] width 39 height 16
click at [660, 312] on span "Select bulk" at bounding box center [607, 318] width 125 height 16
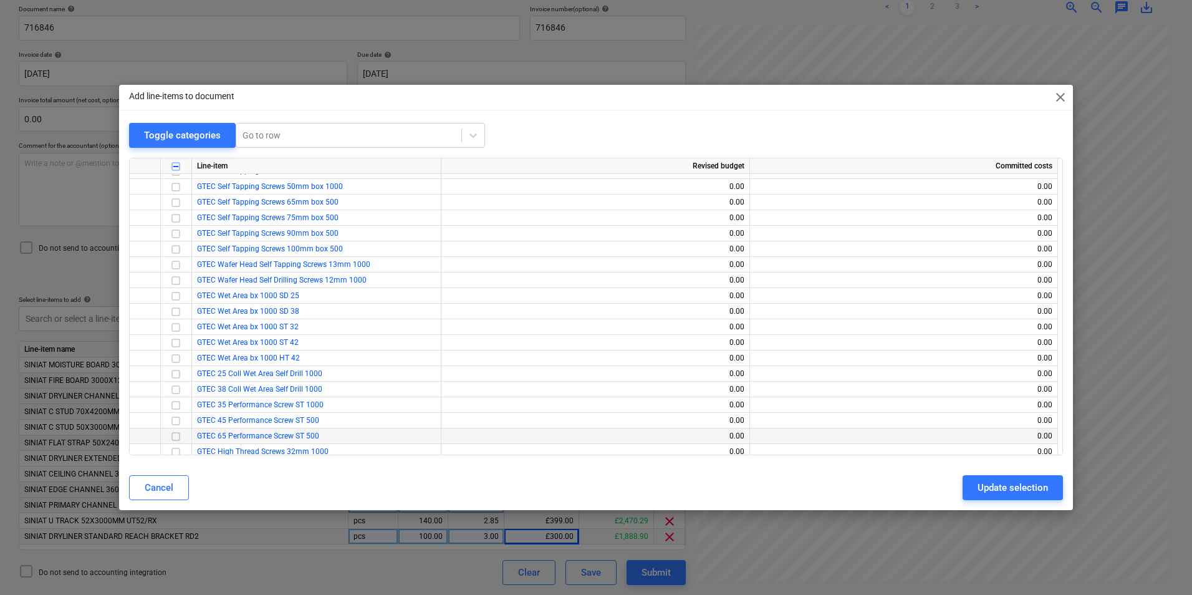
scroll to position [312, 0]
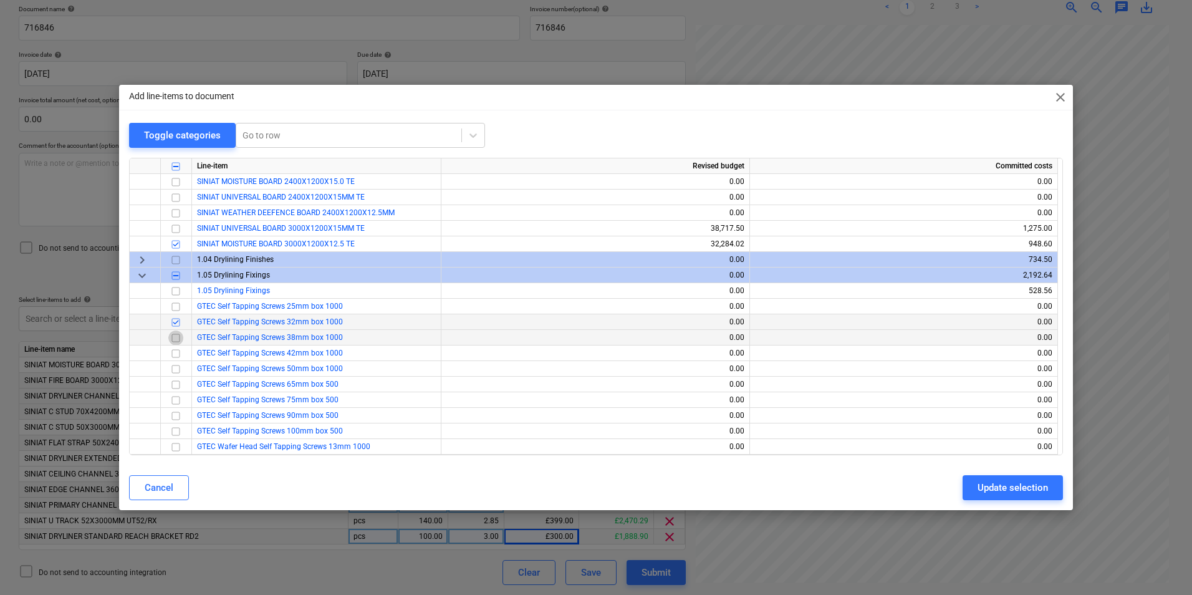
click at [175, 338] on input "checkbox" at bounding box center [175, 337] width 15 height 15
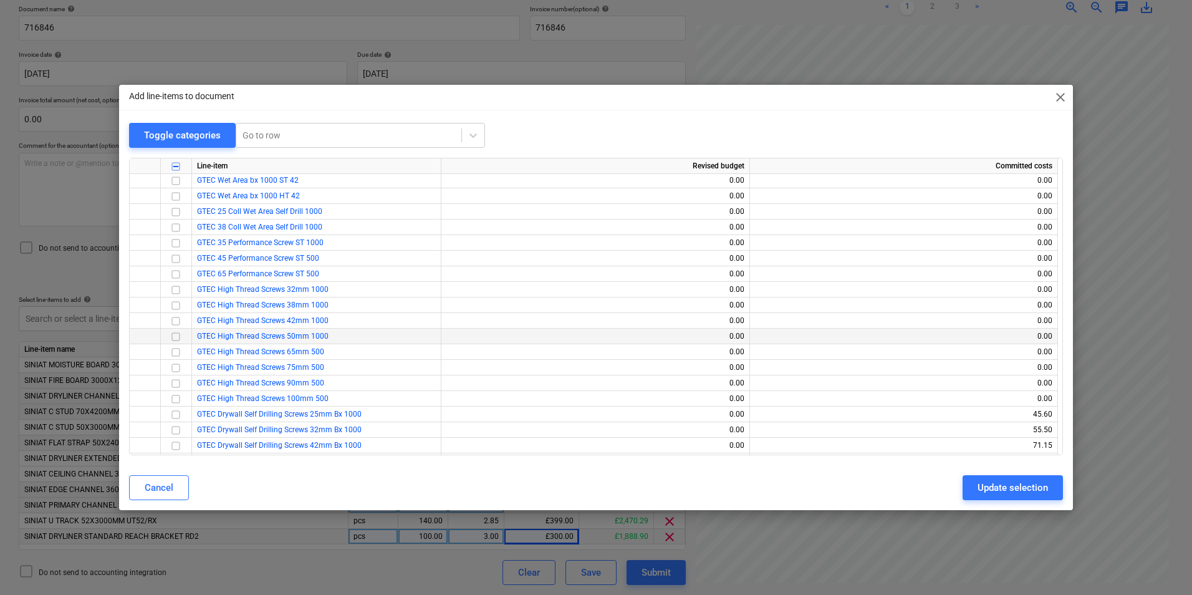
scroll to position [686, 0]
click at [175, 277] on input "checkbox" at bounding box center [175, 275] width 15 height 15
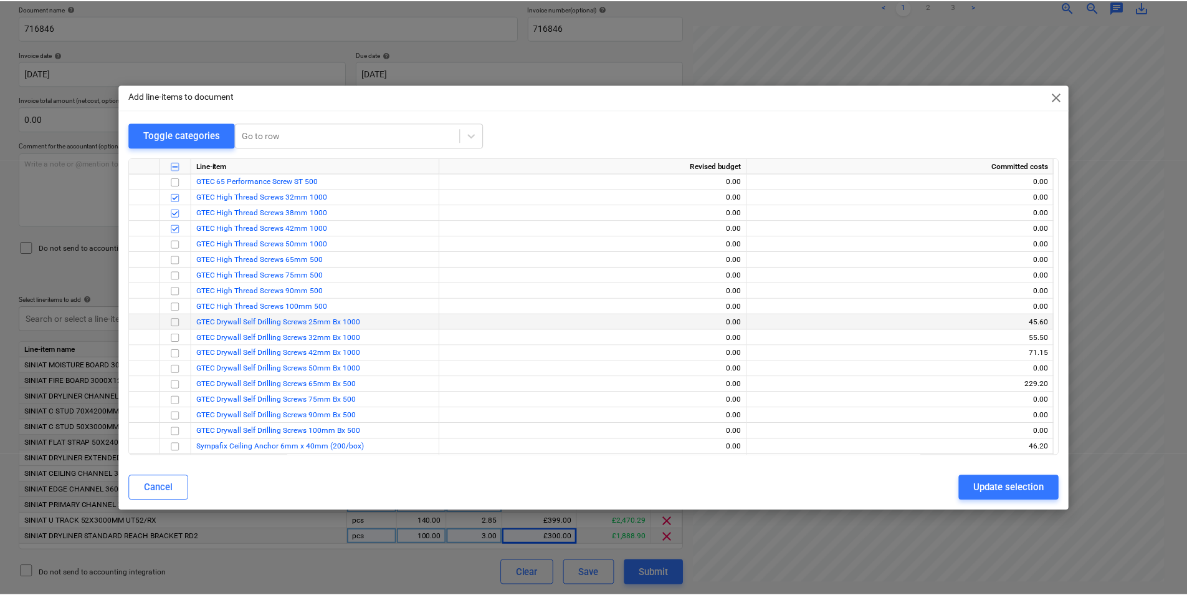
scroll to position [810, 0]
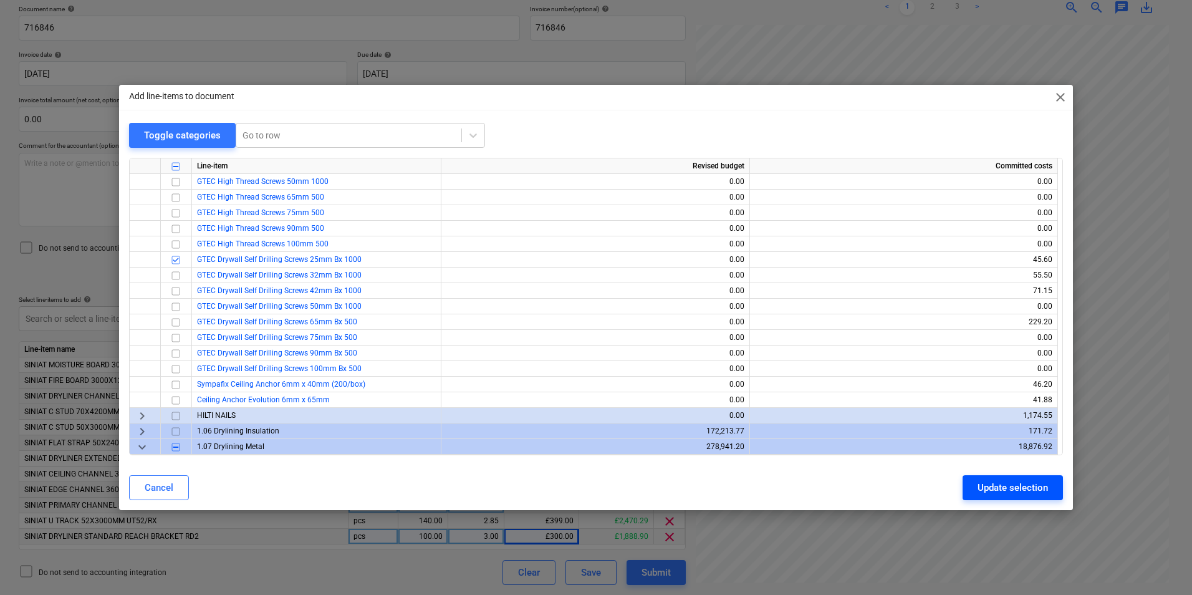
click at [987, 485] on div "Update selection" at bounding box center [1012, 487] width 70 height 16
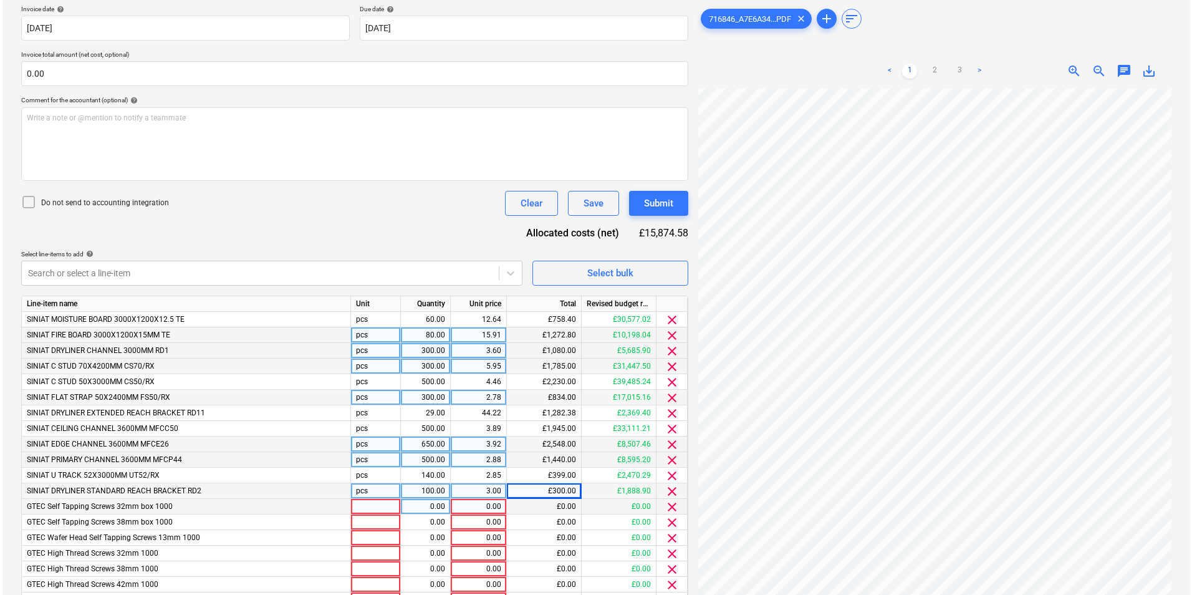
scroll to position [298, 0]
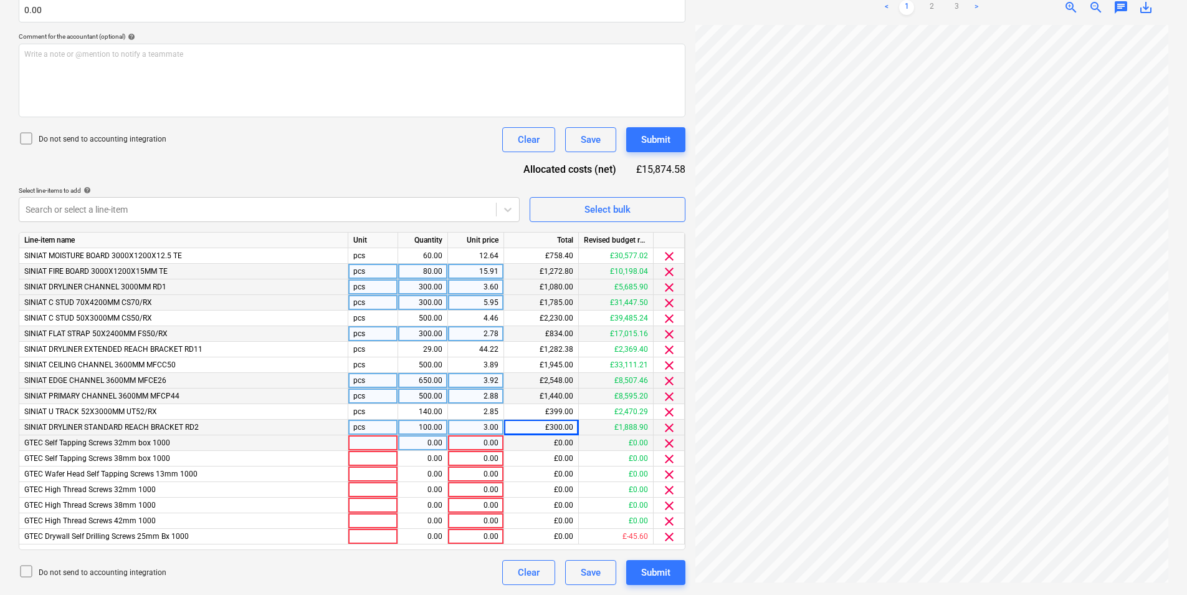
click at [358, 444] on div at bounding box center [373, 443] width 50 height 16
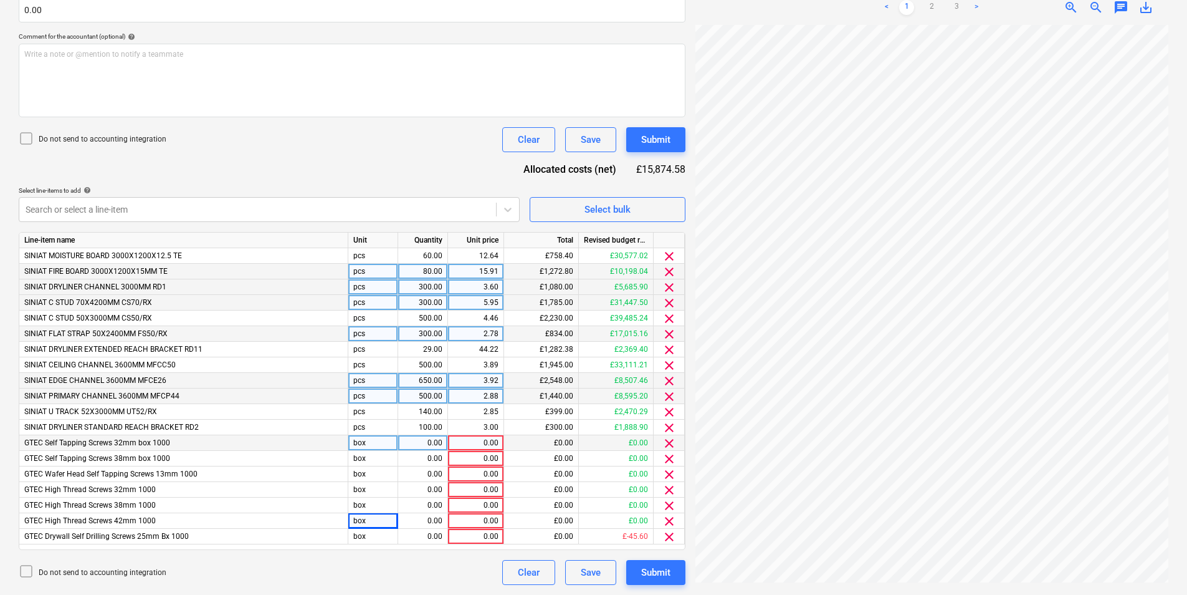
click at [416, 448] on div "0.00" at bounding box center [422, 443] width 39 height 16
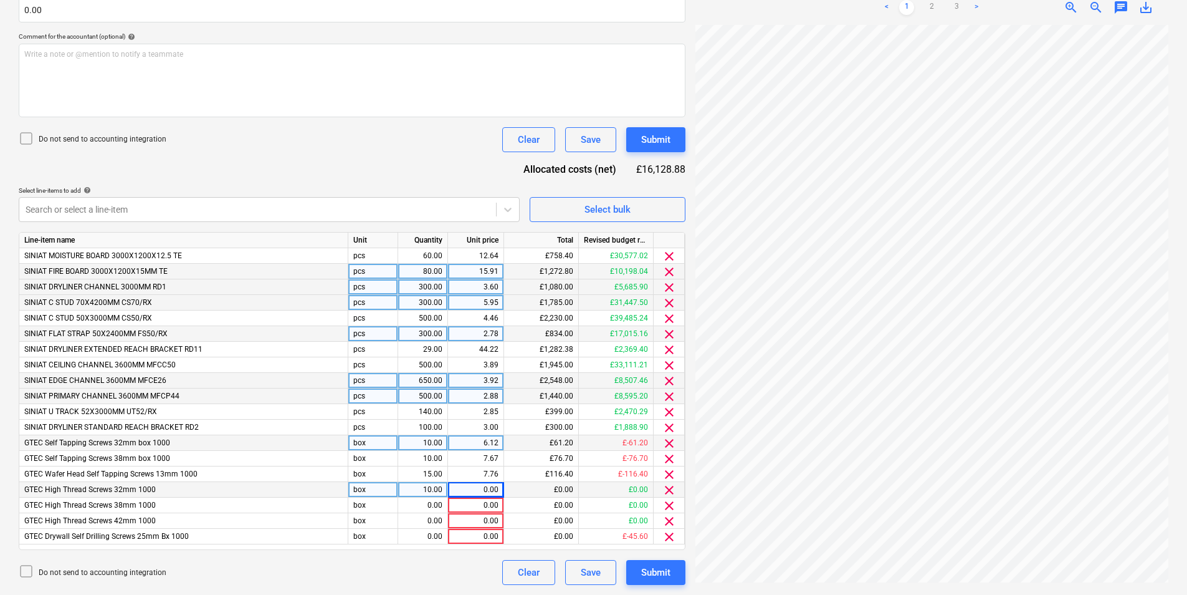
click at [497, 487] on div "0.00" at bounding box center [476, 490] width 46 height 16
click at [431, 522] on div "0.00" at bounding box center [422, 521] width 39 height 16
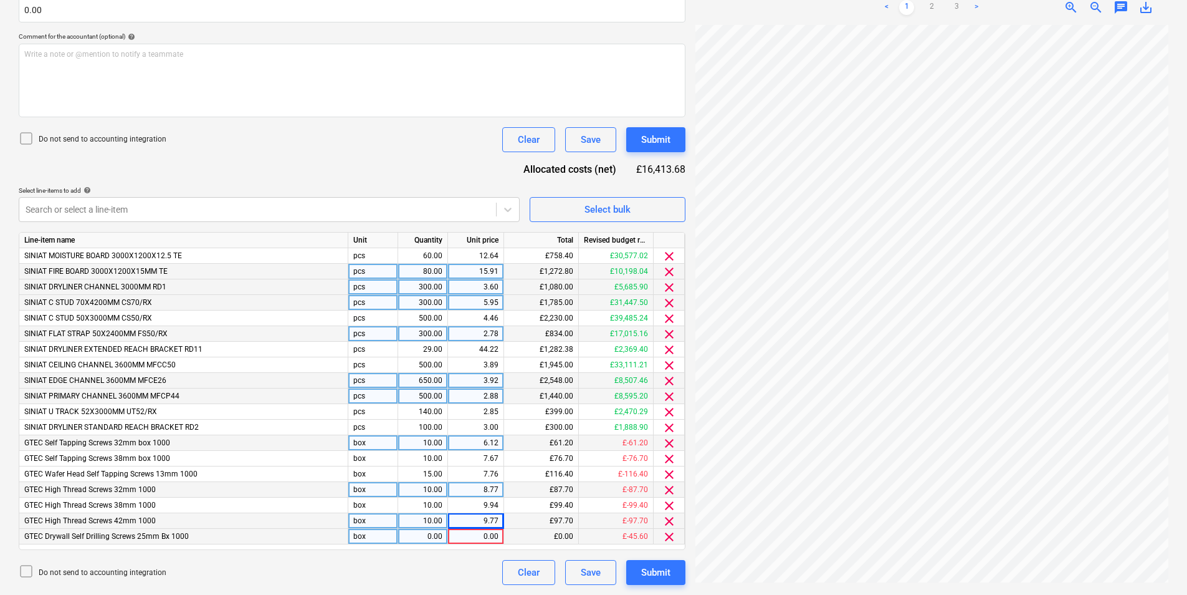
click at [439, 532] on div "0.00" at bounding box center [422, 537] width 39 height 16
click at [640, 201] on span "Select bulk" at bounding box center [607, 209] width 125 height 16
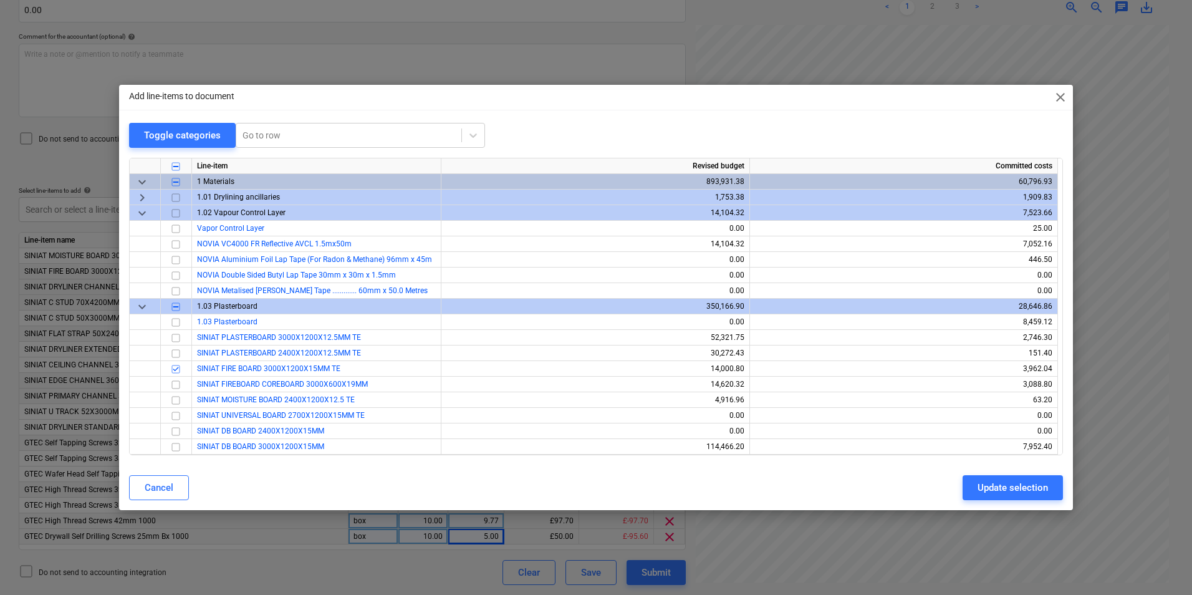
click at [204, 181] on span "1 Materials" at bounding box center [215, 181] width 37 height 9
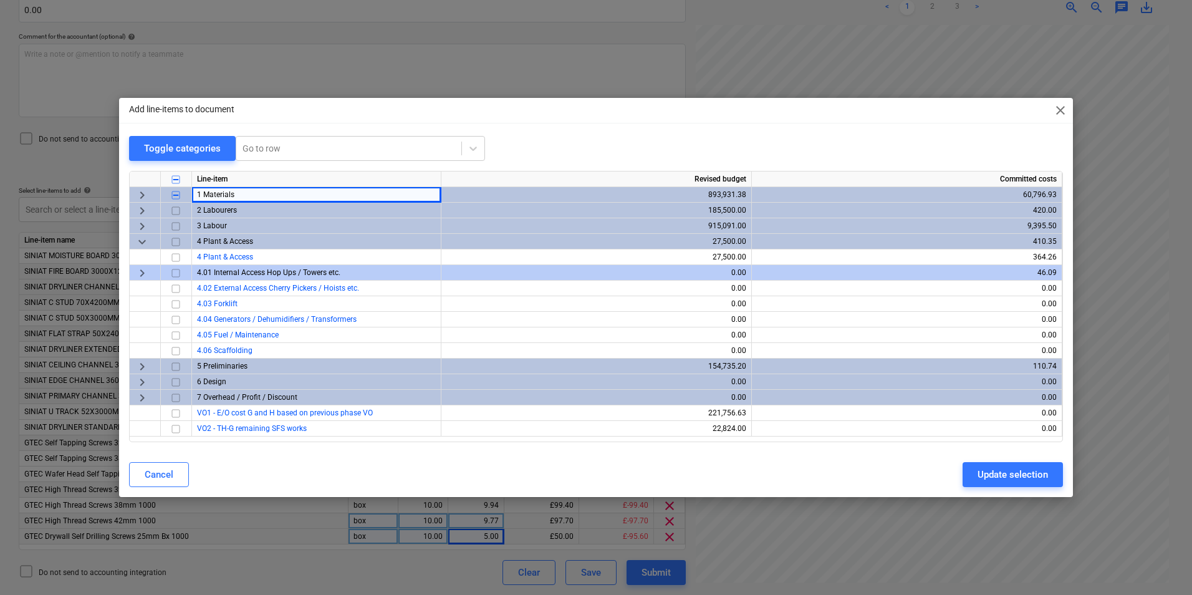
click at [210, 194] on span "1 Materials" at bounding box center [215, 194] width 37 height 9
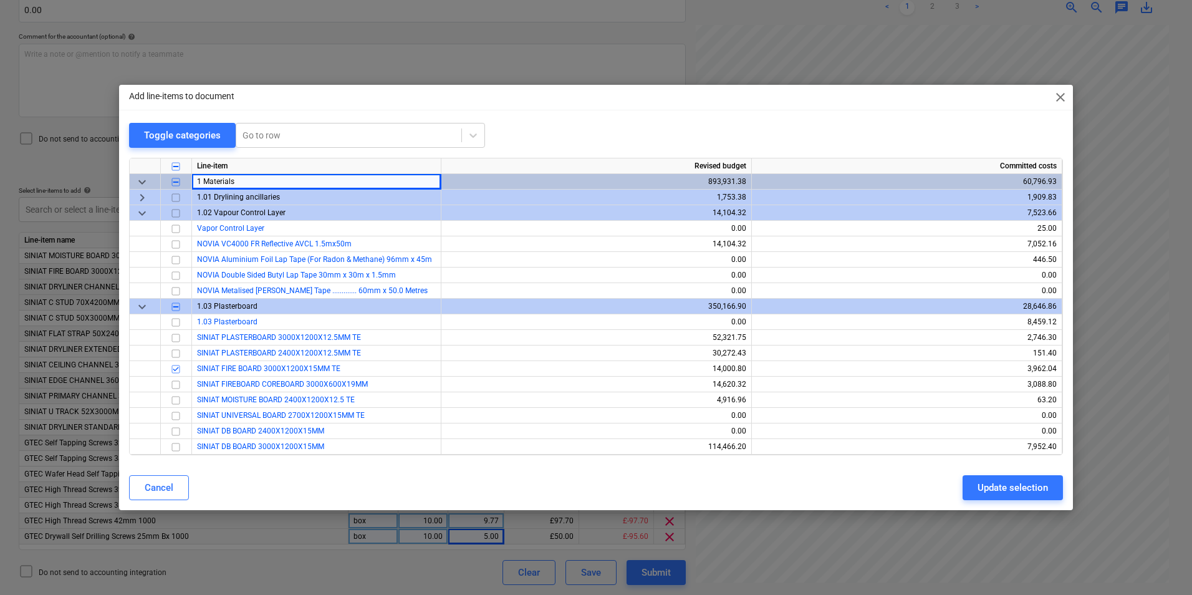
click at [211, 196] on span "1.01 Drylining ancillaries" at bounding box center [238, 197] width 83 height 9
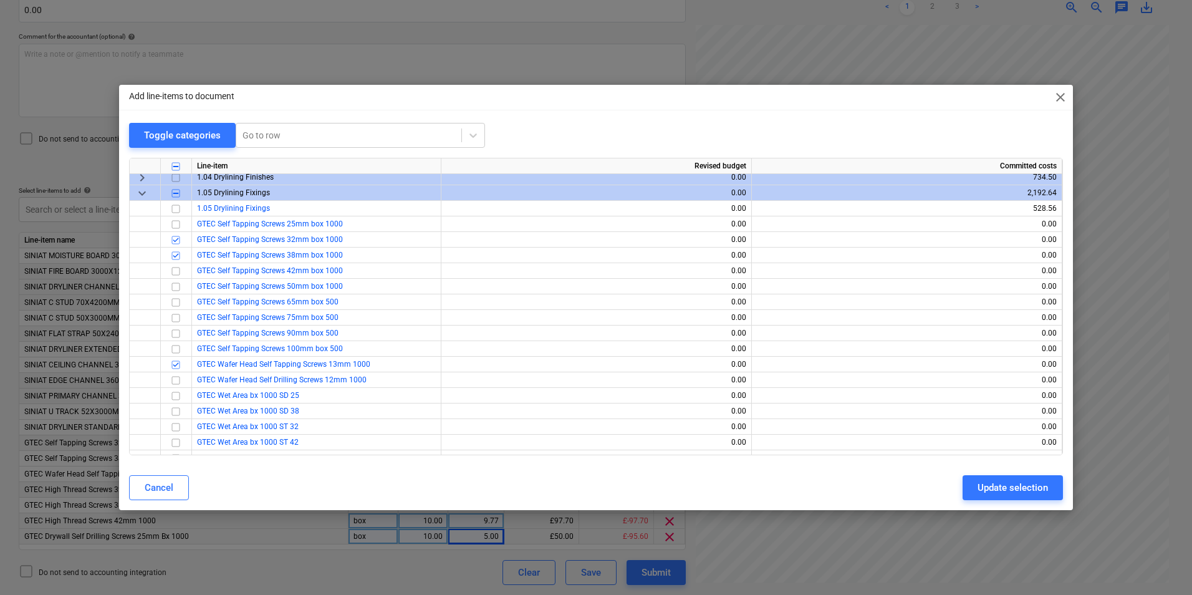
scroll to position [410, 0]
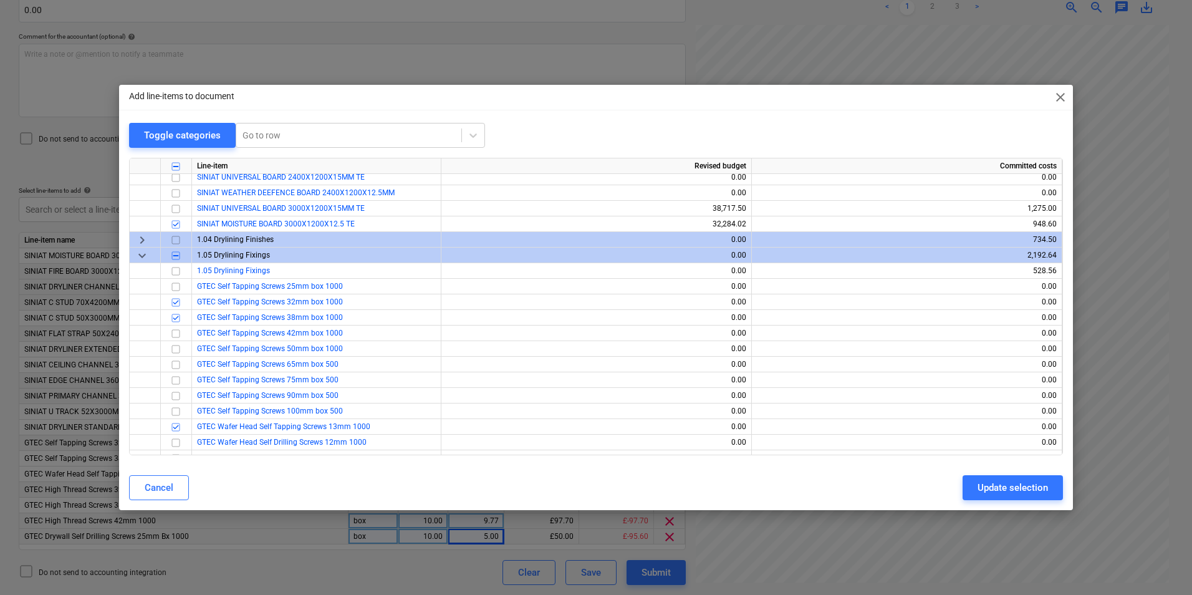
click at [139, 242] on span "keyboard_arrow_right" at bounding box center [142, 239] width 15 height 15
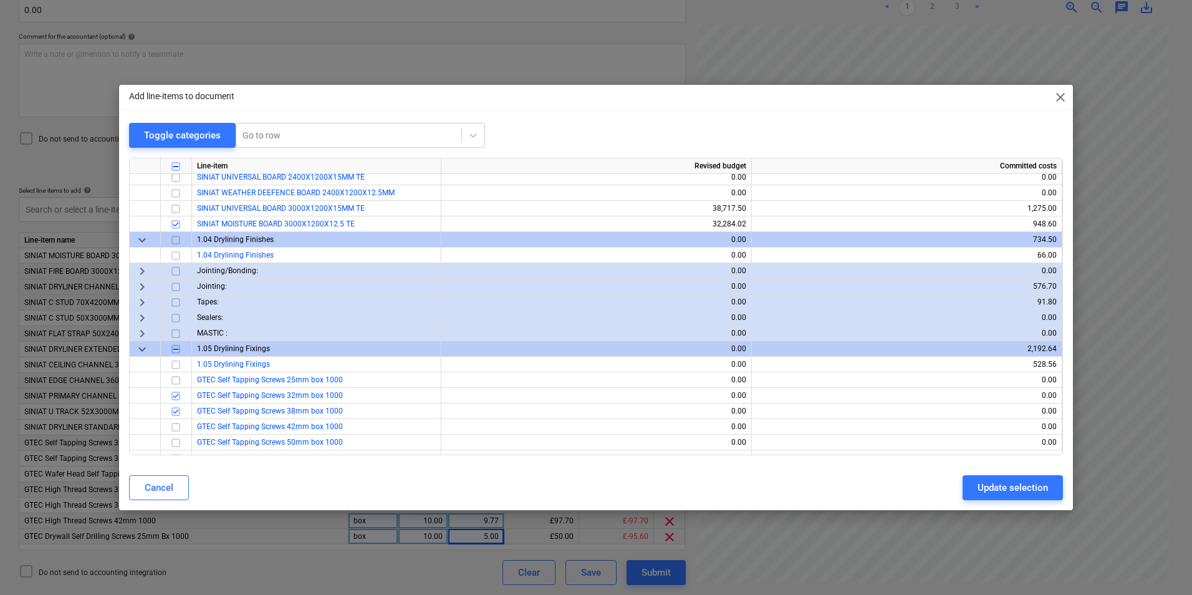
click at [196, 332] on div "MASTIC :" at bounding box center [316, 333] width 249 height 16
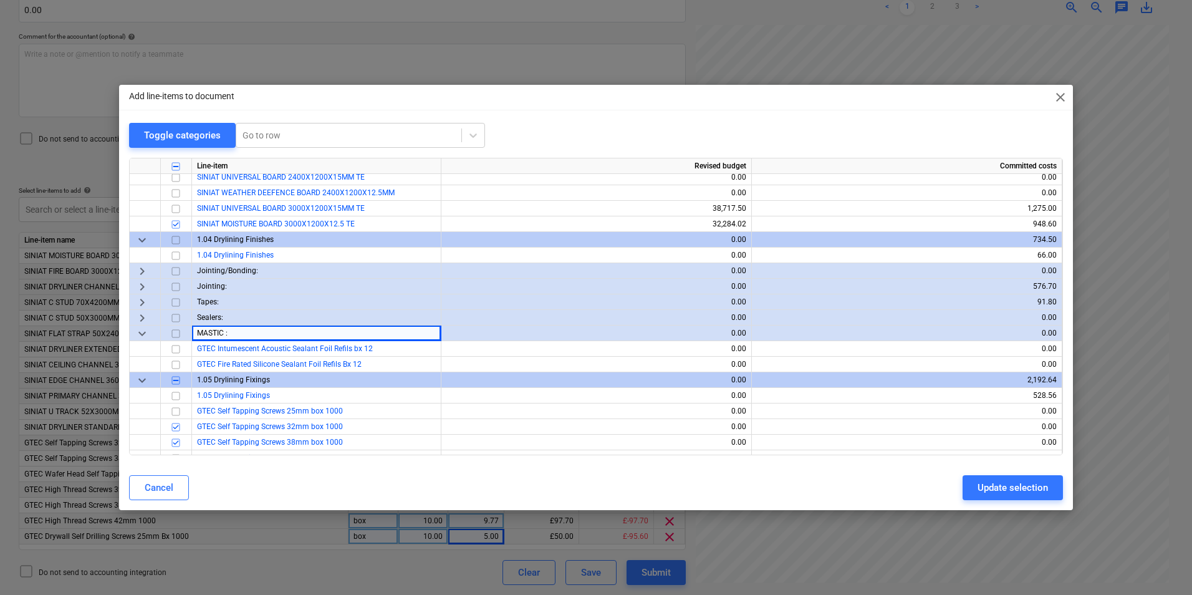
click at [177, 333] on input "checkbox" at bounding box center [175, 333] width 15 height 15
click at [173, 335] on input "checkbox" at bounding box center [175, 333] width 15 height 15
click at [178, 352] on input "checkbox" at bounding box center [175, 349] width 15 height 15
click at [999, 489] on div "Update selection" at bounding box center [1012, 487] width 70 height 16
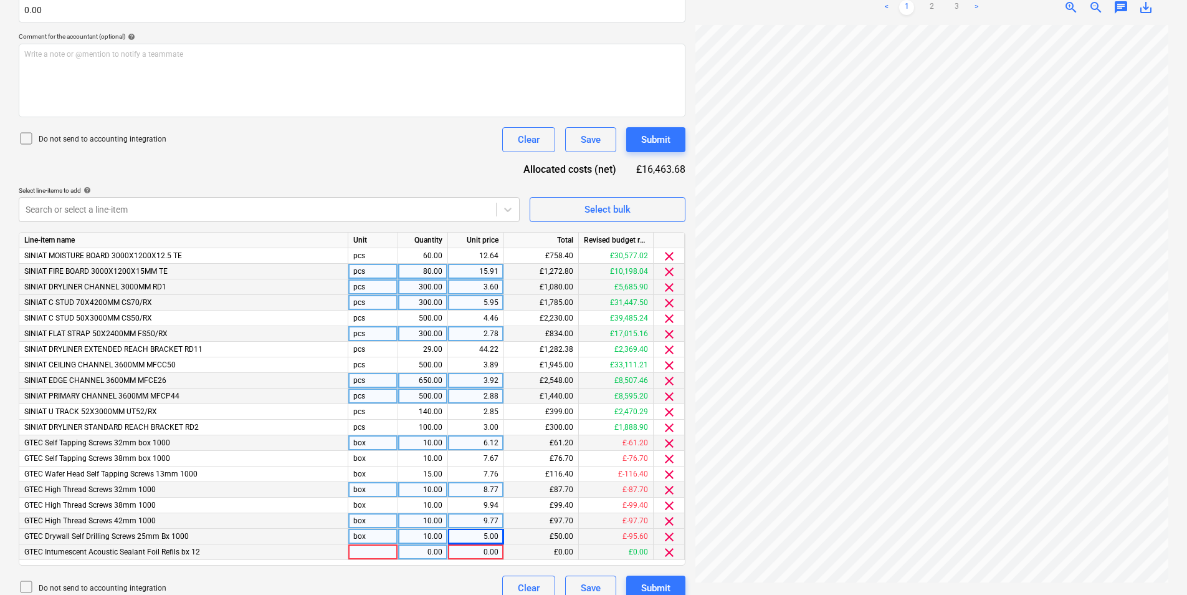
click at [367, 547] on div at bounding box center [373, 552] width 50 height 16
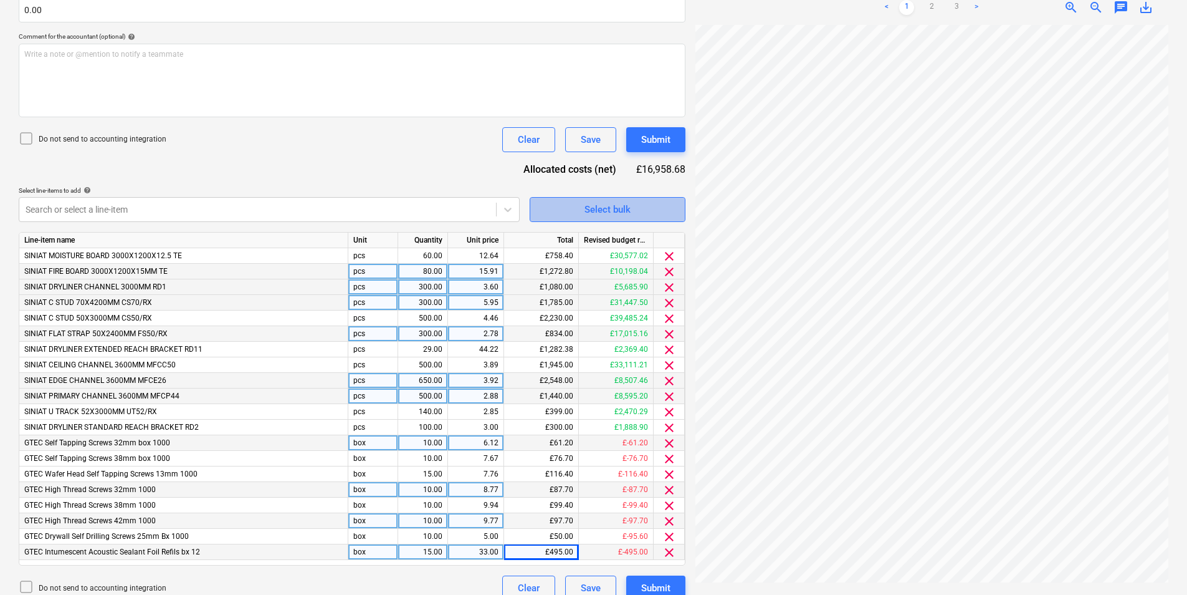
click at [625, 211] on div "Select bulk" at bounding box center [608, 209] width 46 height 16
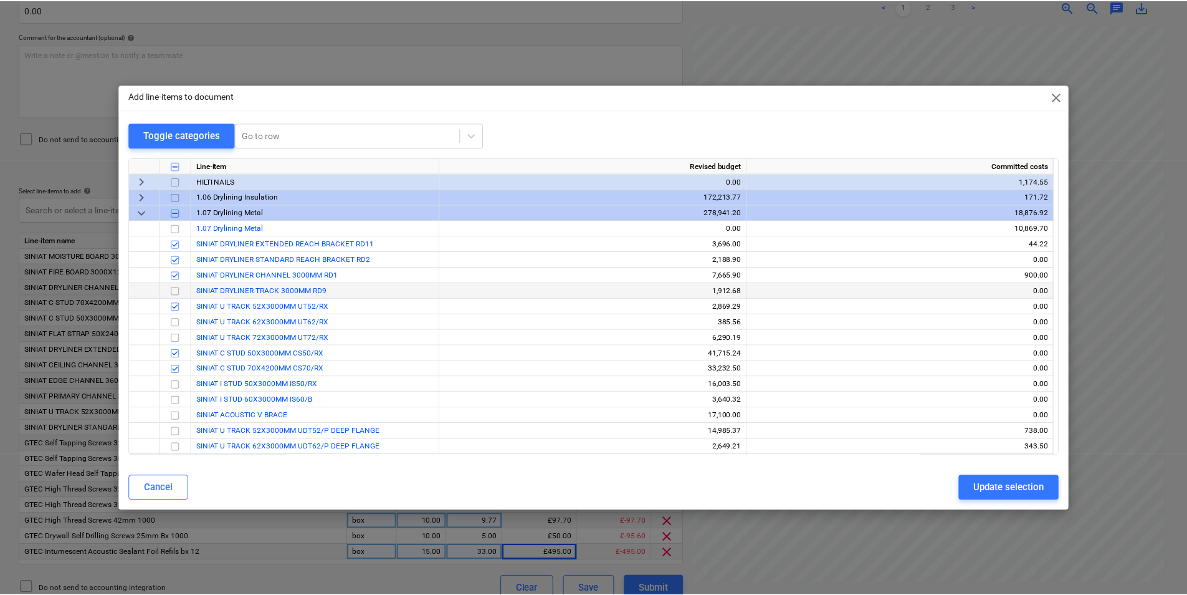
scroll to position [1309, 0]
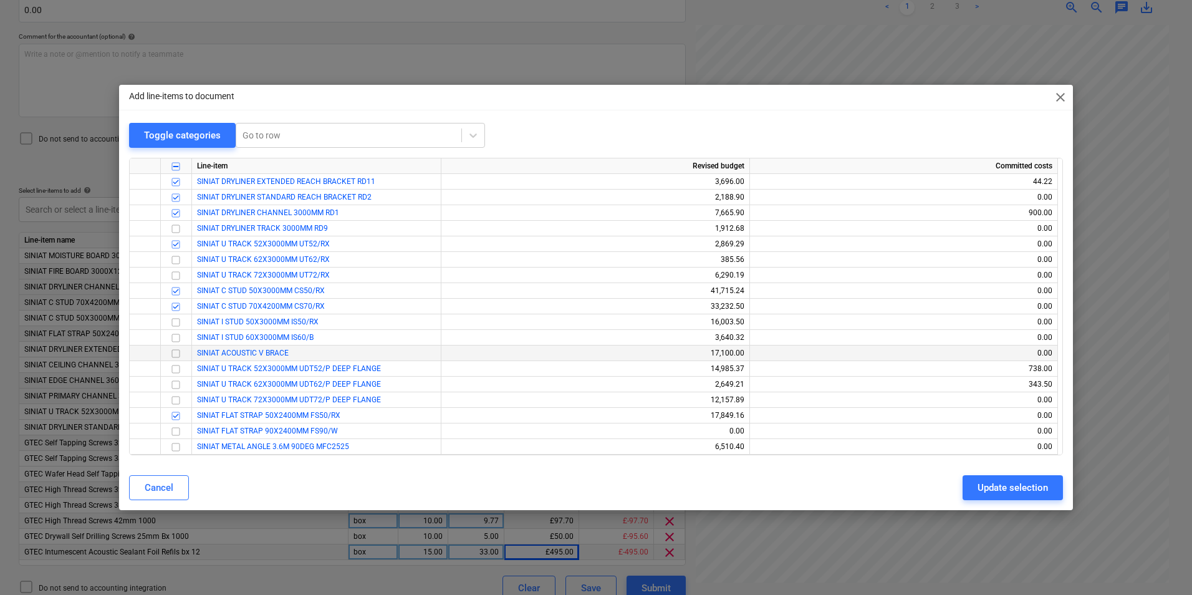
click at [175, 353] on input "checkbox" at bounding box center [175, 353] width 15 height 15
click at [995, 480] on div "Update selection" at bounding box center [1012, 487] width 70 height 16
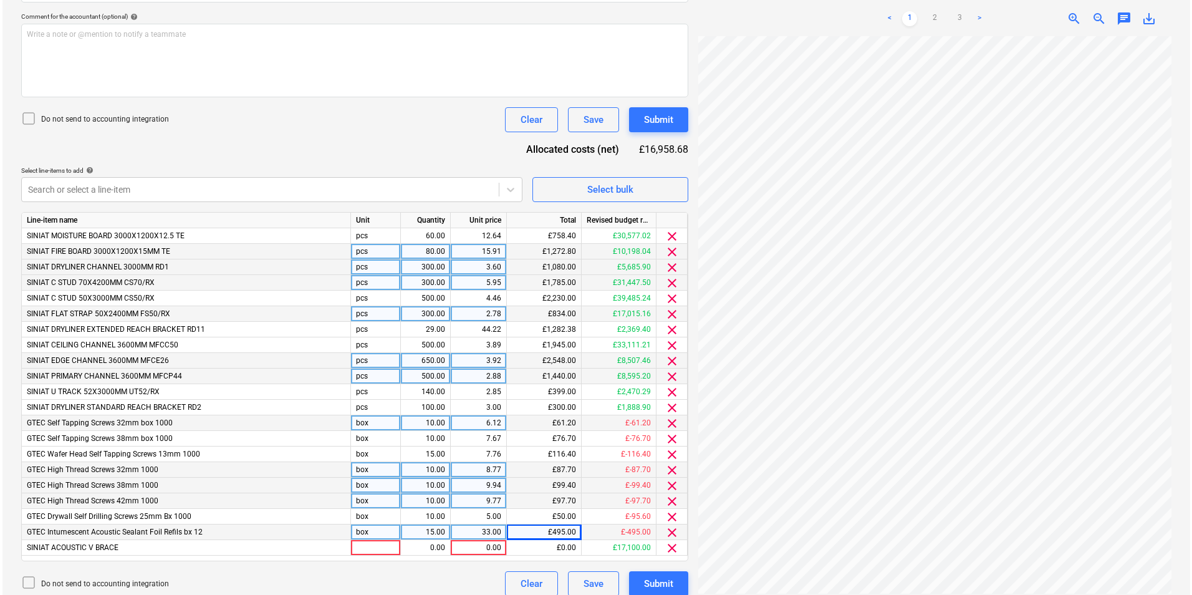
scroll to position [329, 0]
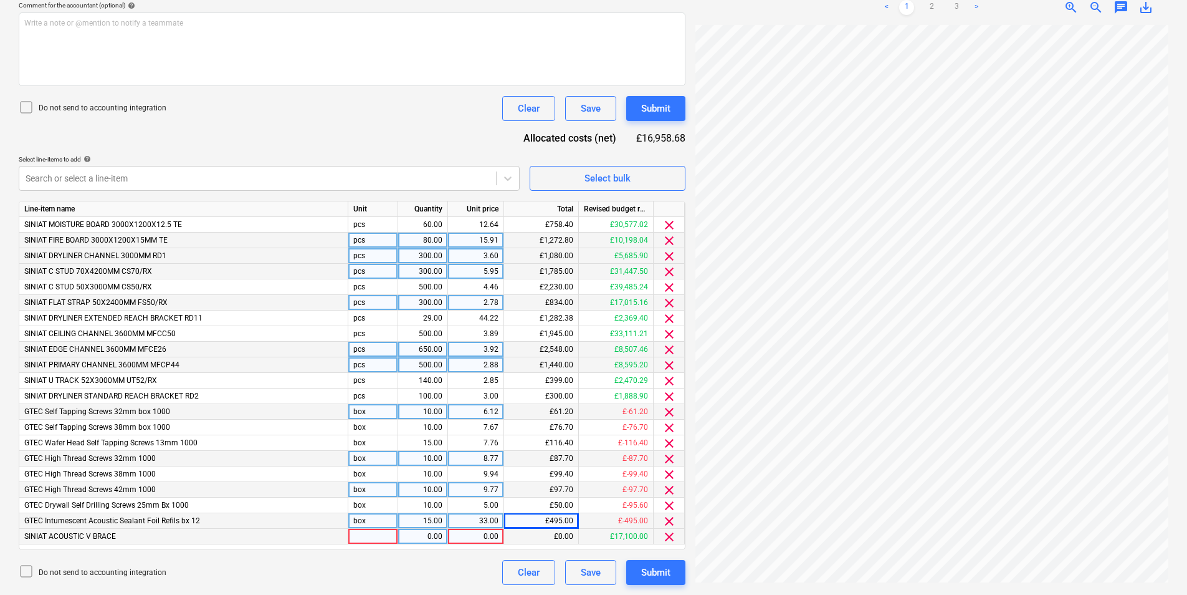
click at [383, 534] on div at bounding box center [373, 537] width 50 height 16
drag, startPoint x: 650, startPoint y: 142, endPoint x: 681, endPoint y: 139, distance: 31.3
click at [681, 139] on div "£17,148.68" at bounding box center [660, 138] width 49 height 14
click at [651, 177] on span "Select bulk" at bounding box center [607, 178] width 125 height 16
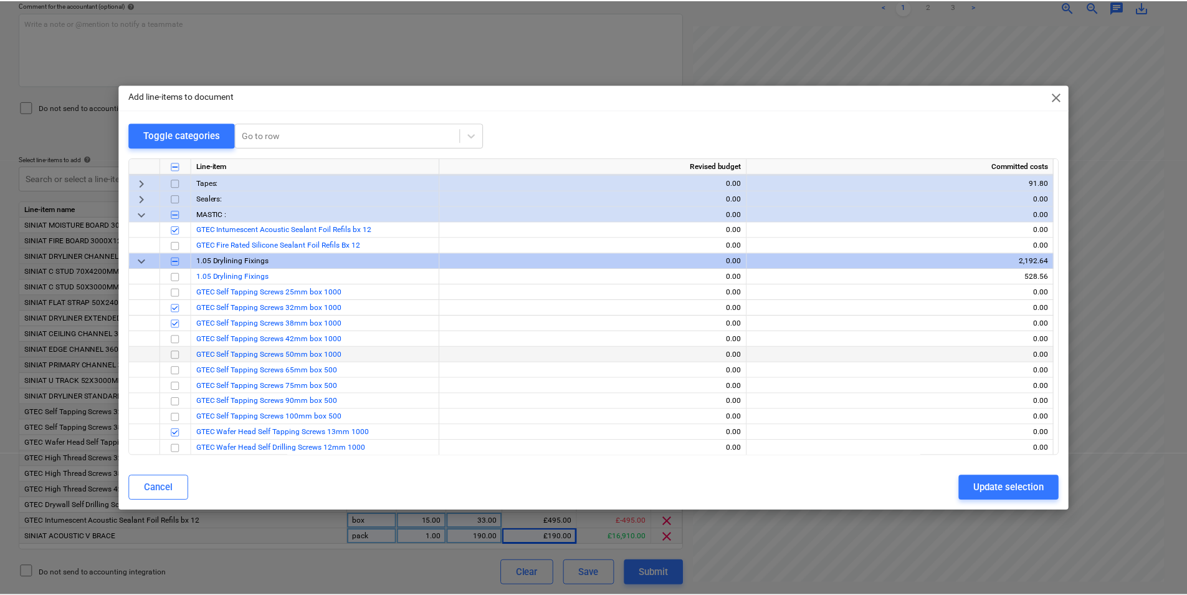
scroll to position [561, 0]
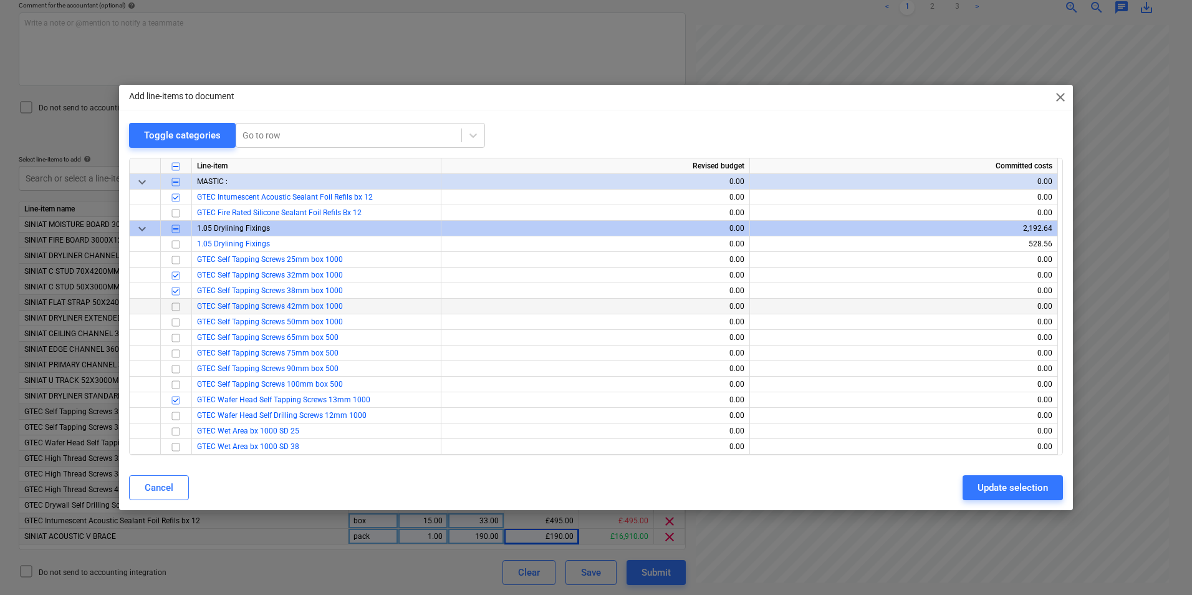
click at [176, 307] on input "checkbox" at bounding box center [175, 306] width 15 height 15
click at [1007, 484] on div "Update selection" at bounding box center [1012, 487] width 70 height 16
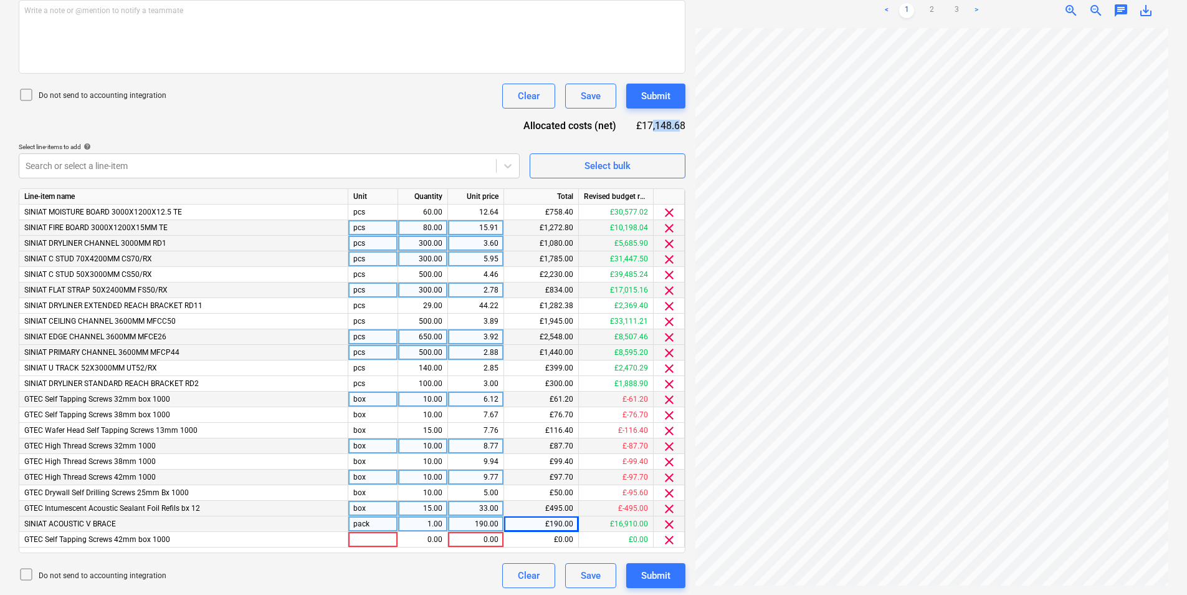
scroll to position [345, 0]
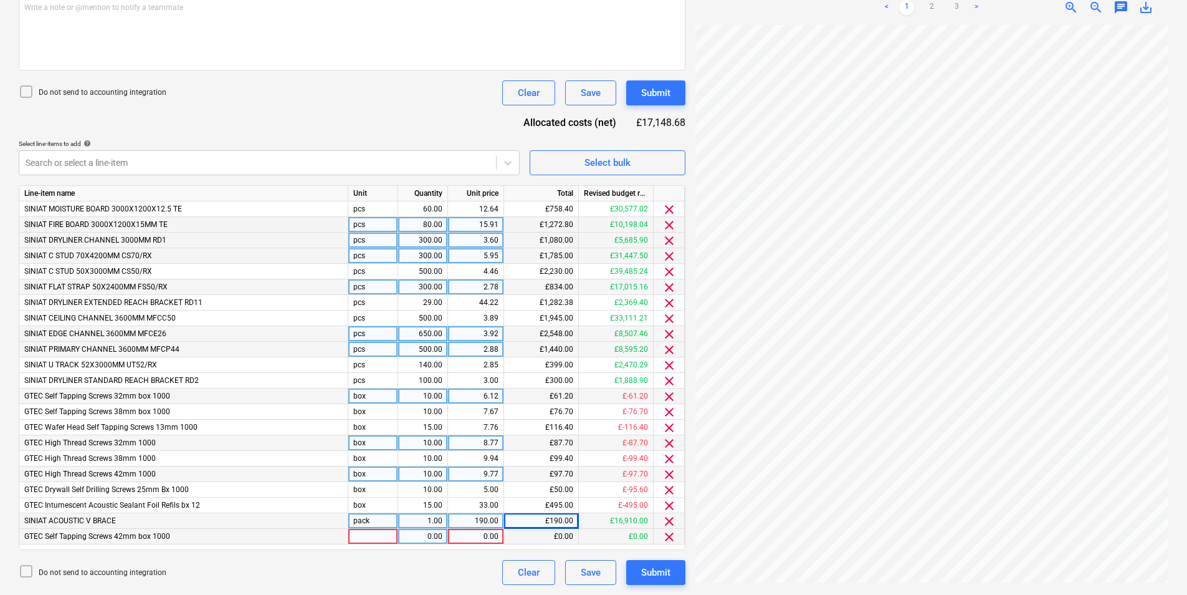
click at [373, 539] on div at bounding box center [373, 537] width 50 height 16
click at [557, 379] on div "£300.00" at bounding box center [541, 381] width 75 height 16
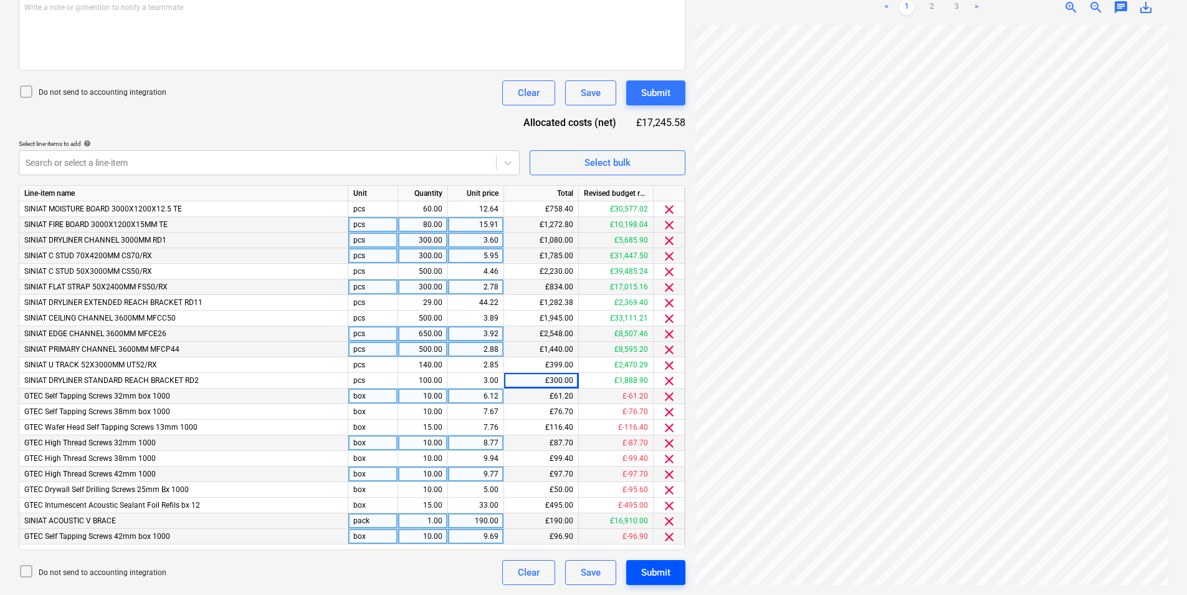
click at [654, 578] on div "Submit" at bounding box center [655, 572] width 29 height 16
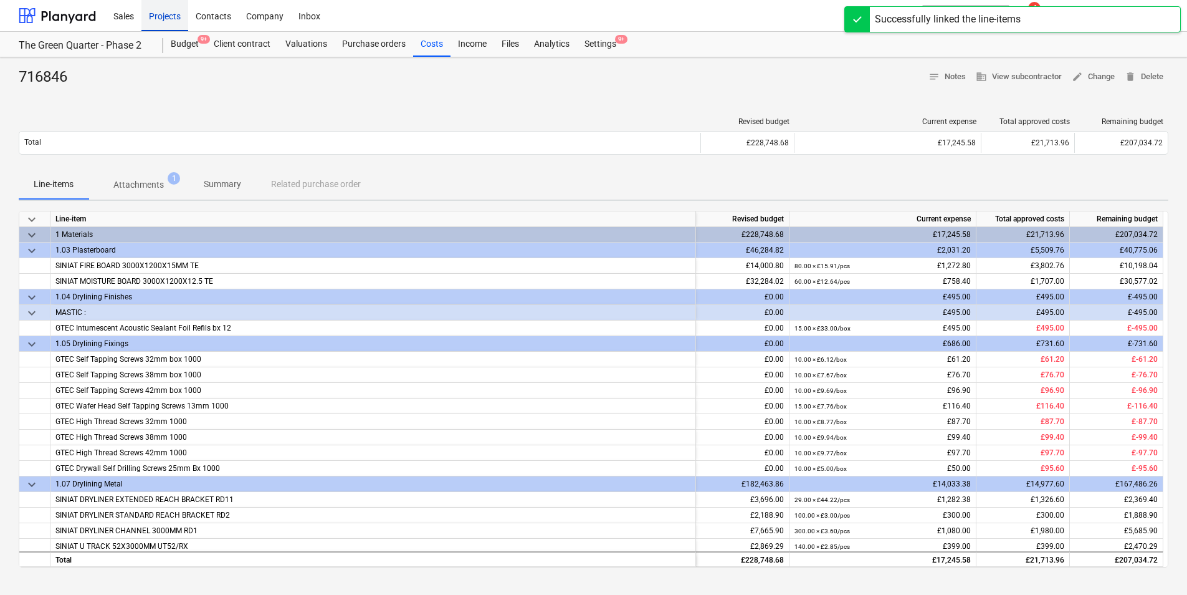
click at [172, 12] on div "Projects" at bounding box center [164, 15] width 47 height 32
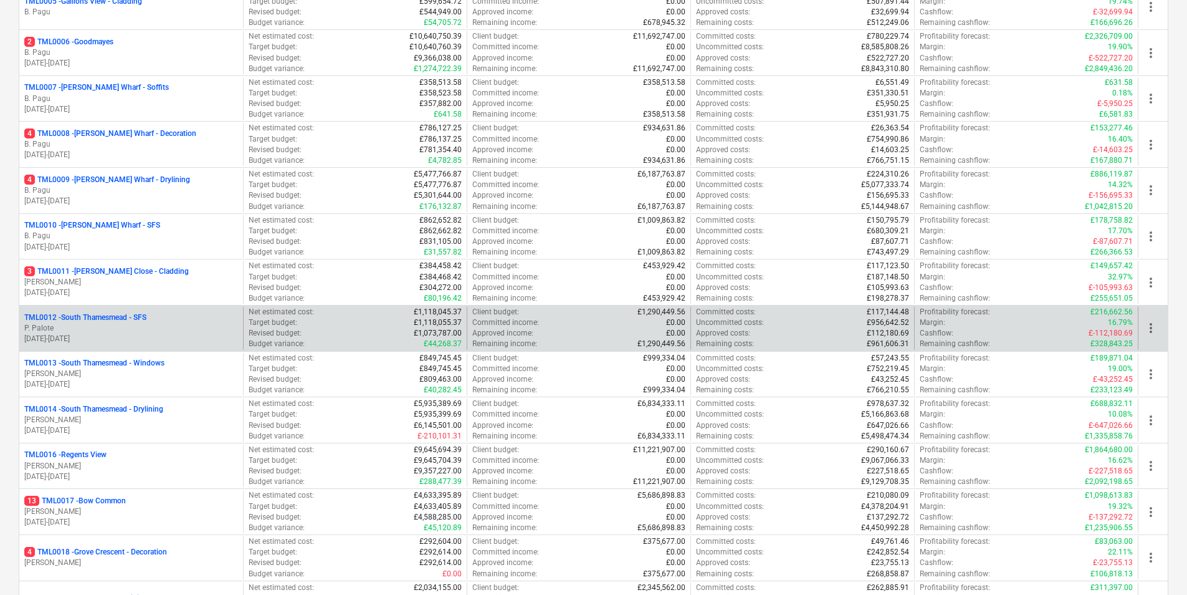
scroll to position [117, 0]
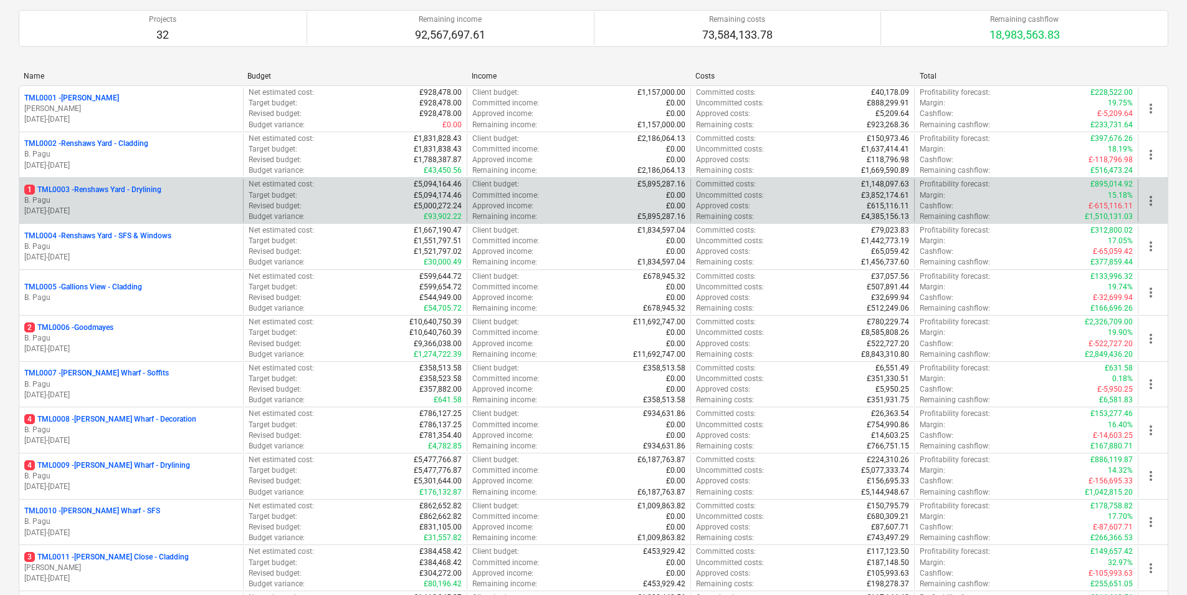
click at [160, 193] on p "1 TML0003 - Renshaws Yard - Drylining" at bounding box center [92, 189] width 137 height 11
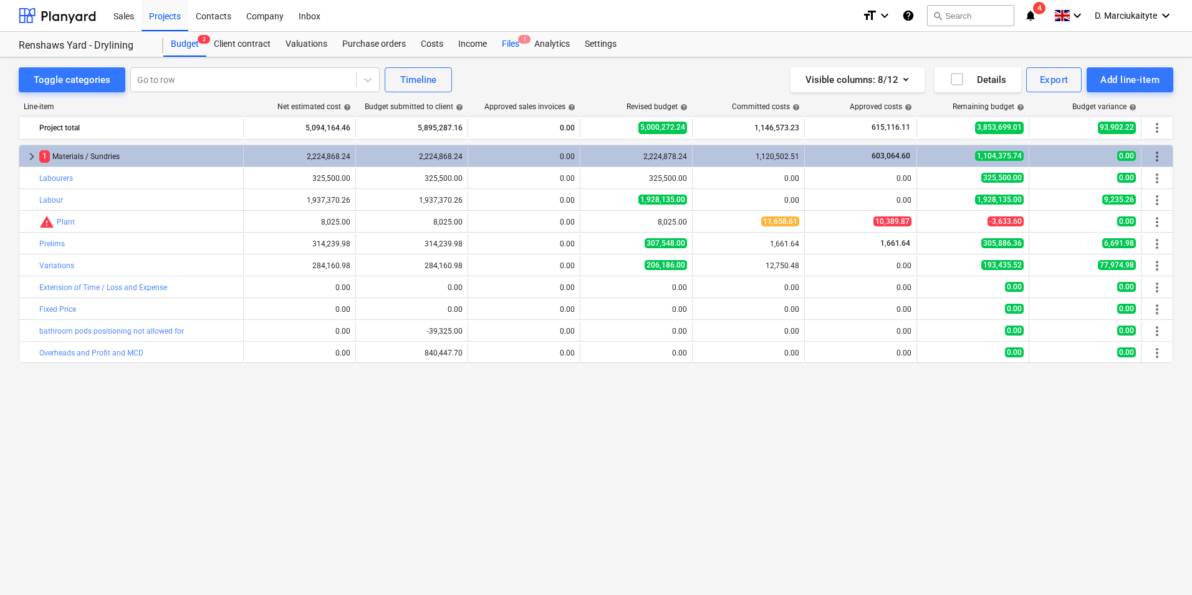
click at [507, 49] on div "Files 1" at bounding box center [510, 44] width 32 height 25
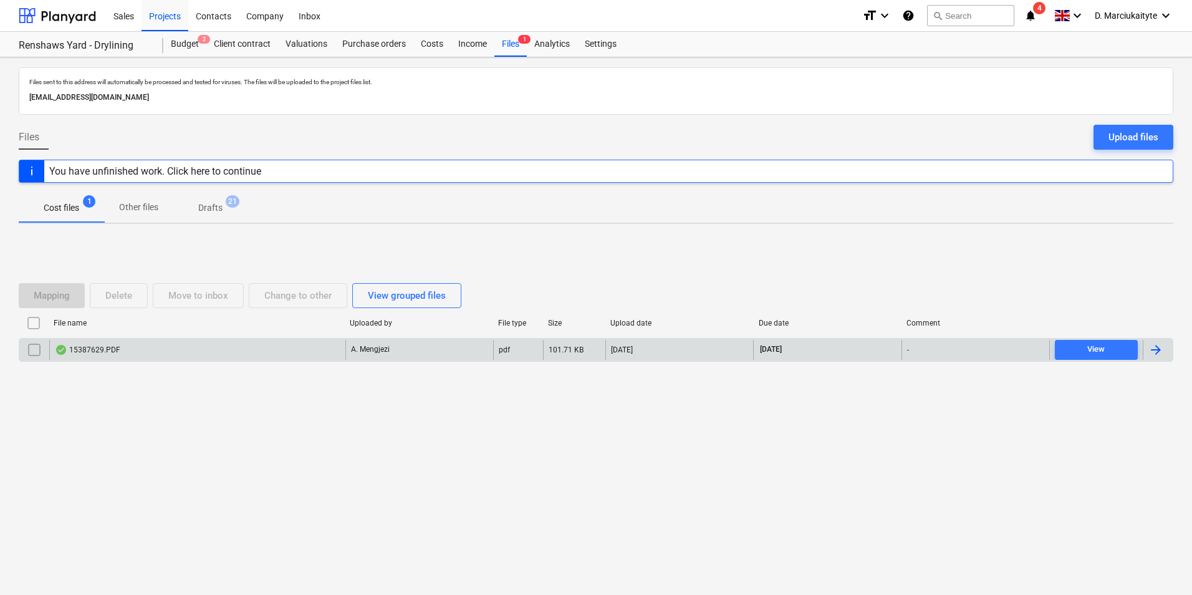
click at [118, 340] on div "15387629.PDF" at bounding box center [197, 350] width 296 height 20
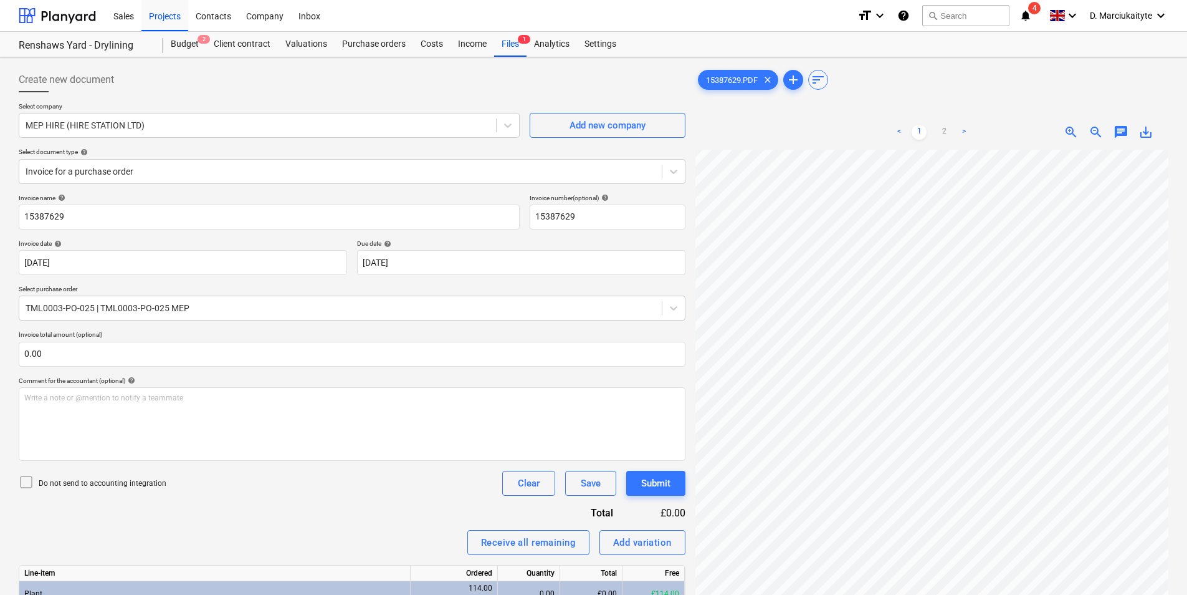
scroll to position [565, 101]
click at [867, 65] on div "15387629.PDF clear add sort < 1 2 > zoom_in zoom_out chat 0 save_alt" at bounding box center [932, 394] width 483 height 664
click at [619, 203] on div "Create new document Select company MEP HIRE (HIRE STATION LTD) Add new company …" at bounding box center [594, 394] width 1160 height 664
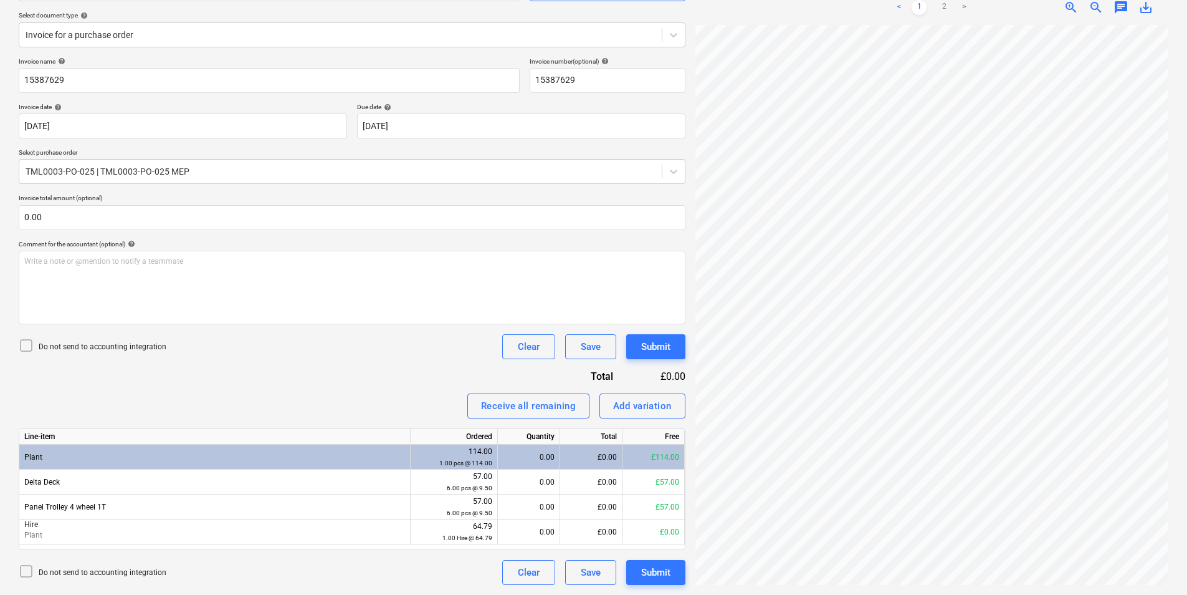
scroll to position [658, 396]
click at [827, 0] on html "Sales Projects Contacts Company Inbox format_size keyboard_arrow_down help sear…" at bounding box center [593, 160] width 1187 height 595
click at [668, 34] on div "Create new document Select company MEP HIRE (HIRE STATION LTD) Add new company …" at bounding box center [594, 258] width 1160 height 664
click at [943, 8] on link "2" at bounding box center [944, 7] width 15 height 15
click at [918, 9] on link "1" at bounding box center [919, 7] width 15 height 15
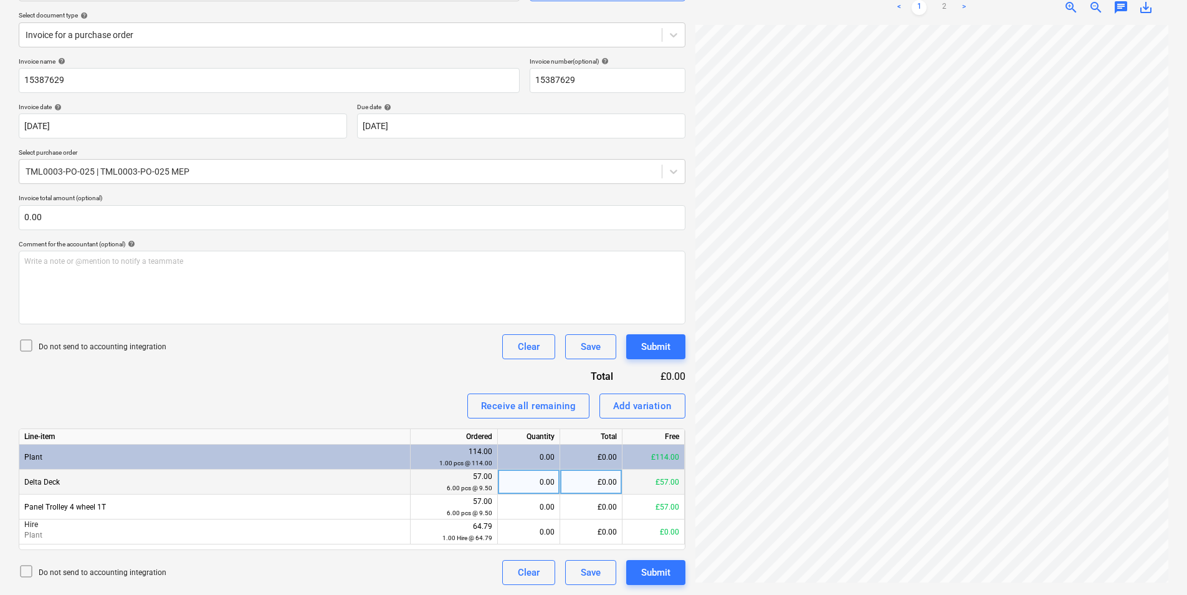
click at [519, 478] on div "0.00" at bounding box center [529, 481] width 52 height 25
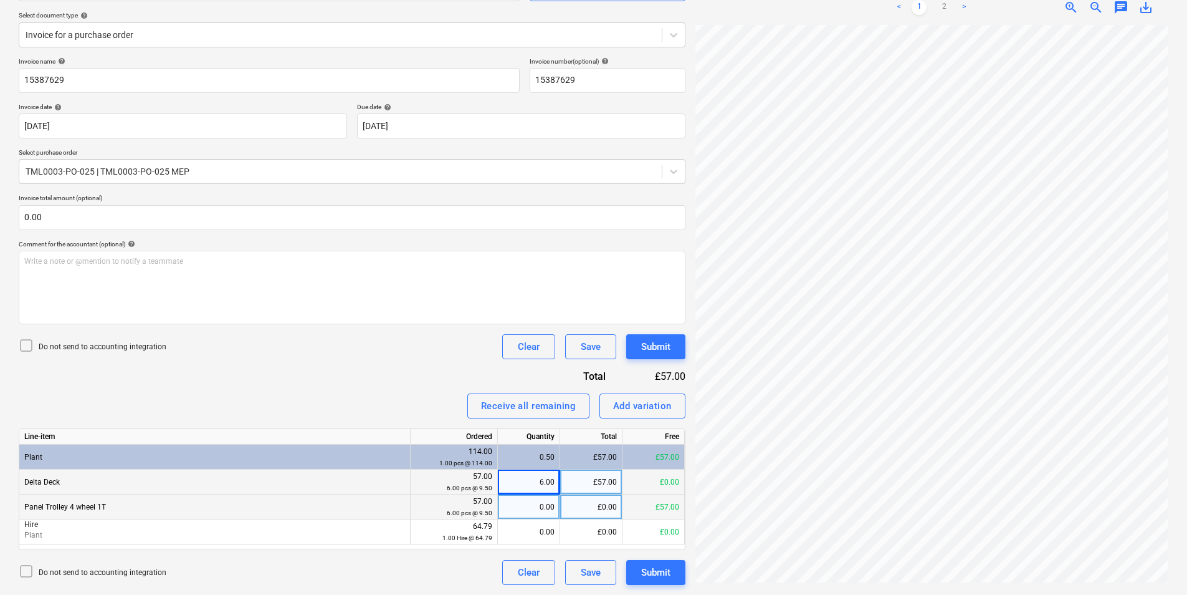
click at [530, 507] on div "0.00" at bounding box center [529, 506] width 52 height 25
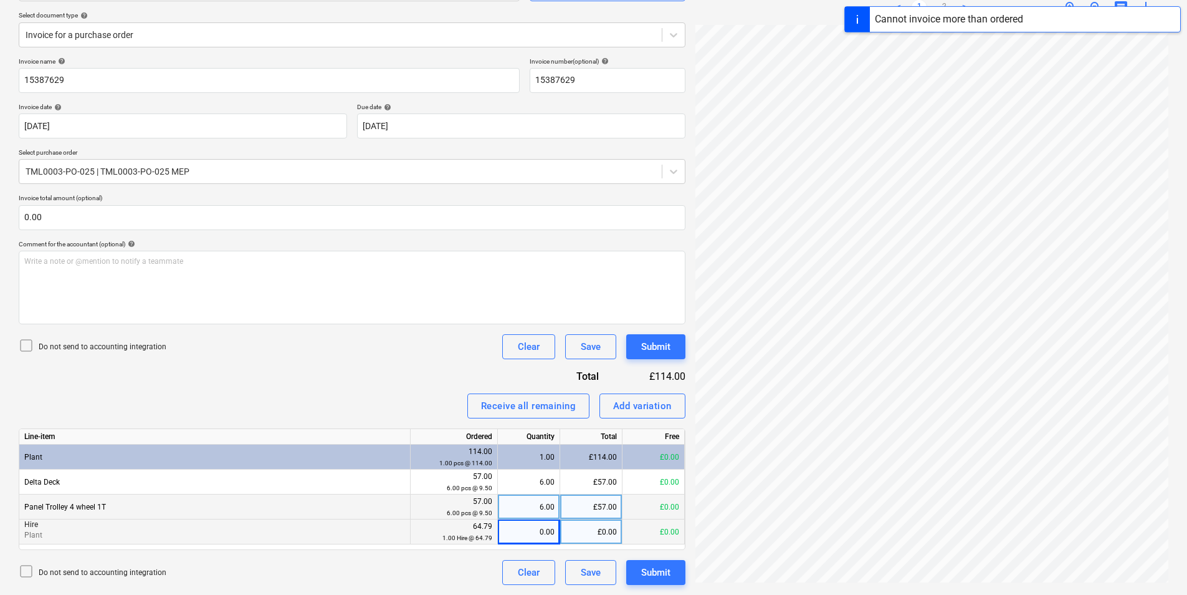
click at [597, 534] on div "£0.00" at bounding box center [591, 531] width 62 height 25
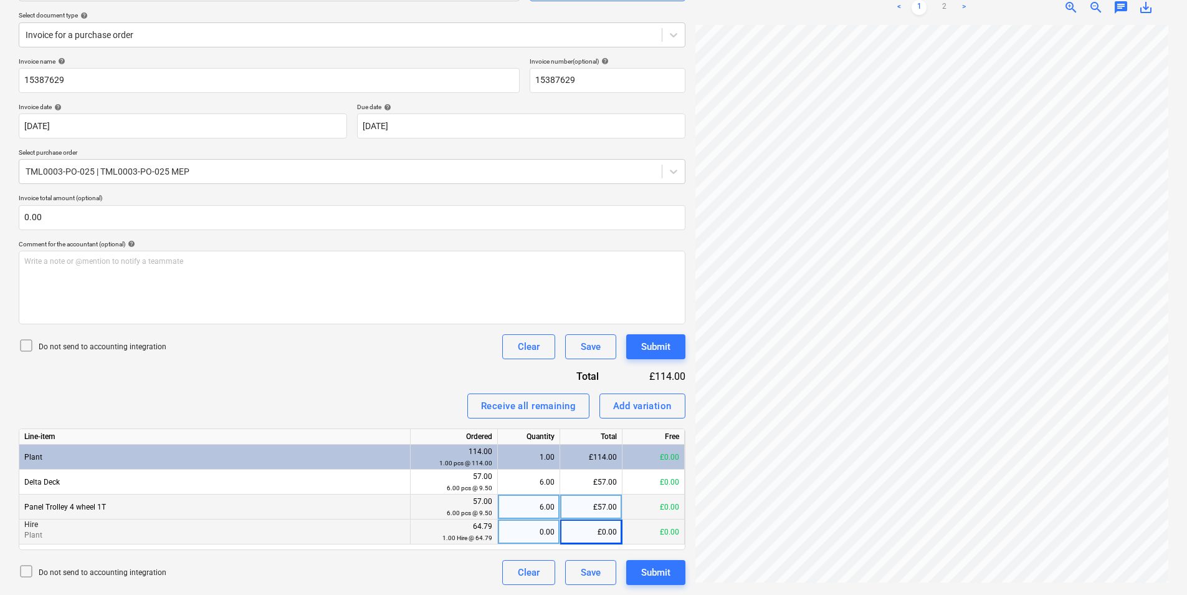
click at [688, 151] on div "Create new document Select company MEP HIRE (HIRE STATION LTD) Add new company …" at bounding box center [594, 258] width 1160 height 664
click at [947, 6] on link "2" at bounding box center [944, 7] width 15 height 15
click at [618, 414] on div "Add variation" at bounding box center [642, 406] width 59 height 16
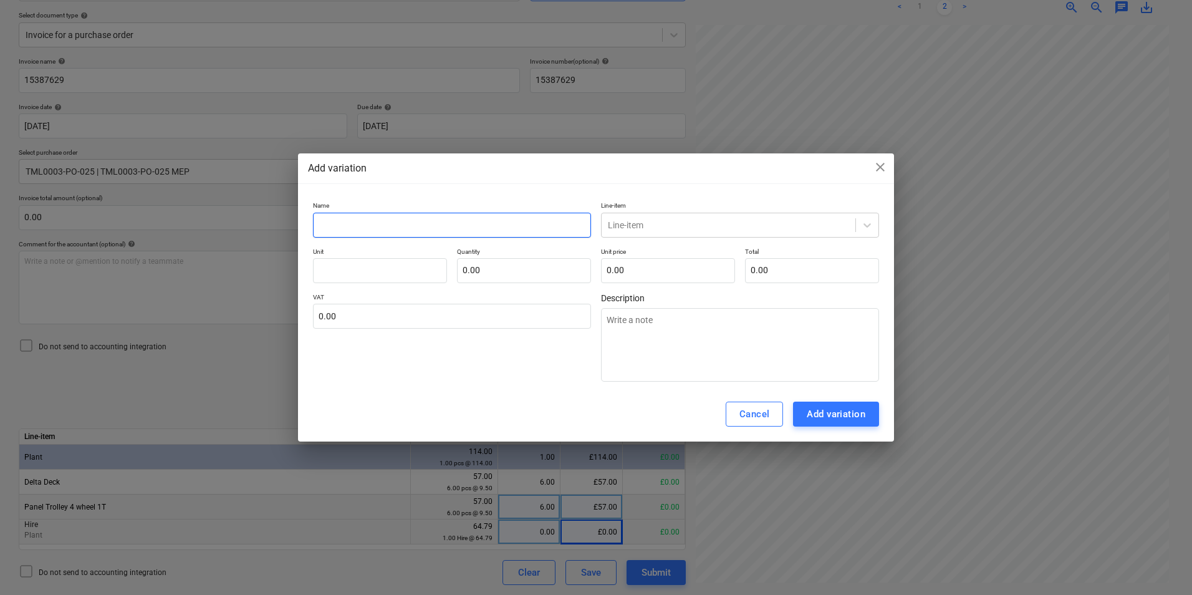
click at [430, 226] on input "text" at bounding box center [452, 225] width 278 height 25
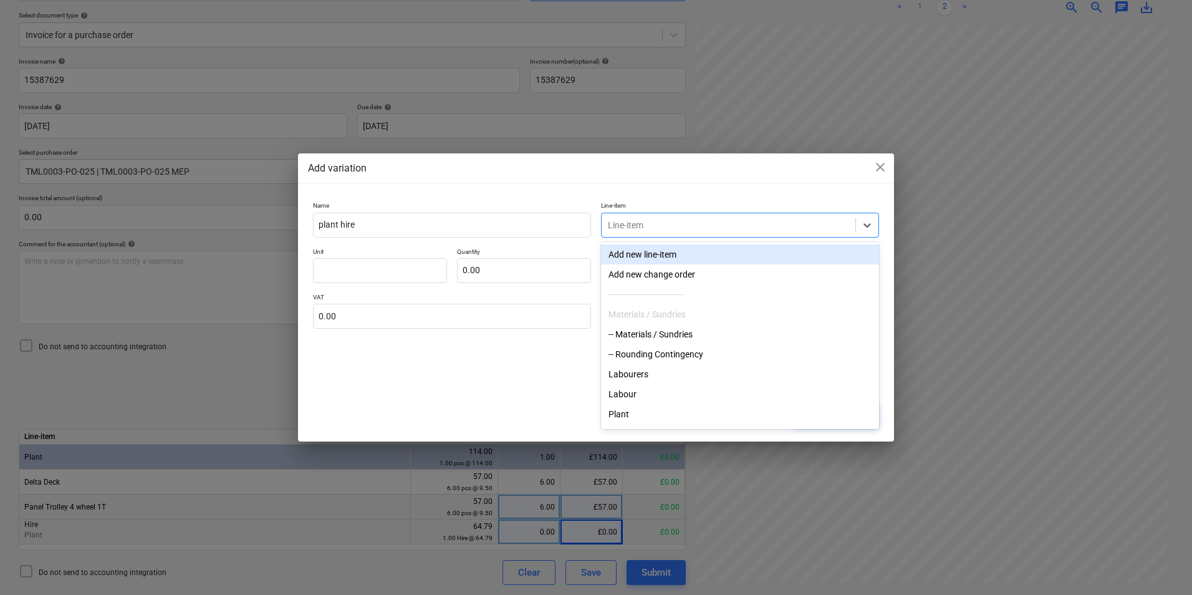
click at [836, 219] on div at bounding box center [728, 225] width 241 height 12
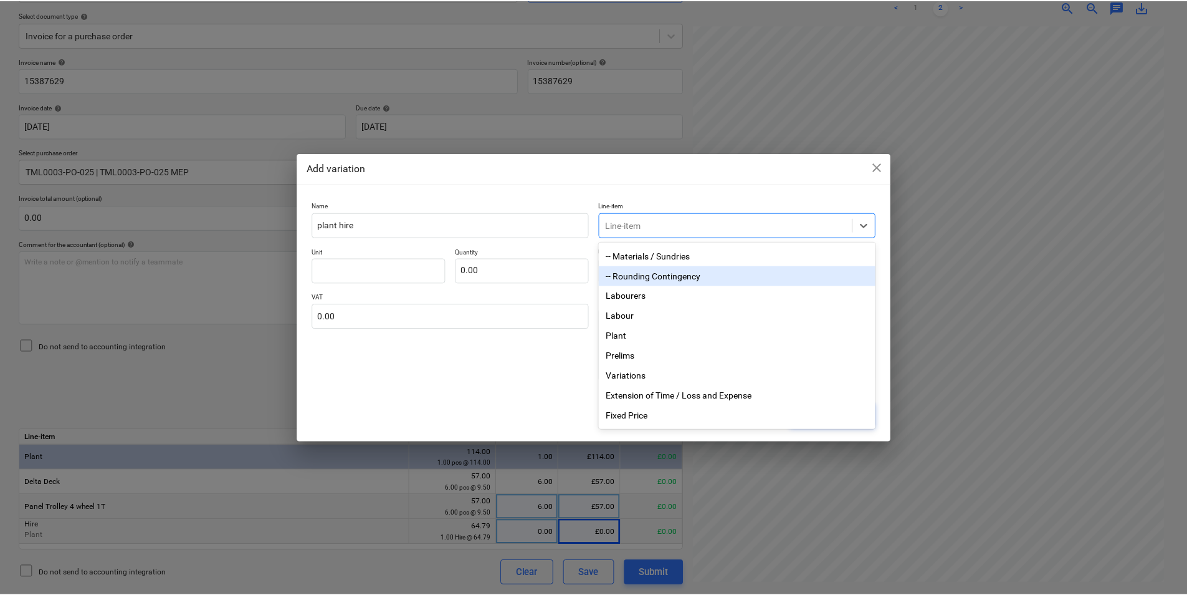
scroll to position [2, 0]
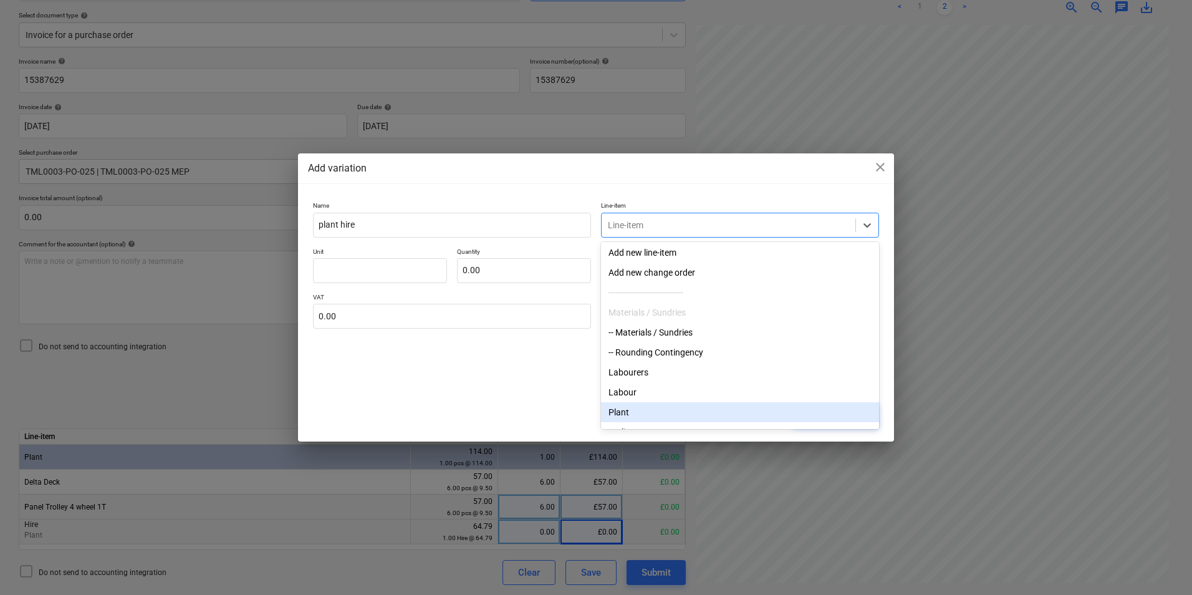
click at [654, 413] on div "Plant" at bounding box center [740, 412] width 278 height 20
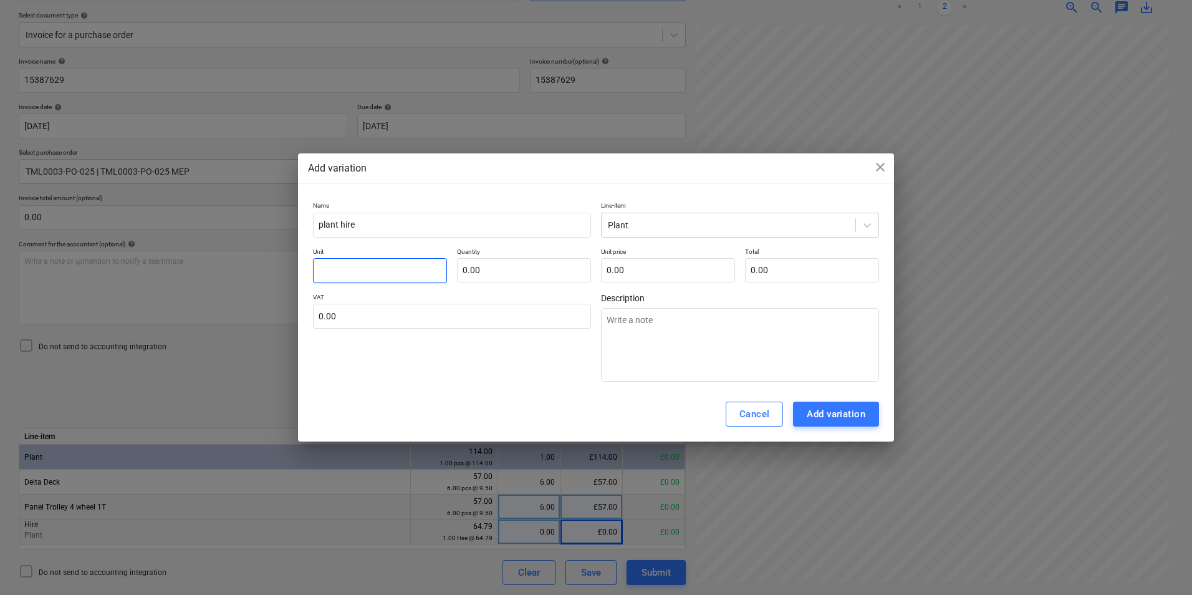
click at [388, 277] on input "text" at bounding box center [380, 270] width 134 height 25
click at [845, 413] on div "Add variation" at bounding box center [836, 414] width 59 height 16
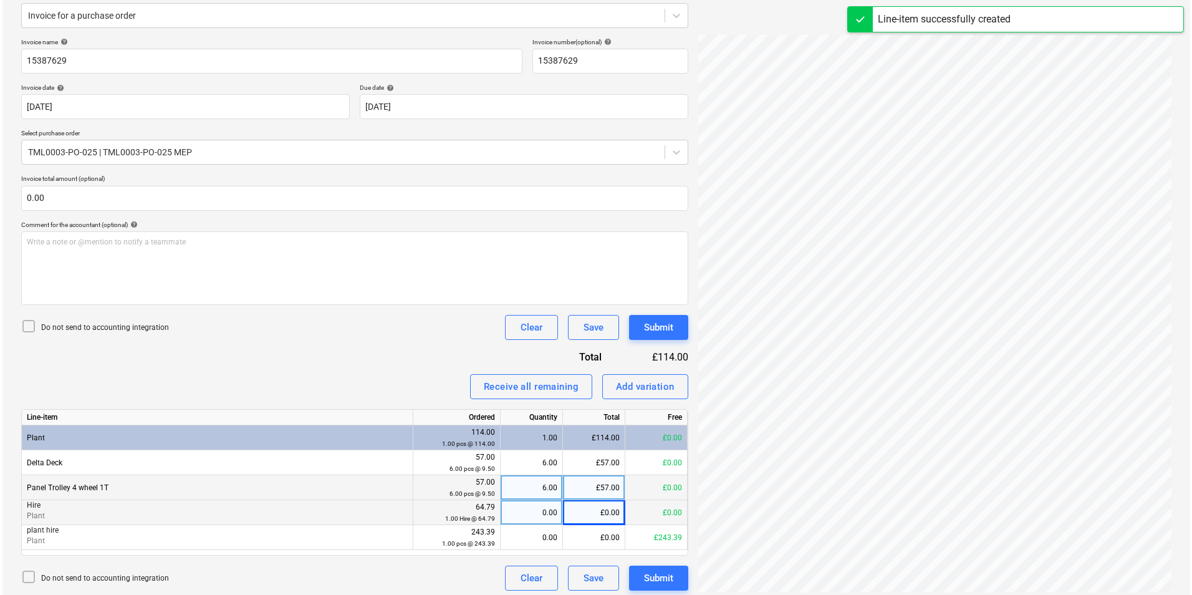
scroll to position [161, 0]
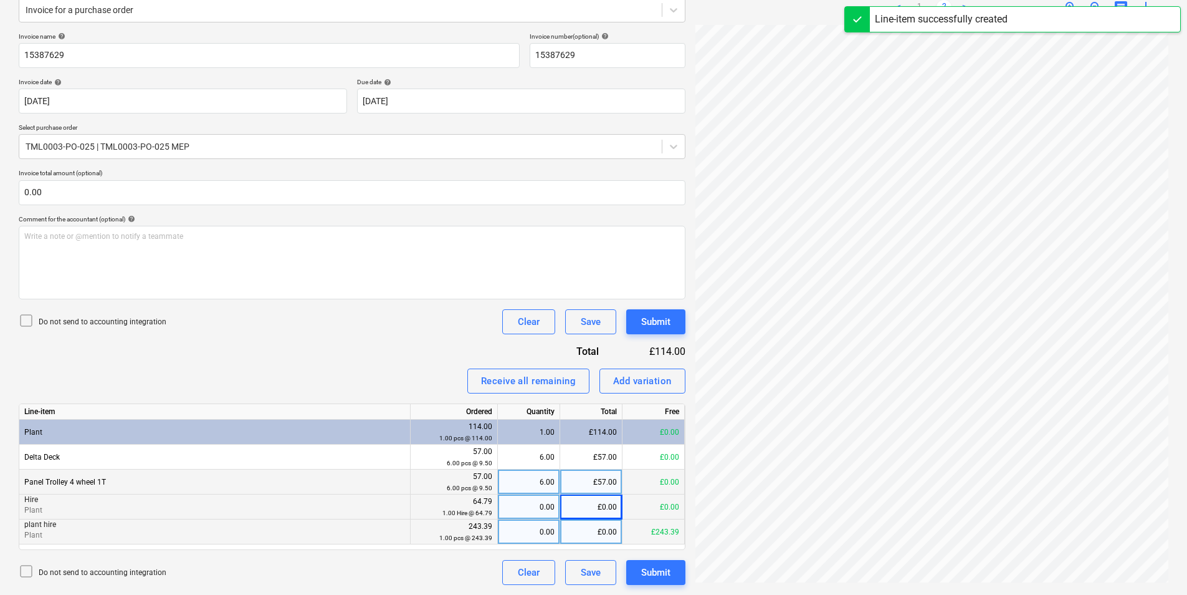
click at [534, 529] on div "0.00" at bounding box center [529, 531] width 52 height 25
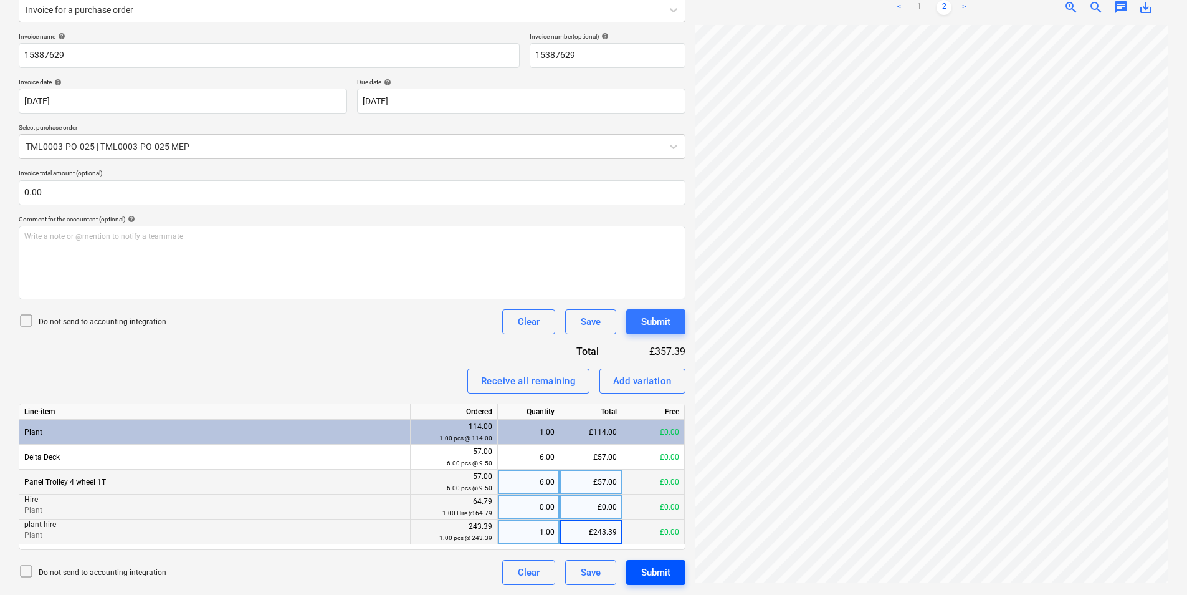
click at [668, 575] on div "Submit" at bounding box center [655, 572] width 29 height 16
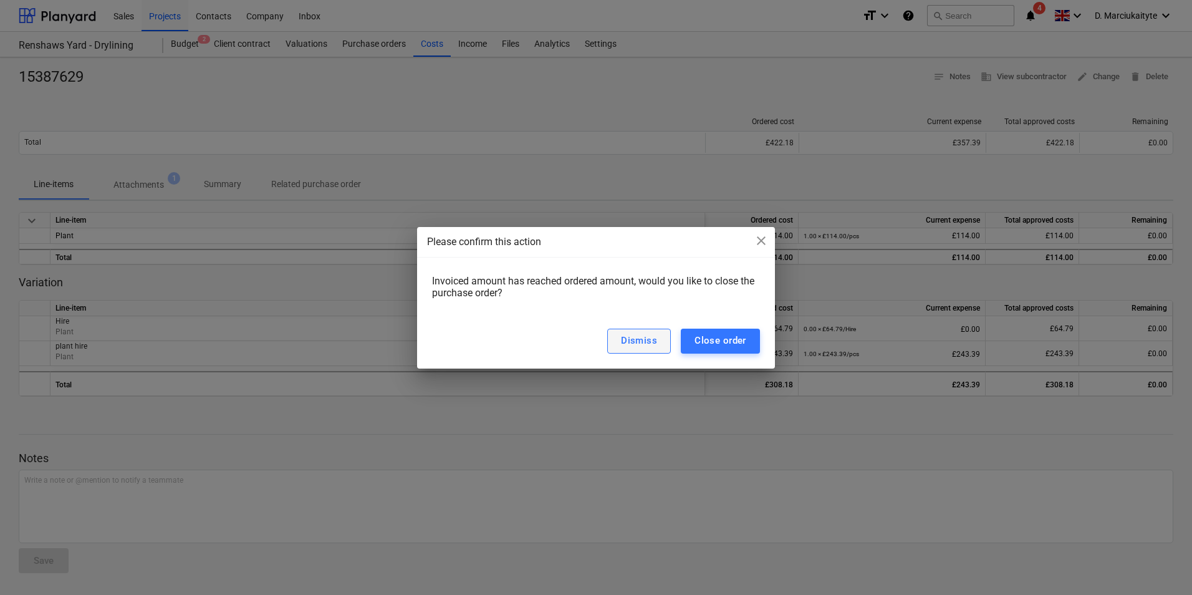
click at [643, 338] on div "Dismiss" at bounding box center [639, 340] width 36 height 16
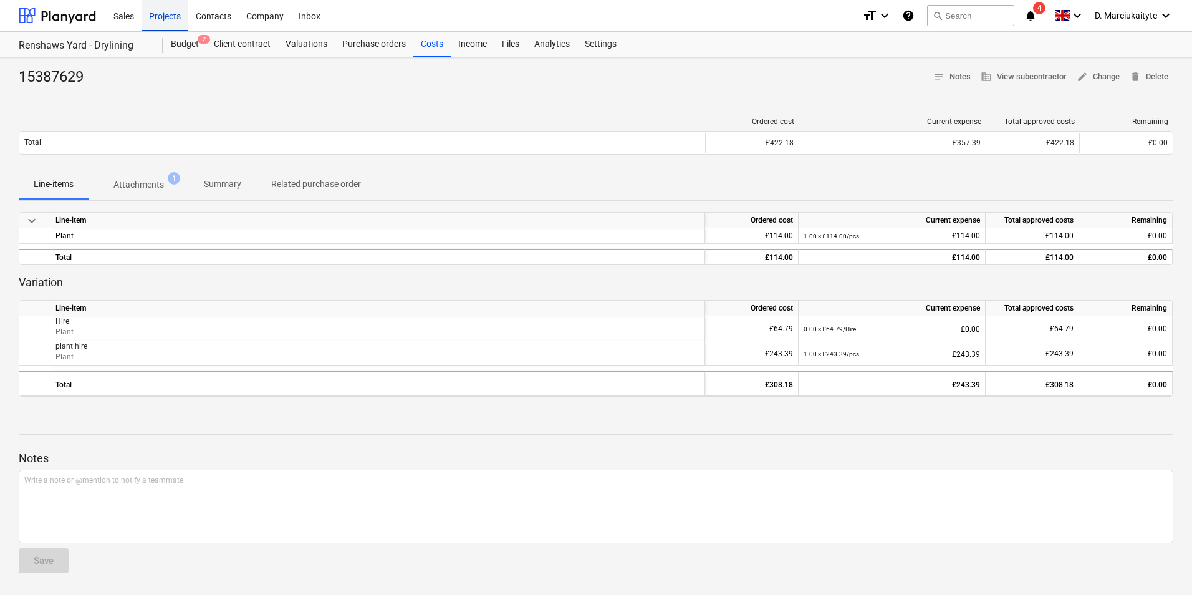
click at [168, 22] on div "Projects" at bounding box center [164, 15] width 47 height 32
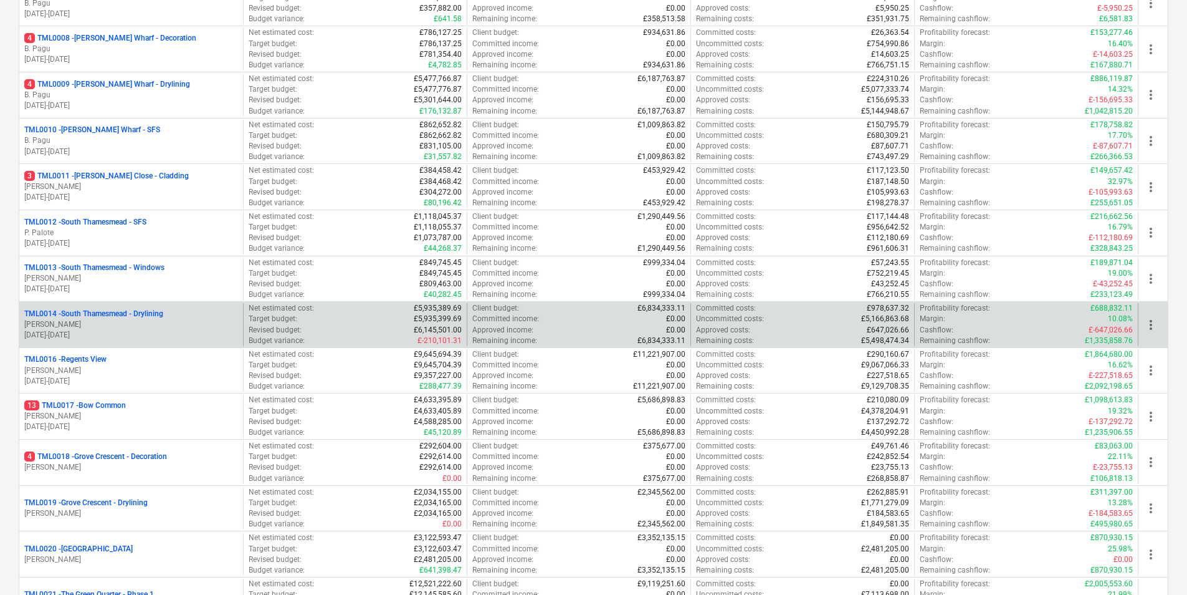
scroll to position [499, 0]
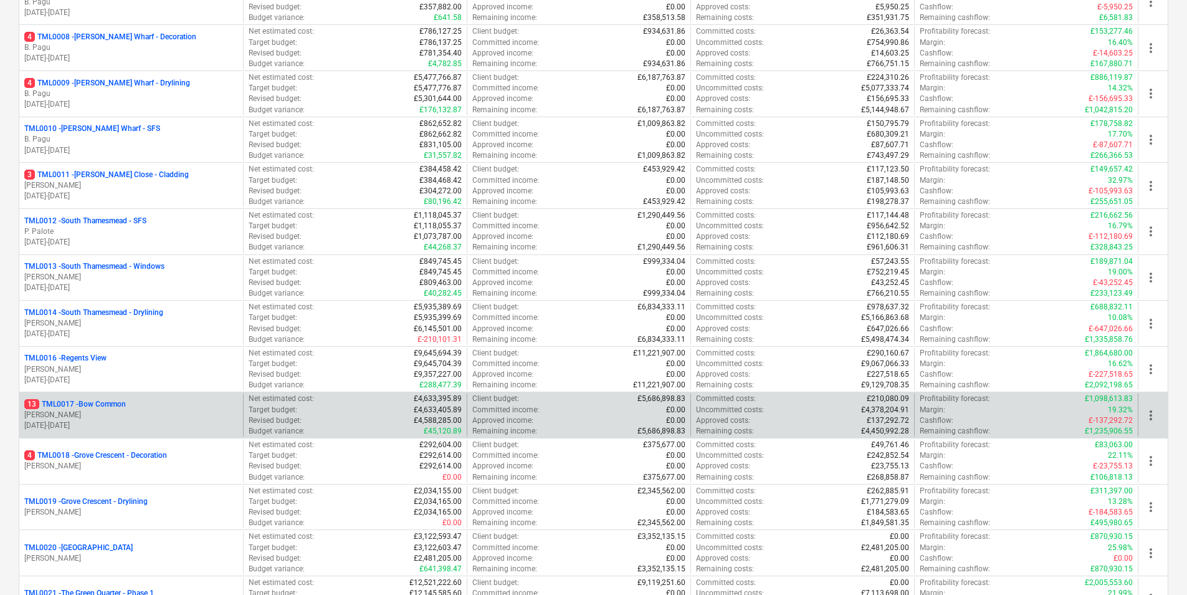
click at [104, 417] on p "R. Williamson" at bounding box center [131, 415] width 214 height 11
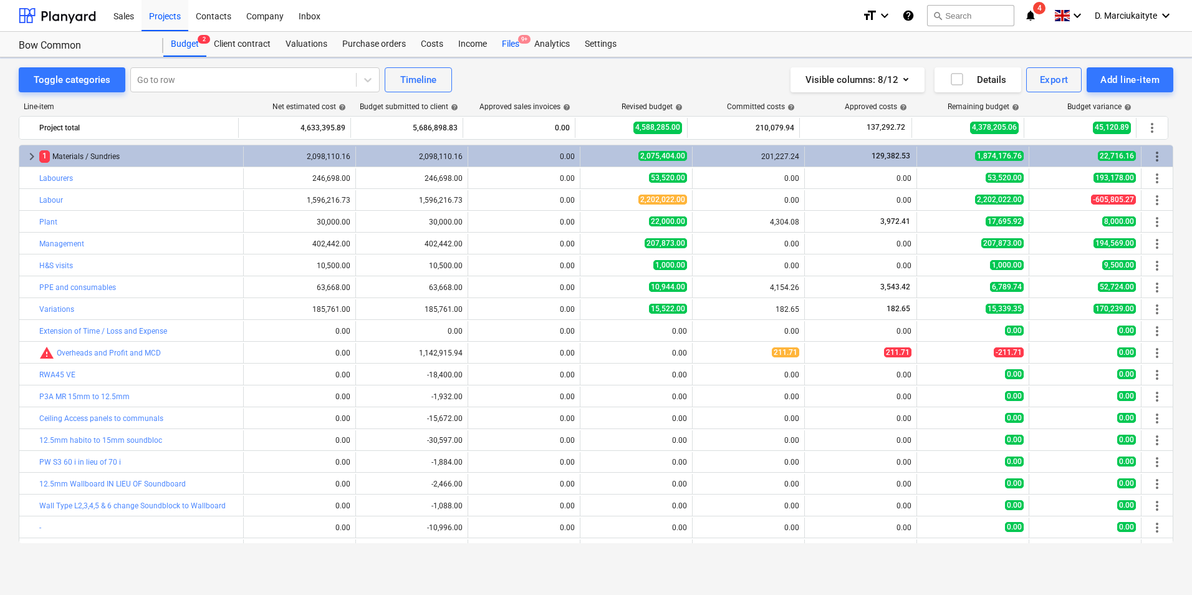
click at [519, 48] on div "Files 9+" at bounding box center [510, 44] width 32 height 25
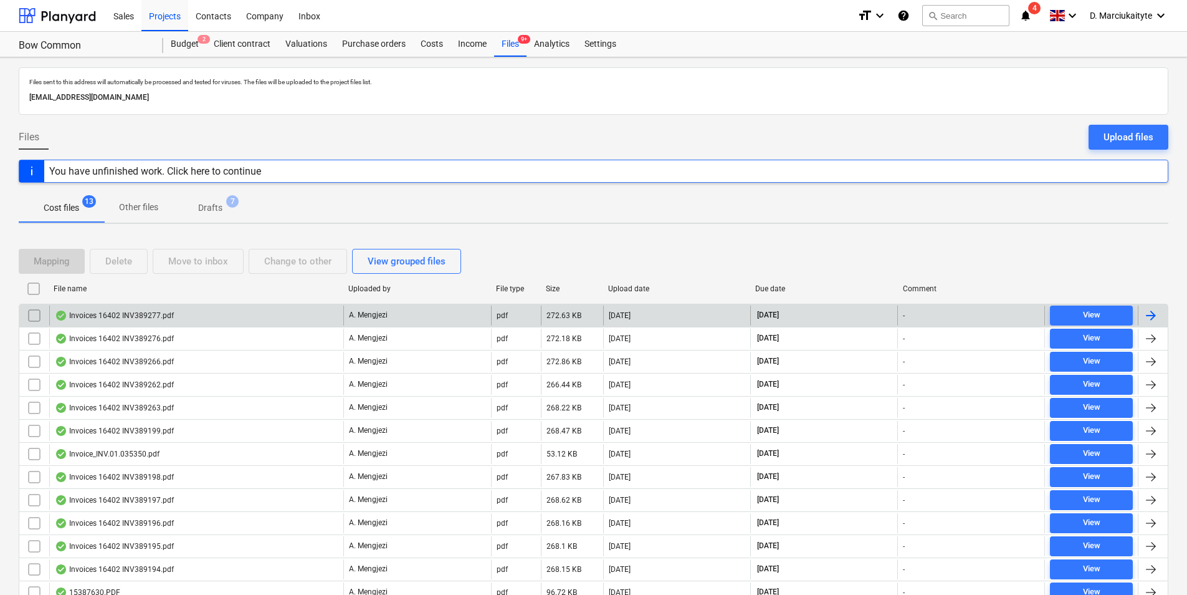
click at [217, 309] on div "Invoices 16402 INV389277.pdf" at bounding box center [196, 315] width 294 height 20
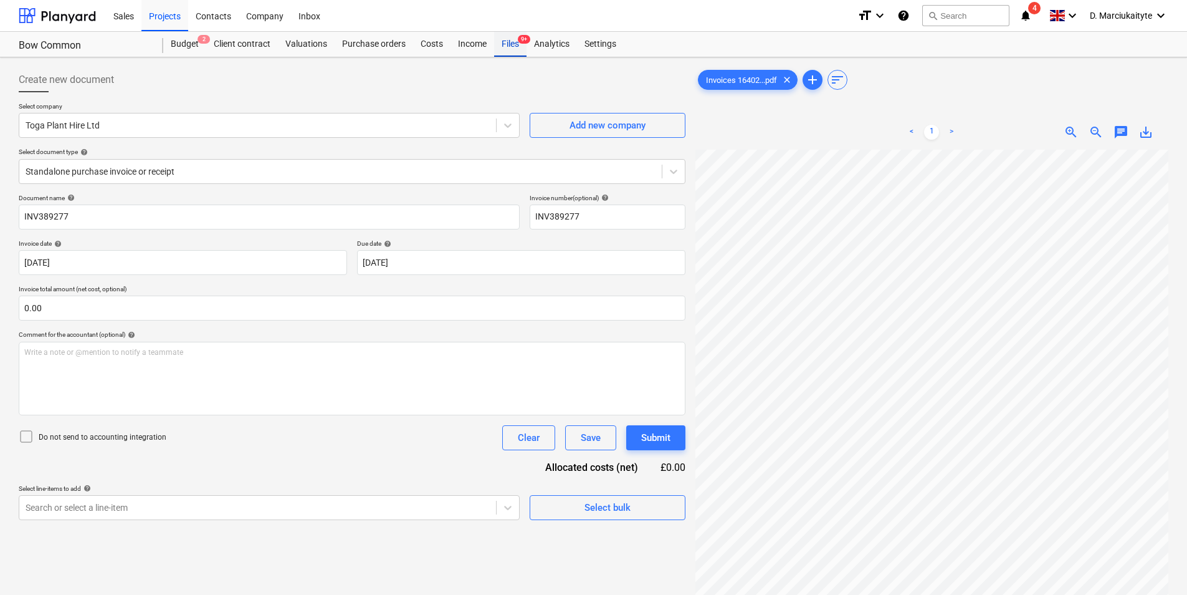
click at [509, 47] on div "Files 9+" at bounding box center [510, 44] width 32 height 25
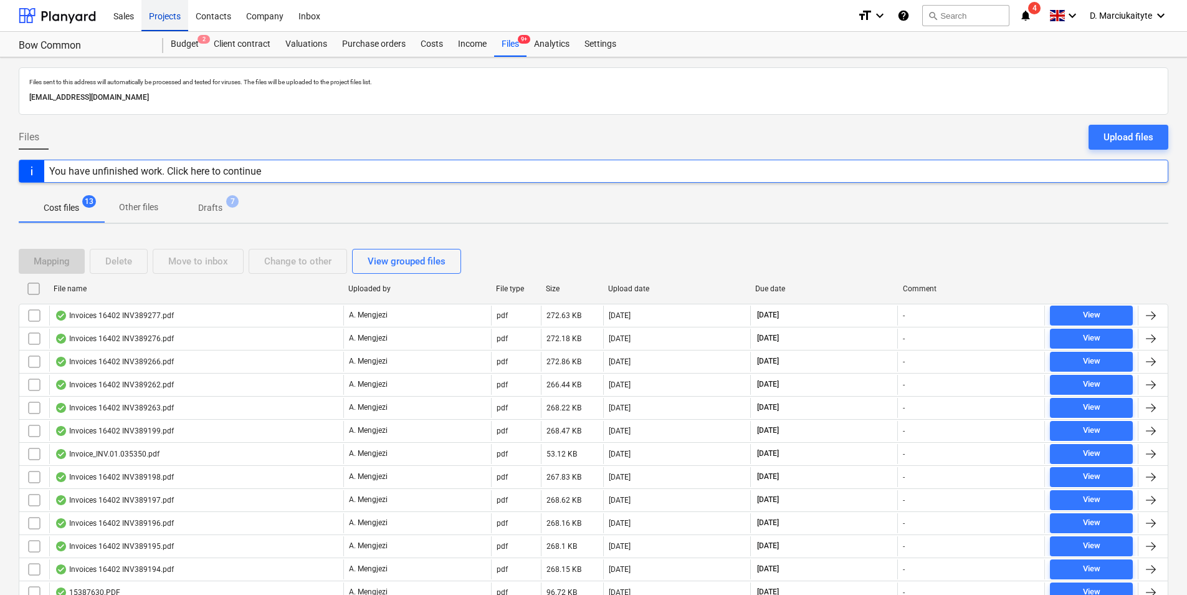
click at [155, 9] on div "Projects" at bounding box center [164, 15] width 47 height 32
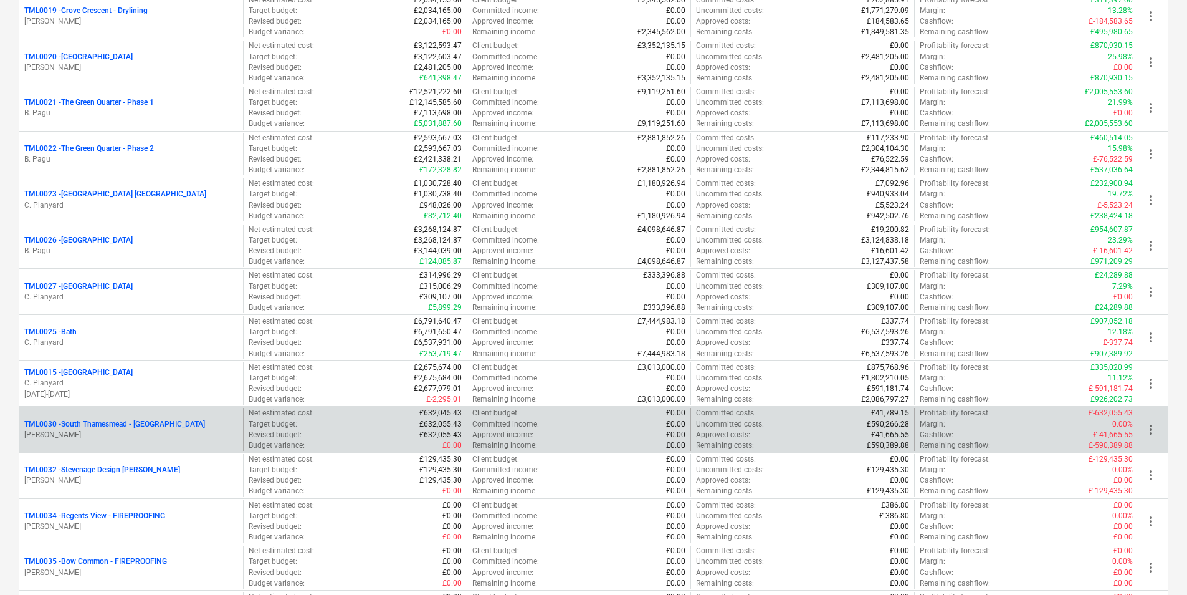
scroll to position [1114, 0]
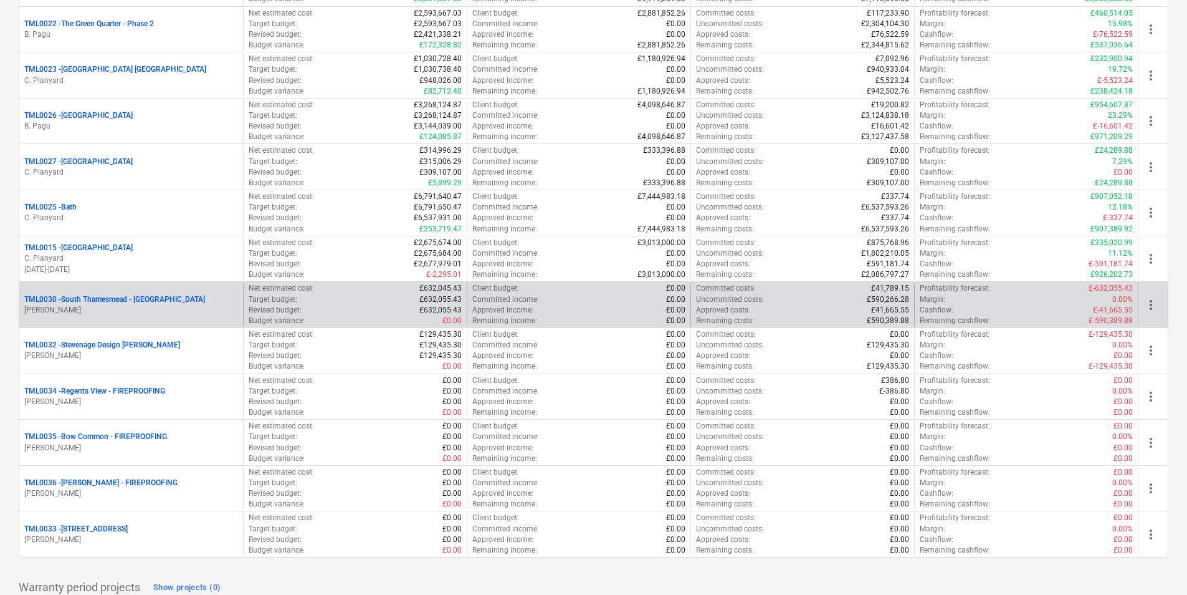
click at [107, 301] on p "TML0030 - South Thamesmead - Soffits" at bounding box center [114, 299] width 181 height 11
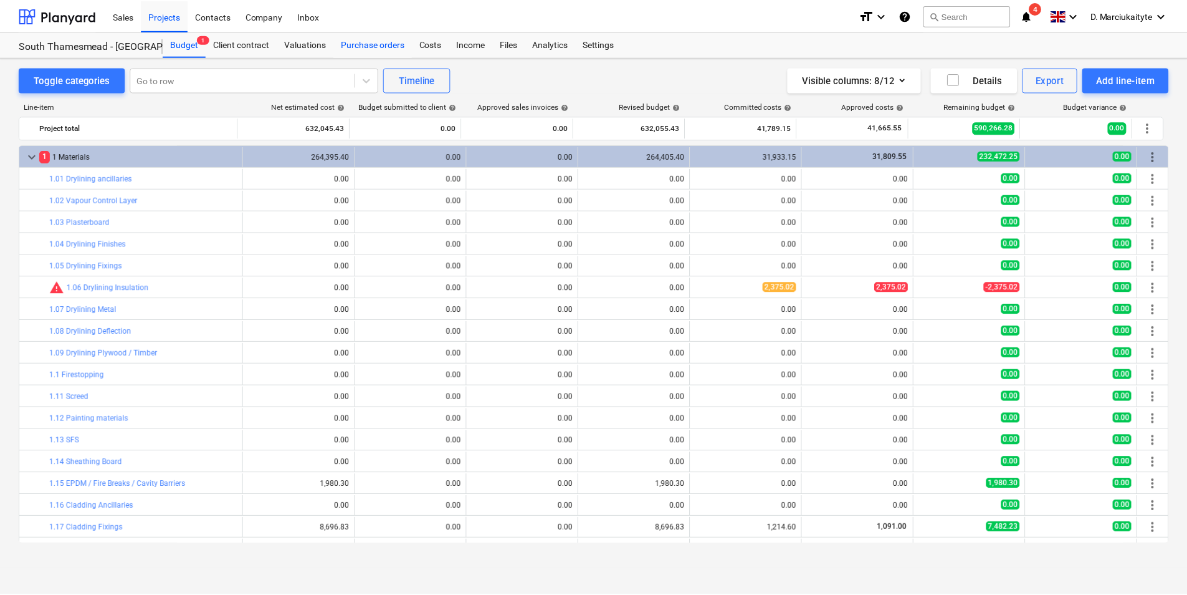
scroll to position [249, 0]
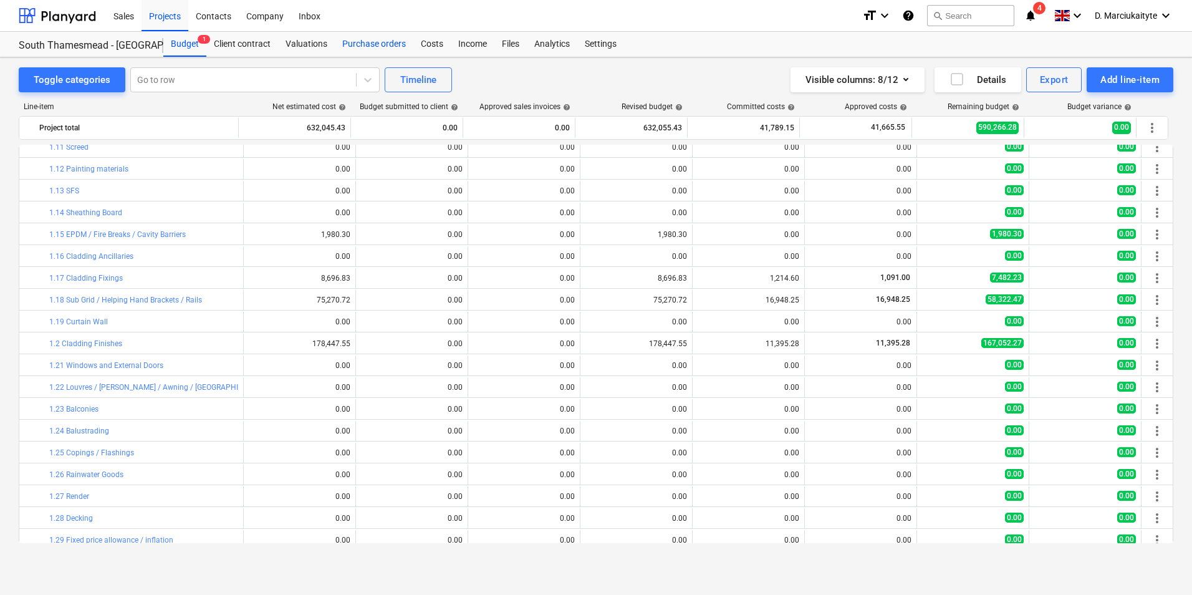
click at [352, 36] on div "Purchase orders" at bounding box center [374, 44] width 79 height 25
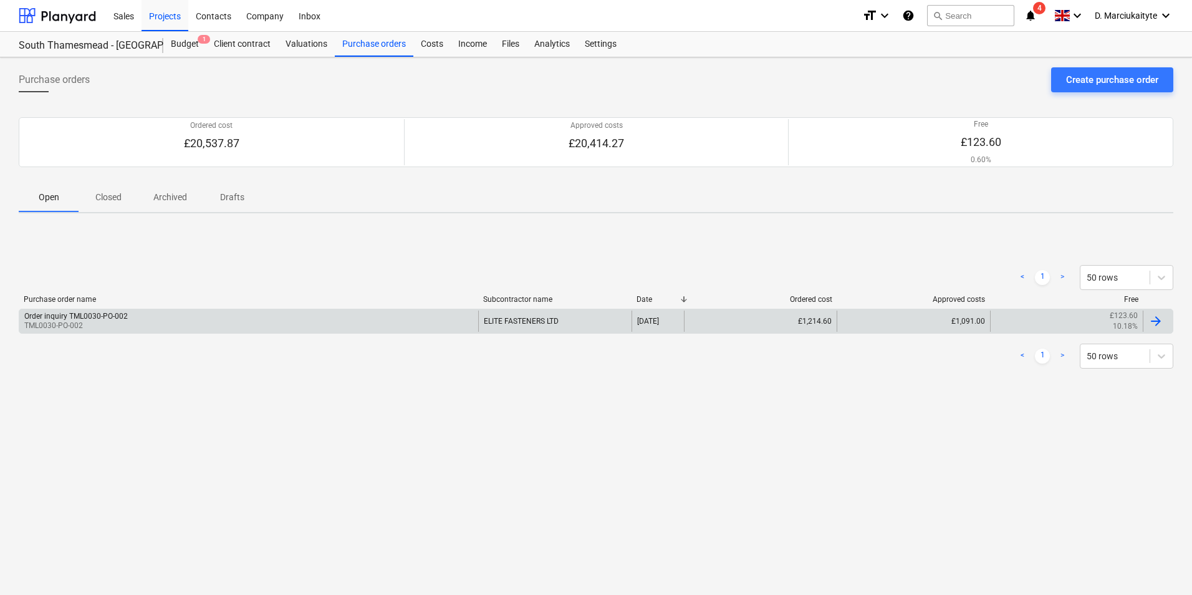
click at [204, 320] on div "Order inquiry TML0030-PO-002 TML0030-PO-002" at bounding box center [248, 320] width 459 height 21
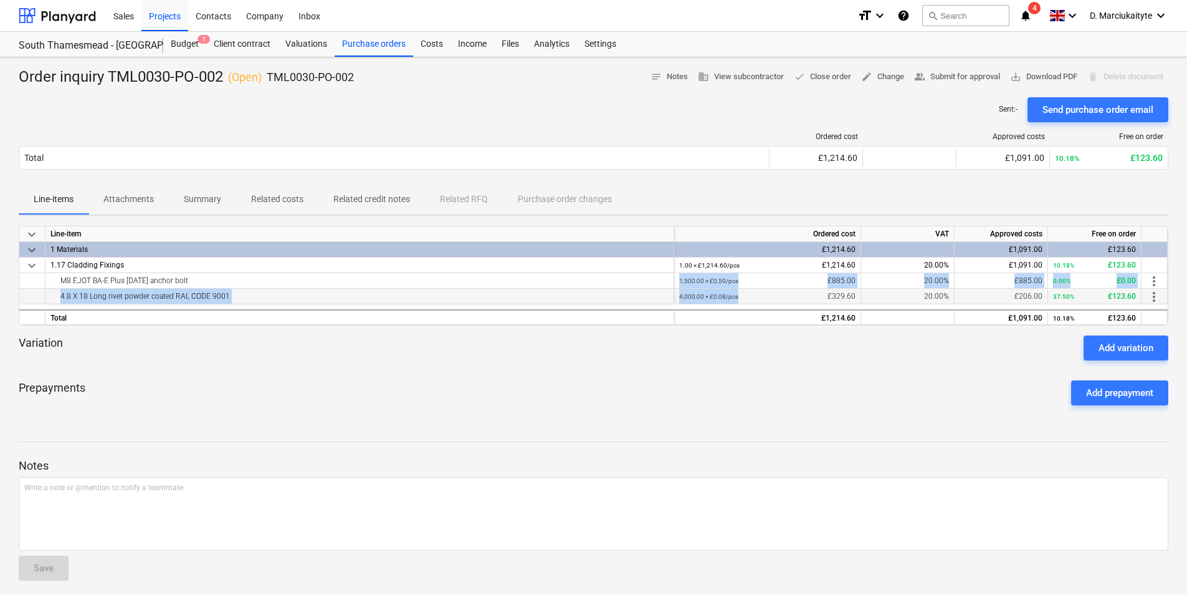
drag, startPoint x: 681, startPoint y: 280, endPoint x: 755, endPoint y: 293, distance: 75.2
click at [755, 293] on div "keyboard_arrow_down Line-item Ordered cost VAT Approved costs Free on order key…" at bounding box center [594, 276] width 1150 height 100
click at [1043, 72] on span "save_alt Download PDF" at bounding box center [1043, 77] width 67 height 14
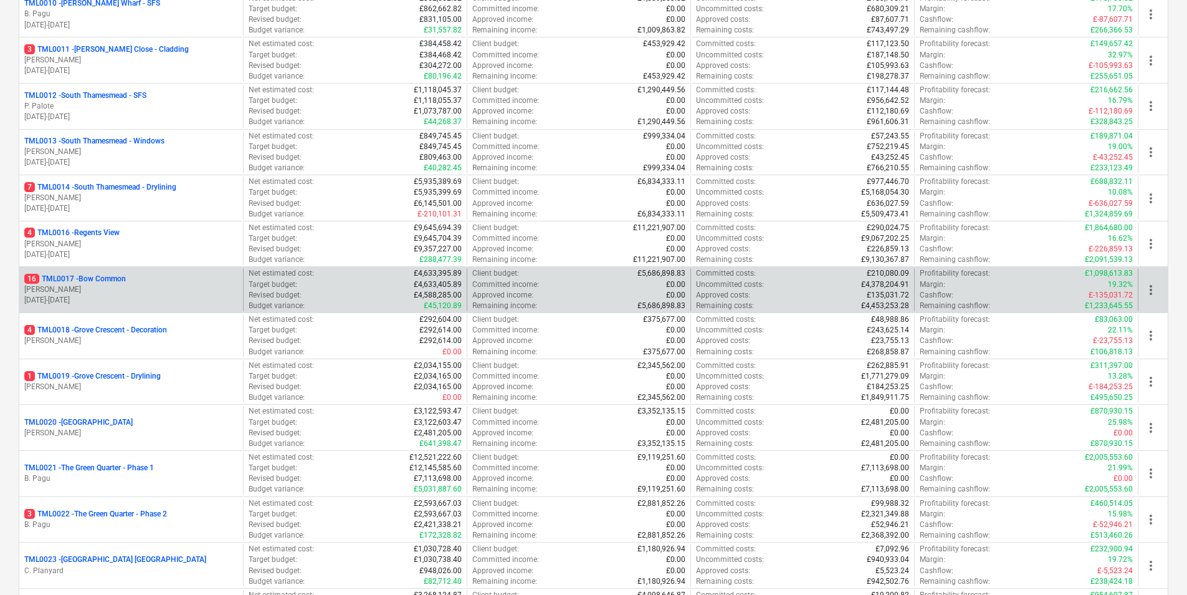
scroll to position [623, 0]
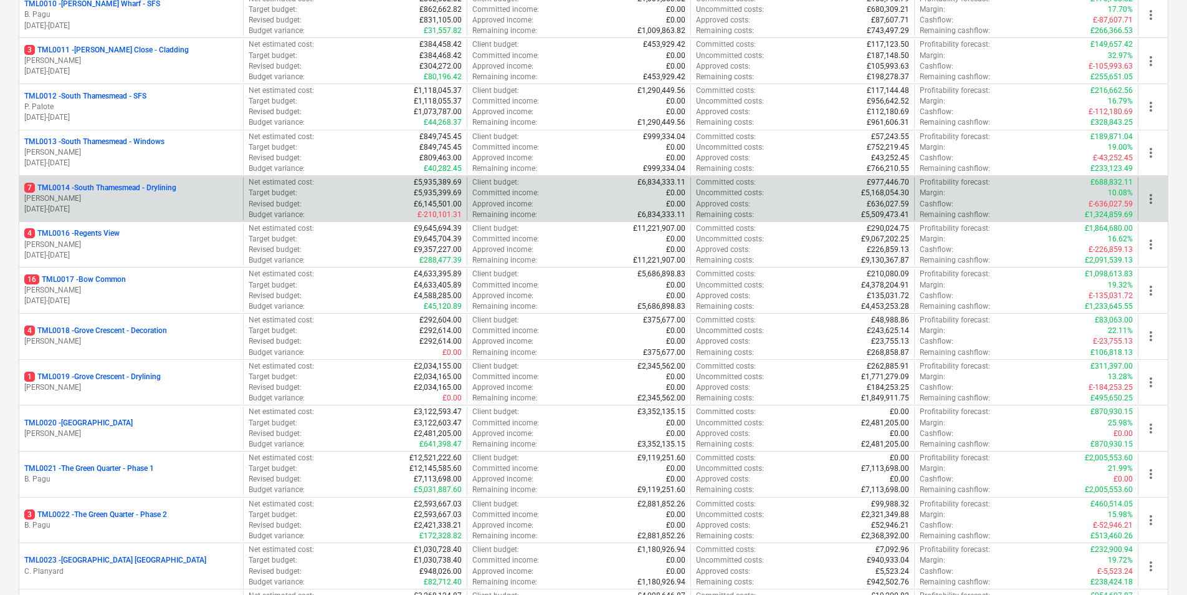
click at [171, 188] on p "7 TML0014 - South Thamesmead - Drylining" at bounding box center [100, 188] width 152 height 11
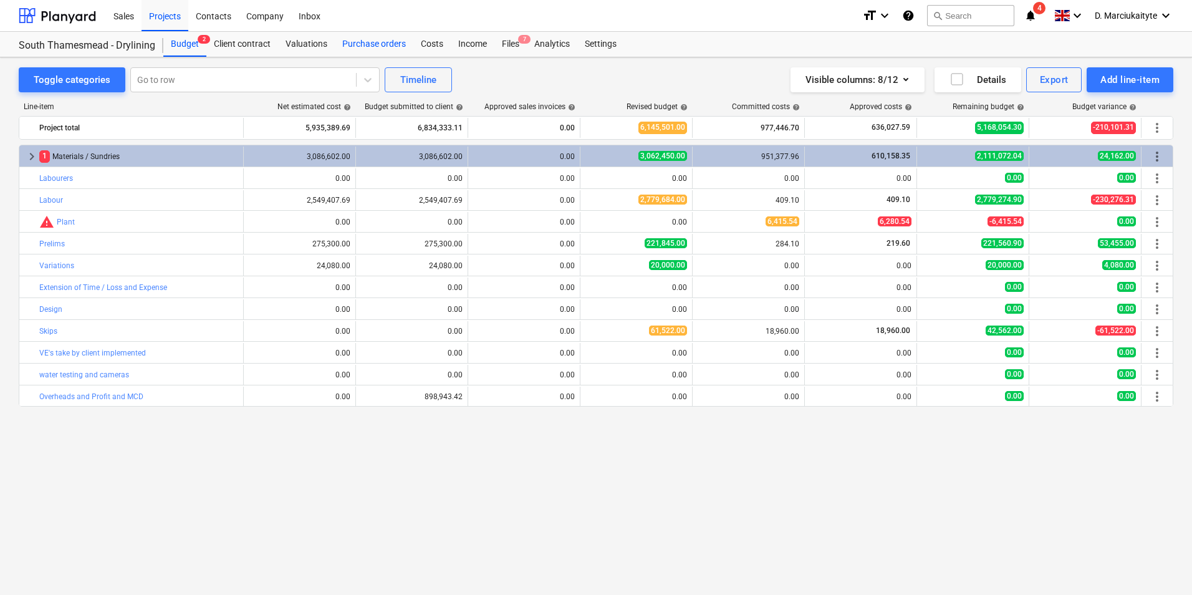
click at [390, 44] on div "Purchase orders" at bounding box center [374, 44] width 79 height 25
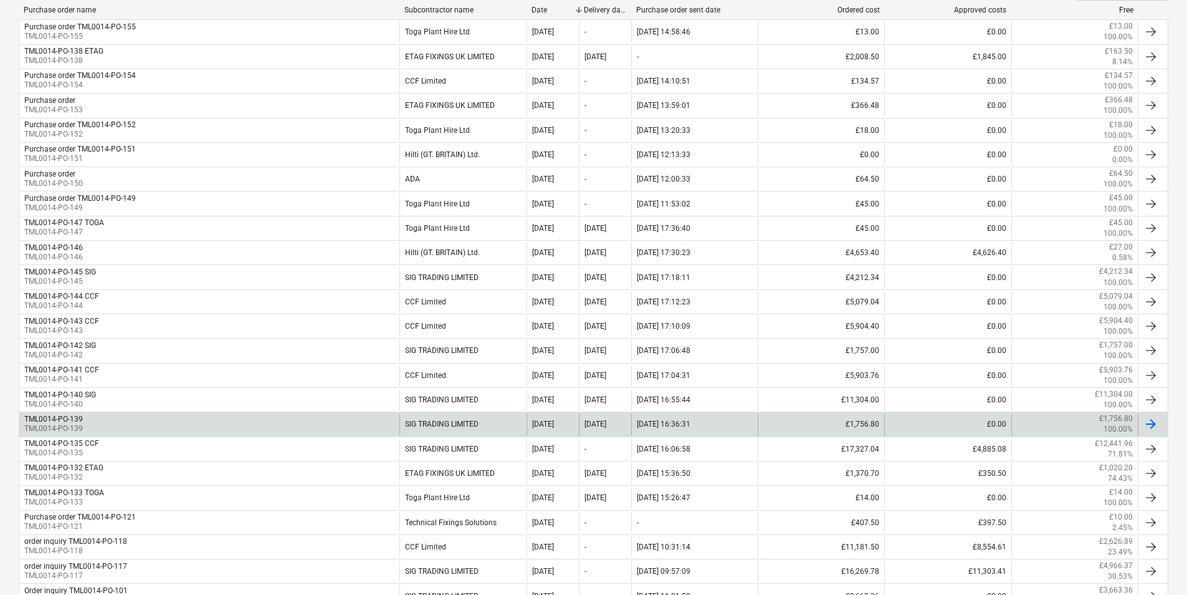
scroll to position [312, 0]
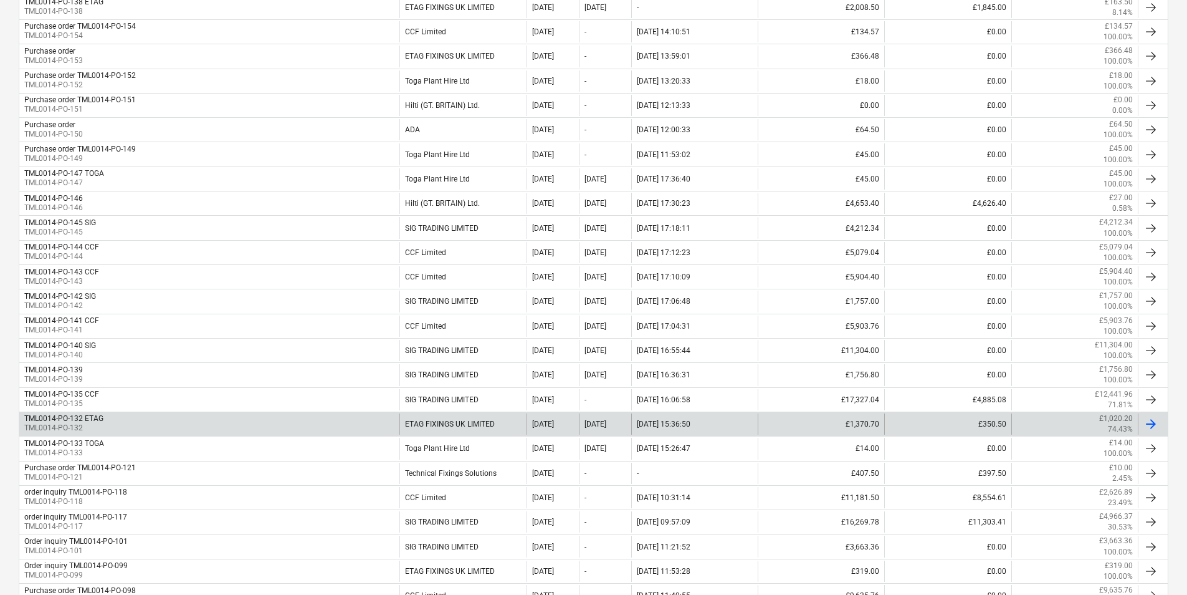
click at [121, 422] on div "TML0014-PO-132 ETAG TML0014-PO-132" at bounding box center [209, 423] width 380 height 21
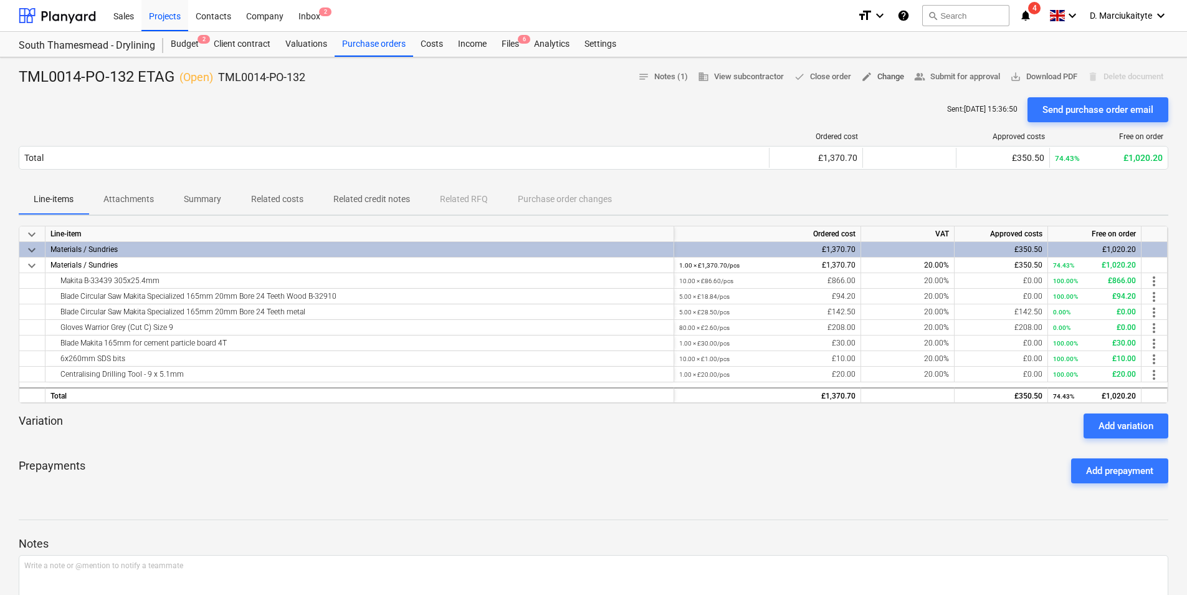
click at [893, 81] on span "edit Change" at bounding box center [882, 77] width 43 height 14
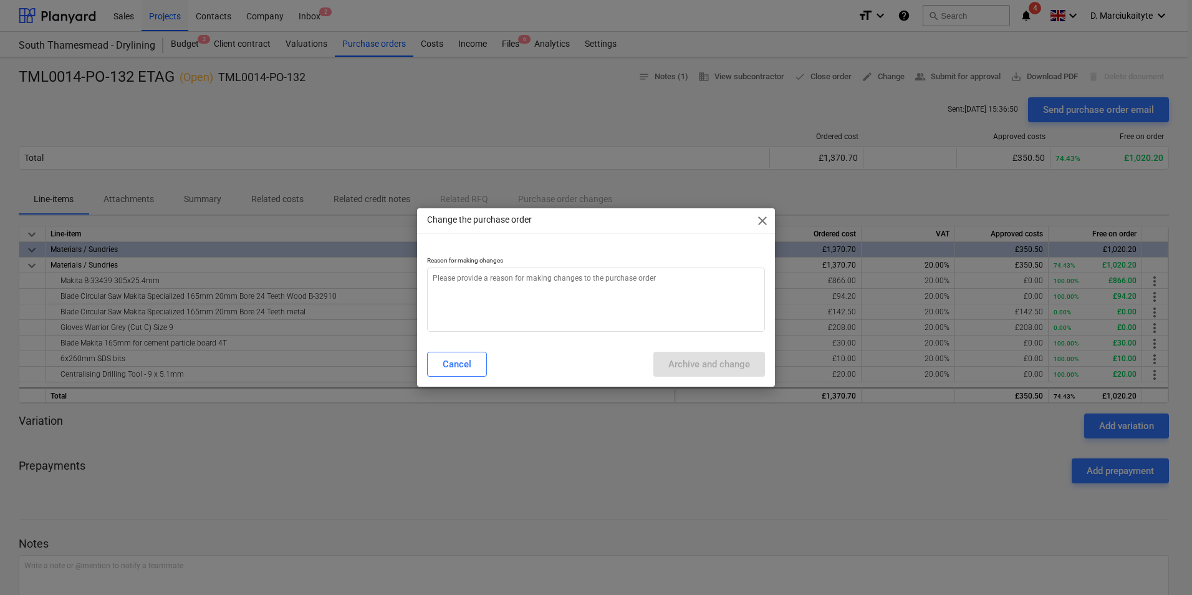
type textarea "x"
click at [487, 309] on textarea at bounding box center [596, 299] width 338 height 64
type textarea "e"
type textarea "x"
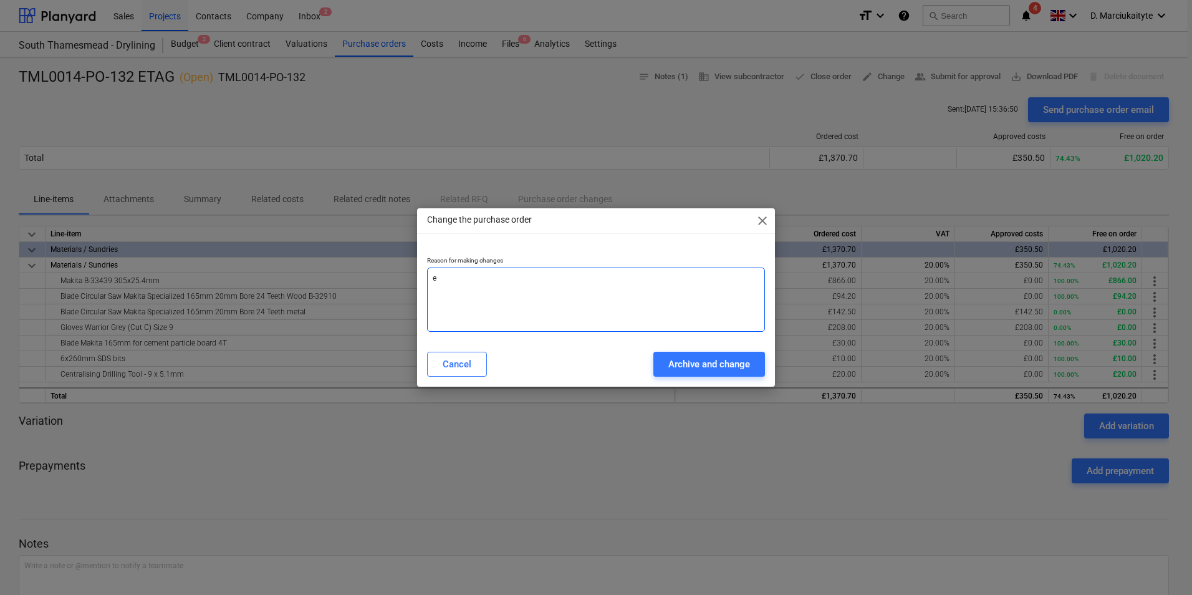
type textarea "er"
type textarea "x"
type textarea "err"
type textarea "x"
type textarea "erro"
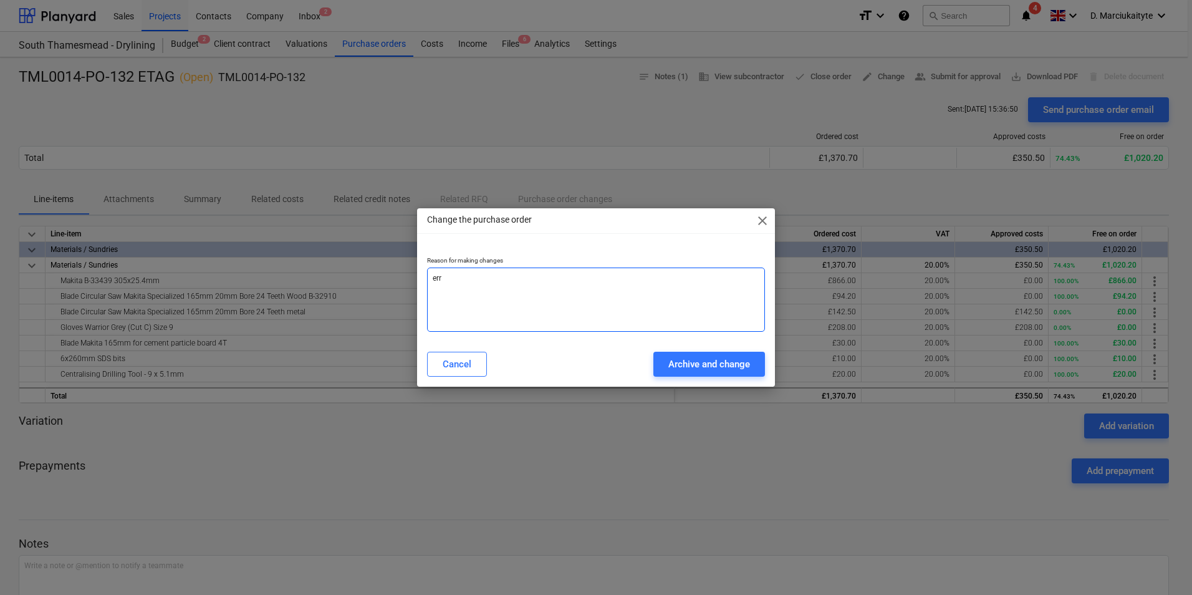
type textarea "x"
type textarea "error"
type textarea "x"
type textarea "error"
click at [682, 370] on div "Archive and change" at bounding box center [709, 364] width 82 height 16
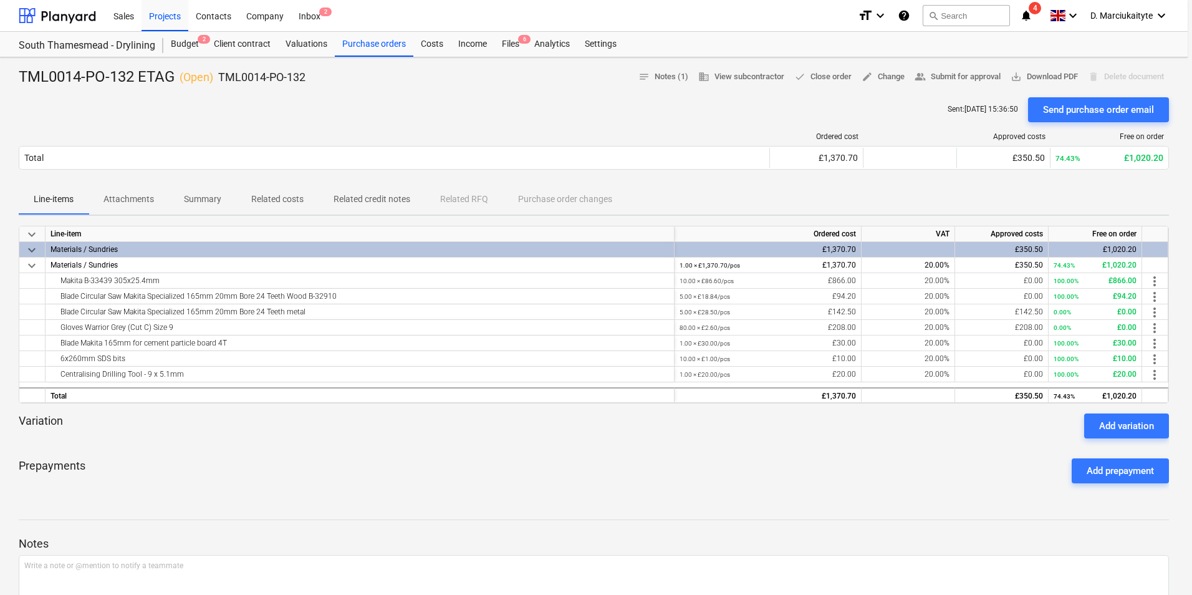
type textarea "x"
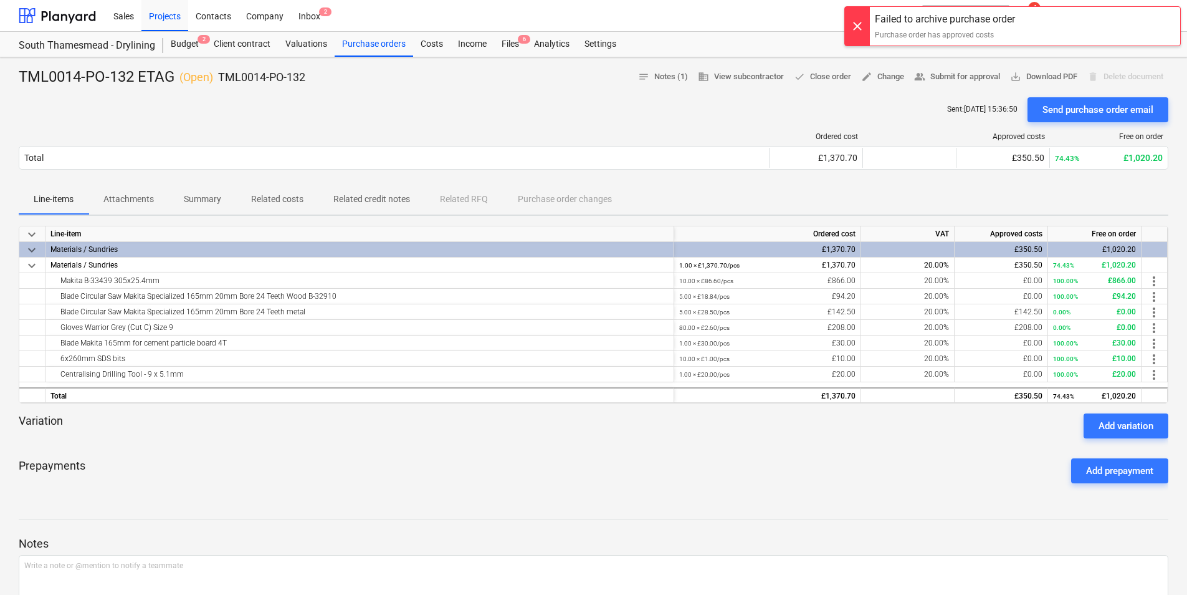
drag, startPoint x: 268, startPoint y: 319, endPoint x: 281, endPoint y: 413, distance: 95.0
click at [281, 413] on div "keyboard_arrow_down Line-item Ordered cost VAT Approved costs Free on order key…" at bounding box center [594, 359] width 1150 height 267
drag, startPoint x: 281, startPoint y: 413, endPoint x: 276, endPoint y: 455, distance: 42.8
click at [276, 455] on div "Prepayments Add prepayment" at bounding box center [594, 470] width 1150 height 45
click at [822, 67] on button "done Close order" at bounding box center [822, 76] width 67 height 19
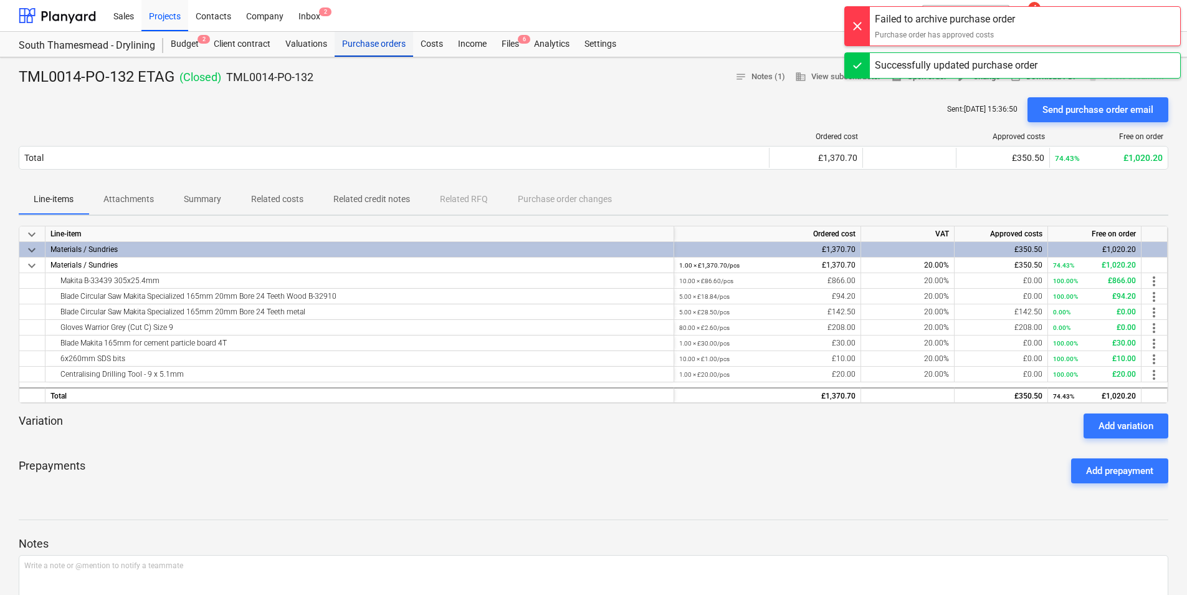
click at [382, 35] on div "Purchase orders" at bounding box center [374, 44] width 79 height 25
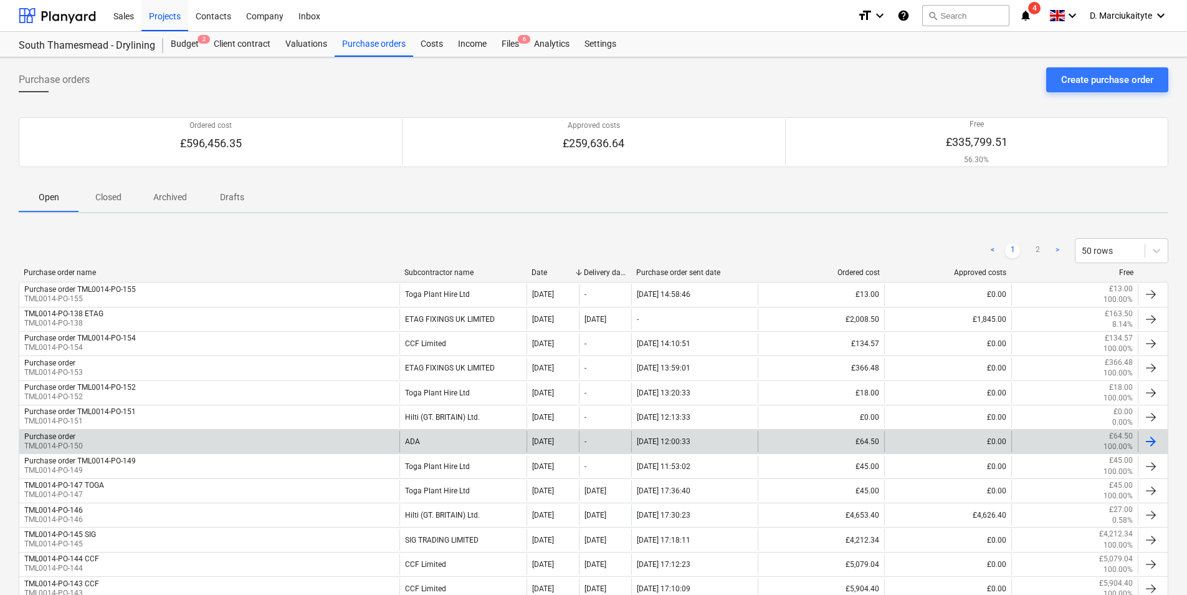
click at [429, 445] on div "ADA" at bounding box center [463, 441] width 127 height 21
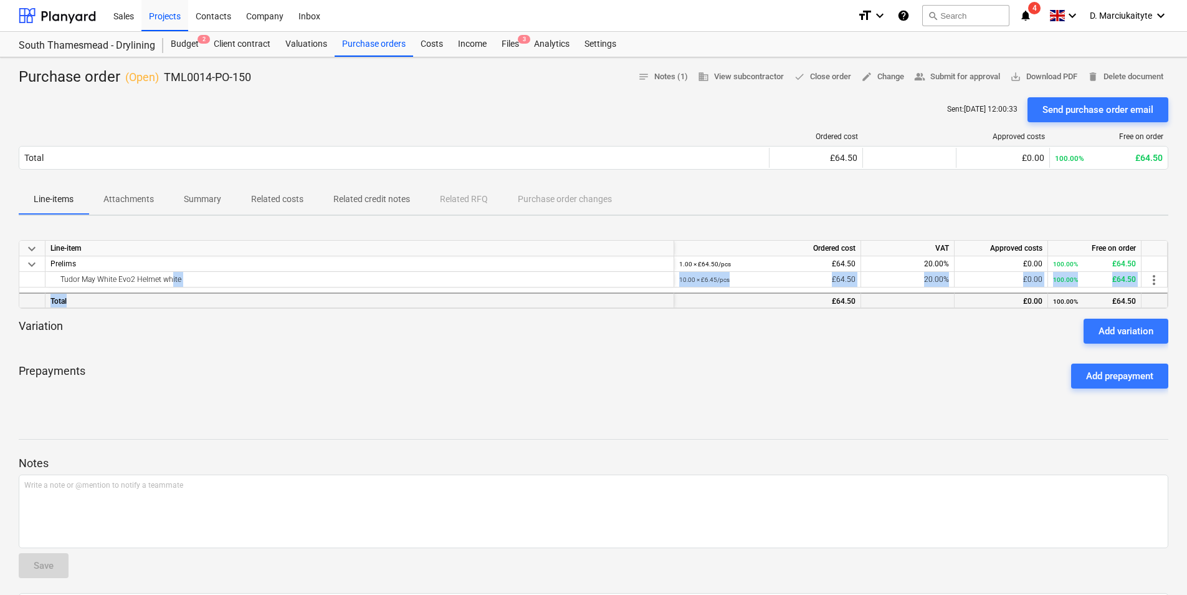
drag, startPoint x: 165, startPoint y: 278, endPoint x: 804, endPoint y: 302, distance: 639.3
click at [804, 302] on div "keyboard_arrow_down Line-item Ordered cost VAT Approved costs Free on order key…" at bounding box center [594, 274] width 1150 height 69
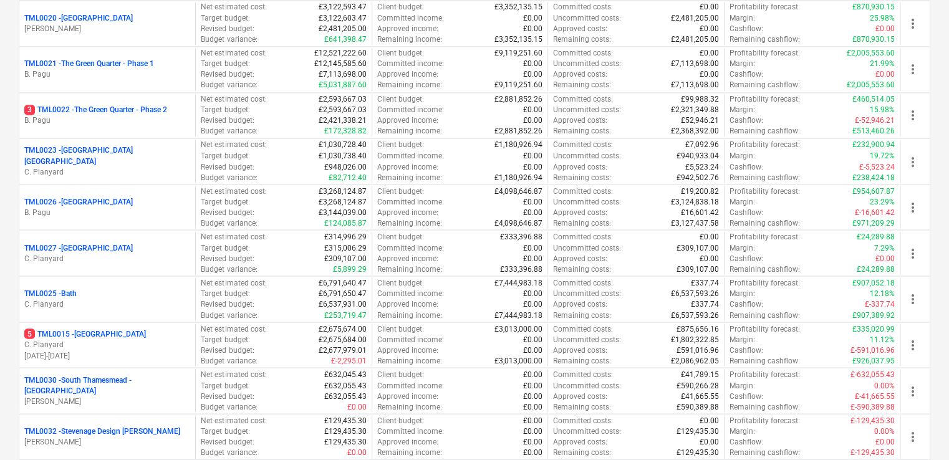
scroll to position [1122, 0]
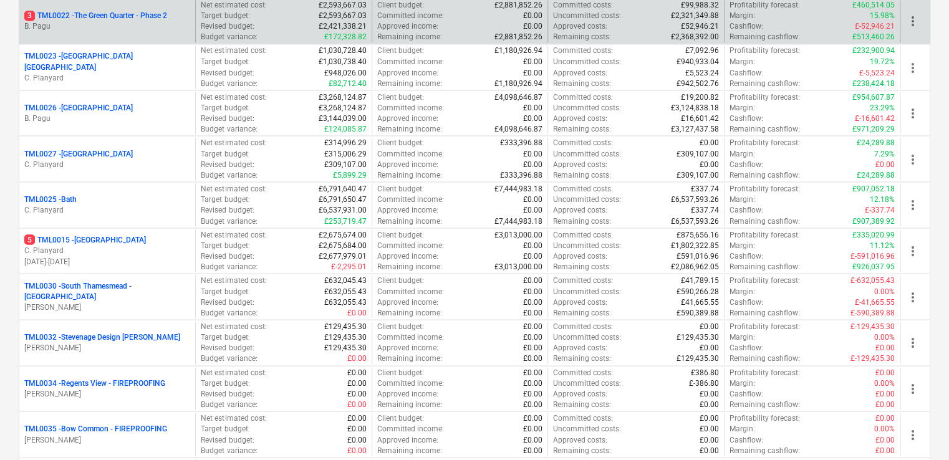
click at [83, 31] on div "3 TML0022 - The Green Quarter - Phase 2 B. Pagu" at bounding box center [107, 21] width 176 height 43
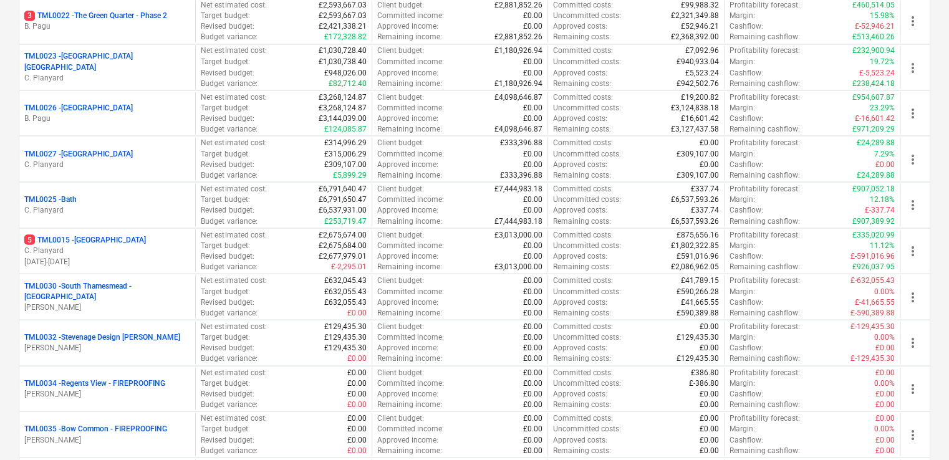
click at [87, 22] on p "B. Pagu" at bounding box center [107, 26] width 166 height 11
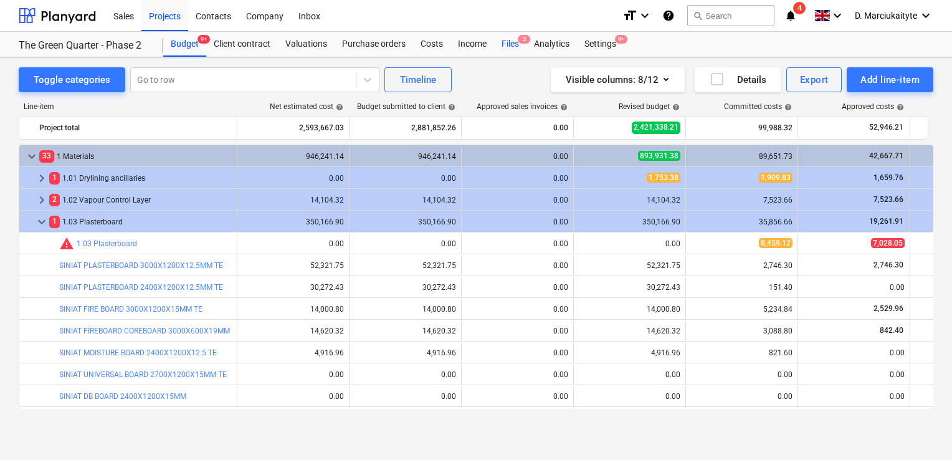
click at [519, 40] on span "3" at bounding box center [524, 39] width 12 height 9
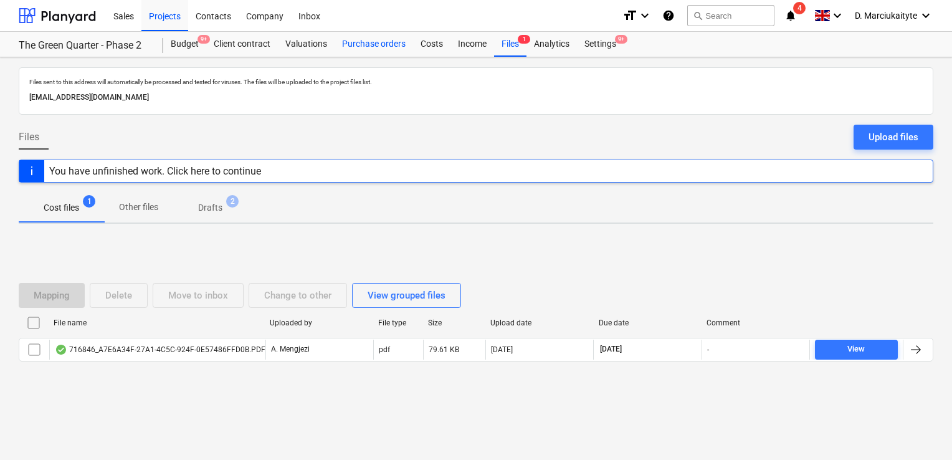
click at [381, 42] on div "Purchase orders" at bounding box center [374, 44] width 79 height 25
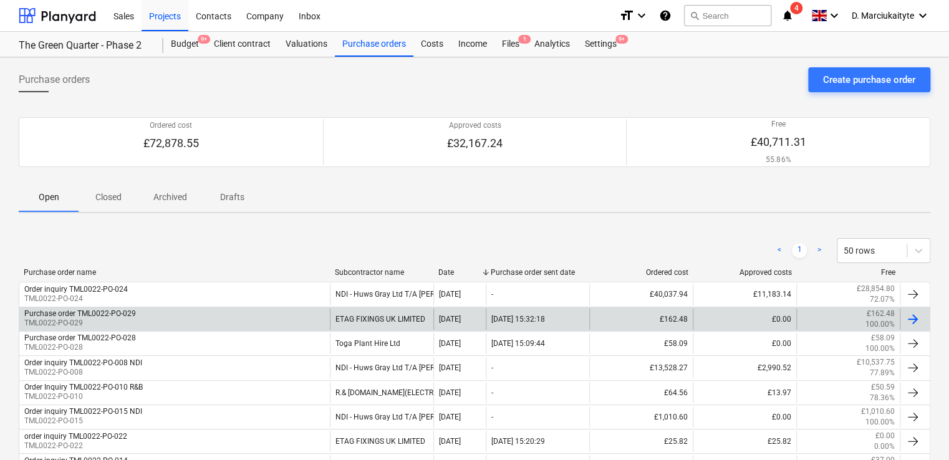
click at [340, 310] on div "ETAG FIXINGS UK LIMITED" at bounding box center [381, 319] width 103 height 21
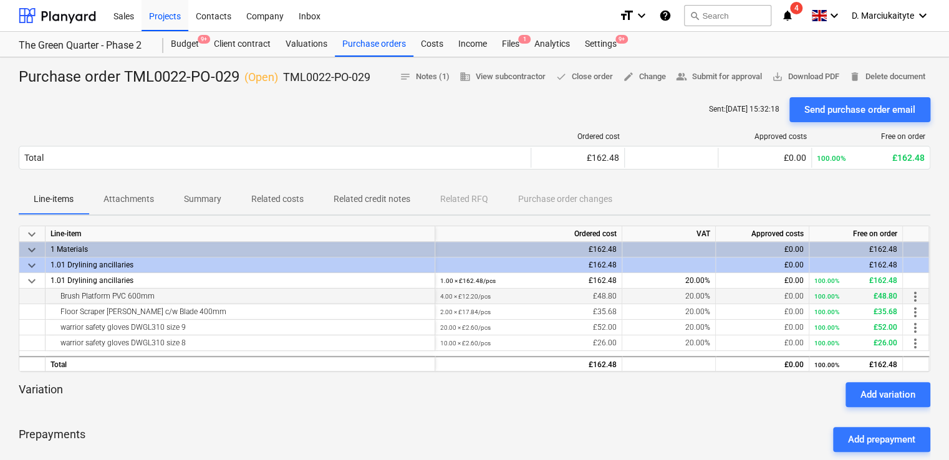
drag, startPoint x: 113, startPoint y: 295, endPoint x: 168, endPoint y: 300, distance: 55.1
click at [168, 300] on div "Brush Platform PVC 600mm" at bounding box center [239, 296] width 379 height 15
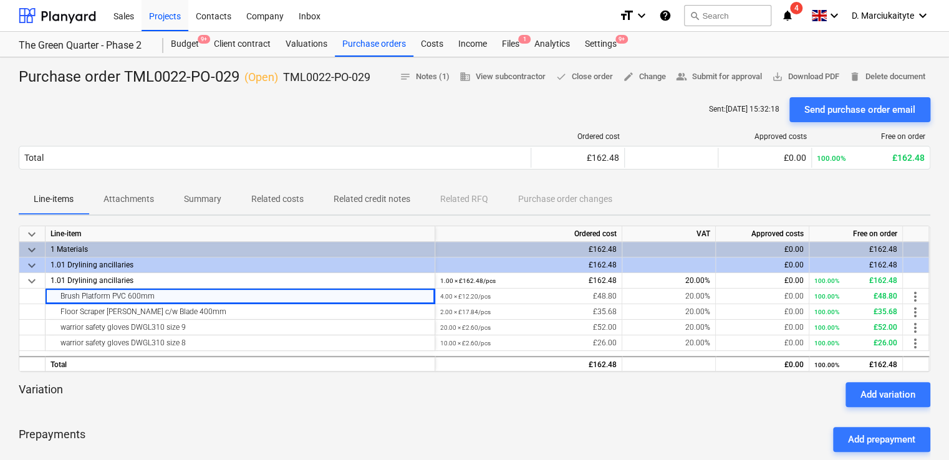
click at [378, 111] on div "Sent : 05.09.2025 15:32:18 Send purchase order email" at bounding box center [474, 109] width 911 height 25
click at [371, 45] on div "Purchase orders" at bounding box center [374, 44] width 79 height 25
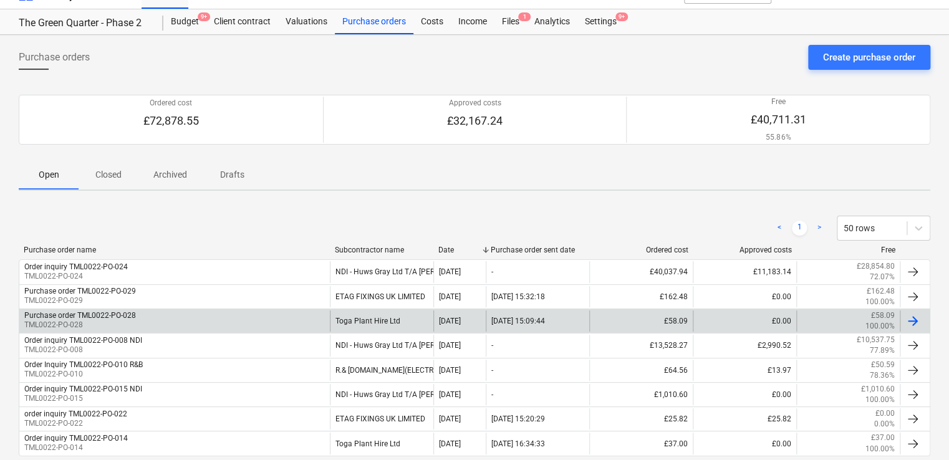
scroll to position [62, 0]
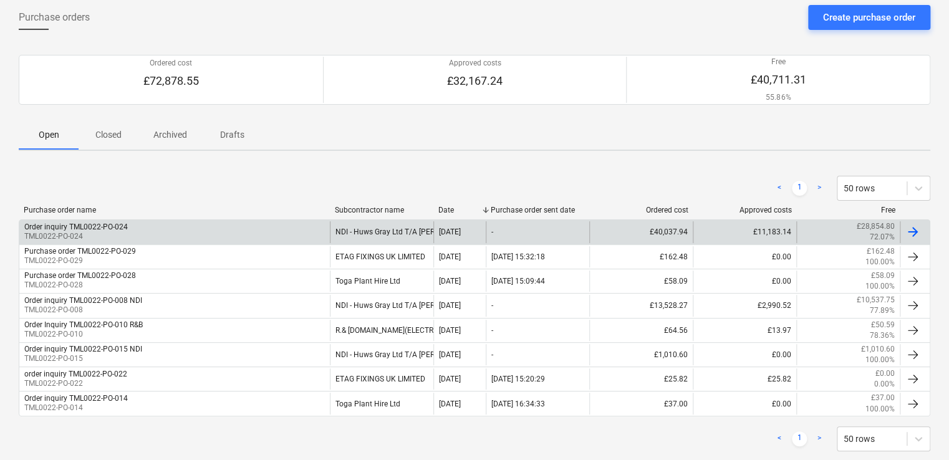
click at [172, 231] on div "Order inquiry TML0022-PO-024 TML0022-PO-024" at bounding box center [174, 231] width 310 height 21
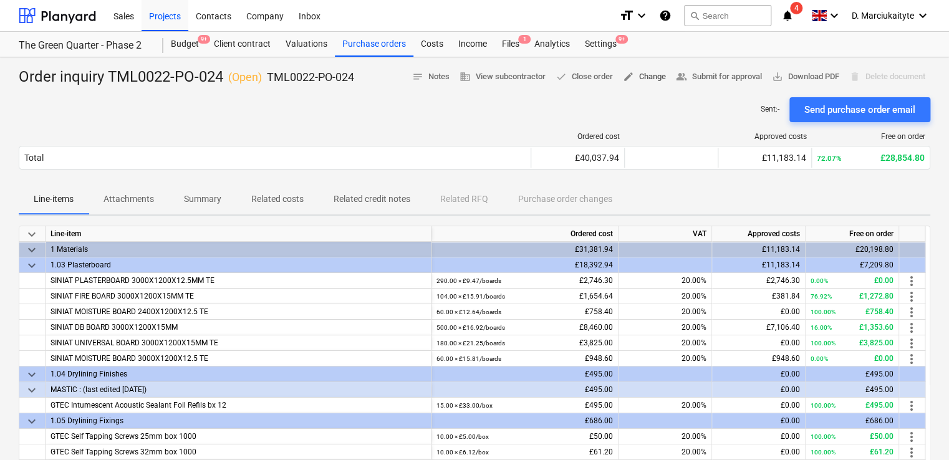
click at [645, 73] on span "edit Change" at bounding box center [644, 77] width 43 height 14
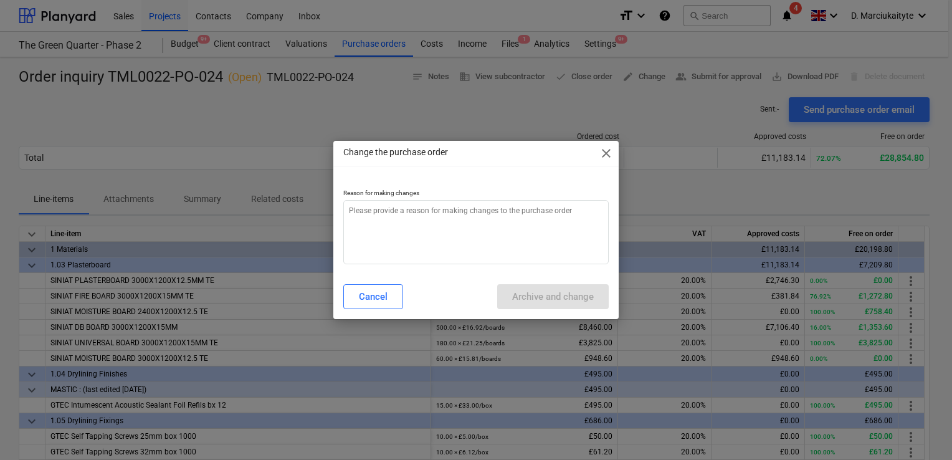
type textarea "x"
click at [525, 194] on p "Reason for making changes" at bounding box center [476, 194] width 266 height 11
click at [474, 228] on textarea at bounding box center [476, 232] width 266 height 64
type textarea "r"
type textarea "x"
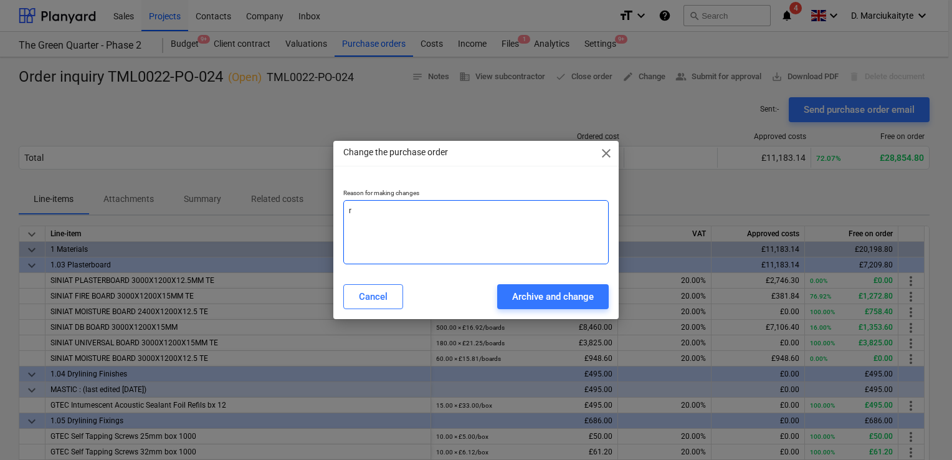
type textarea "rt"
type textarea "x"
type textarea "rte"
type textarea "x"
type textarea "rte4"
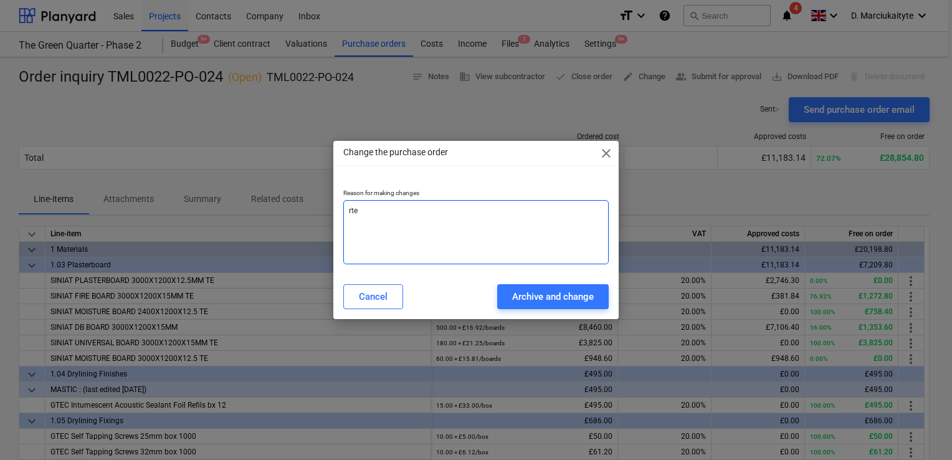
type textarea "x"
type textarea "rte45"
type textarea "x"
type textarea "rte45r"
type textarea "x"
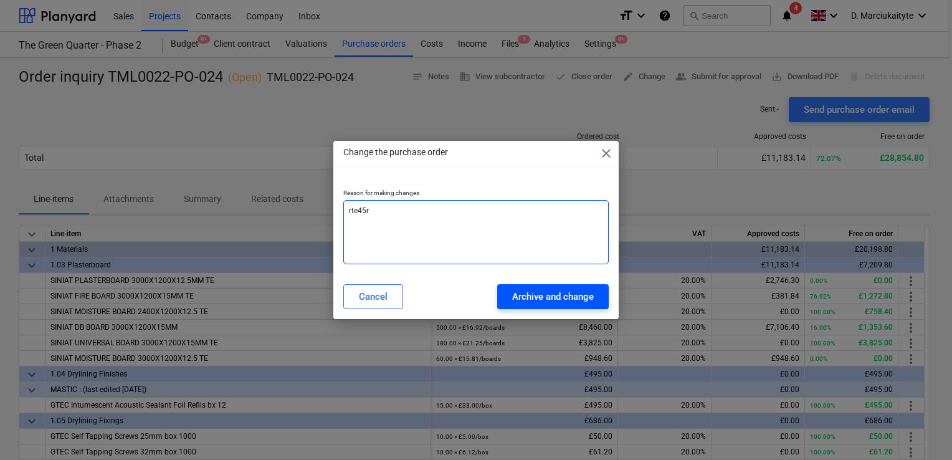
type textarea "rte45r"
click at [553, 296] on div "Archive and change" at bounding box center [553, 297] width 82 height 16
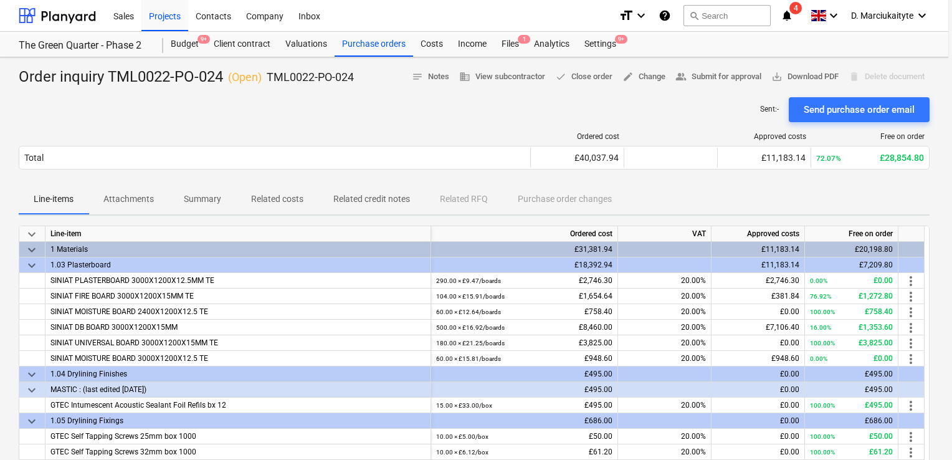
type textarea "x"
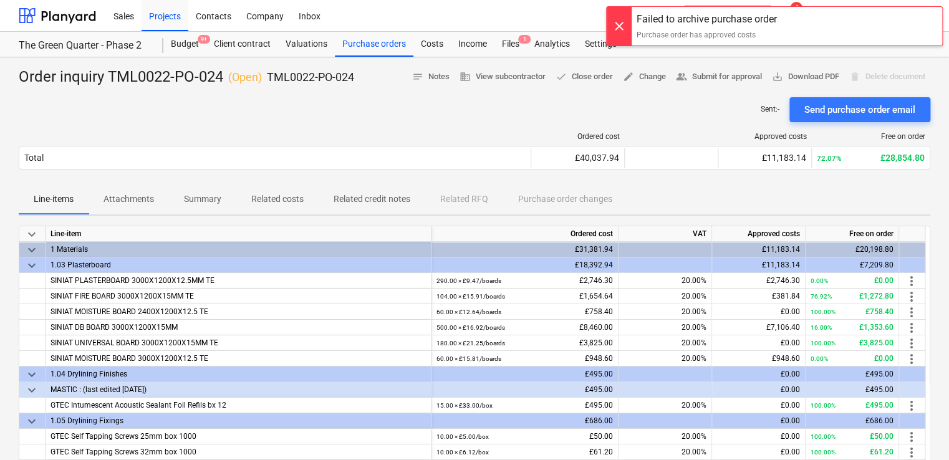
click at [539, 102] on div "Sent : - Send purchase order email" at bounding box center [474, 109] width 911 height 25
click at [576, 79] on span "done Close order" at bounding box center [583, 77] width 57 height 14
click at [578, 71] on span "done Close order" at bounding box center [583, 77] width 57 height 14
click at [645, 98] on div "Sent : - Send purchase order email" at bounding box center [474, 109] width 911 height 25
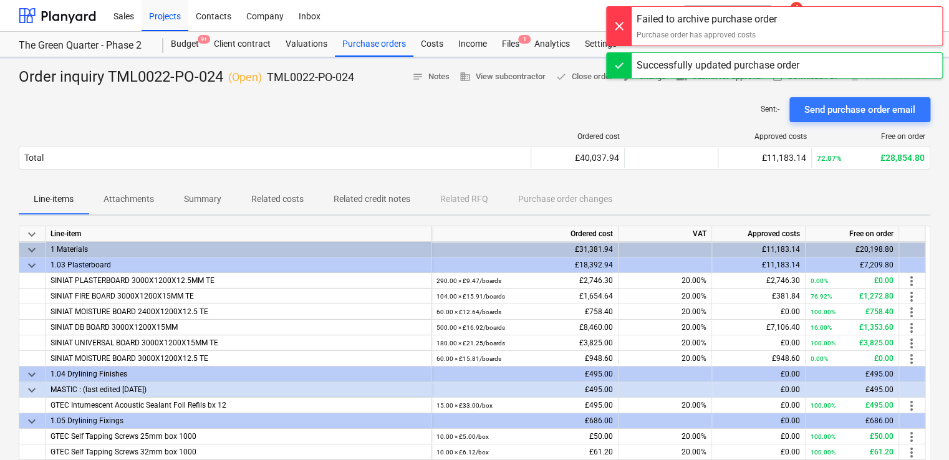
click at [616, 24] on div at bounding box center [618, 26] width 25 height 39
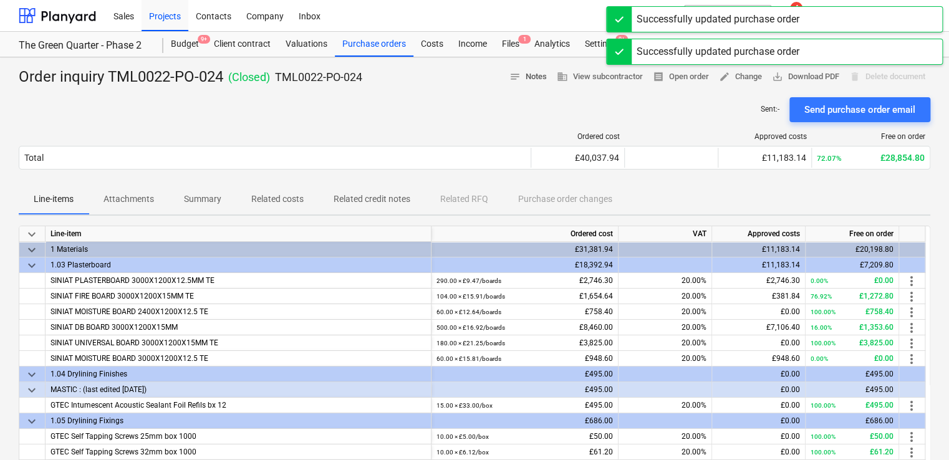
click at [529, 85] on button "notes Notes" at bounding box center [527, 76] width 47 height 19
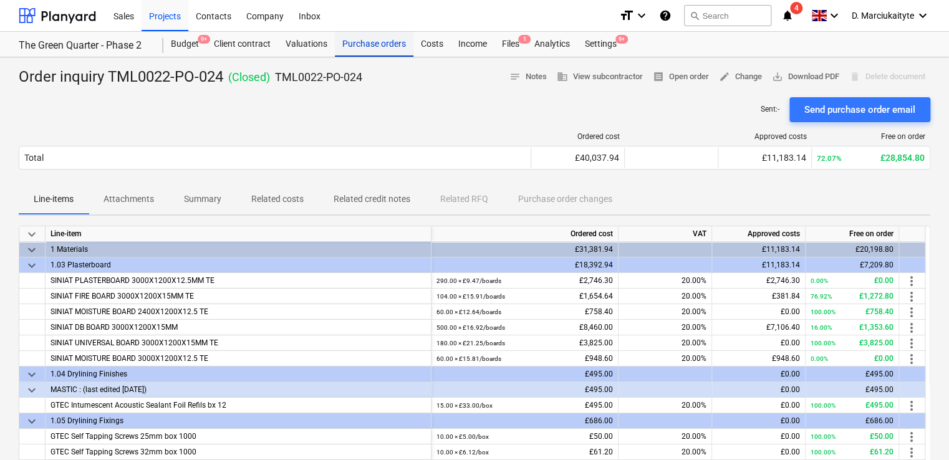
click at [400, 45] on div "Purchase orders" at bounding box center [374, 44] width 79 height 25
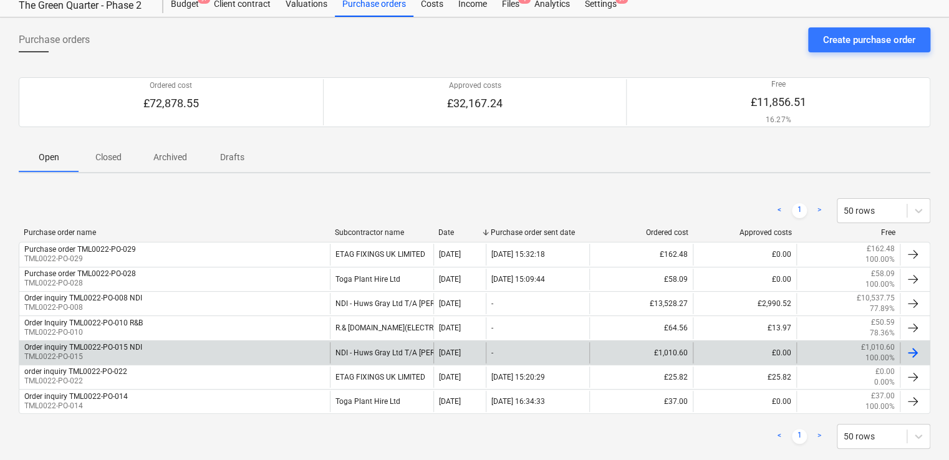
scroll to position [62, 0]
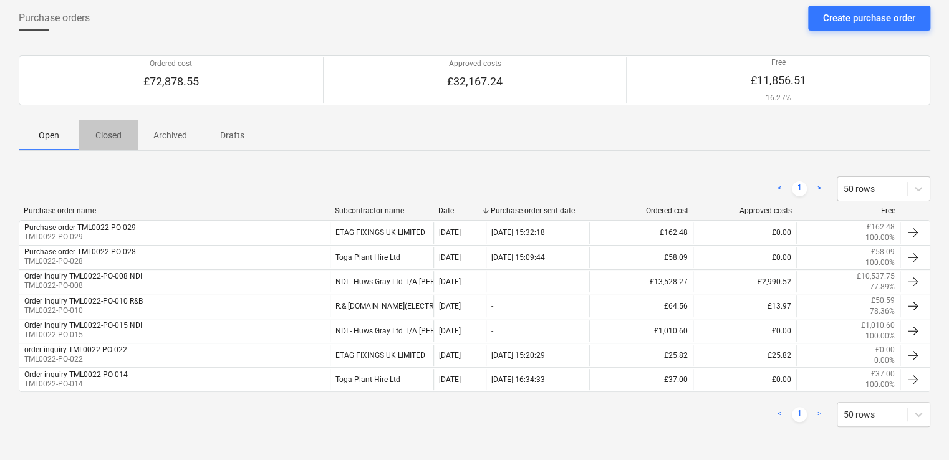
click at [120, 135] on p "Closed" at bounding box center [108, 135] width 30 height 13
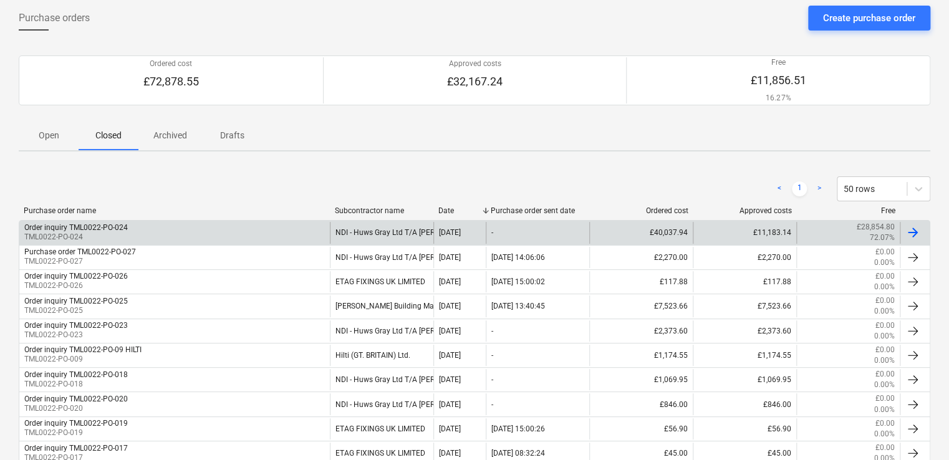
click at [165, 232] on div "Order inquiry TML0022-PO-024 TML0022-PO-024" at bounding box center [174, 232] width 310 height 21
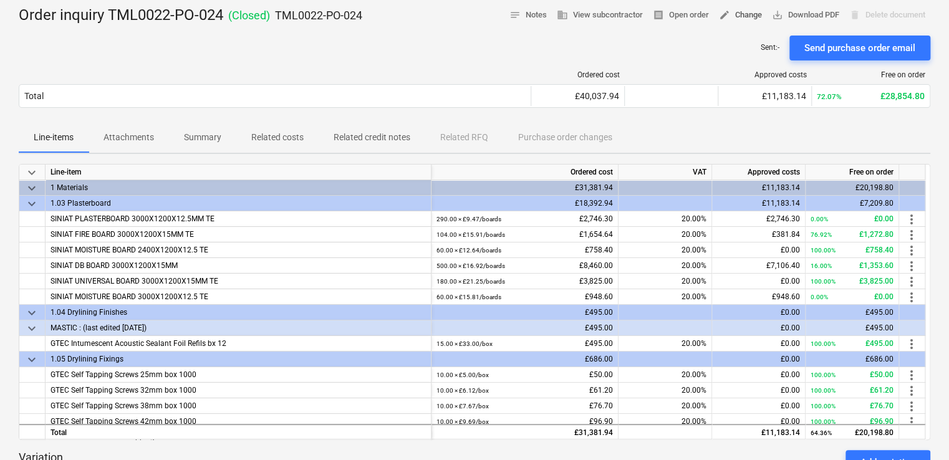
click at [732, 14] on span "edit Change" at bounding box center [740, 15] width 43 height 14
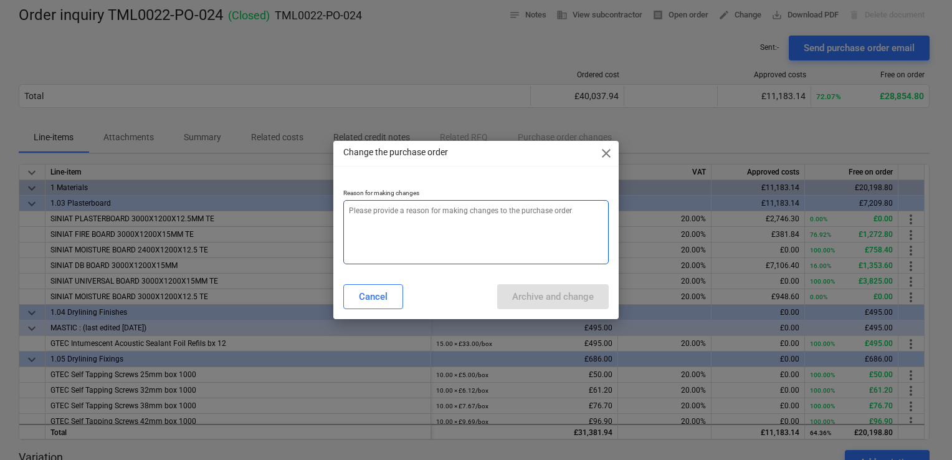
click at [510, 227] on textarea at bounding box center [476, 232] width 266 height 64
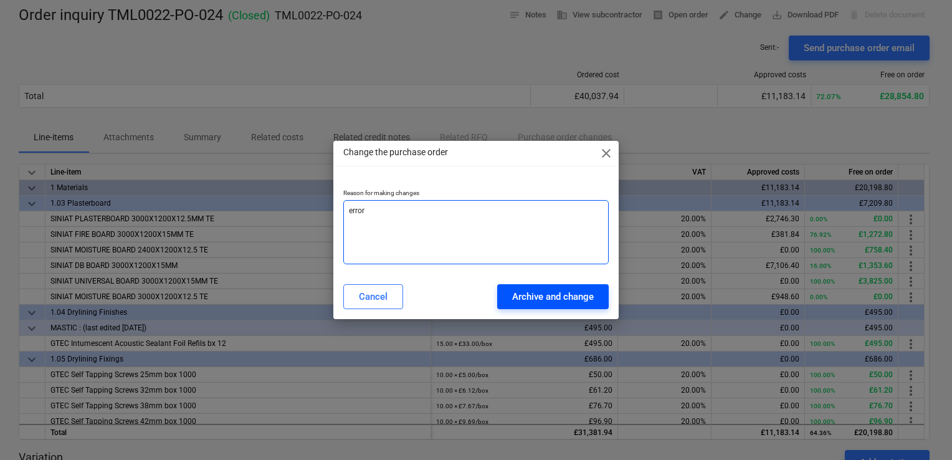
type textarea "error"
click at [551, 290] on div "Archive and change" at bounding box center [553, 297] width 82 height 16
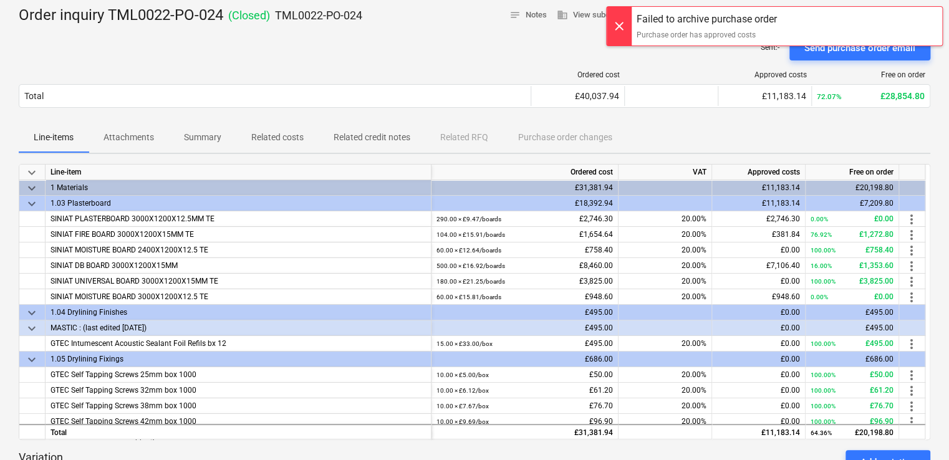
click at [617, 22] on div at bounding box center [618, 26] width 25 height 39
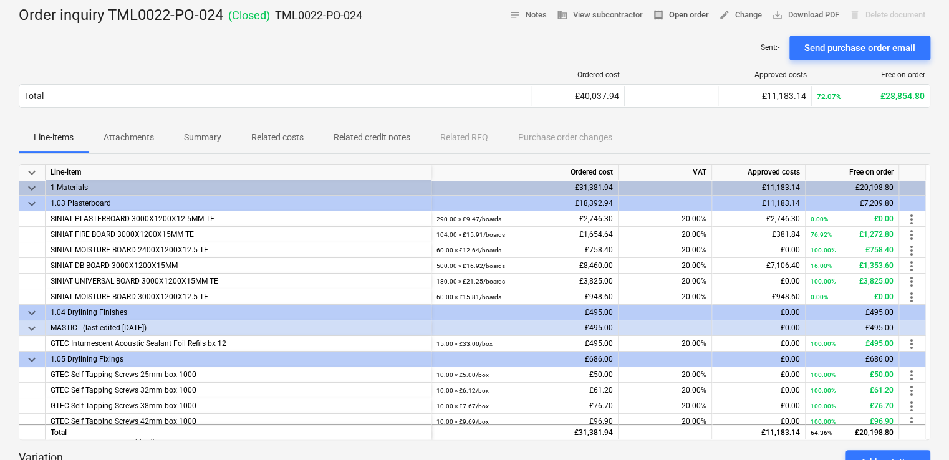
click at [681, 18] on span "receipt Open order" at bounding box center [681, 15] width 56 height 14
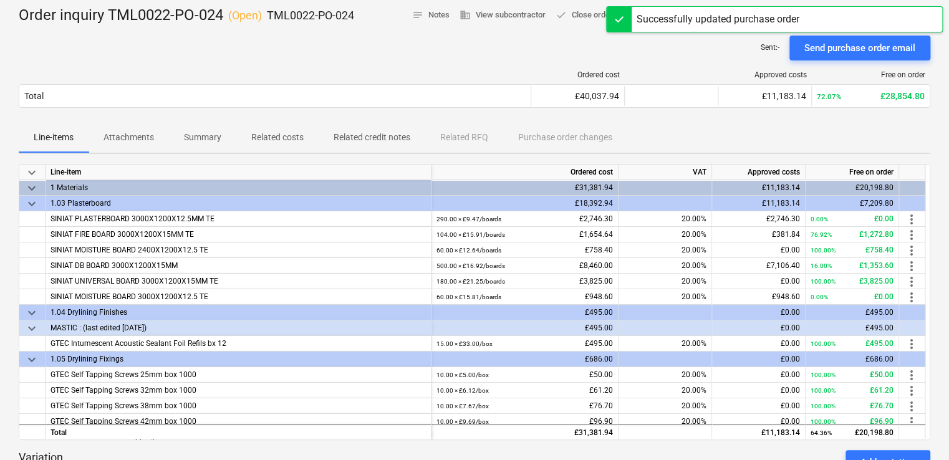
click at [670, 70] on div at bounding box center [671, 74] width 93 height 9
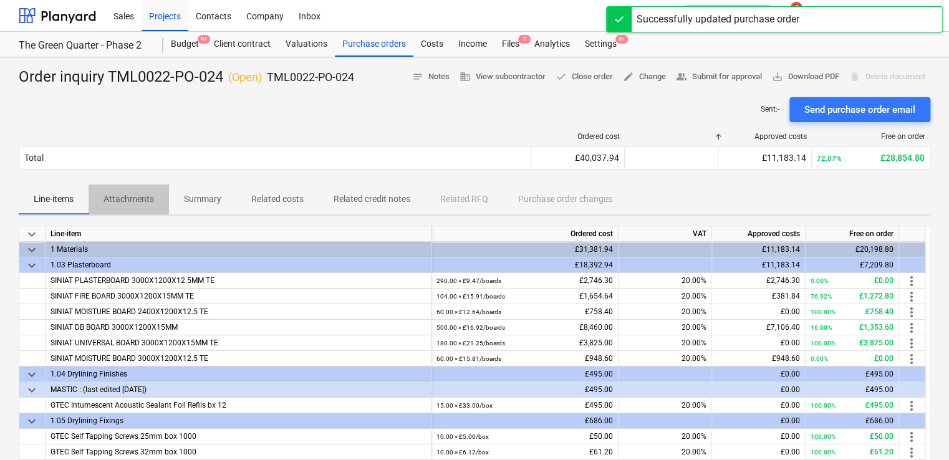
click at [140, 196] on p "Attachments" at bounding box center [128, 199] width 50 height 13
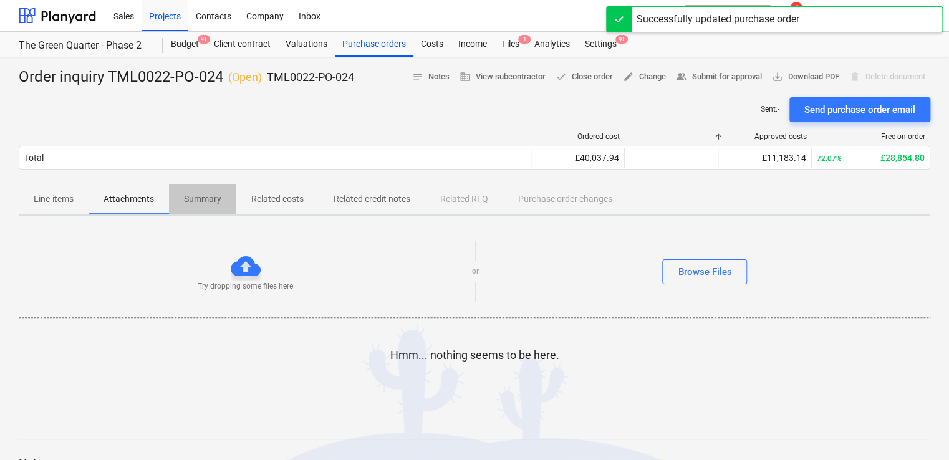
drag, startPoint x: 205, startPoint y: 199, endPoint x: 317, endPoint y: 201, distance: 112.2
click at [207, 199] on p "Summary" at bounding box center [202, 199] width 37 height 13
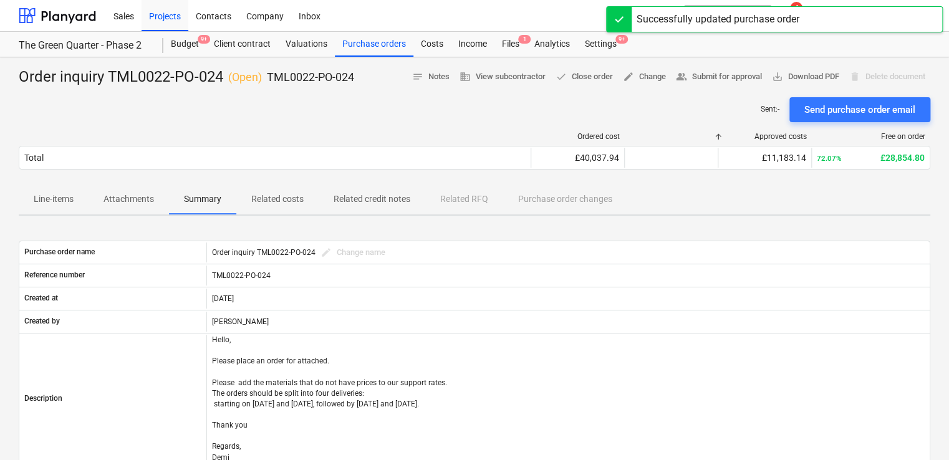
drag, startPoint x: 267, startPoint y: 201, endPoint x: 286, endPoint y: 198, distance: 19.5
click at [268, 201] on p "Related costs" at bounding box center [277, 199] width 52 height 13
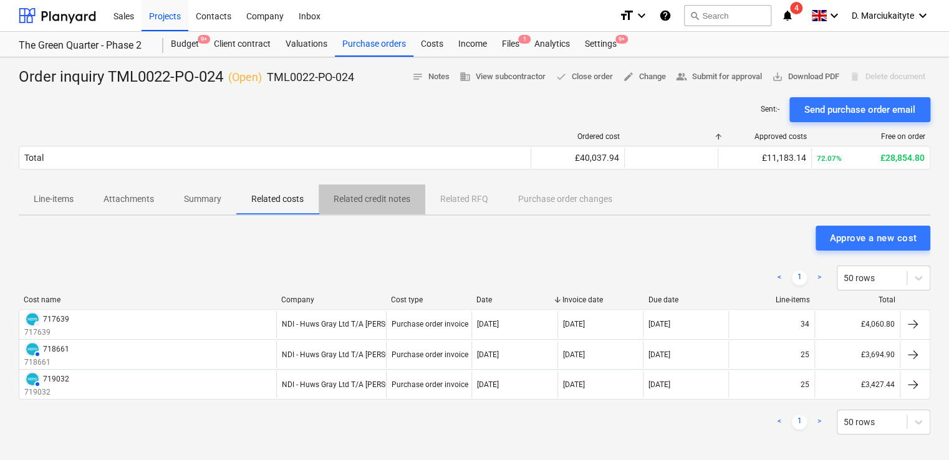
click at [388, 195] on p "Related credit notes" at bounding box center [371, 199] width 77 height 13
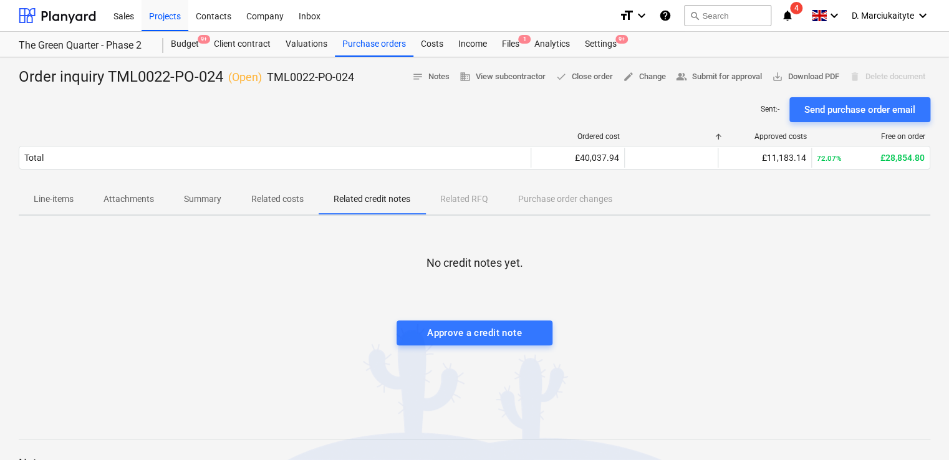
click at [451, 206] on div "Line-items Attachments Summary Related costs Related credit notes Related RFQ P…" at bounding box center [474, 199] width 911 height 30
click at [470, 196] on div "Line-items Attachments Summary Related costs Related credit notes Related RFQ P…" at bounding box center [474, 199] width 911 height 30
click at [590, 201] on div "Line-items Attachments Summary Related costs Related credit notes Related RFQ P…" at bounding box center [474, 199] width 911 height 30
drag, startPoint x: 381, startPoint y: 46, endPoint x: 378, endPoint y: 51, distance: 6.7
click at [380, 46] on div "Purchase orders" at bounding box center [374, 44] width 79 height 25
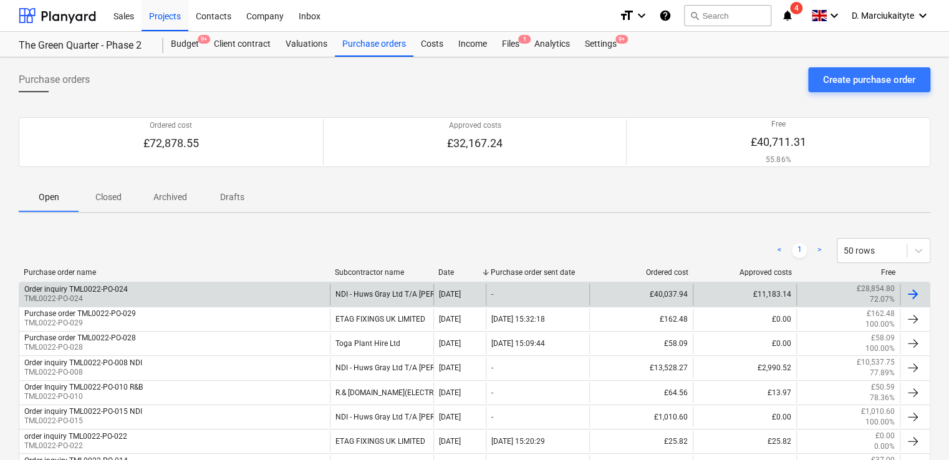
click at [199, 294] on div "Order inquiry TML0022-PO-024 TML0022-PO-024" at bounding box center [174, 294] width 310 height 21
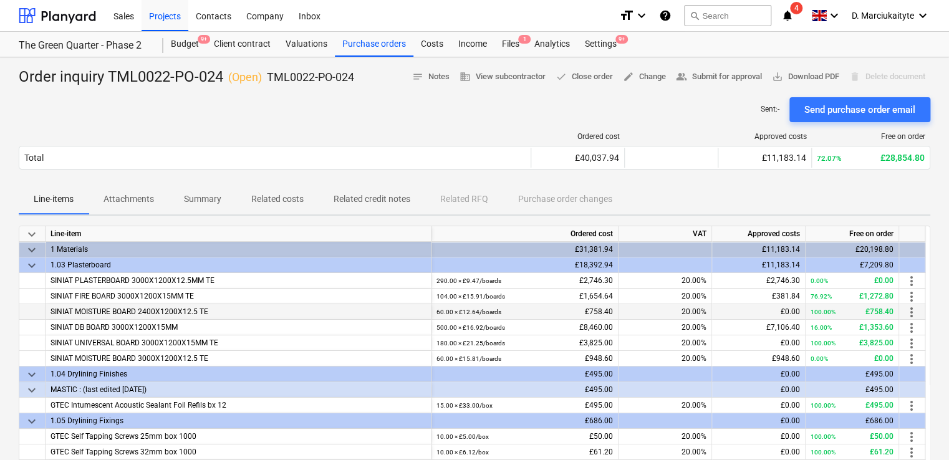
click at [282, 312] on div "SINIAT MOISTURE BOARD 2400X1200X12.5 TE" at bounding box center [239, 312] width 386 height 16
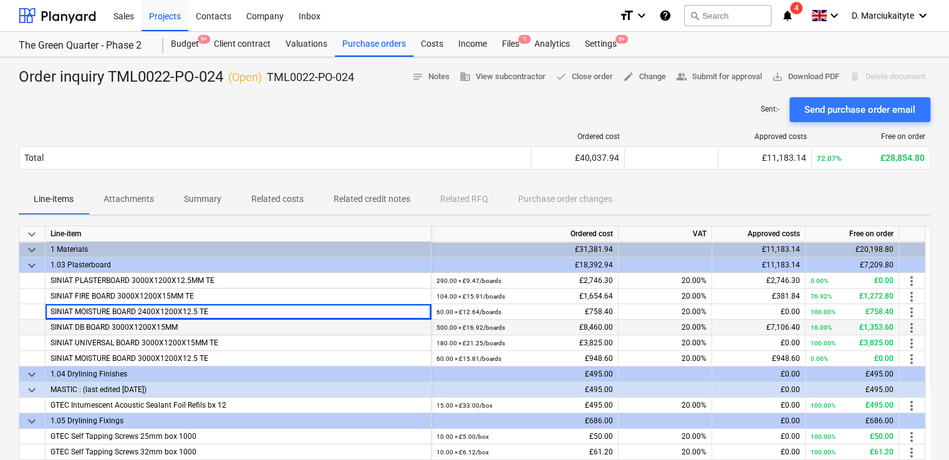
click at [471, 329] on small "500.00 × £16.92 / boards" at bounding box center [470, 327] width 69 height 7
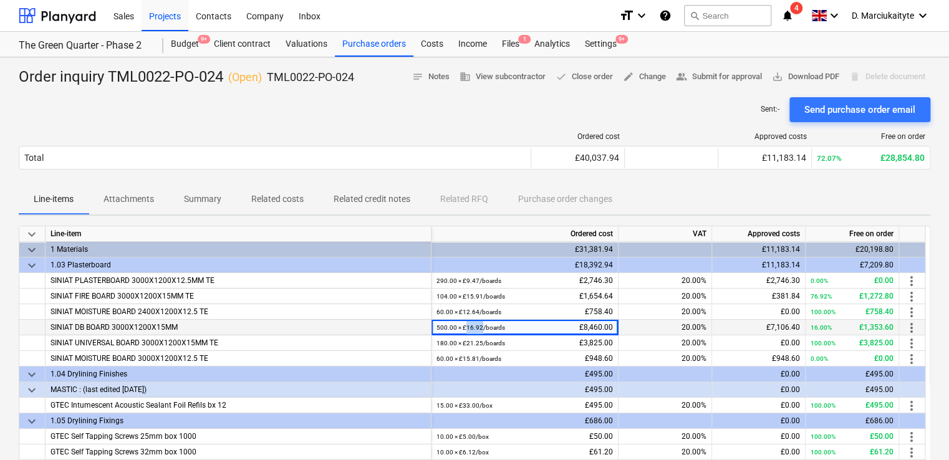
click at [471, 329] on small "500.00 × £16.92 / boards" at bounding box center [470, 327] width 69 height 7
click at [657, 124] on div "Ordered cost Approved costs Free on order Total £40,037.94 £11,183.14 72.07% £2…" at bounding box center [474, 153] width 911 height 62
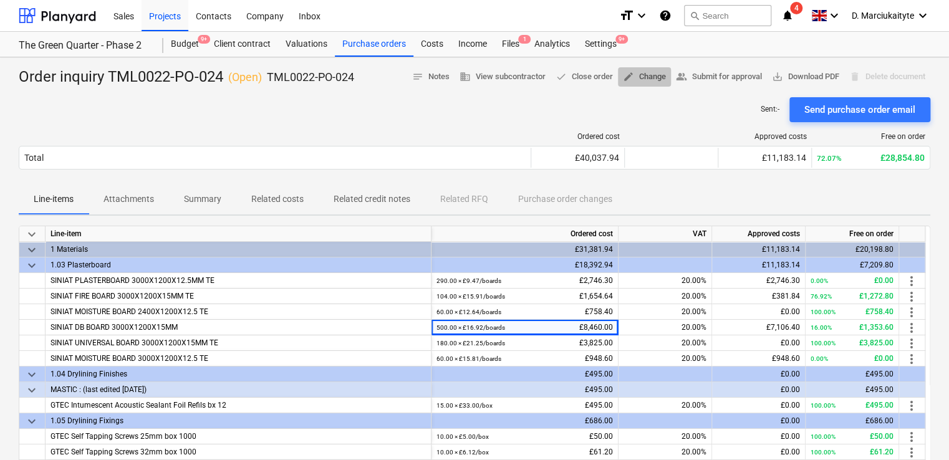
click at [648, 74] on span "edit Change" at bounding box center [644, 77] width 43 height 14
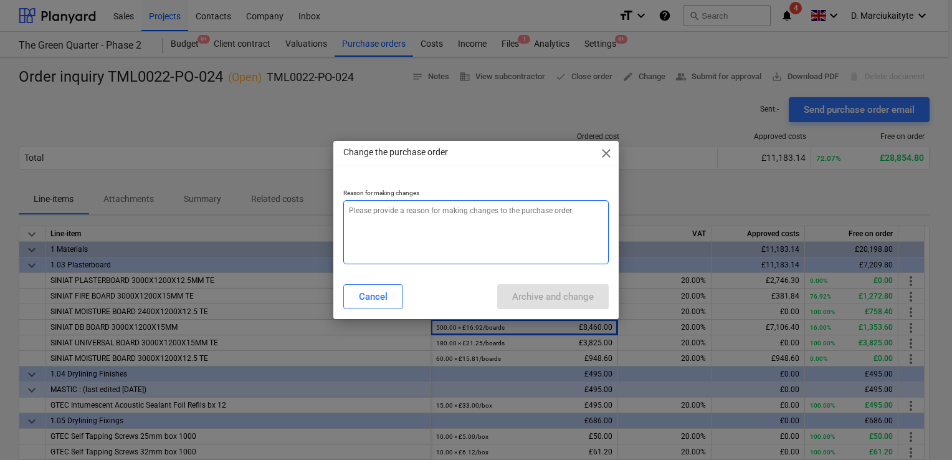
click at [481, 221] on textarea at bounding box center [476, 232] width 266 height 64
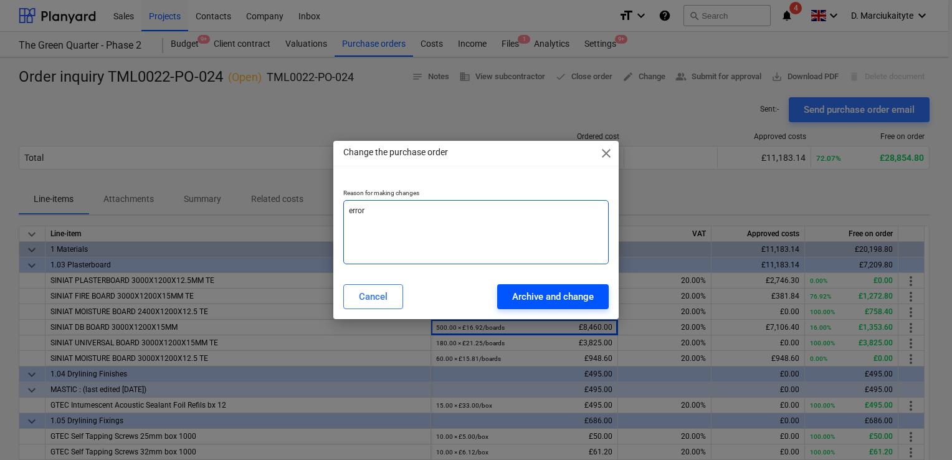
type textarea "error"
click at [572, 300] on div "Archive and change" at bounding box center [553, 297] width 82 height 16
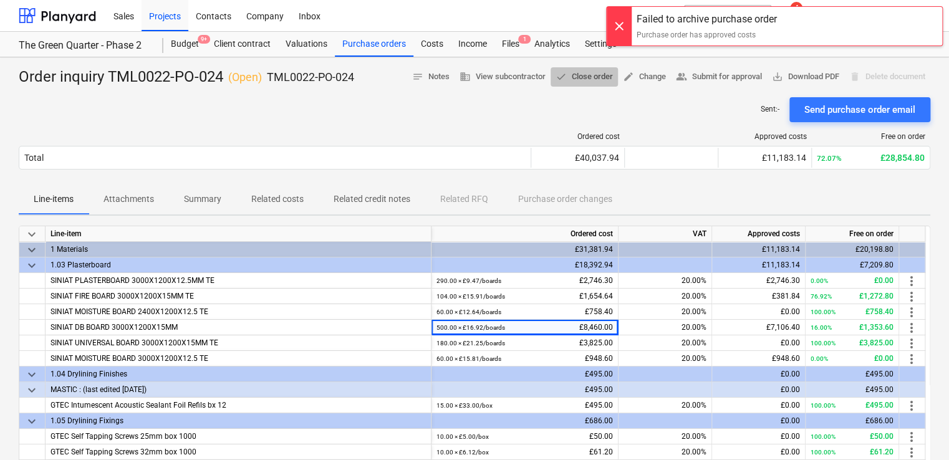
click at [583, 73] on span "done Close order" at bounding box center [583, 77] width 57 height 14
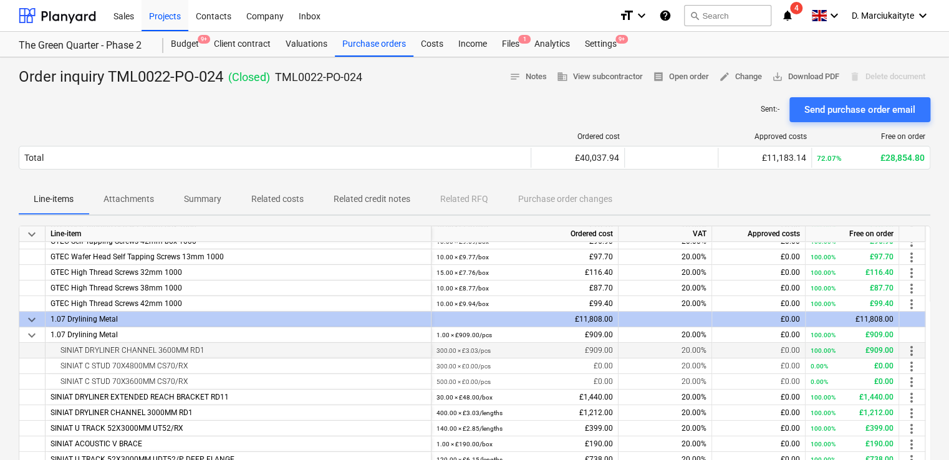
scroll to position [223, 0]
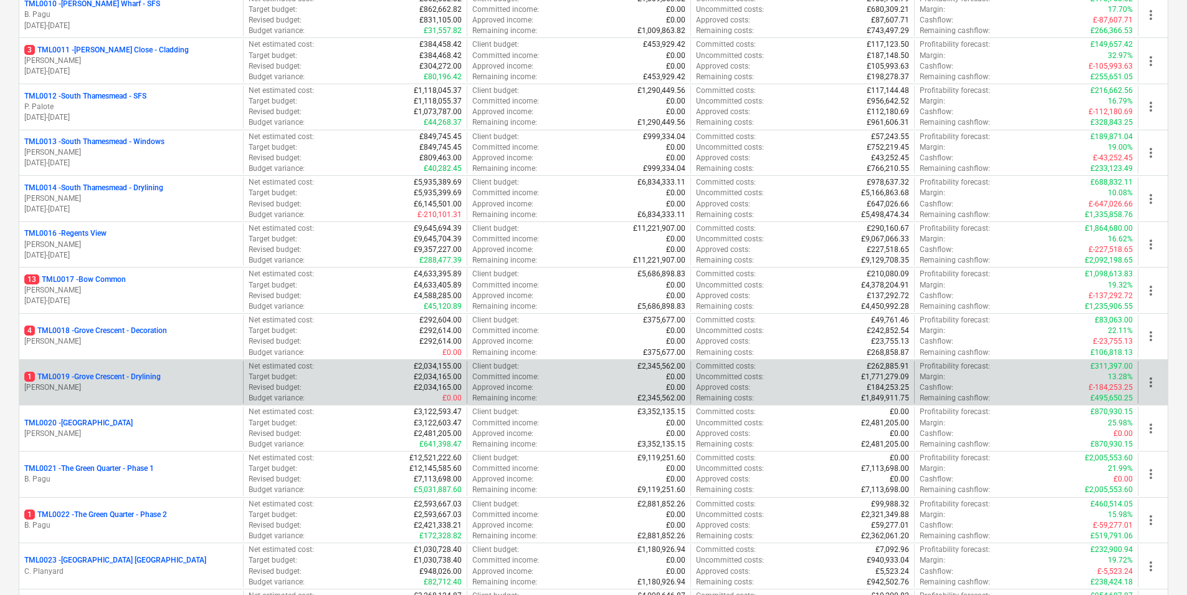
scroll to position [810, 0]
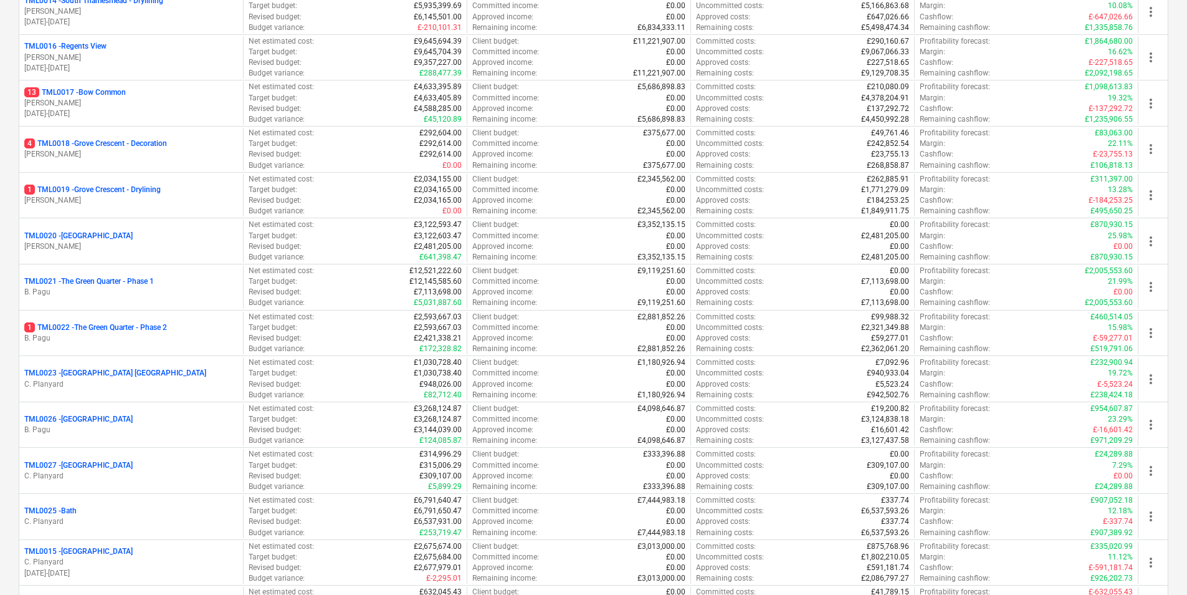
click at [153, 322] on p "1 TML0022 - The Green Quarter - Phase 2" at bounding box center [95, 327] width 143 height 11
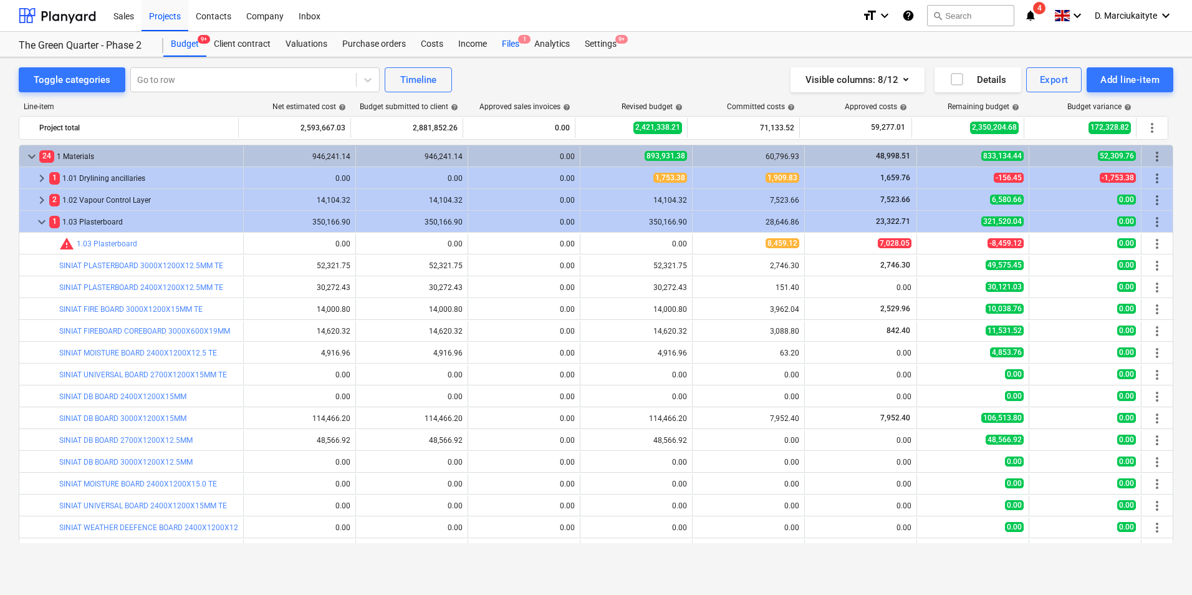
click at [509, 45] on div "Files 1" at bounding box center [510, 44] width 32 height 25
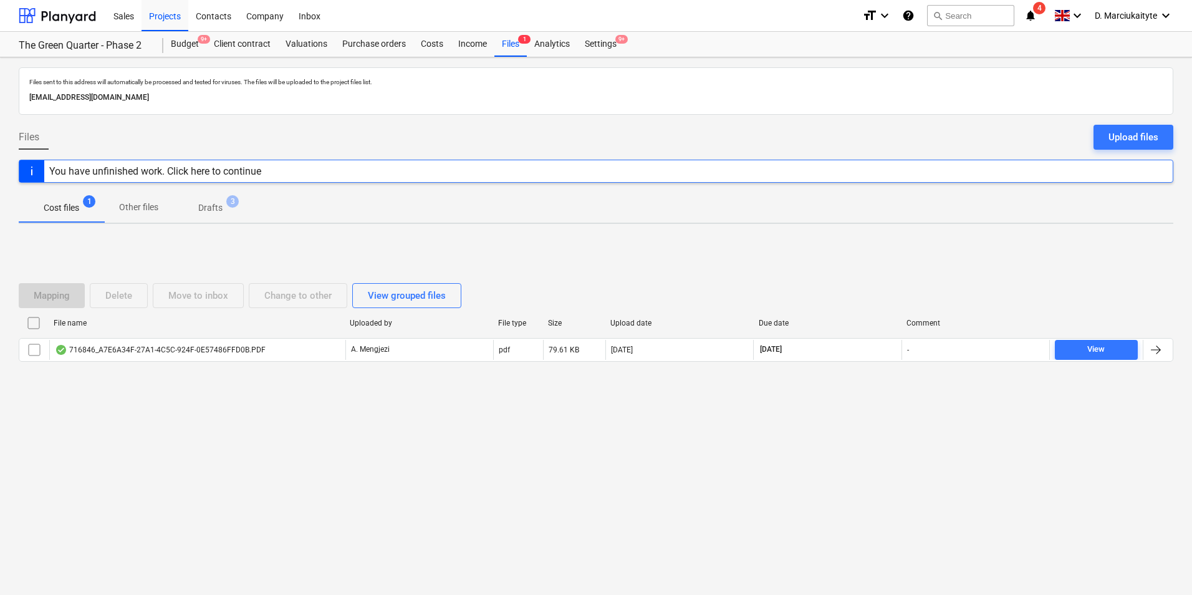
click at [204, 207] on p "Drafts" at bounding box center [210, 207] width 24 height 13
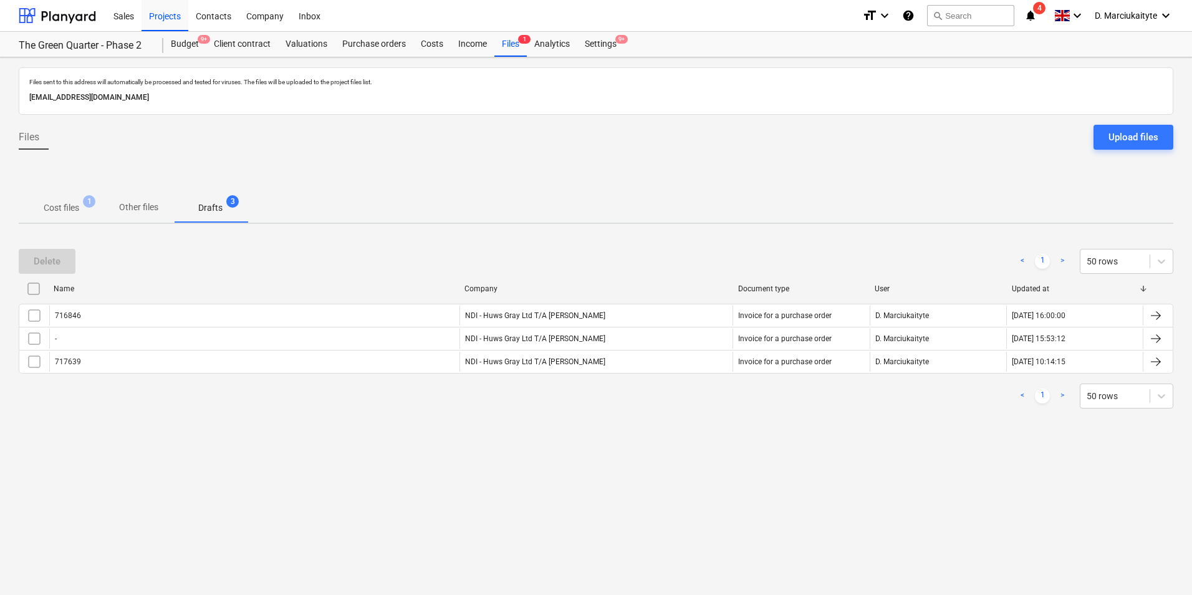
click at [35, 315] on input "checkbox" at bounding box center [34, 315] width 20 height 20
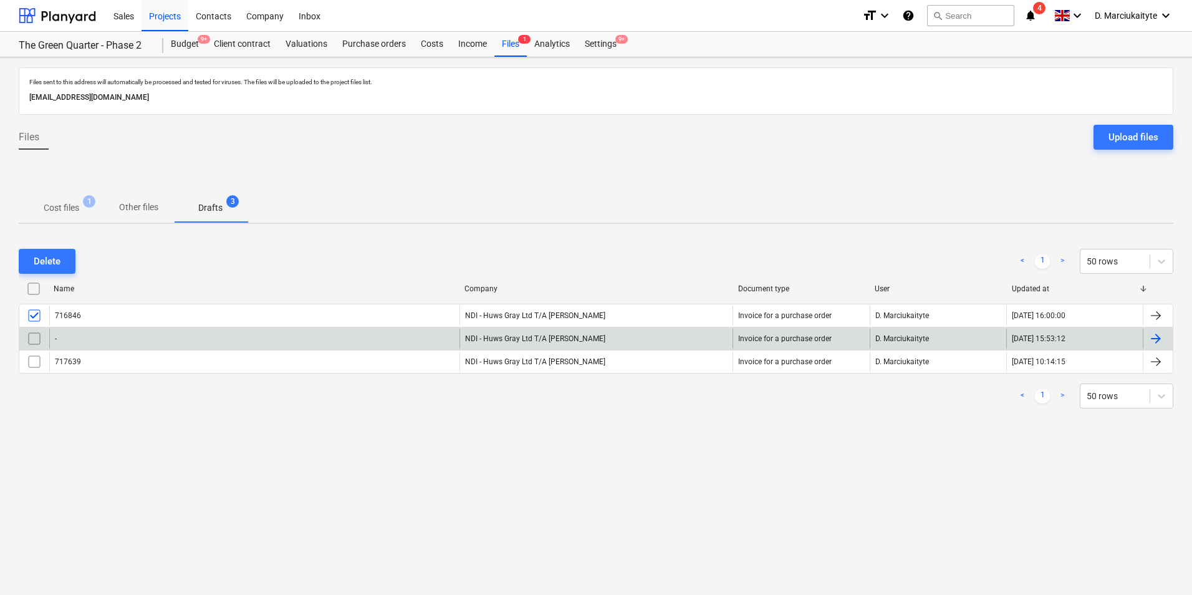
click at [26, 338] on input "checkbox" at bounding box center [34, 338] width 20 height 20
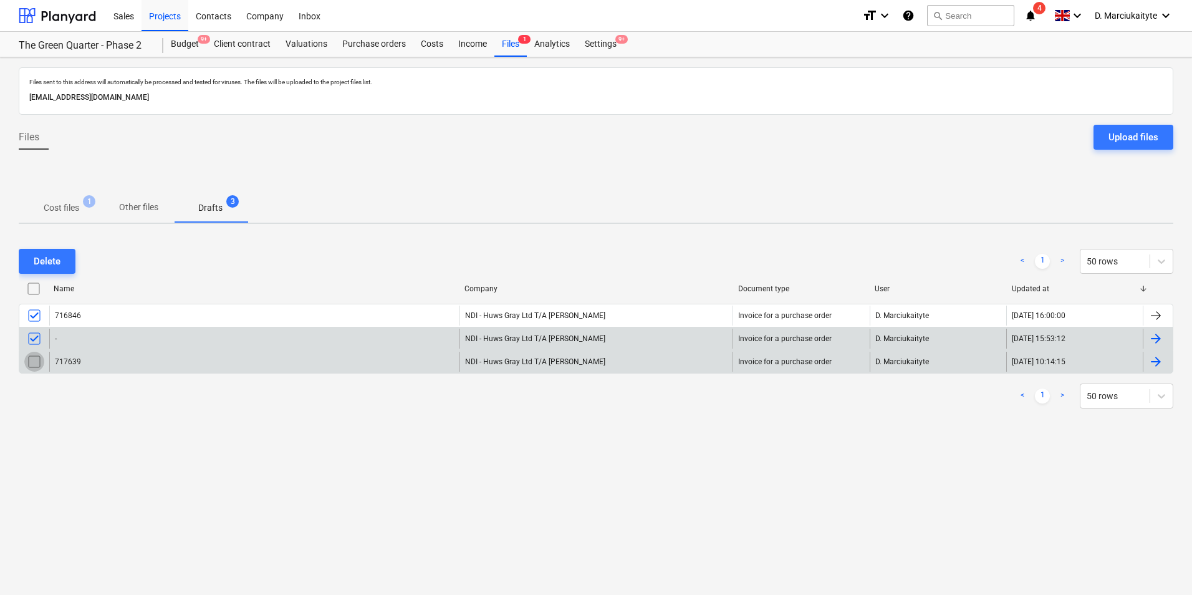
click at [29, 358] on input "checkbox" at bounding box center [34, 362] width 20 height 20
click at [50, 253] on div "Delete" at bounding box center [47, 261] width 27 height 16
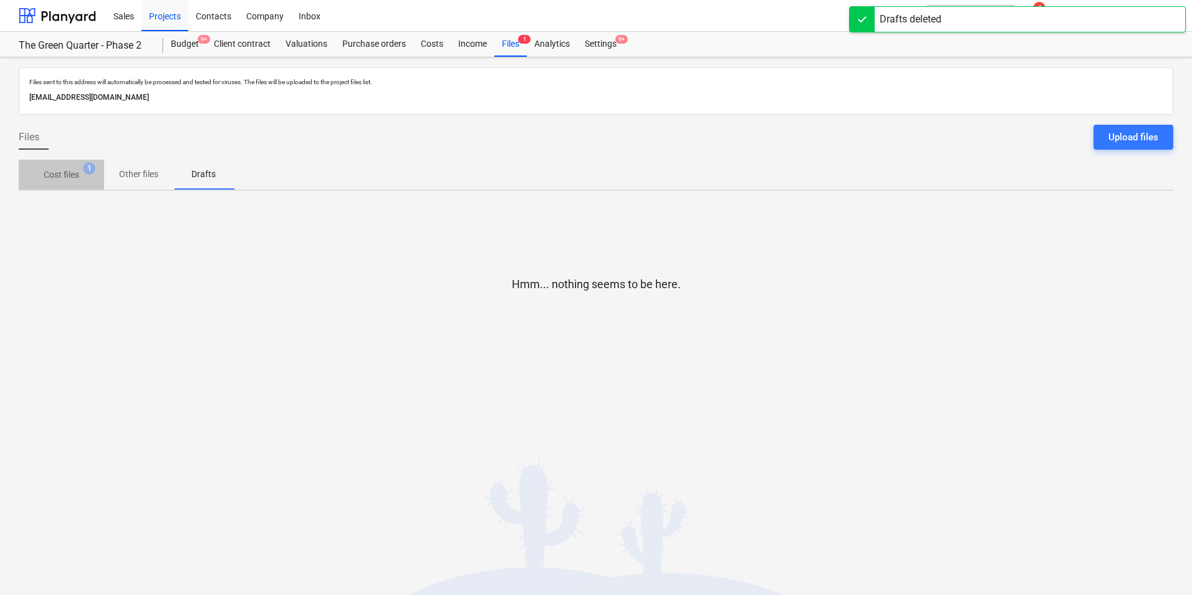
click at [57, 180] on p "Cost files" at bounding box center [62, 174] width 36 height 13
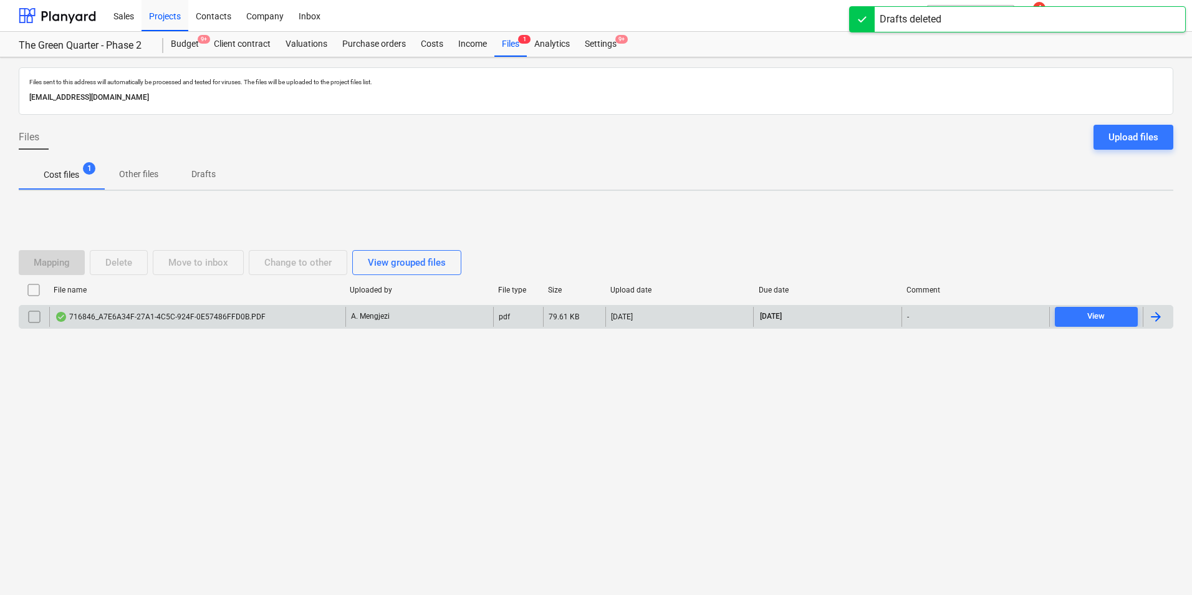
click at [176, 320] on div "716846_A7E6A34F-27A1-4C5C-924F-0E57486FFD0B.PDF" at bounding box center [160, 317] width 211 height 10
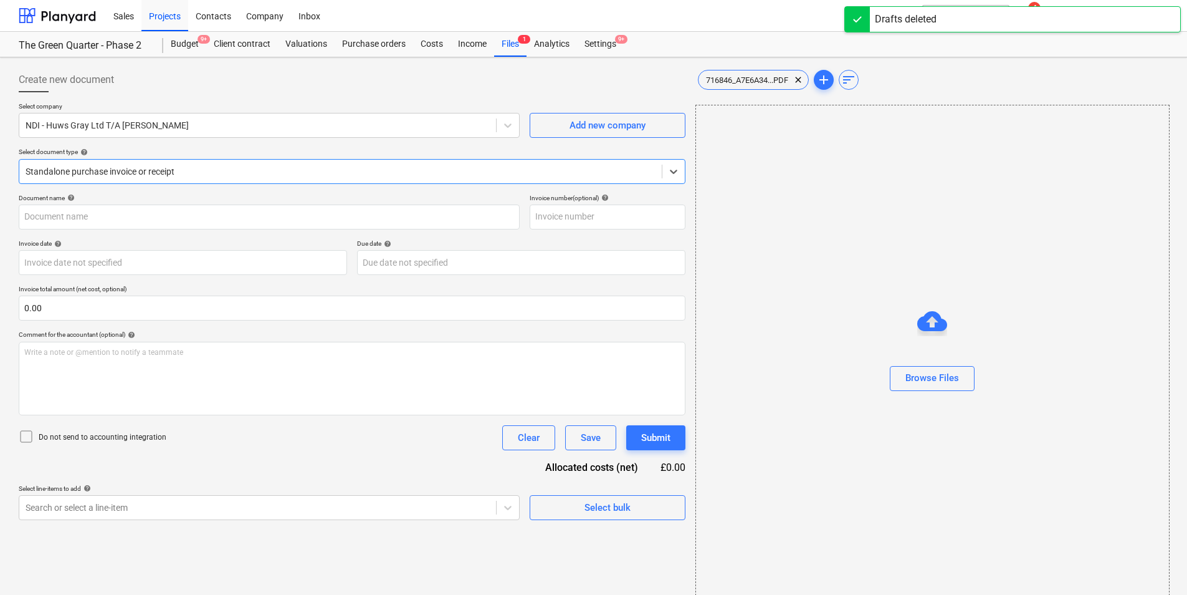
type input "716846"
type input "[DATE]"
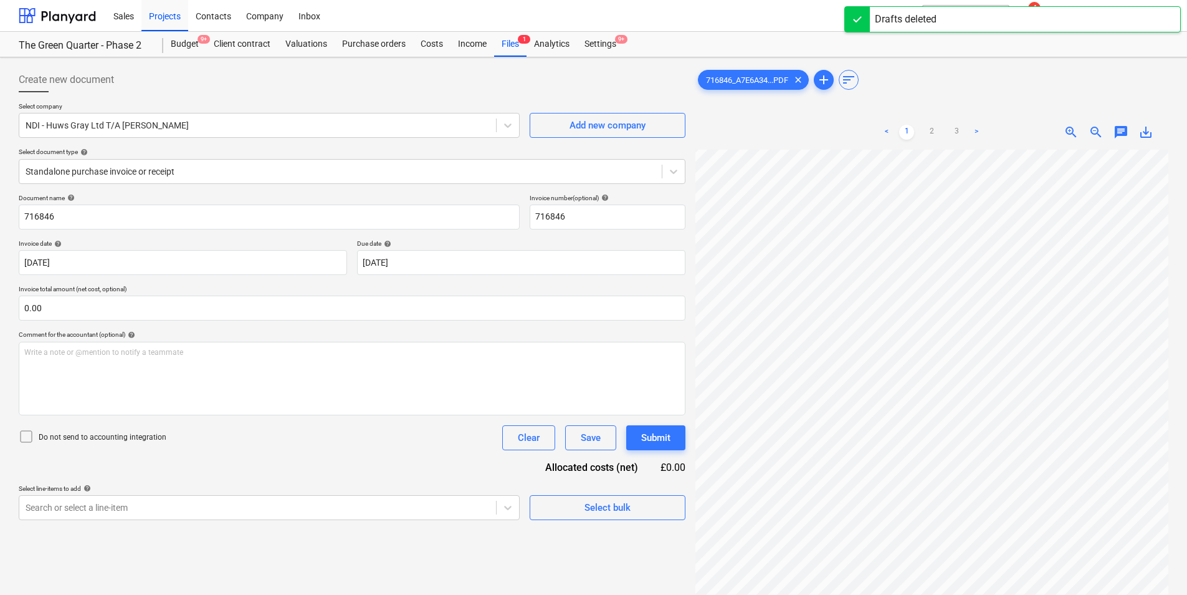
scroll to position [102, 44]
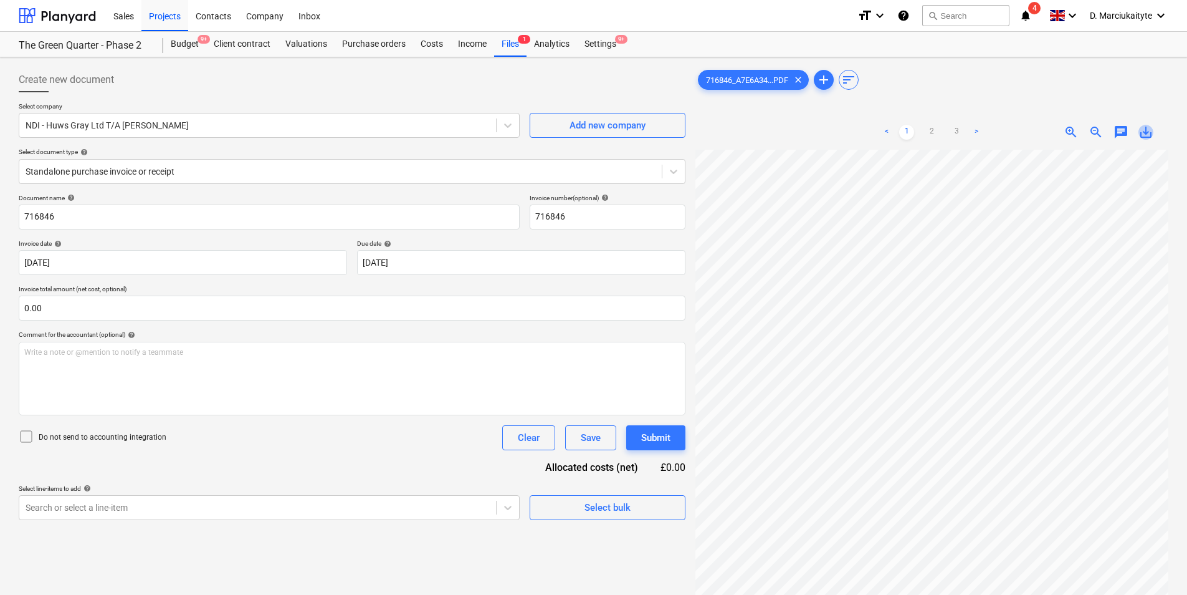
click at [1147, 130] on span "save_alt" at bounding box center [1146, 132] width 15 height 15
